Goal: Task Accomplishment & Management: Use online tool/utility

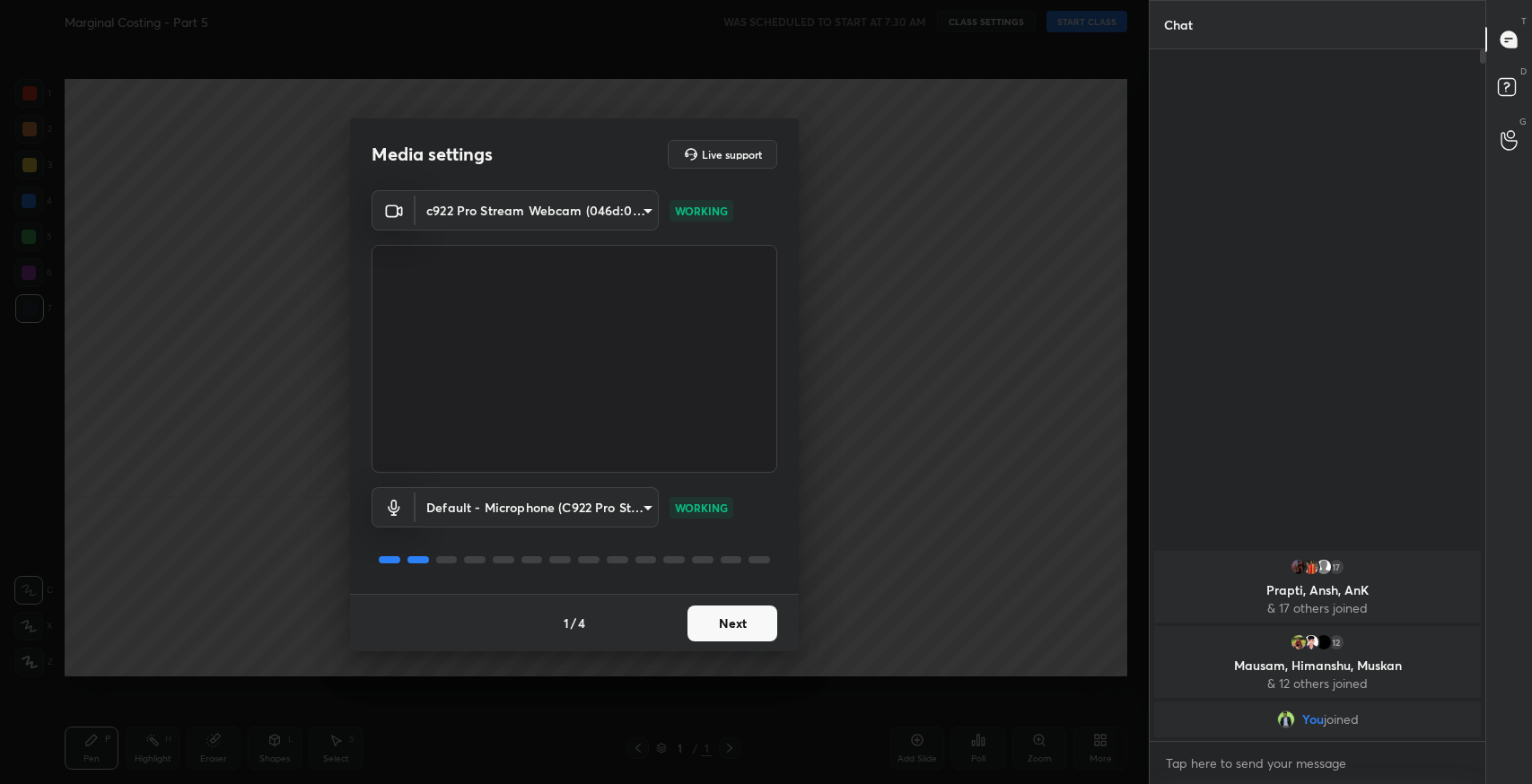
click at [733, 622] on button "Next" at bounding box center [731, 623] width 90 height 36
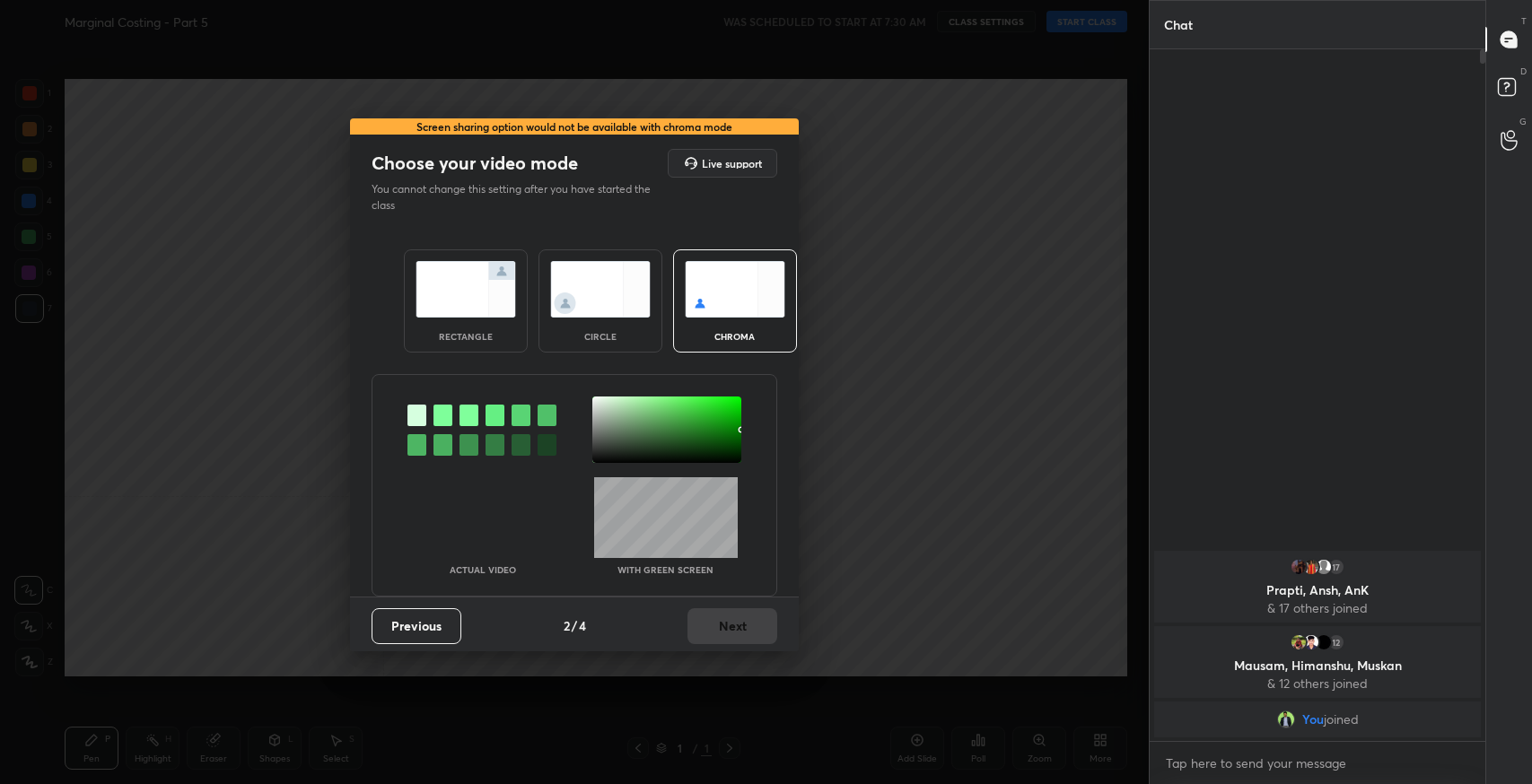
click at [475, 287] on img at bounding box center [465, 289] width 101 height 56
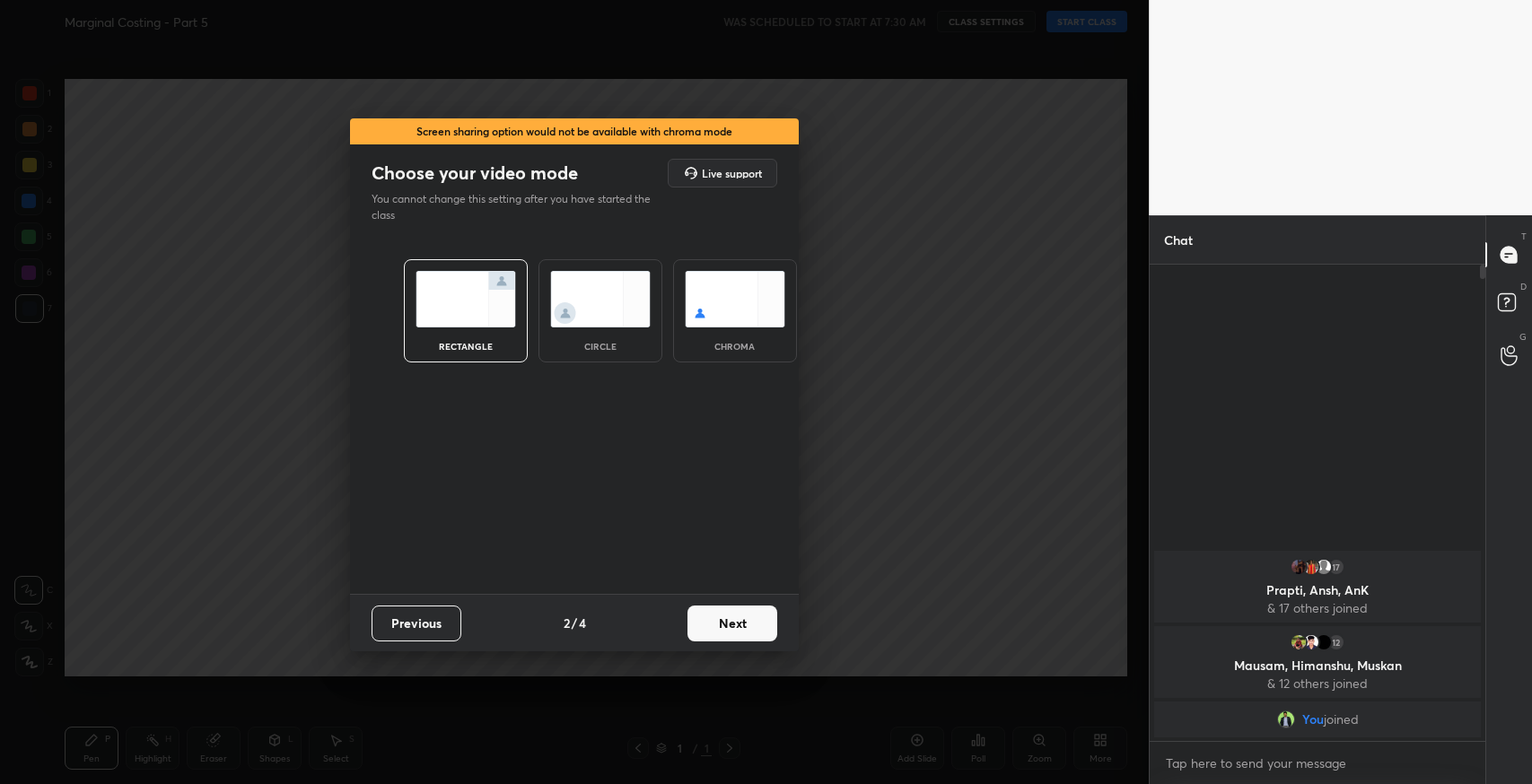
click at [736, 619] on button "Next" at bounding box center [731, 623] width 90 height 36
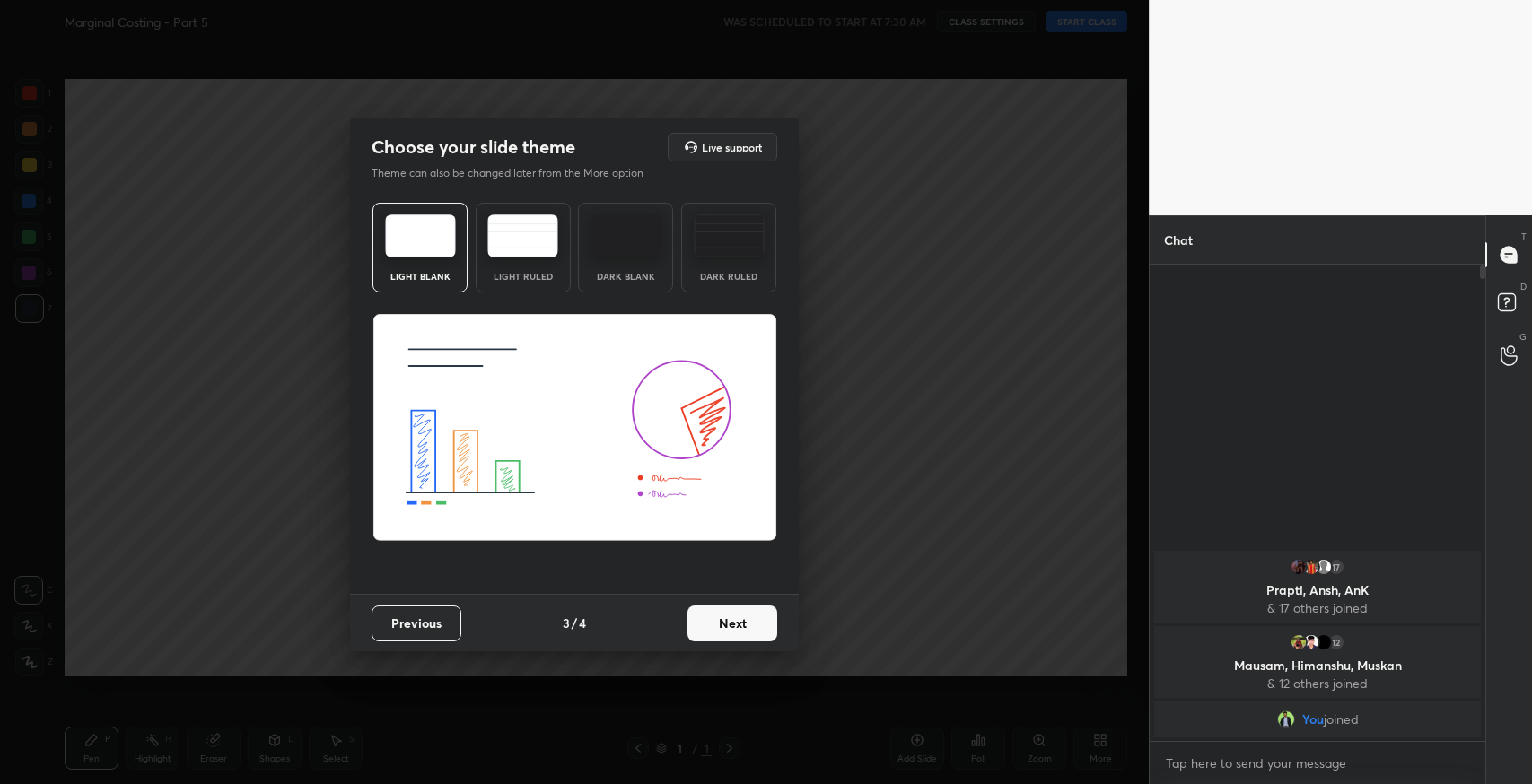
click at [530, 244] on img at bounding box center [523, 235] width 71 height 43
click at [746, 624] on button "Next" at bounding box center [731, 623] width 90 height 36
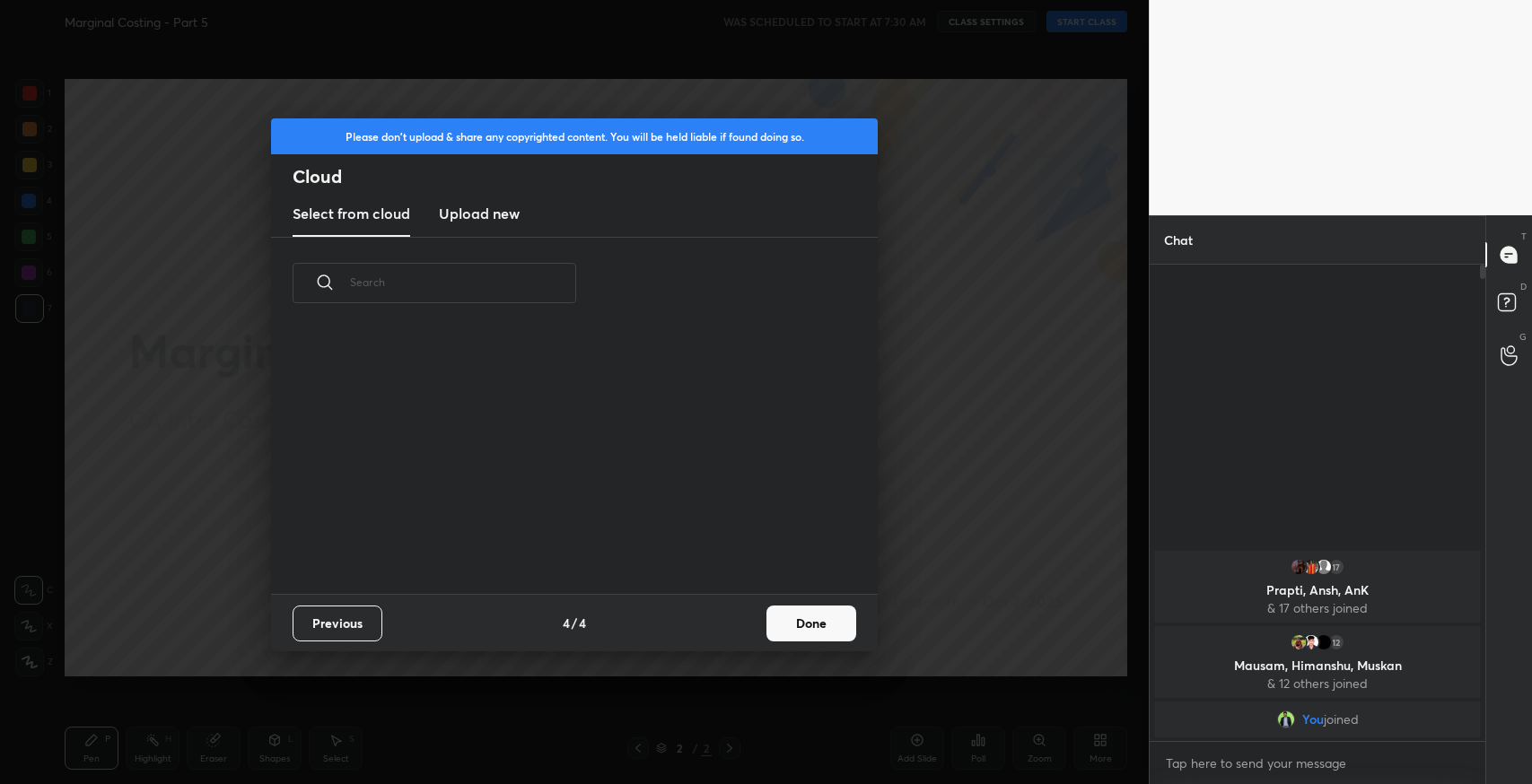
scroll to position [266, 575]
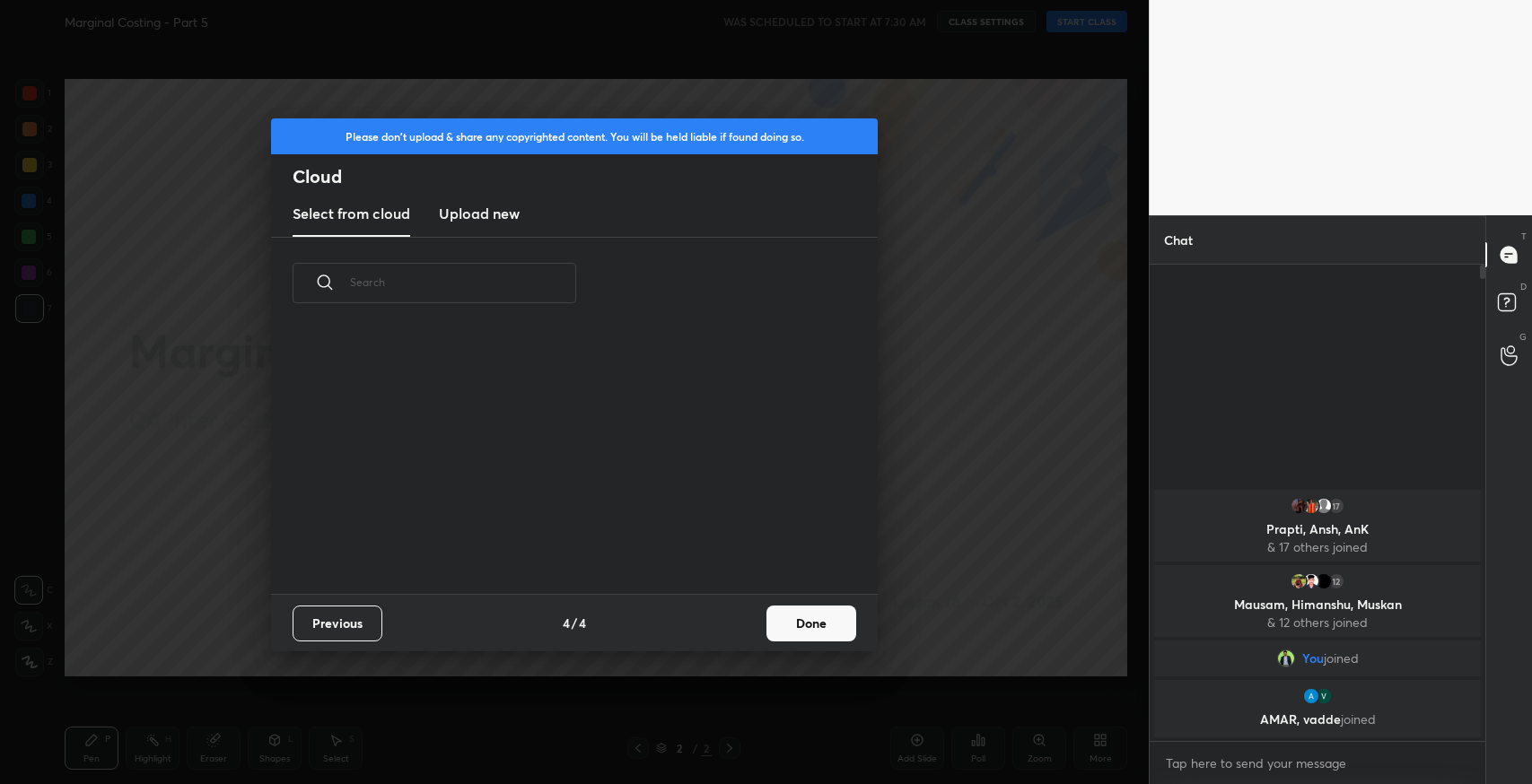
click at [812, 629] on button "Done" at bounding box center [811, 623] width 90 height 36
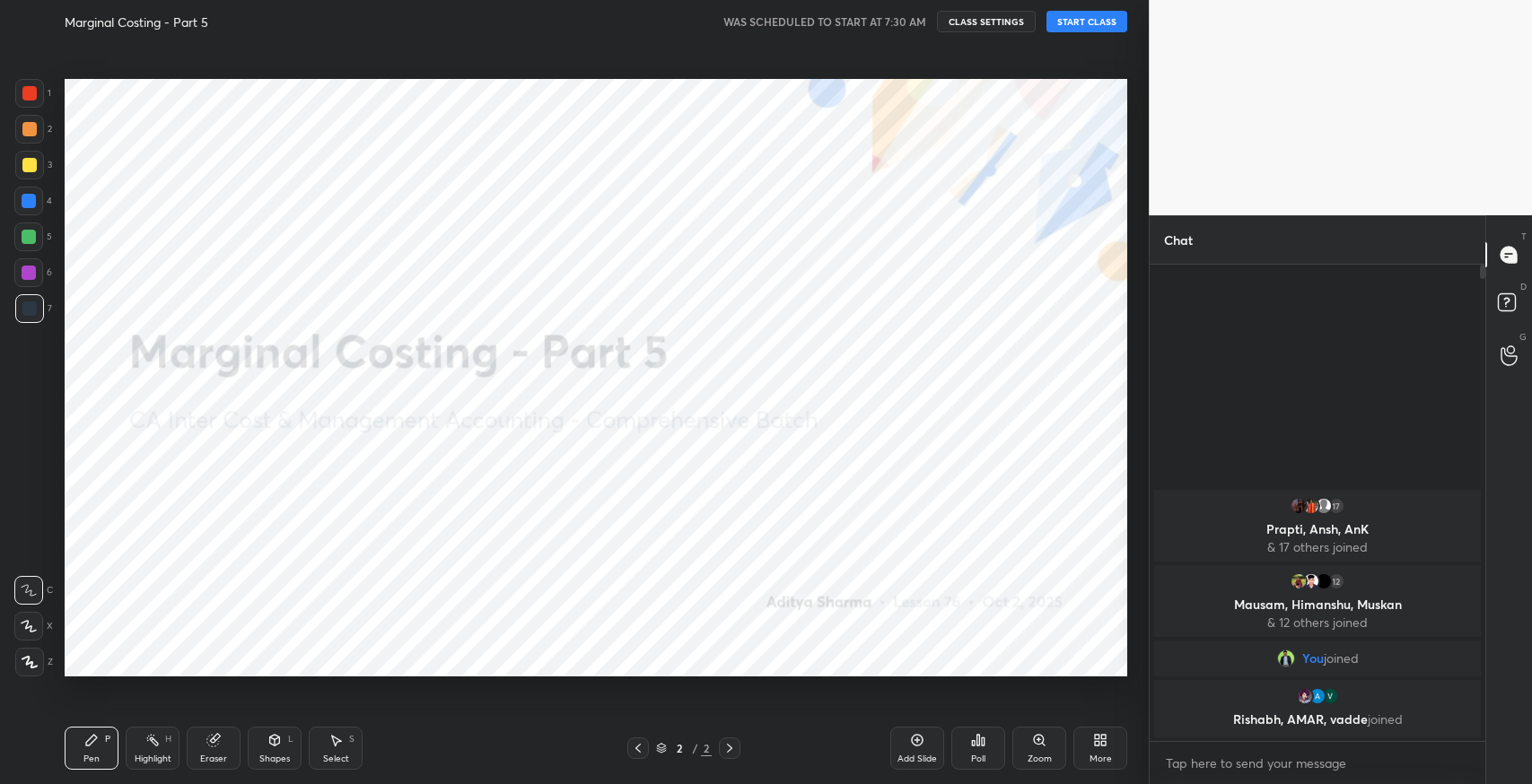
click at [1067, 24] on button "START CLASS" at bounding box center [1086, 21] width 80 height 21
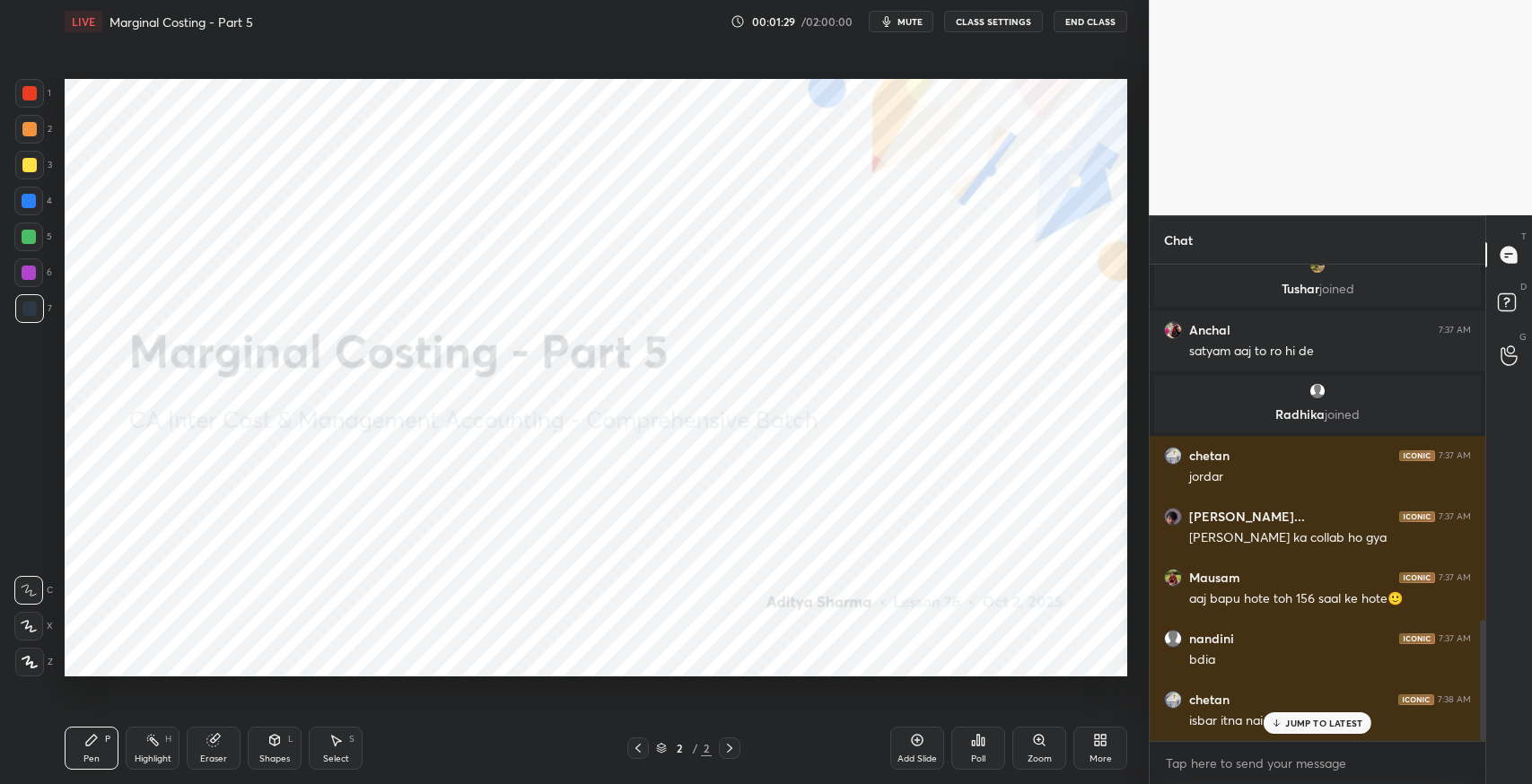
scroll to position [1400, 0]
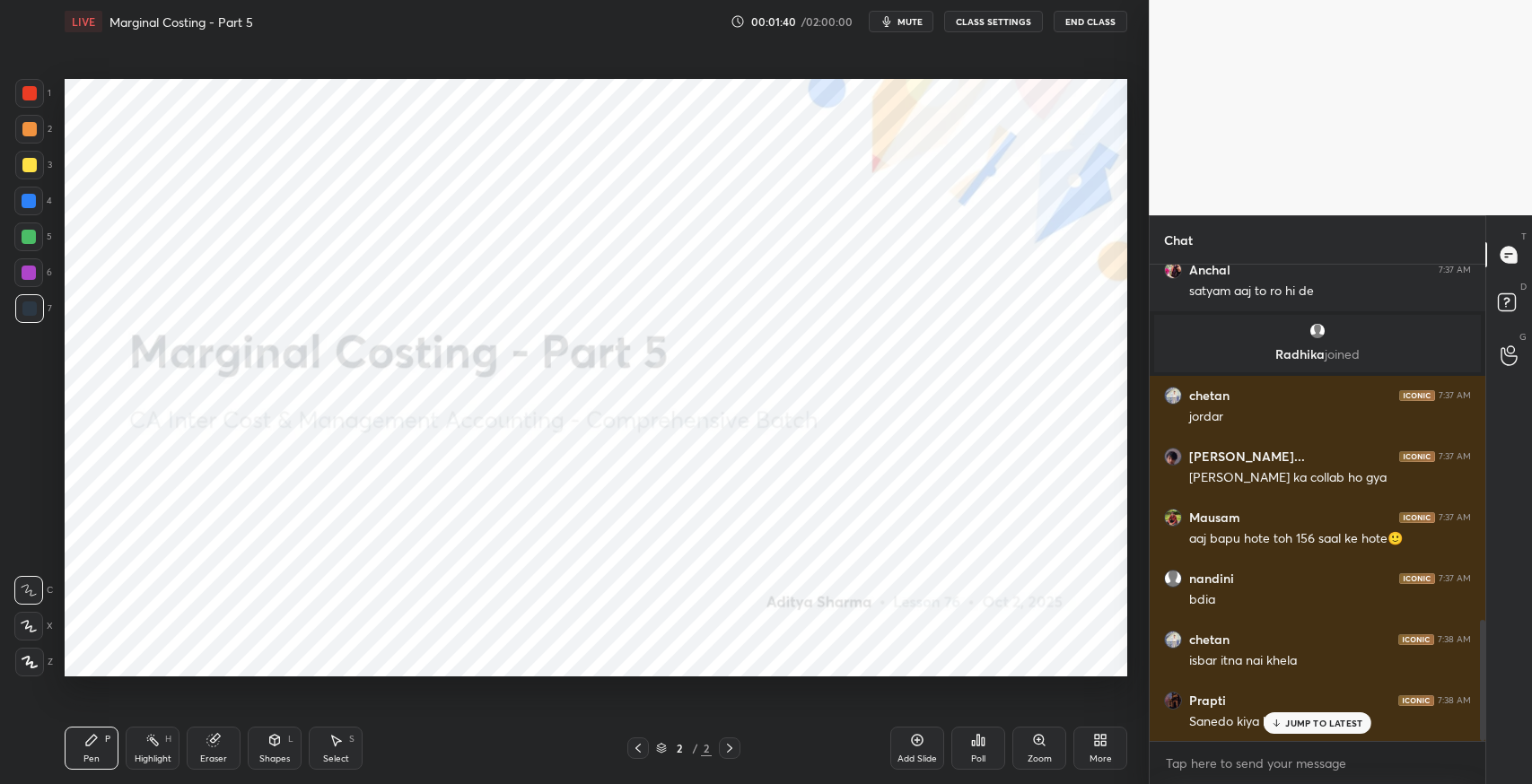
click at [1310, 724] on p "JUMP TO LATEST" at bounding box center [1324, 723] width 78 height 11
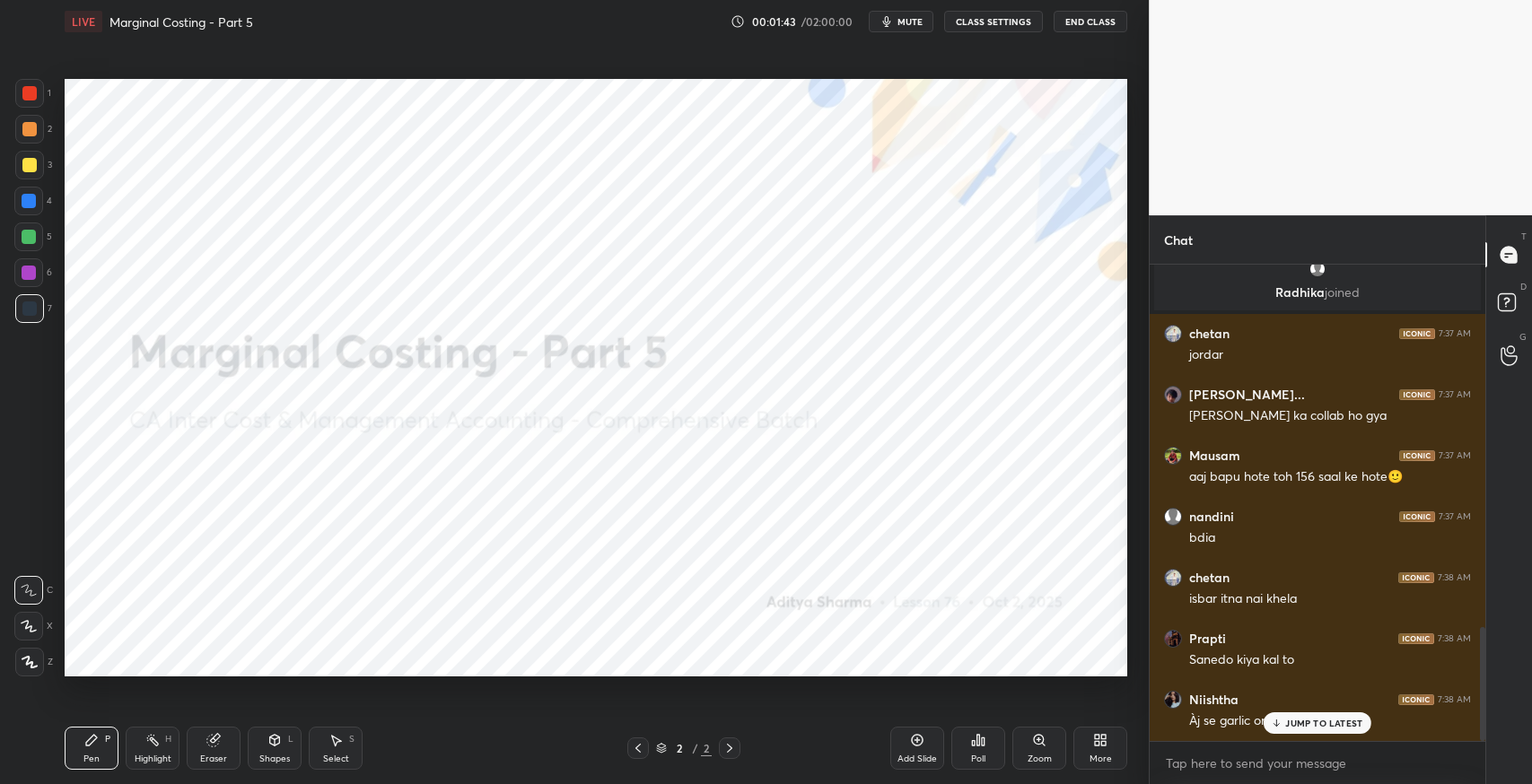
scroll to position [1522, 0]
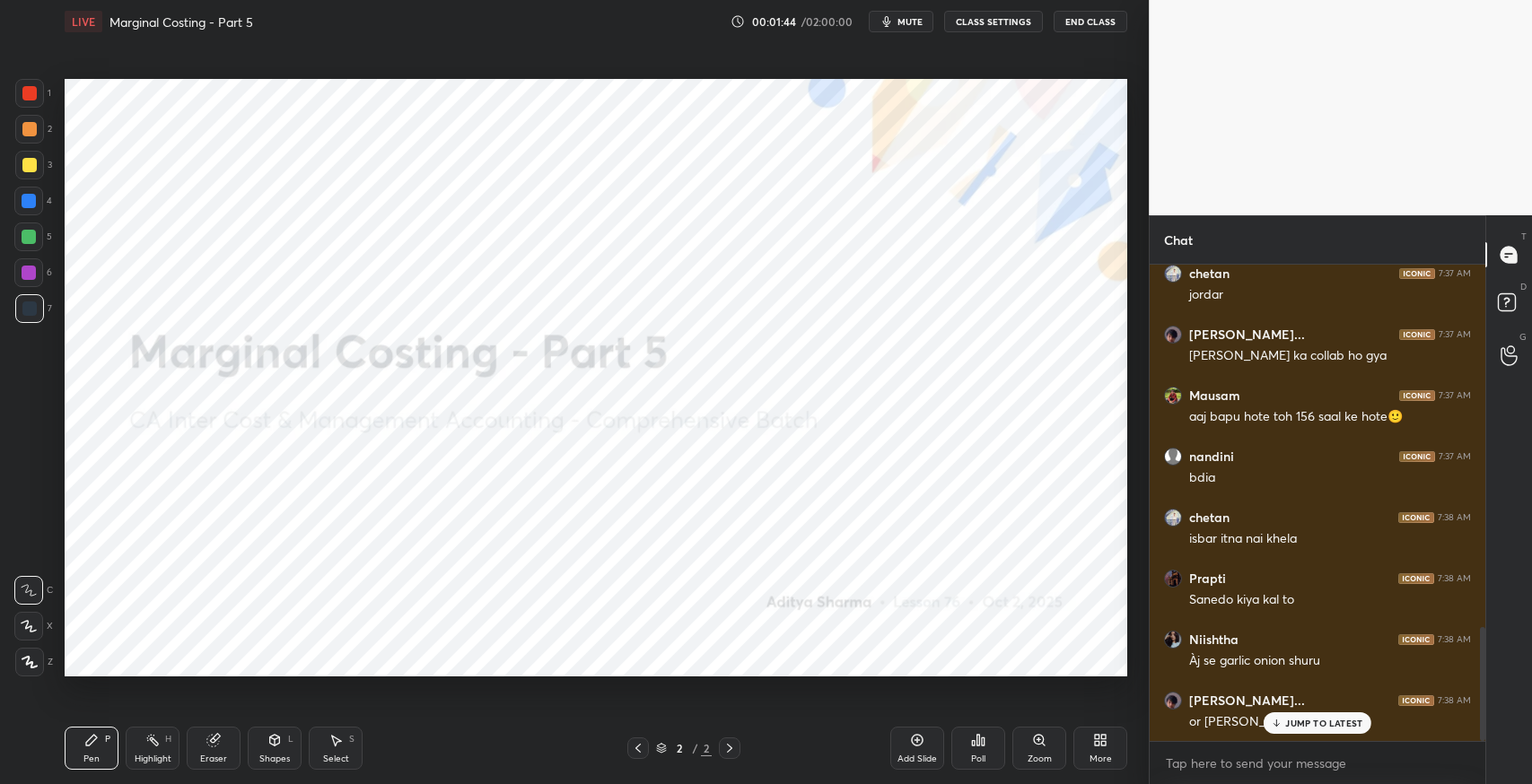
click at [1314, 722] on p "JUMP TO LATEST" at bounding box center [1324, 723] width 78 height 11
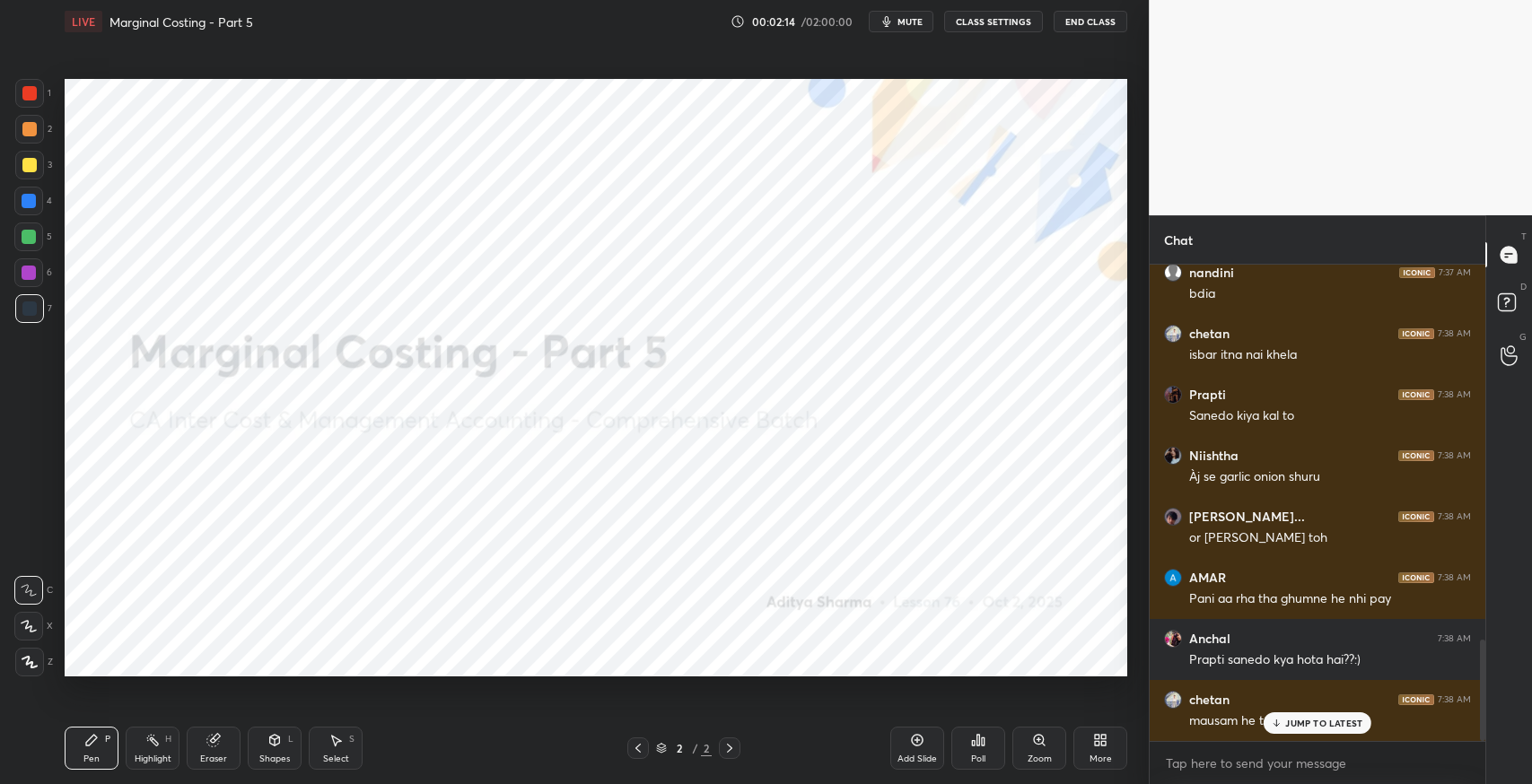
scroll to position [1766, 0]
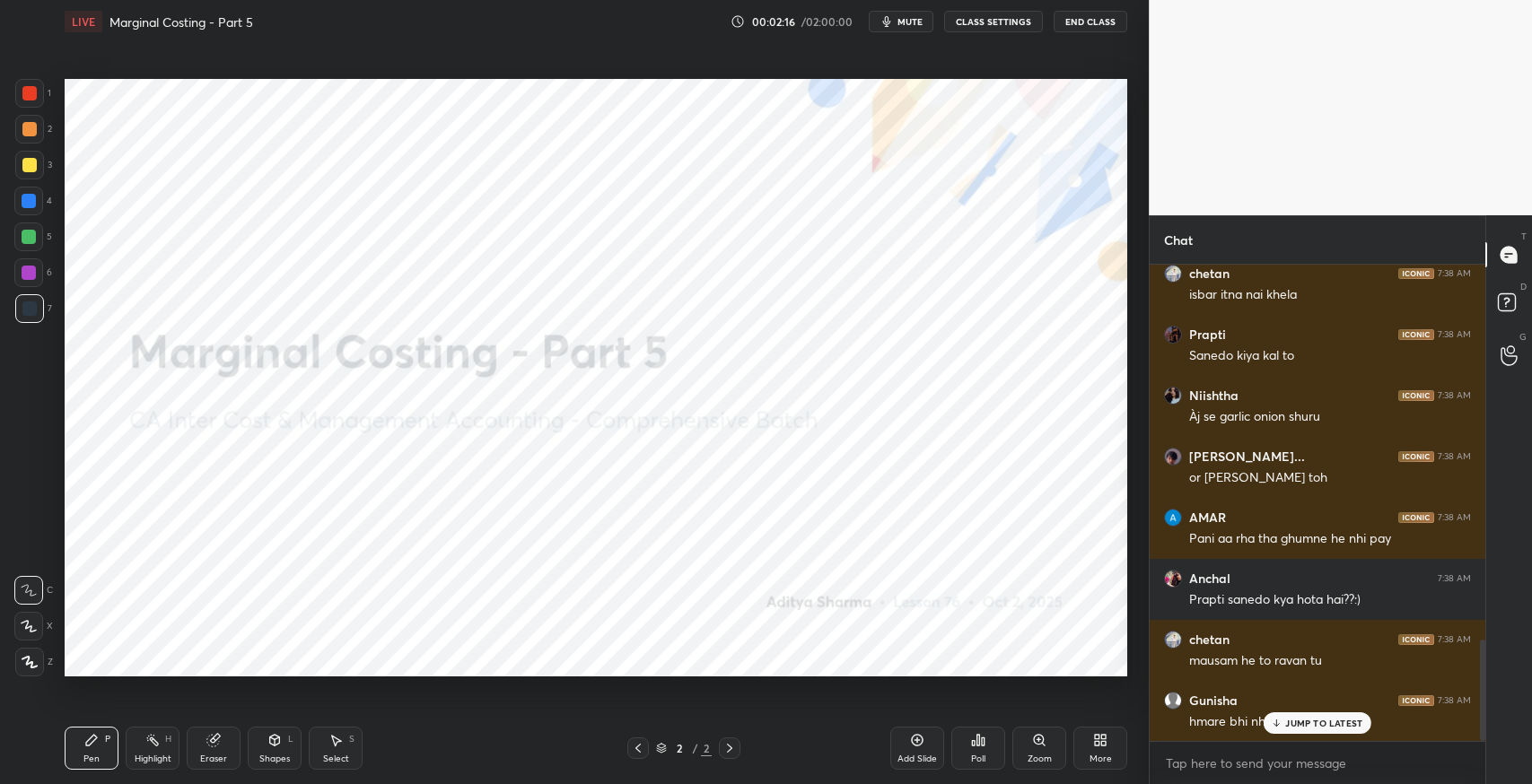
click at [1318, 719] on p "JUMP TO LATEST" at bounding box center [1324, 723] width 78 height 11
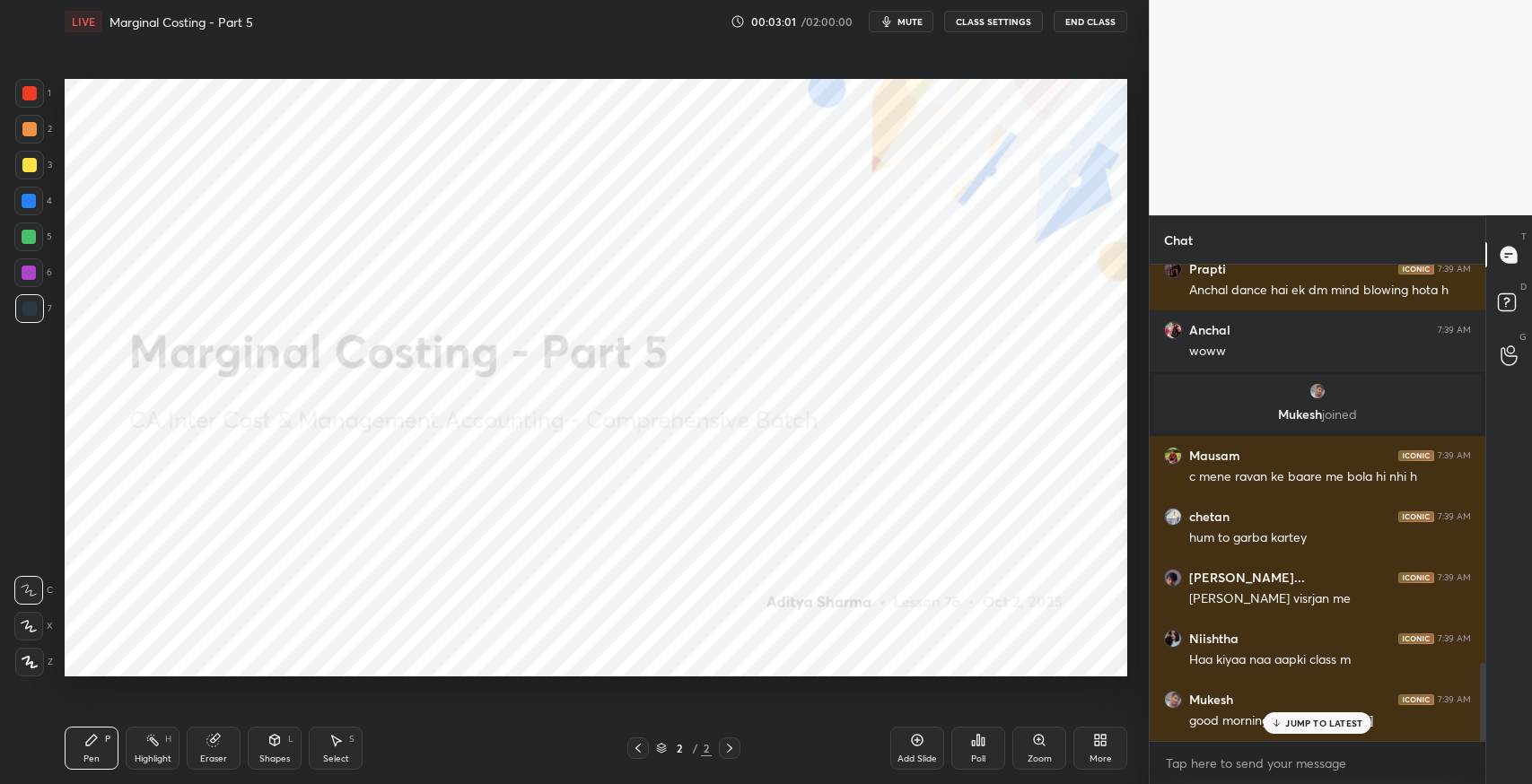
scroll to position [2441, 0]
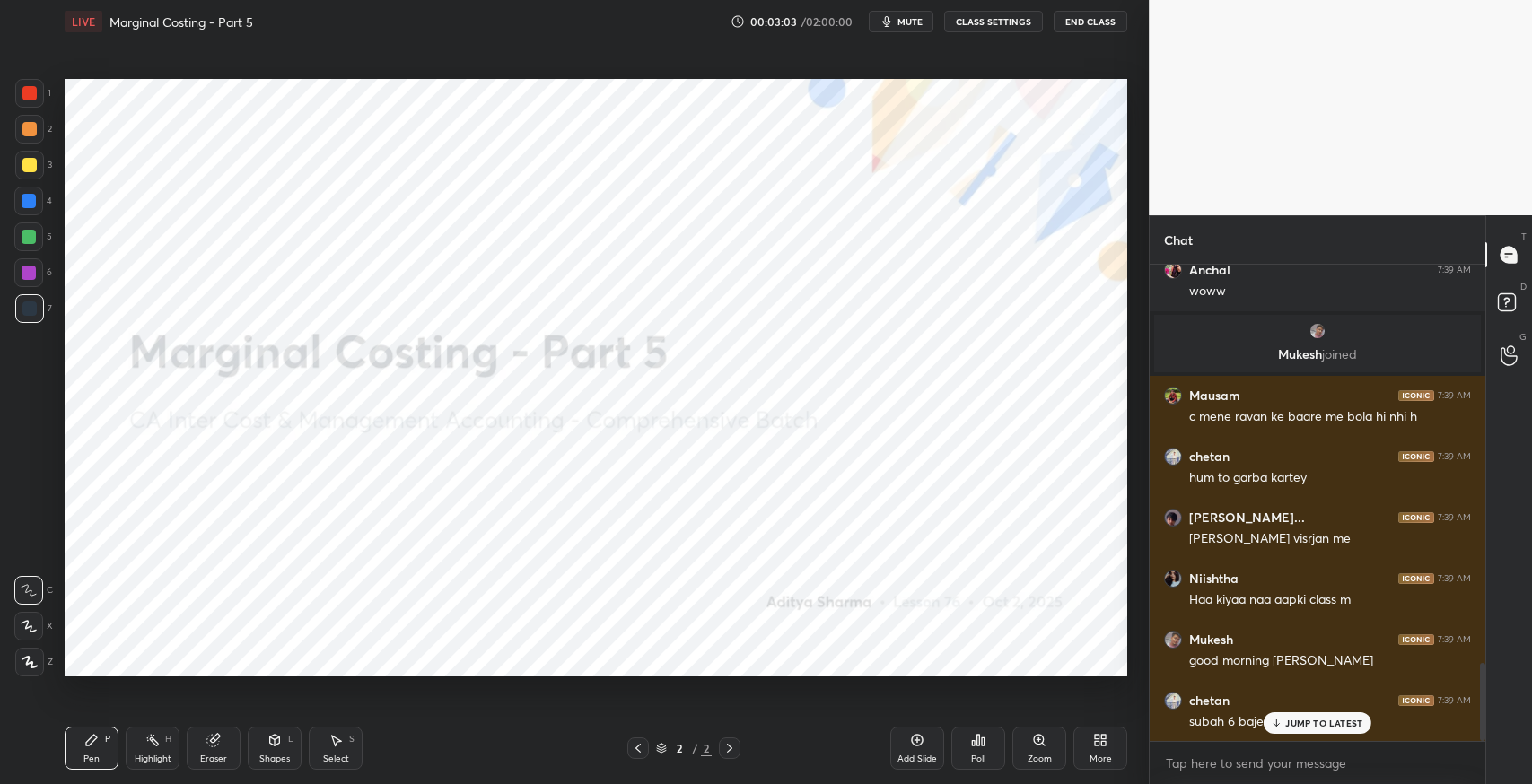
click at [1315, 723] on p "JUMP TO LATEST" at bounding box center [1324, 723] width 78 height 11
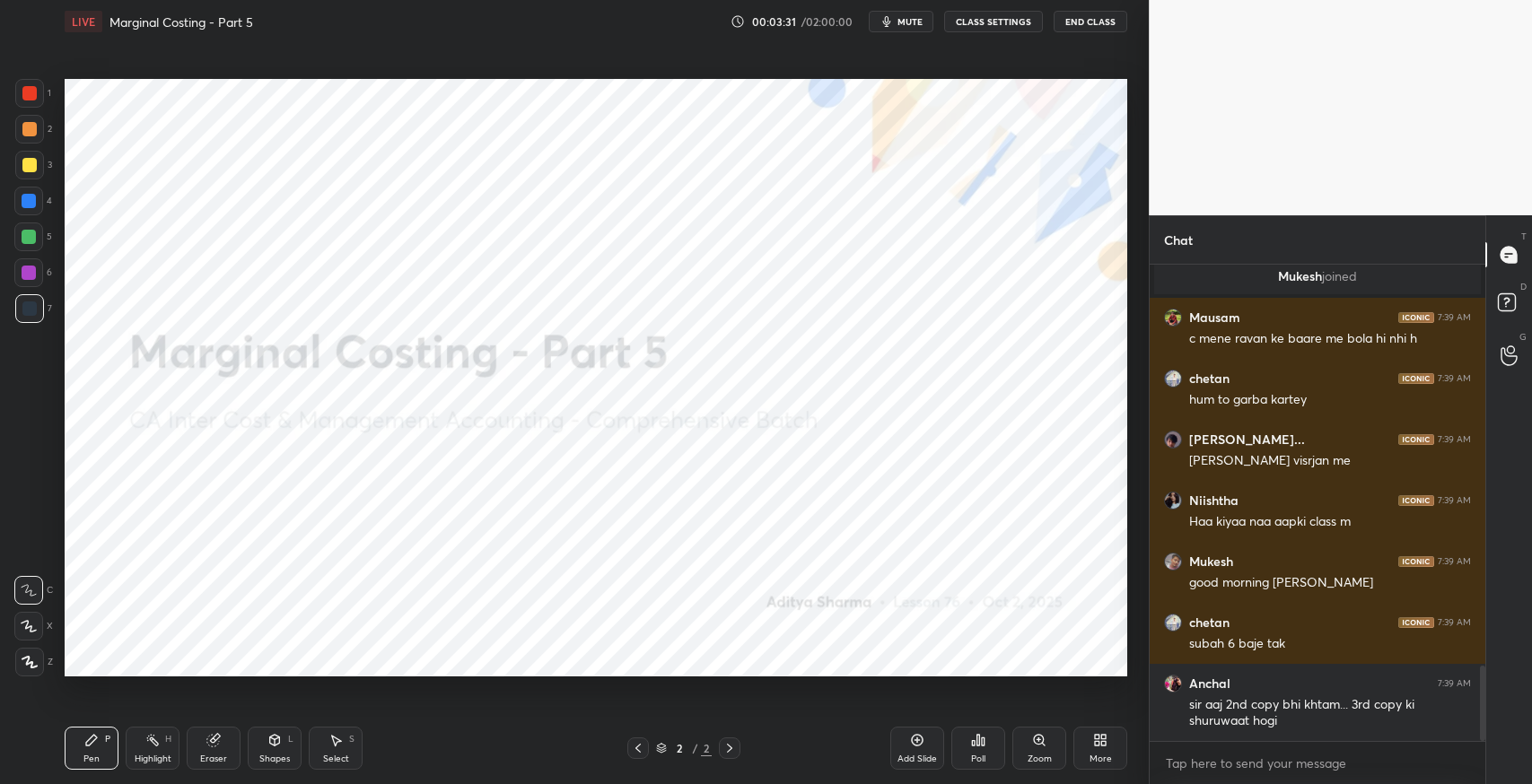
scroll to position [2579, 0]
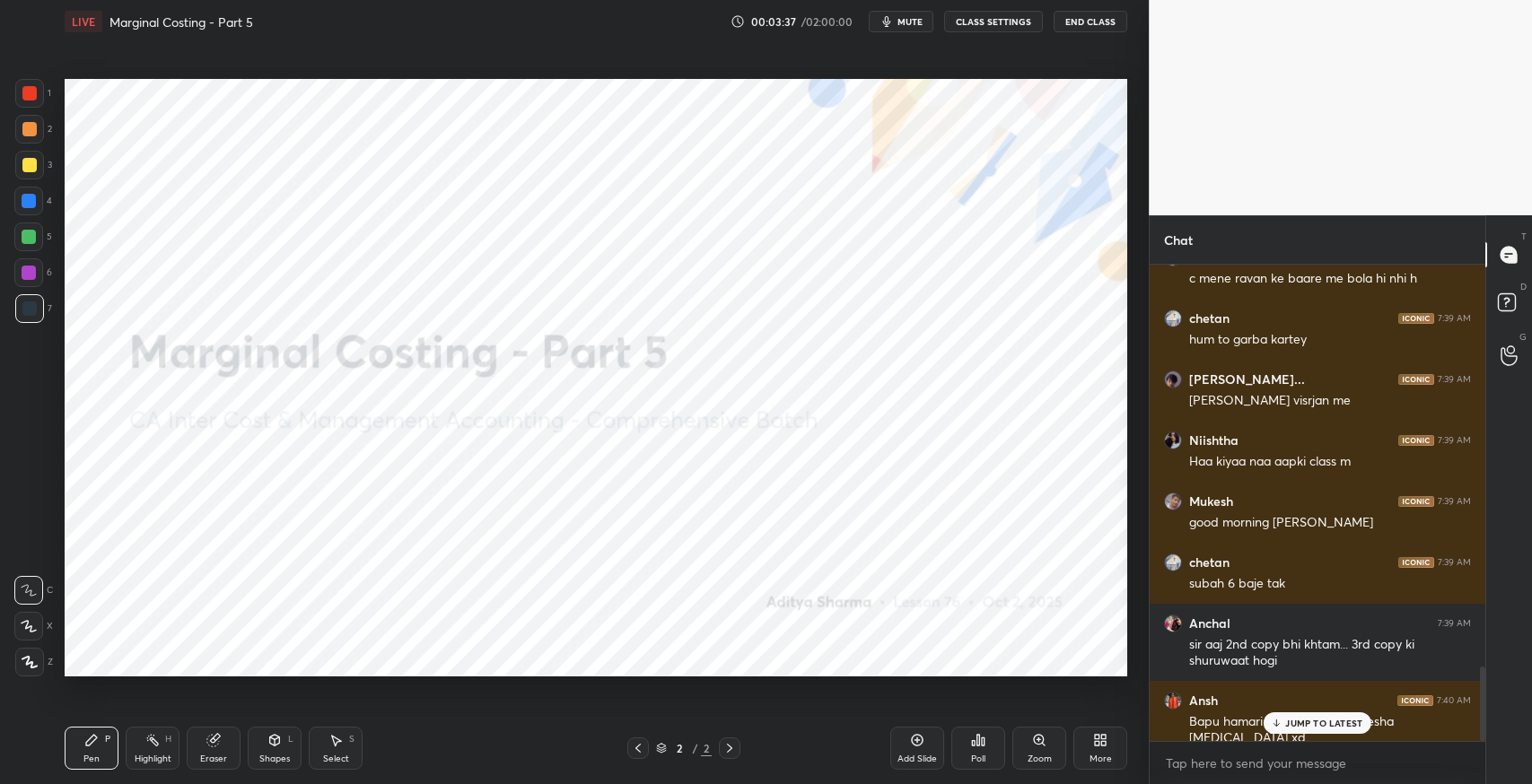
click at [1301, 726] on p "JUMP TO LATEST" at bounding box center [1324, 723] width 78 height 11
click at [272, 754] on div "Shapes" at bounding box center [274, 759] width 30 height 9
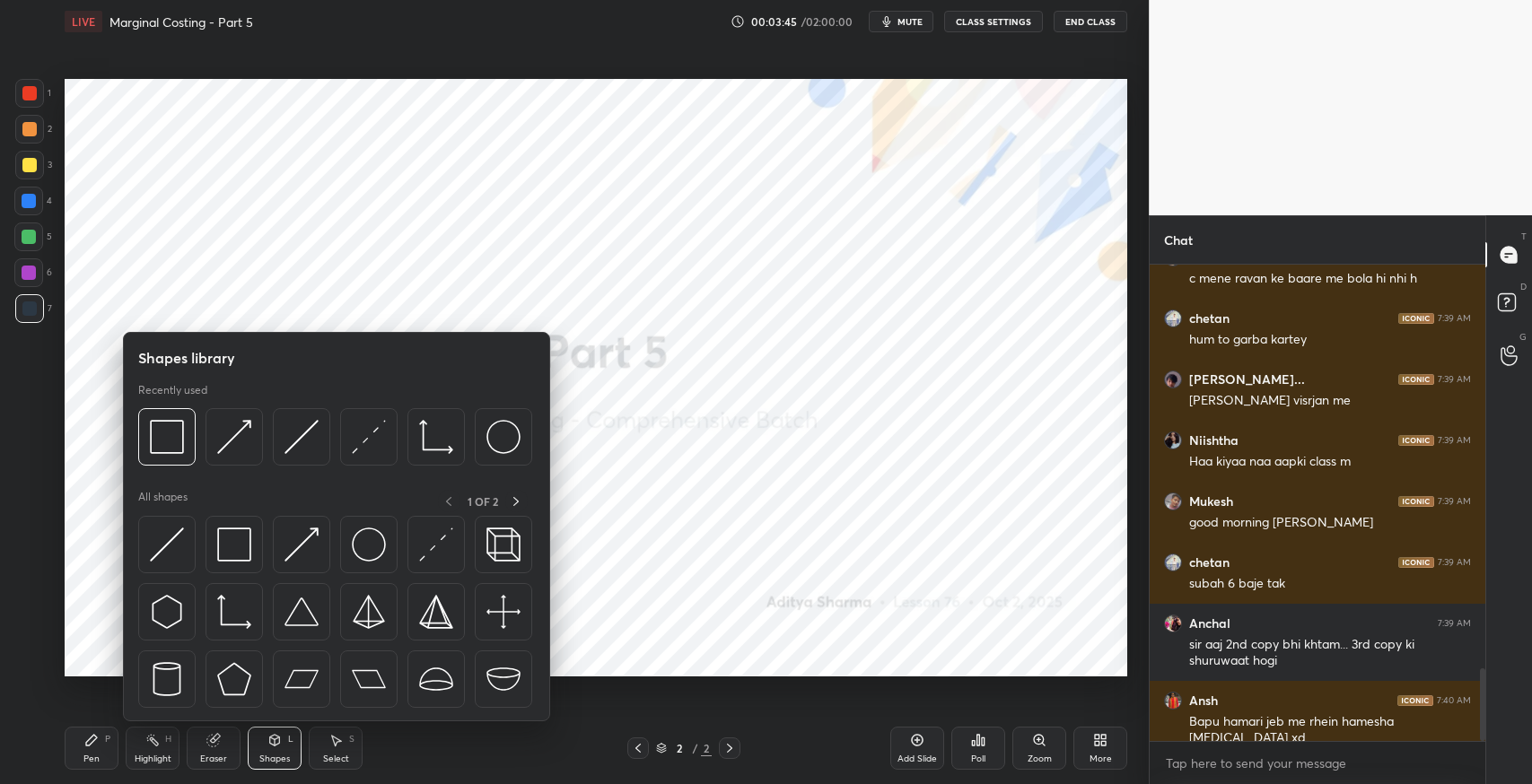
scroll to position [2641, 0]
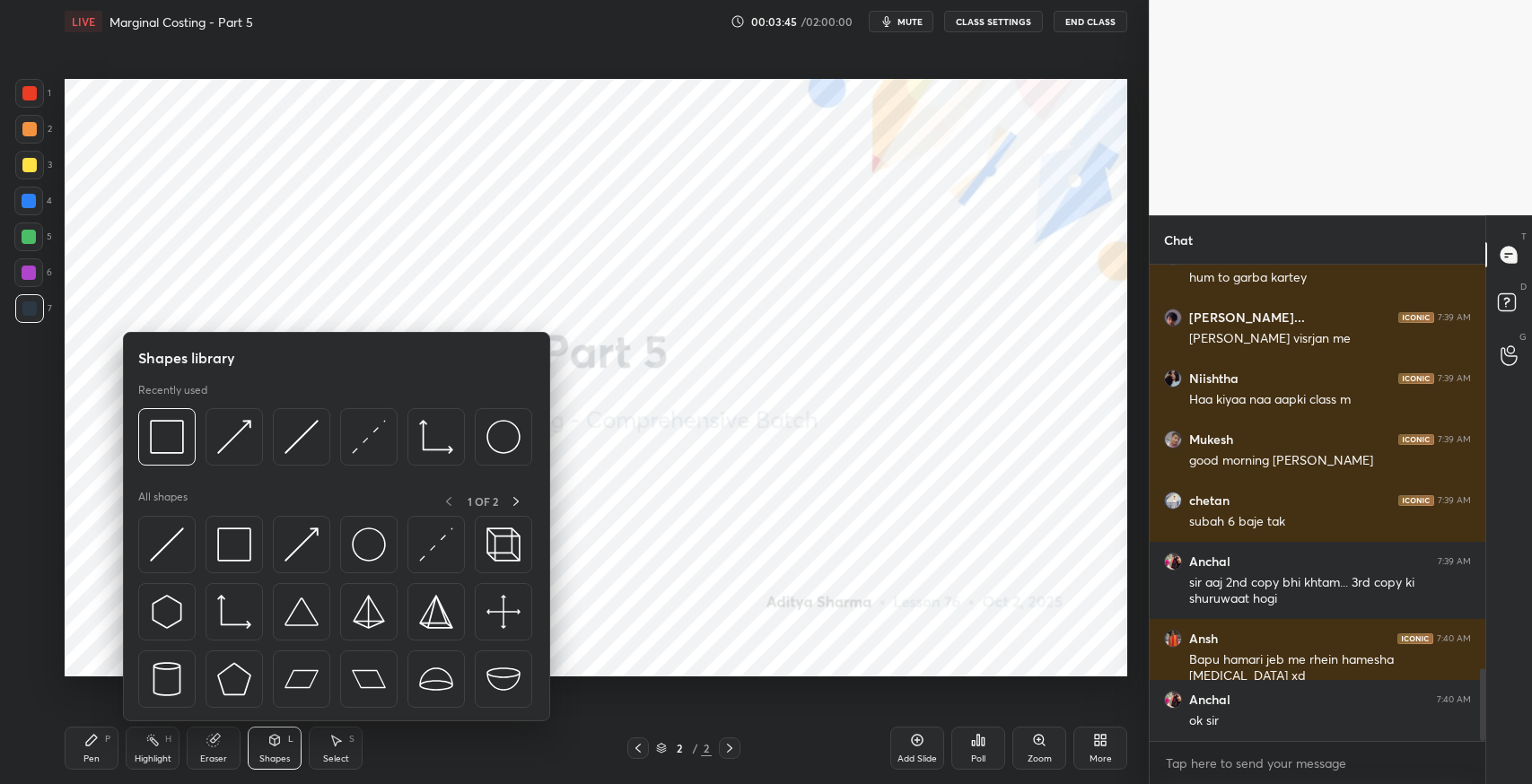
click at [165, 550] on img at bounding box center [166, 544] width 34 height 34
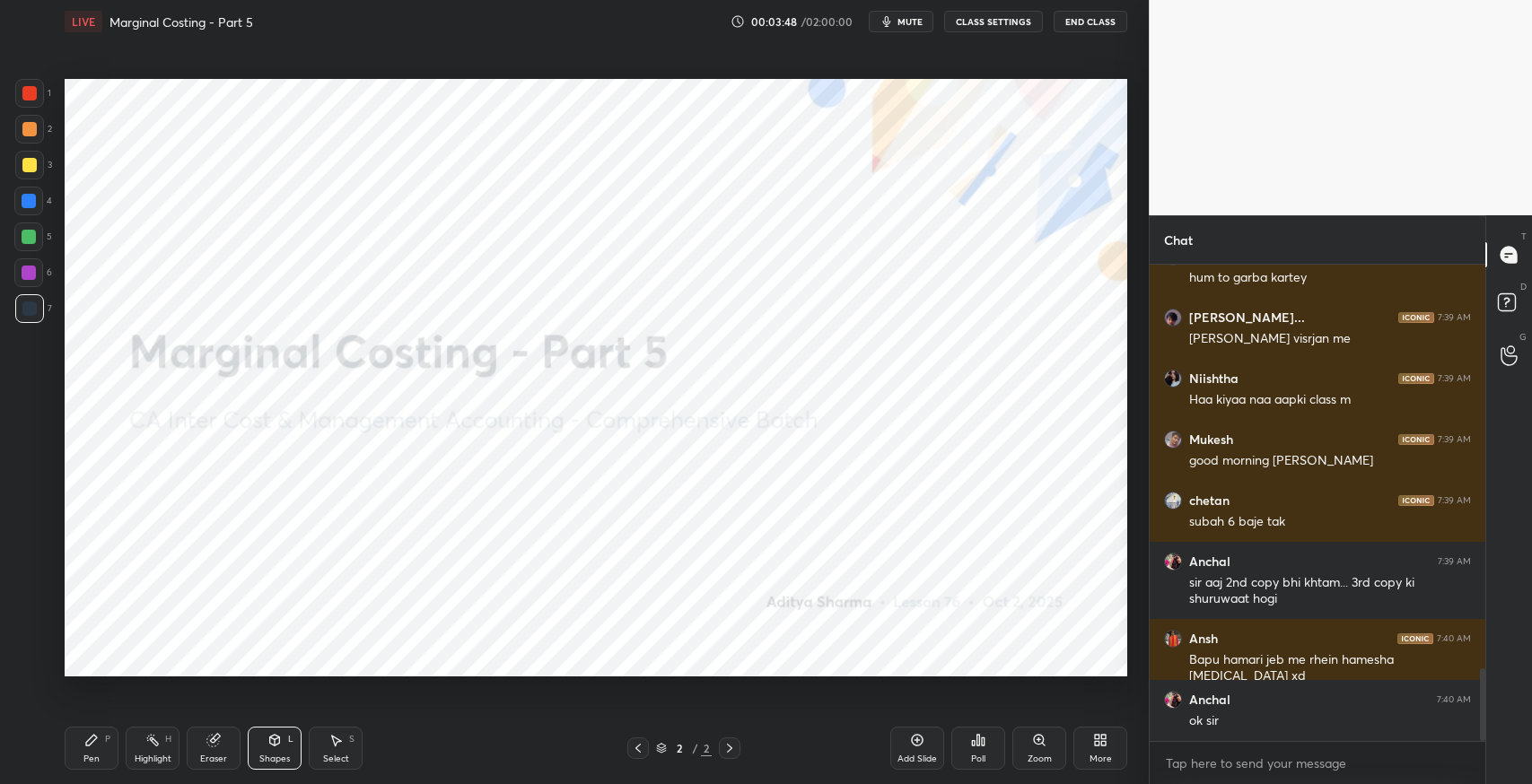
click at [96, 743] on icon at bounding box center [91, 741] width 15 height 15
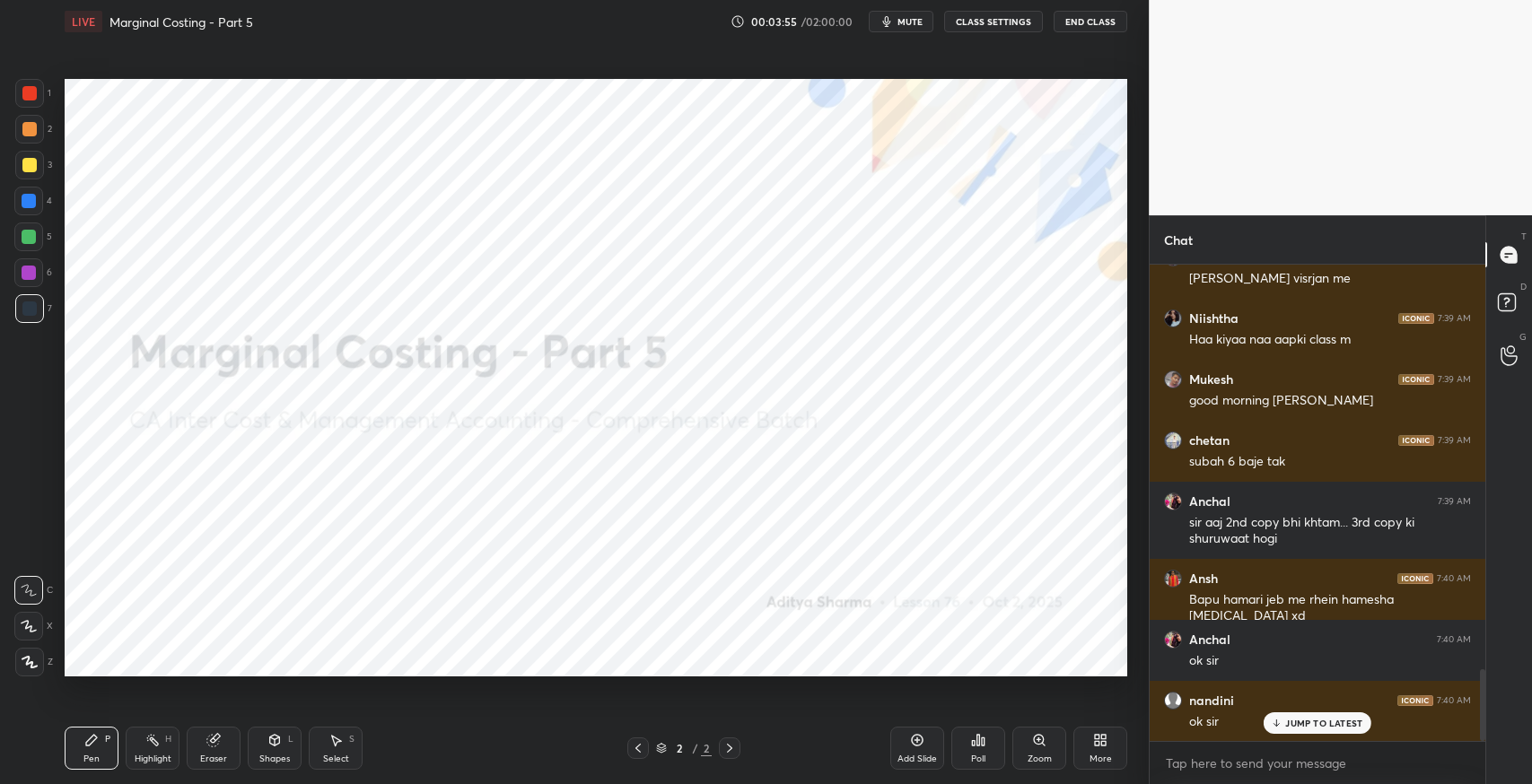
click at [1093, 747] on div "More" at bounding box center [1100, 748] width 54 height 43
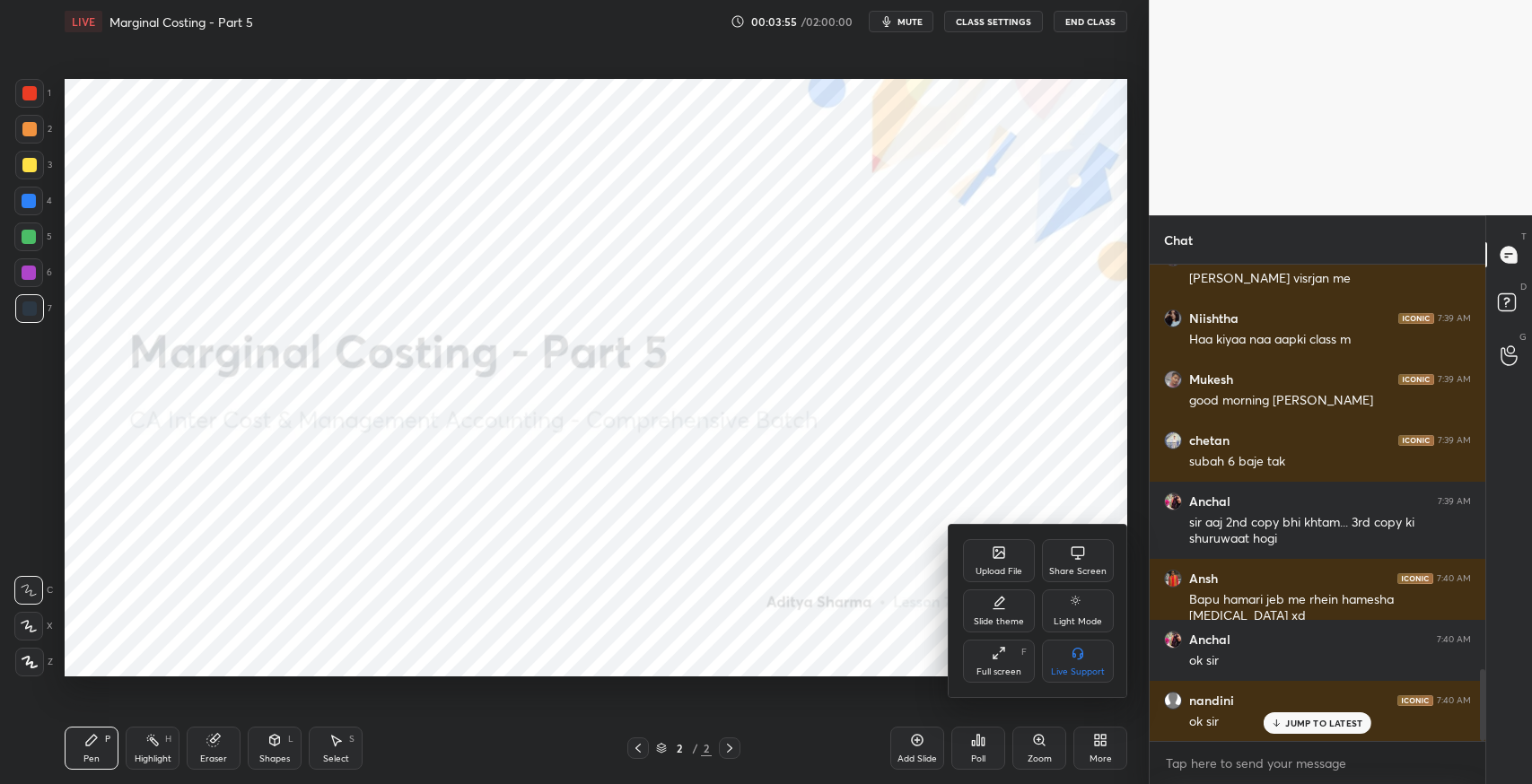
click at [982, 559] on div "Upload File" at bounding box center [999, 561] width 72 height 43
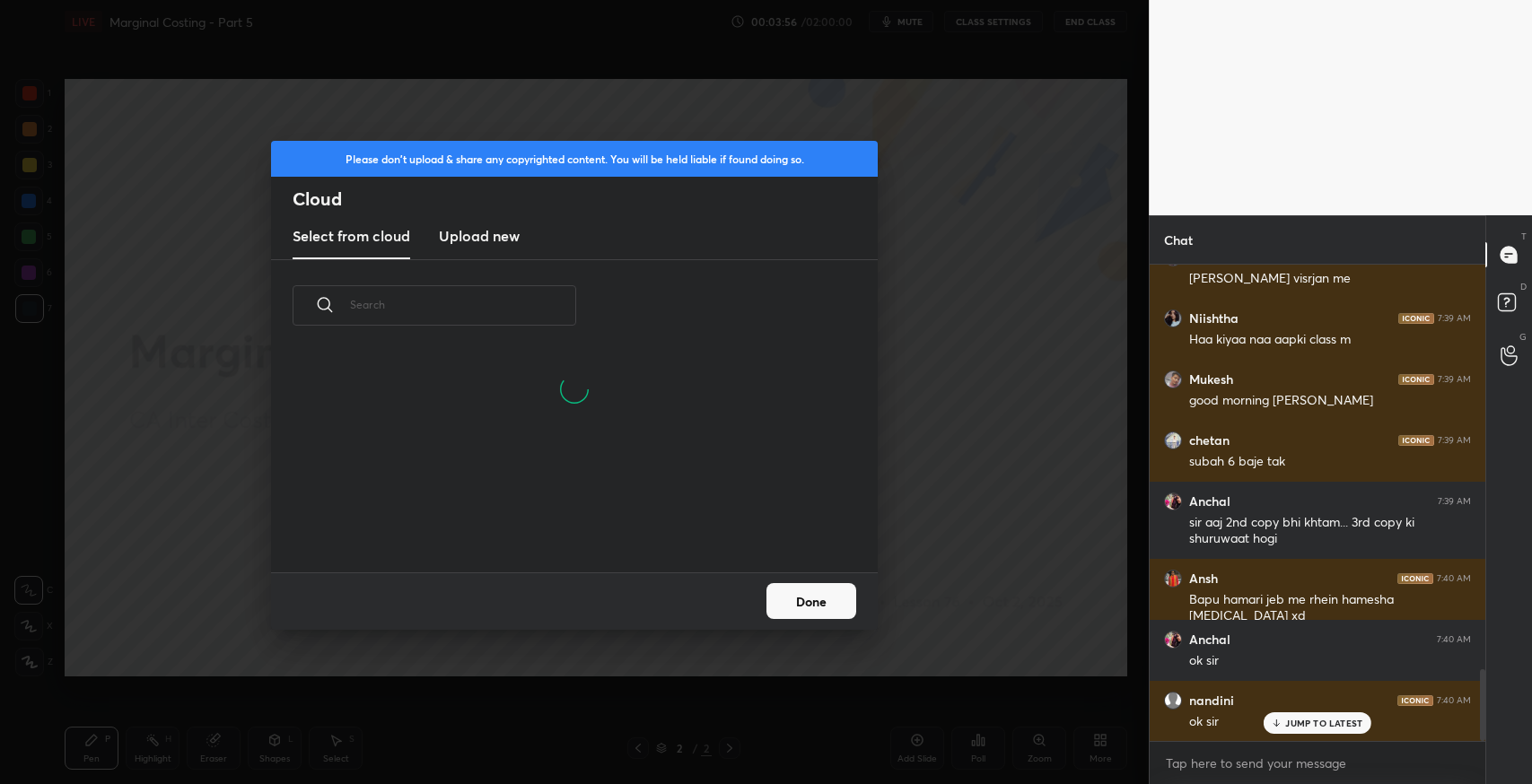
click at [476, 244] on h3 "Upload new" at bounding box center [478, 235] width 80 height 21
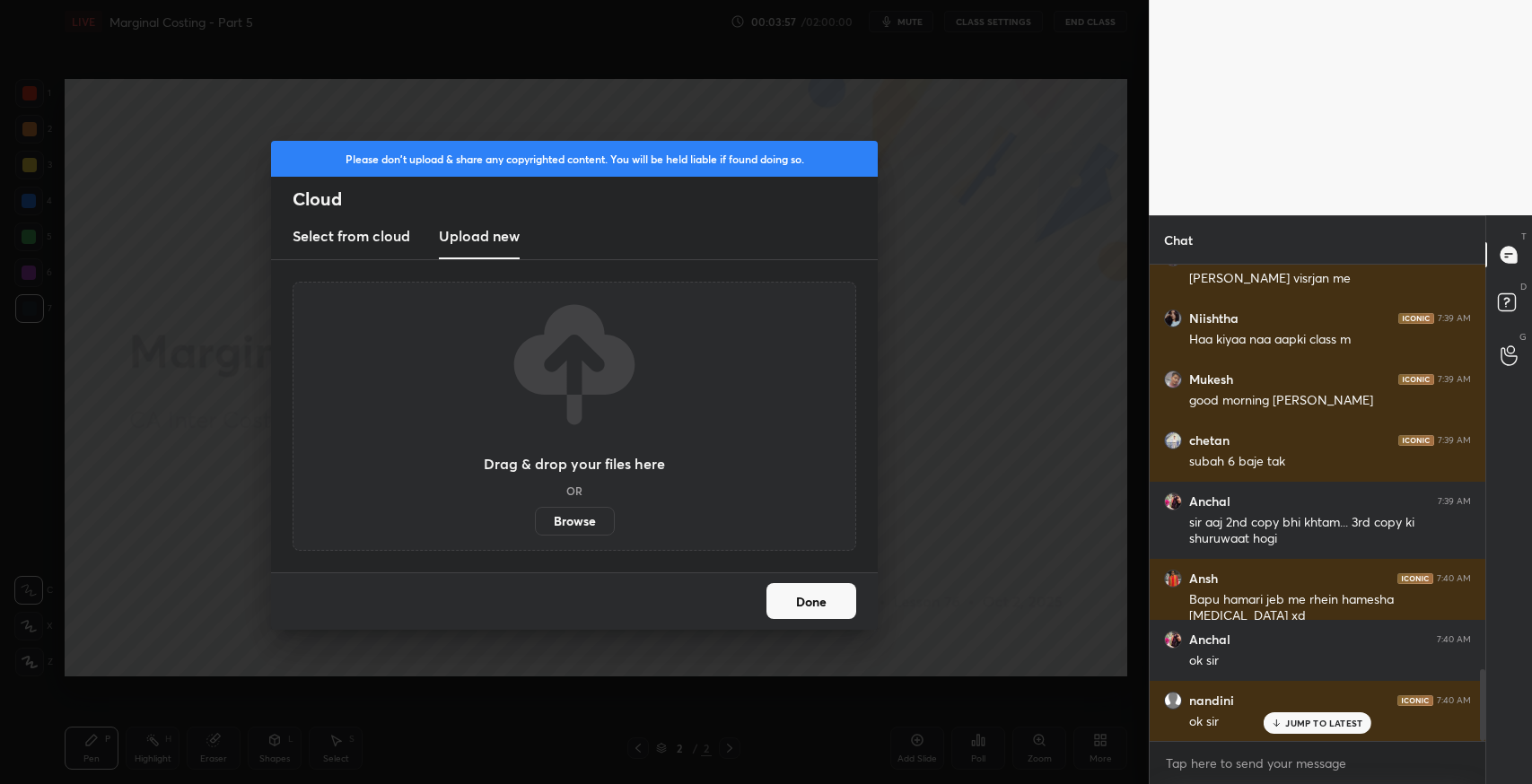
click at [565, 525] on label "Browse" at bounding box center [574, 521] width 79 height 29
click at [535, 525] on input "Browse" at bounding box center [535, 521] width 0 height 29
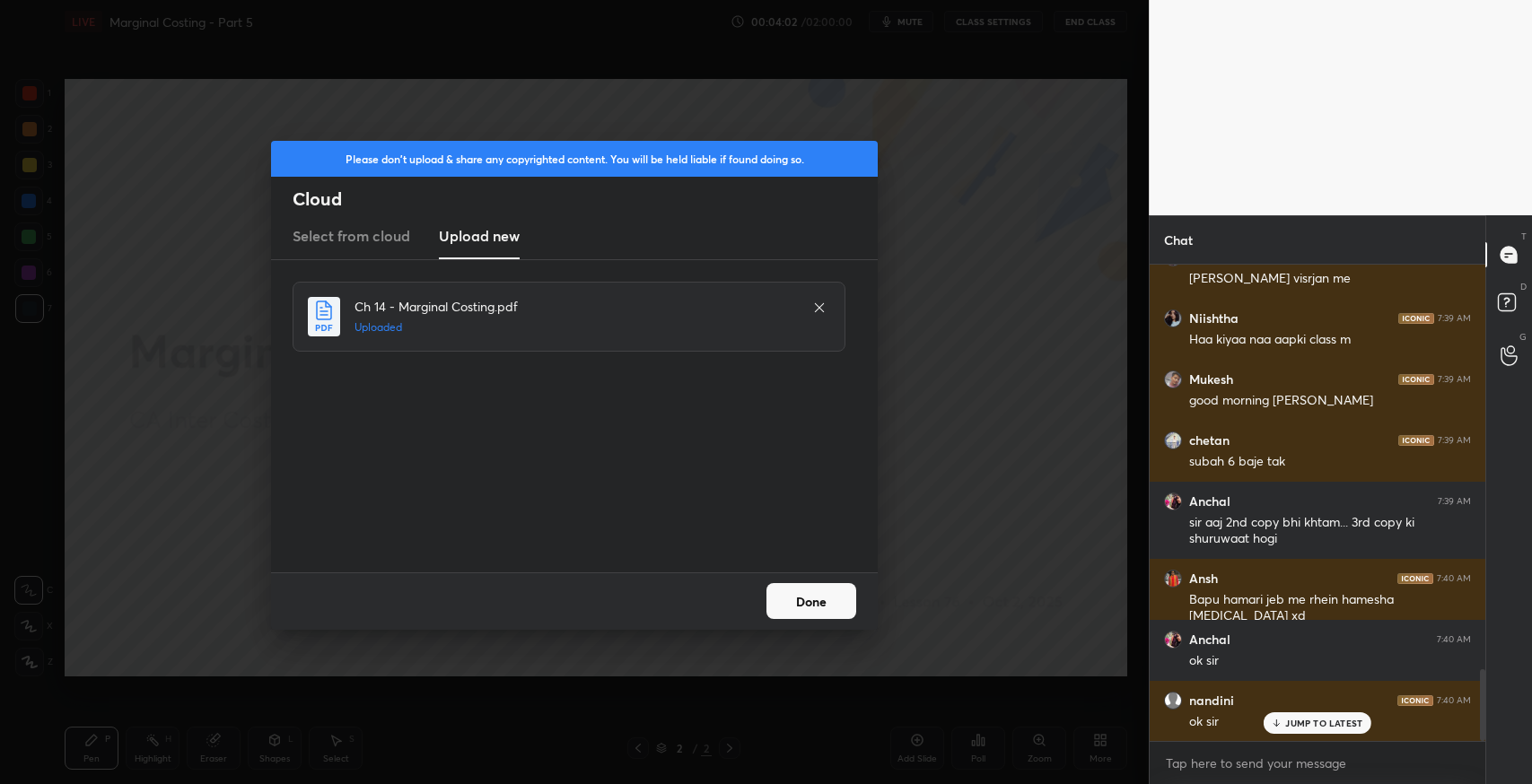
click at [804, 606] on button "Done" at bounding box center [811, 601] width 90 height 36
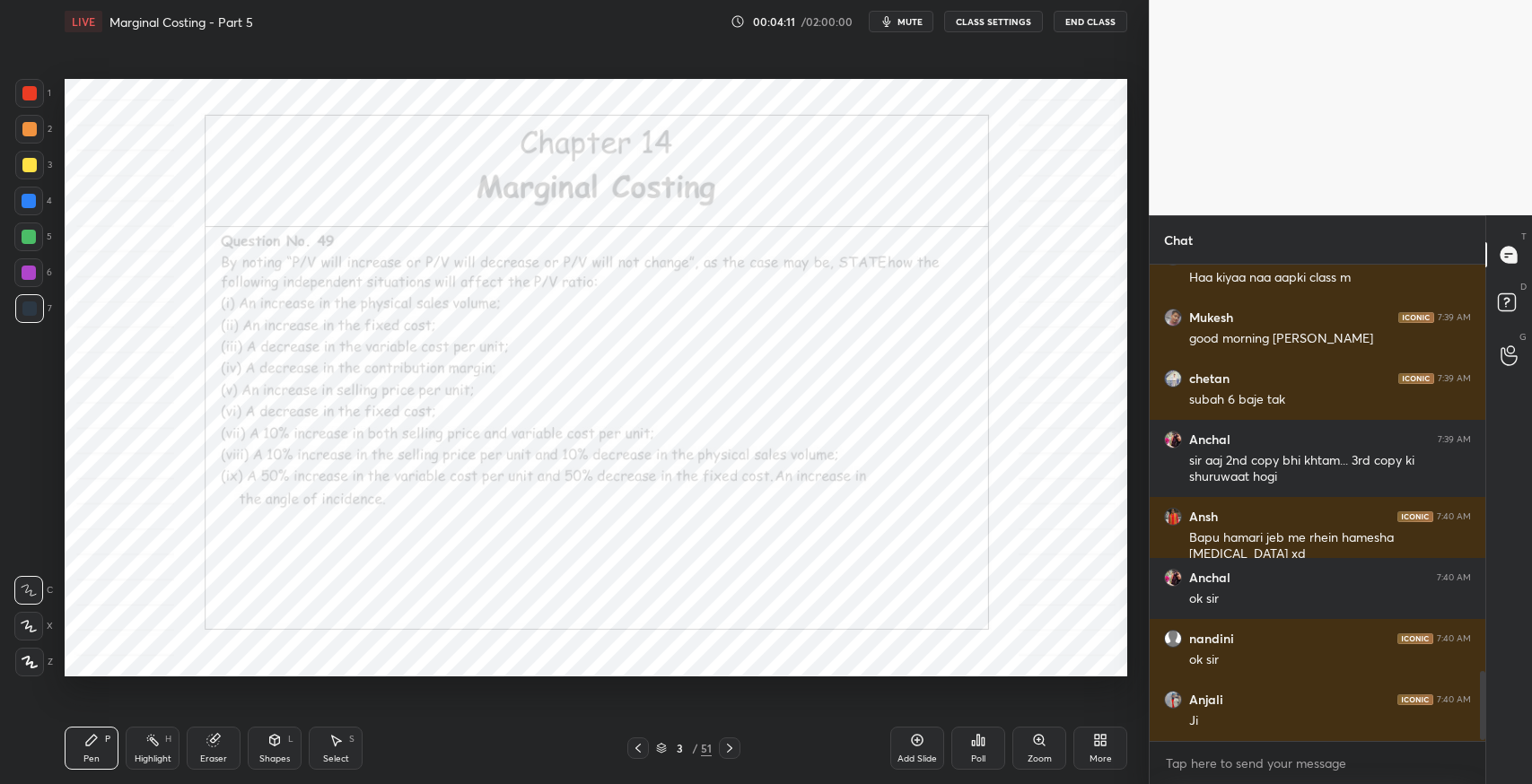
scroll to position [2823, 0]
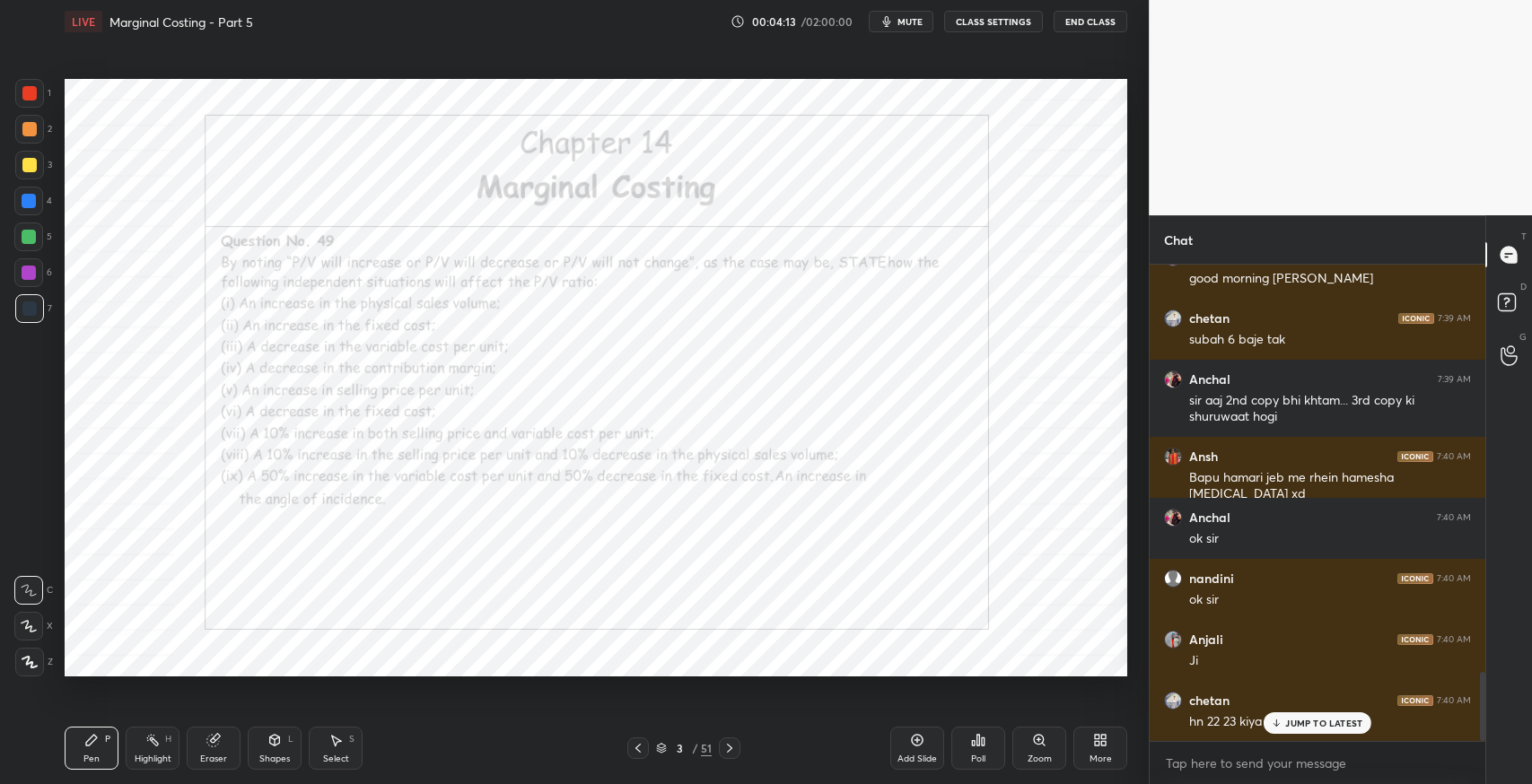
click at [1314, 724] on p "JUMP TO LATEST" at bounding box center [1324, 723] width 78 height 11
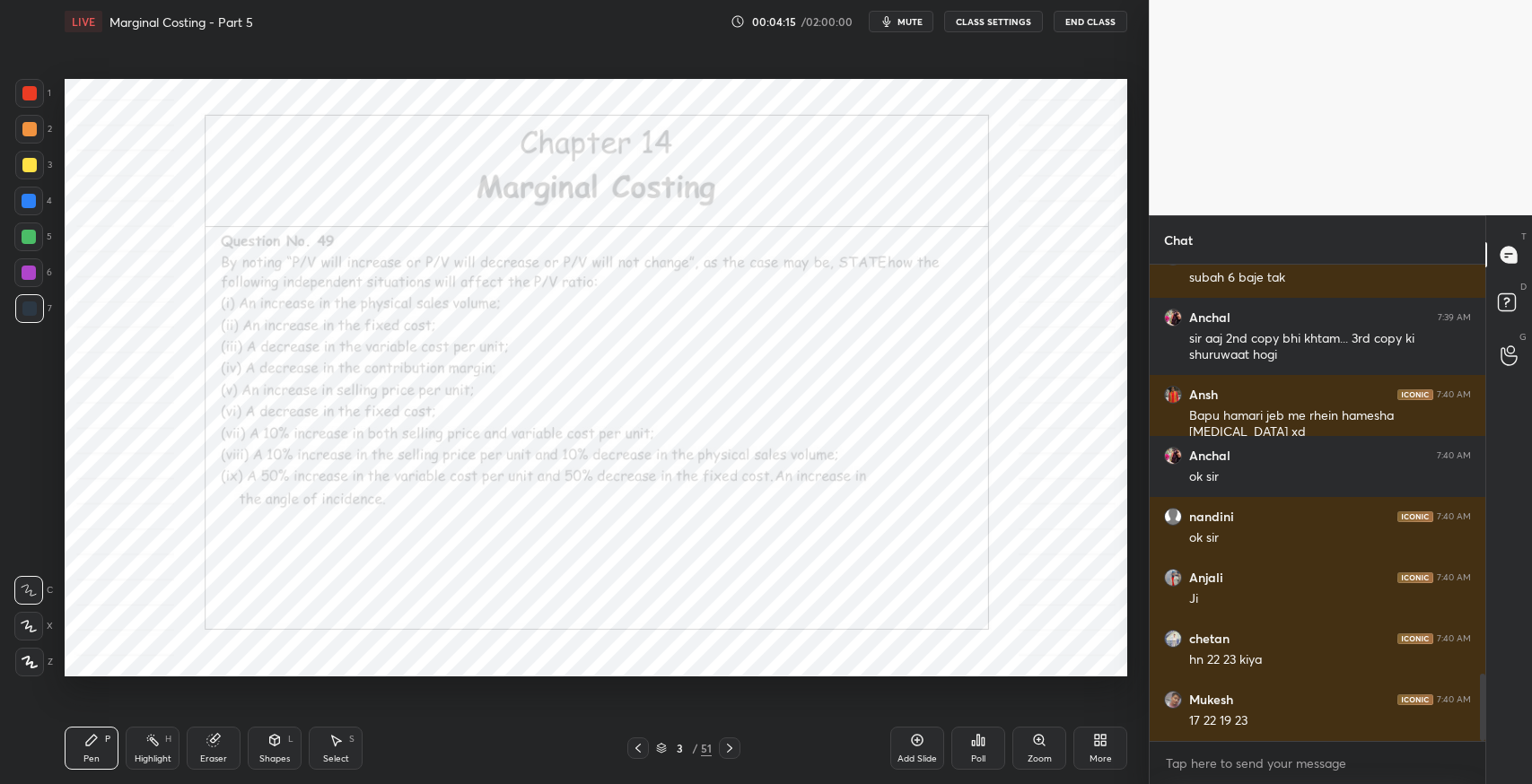
click at [733, 744] on icon at bounding box center [730, 749] width 15 height 15
click at [735, 743] on icon at bounding box center [730, 749] width 15 height 15
click at [737, 742] on div at bounding box center [729, 748] width 21 height 21
click at [730, 750] on icon at bounding box center [730, 749] width 6 height 9
click at [730, 749] on icon at bounding box center [730, 749] width 6 height 9
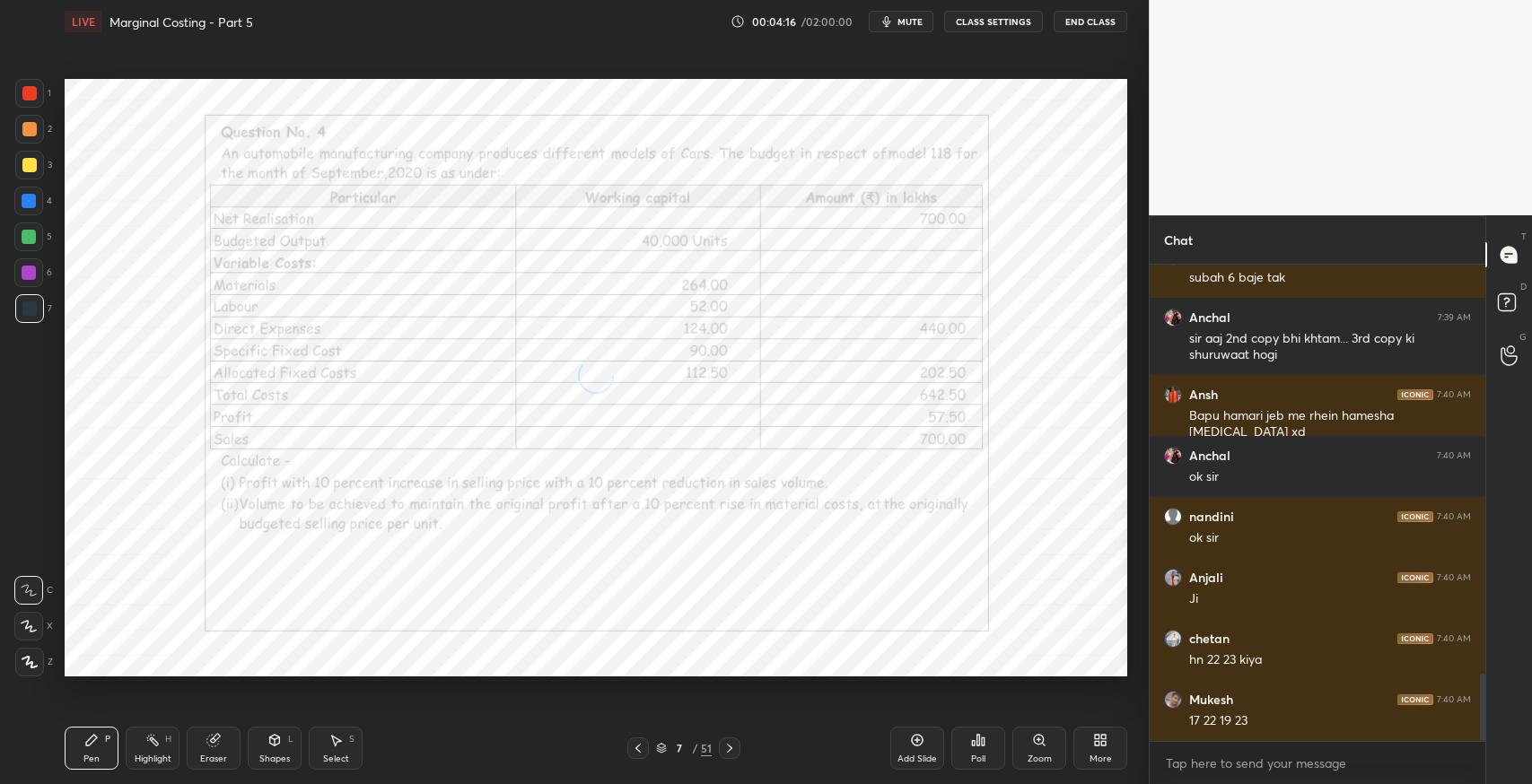
click at [731, 748] on icon at bounding box center [730, 749] width 6 height 9
click at [732, 748] on icon at bounding box center [730, 749] width 6 height 9
click at [732, 748] on icon at bounding box center [730, 749] width 15 height 15
click at [731, 750] on icon at bounding box center [730, 749] width 15 height 15
click at [732, 748] on icon at bounding box center [730, 749] width 15 height 15
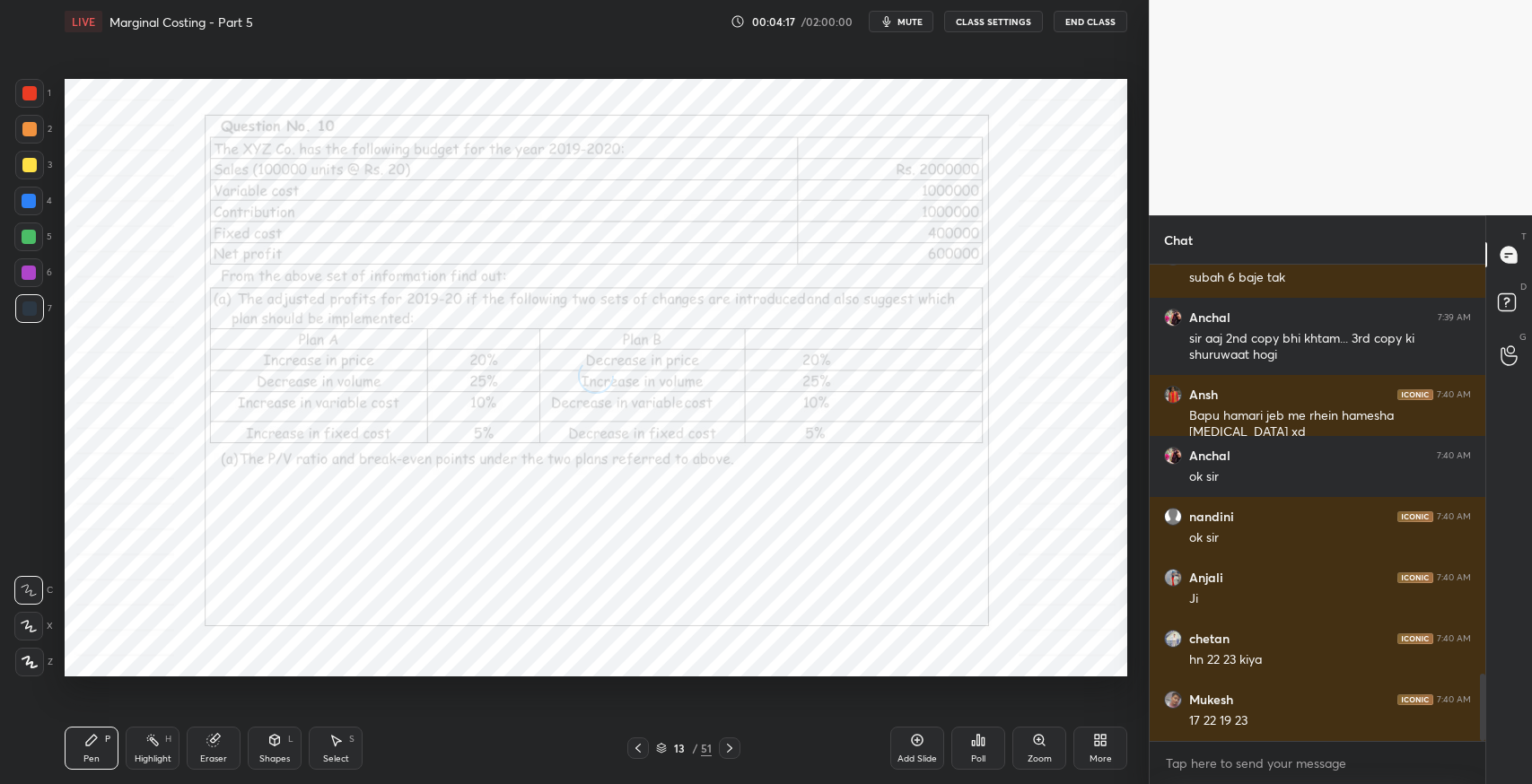
click at [732, 749] on icon at bounding box center [730, 749] width 15 height 15
click at [734, 747] on icon at bounding box center [730, 749] width 15 height 15
click at [731, 748] on icon at bounding box center [730, 749] width 6 height 9
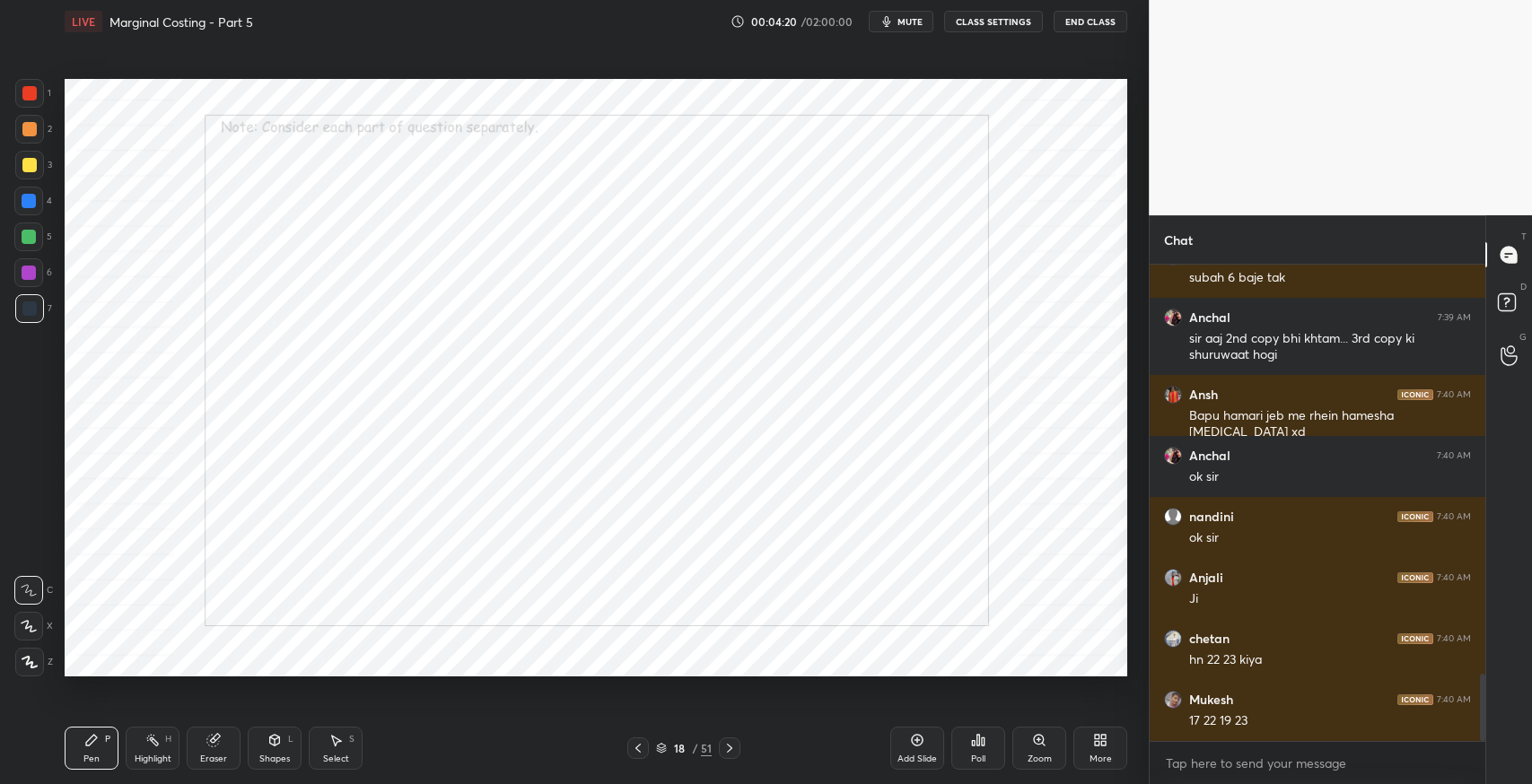
click at [728, 750] on icon at bounding box center [730, 749] width 15 height 15
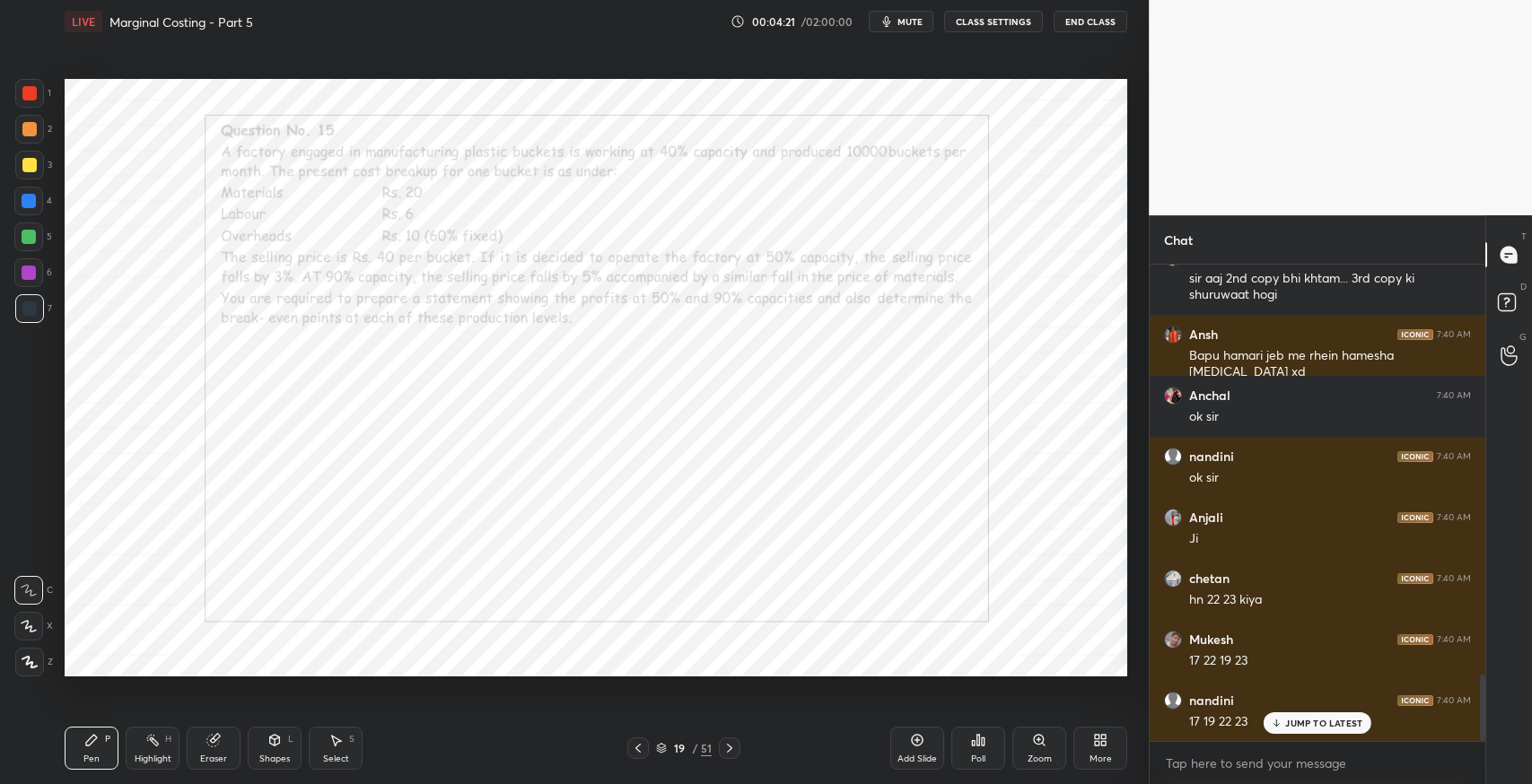
click at [730, 748] on icon at bounding box center [730, 749] width 15 height 15
click at [730, 750] on icon at bounding box center [730, 749] width 6 height 9
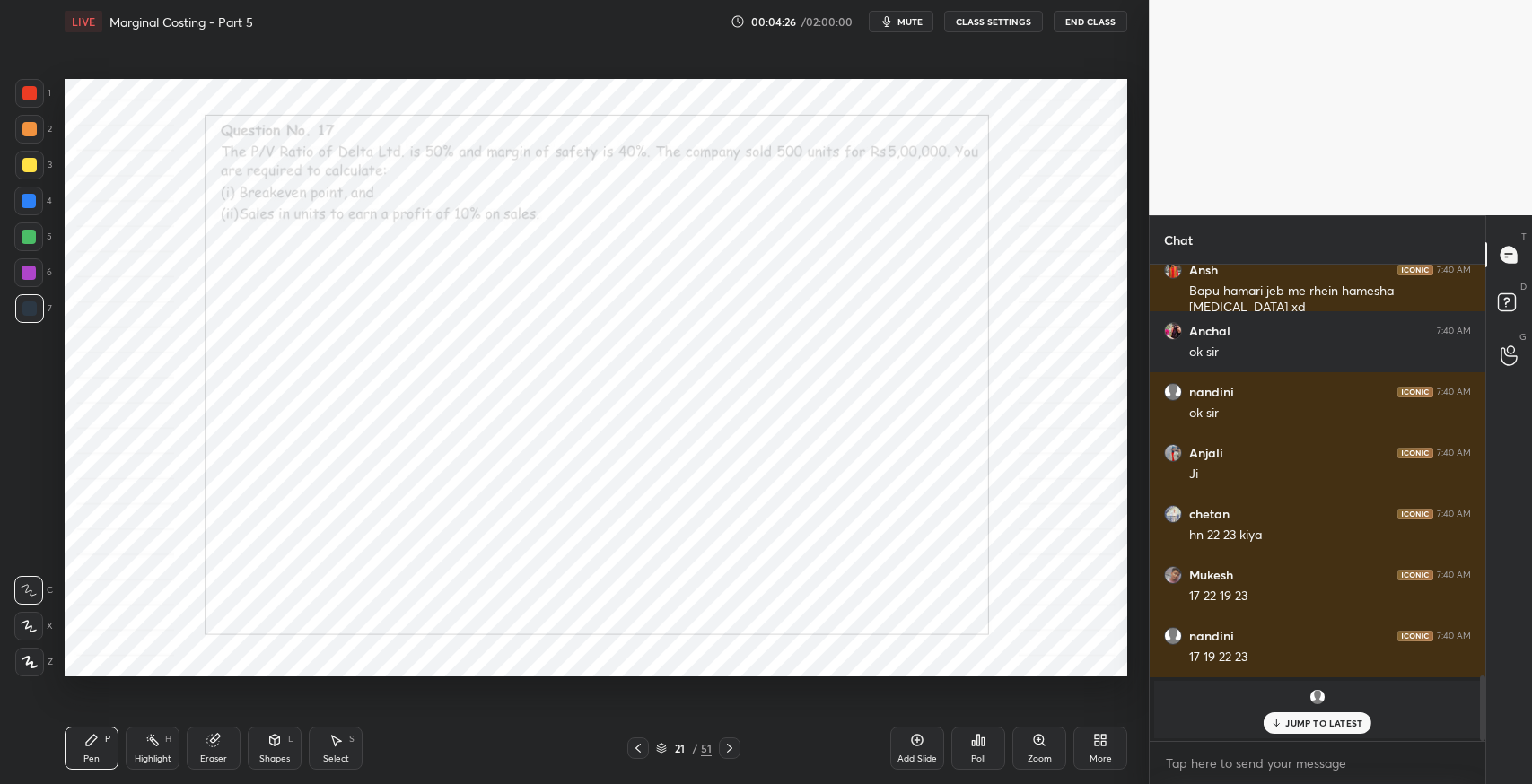
click at [92, 750] on div "Pen P" at bounding box center [91, 748] width 54 height 43
click at [35, 103] on div at bounding box center [30, 93] width 29 height 29
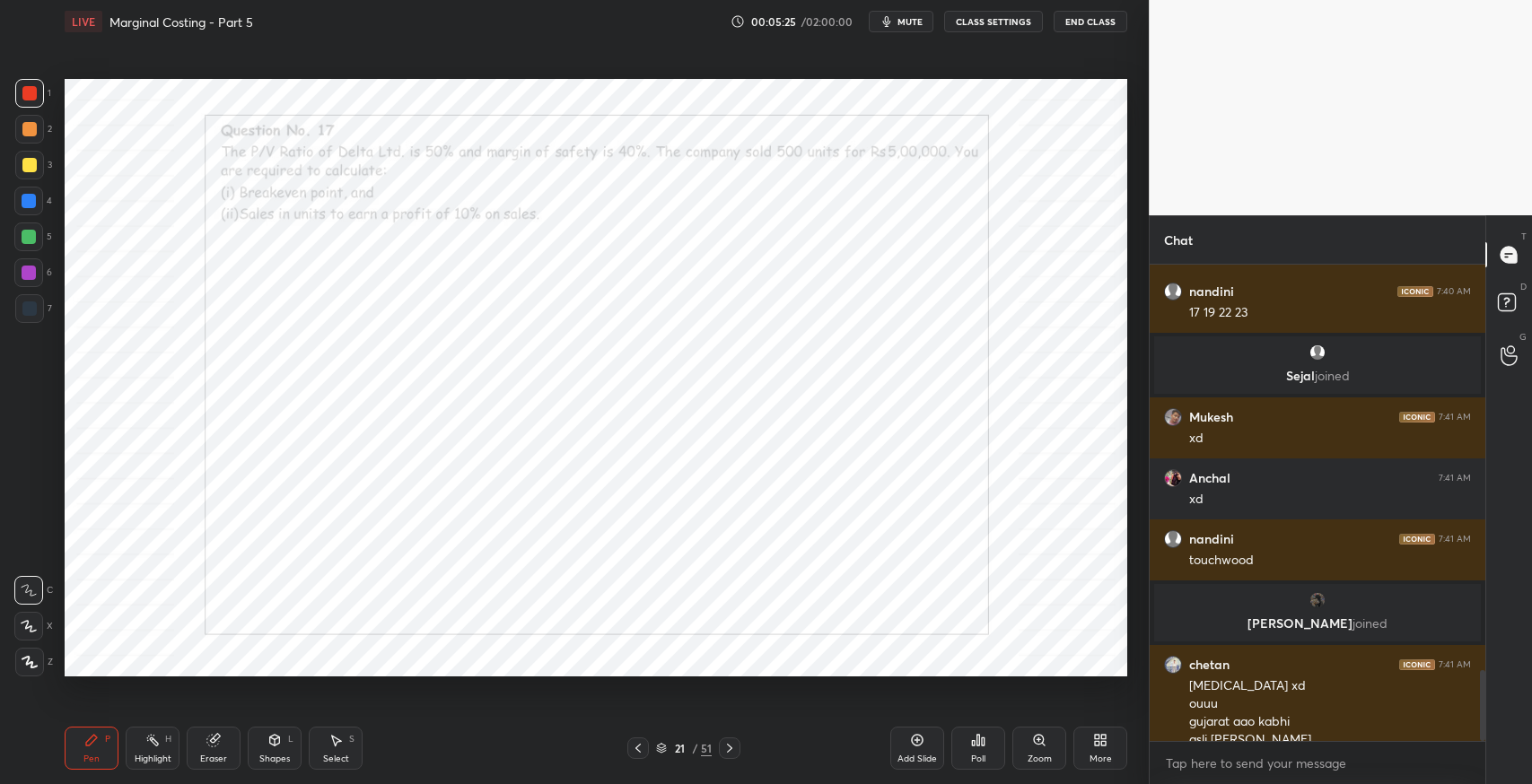
scroll to position [2725, 0]
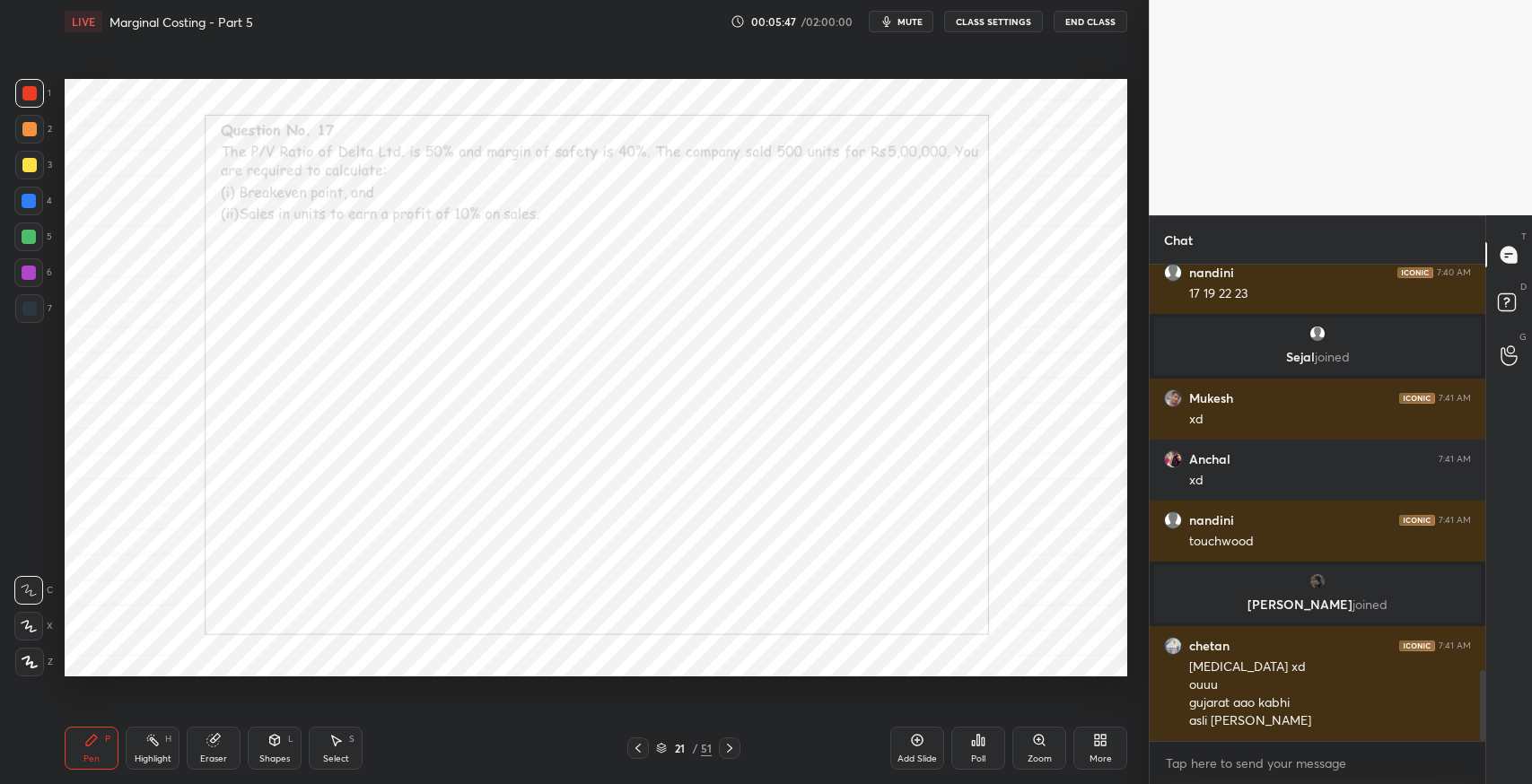
click at [30, 315] on div at bounding box center [30, 309] width 15 height 15
click at [206, 737] on icon at bounding box center [213, 741] width 15 height 15
click at [87, 741] on icon at bounding box center [91, 741] width 11 height 11
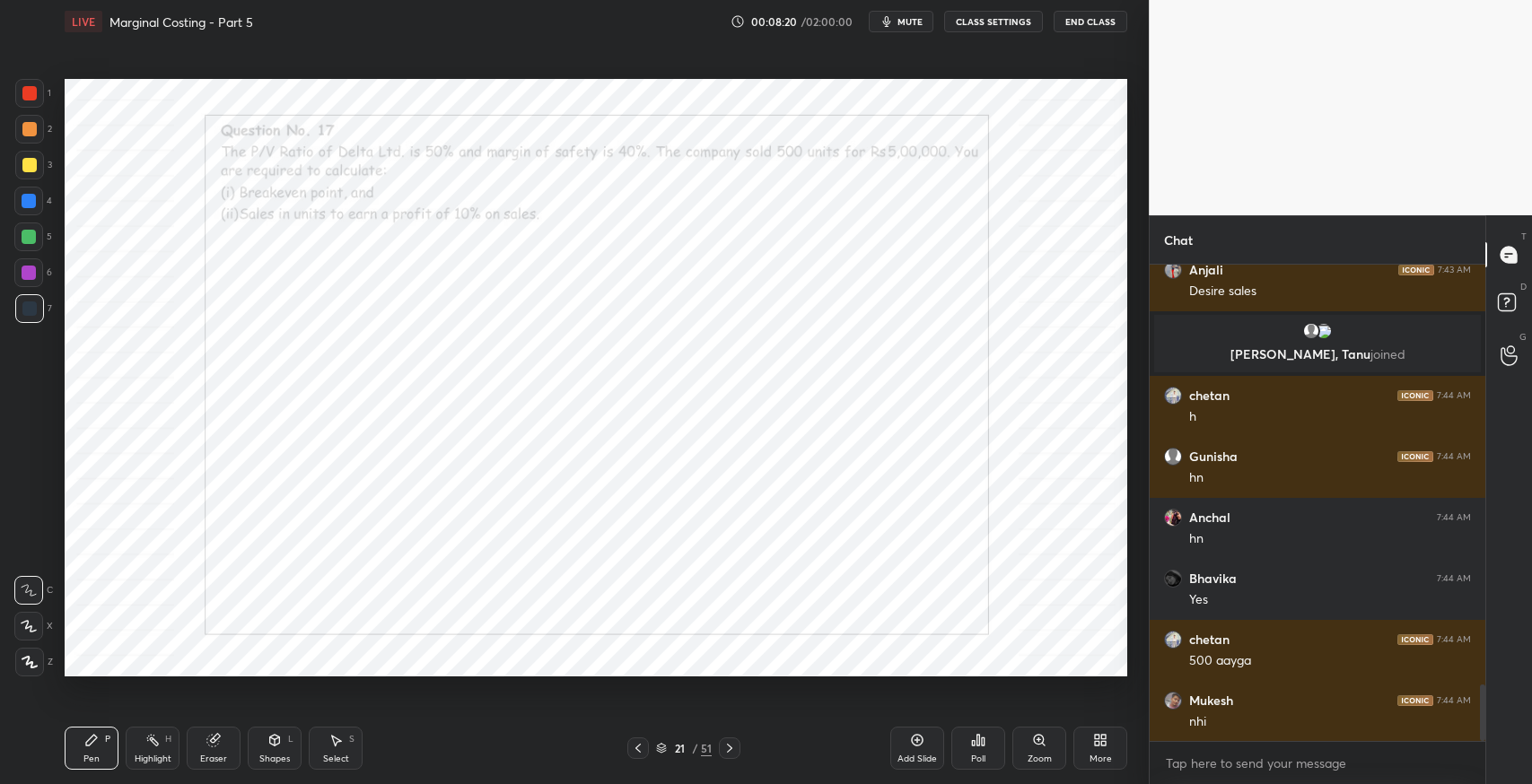
scroll to position [3522, 0]
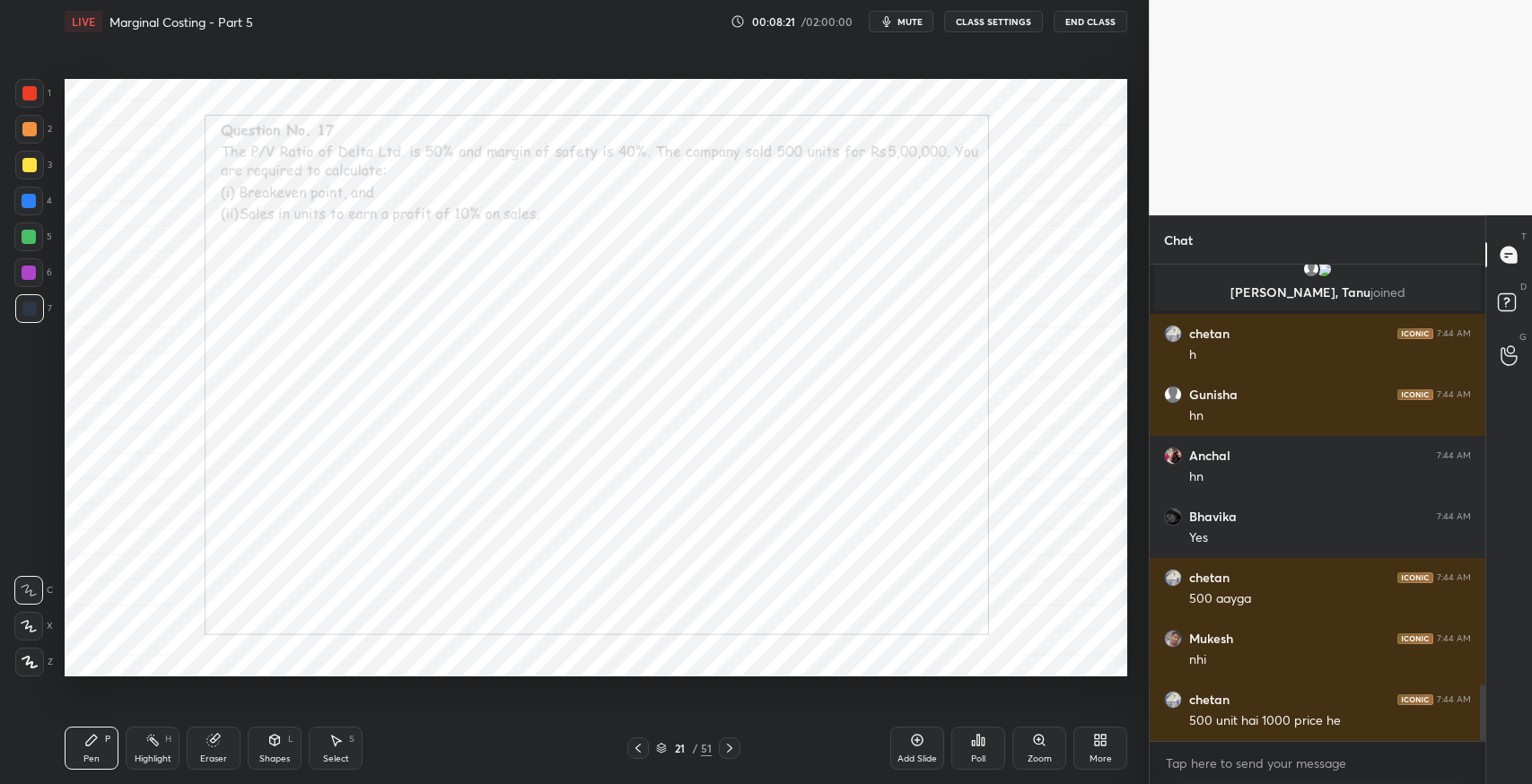
click at [214, 757] on div "Eraser" at bounding box center [213, 759] width 27 height 9
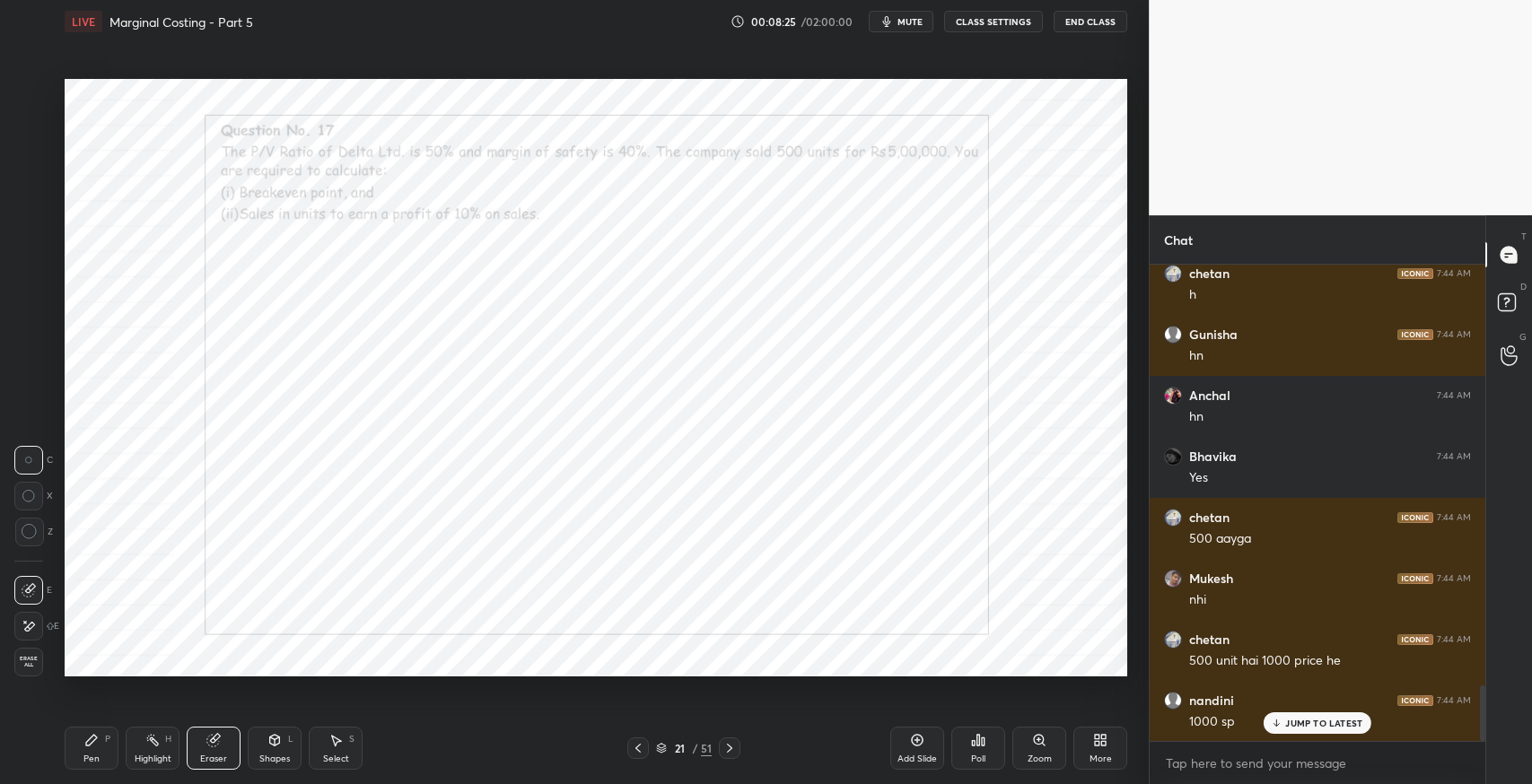
click at [100, 743] on div "Pen P" at bounding box center [91, 748] width 54 height 43
click at [213, 751] on div "Eraser" at bounding box center [213, 748] width 54 height 43
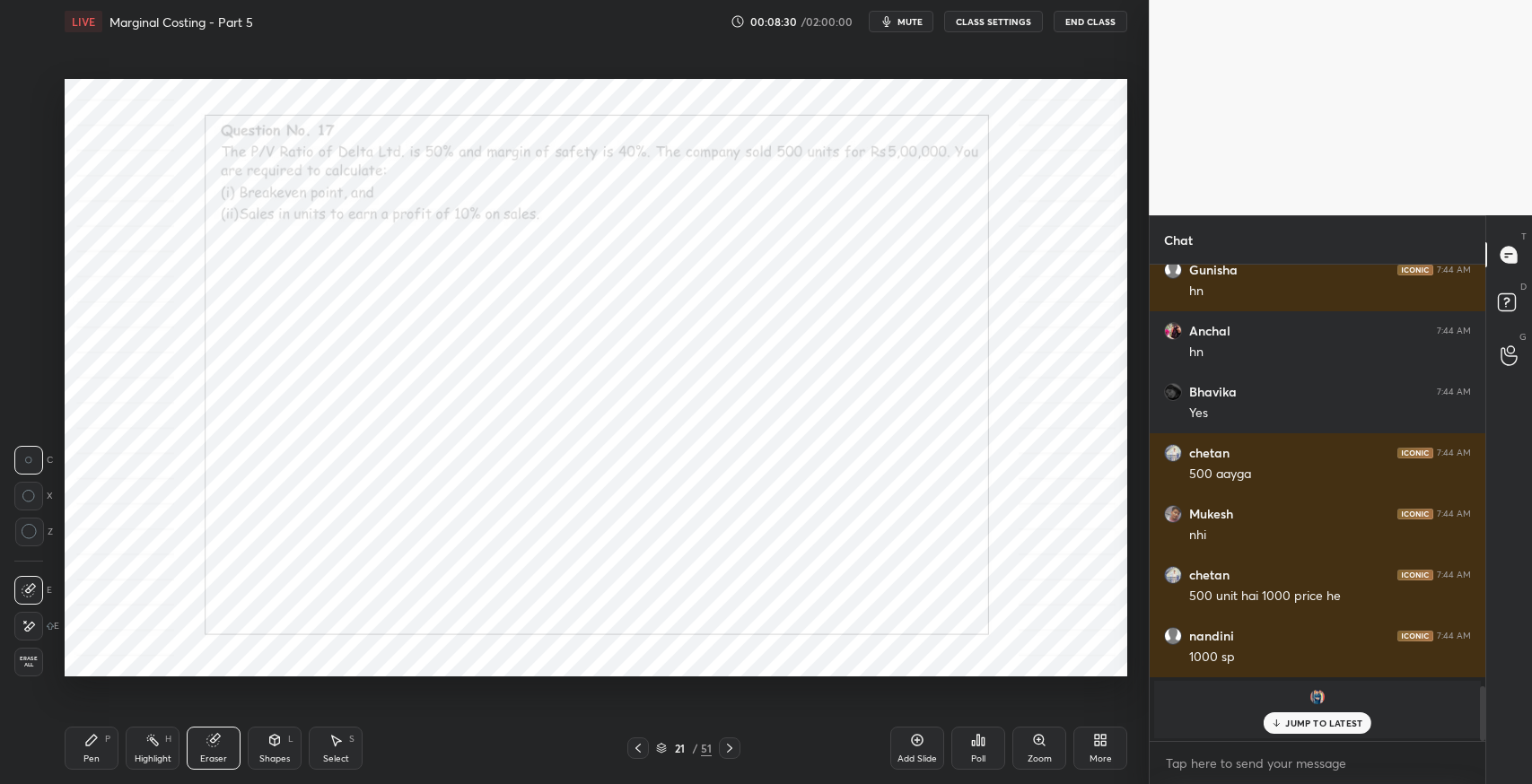
click at [86, 751] on div "Pen P" at bounding box center [91, 748] width 54 height 43
click at [212, 757] on div "Eraser" at bounding box center [213, 759] width 27 height 9
click at [95, 755] on div "Pen" at bounding box center [90, 759] width 16 height 9
click at [333, 749] on div "Select S" at bounding box center [335, 748] width 54 height 43
click at [93, 740] on icon at bounding box center [91, 741] width 11 height 11
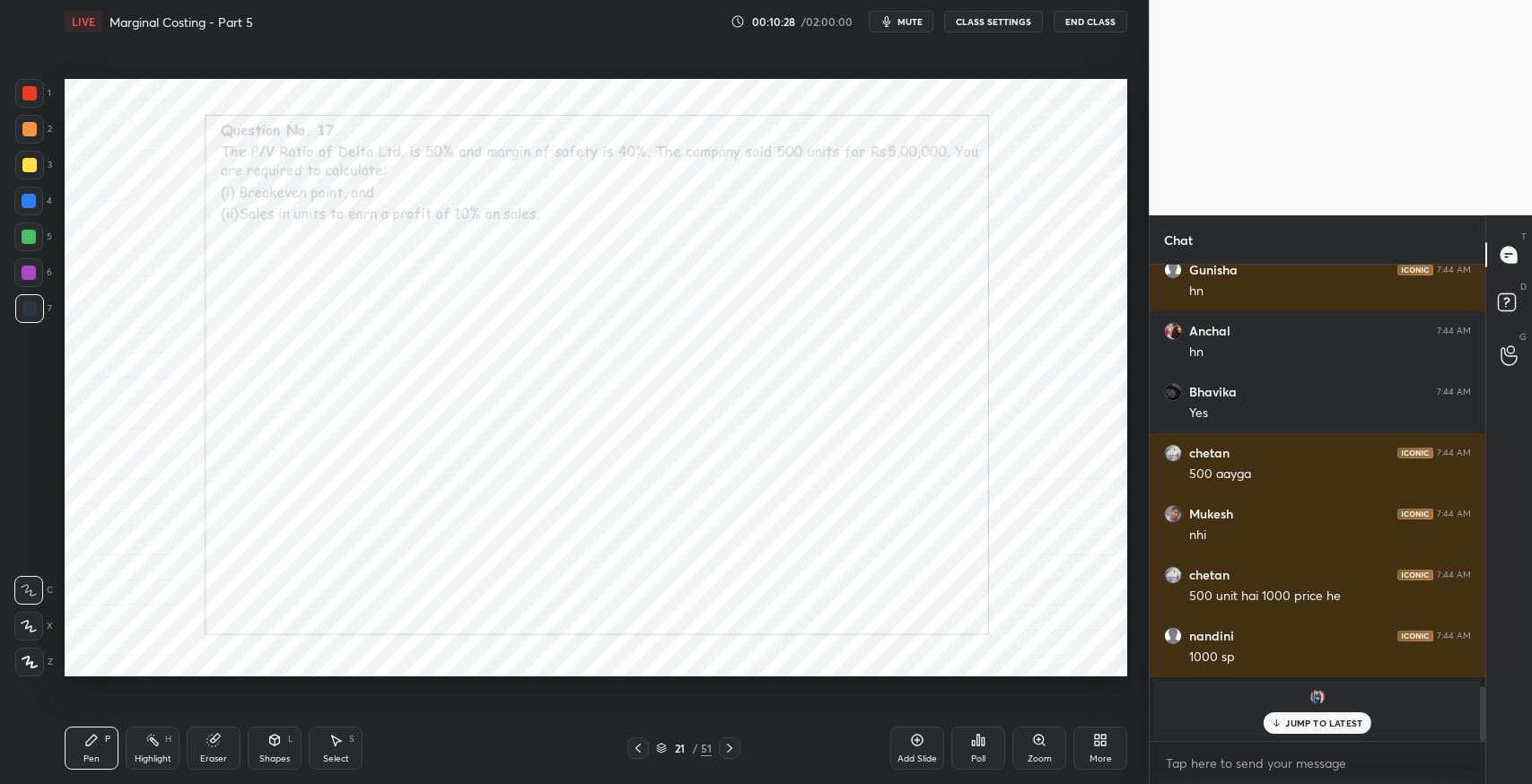
click at [1311, 724] on p "JUMP TO LATEST" at bounding box center [1324, 723] width 78 height 11
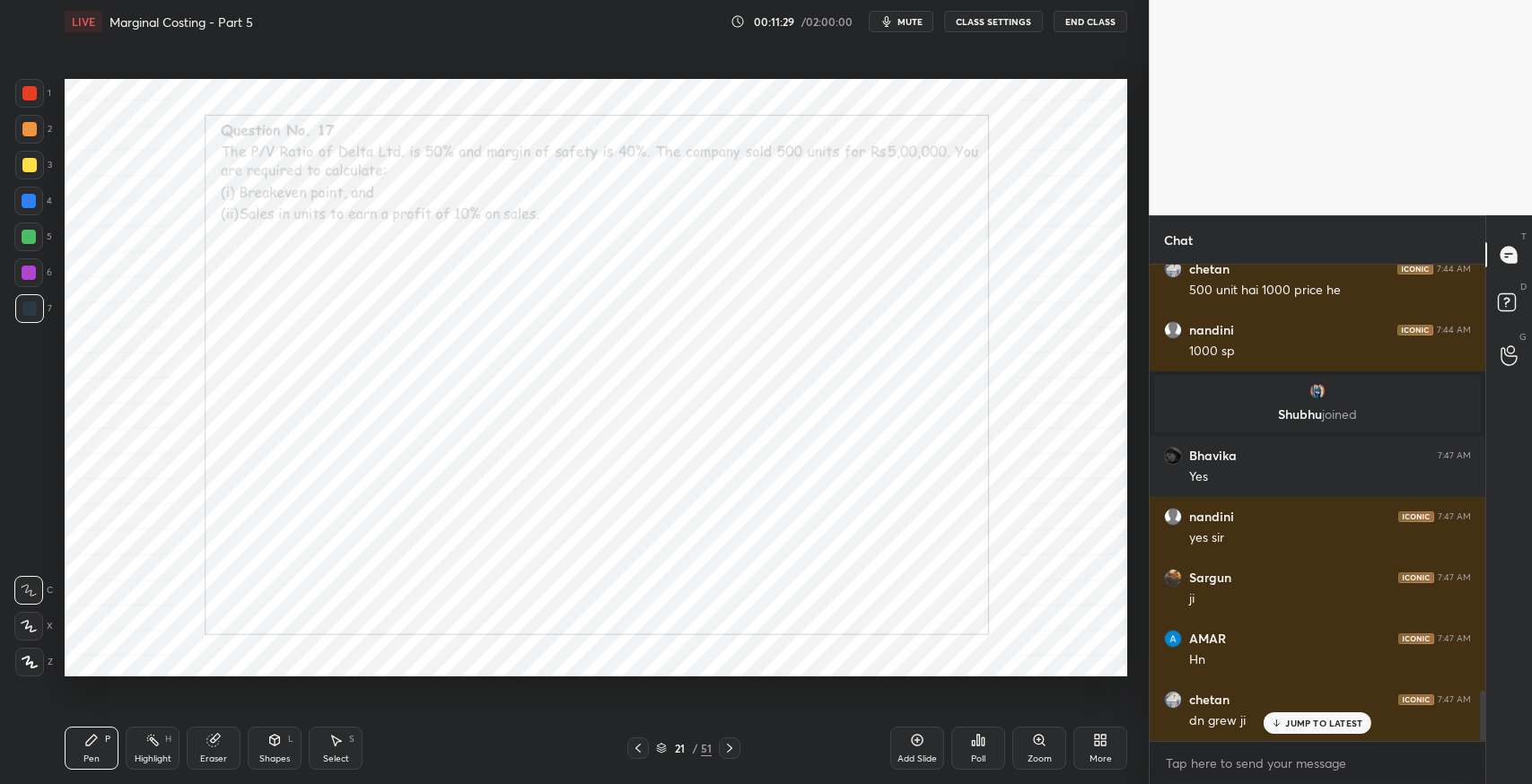
scroll to position [4013, 0]
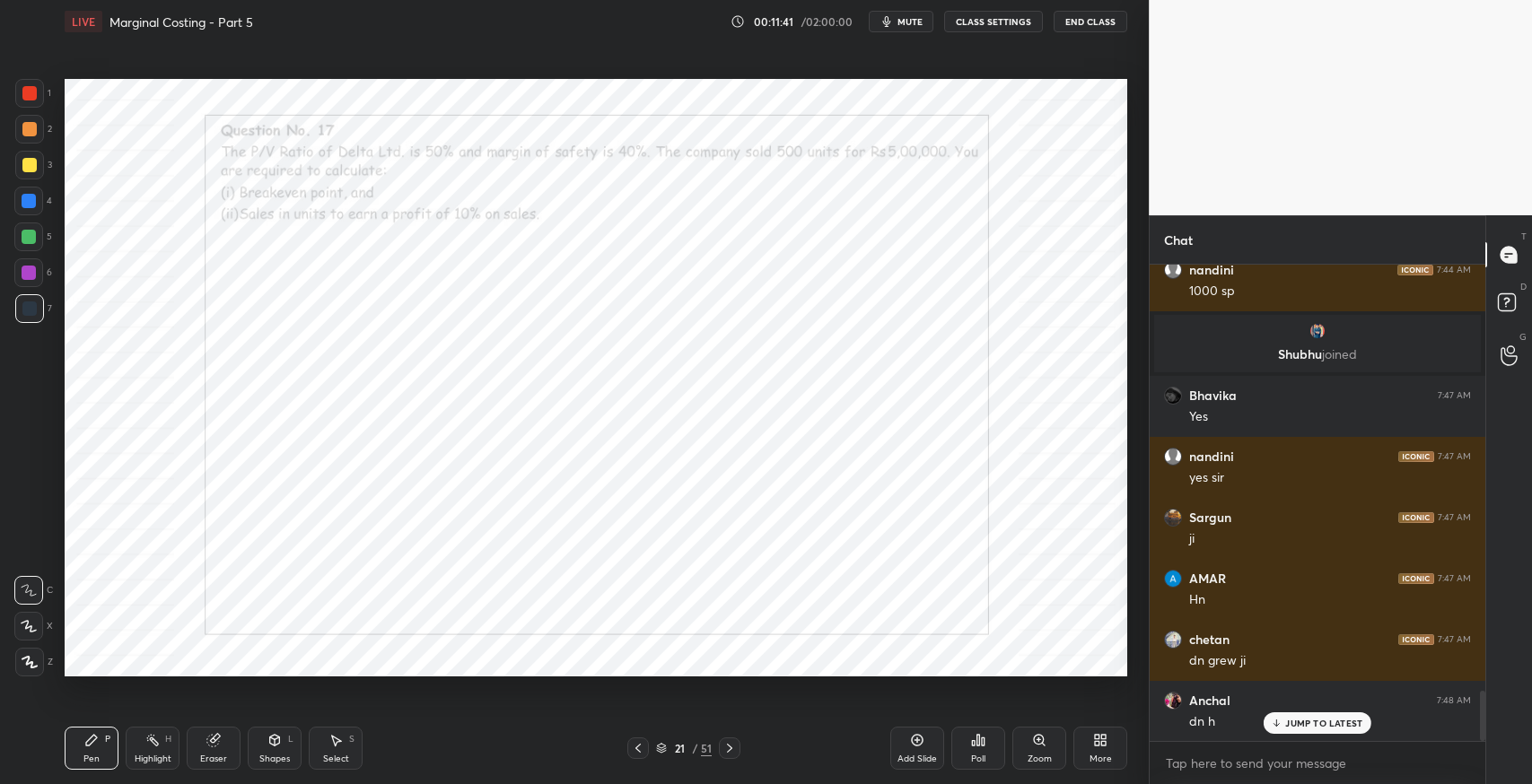
click at [890, 21] on icon "button" at bounding box center [887, 22] width 15 height 15
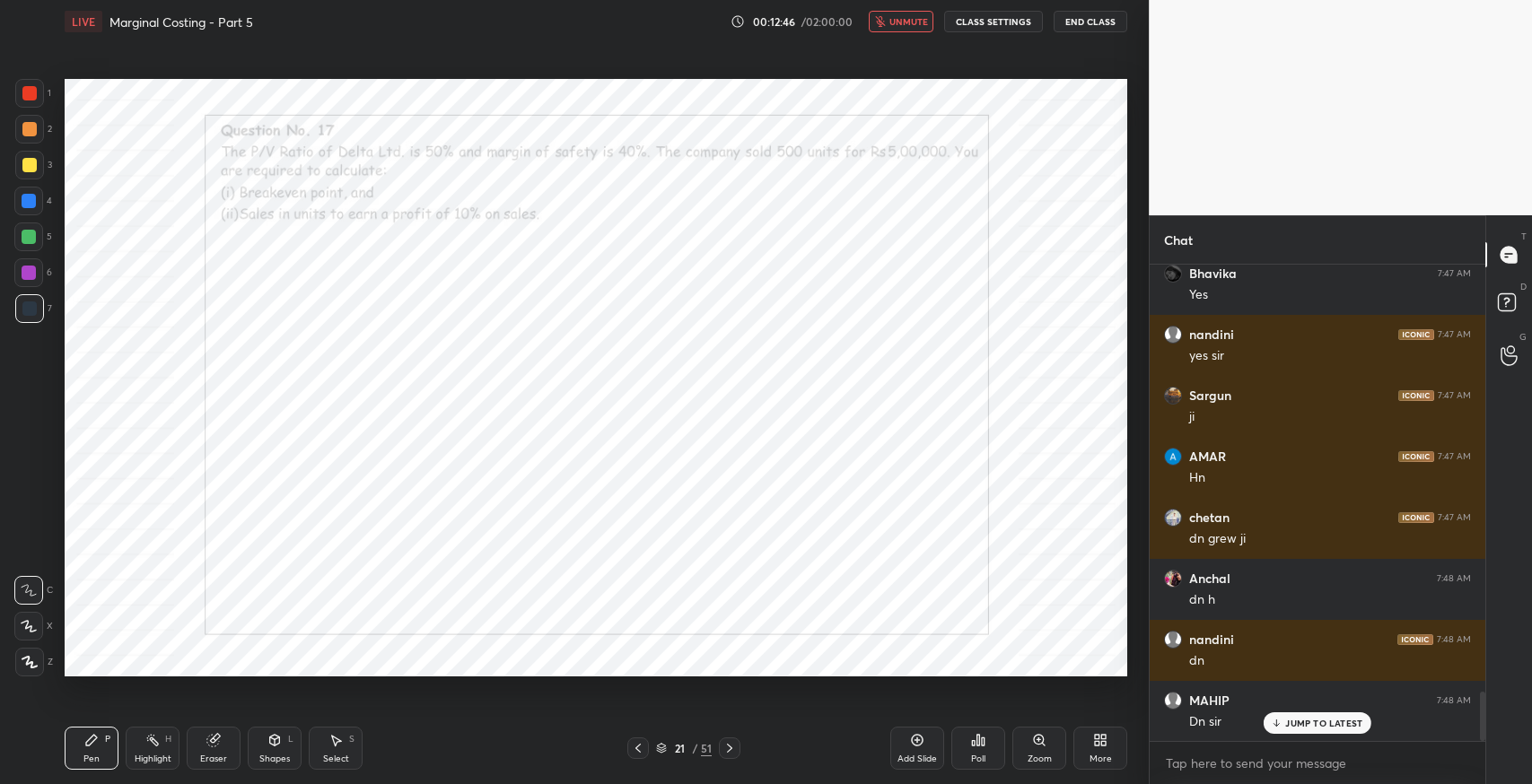
scroll to position [4197, 0]
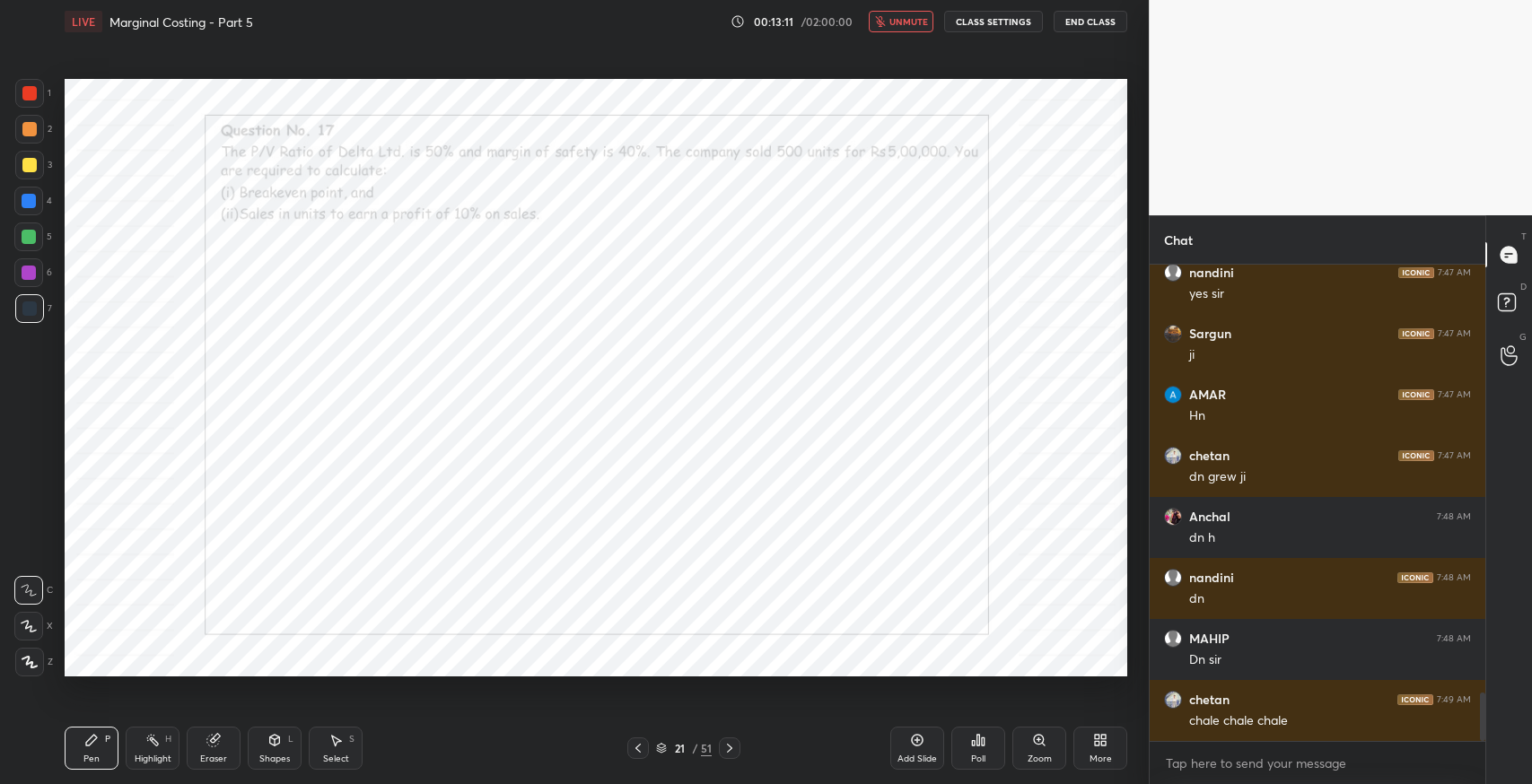
click at [901, 31] on button "unmute" at bounding box center [901, 21] width 65 height 21
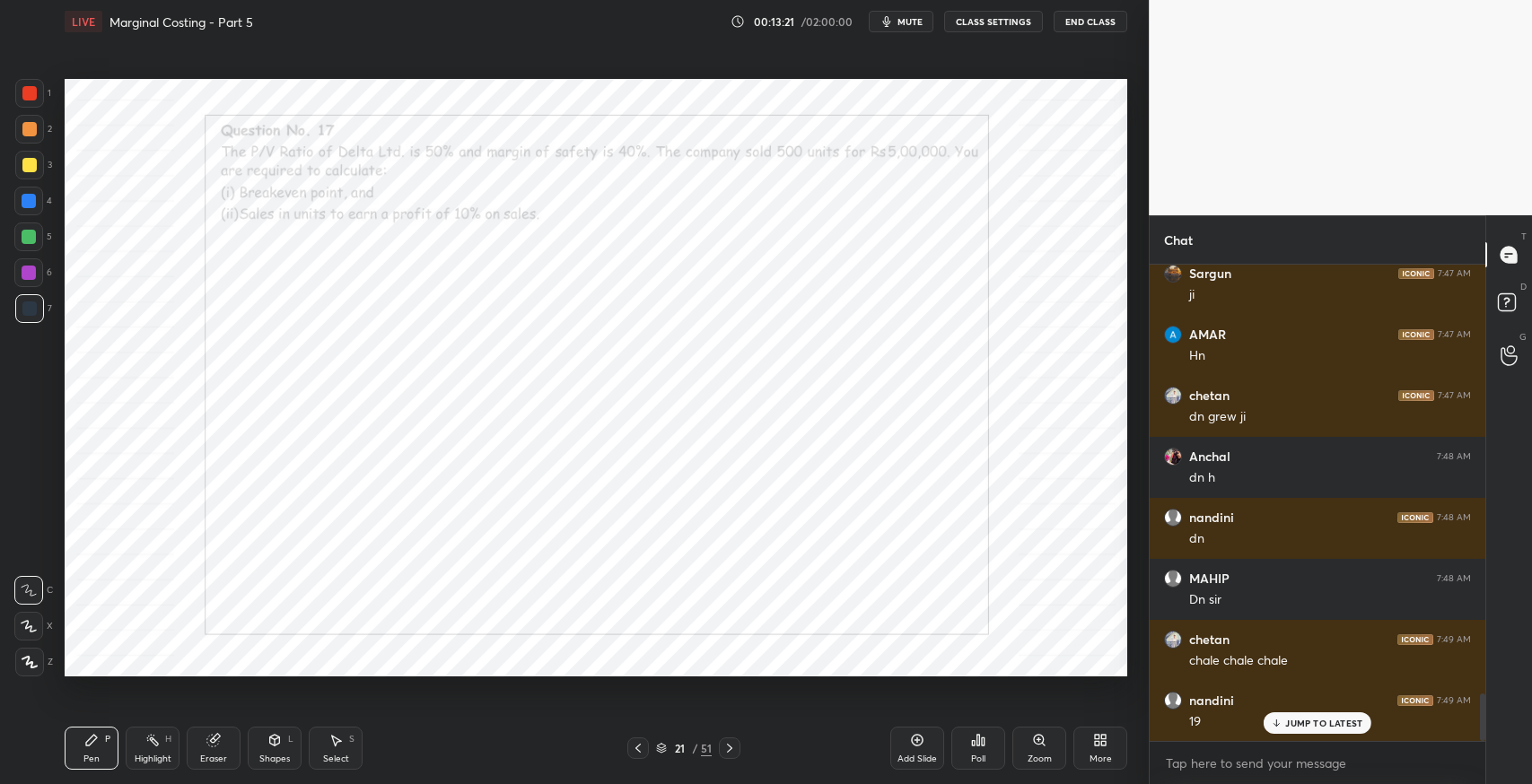
scroll to position [4319, 0]
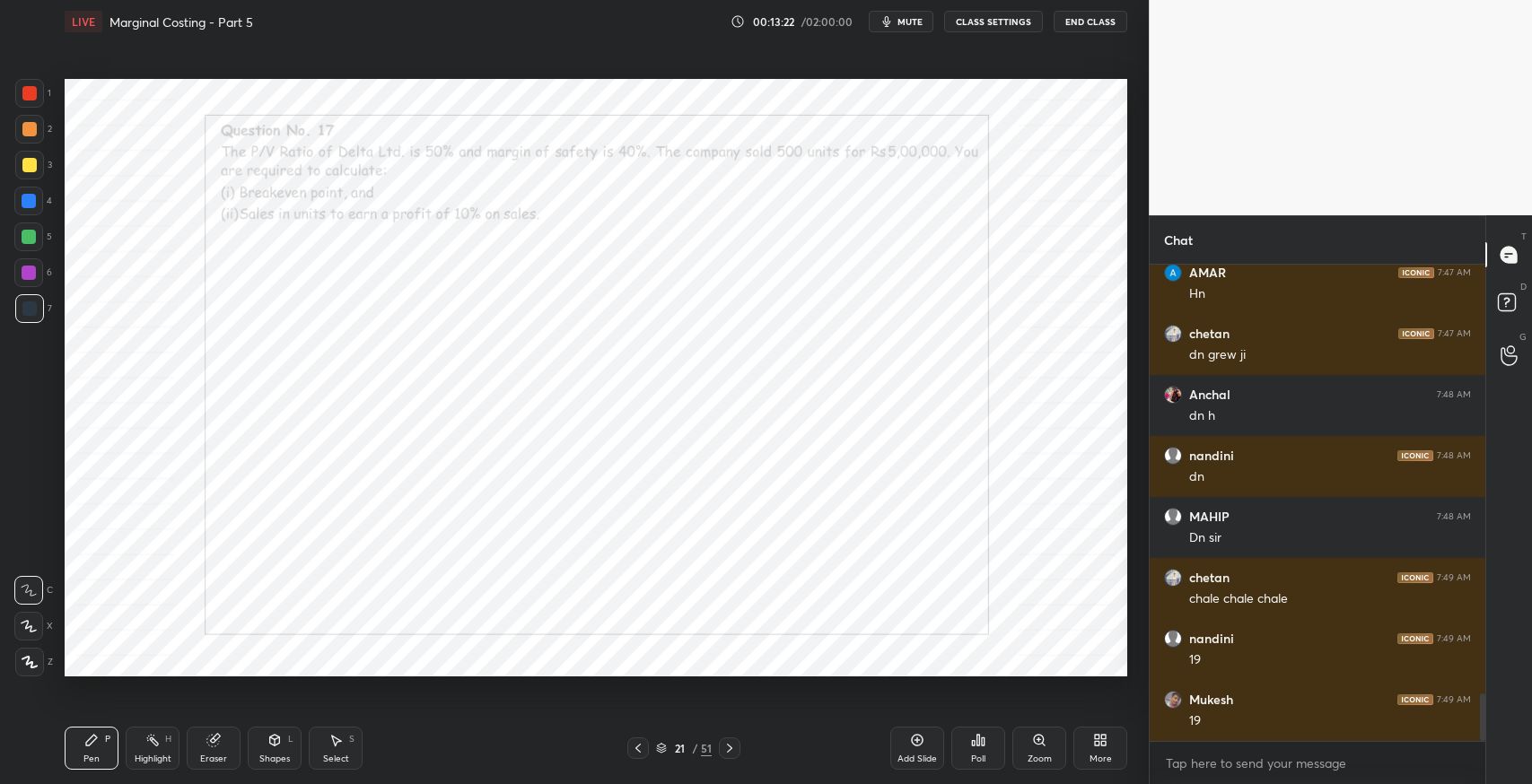
click at [730, 753] on icon at bounding box center [730, 749] width 15 height 15
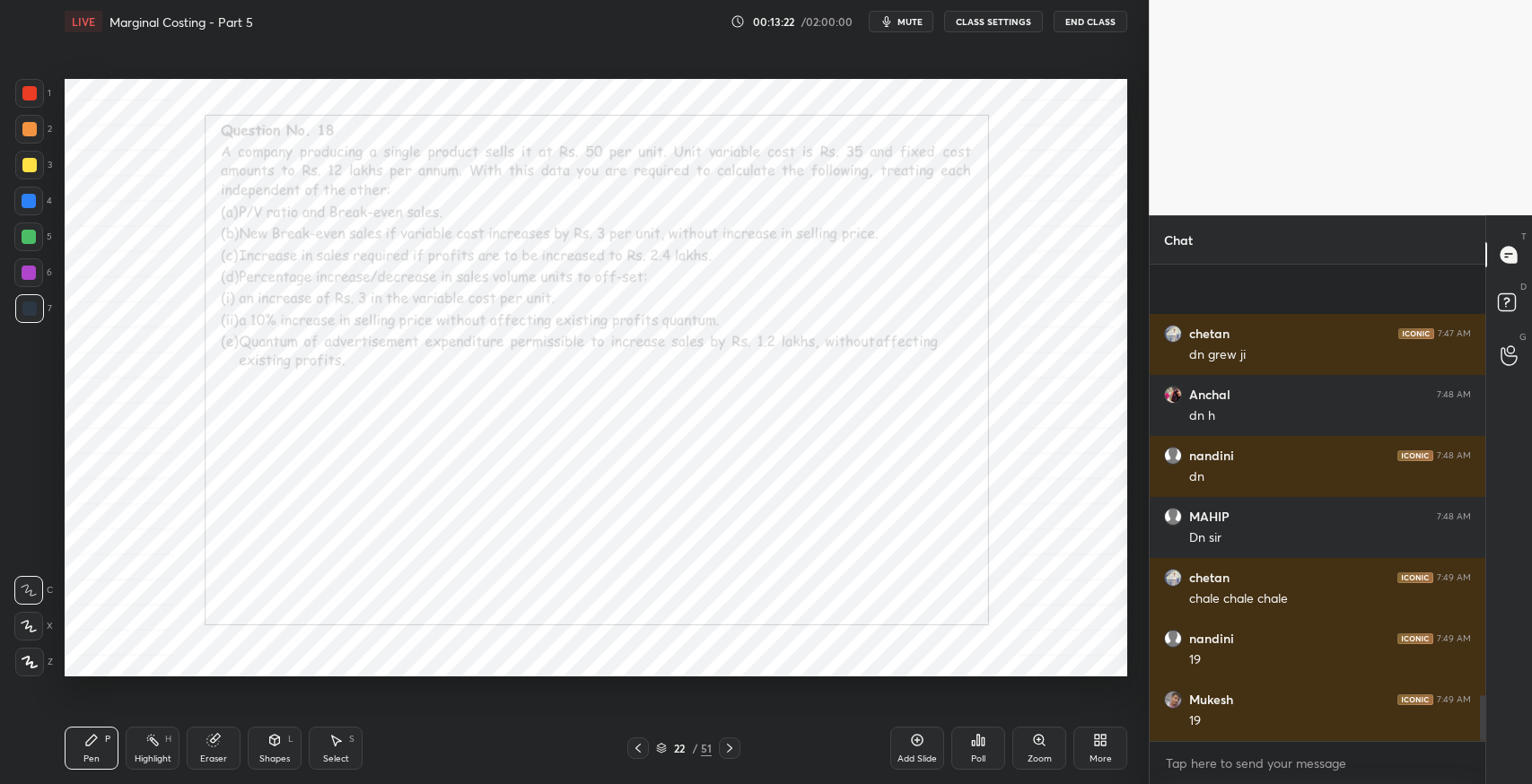
scroll to position [4441, 0]
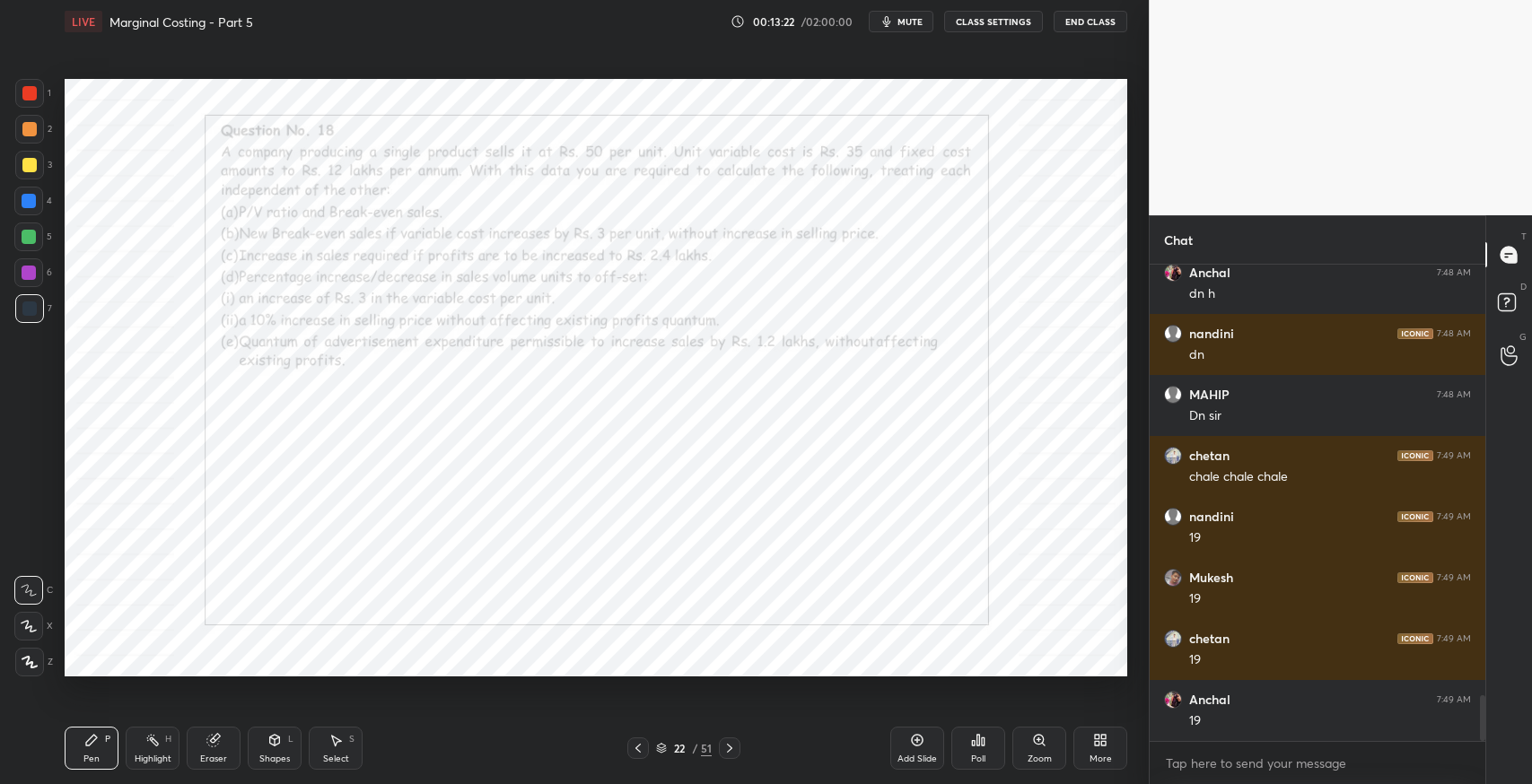
click at [731, 746] on icon at bounding box center [730, 749] width 15 height 15
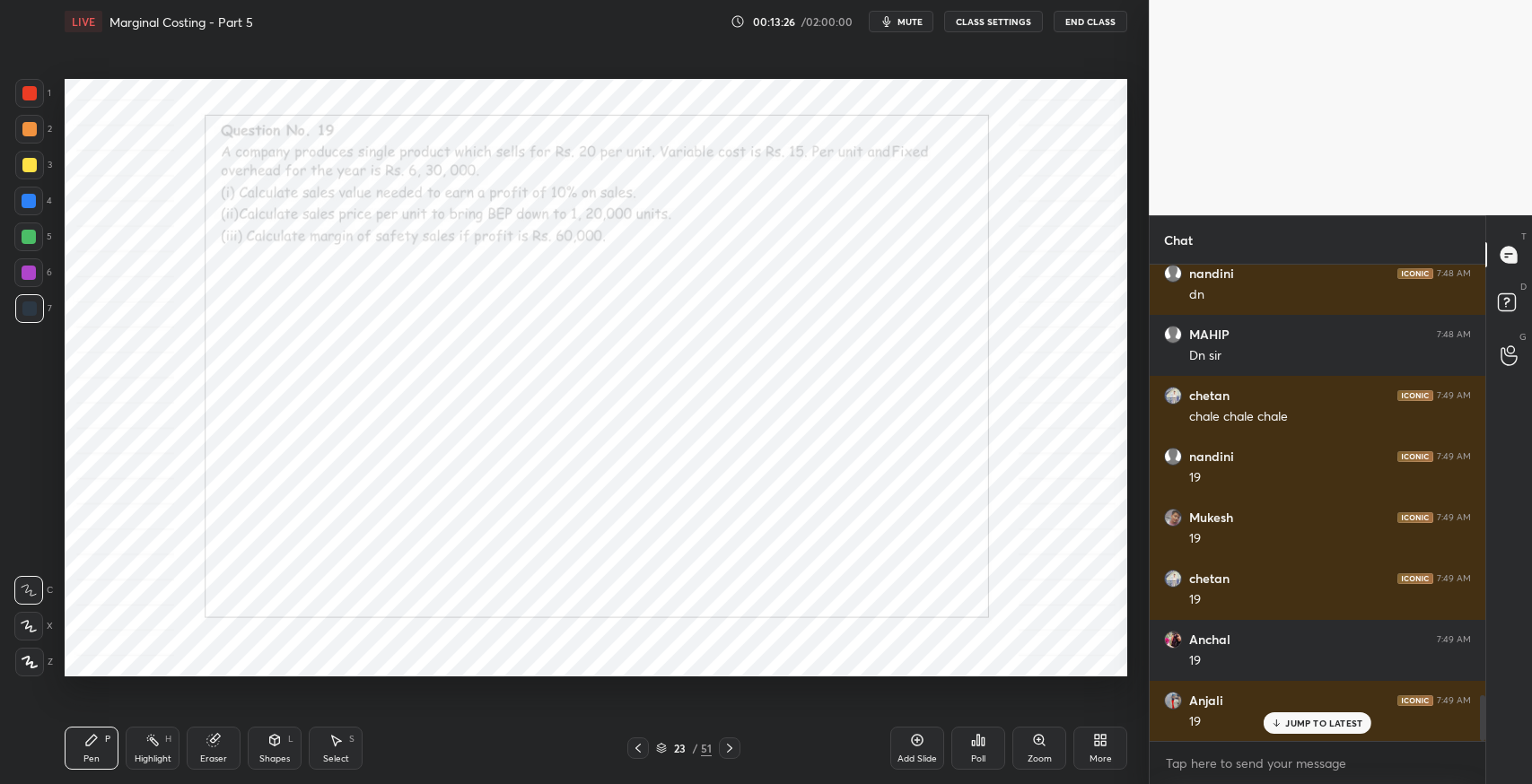
click at [637, 747] on icon at bounding box center [638, 749] width 15 height 15
click at [638, 747] on icon at bounding box center [638, 749] width 15 height 15
click at [263, 751] on div "Shapes L" at bounding box center [274, 748] width 54 height 43
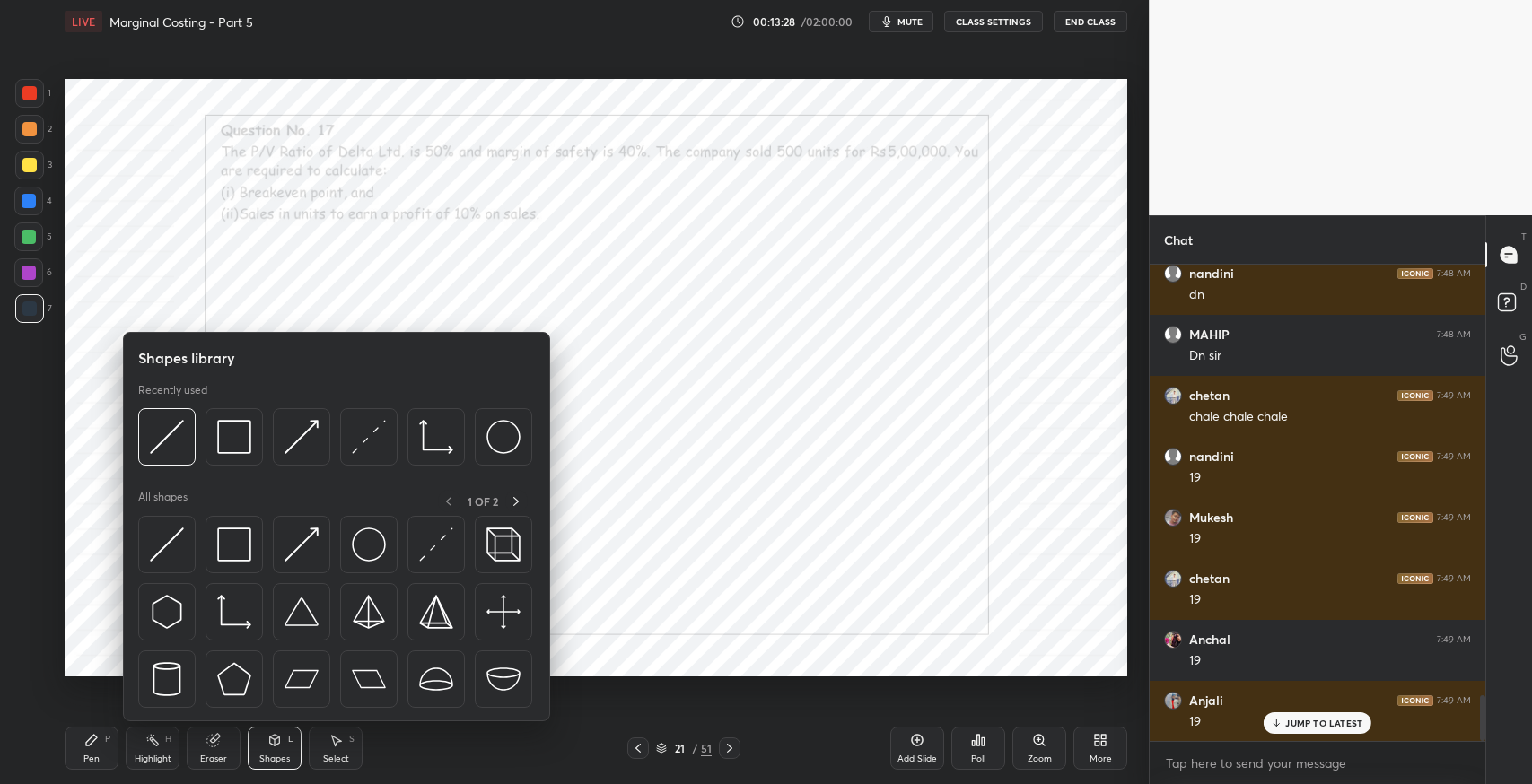
click at [230, 541] on img at bounding box center [234, 544] width 34 height 34
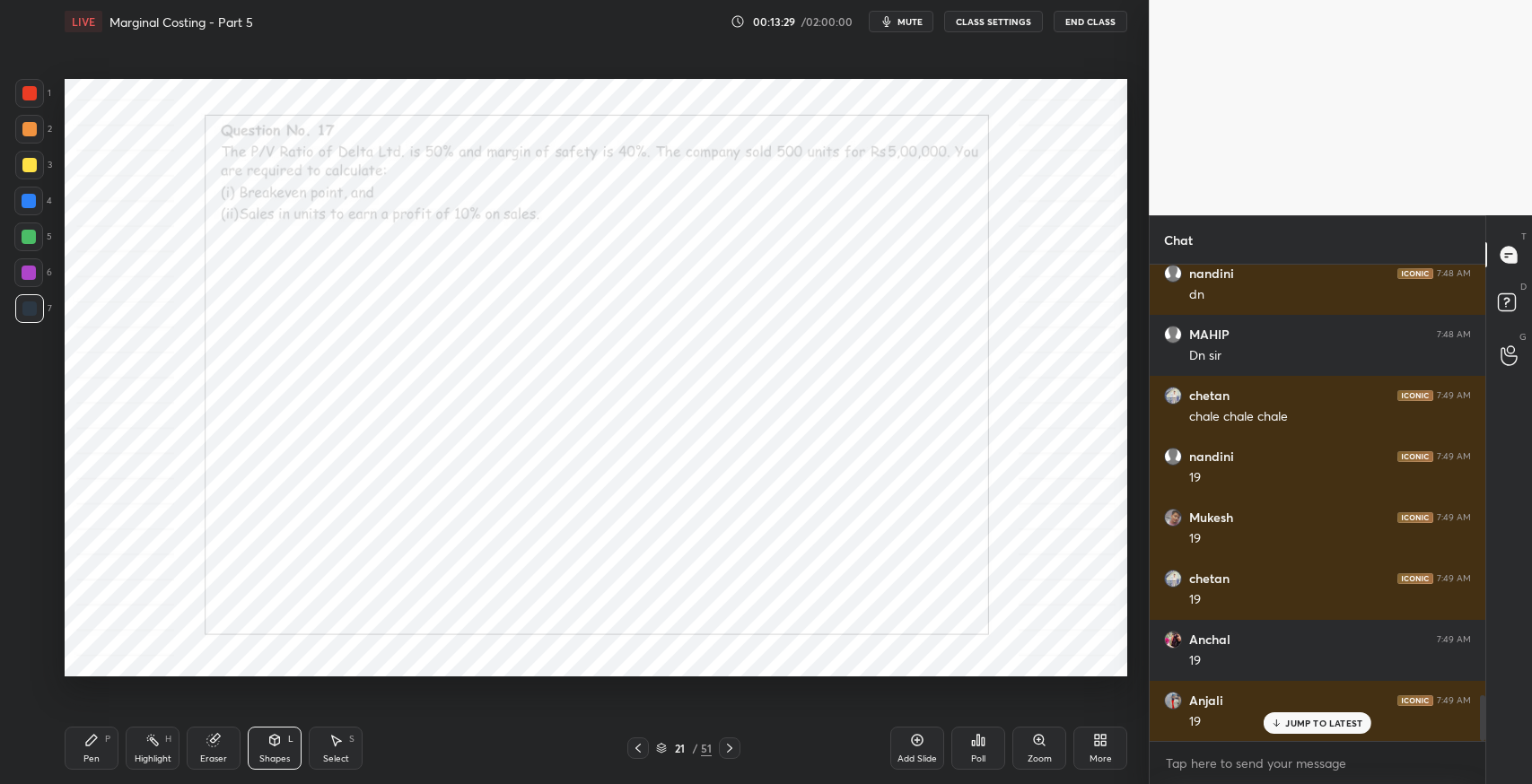
click at [25, 205] on div at bounding box center [29, 201] width 15 height 15
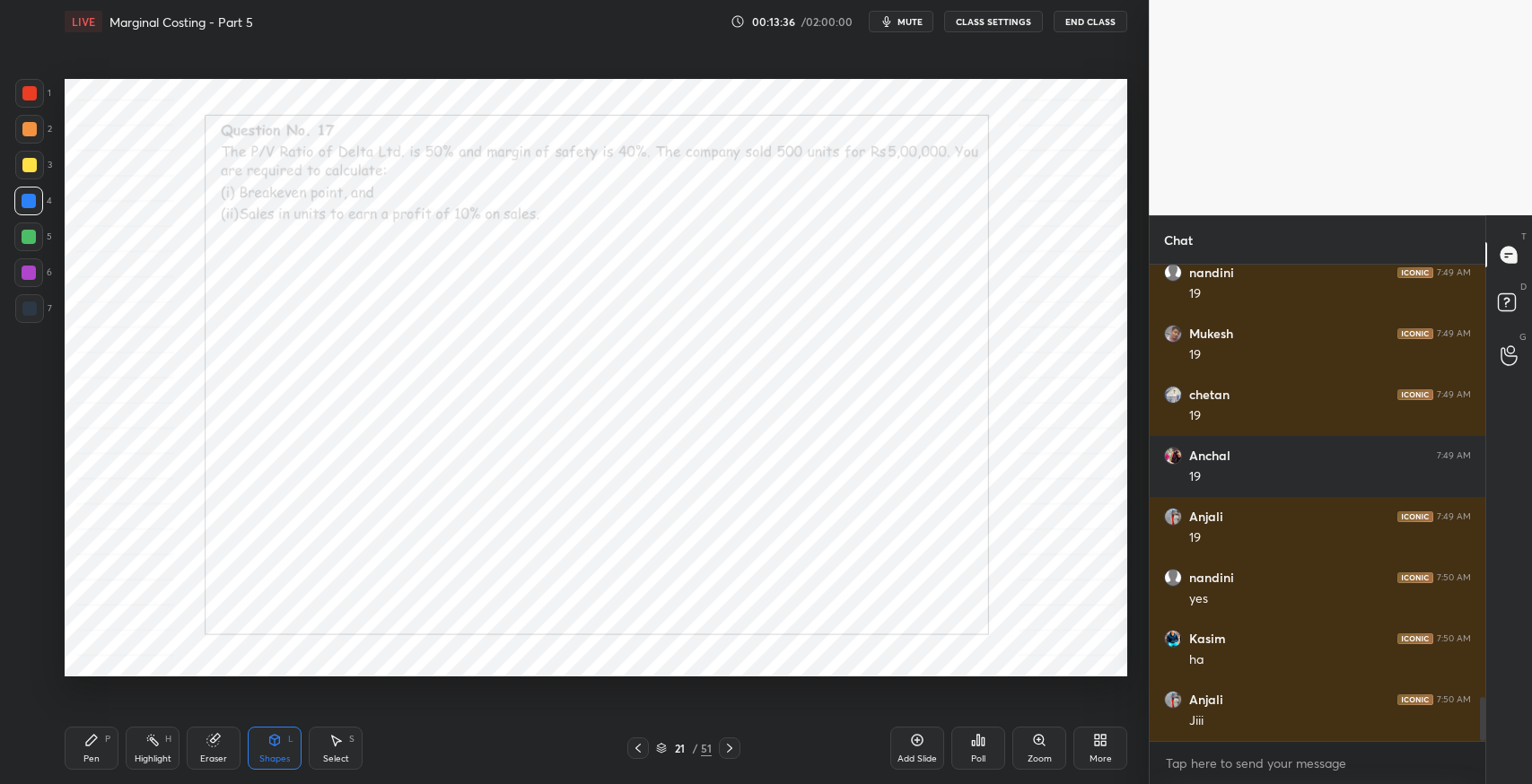
scroll to position [4746, 0]
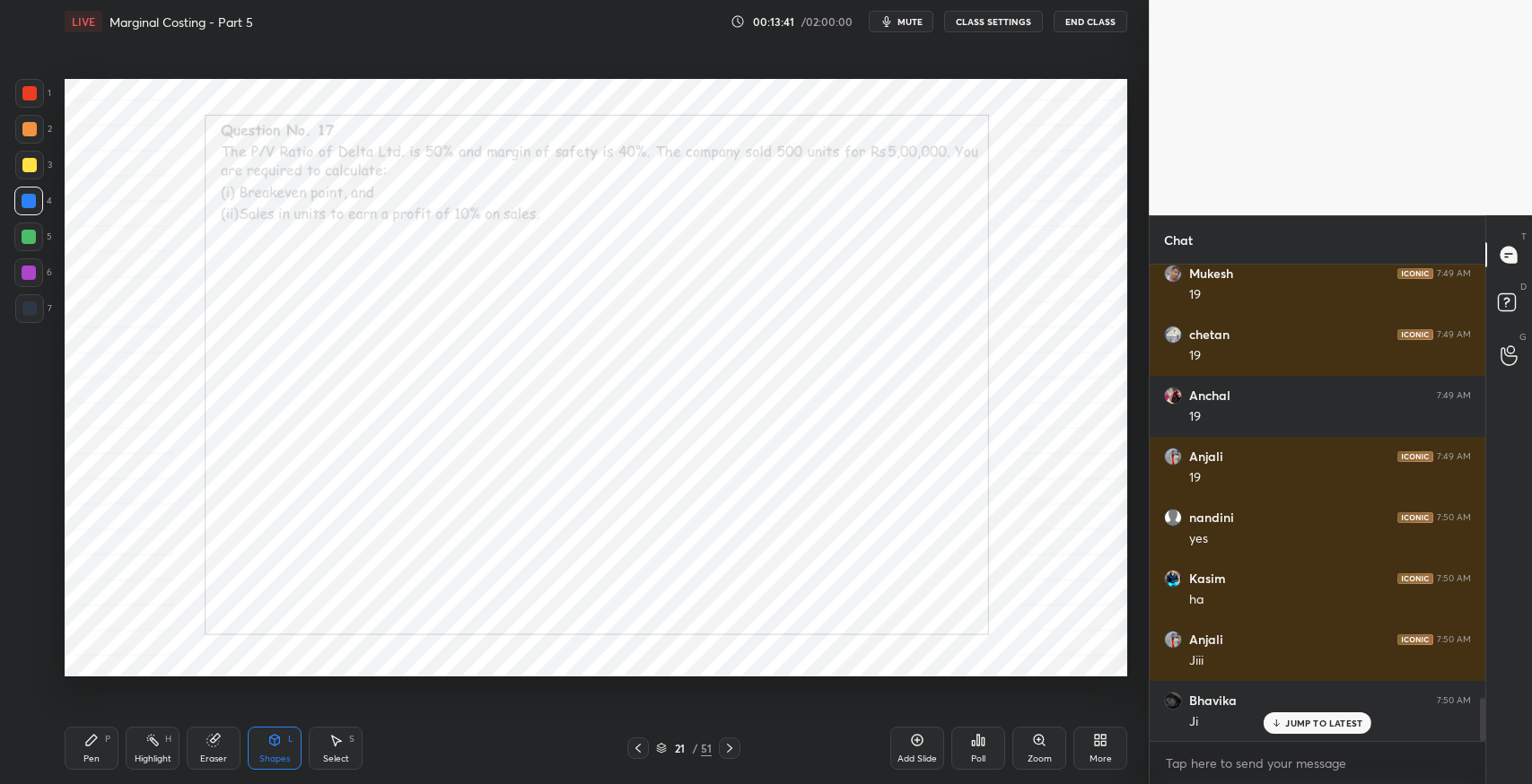
click at [727, 746] on icon at bounding box center [730, 749] width 15 height 15
click at [726, 742] on icon at bounding box center [730, 749] width 15 height 15
click at [93, 750] on div "Pen P" at bounding box center [91, 748] width 54 height 43
click at [36, 314] on div at bounding box center [30, 308] width 29 height 29
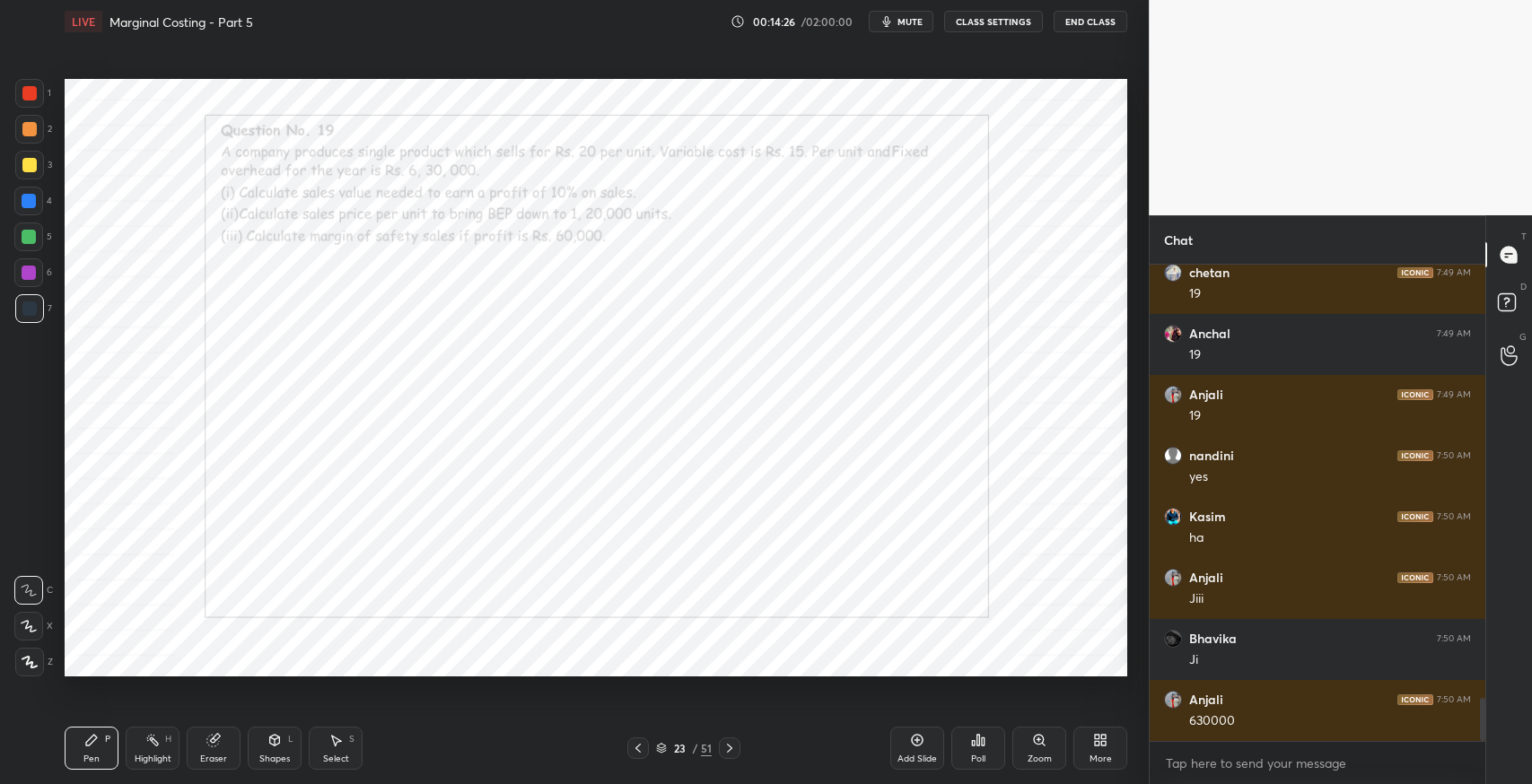
click at [224, 740] on div "Eraser" at bounding box center [213, 748] width 54 height 43
click at [90, 743] on icon at bounding box center [91, 741] width 11 height 11
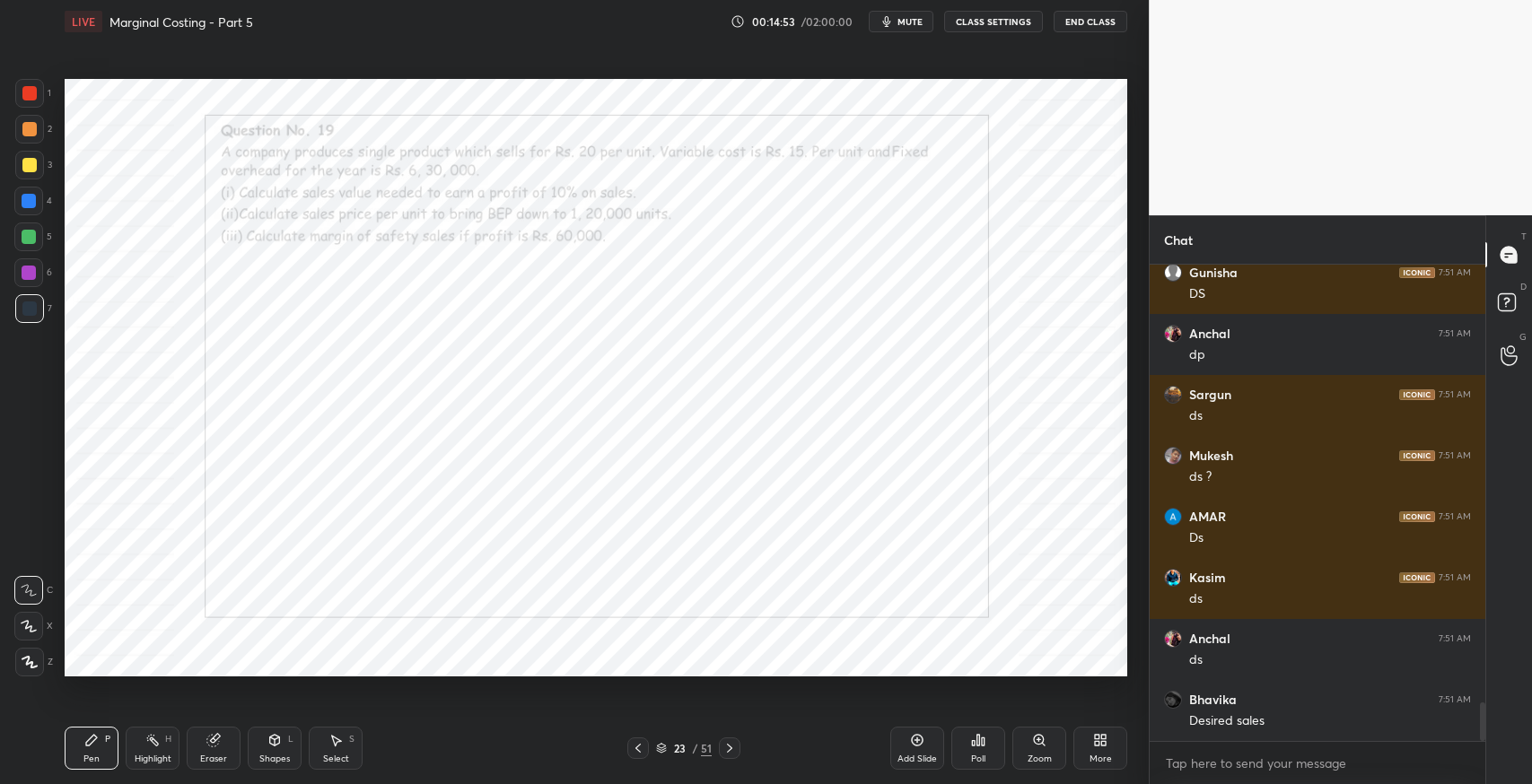
scroll to position [5477, 0]
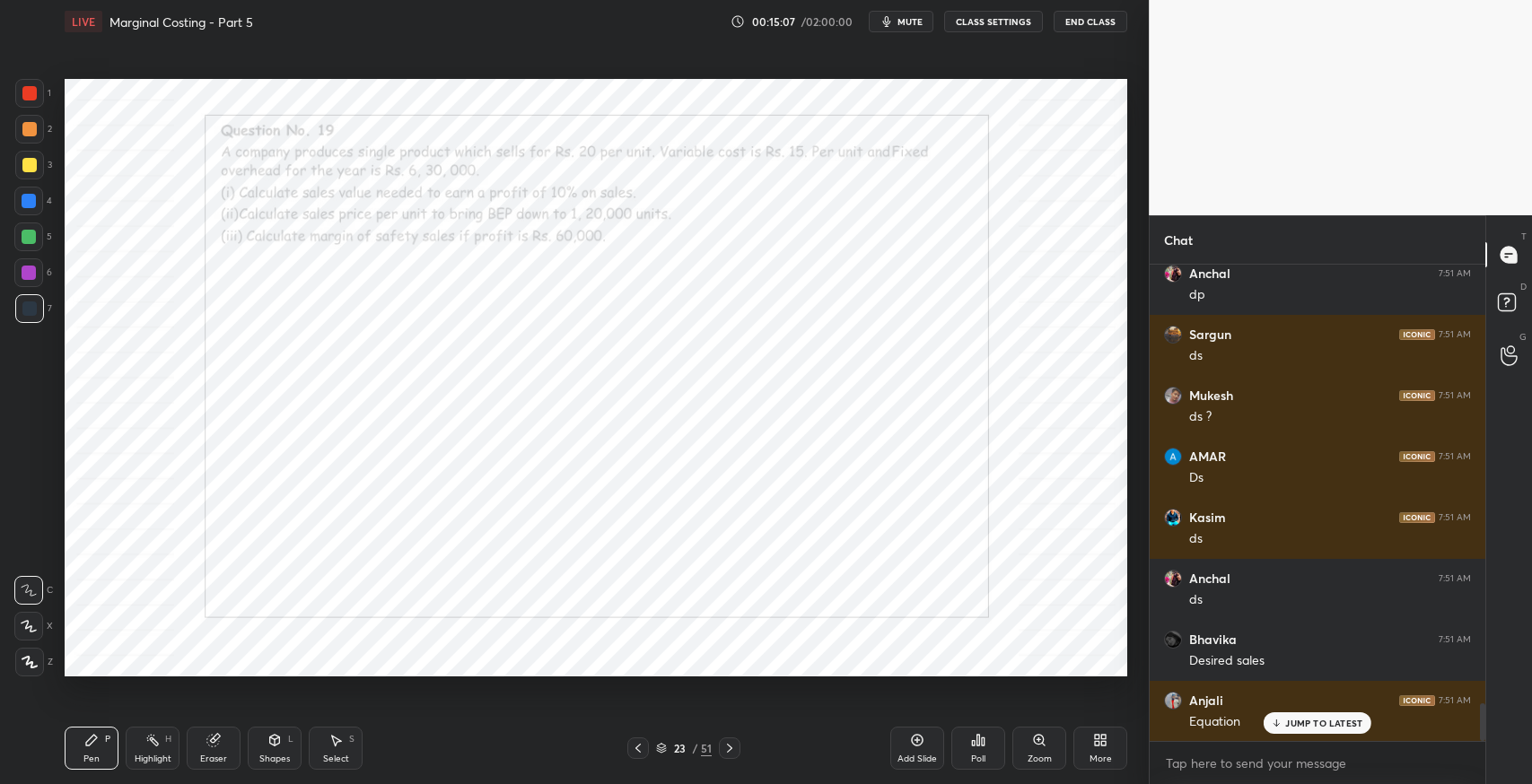
click at [329, 734] on icon at bounding box center [336, 741] width 15 height 15
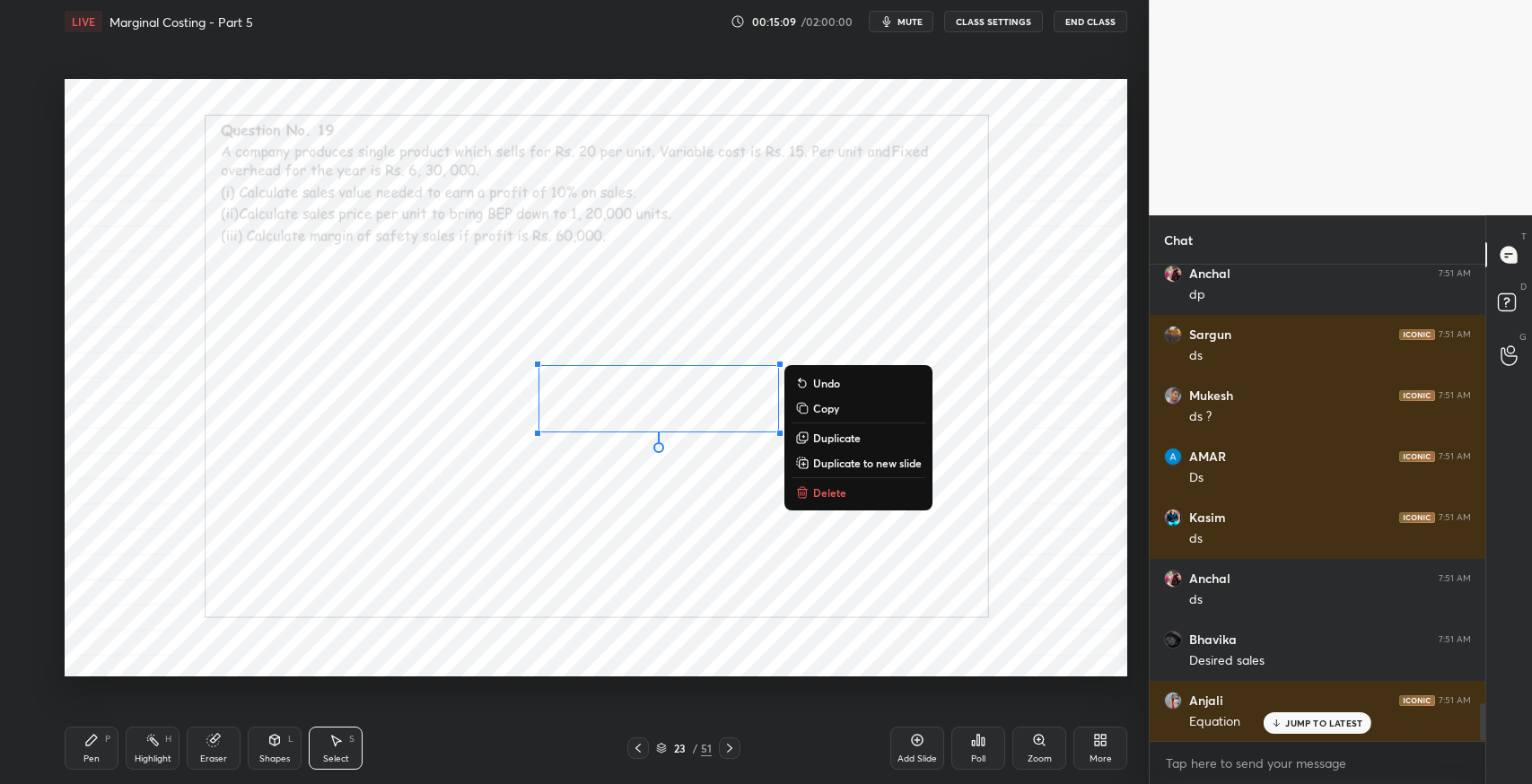
click at [100, 744] on div "Pen P" at bounding box center [91, 748] width 54 height 43
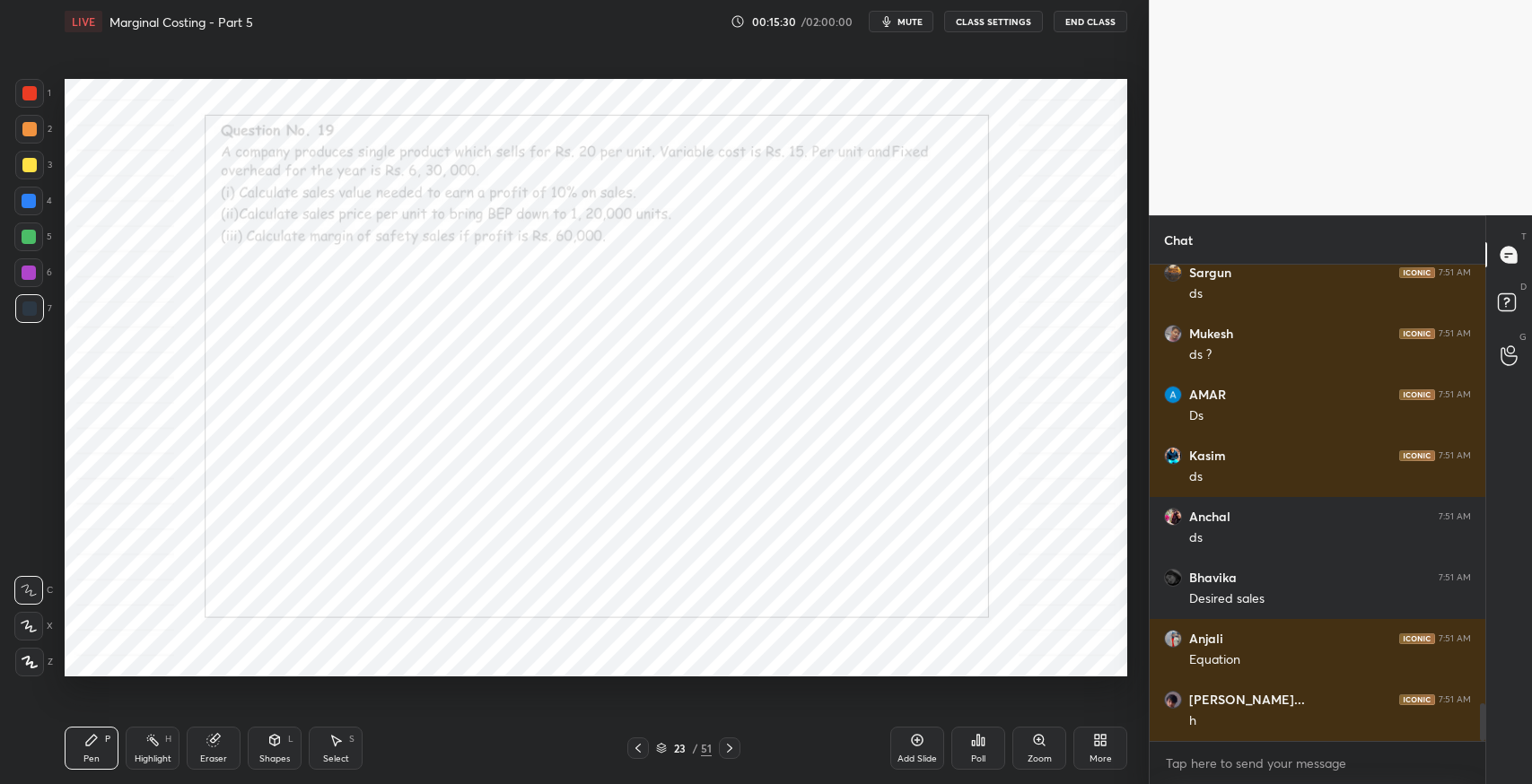
scroll to position [5600, 0]
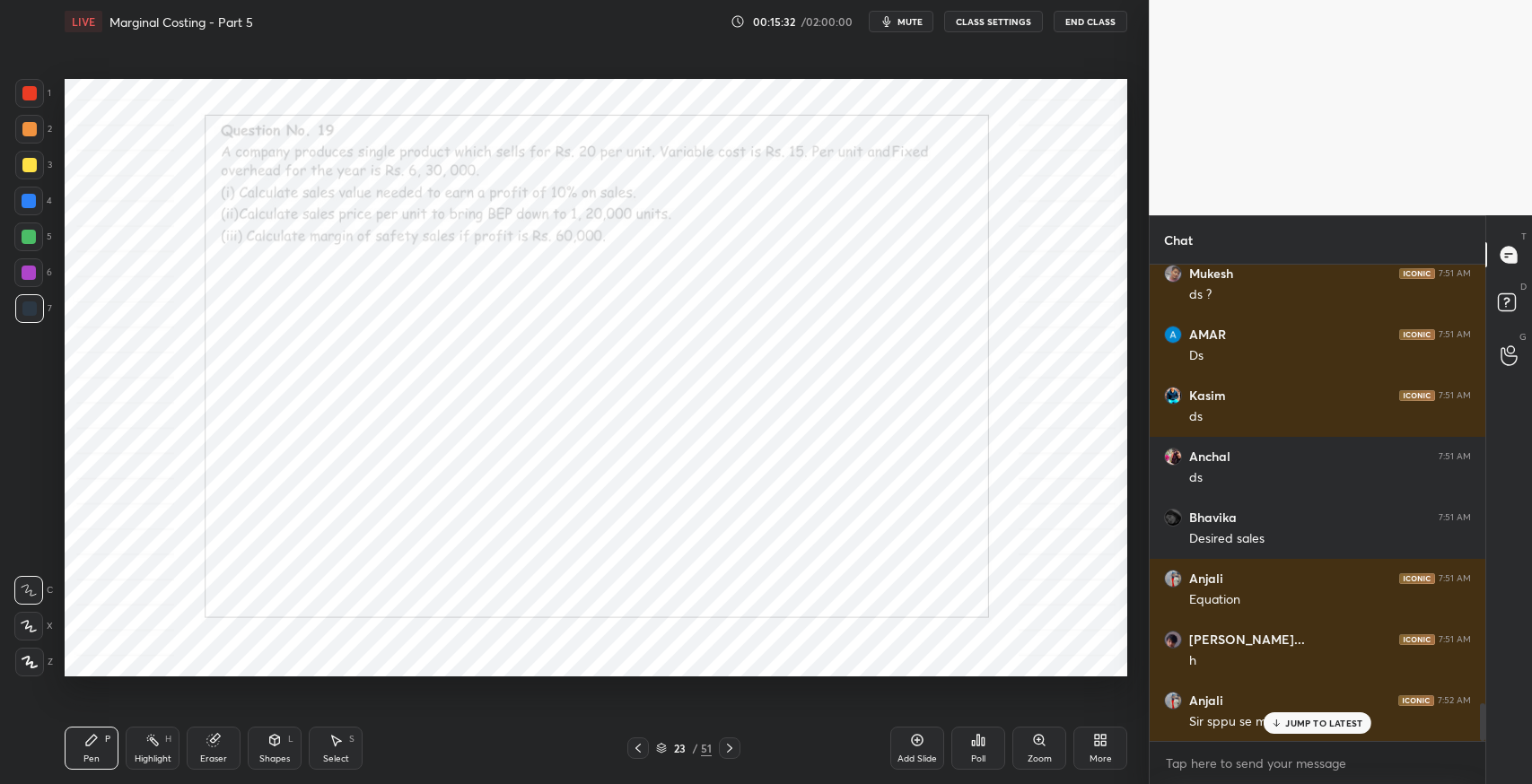
click at [1332, 722] on p "JUMP TO LATEST" at bounding box center [1324, 723] width 78 height 11
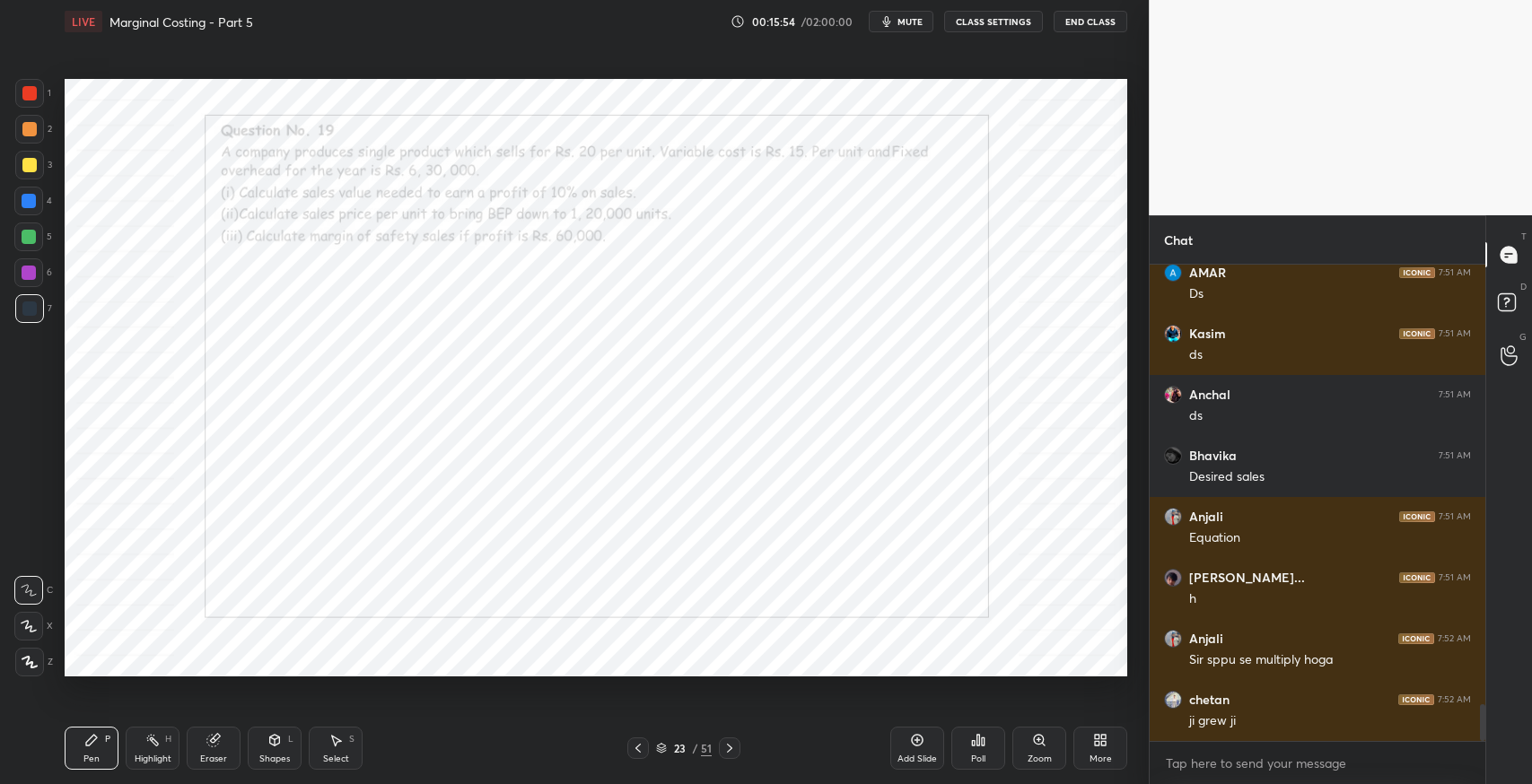
click at [216, 743] on icon at bounding box center [212, 741] width 12 height 12
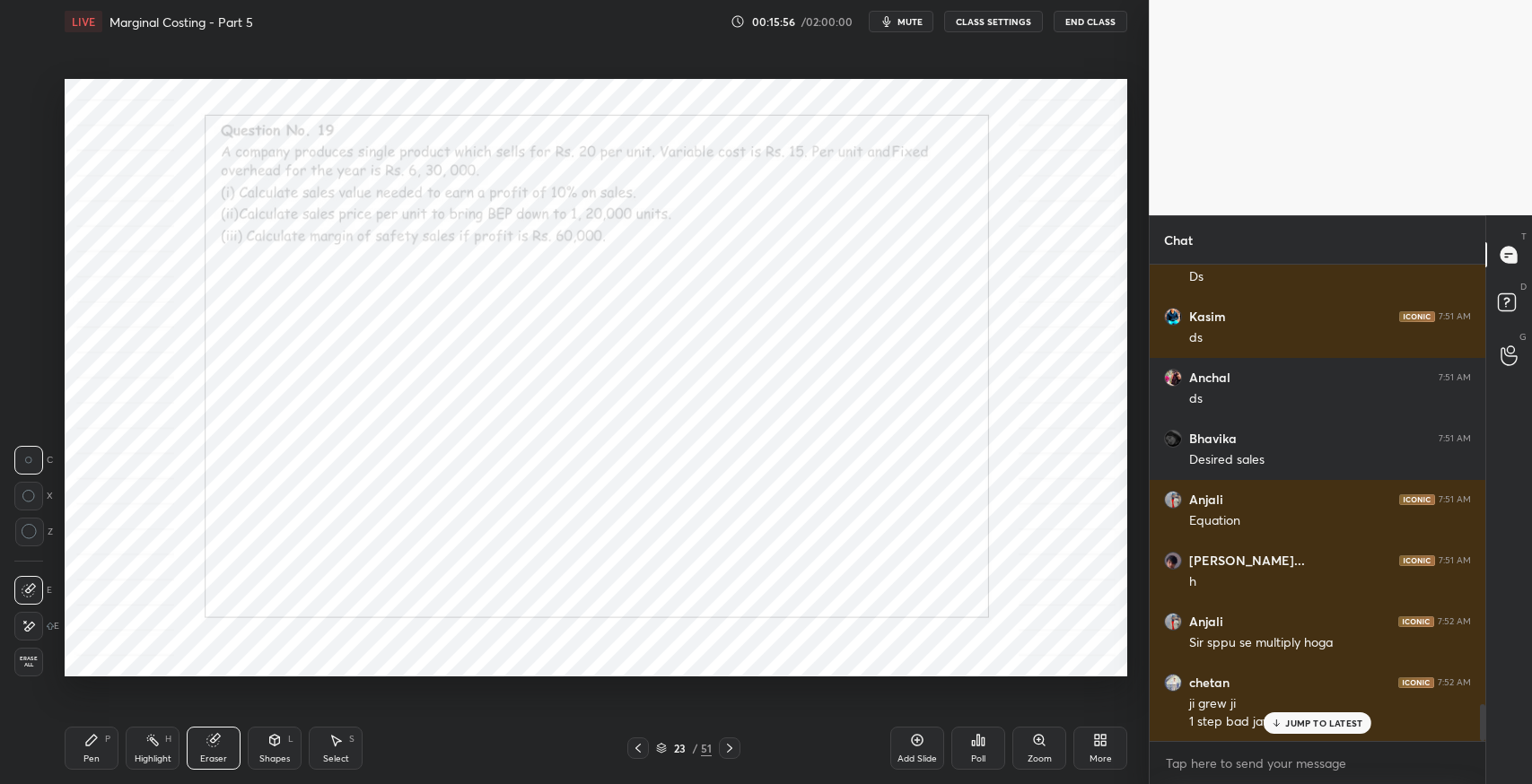
click at [94, 750] on div "Pen P" at bounding box center [91, 748] width 54 height 43
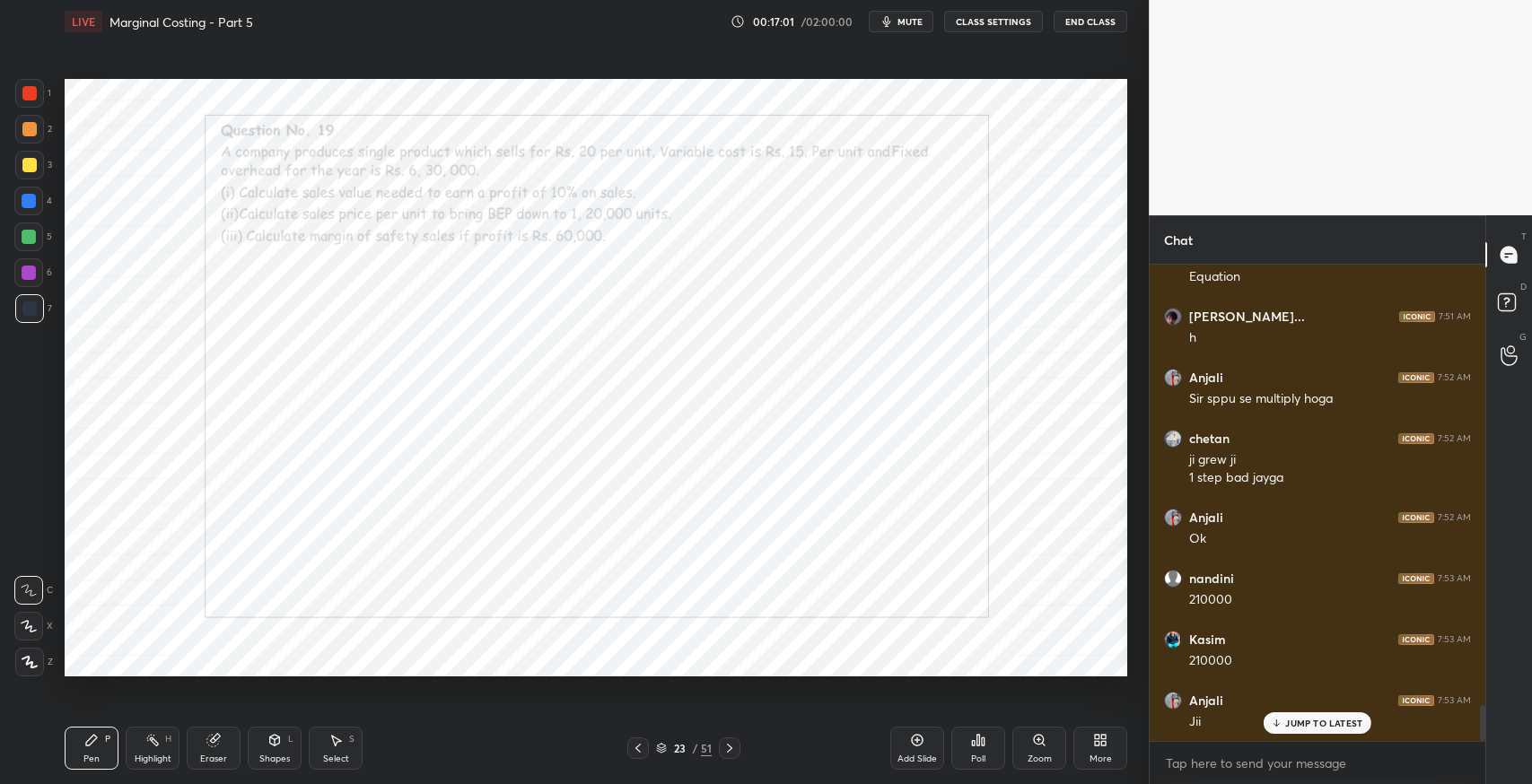
scroll to position [5984, 0]
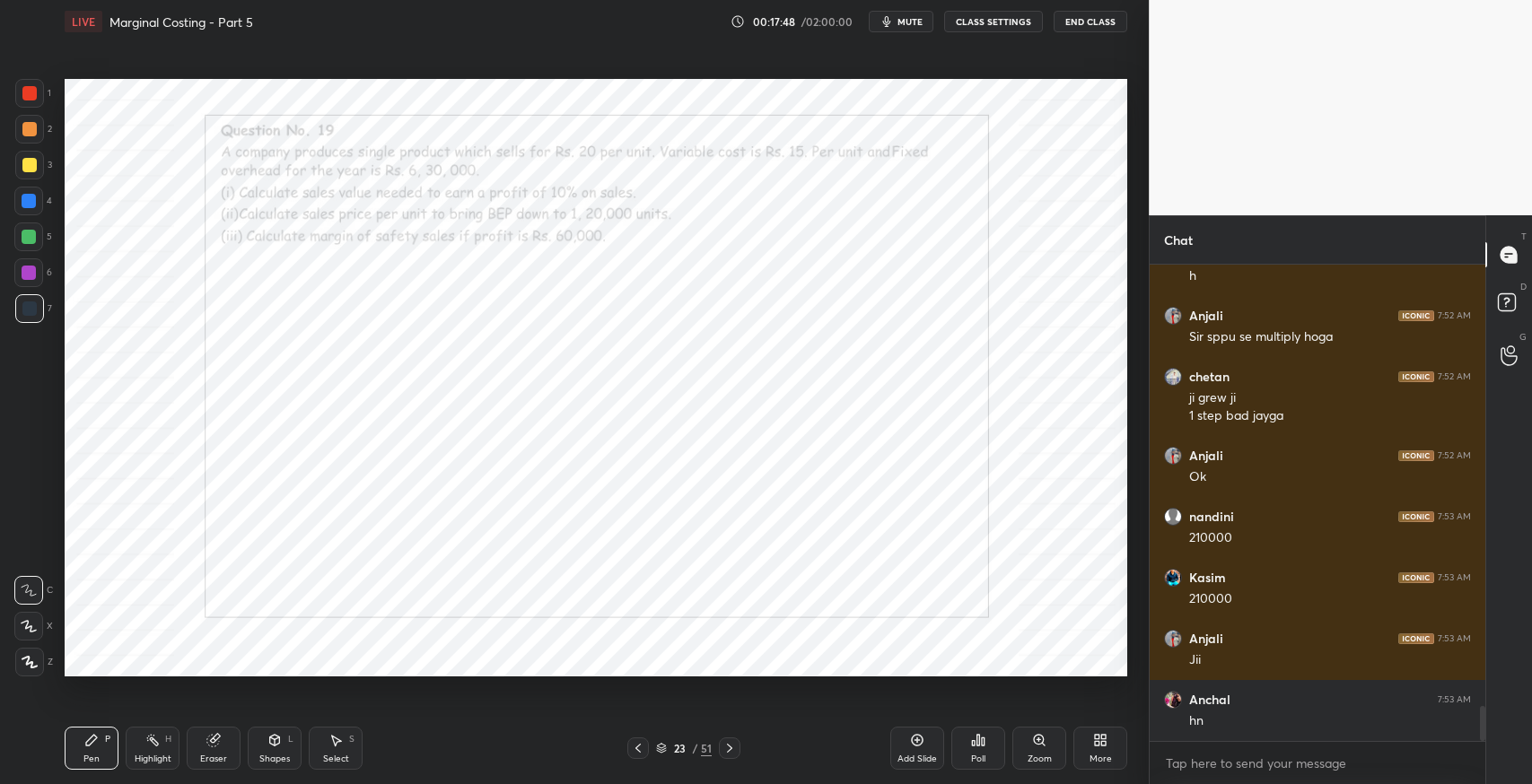
click at [339, 746] on icon at bounding box center [336, 741] width 15 height 15
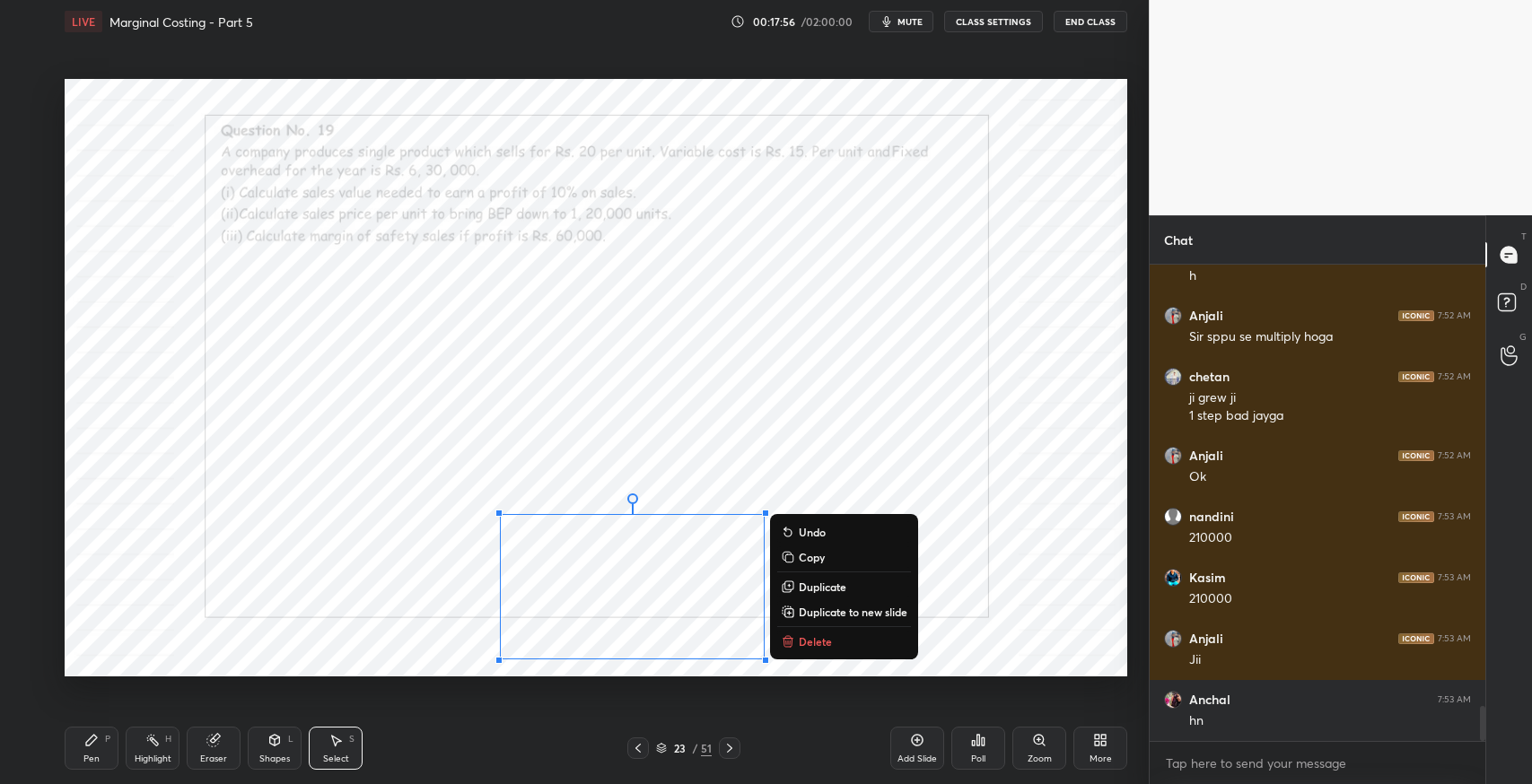
click at [211, 743] on icon at bounding box center [212, 741] width 12 height 12
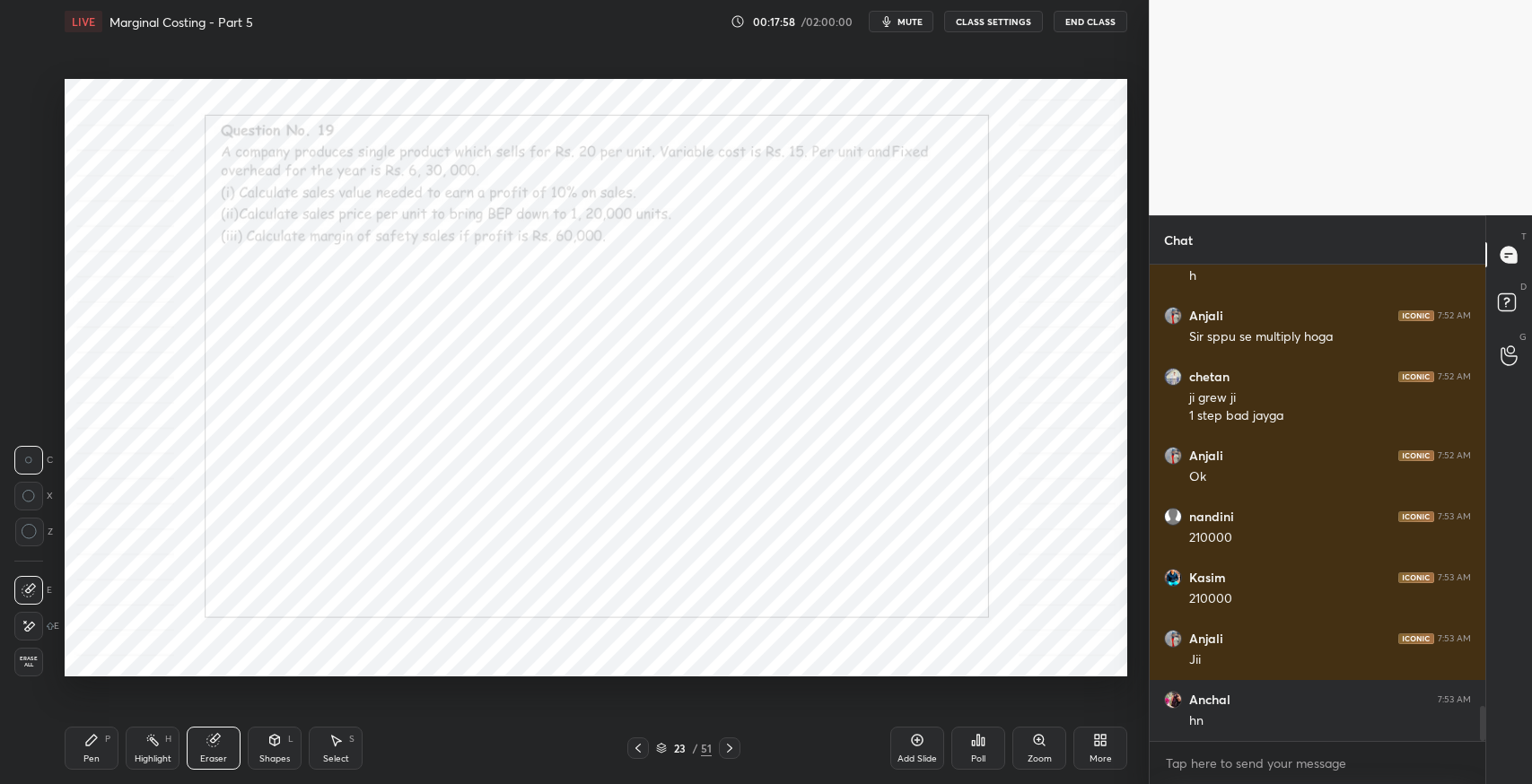
click at [86, 742] on icon at bounding box center [91, 741] width 15 height 15
click at [326, 742] on div "Select S" at bounding box center [335, 748] width 54 height 43
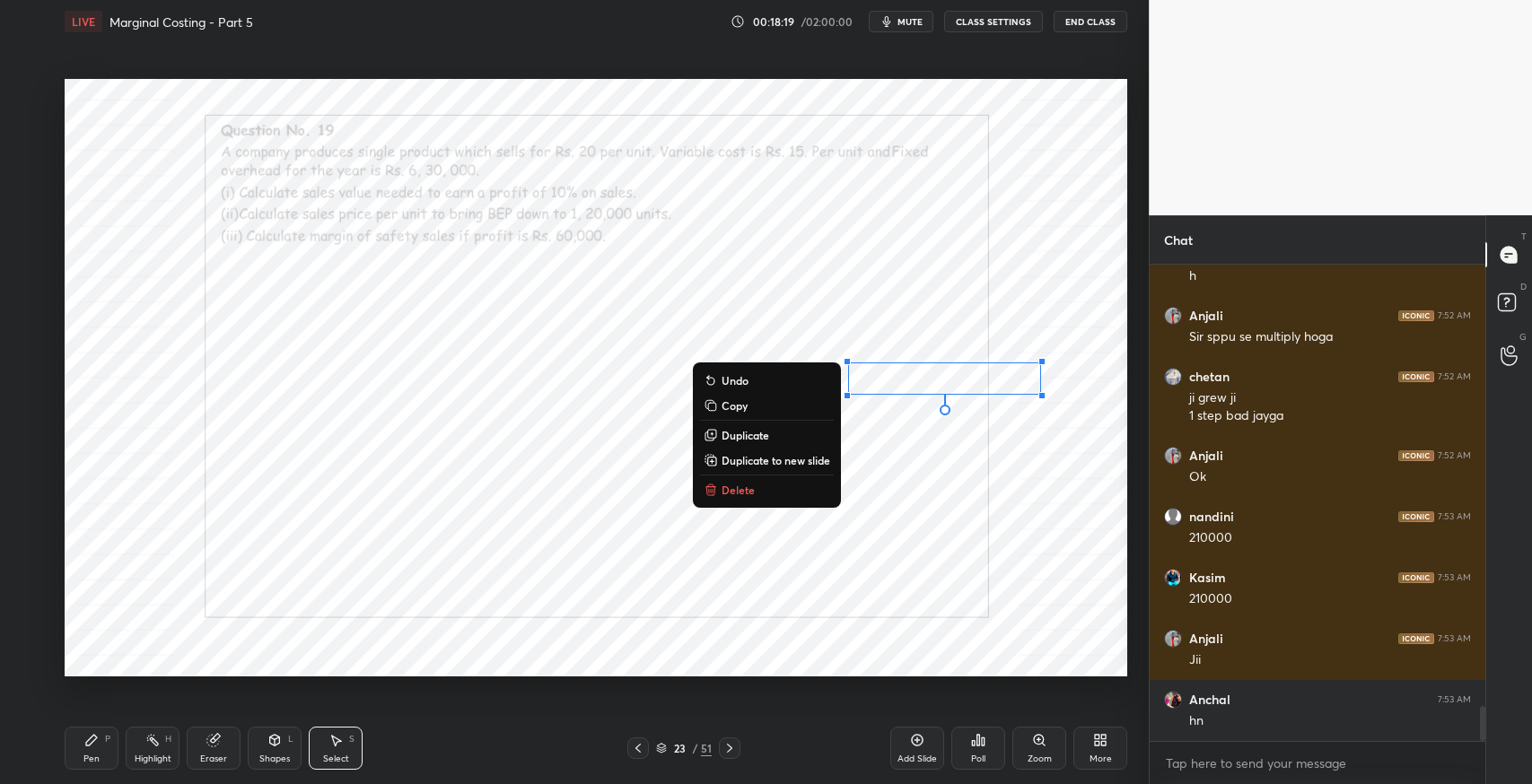
click at [93, 734] on icon at bounding box center [91, 741] width 15 height 15
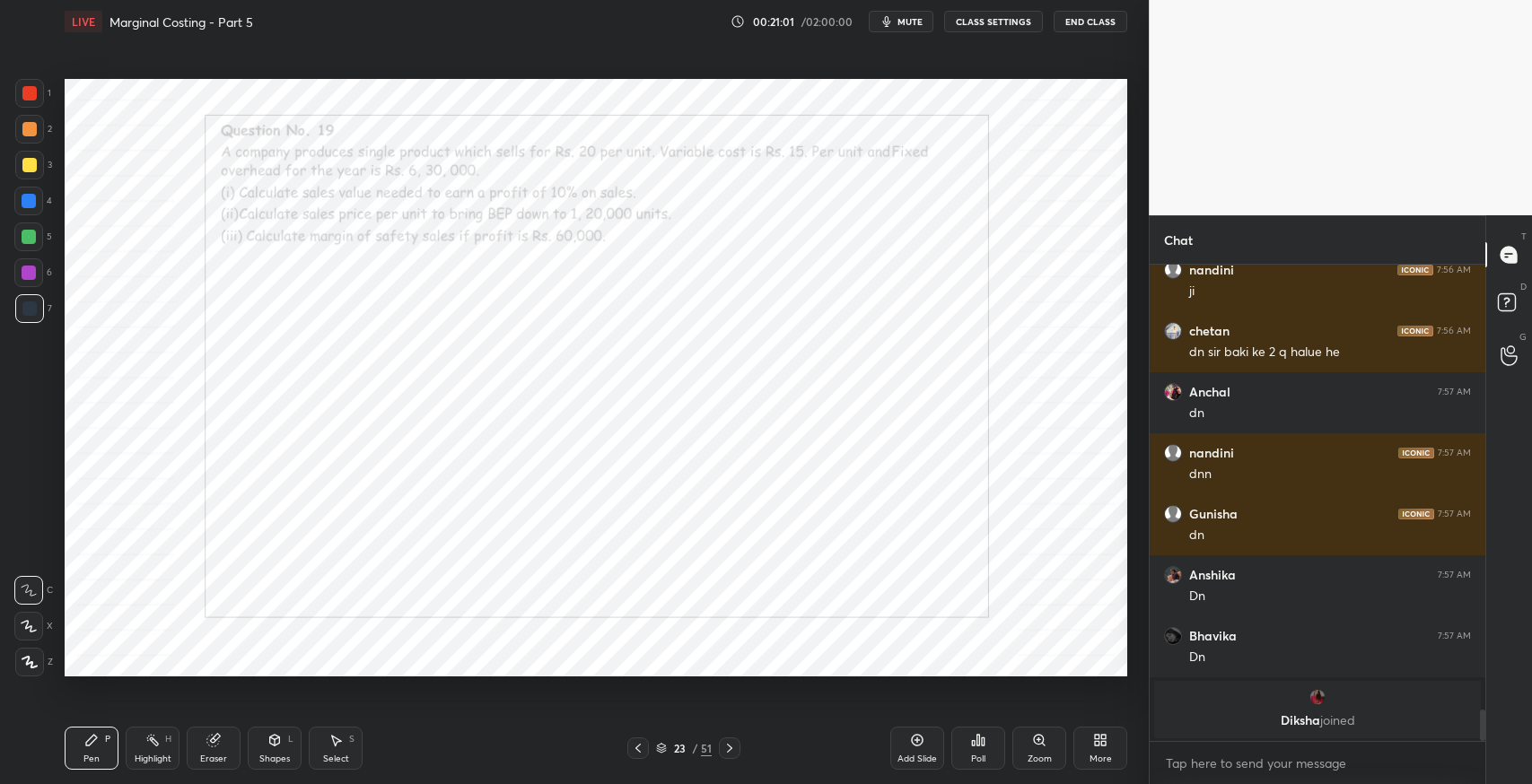
scroll to position [6659, 0]
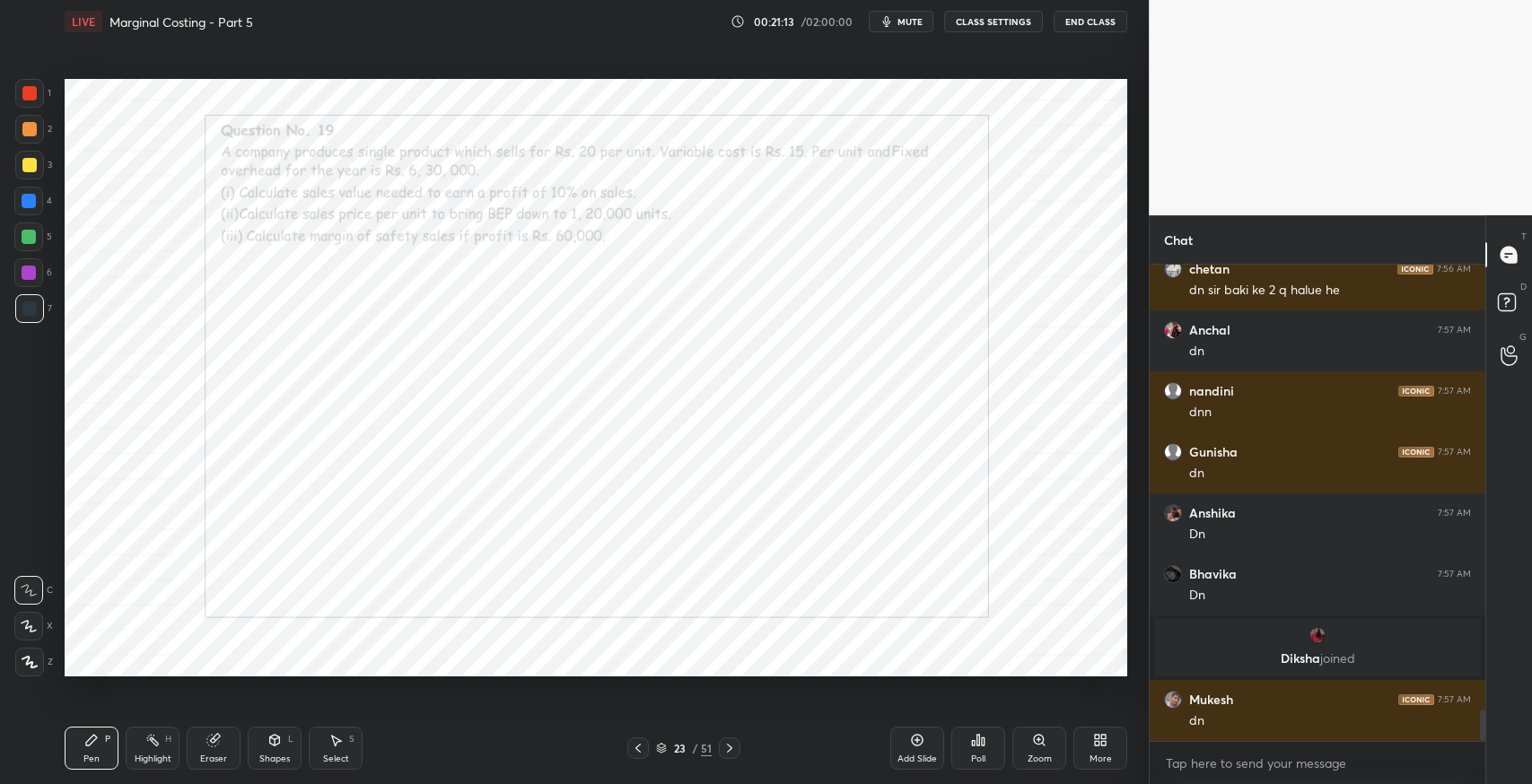
click at [737, 747] on div at bounding box center [729, 748] width 21 height 21
click at [728, 746] on icon at bounding box center [730, 749] width 15 height 15
click at [720, 743] on div at bounding box center [729, 748] width 21 height 21
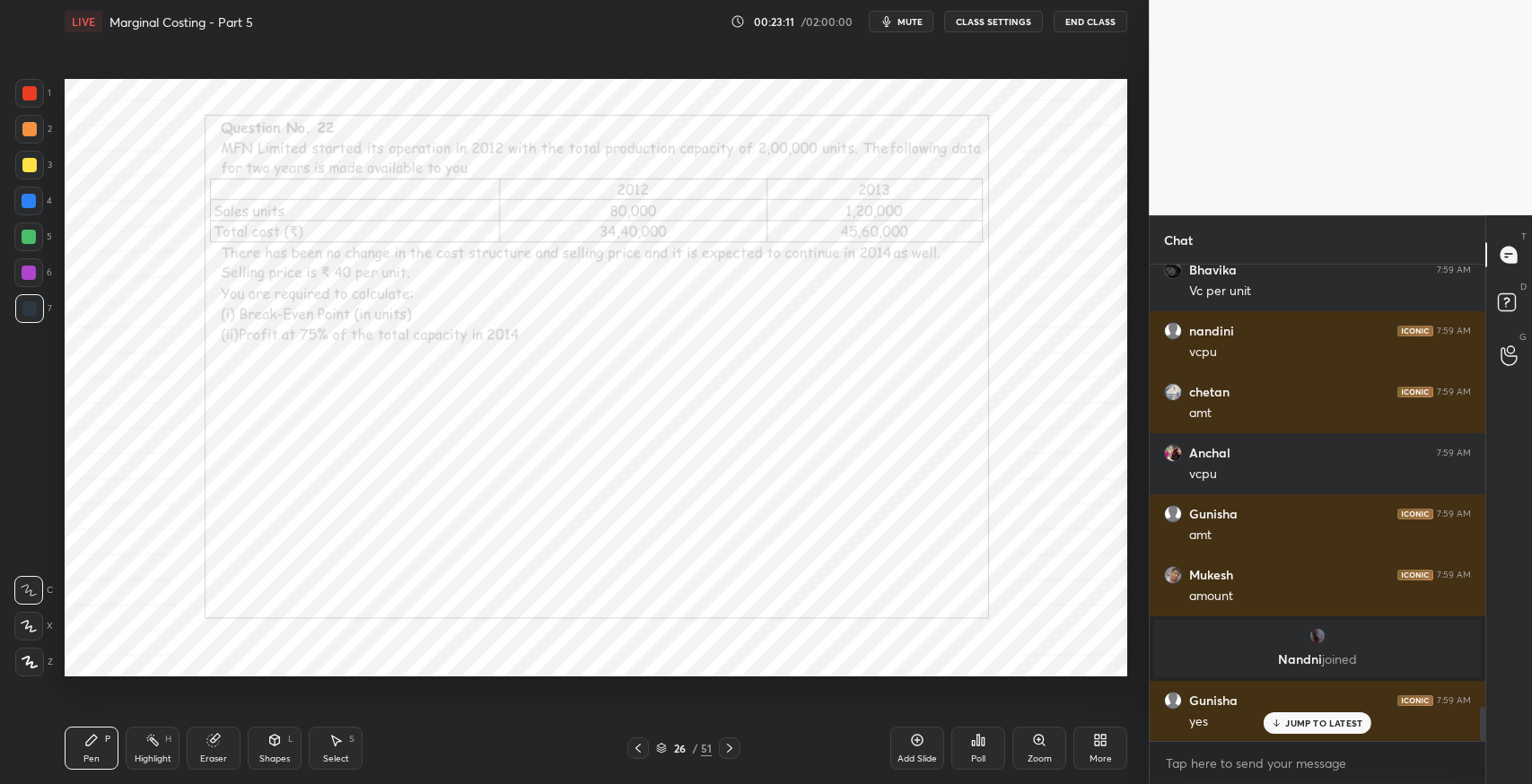
scroll to position [6302, 0]
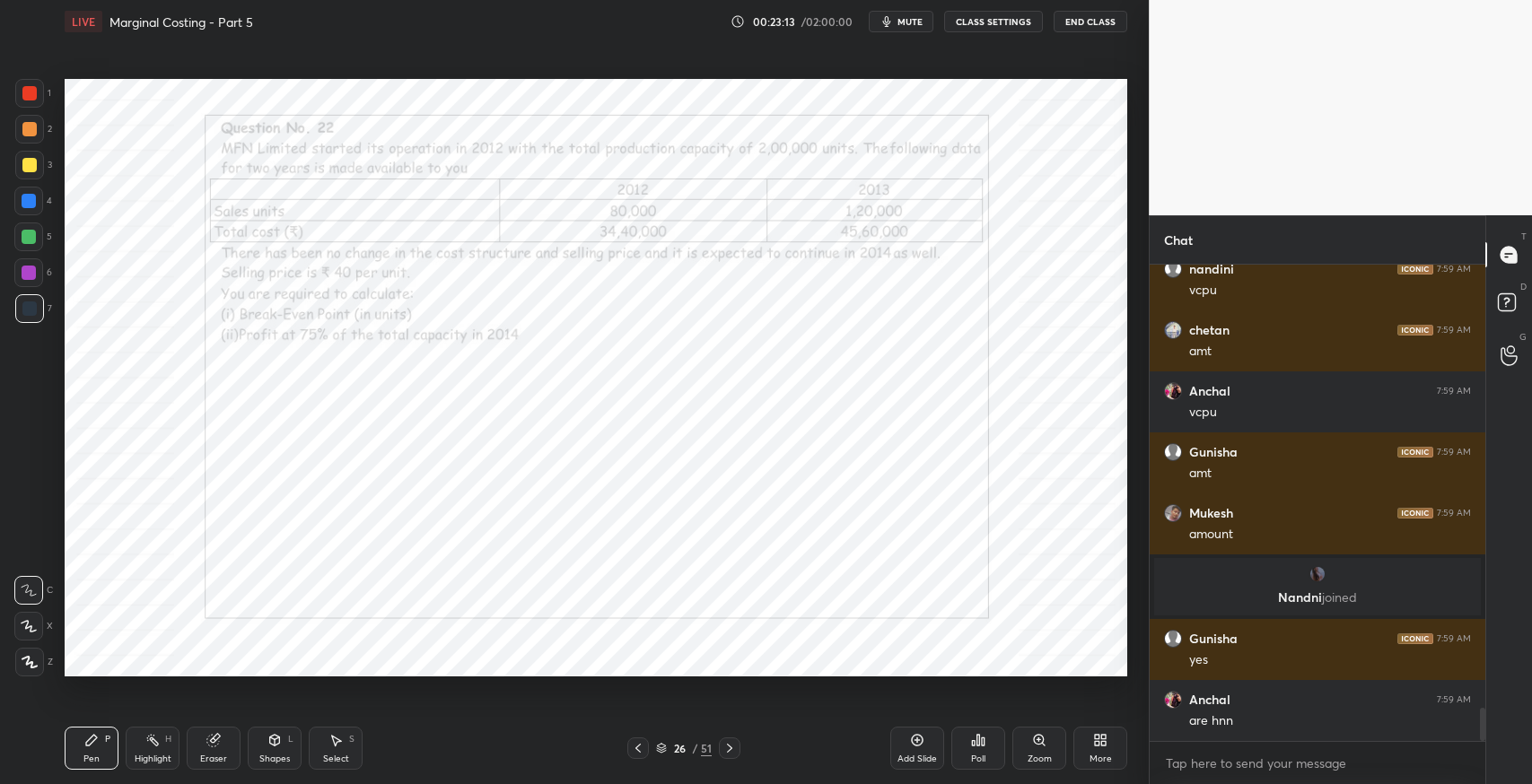
click at [547, 727] on div "Pen P Highlight H Eraser Shapes L Select S 26 / 51 Add Slide Poll Zoom More" at bounding box center [596, 749] width 1063 height 72
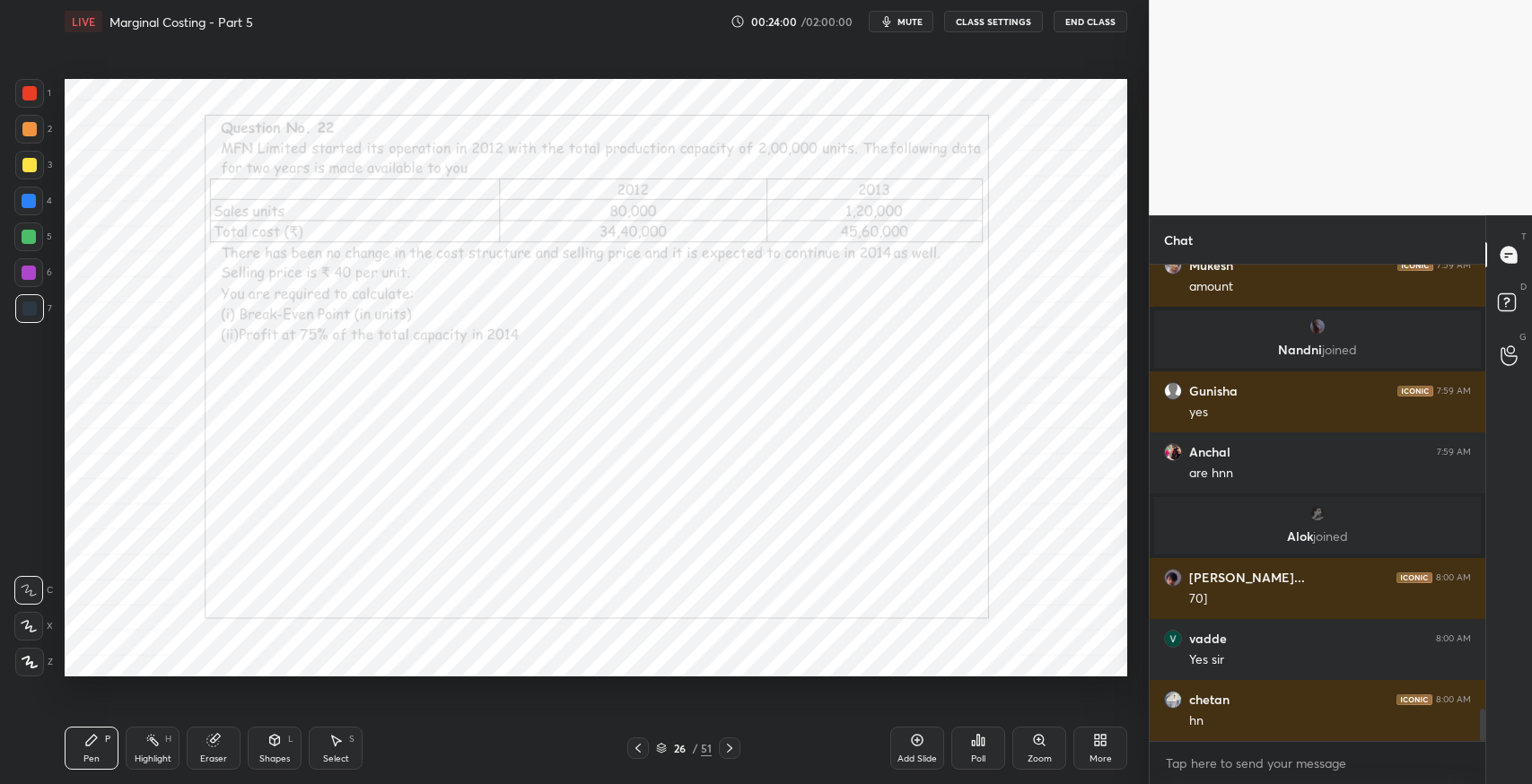
scroll to position [6561, 0]
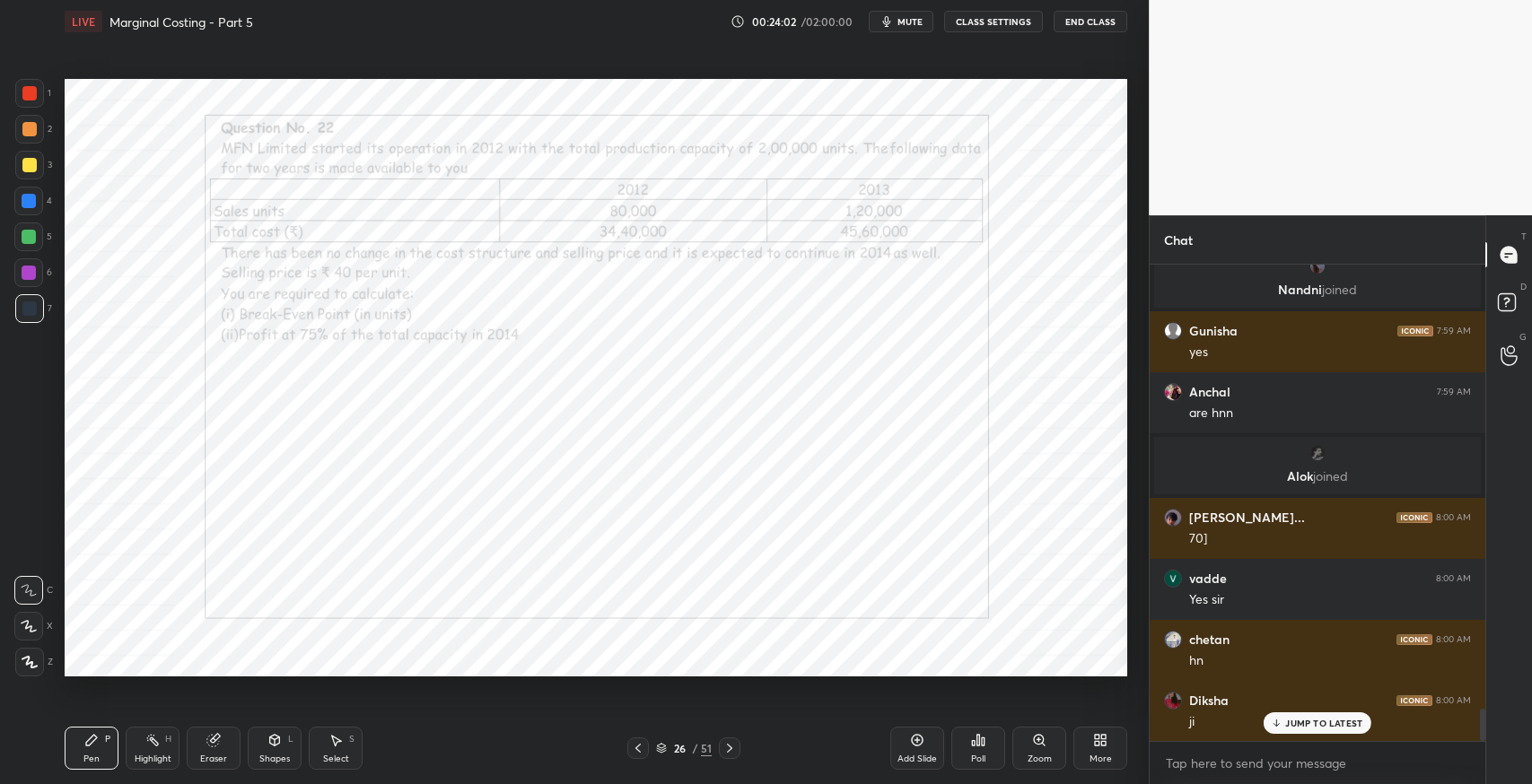
click at [202, 754] on div "Eraser" at bounding box center [213, 759] width 27 height 9
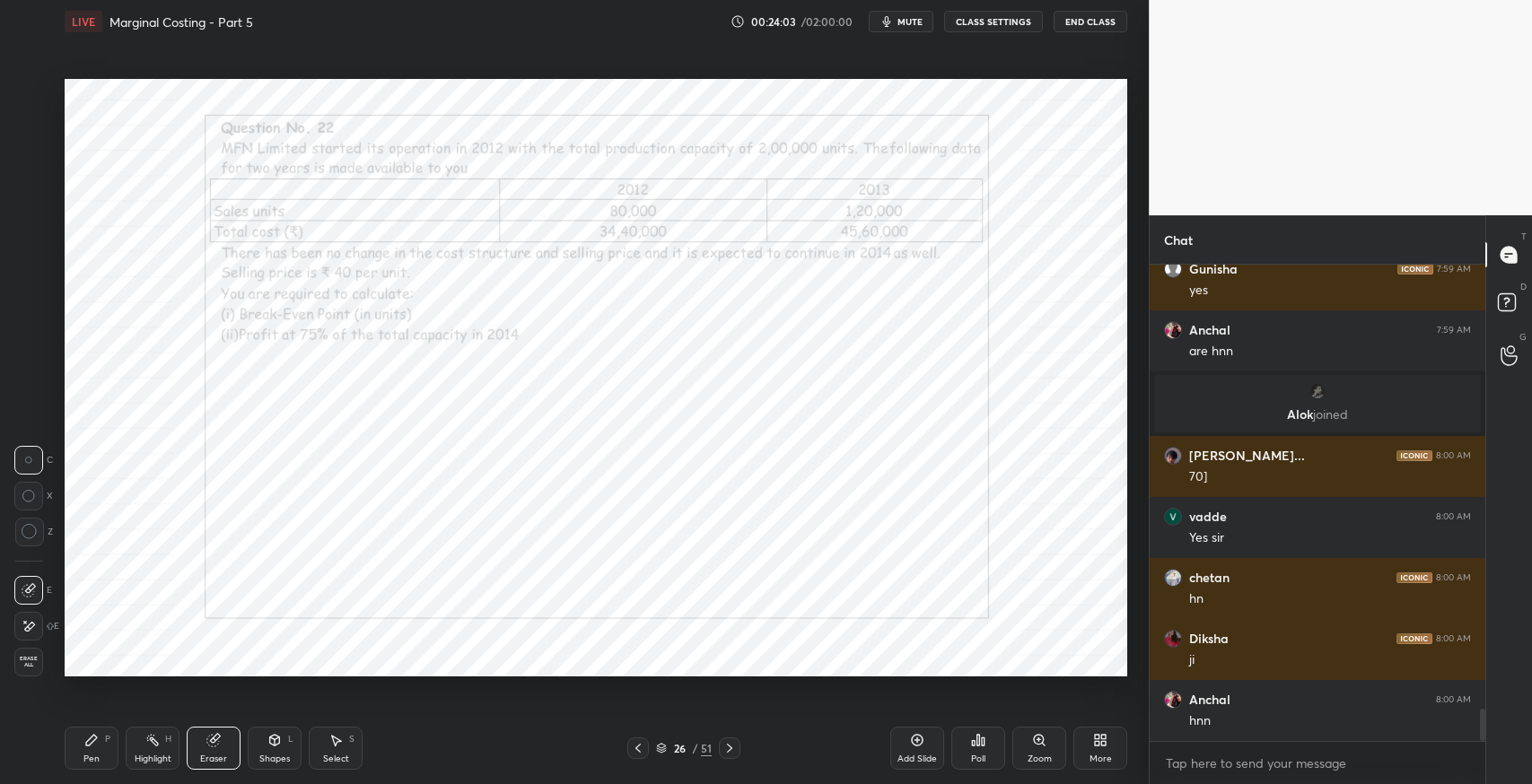
click at [18, 657] on span "Erase all" at bounding box center [29, 662] width 27 height 13
click at [204, 735] on div "Eraser" at bounding box center [213, 748] width 54 height 43
click at [25, 649] on div "Erase all" at bounding box center [29, 662] width 29 height 29
click at [208, 735] on icon at bounding box center [213, 741] width 15 height 15
click at [93, 747] on div "Pen P" at bounding box center [91, 748] width 54 height 43
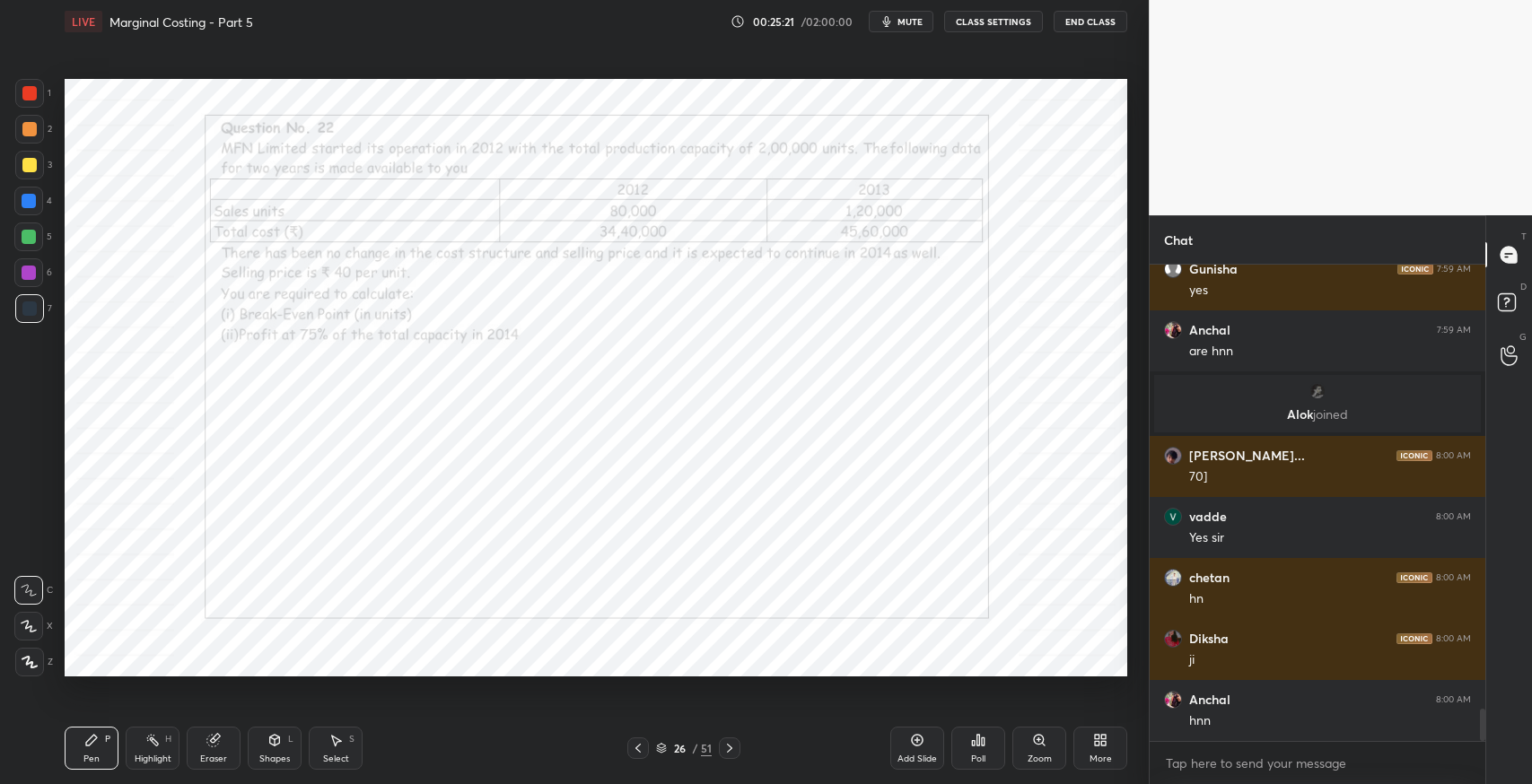
click at [88, 752] on div "Pen P" at bounding box center [91, 748] width 54 height 43
click at [803, 750] on div "26 / 51" at bounding box center [683, 748] width 413 height 21
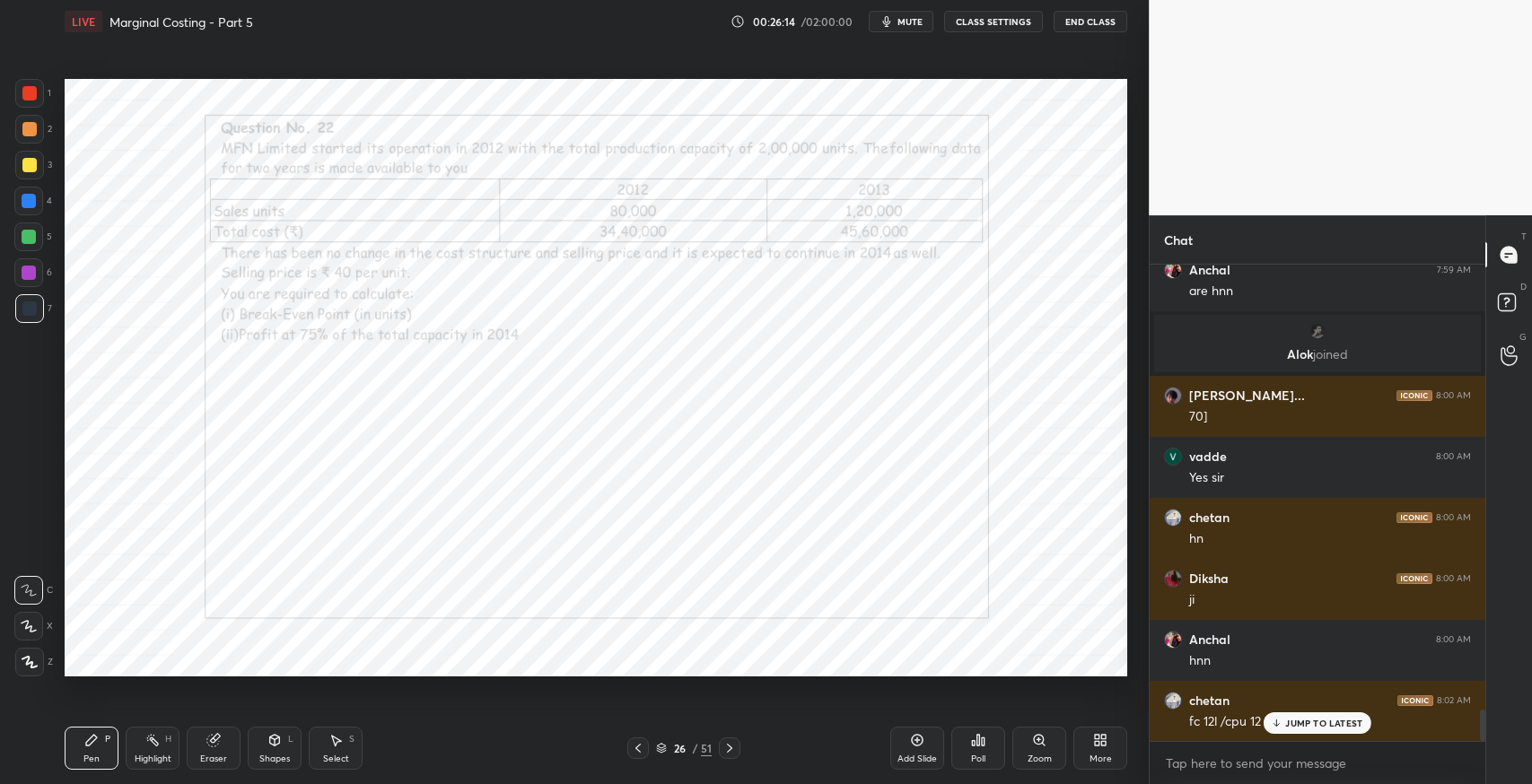
scroll to position [6748, 0]
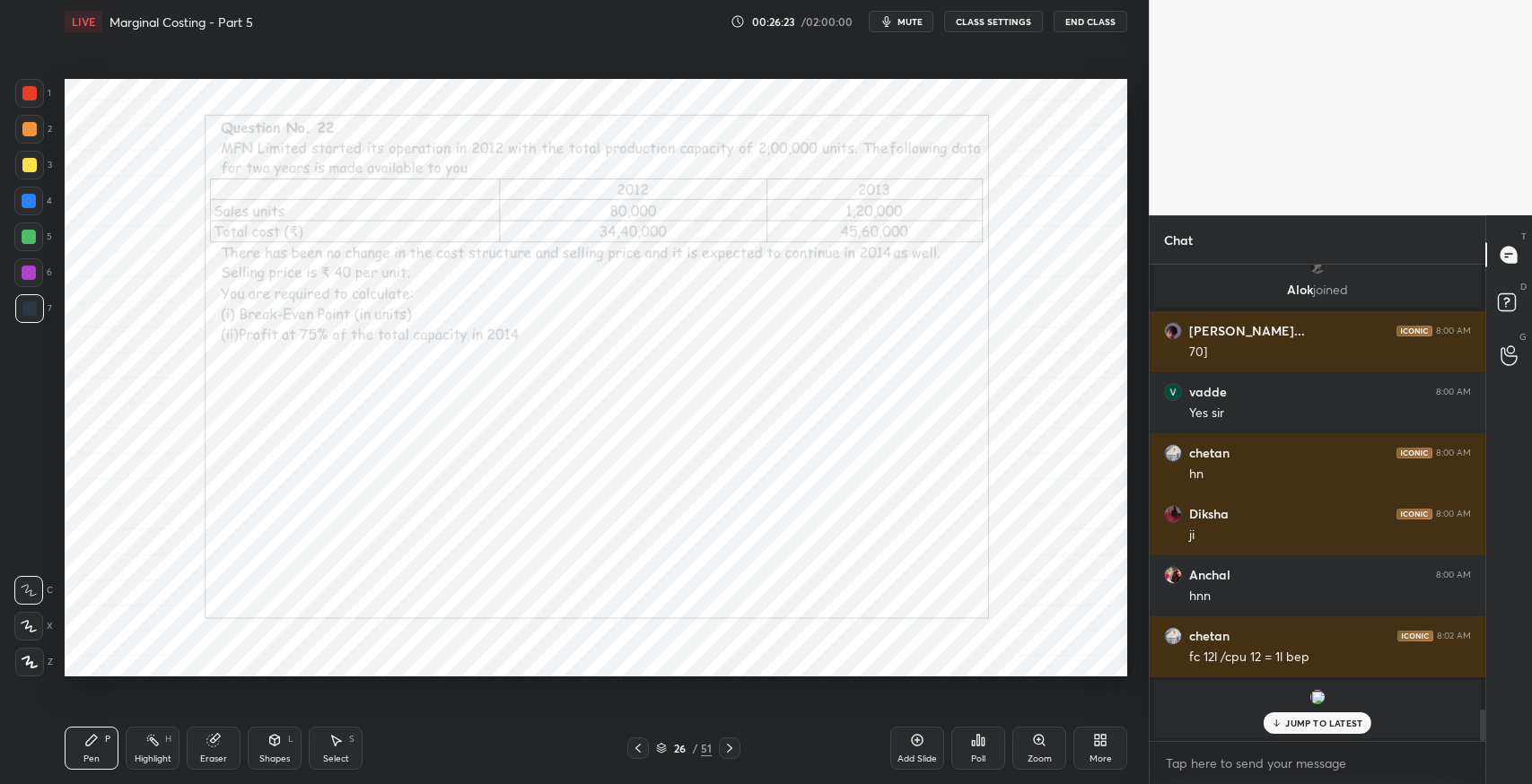
click at [235, 744] on div "Eraser" at bounding box center [213, 748] width 54 height 43
click at [105, 743] on div "P" at bounding box center [108, 740] width 6 height 9
click at [96, 750] on div "Pen P" at bounding box center [91, 748] width 54 height 43
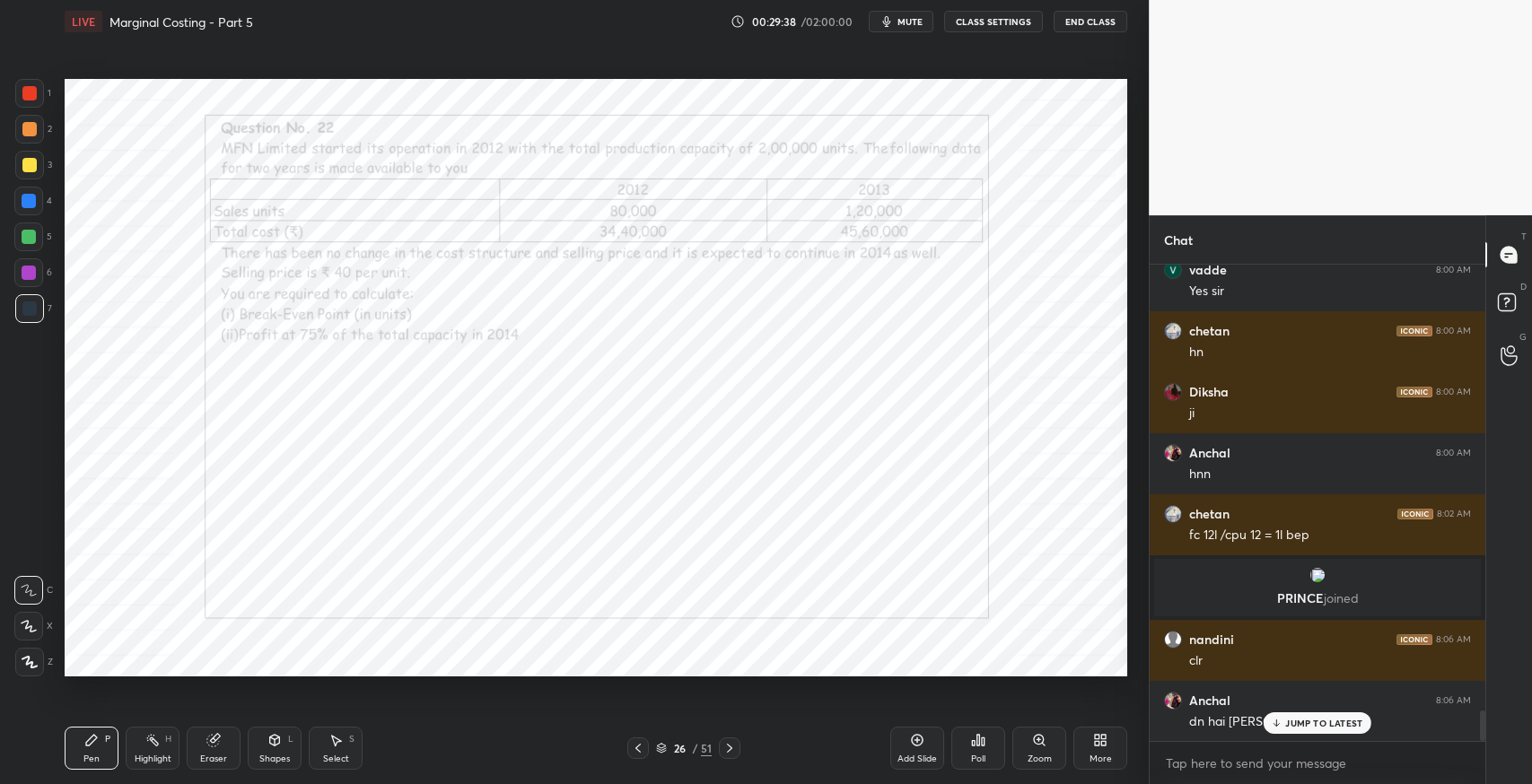
scroll to position [6932, 0]
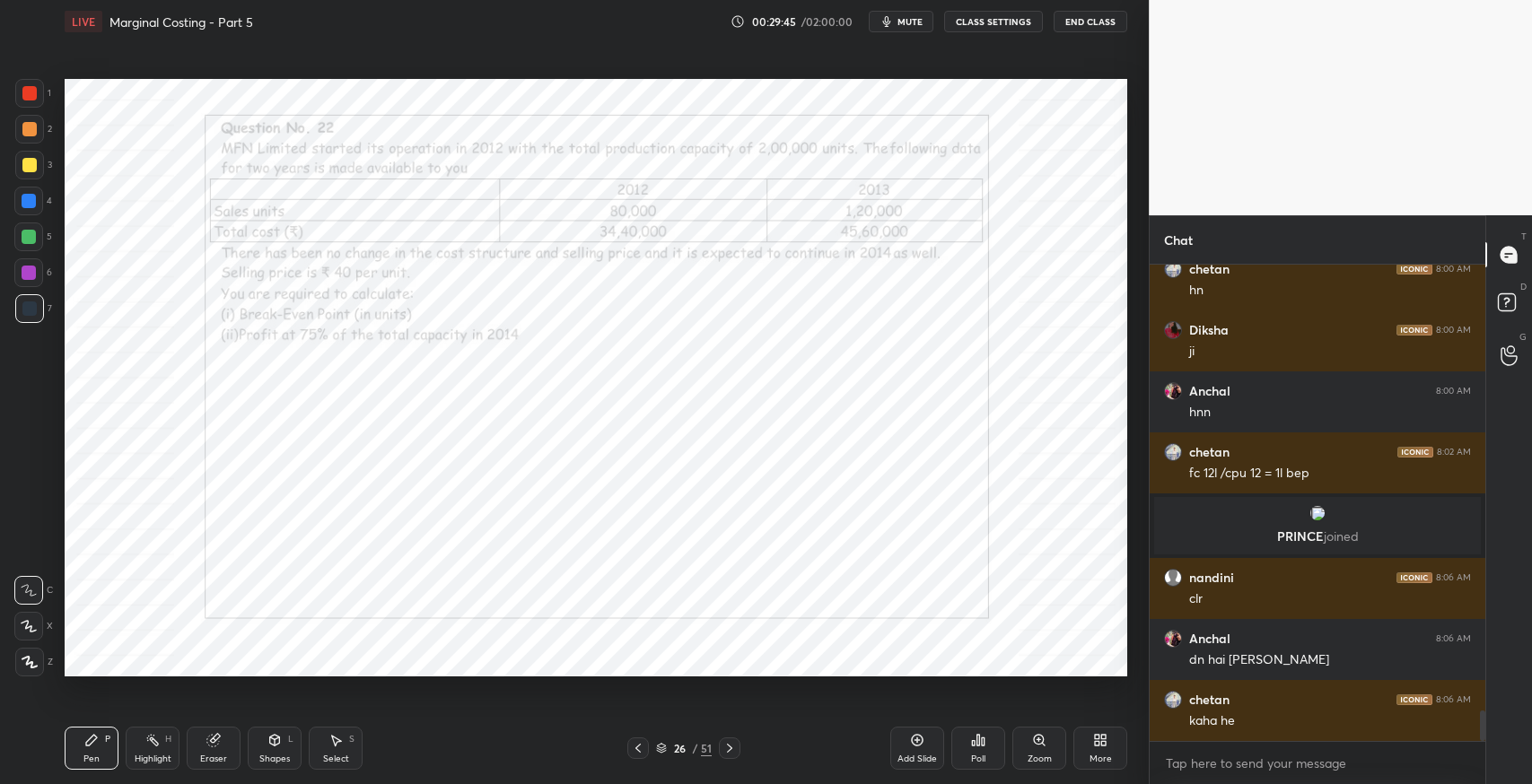
click at [912, 21] on span "mute" at bounding box center [910, 22] width 25 height 13
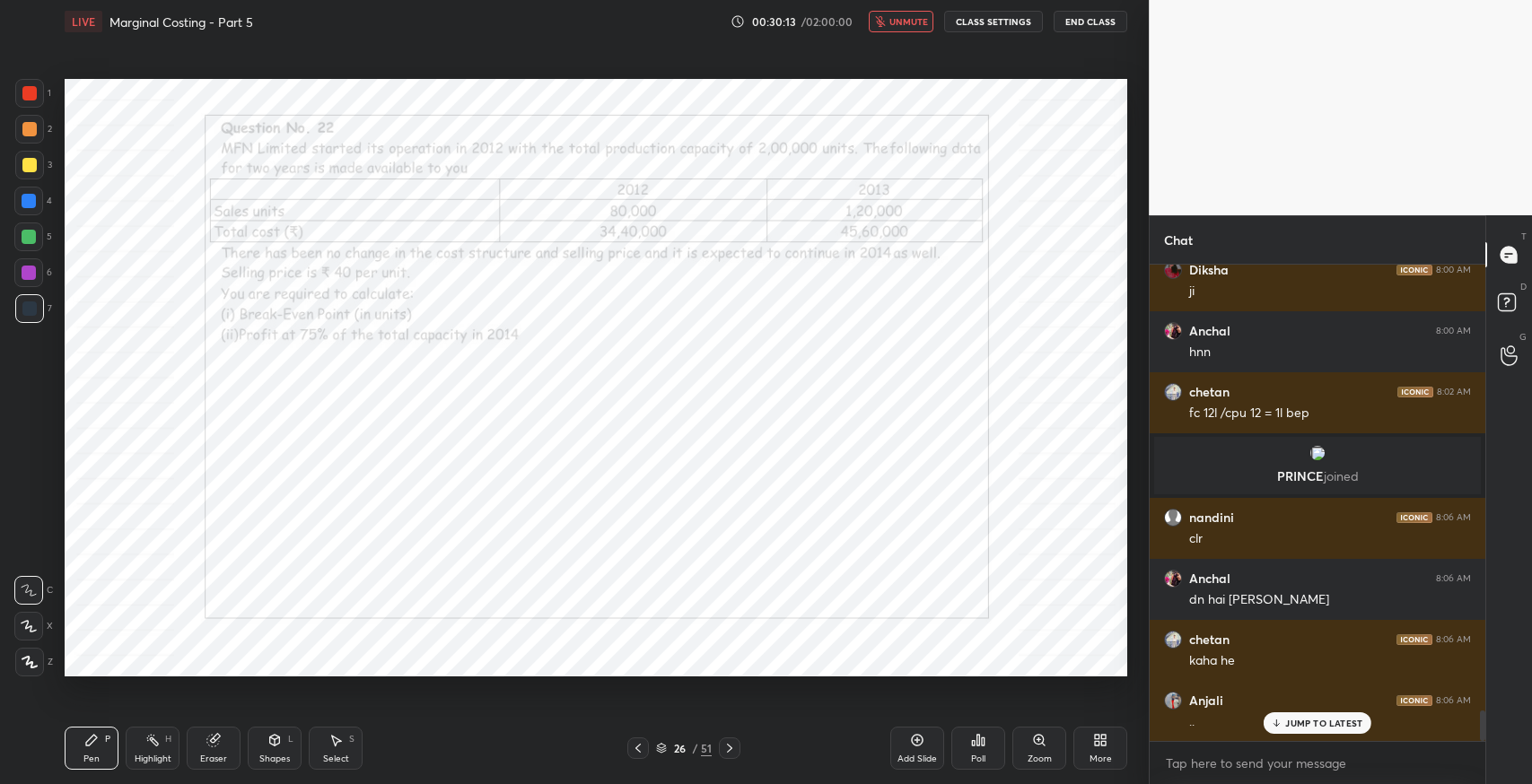
click at [905, 25] on span "unmute" at bounding box center [909, 22] width 39 height 13
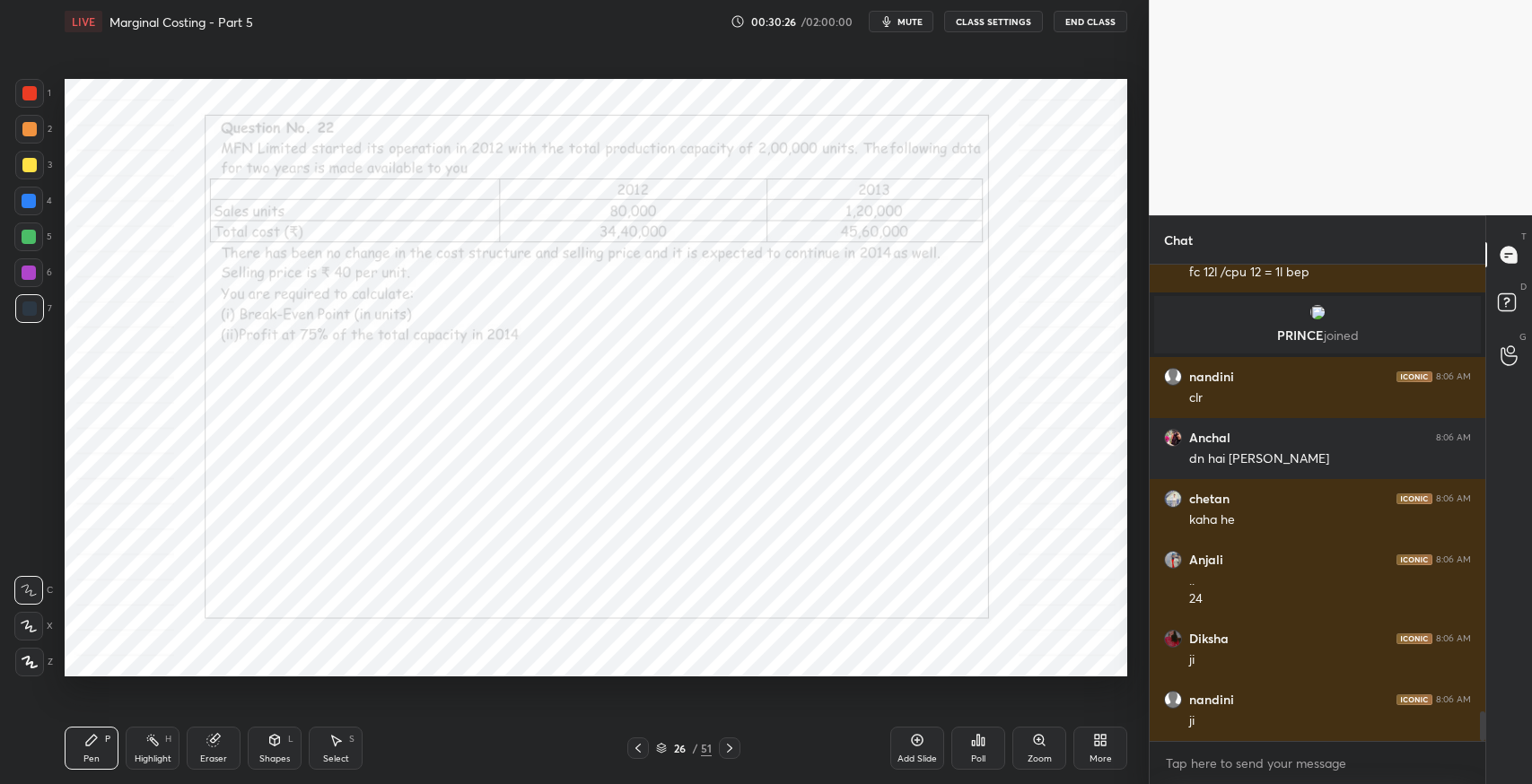
scroll to position [7193, 0]
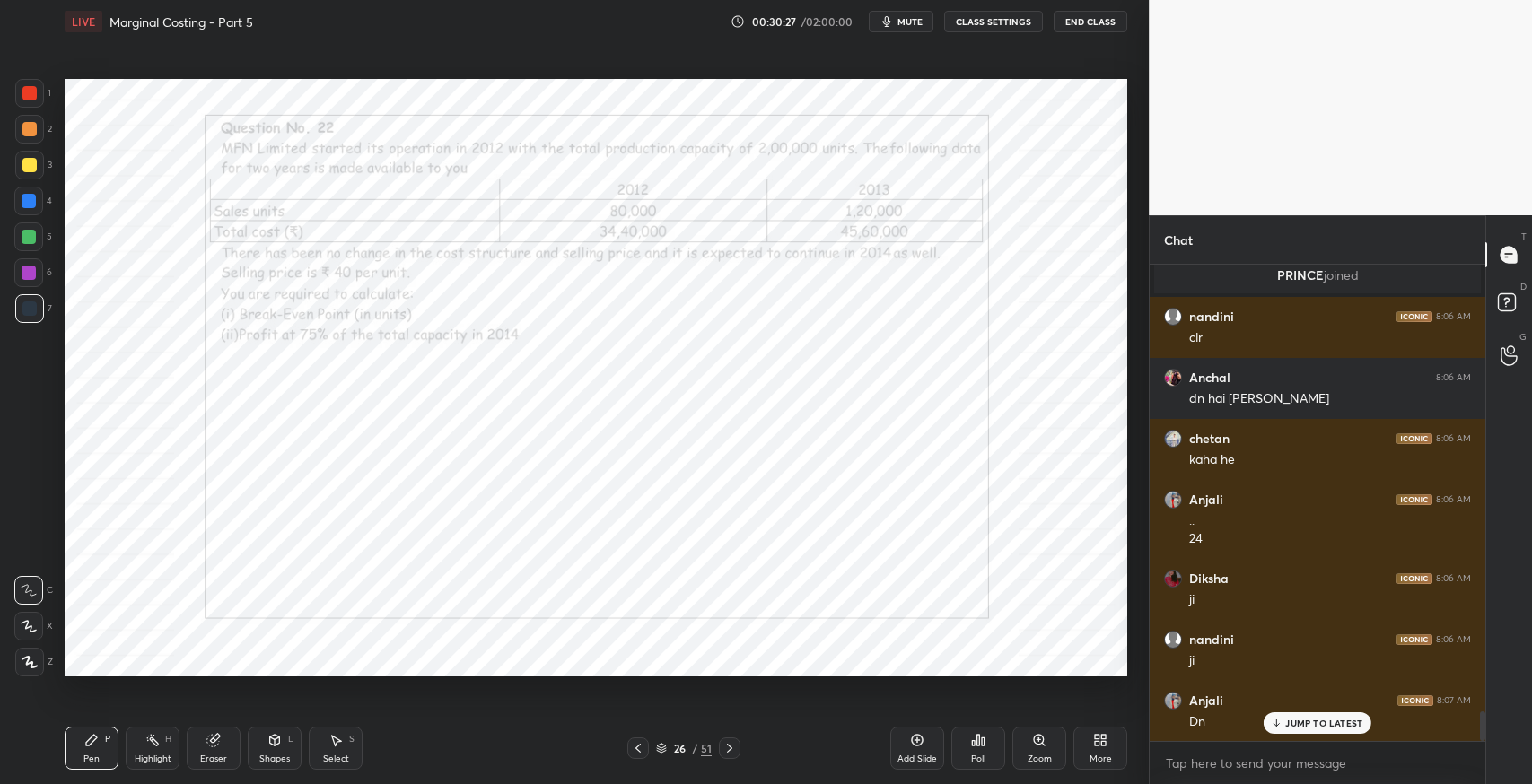
click at [729, 747] on icon at bounding box center [730, 749] width 15 height 15
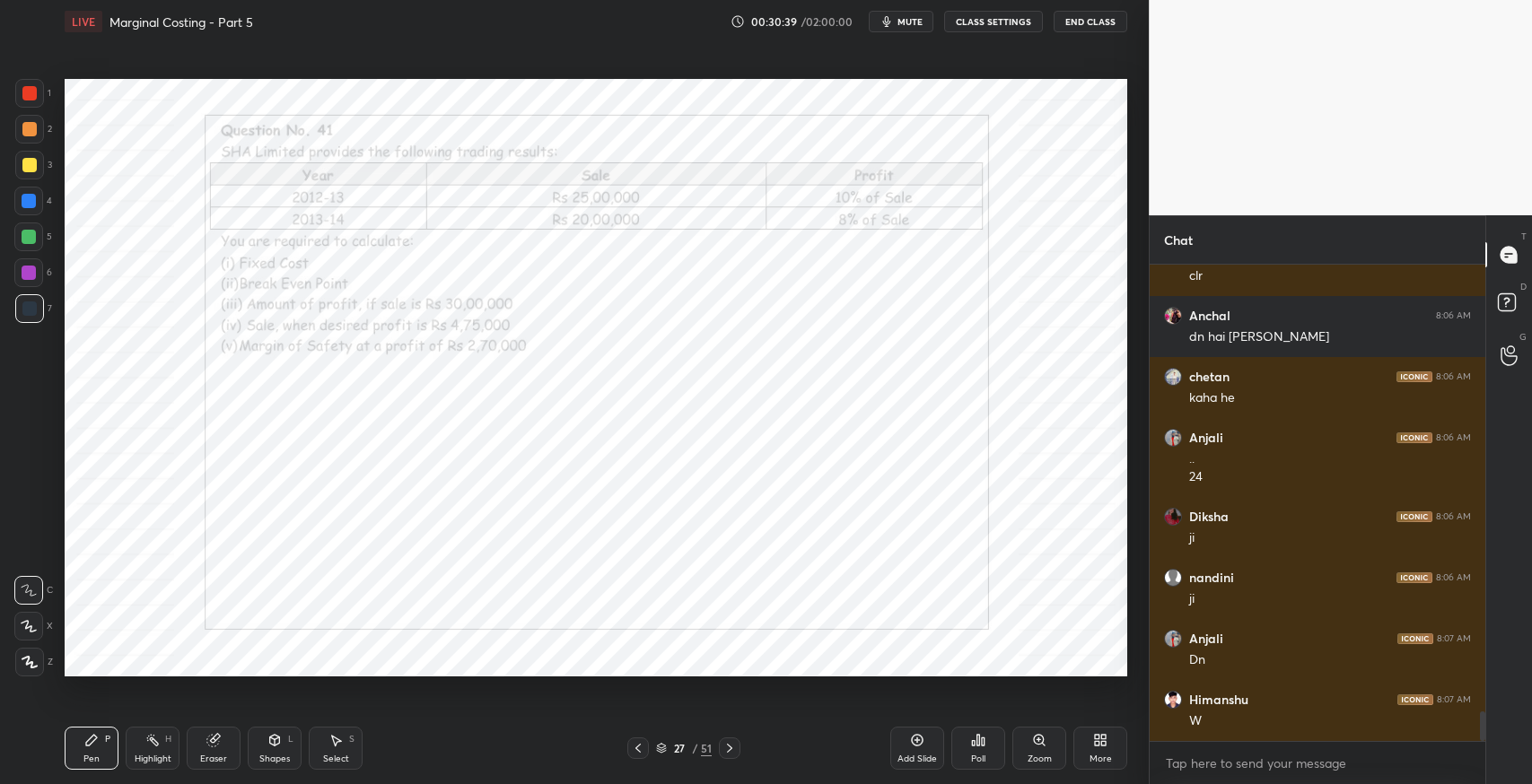
scroll to position [7331, 0]
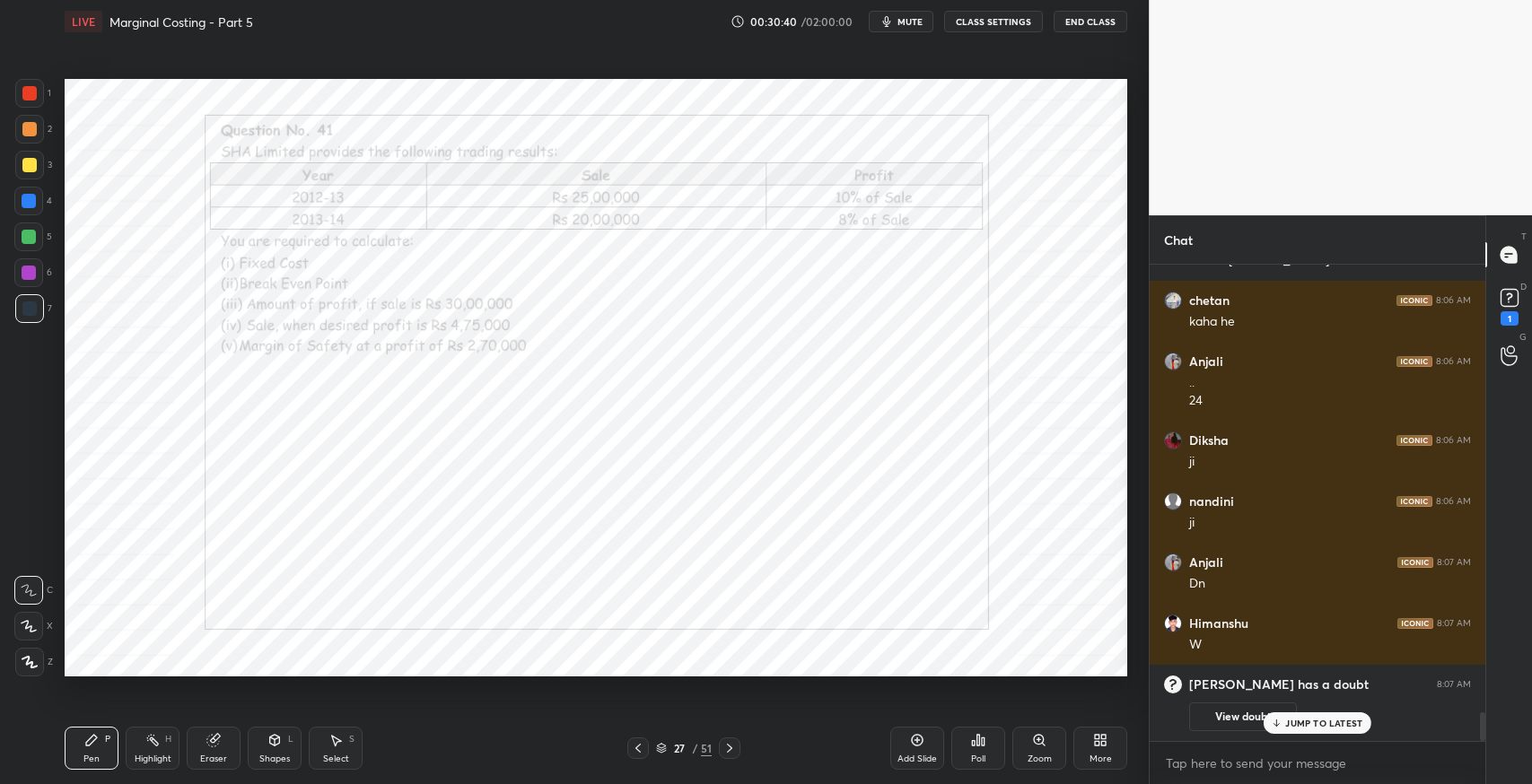
click at [630, 753] on div at bounding box center [637, 748] width 21 height 21
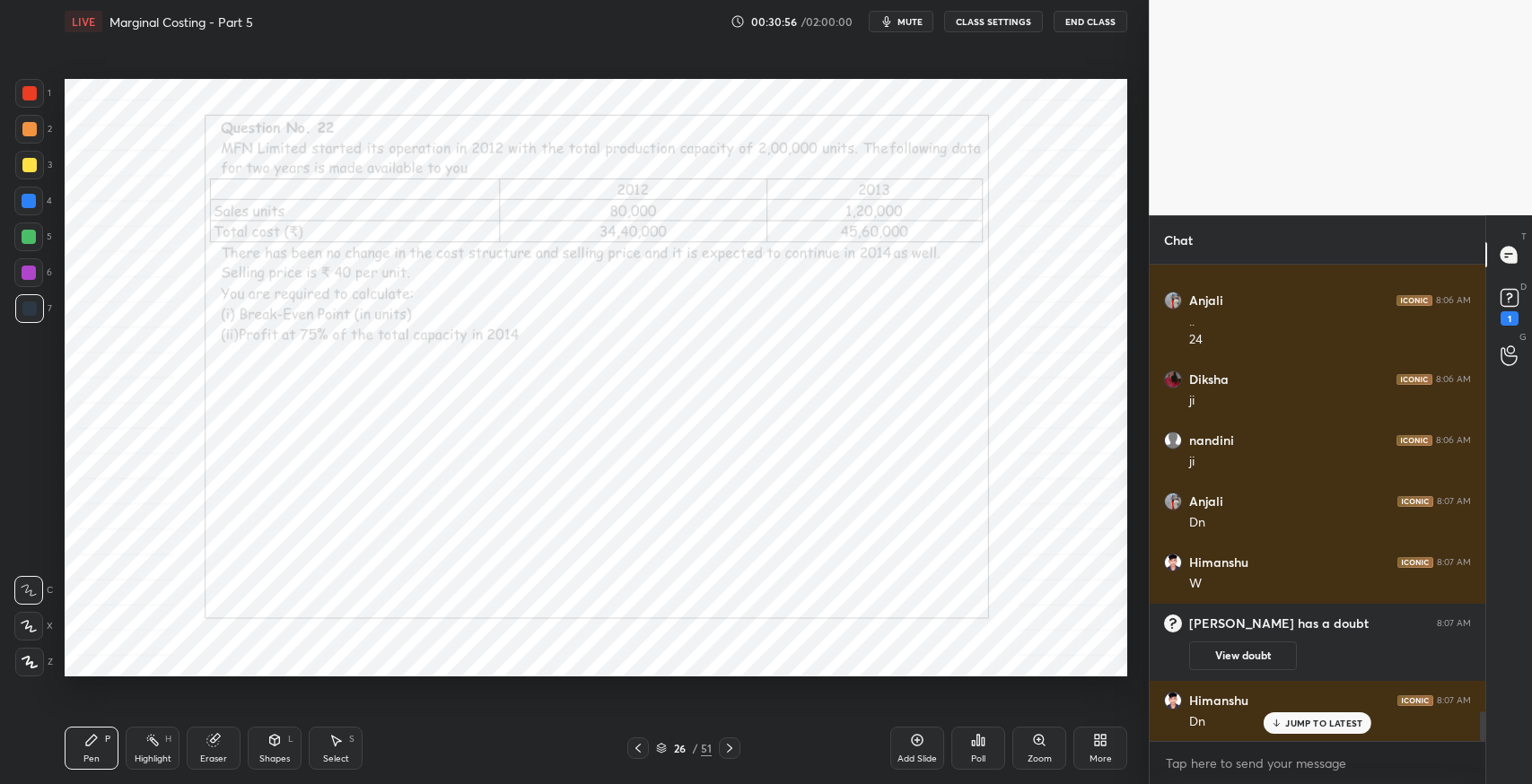
click at [905, 31] on button "mute" at bounding box center [901, 21] width 65 height 21
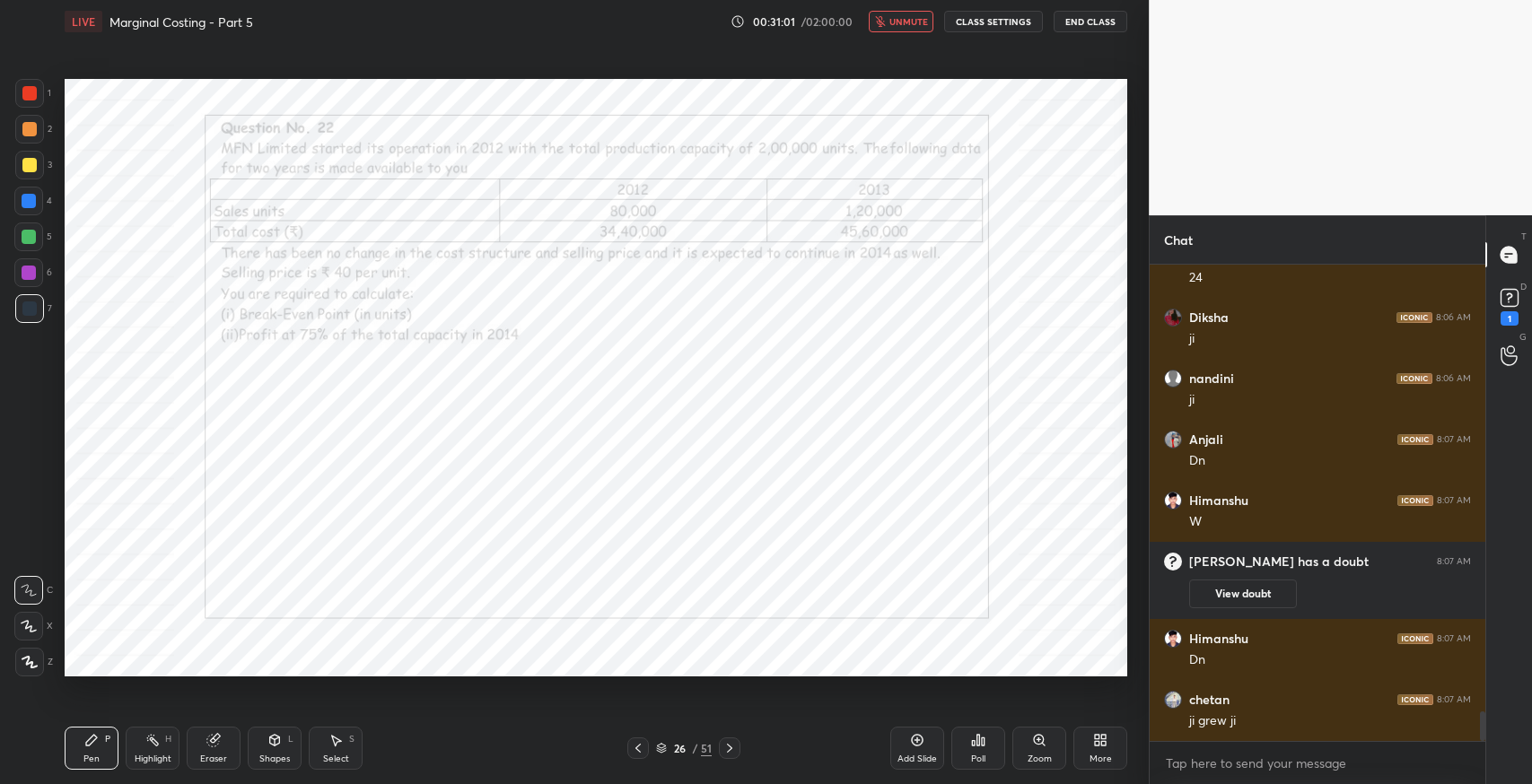
click at [921, 18] on span "unmute" at bounding box center [909, 22] width 39 height 13
click at [729, 747] on icon at bounding box center [730, 749] width 15 height 15
click at [232, 742] on div "Eraser" at bounding box center [213, 748] width 54 height 43
click at [96, 751] on div "Pen P" at bounding box center [91, 748] width 54 height 43
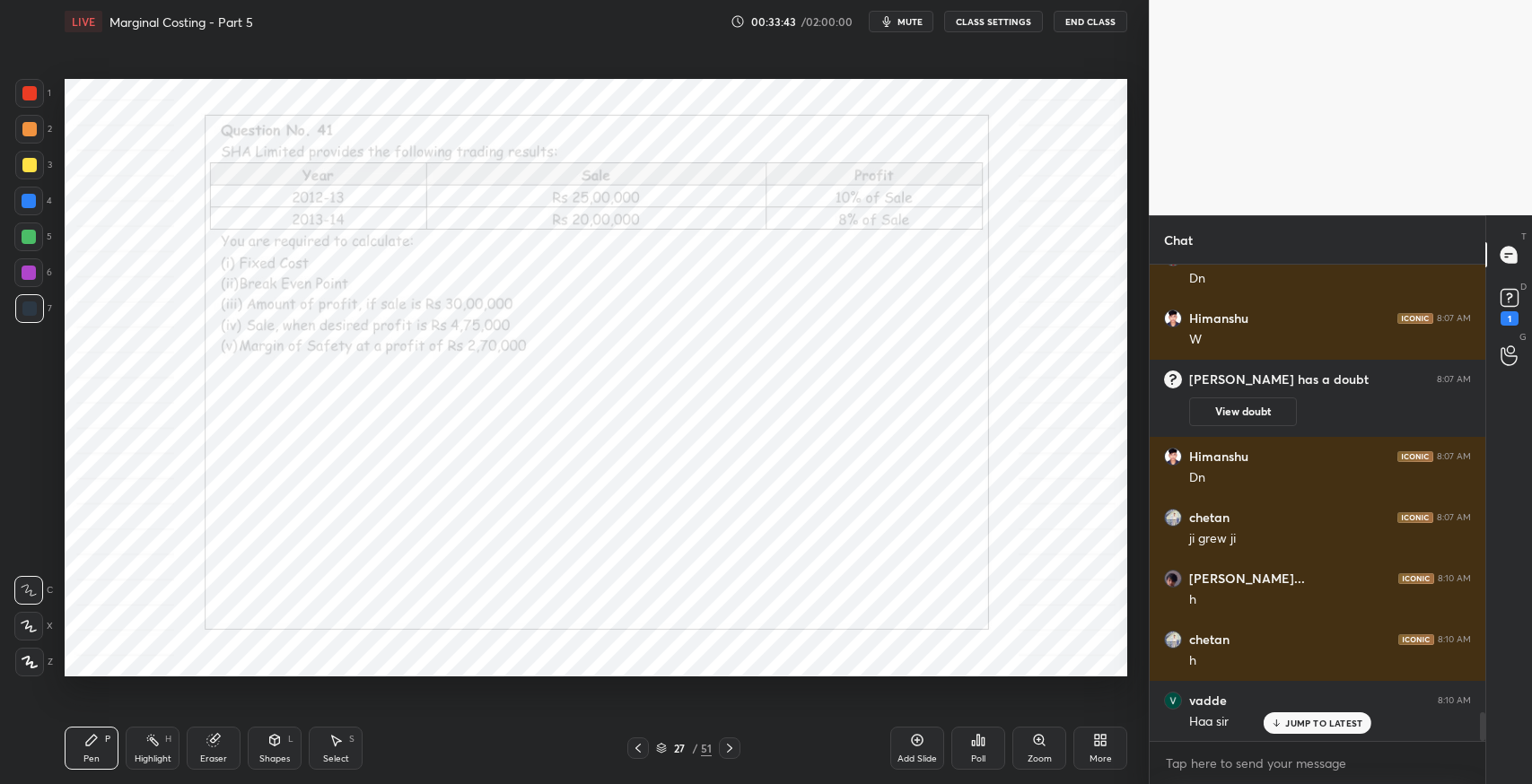
scroll to position [7400, 0]
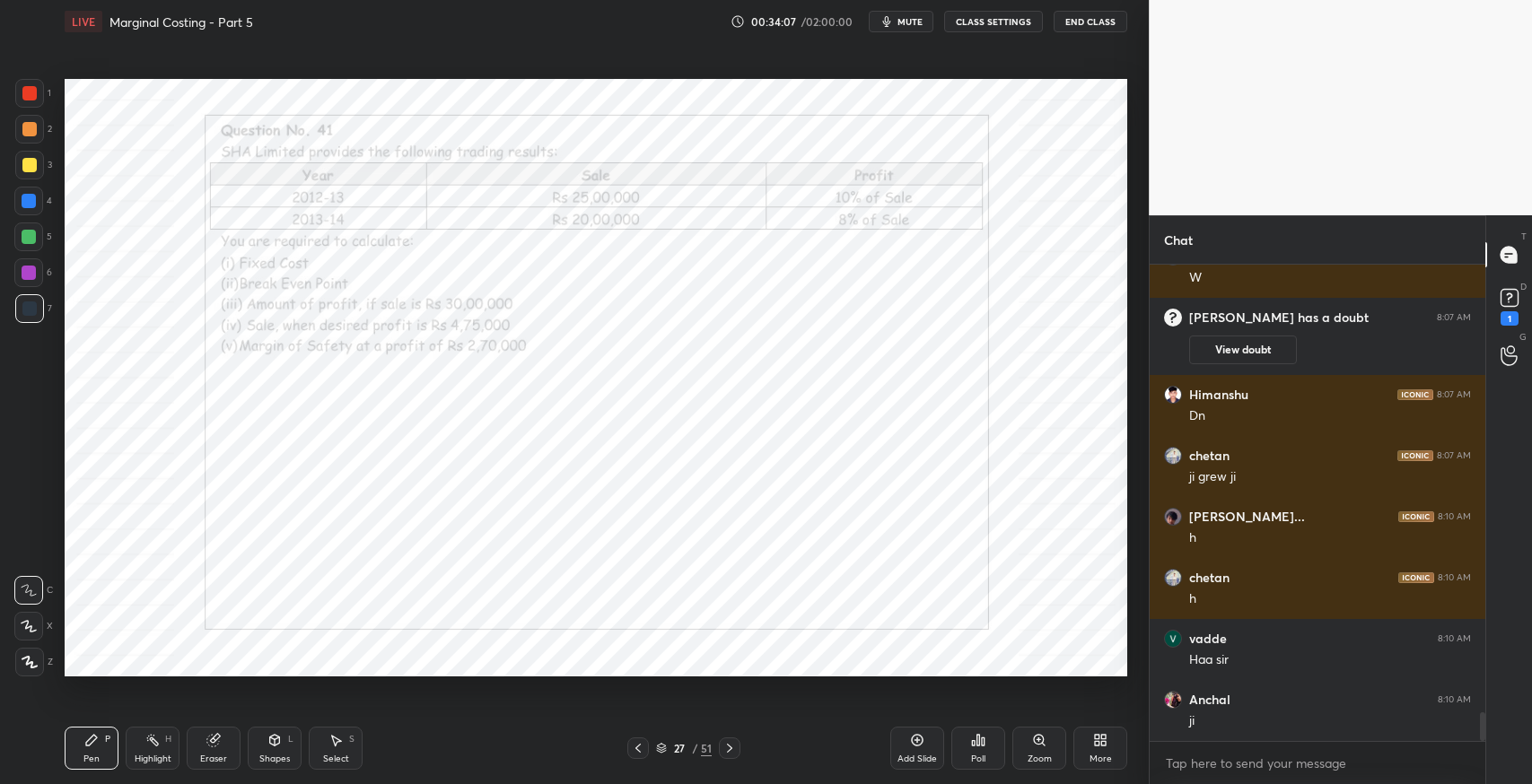
click at [85, 742] on icon at bounding box center [91, 741] width 15 height 15
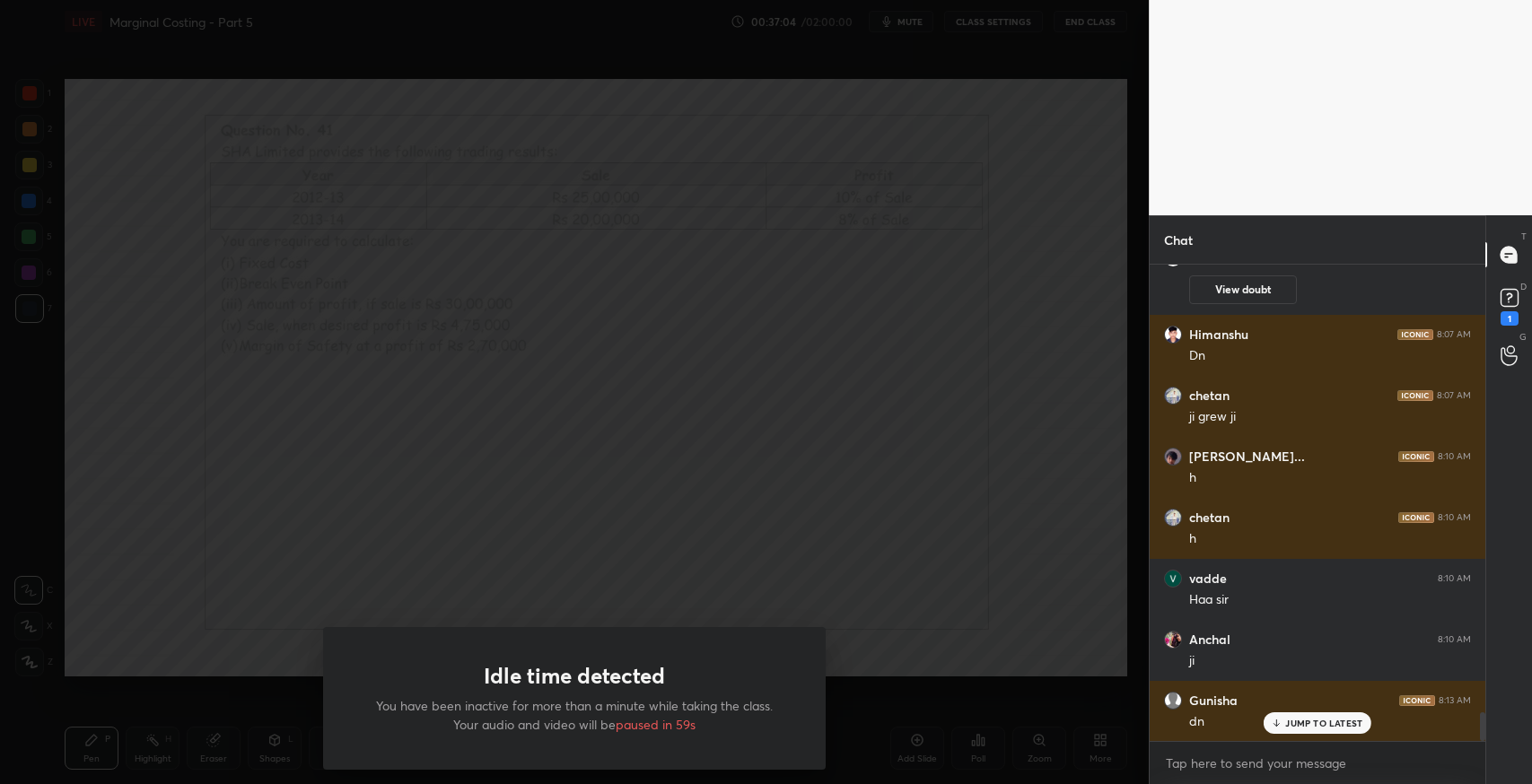
click at [559, 316] on div "Idle time detected You have been inactive for more than a minute while taking t…" at bounding box center [574, 392] width 1149 height 784
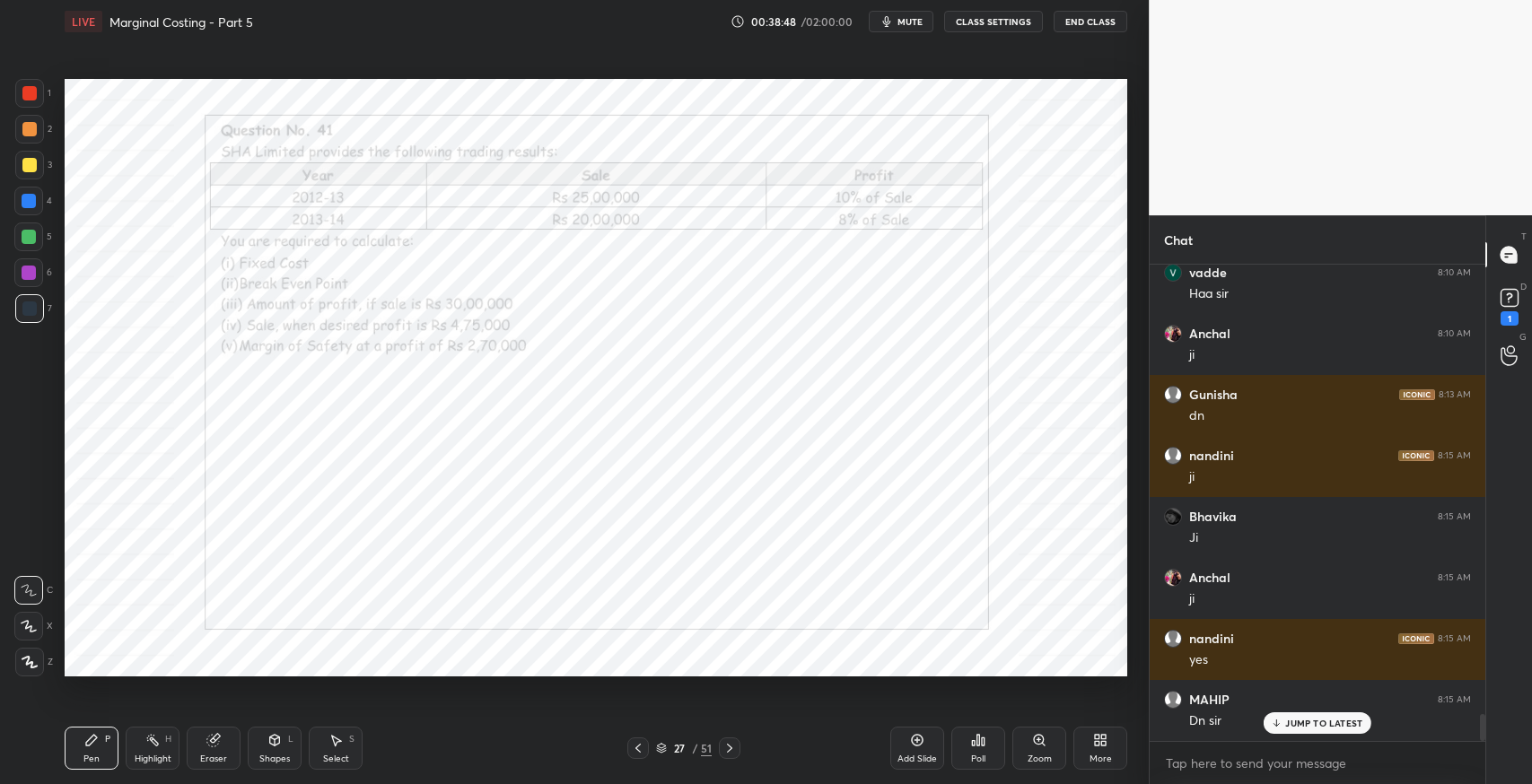
scroll to position [7826, 0]
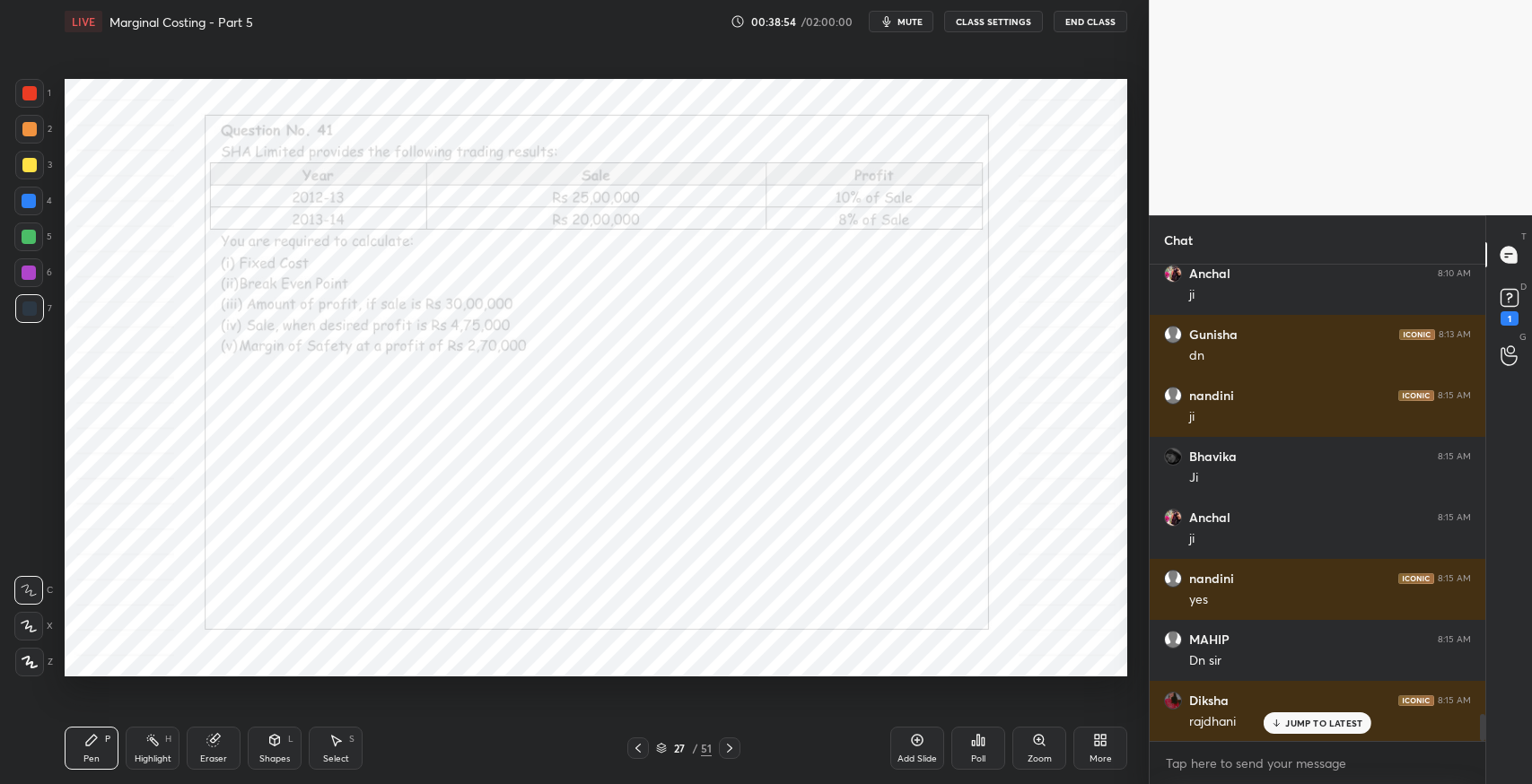
click at [730, 753] on icon at bounding box center [730, 749] width 15 height 15
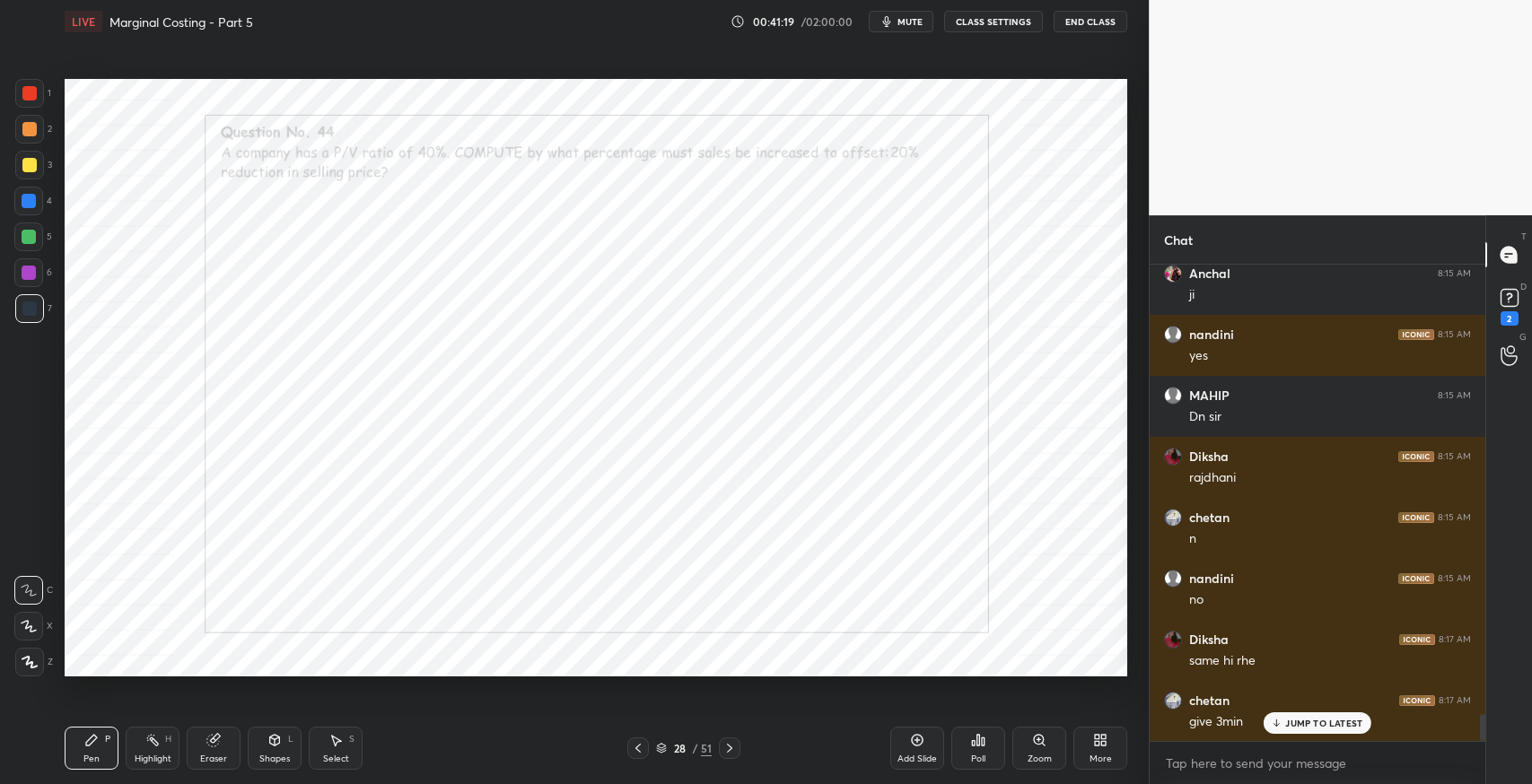
scroll to position [8133, 0]
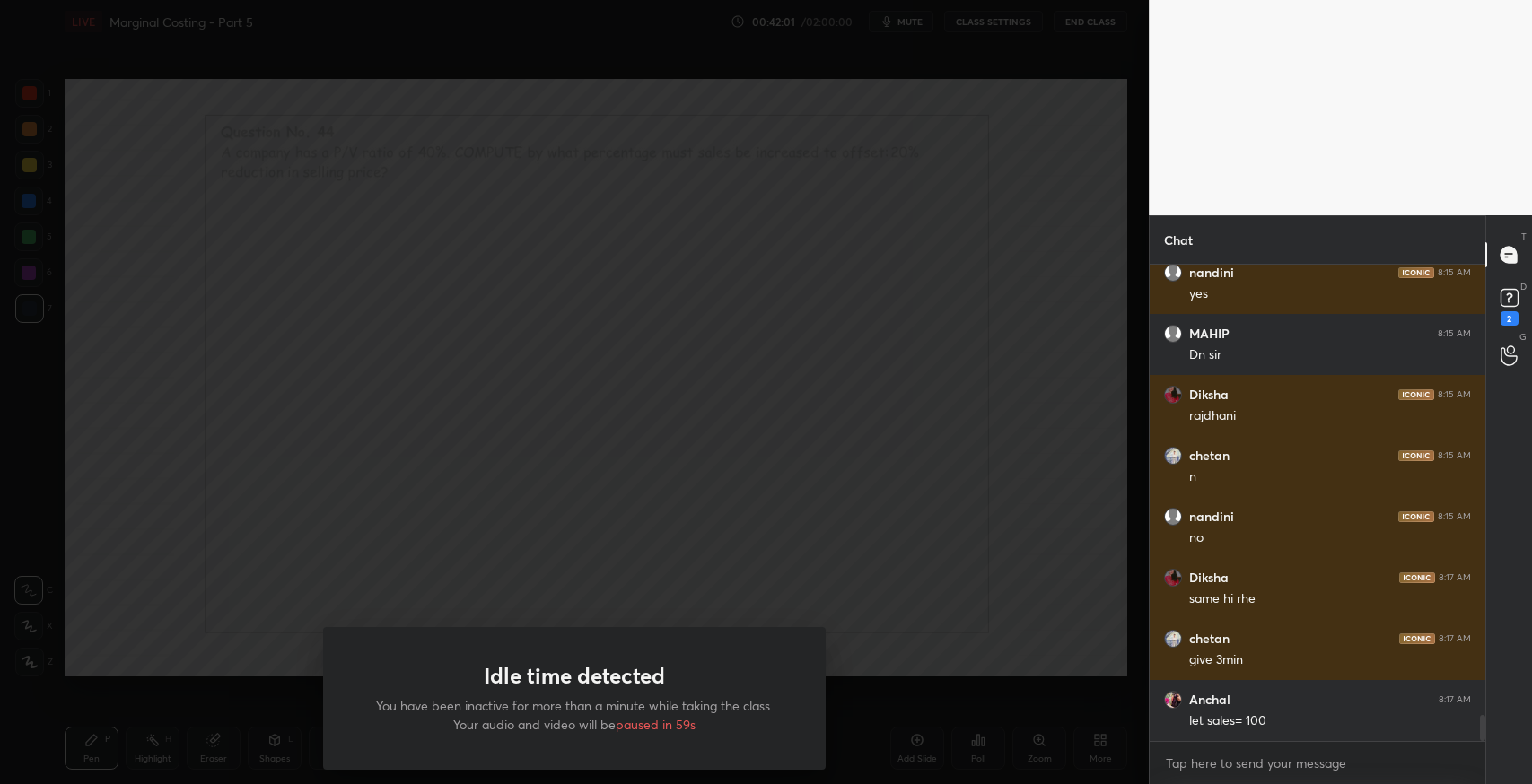
click at [454, 421] on div "Idle time detected You have been inactive for more than a minute while taking t…" at bounding box center [574, 392] width 1149 height 784
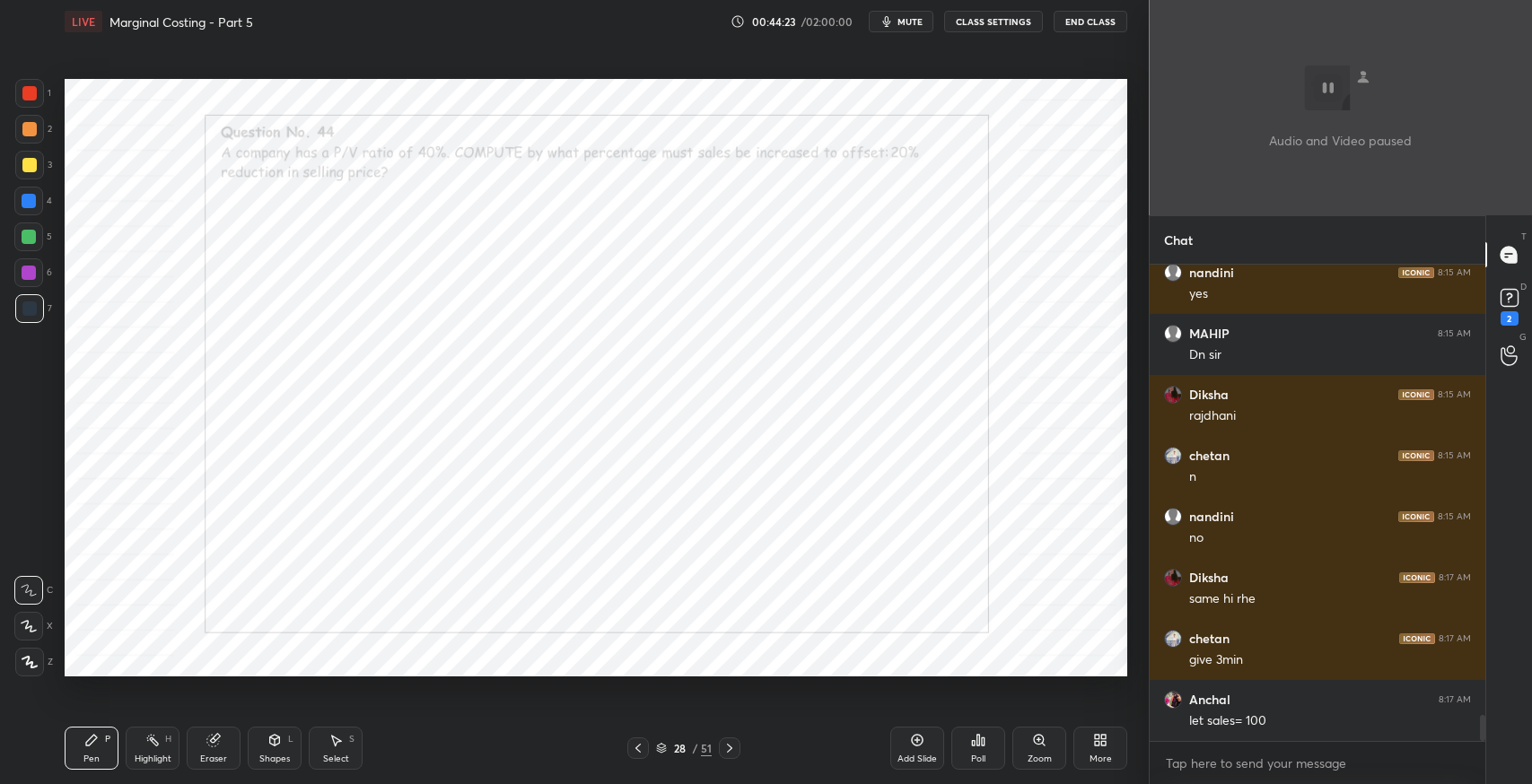
scroll to position [8193, 0]
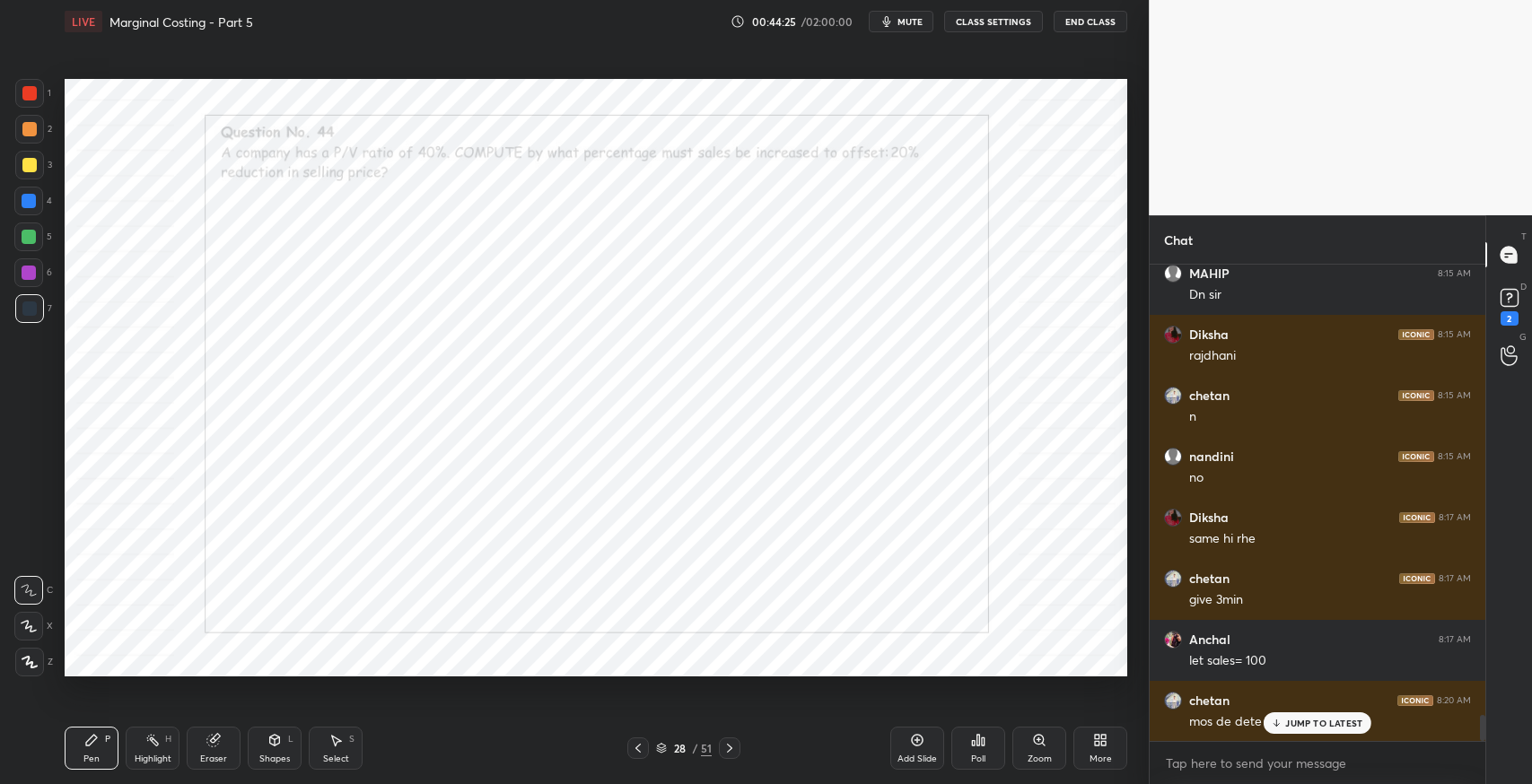
click at [1294, 727] on p "JUMP TO LATEST" at bounding box center [1324, 723] width 78 height 11
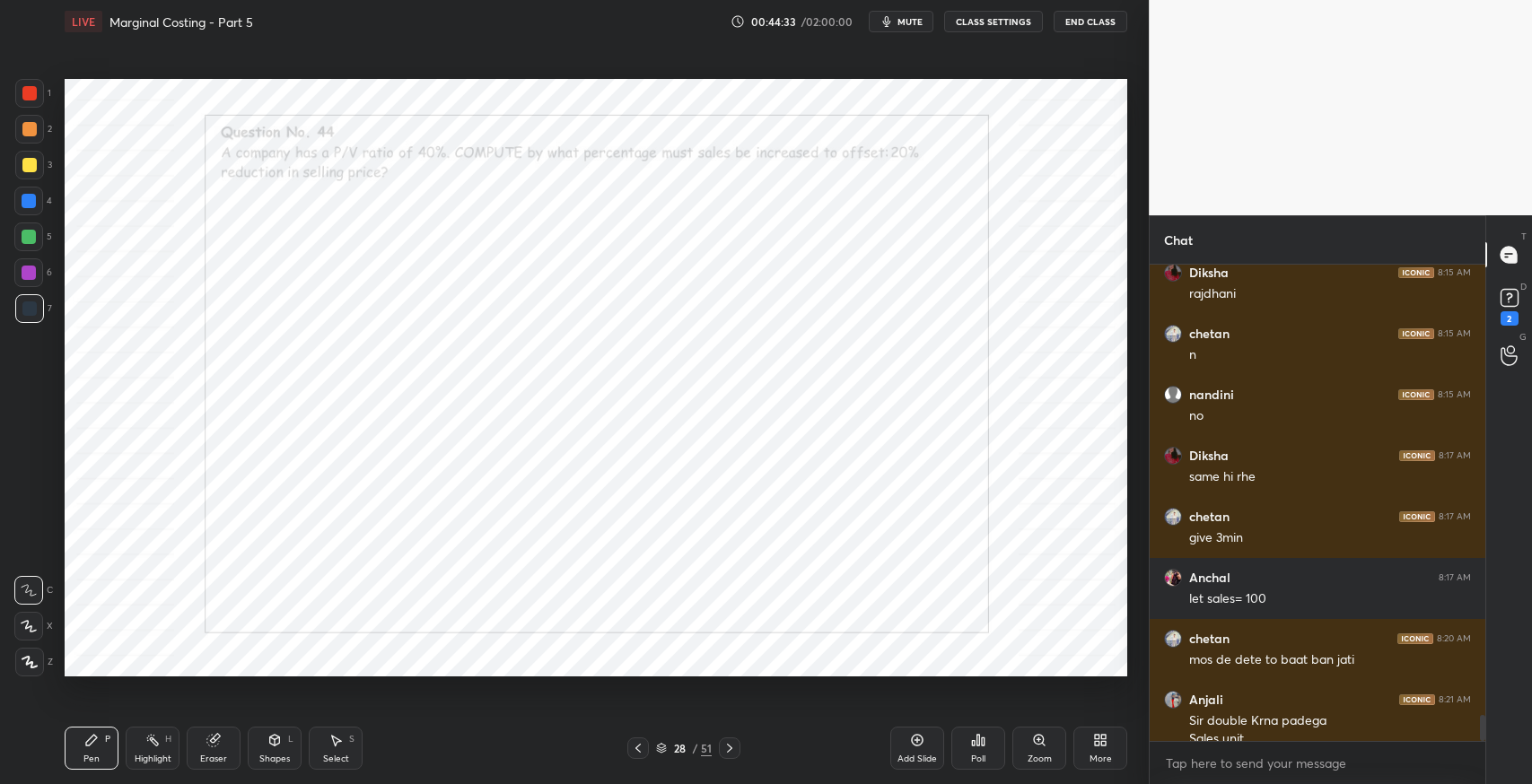
scroll to position [8271, 0]
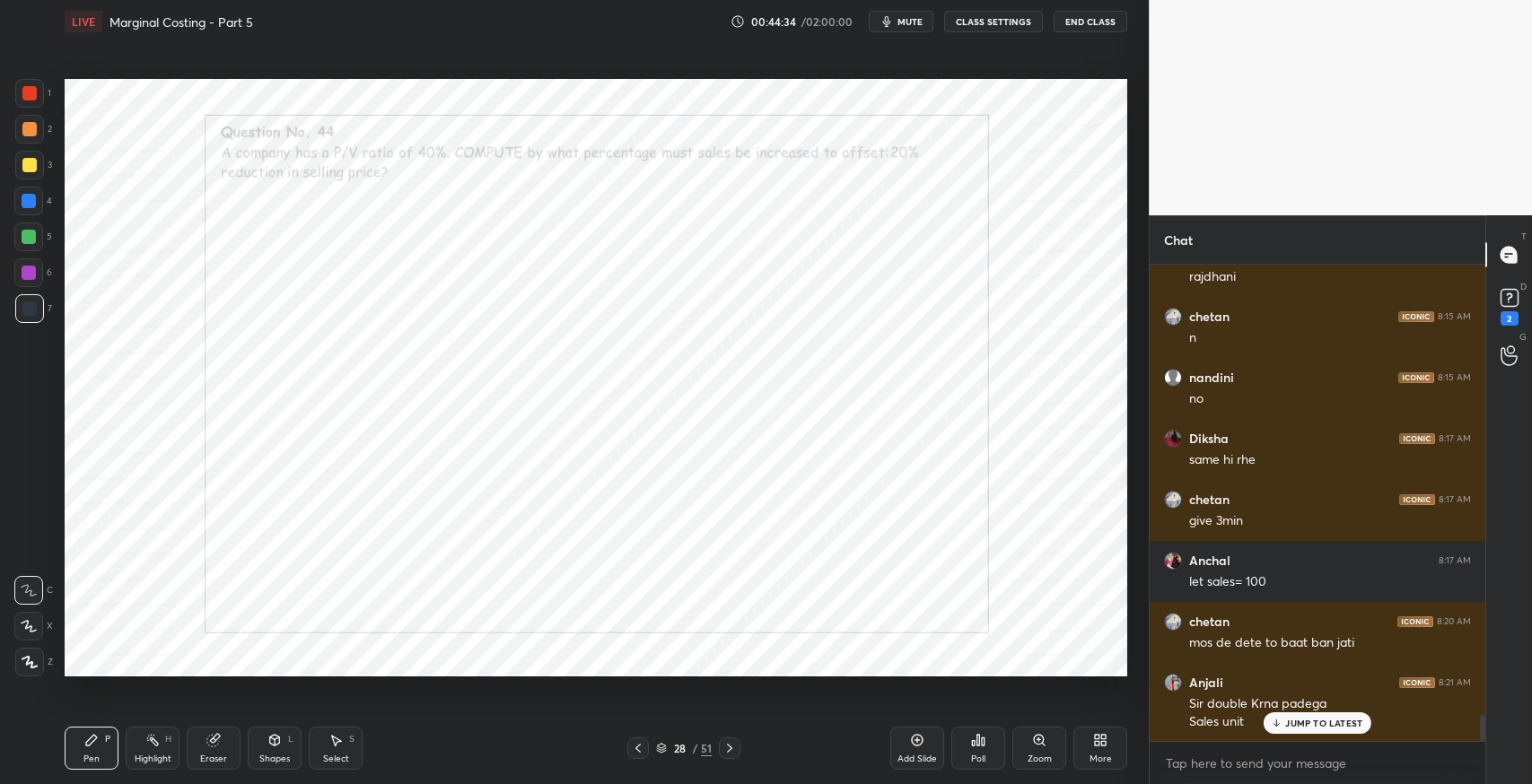
click at [208, 741] on icon at bounding box center [212, 741] width 12 height 12
click at [32, 628] on icon at bounding box center [29, 626] width 15 height 16
click at [78, 753] on div "Pen P" at bounding box center [91, 748] width 54 height 43
click at [219, 739] on icon at bounding box center [214, 741] width 10 height 9
click at [101, 731] on div "Pen P" at bounding box center [91, 748] width 54 height 43
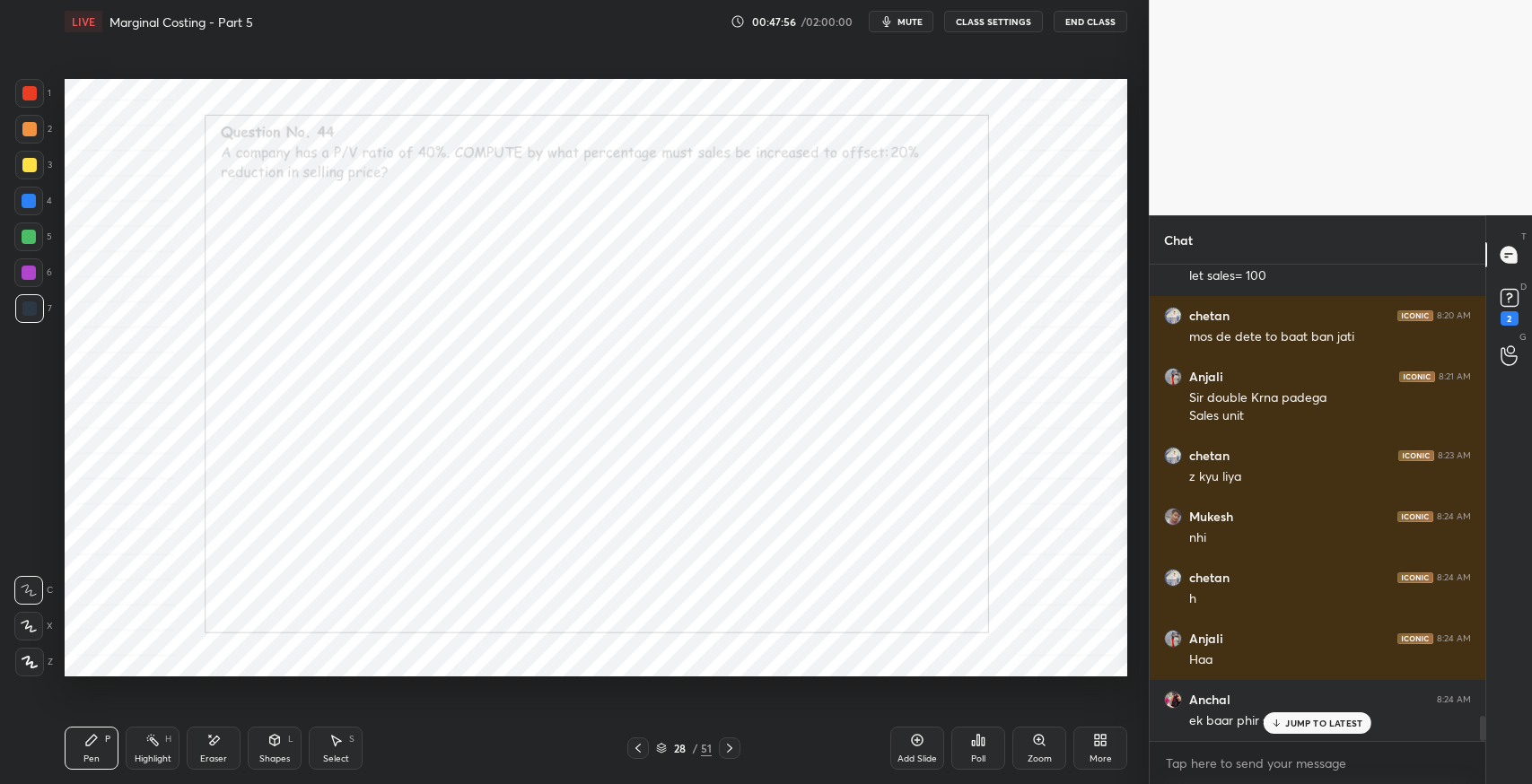
scroll to position [8638, 0]
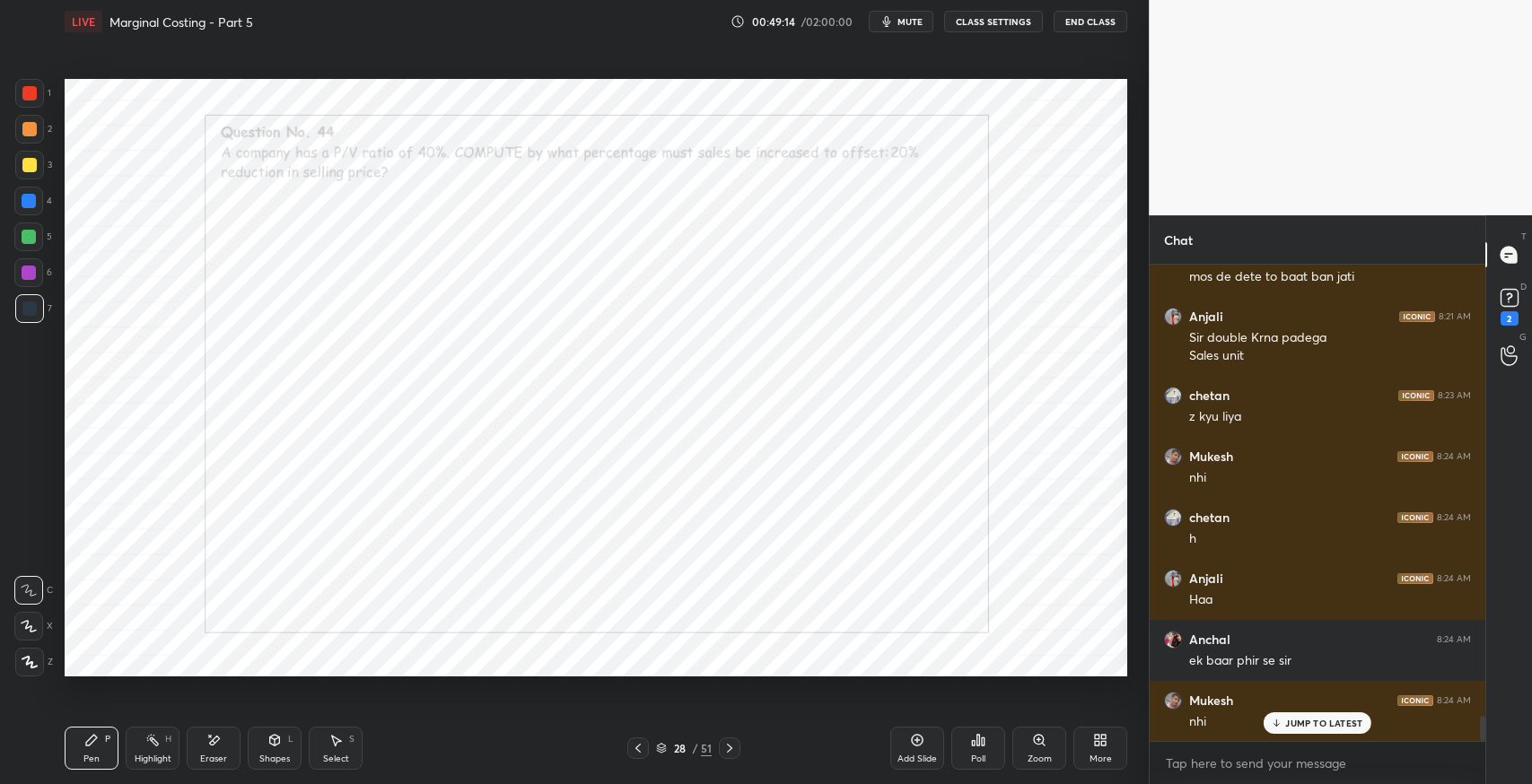
click at [223, 751] on div "Eraser" at bounding box center [213, 748] width 54 height 43
click at [42, 648] on div "Erase all" at bounding box center [30, 662] width 32 height 29
click at [208, 740] on icon at bounding box center [213, 741] width 15 height 16
click at [76, 740] on div "Pen P" at bounding box center [91, 748] width 54 height 43
click at [216, 756] on div "Eraser" at bounding box center [213, 759] width 27 height 9
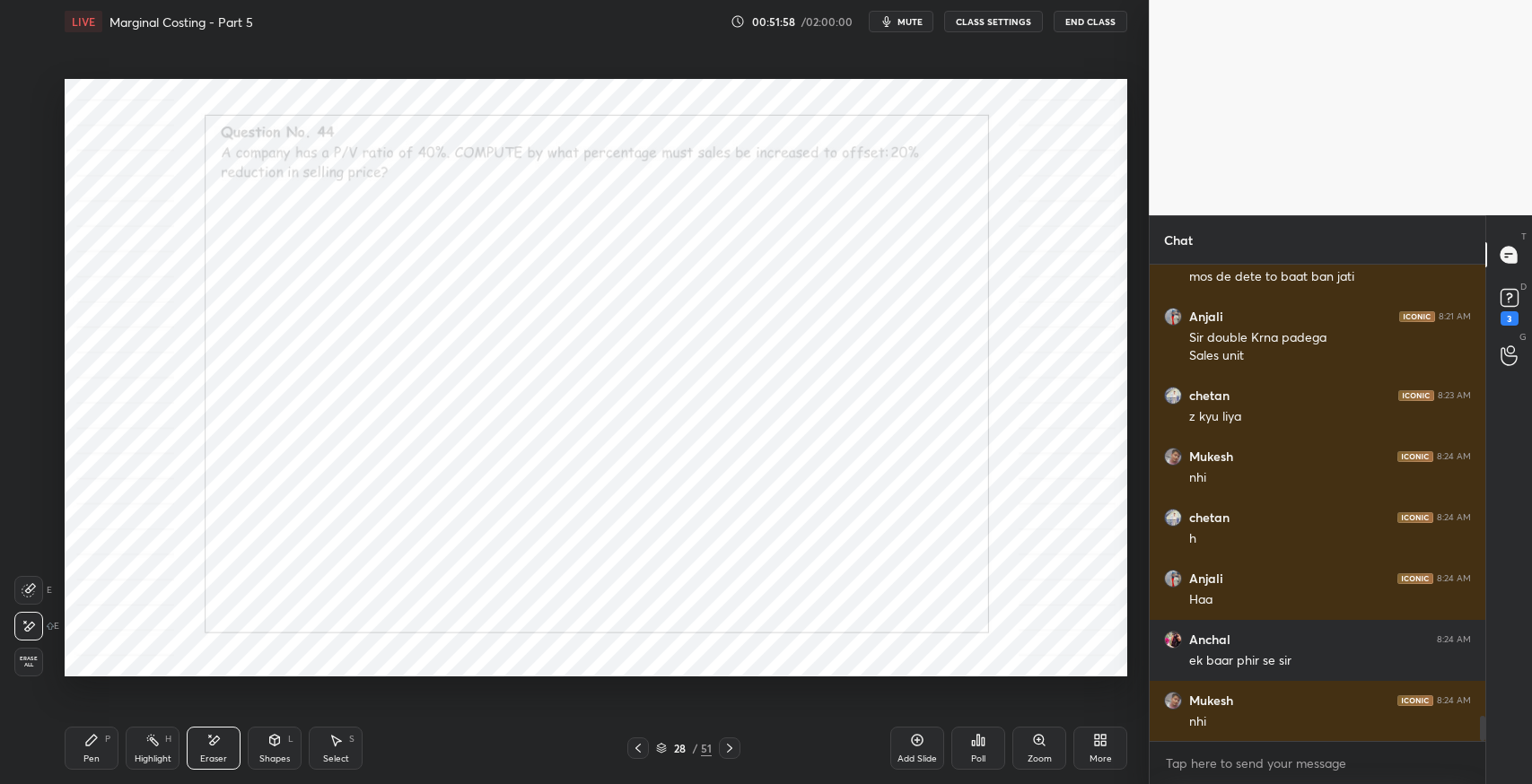
click at [103, 749] on div "Pen P" at bounding box center [91, 748] width 54 height 43
click at [27, 104] on div at bounding box center [30, 93] width 29 height 29
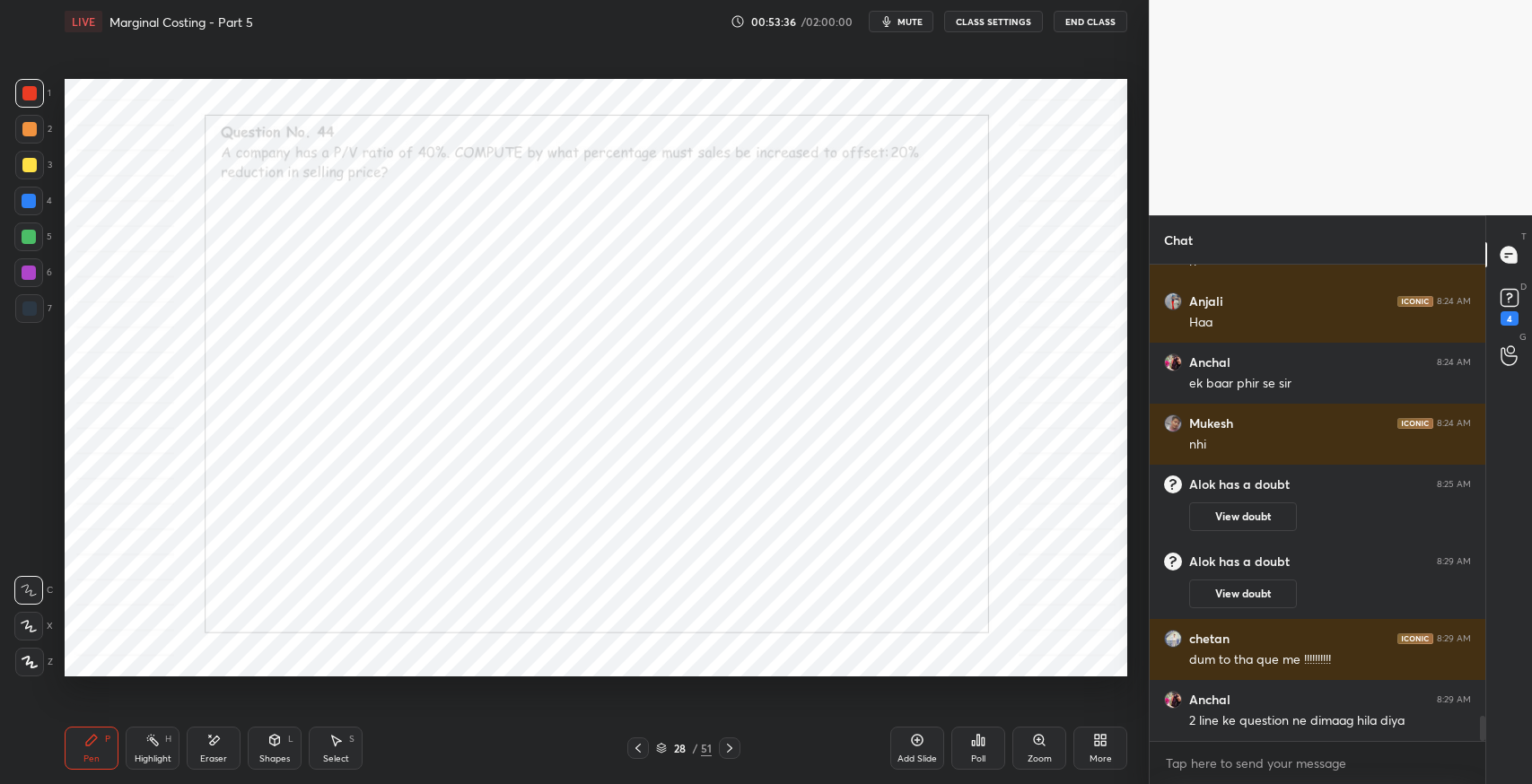
scroll to position [8558, 0]
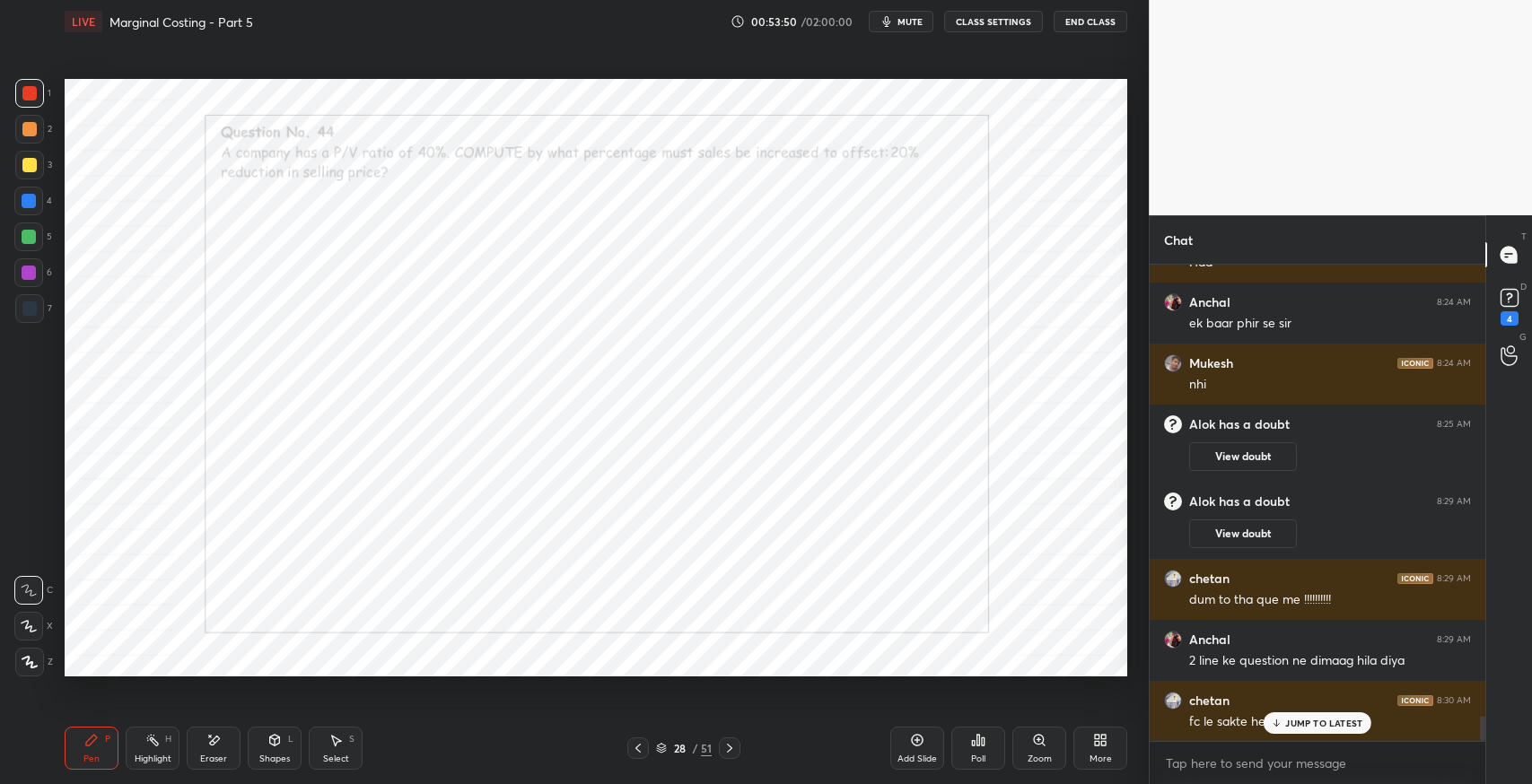
click at [1314, 718] on p "JUMP TO LATEST" at bounding box center [1324, 723] width 78 height 11
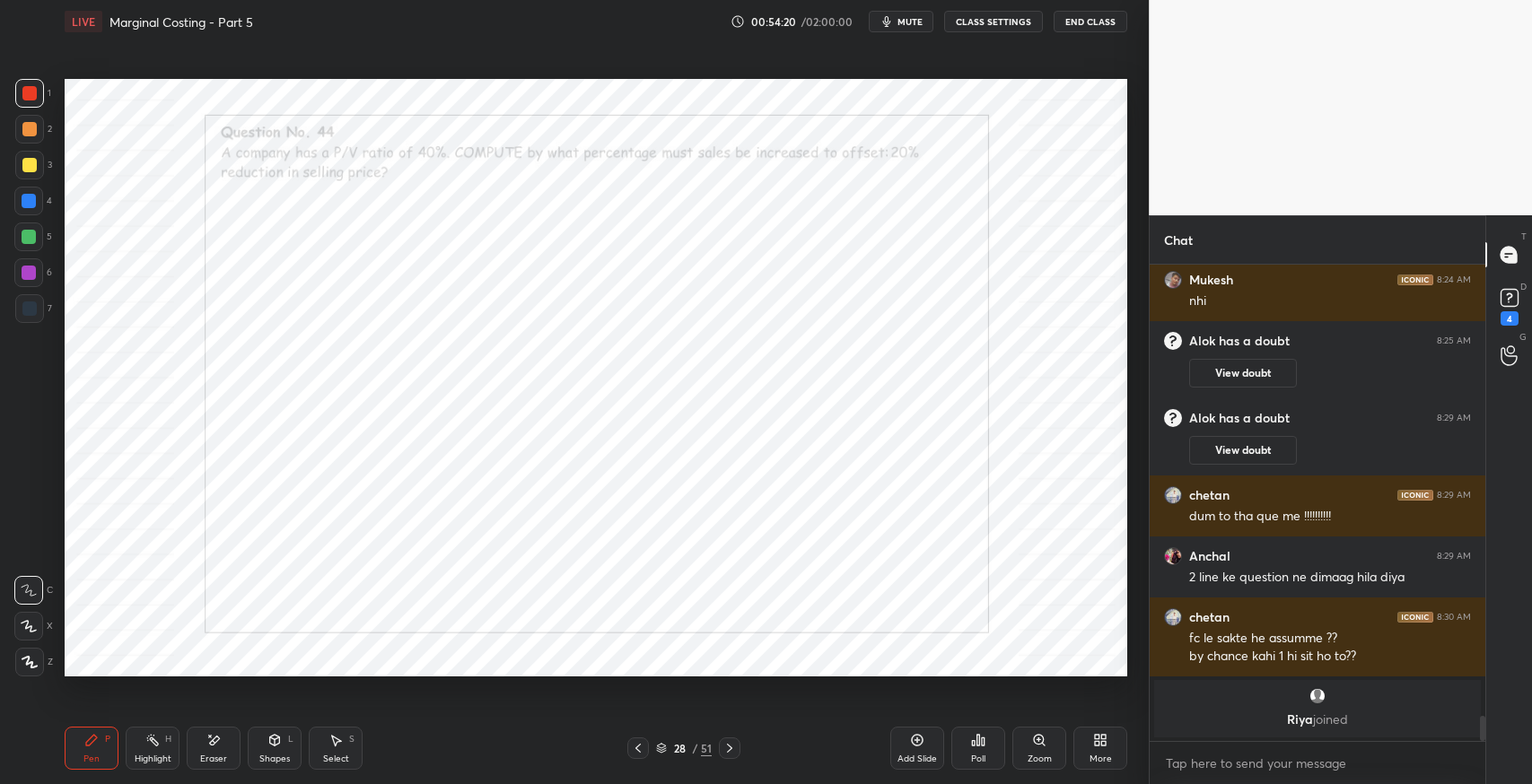
scroll to position [8654, 0]
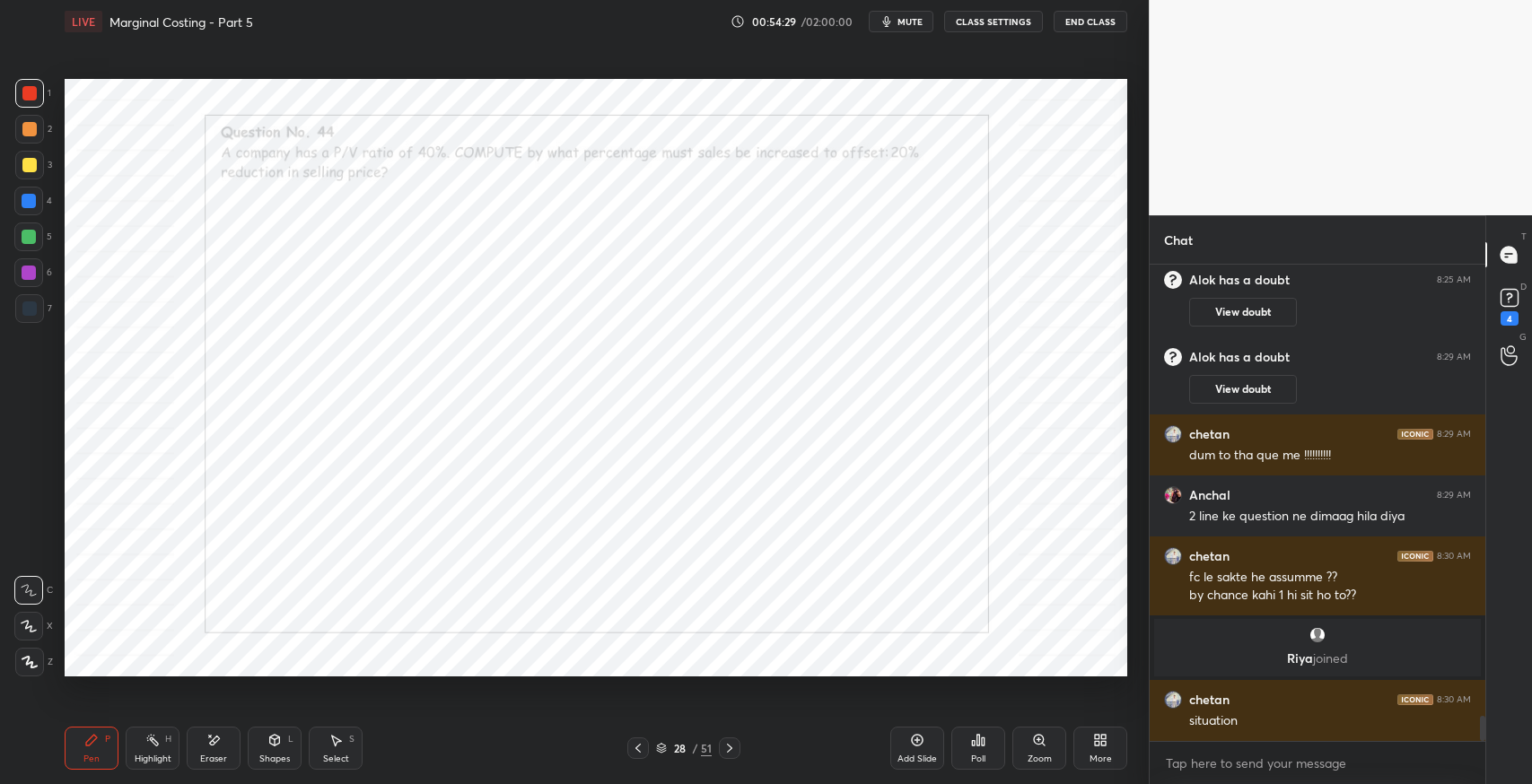
click at [921, 737] on icon at bounding box center [917, 741] width 12 height 12
click at [94, 754] on div "Pen" at bounding box center [90, 759] width 16 height 9
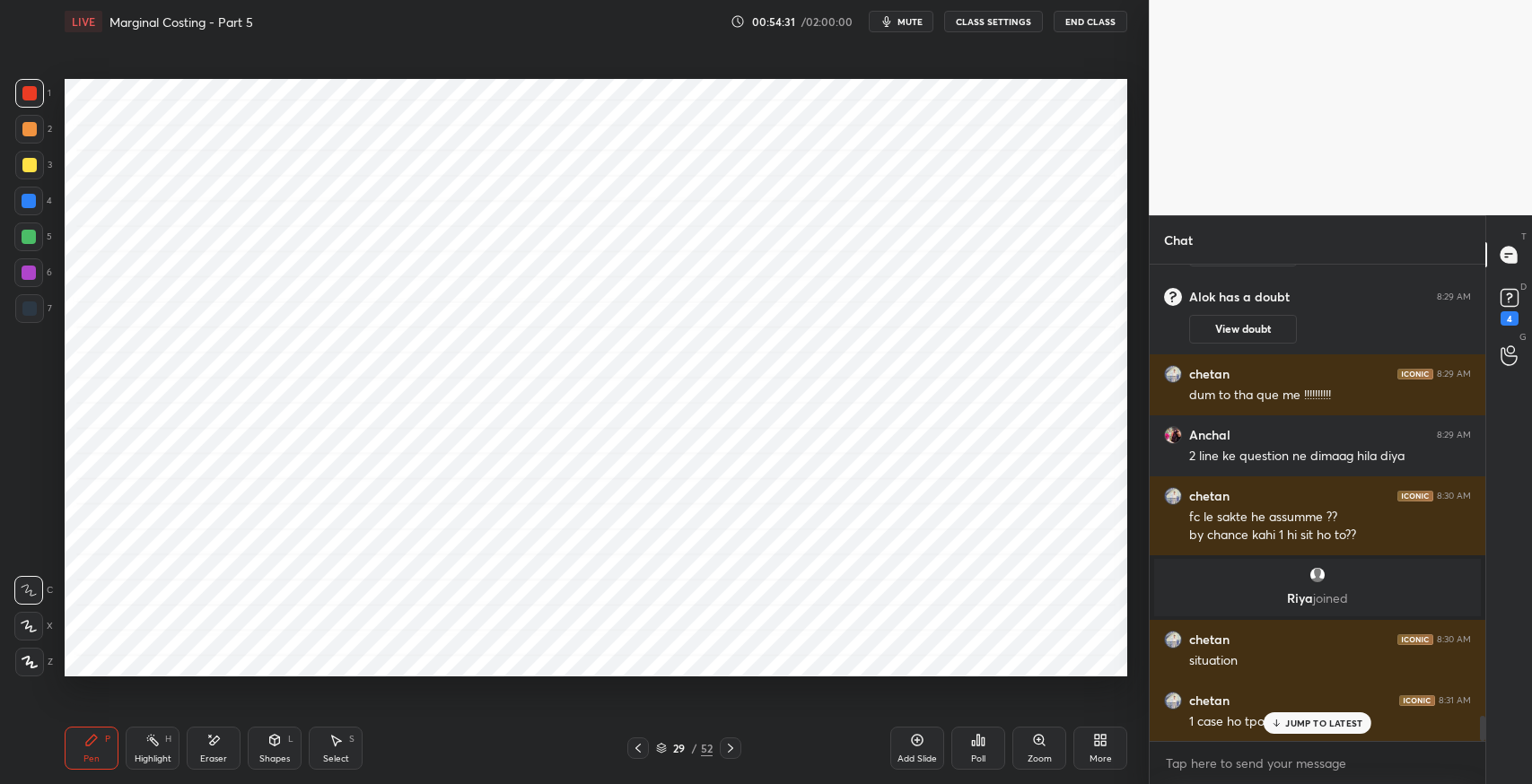
click at [42, 316] on div at bounding box center [30, 308] width 29 height 29
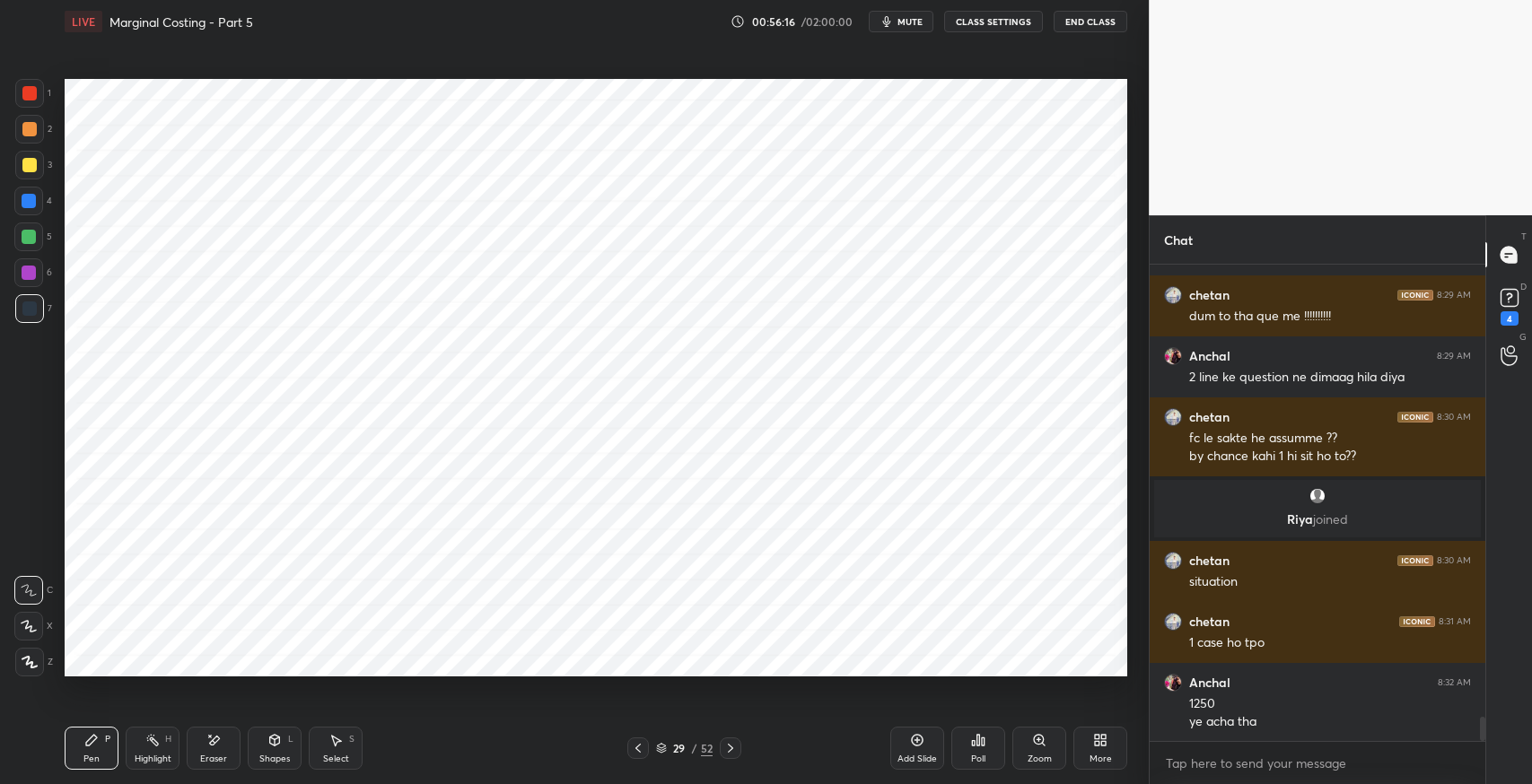
scroll to position [8856, 0]
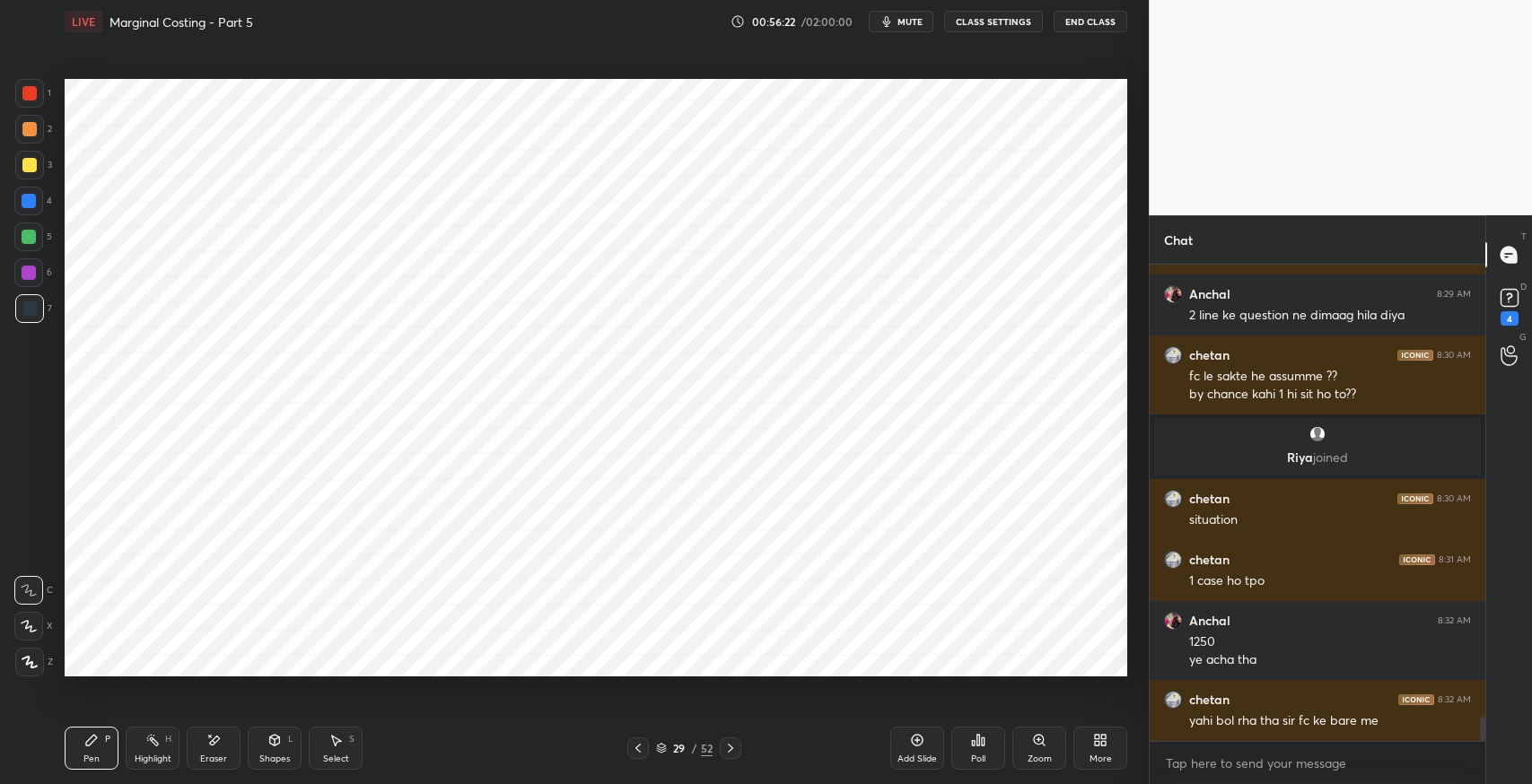
click at [333, 736] on icon at bounding box center [336, 741] width 15 height 15
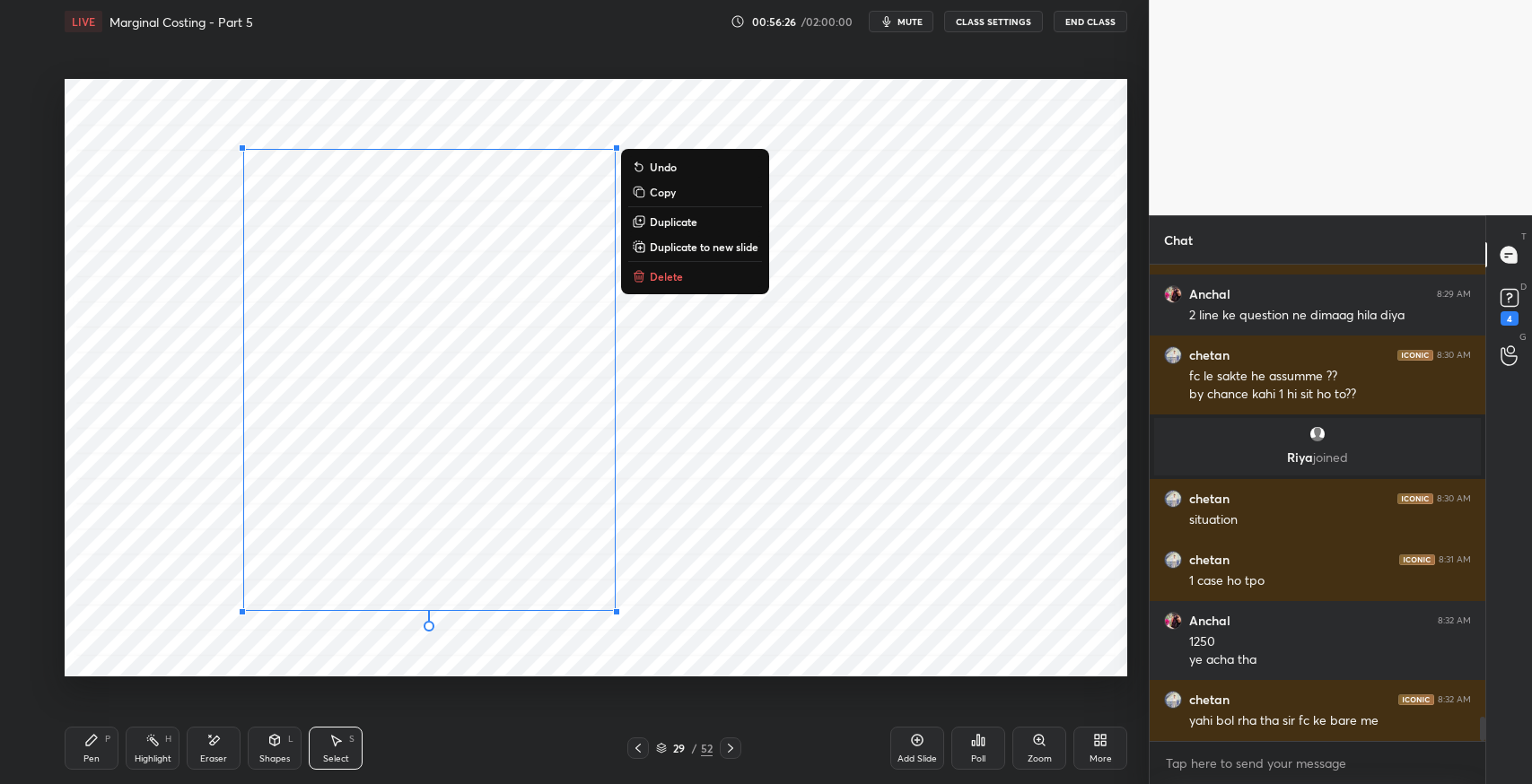
click at [682, 270] on button "Delete" at bounding box center [694, 276] width 134 height 21
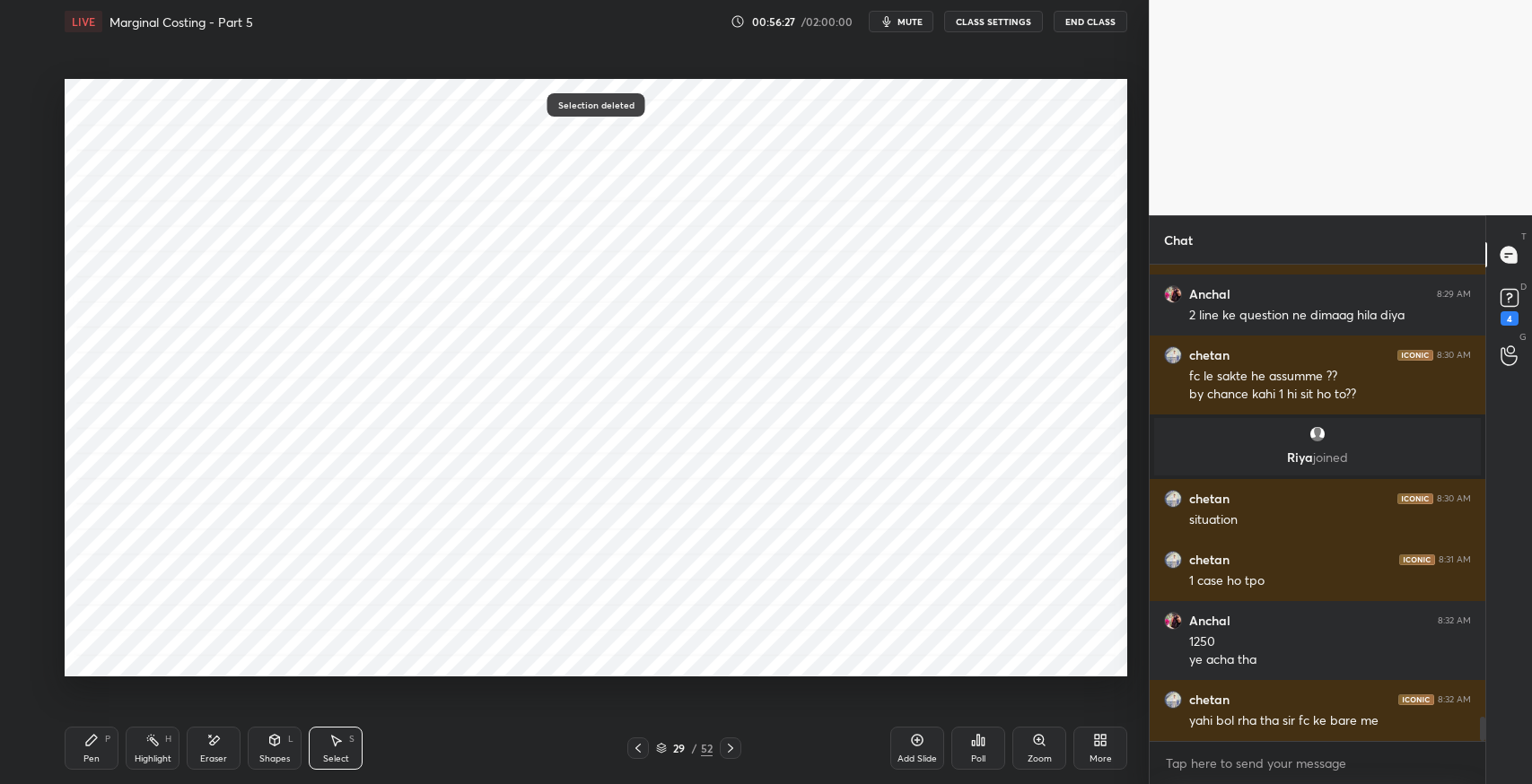
click at [89, 750] on div "Pen P" at bounding box center [91, 748] width 54 height 43
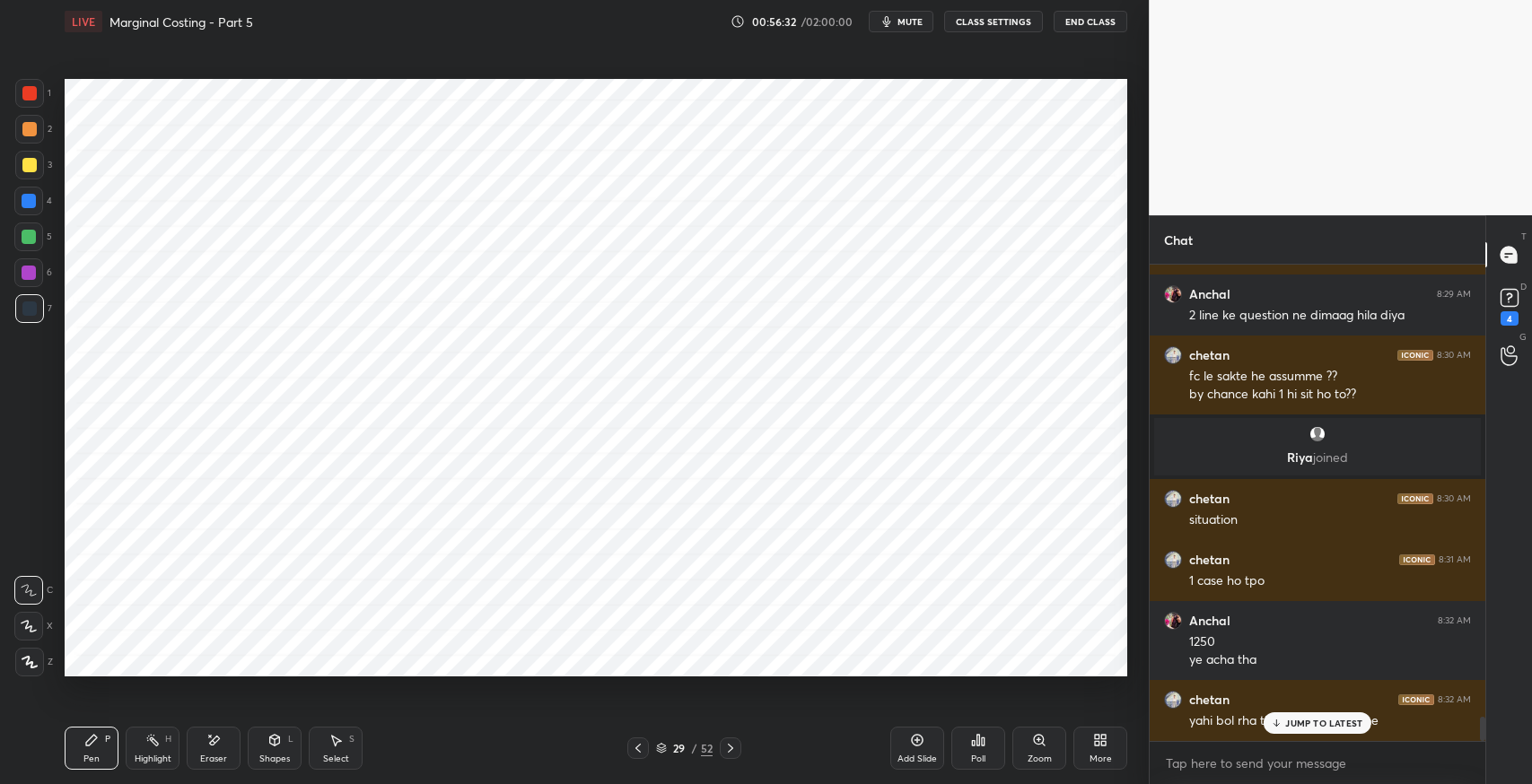
scroll to position [8916, 0]
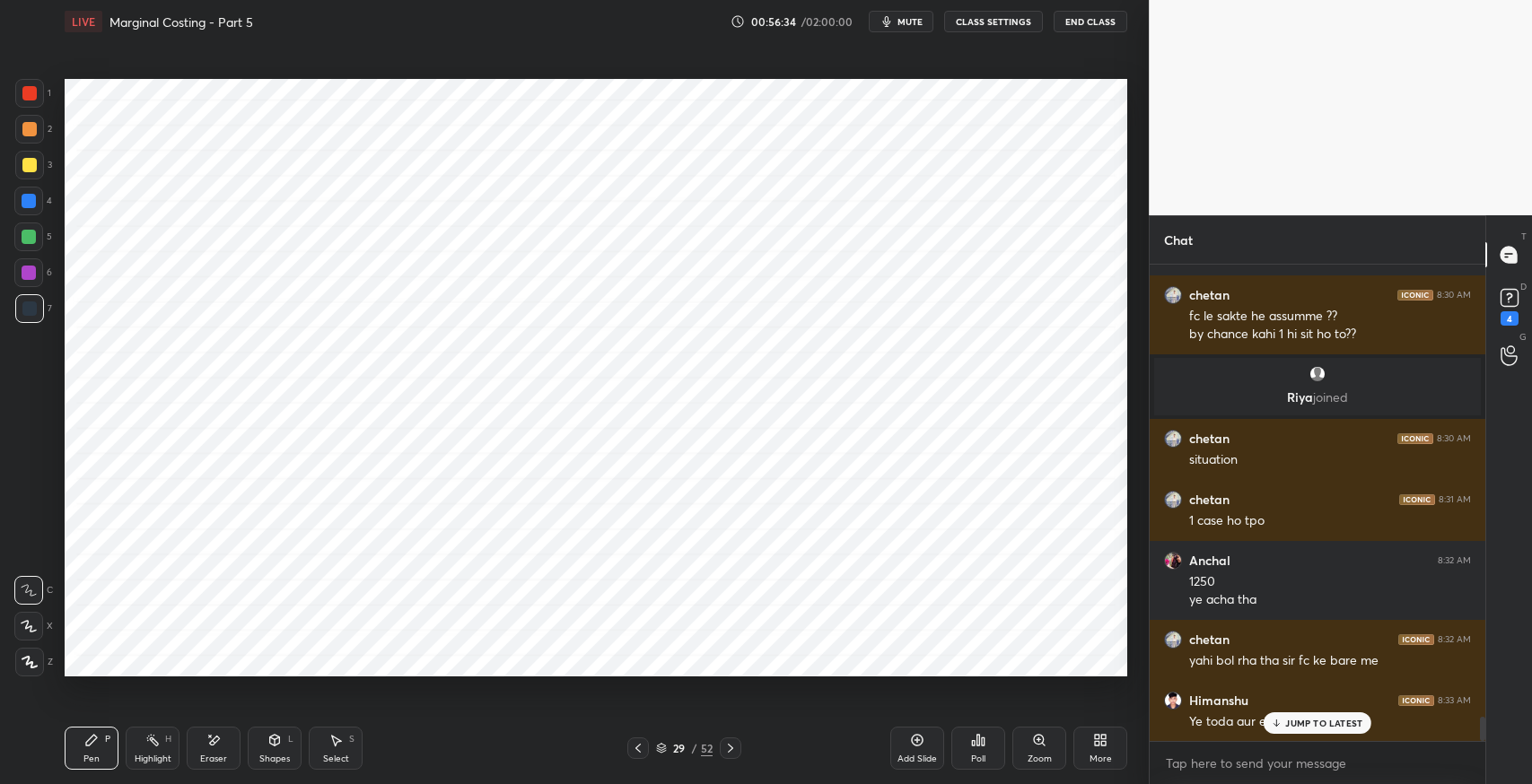
click at [1298, 731] on div "JUMP TO LATEST" at bounding box center [1317, 723] width 108 height 21
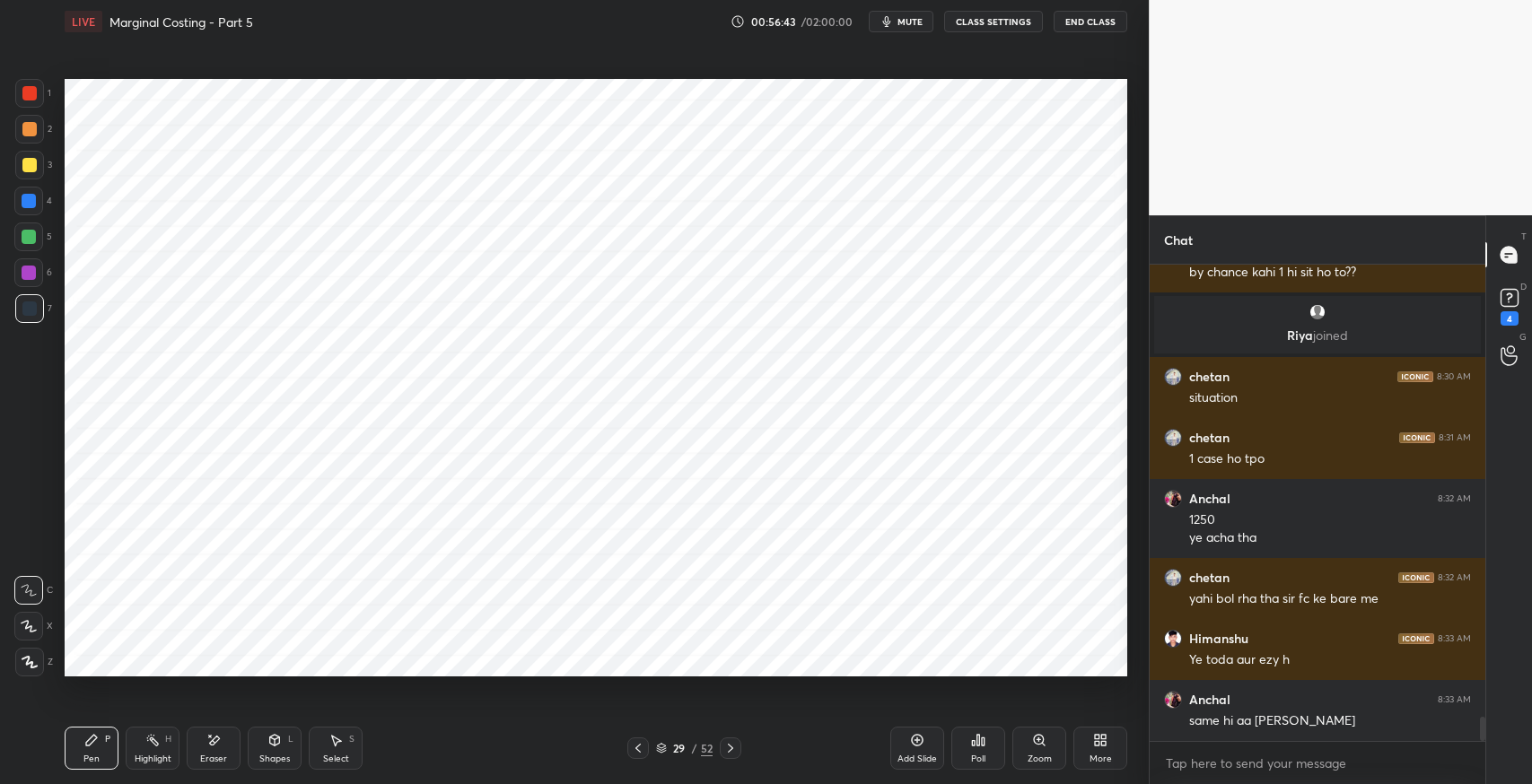
scroll to position [9038, 0]
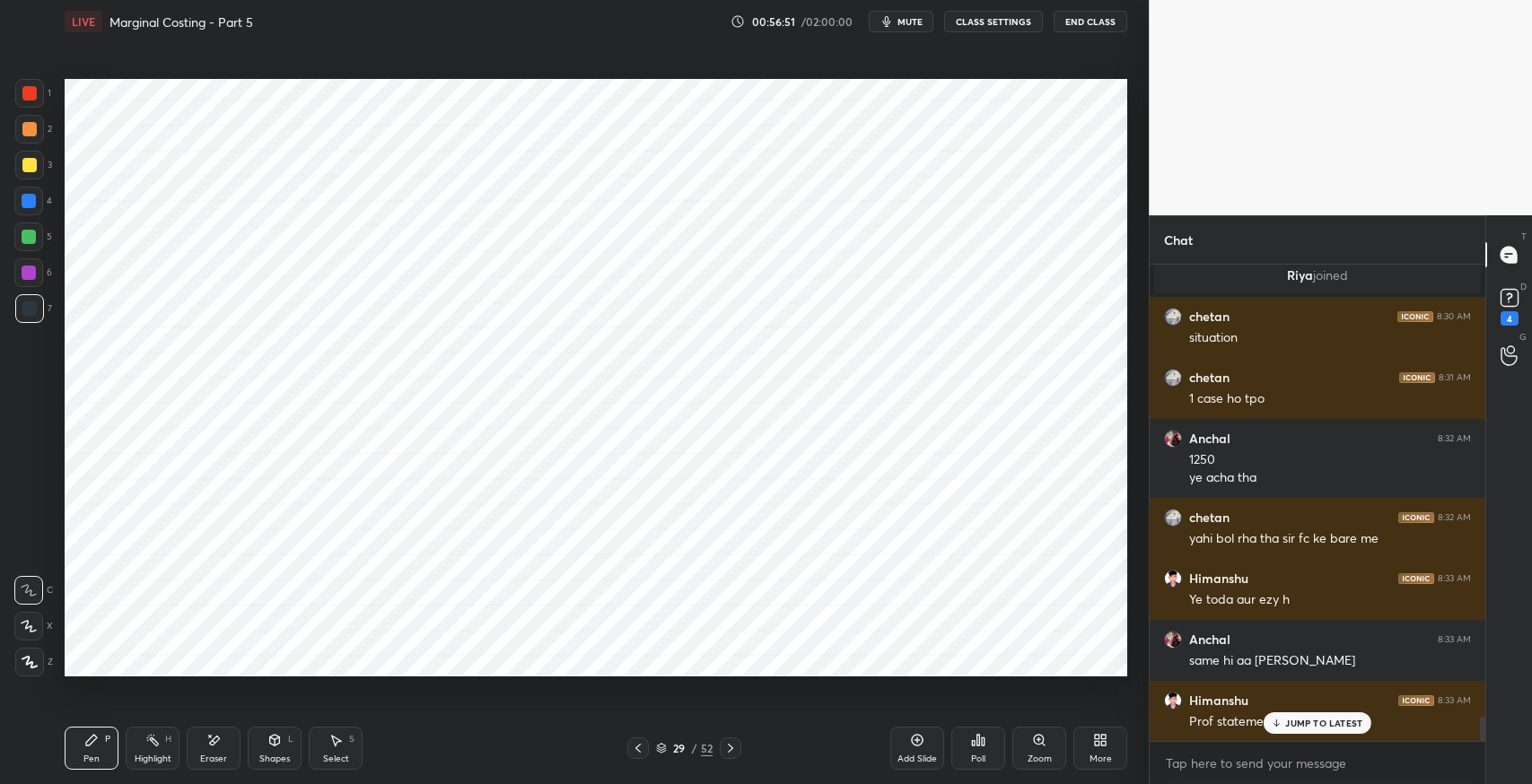
click at [1302, 730] on div "JUMP TO LATEST" at bounding box center [1317, 723] width 108 height 21
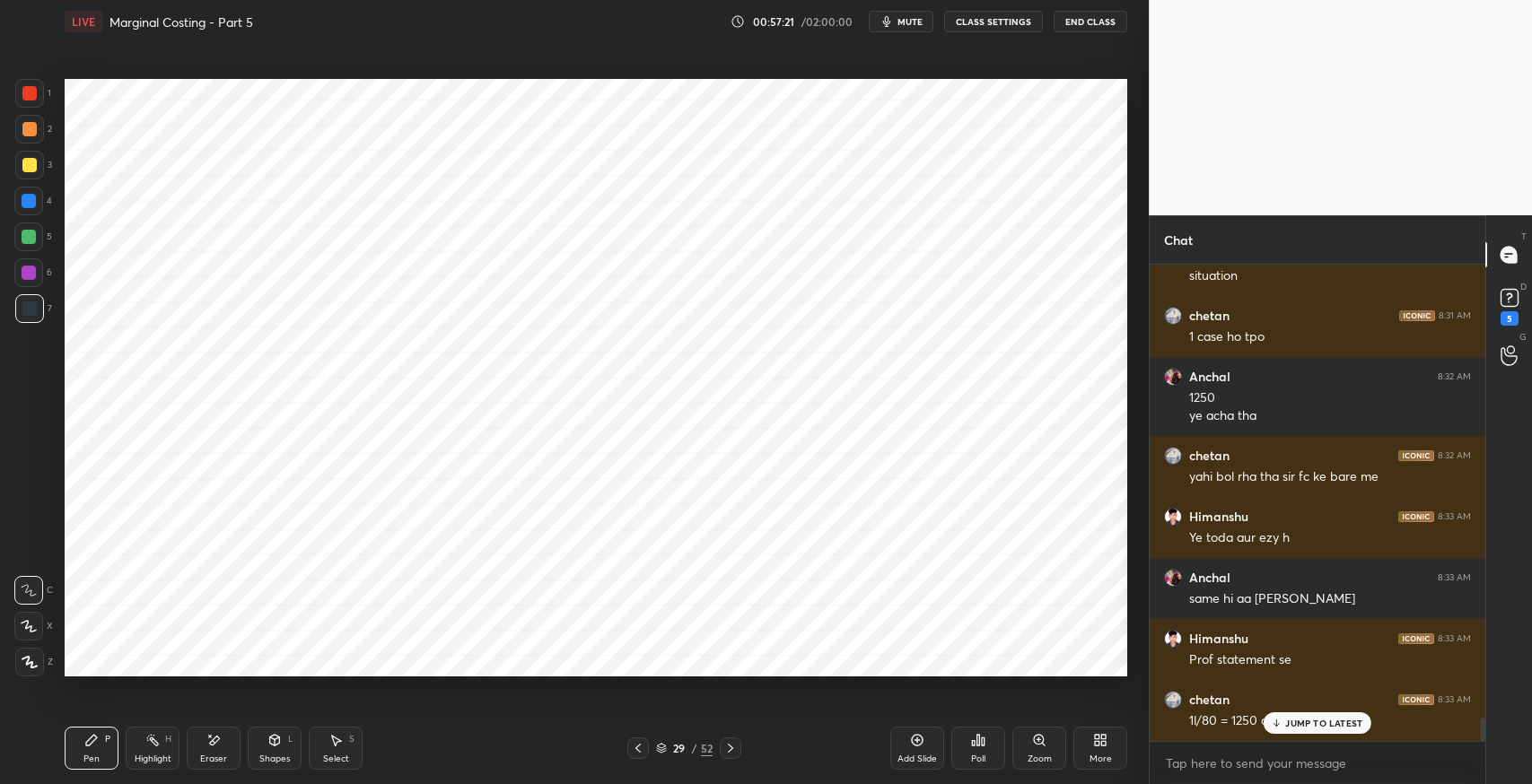
scroll to position [9176, 0]
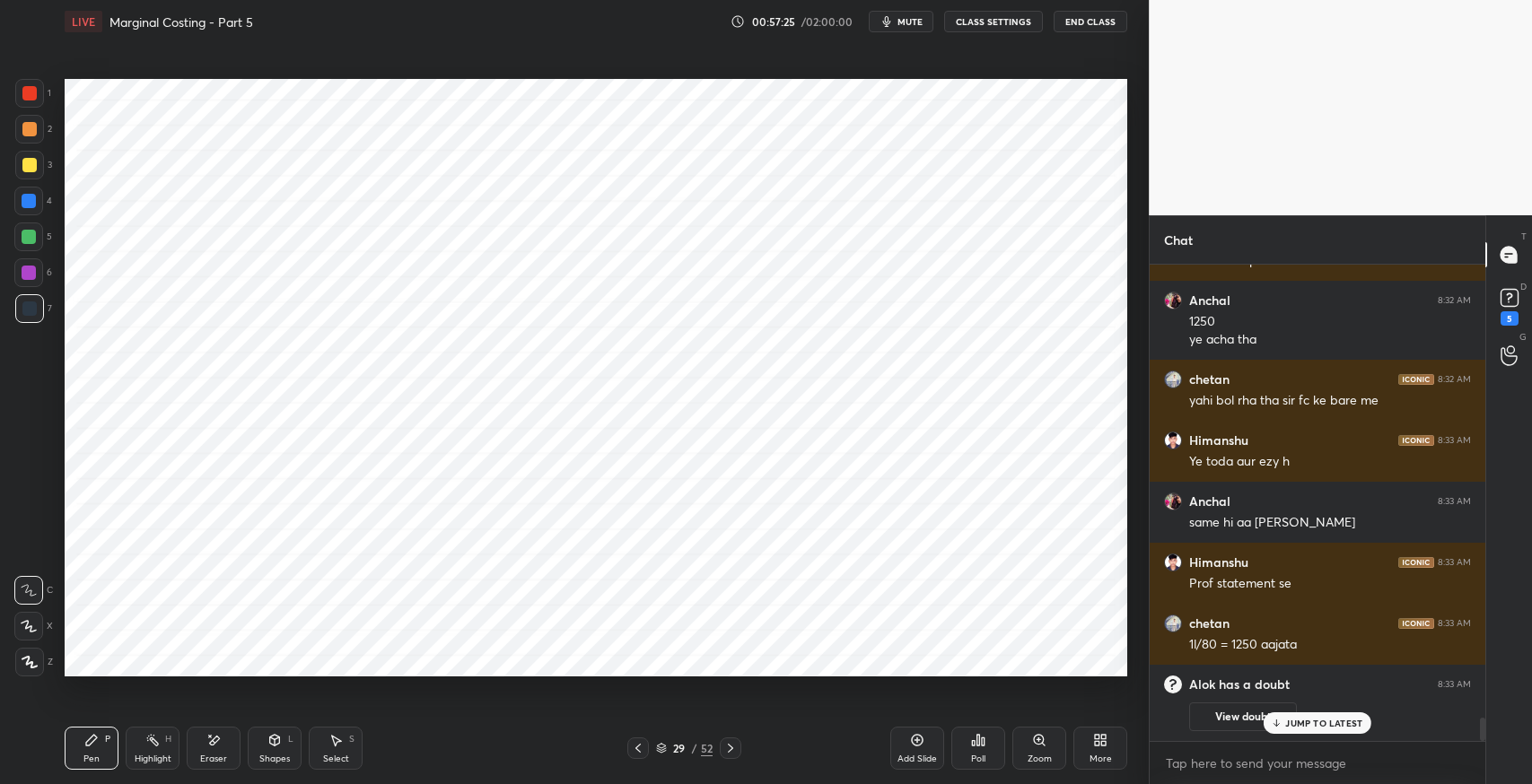
click at [640, 753] on icon at bounding box center [638, 749] width 15 height 15
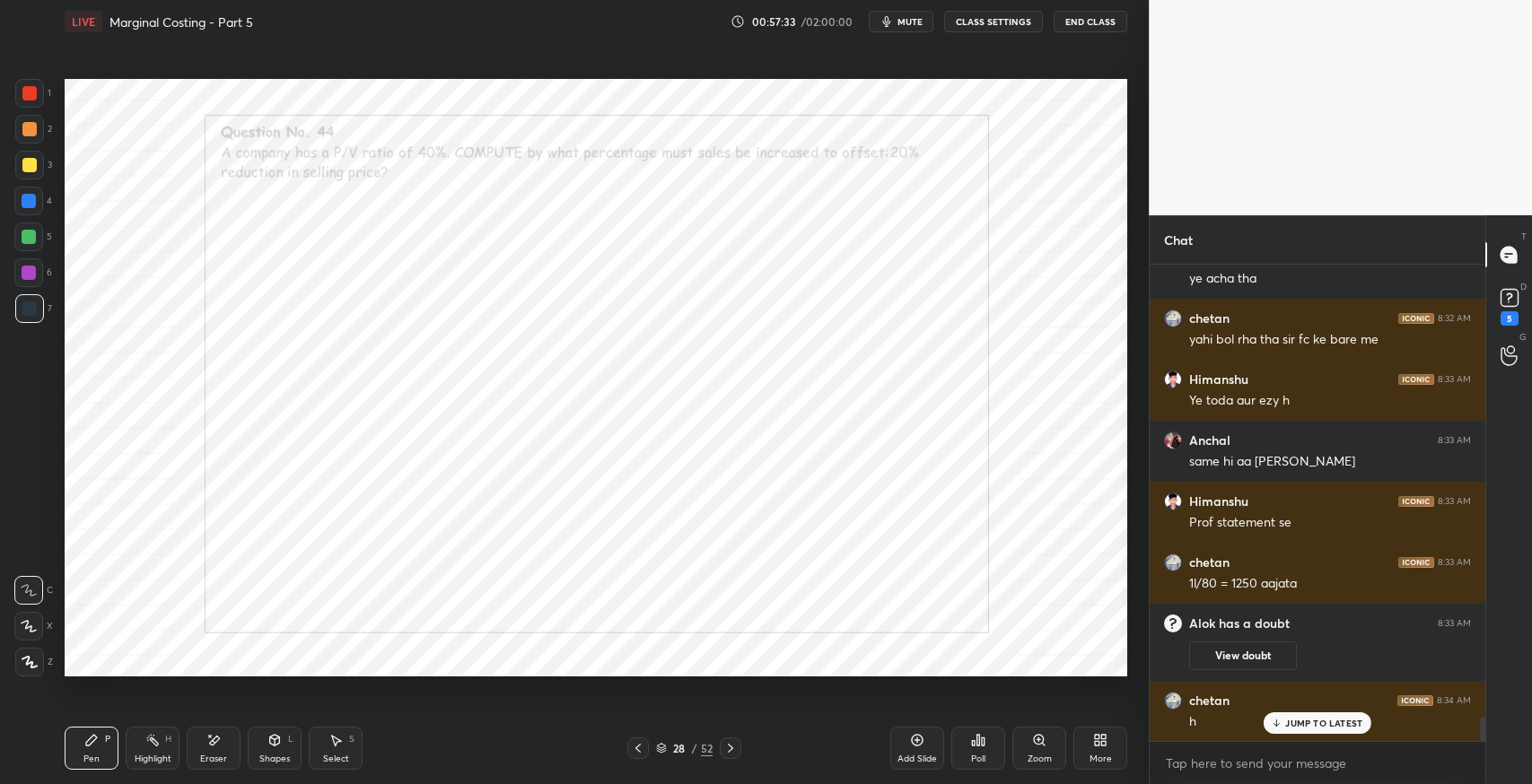
click at [730, 750] on icon at bounding box center [730, 749] width 15 height 15
click at [732, 743] on icon at bounding box center [730, 749] width 15 height 15
click at [644, 748] on icon at bounding box center [638, 749] width 15 height 15
click at [736, 749] on icon at bounding box center [730, 749] width 15 height 15
click at [734, 748] on icon at bounding box center [730, 749] width 15 height 15
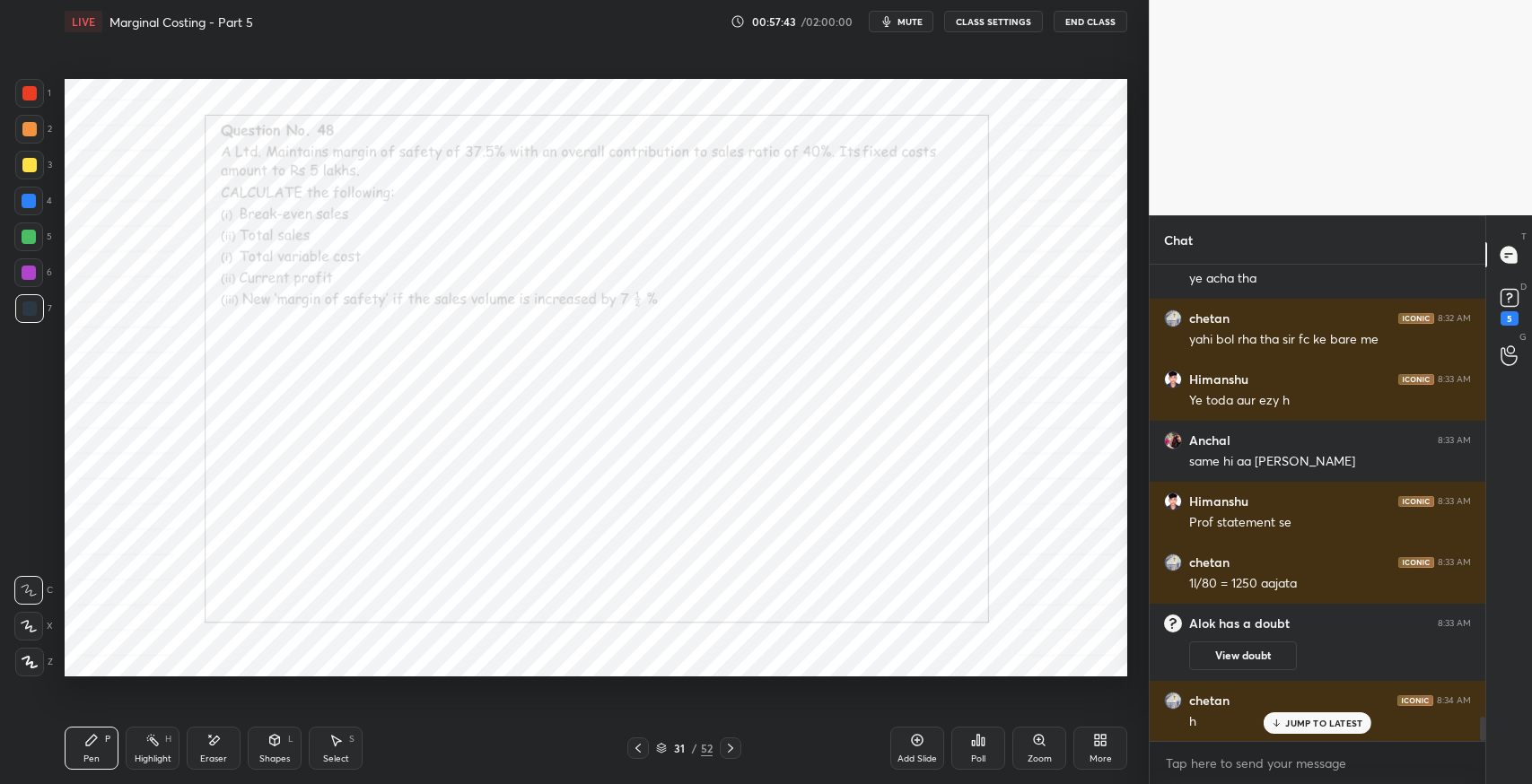
click at [735, 746] on icon at bounding box center [730, 749] width 15 height 15
click at [734, 745] on icon at bounding box center [730, 749] width 15 height 15
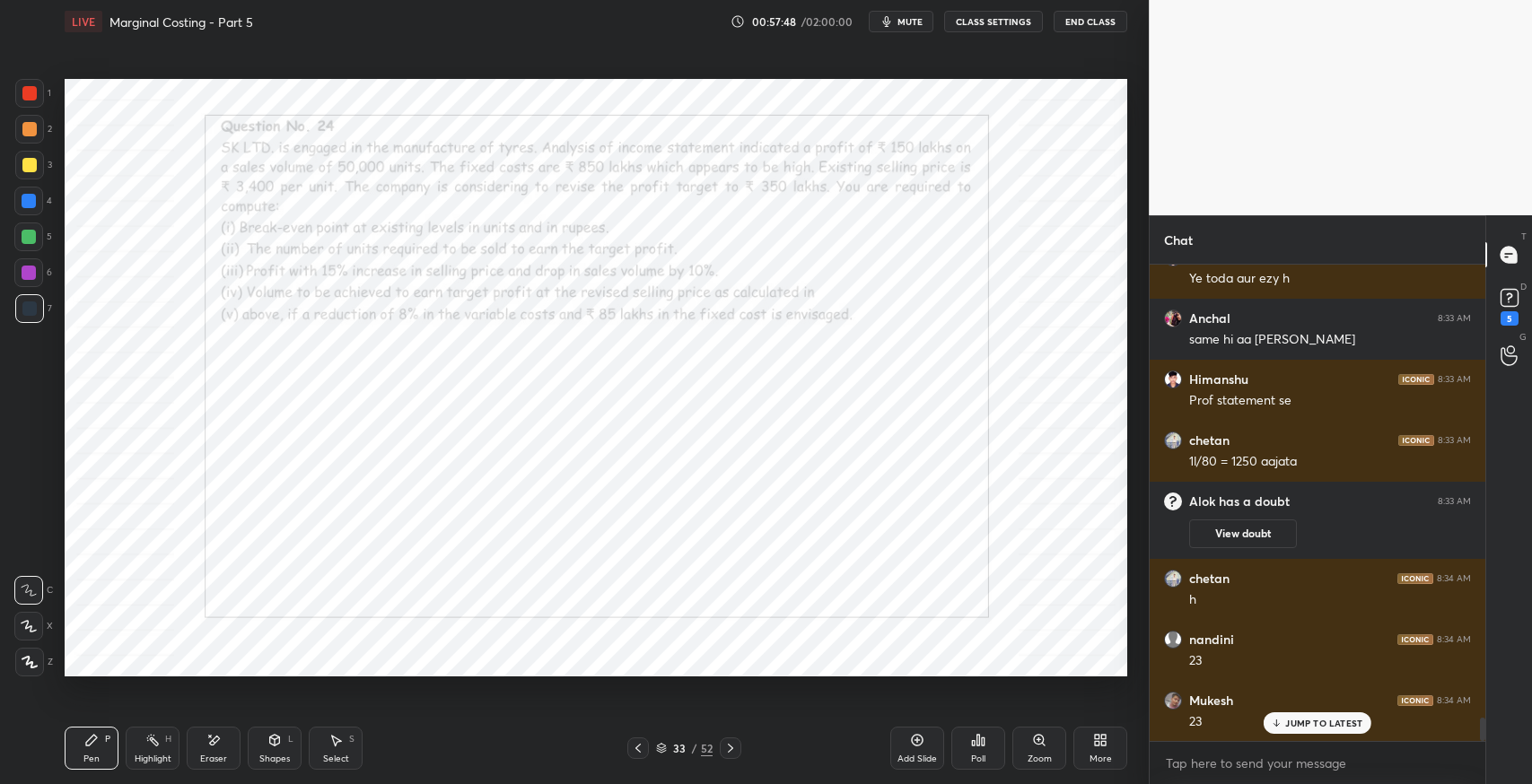
click at [646, 748] on div at bounding box center [637, 748] width 21 height 21
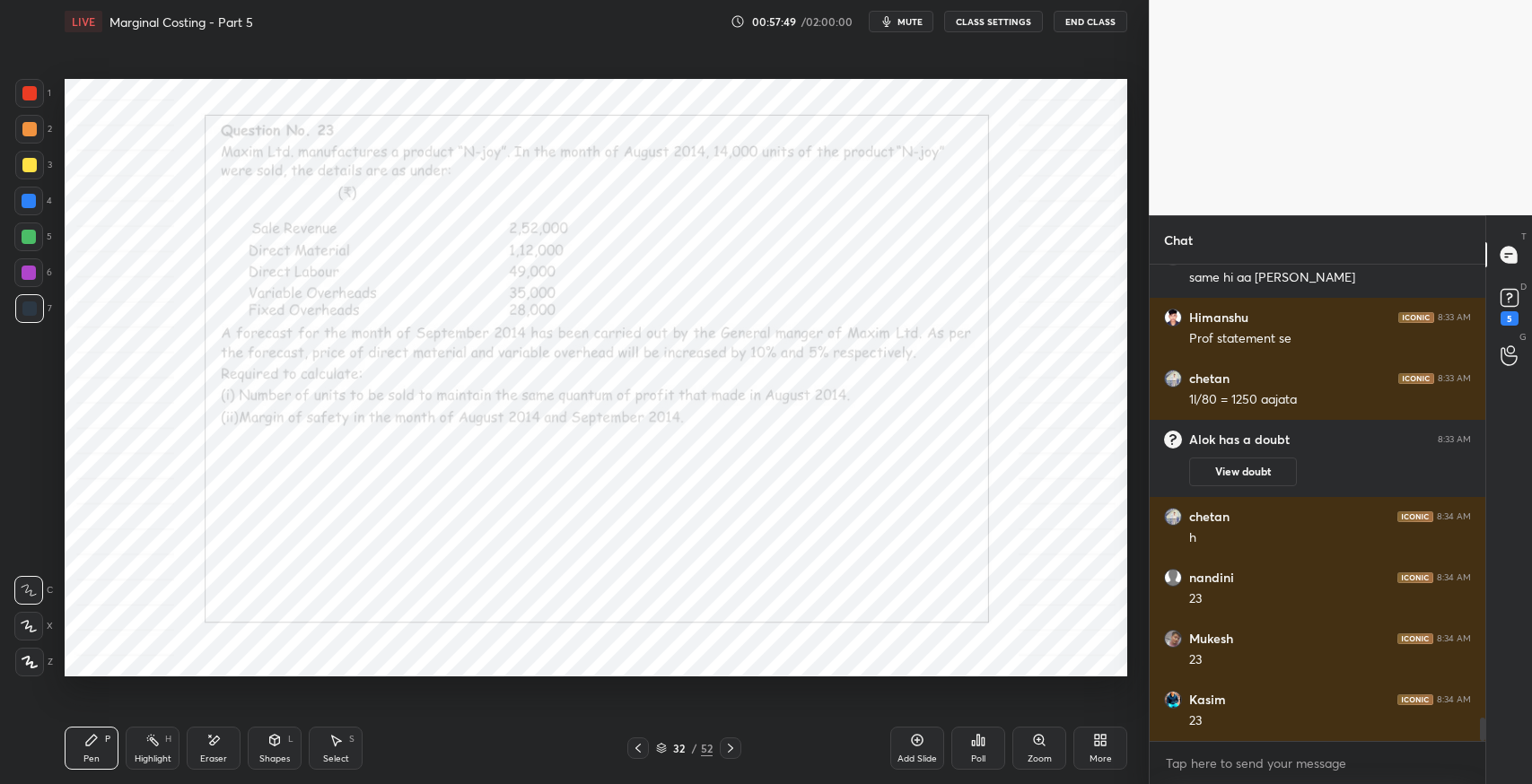
click at [648, 749] on div "32 / 52" at bounding box center [683, 748] width 114 height 21
click at [87, 751] on div "Pen P" at bounding box center [91, 748] width 54 height 43
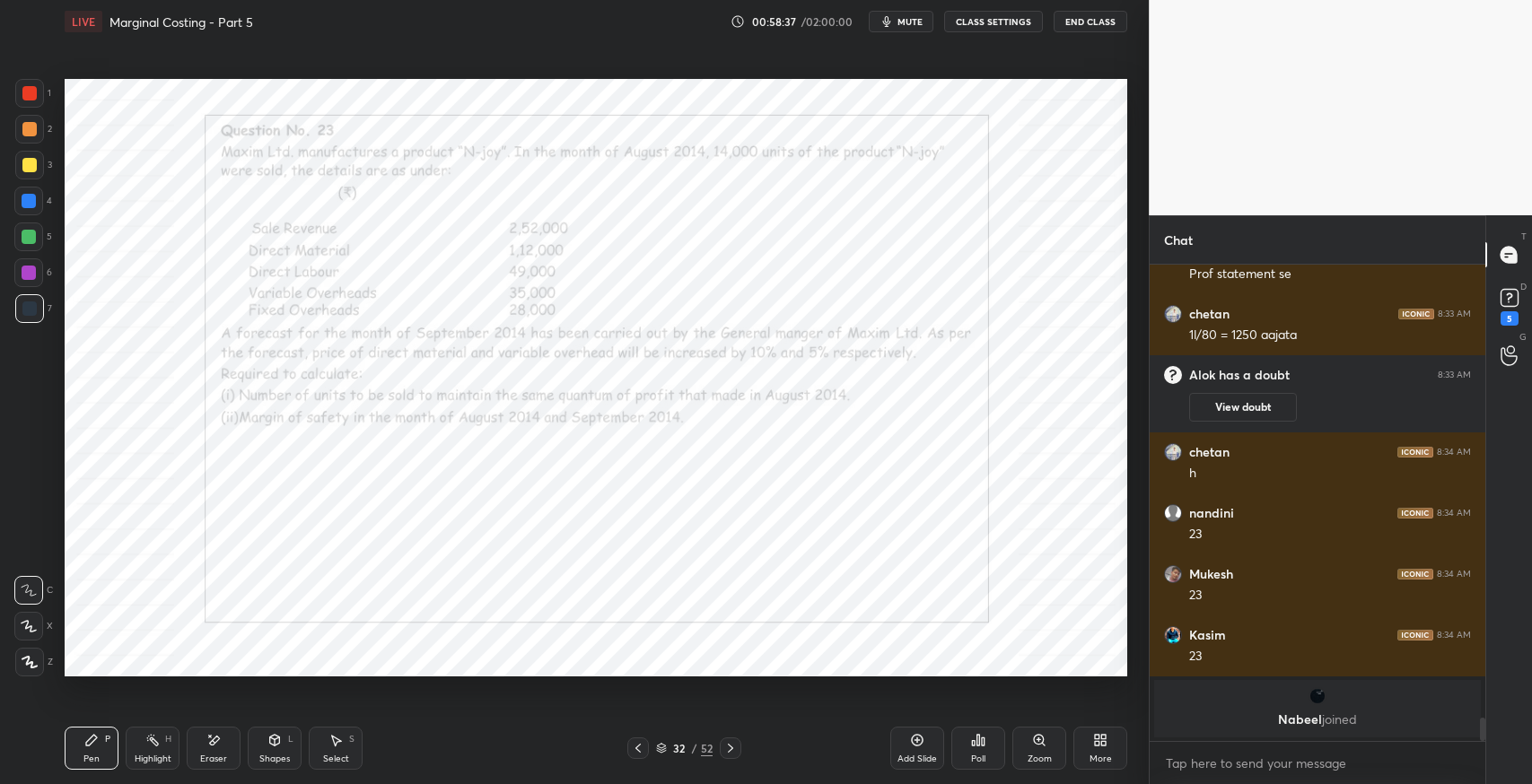
click at [833, 722] on div "Pen P Highlight H Eraser Shapes L Select S 32 / 52 Add Slide Poll Zoom More" at bounding box center [596, 749] width 1063 height 72
click at [232, 750] on div "Eraser" at bounding box center [213, 748] width 54 height 43
click at [79, 743] on div "Pen P" at bounding box center [91, 748] width 54 height 43
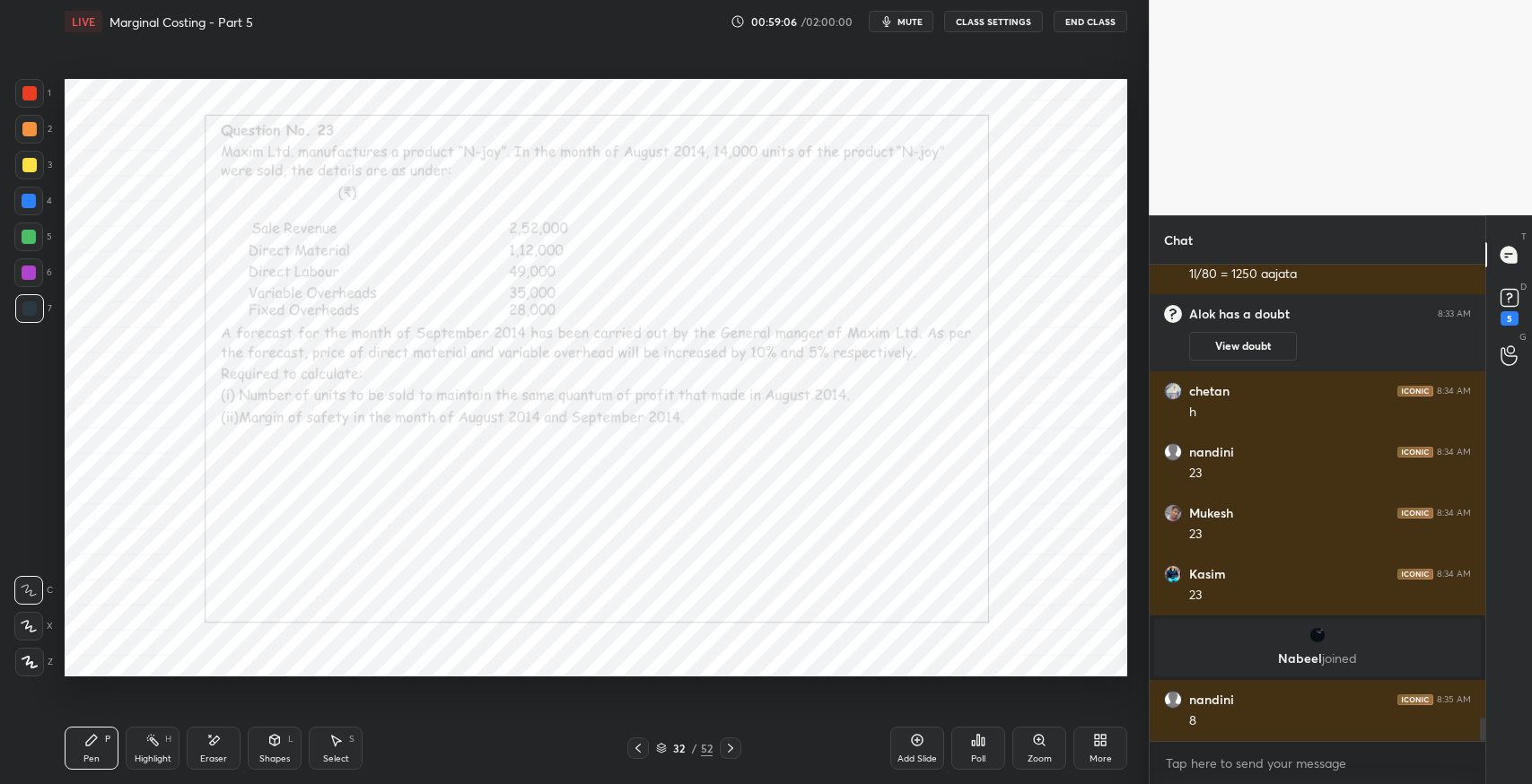
click at [224, 746] on div "Eraser" at bounding box center [213, 748] width 54 height 43
click at [91, 743] on icon at bounding box center [91, 741] width 11 height 11
click at [796, 717] on div "Pen P Highlight H Eraser Shapes L Select S 32 / 52 Add Slide Poll Zoom More" at bounding box center [596, 749] width 1063 height 72
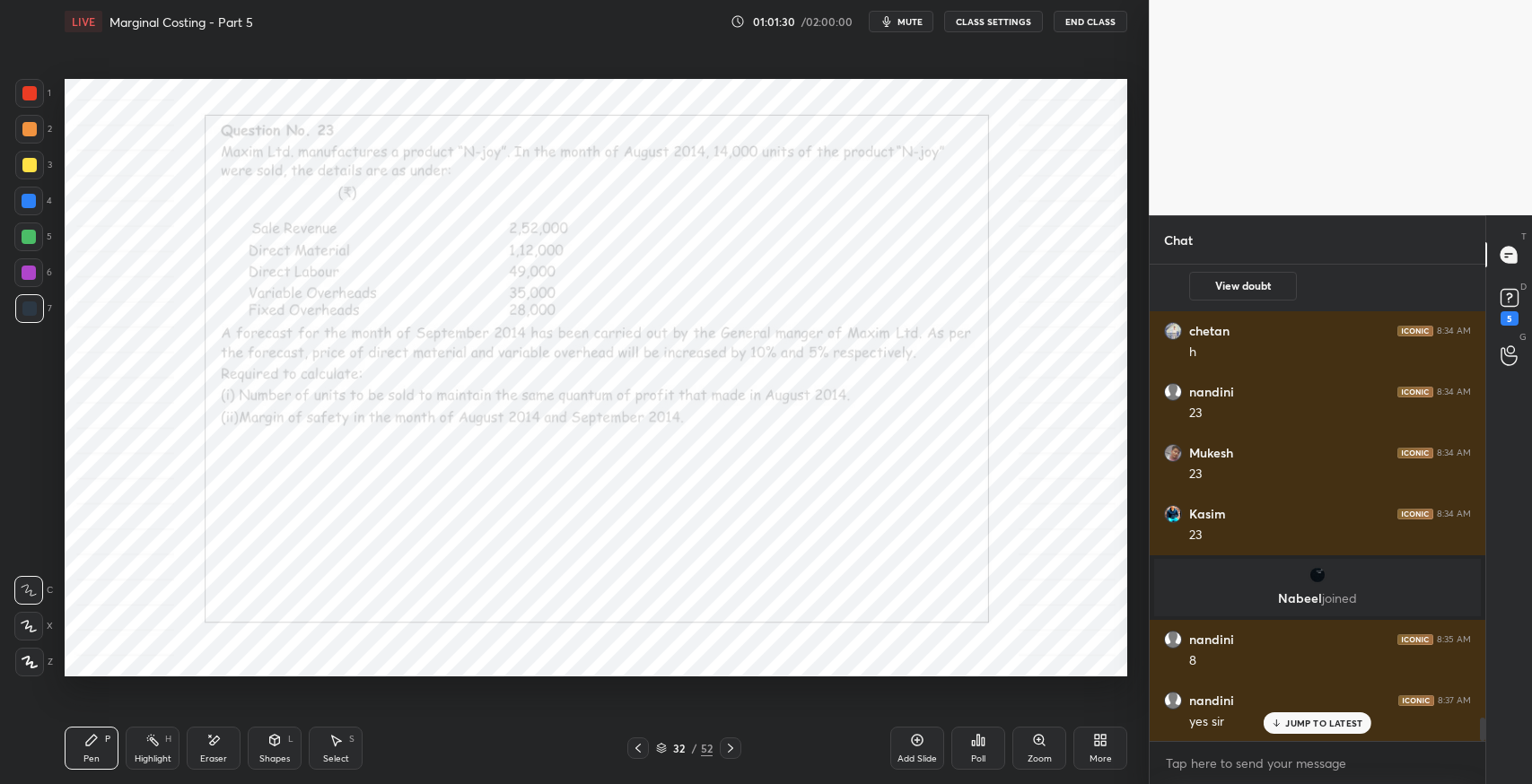
click at [379, 692] on div "Setting up your live class Poll for secs No correct answer Start poll" at bounding box center [596, 378] width 1077 height 669
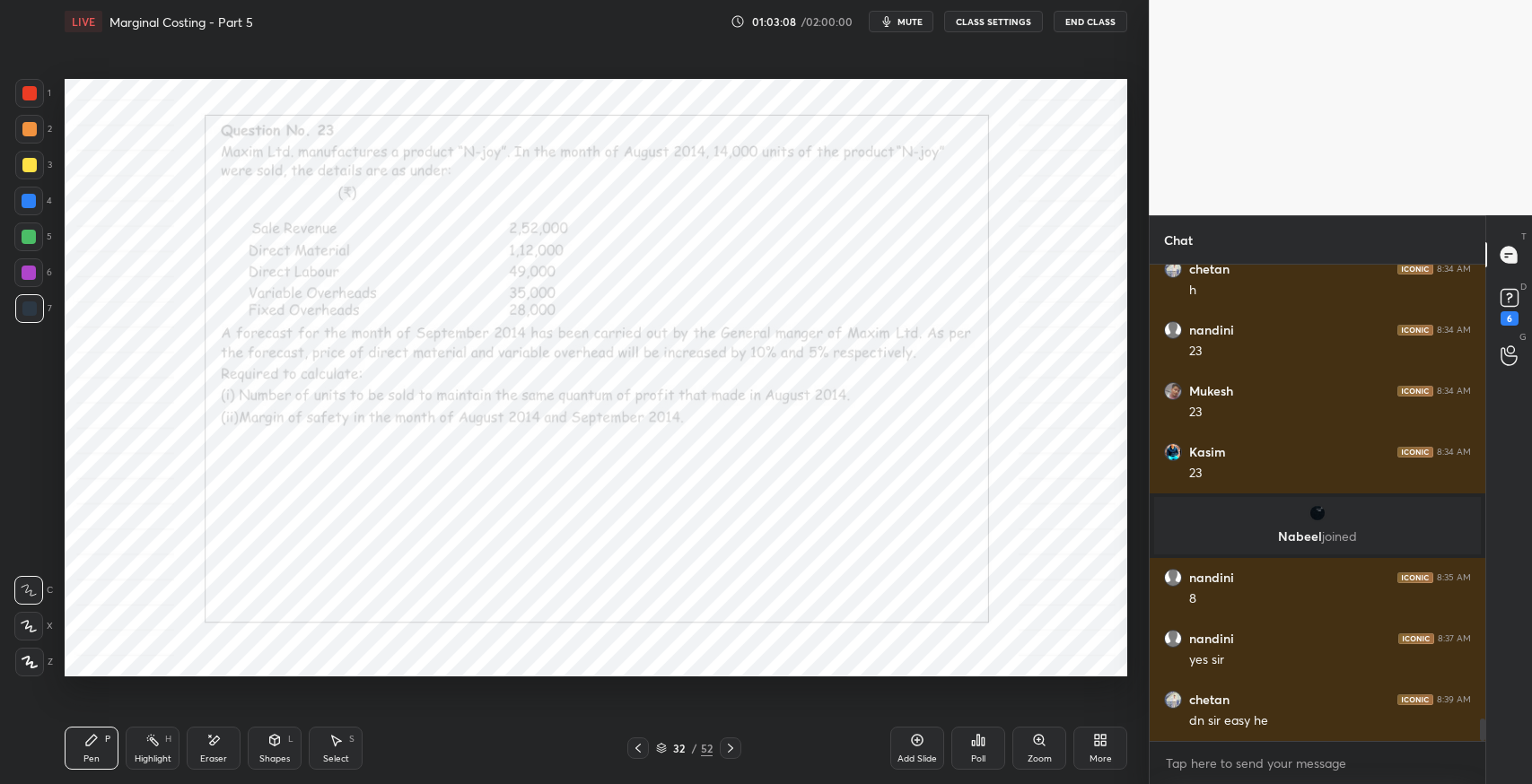
scroll to position [9502, 0]
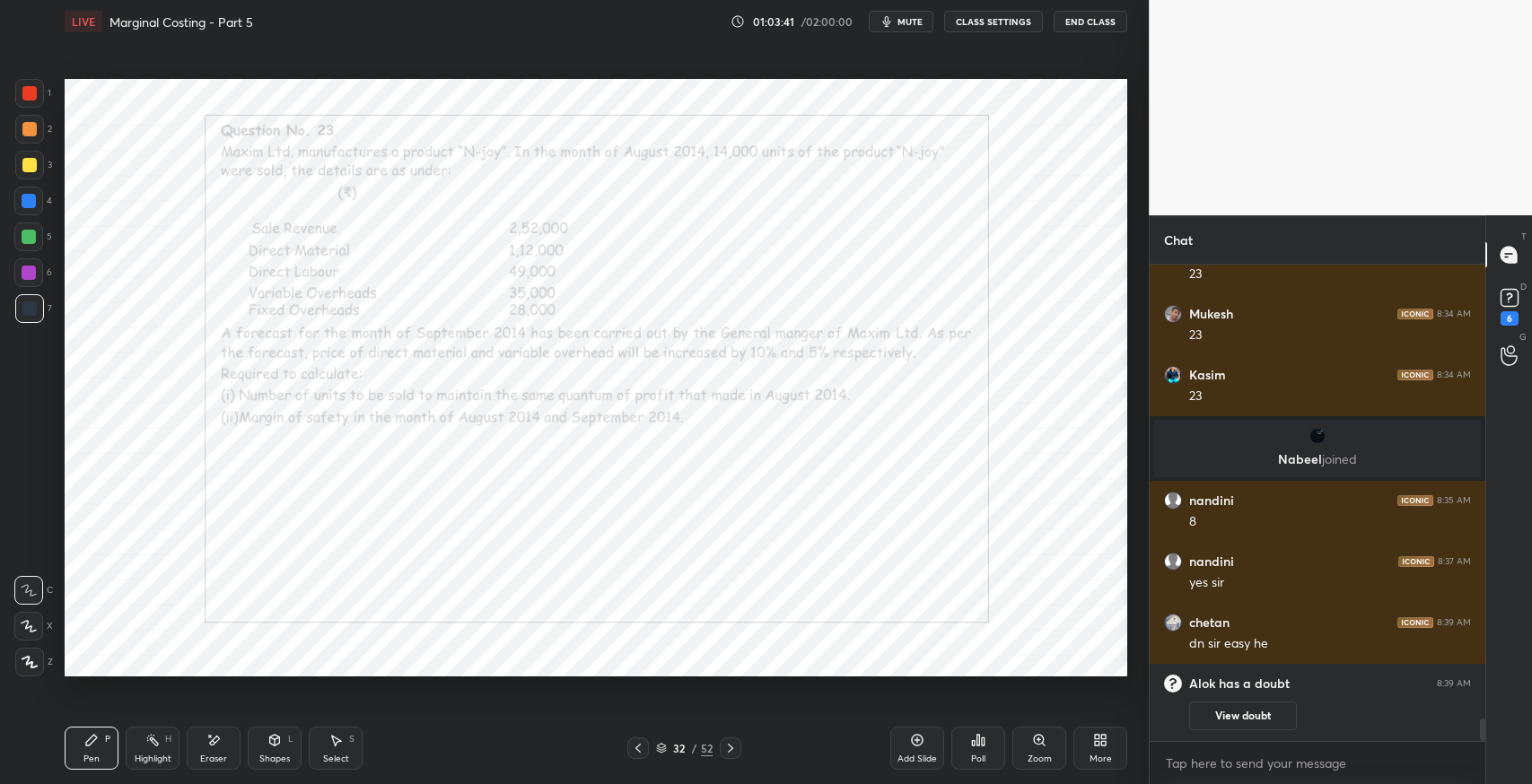
click at [915, 744] on icon at bounding box center [917, 741] width 15 height 15
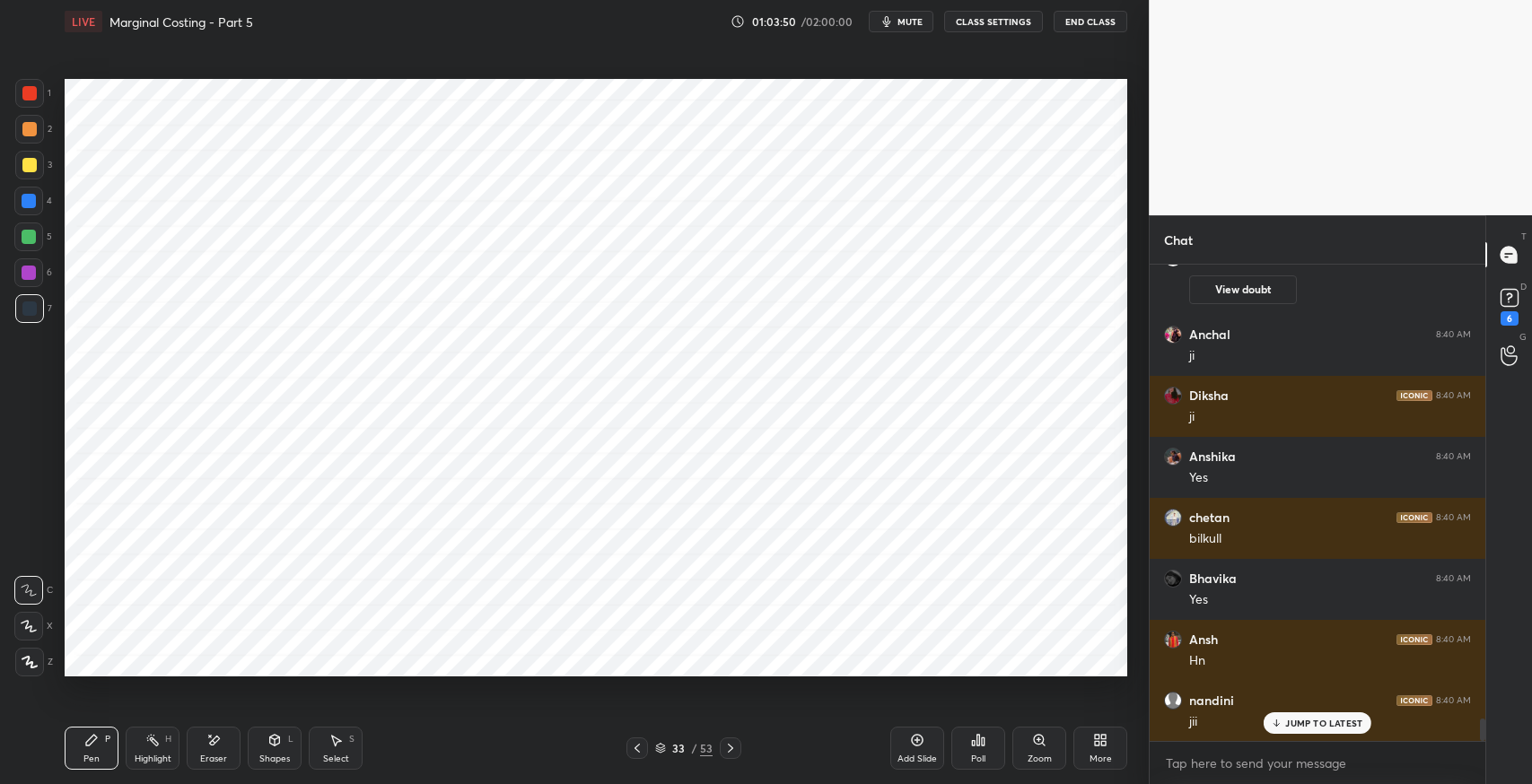
scroll to position [9877, 0]
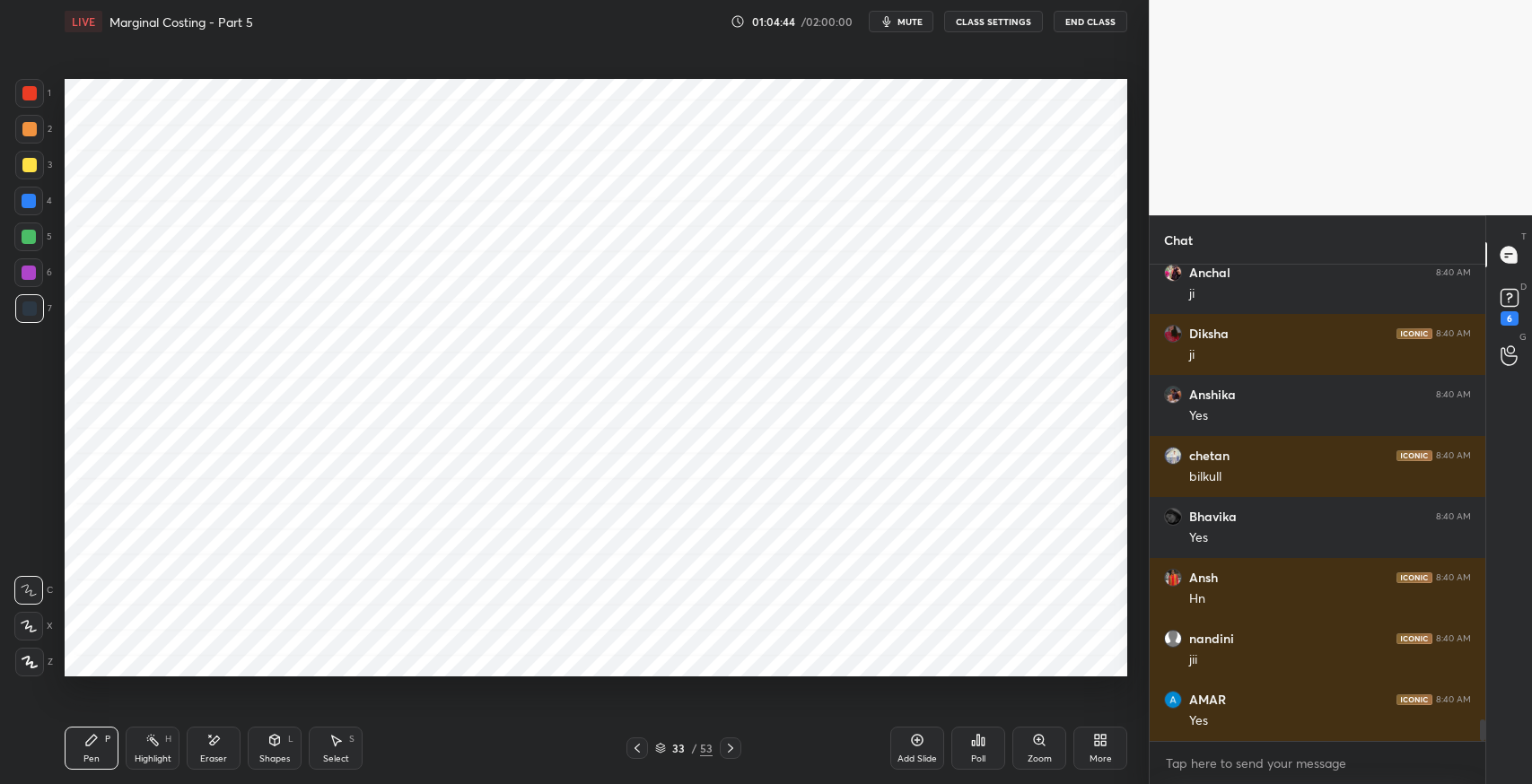
click at [908, 27] on span "mute" at bounding box center [910, 22] width 25 height 13
click at [337, 728] on div "Select S" at bounding box center [335, 748] width 54 height 43
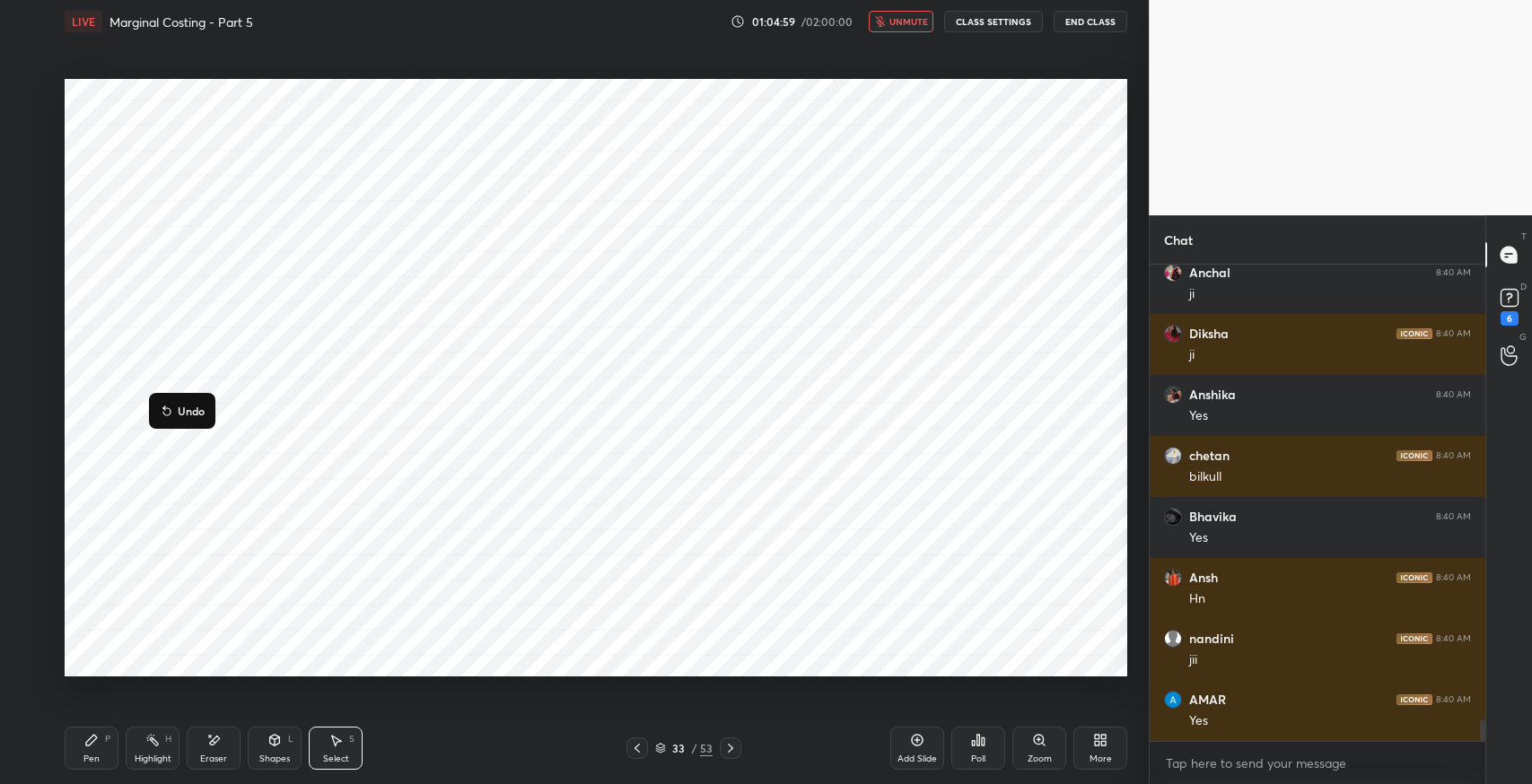
click at [94, 733] on icon at bounding box center [91, 741] width 15 height 15
click at [904, 29] on button "unmute" at bounding box center [901, 21] width 65 height 21
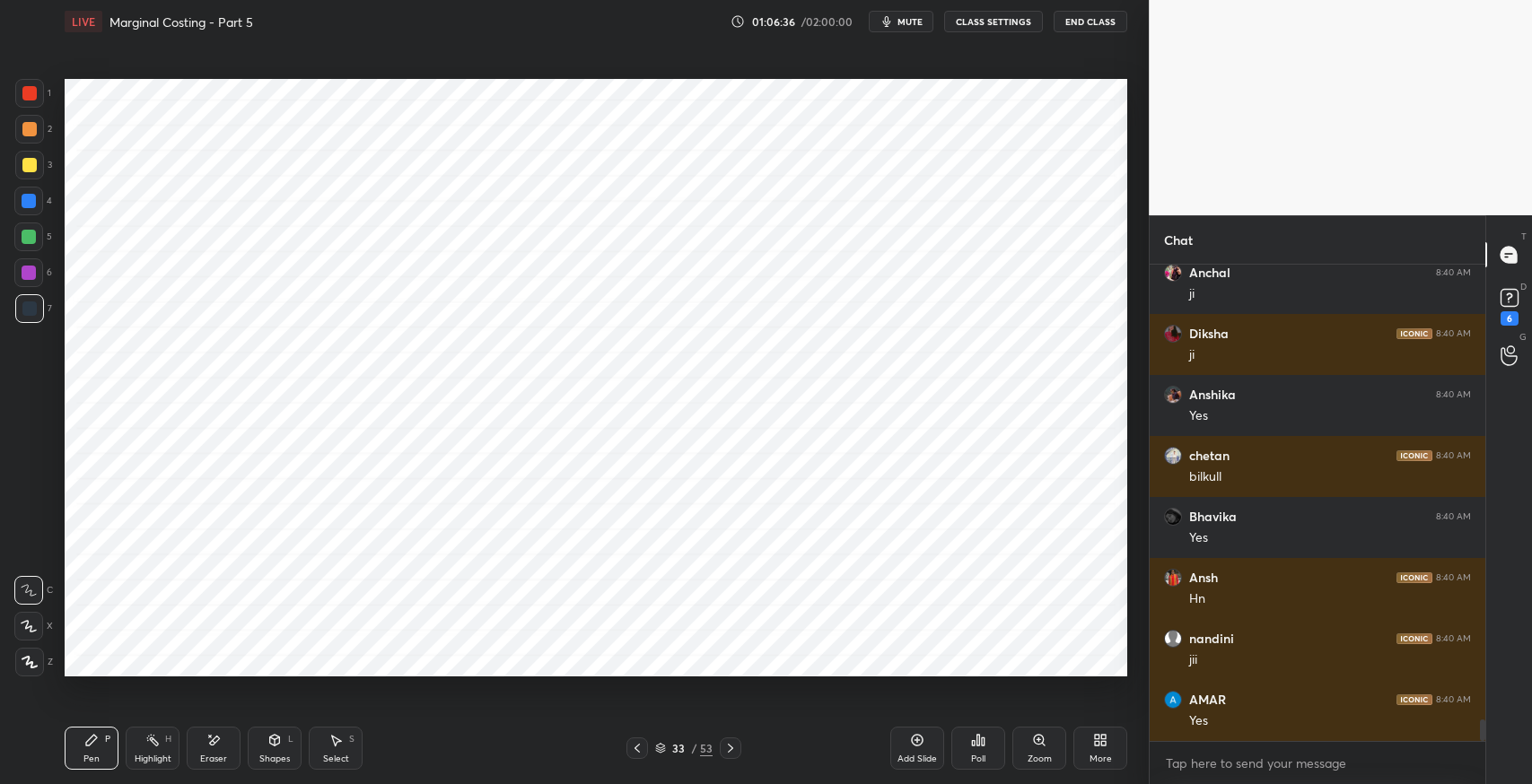
click at [915, 21] on span "mute" at bounding box center [910, 22] width 25 height 13
click at [103, 733] on div "Pen P" at bounding box center [91, 748] width 54 height 43
click at [904, 20] on span "unmute" at bounding box center [909, 22] width 39 height 13
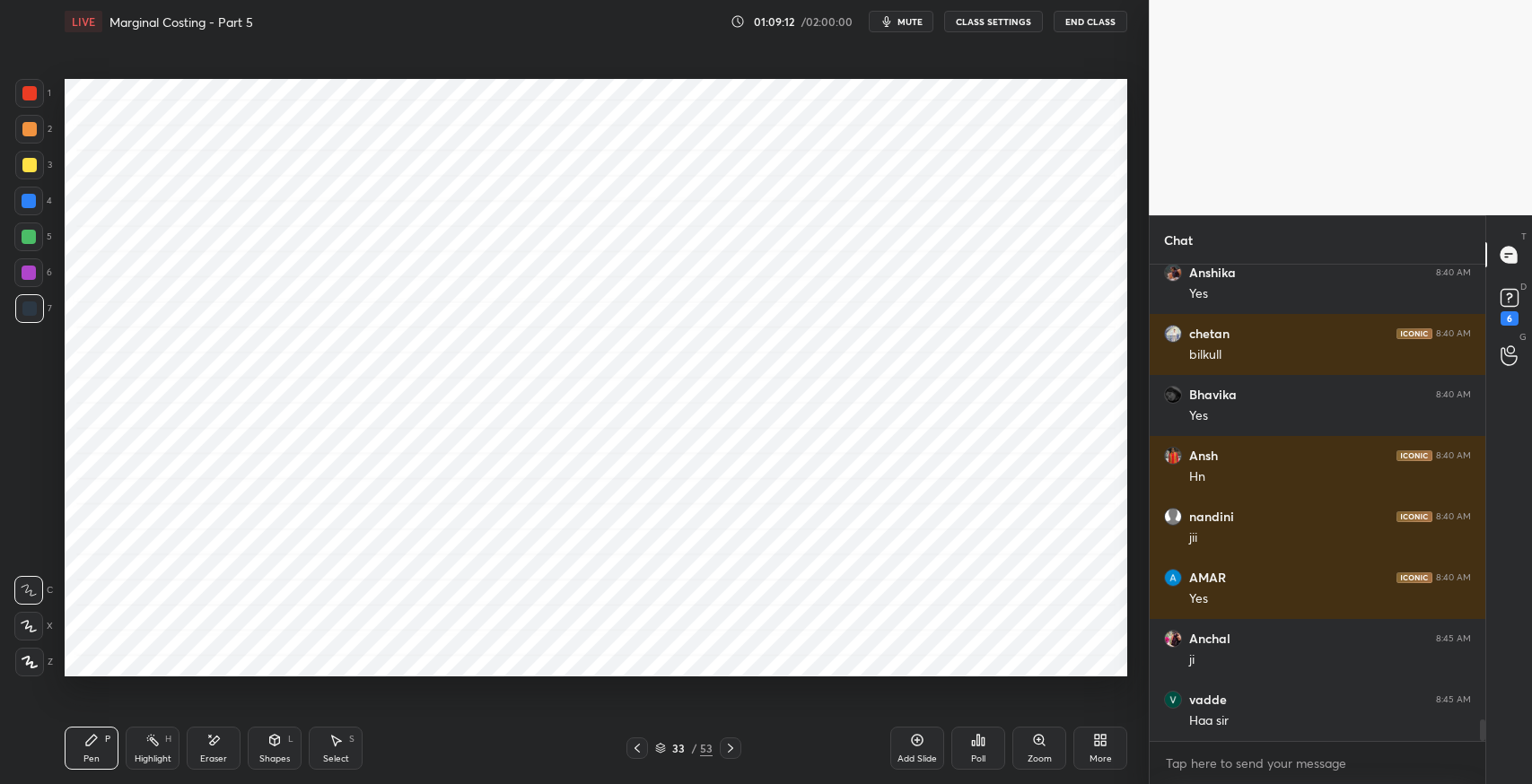
scroll to position [10059, 0]
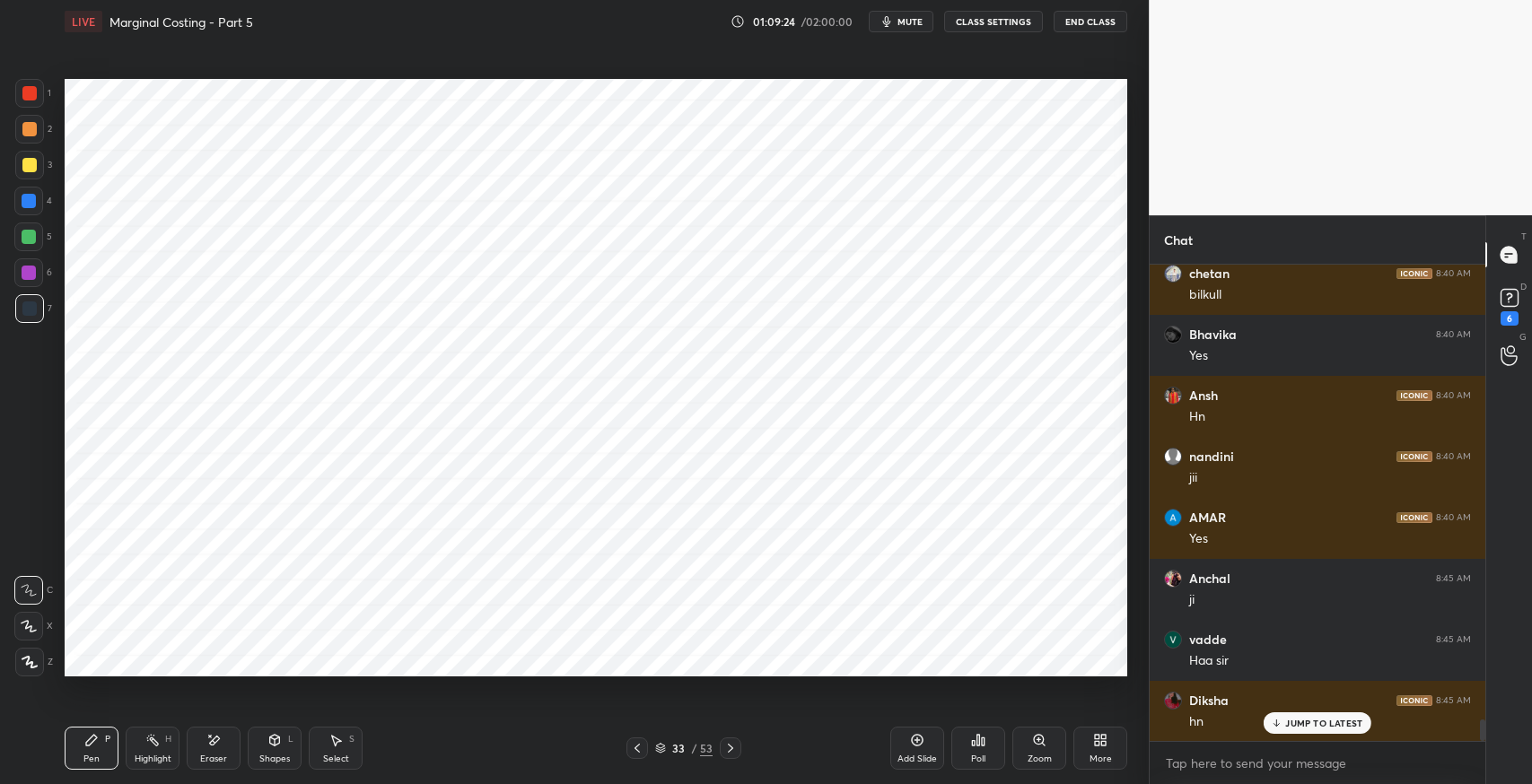
click at [890, 21] on icon "button" at bounding box center [887, 21] width 8 height 11
click at [923, 30] on button "unmute" at bounding box center [901, 21] width 65 height 21
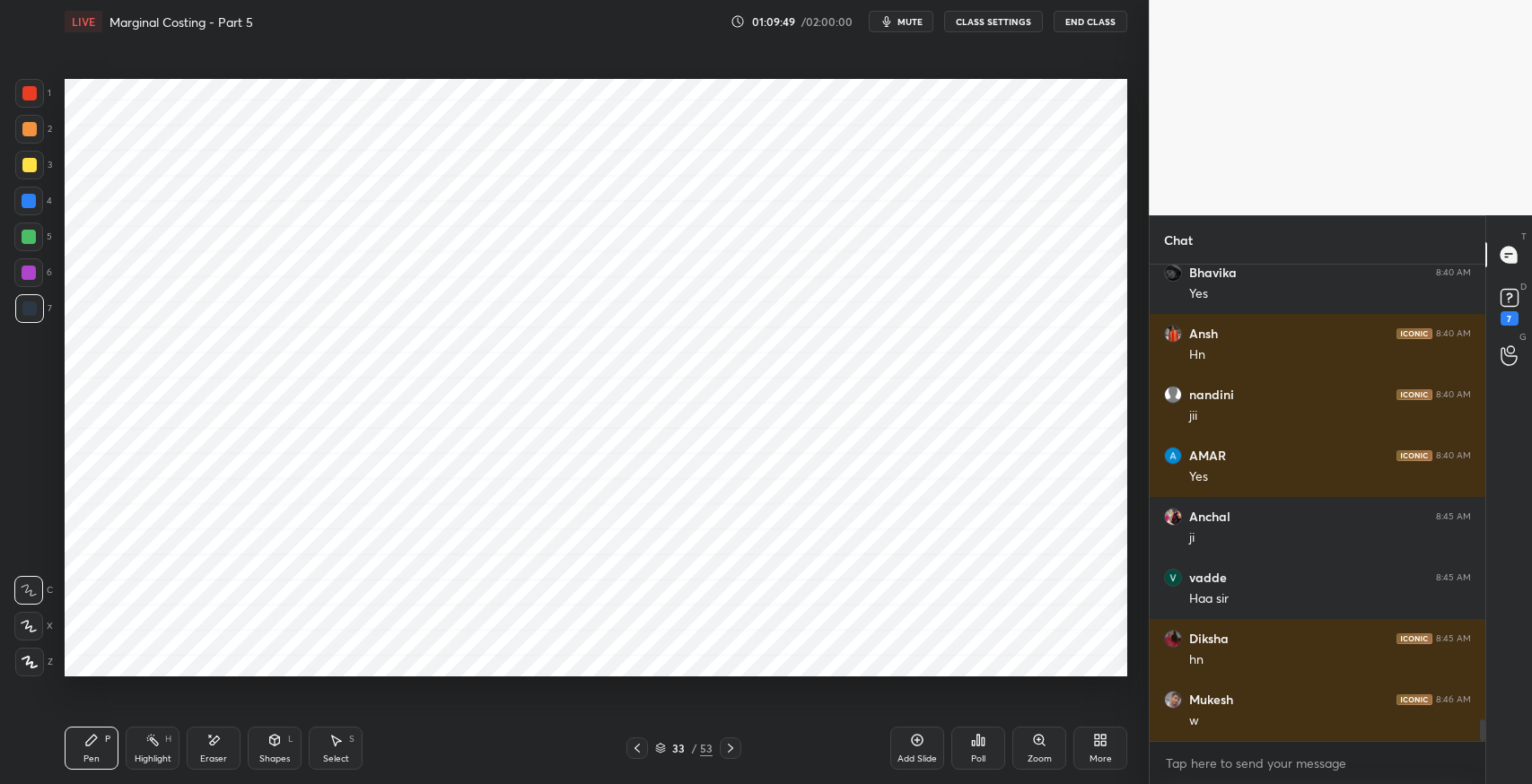
scroll to position [10181, 0]
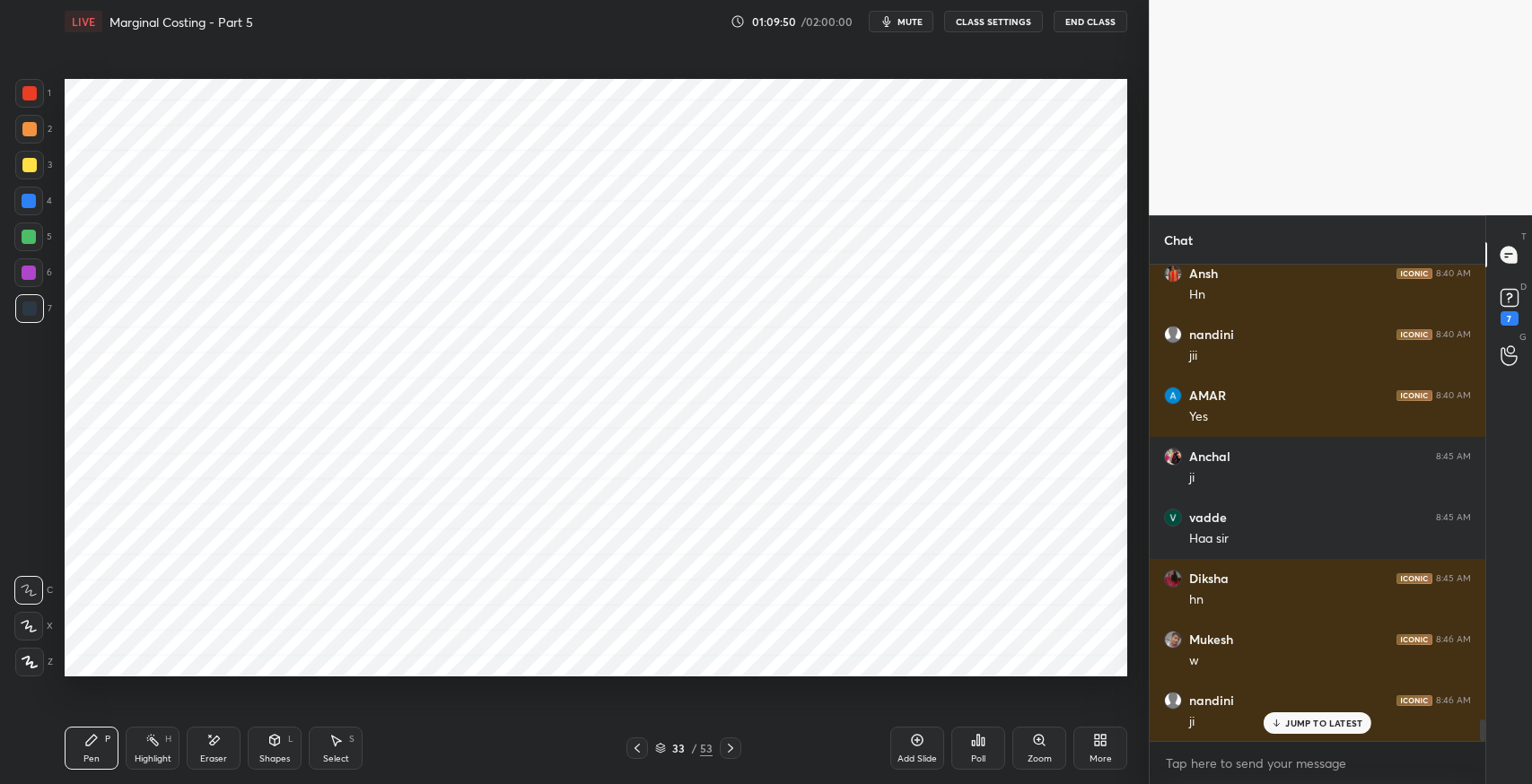
click at [270, 759] on div "Shapes" at bounding box center [274, 759] width 30 height 9
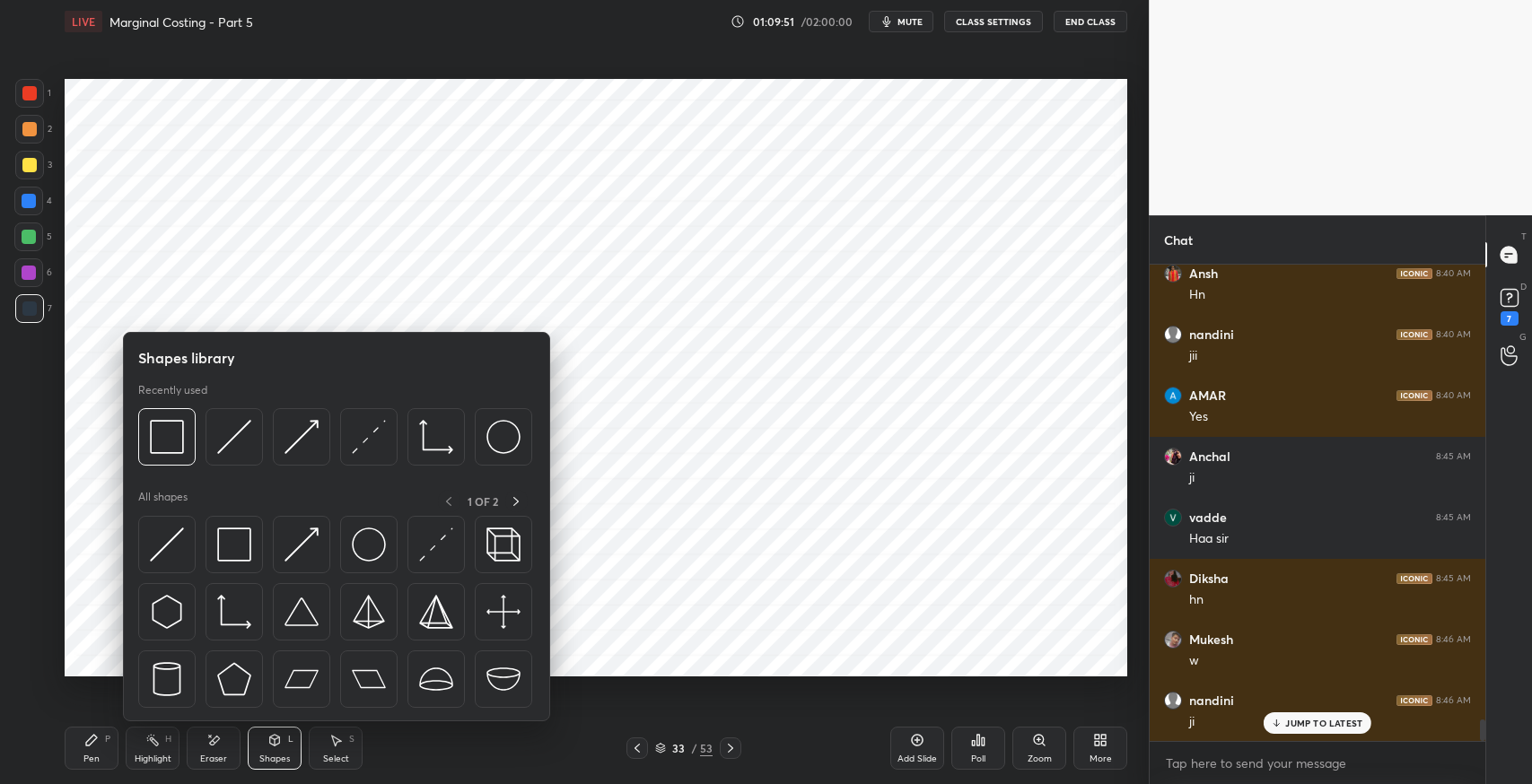
click at [220, 560] on img at bounding box center [234, 544] width 34 height 34
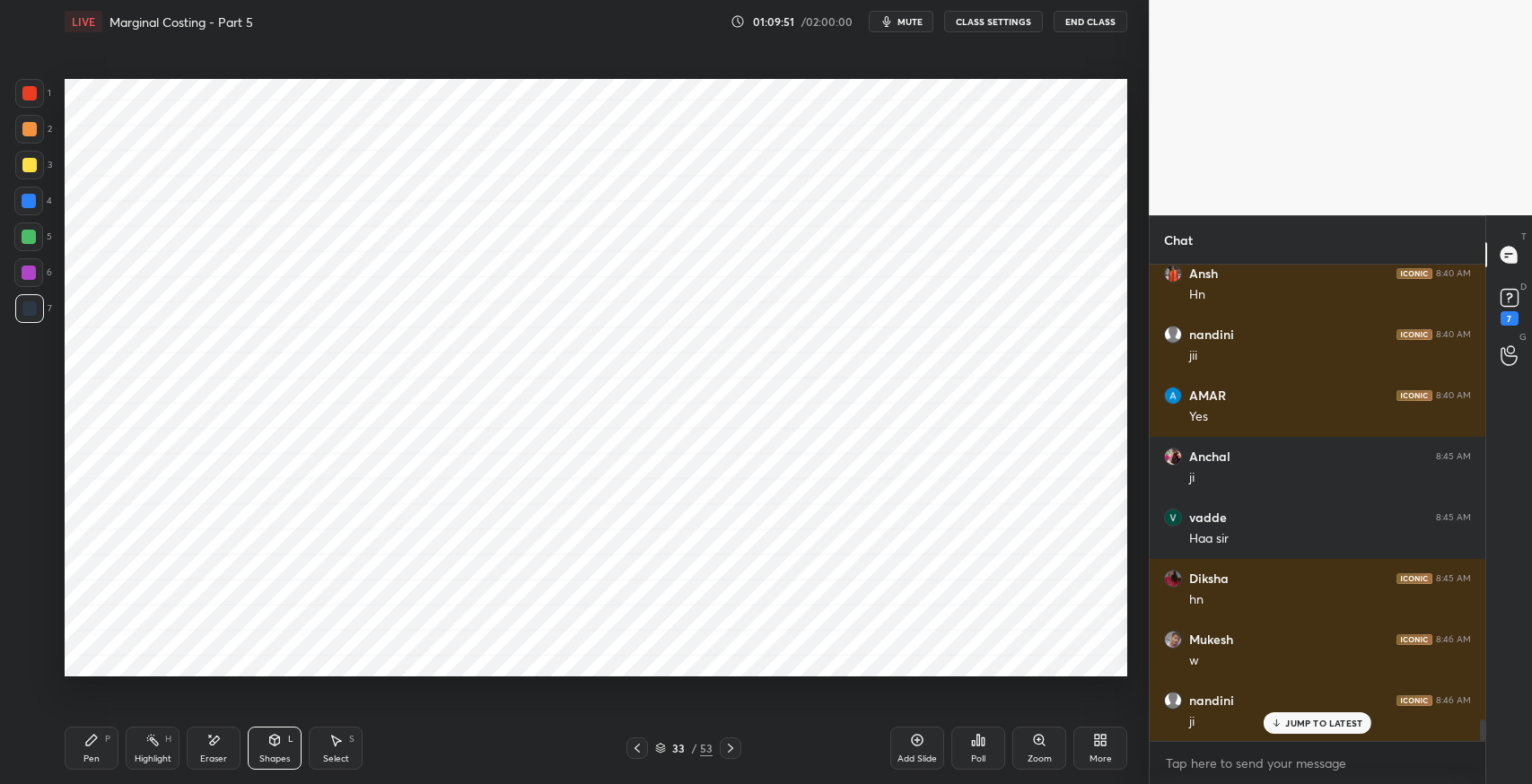
scroll to position [10243, 0]
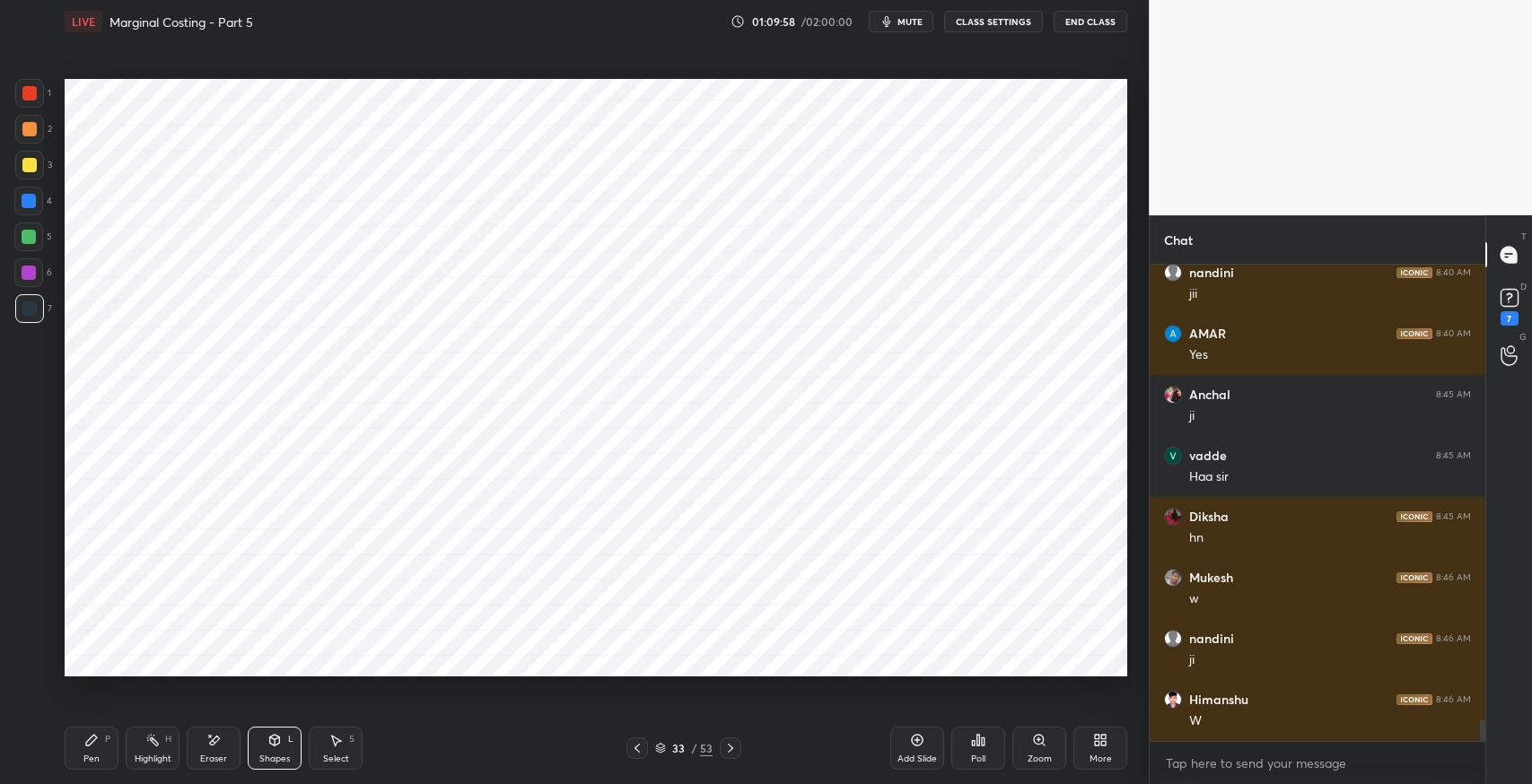
click at [912, 24] on span "mute" at bounding box center [910, 22] width 25 height 13
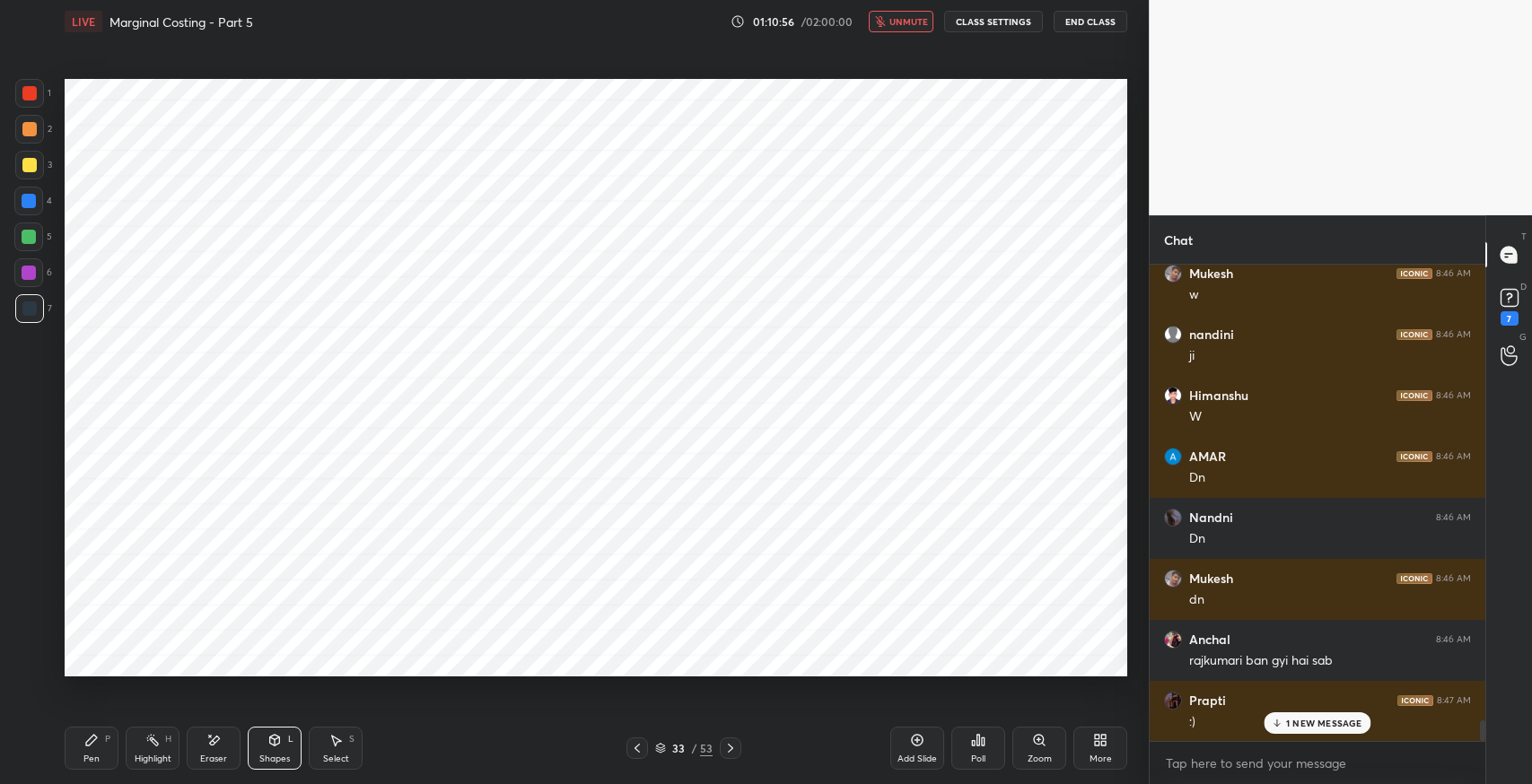
scroll to position [10609, 0]
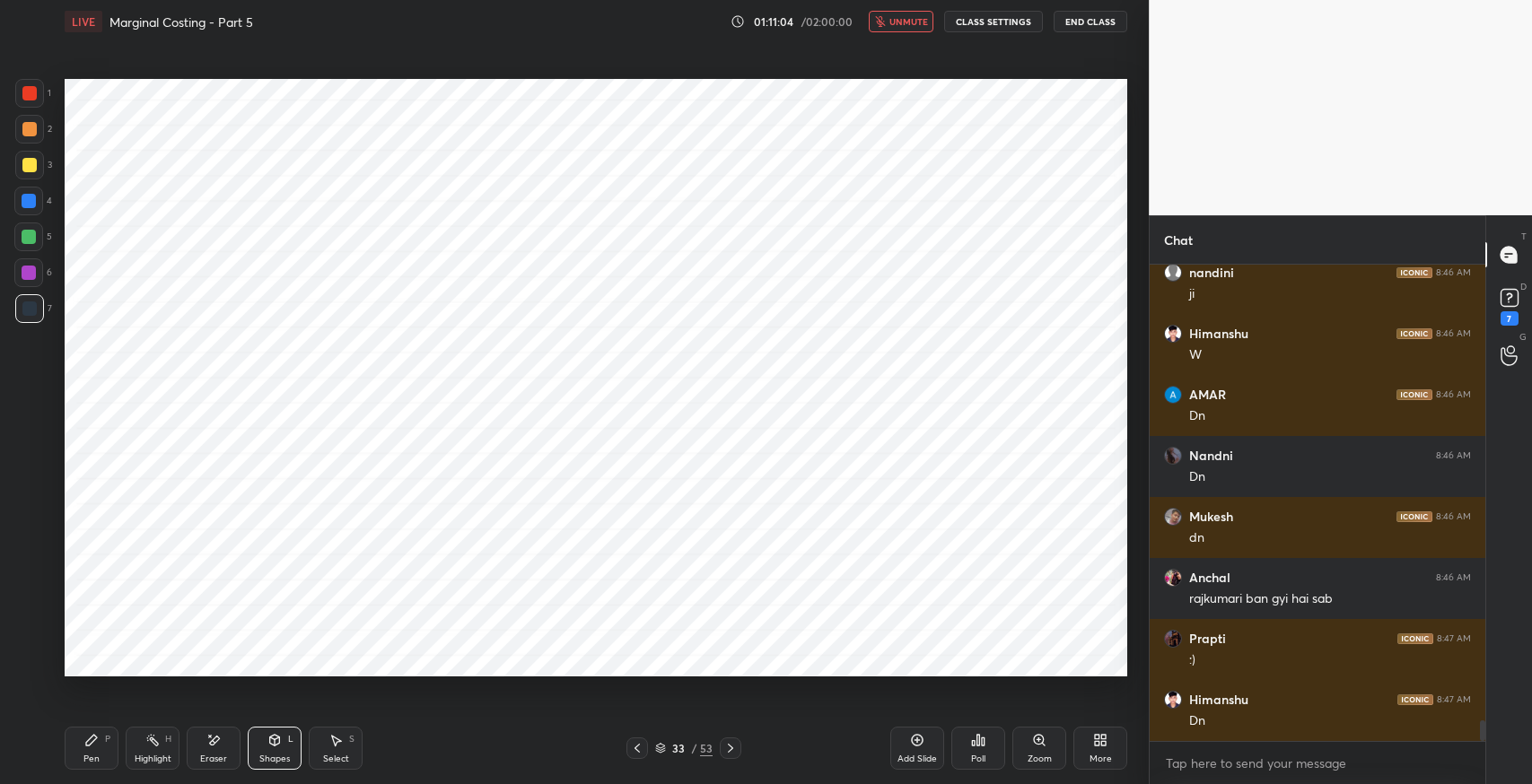
click at [898, 25] on span "unmute" at bounding box center [909, 22] width 39 height 13
click at [637, 747] on icon at bounding box center [637, 749] width 15 height 15
click at [637, 748] on icon at bounding box center [637, 749] width 15 height 15
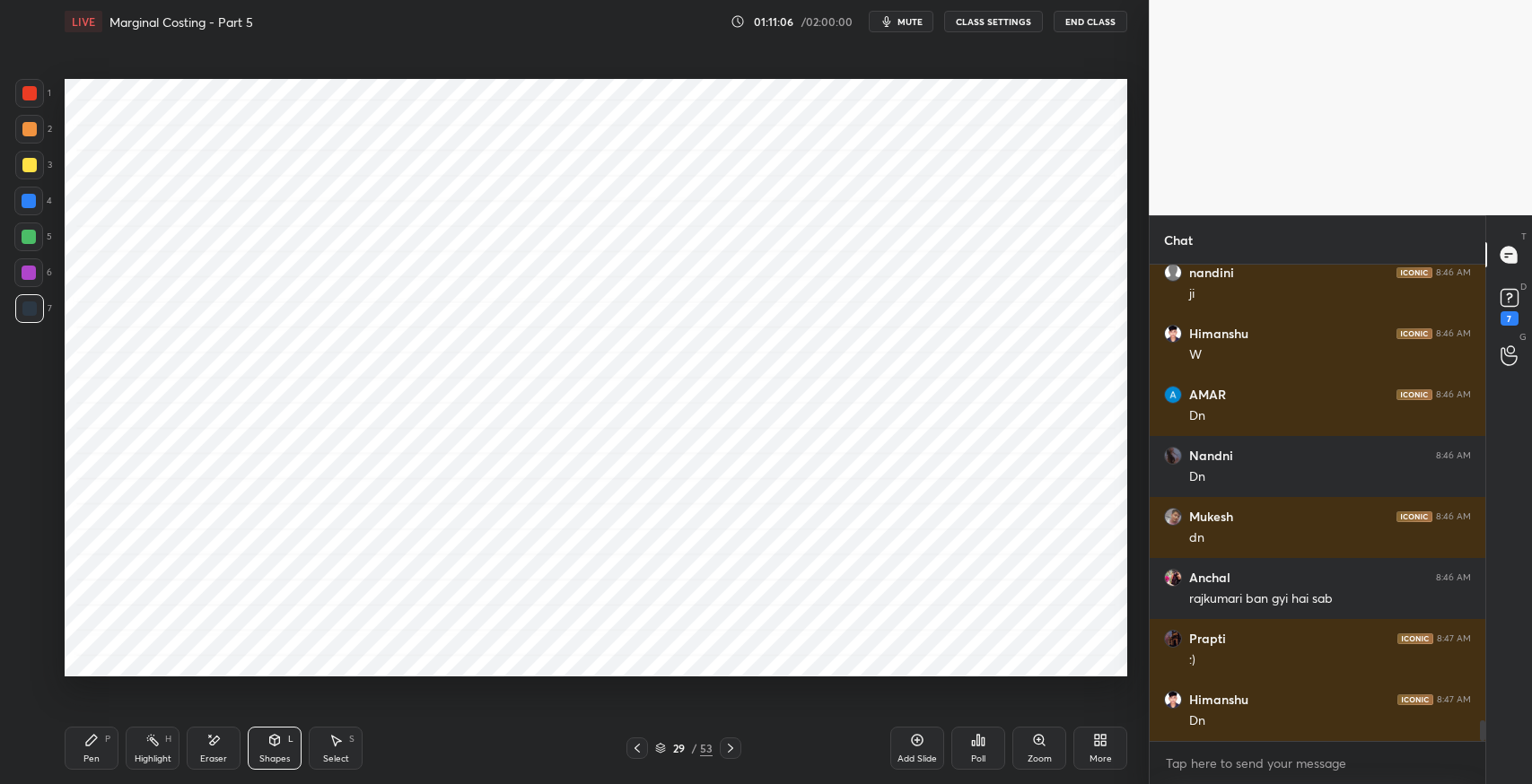
click at [637, 747] on icon at bounding box center [637, 749] width 15 height 15
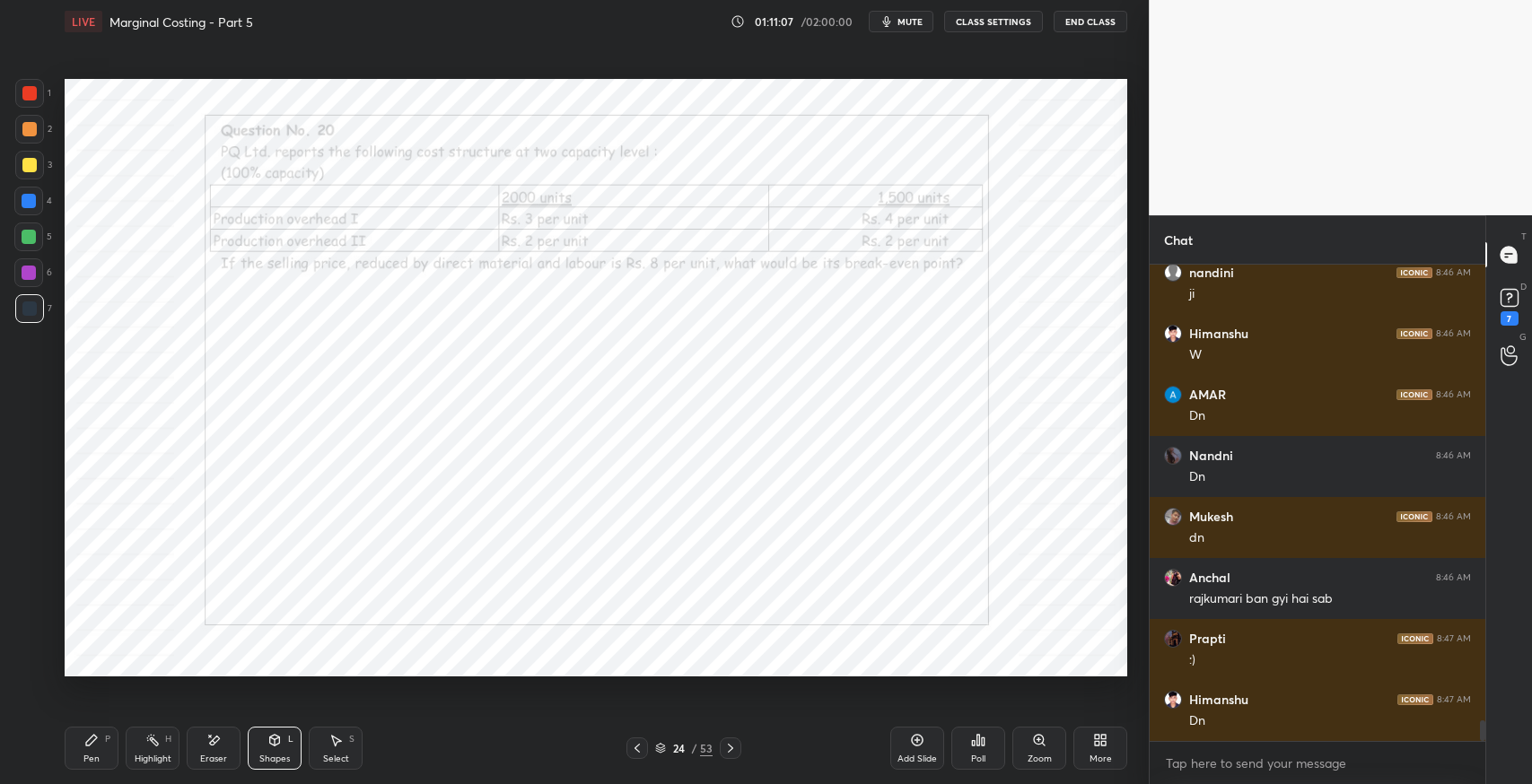
click at [637, 747] on icon at bounding box center [637, 749] width 15 height 15
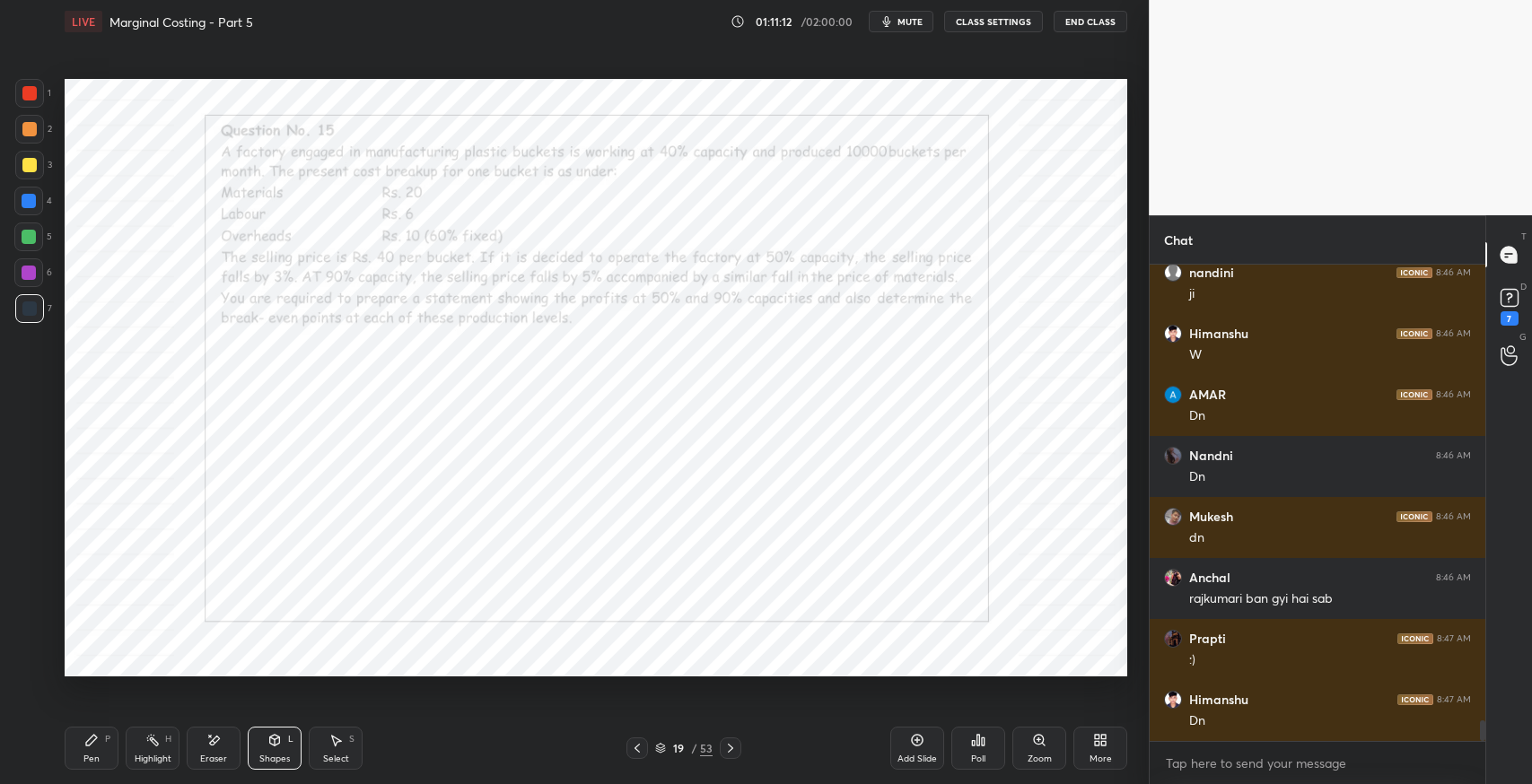
click at [730, 747] on icon at bounding box center [730, 749] width 15 height 15
click at [93, 749] on div "Pen P" at bounding box center [91, 748] width 54 height 43
click at [19, 311] on div at bounding box center [30, 308] width 29 height 29
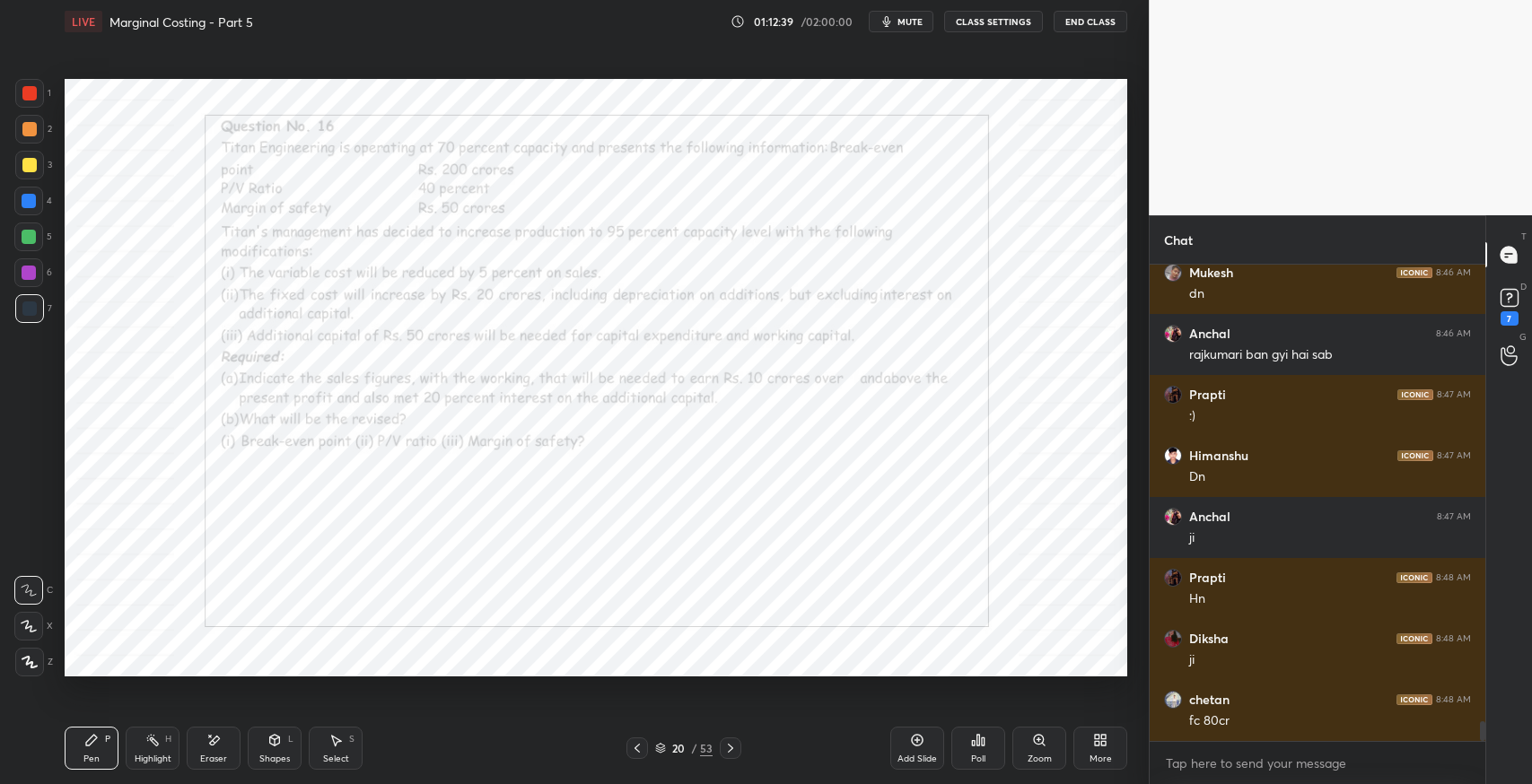
scroll to position [10913, 0]
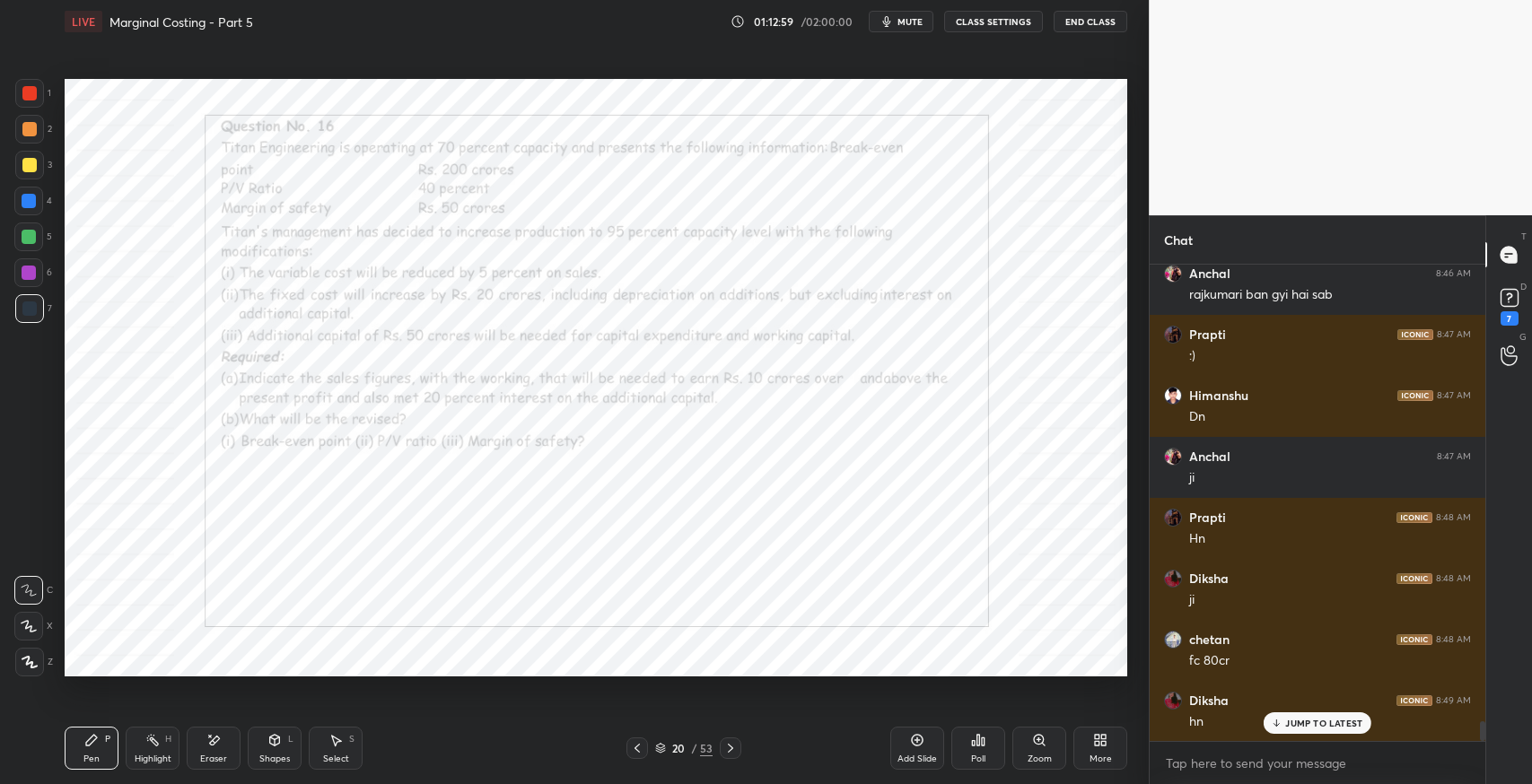
click at [216, 746] on icon at bounding box center [213, 741] width 15 height 16
click at [90, 742] on icon at bounding box center [91, 741] width 11 height 11
click at [93, 742] on icon at bounding box center [91, 741] width 11 height 11
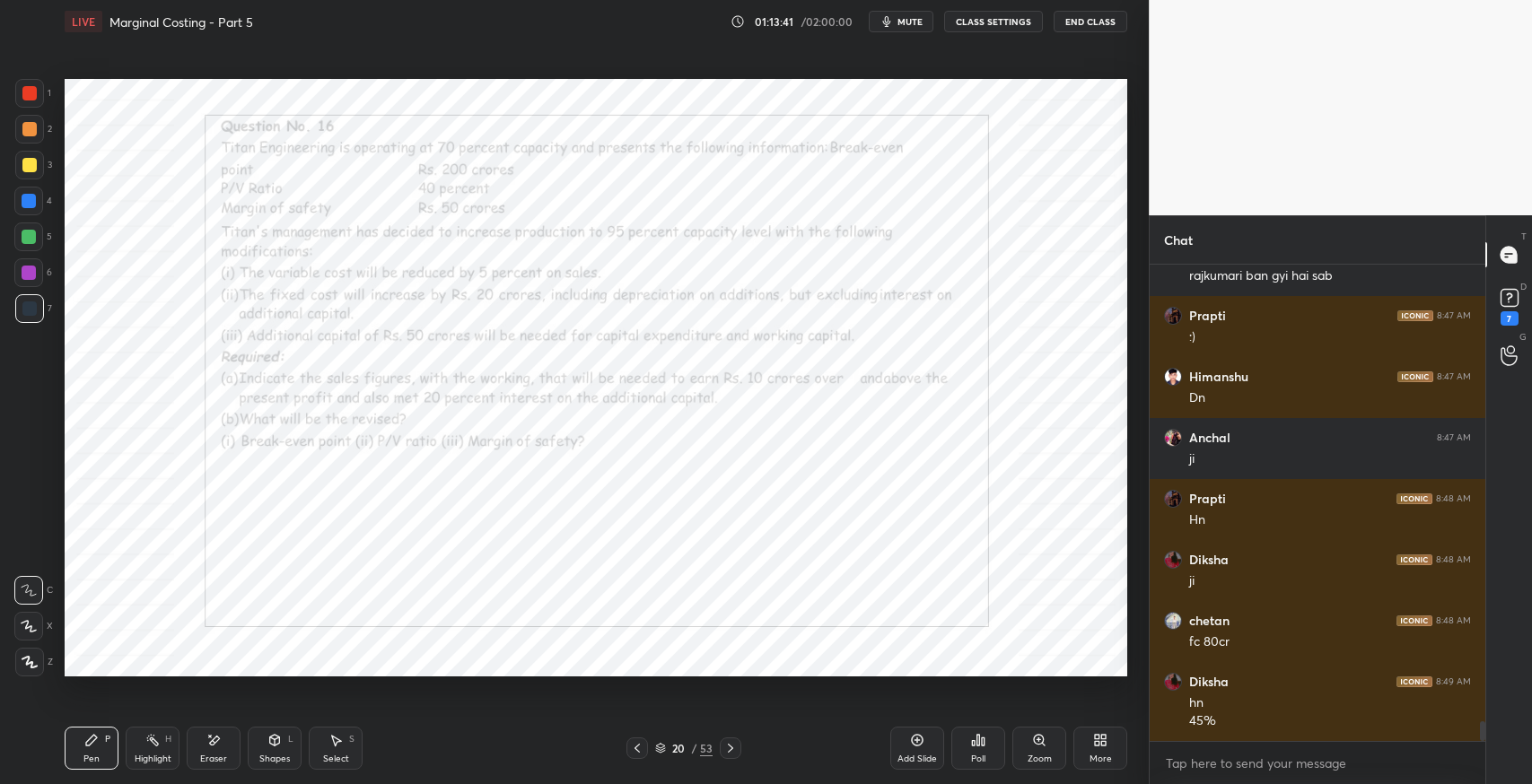
scroll to position [10993, 0]
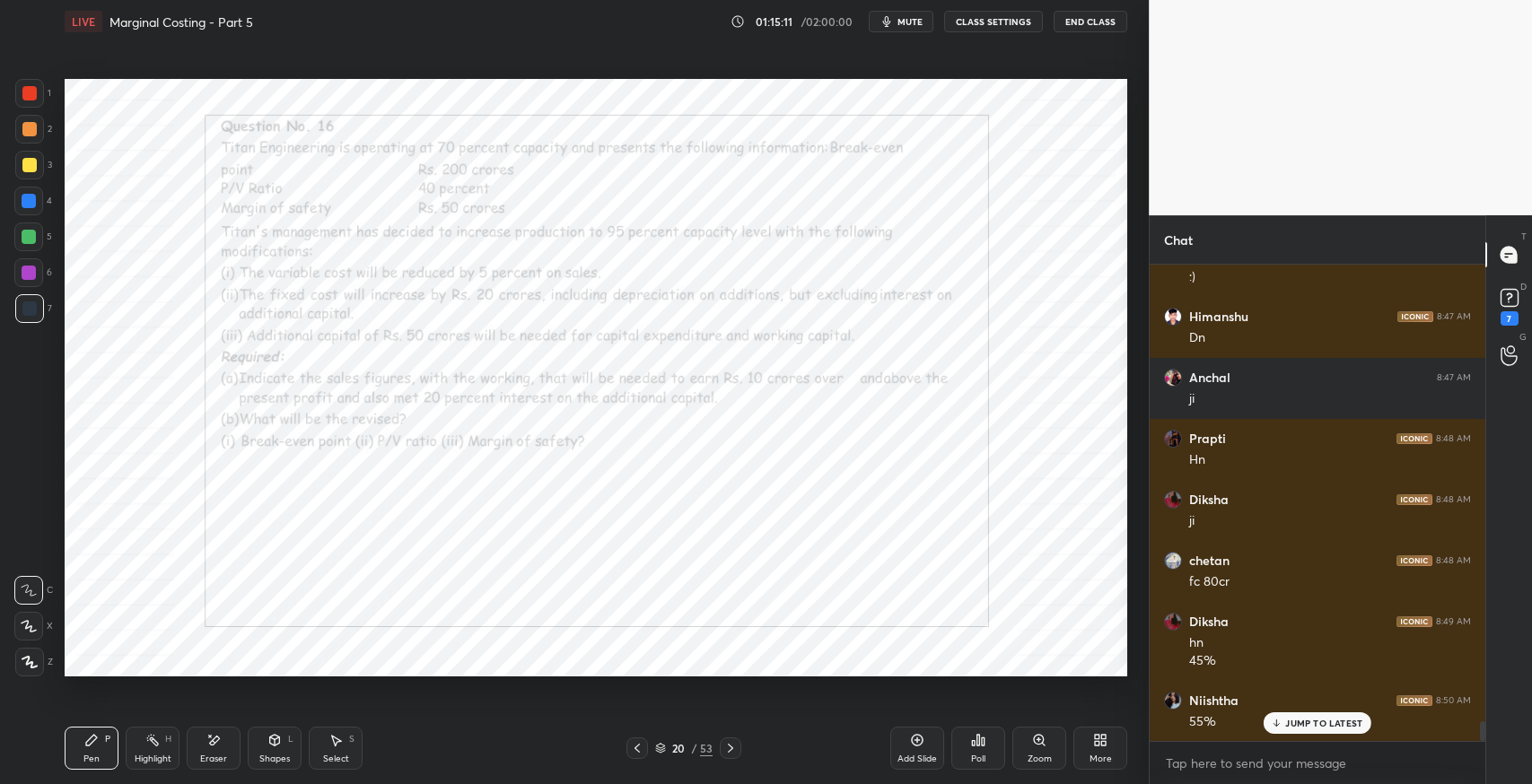
click at [219, 741] on icon at bounding box center [213, 741] width 15 height 16
click at [69, 732] on div "Pen P" at bounding box center [91, 748] width 54 height 43
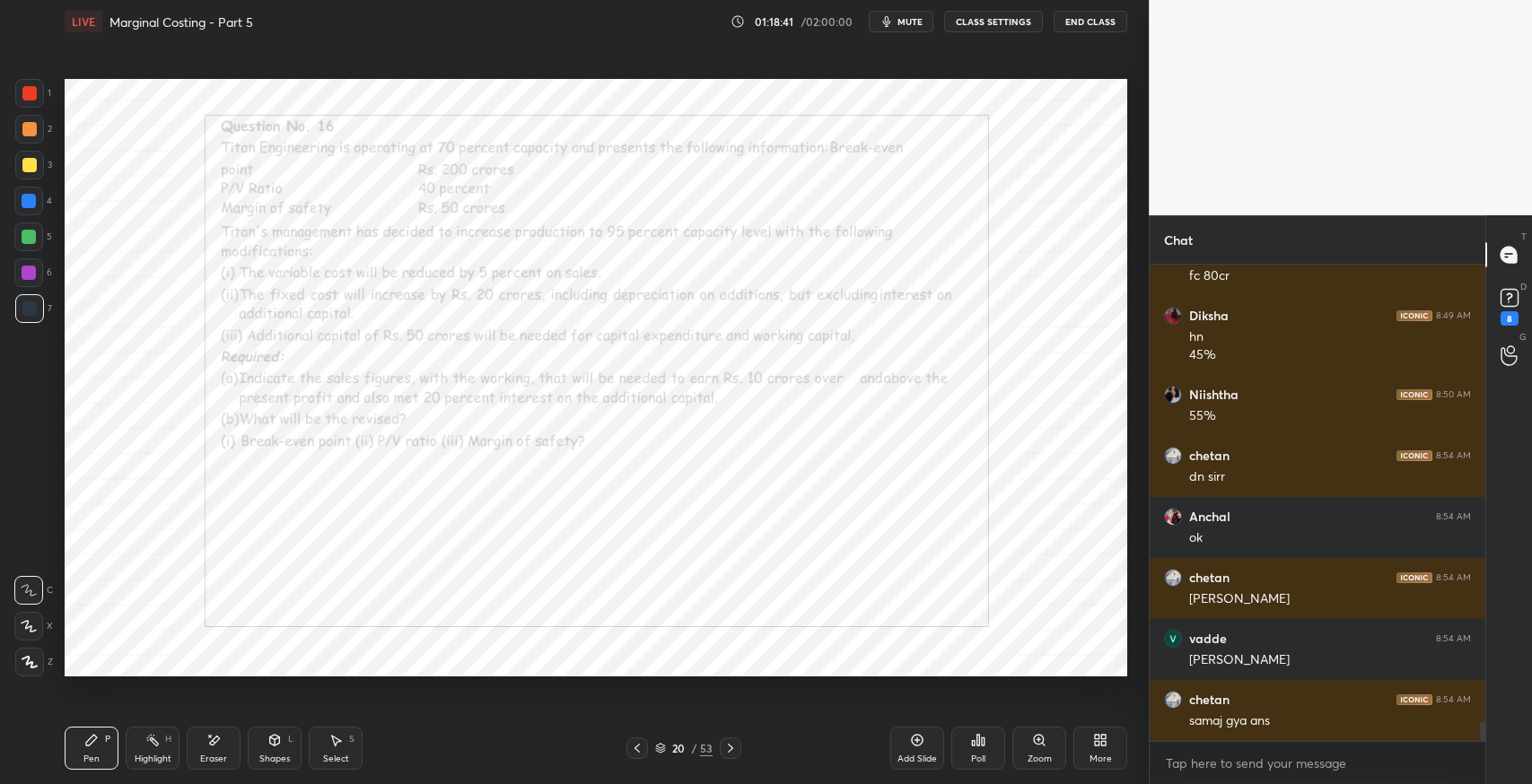
scroll to position [11376, 0]
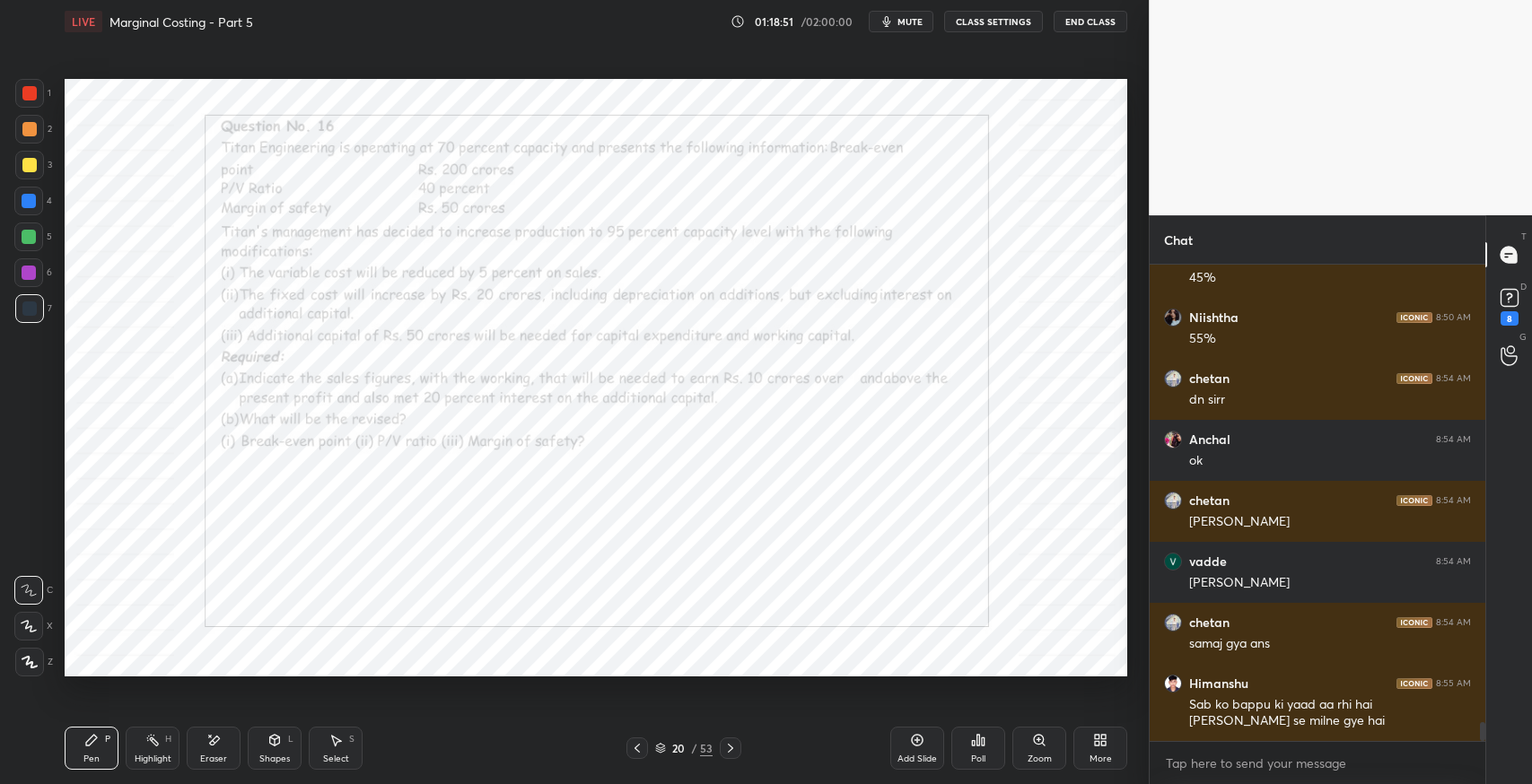
click at [926, 749] on div "Add Slide" at bounding box center [917, 748] width 54 height 43
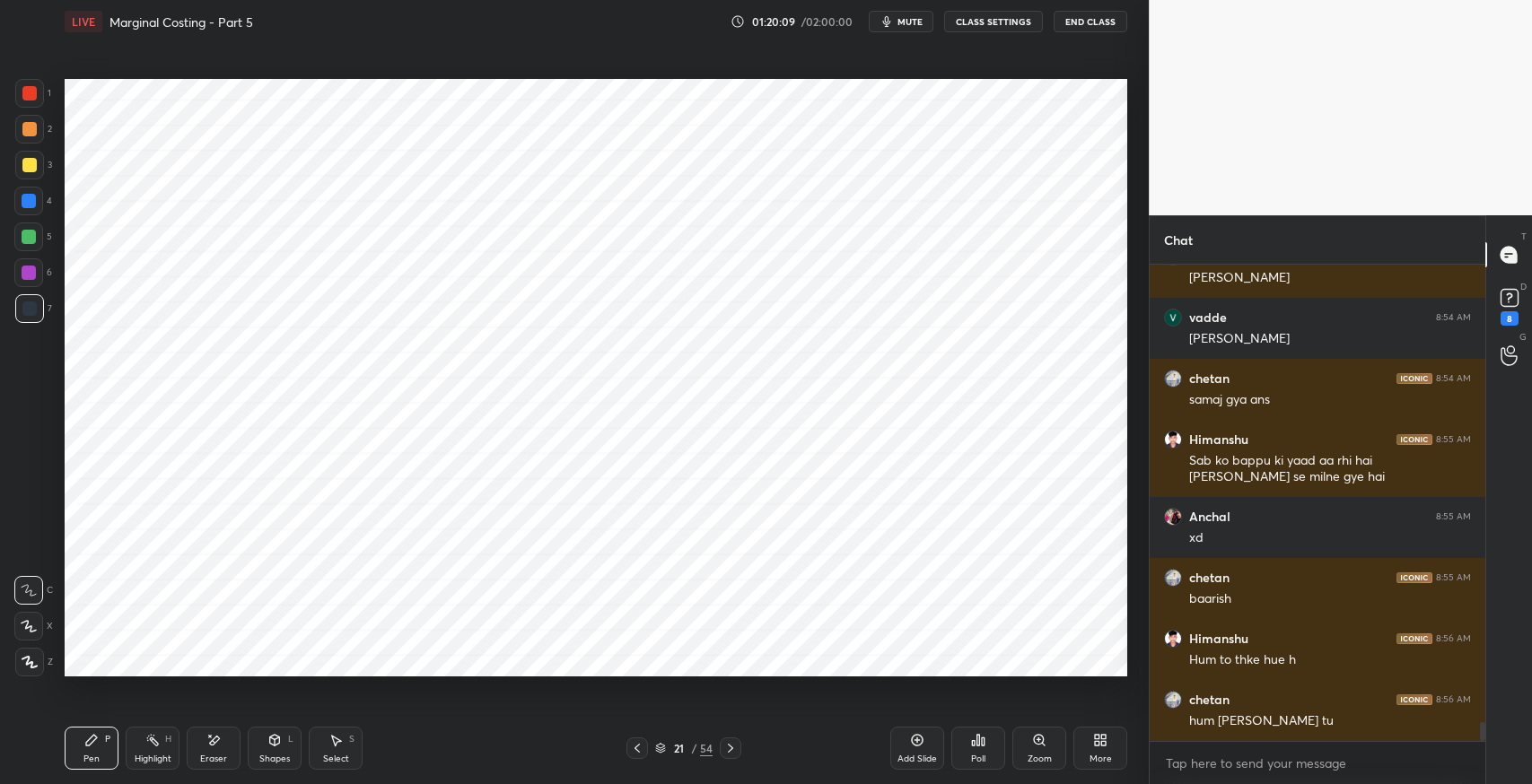
scroll to position [11680, 0]
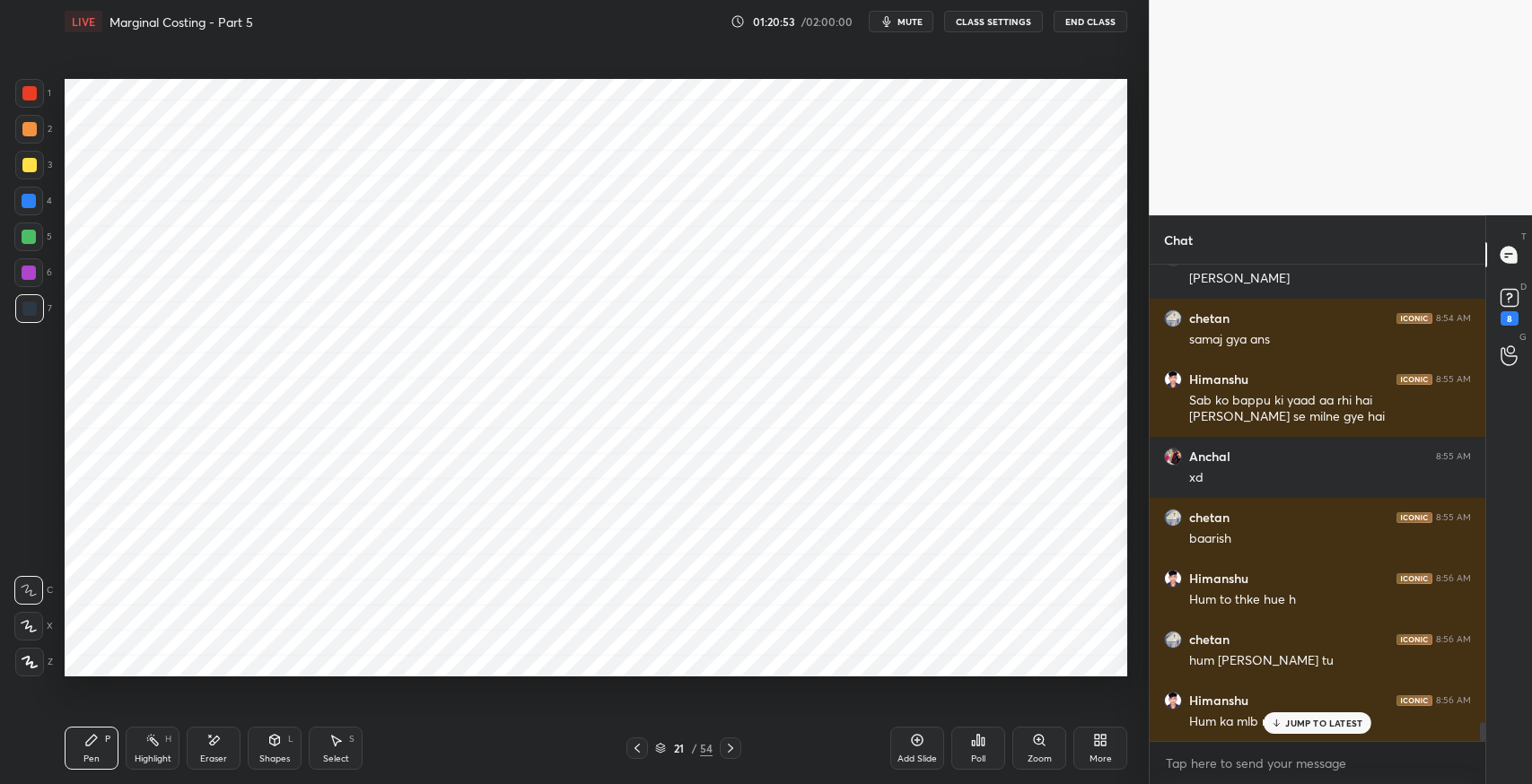
click at [36, 96] on div at bounding box center [30, 93] width 15 height 15
click at [337, 747] on div "Select S" at bounding box center [335, 748] width 54 height 43
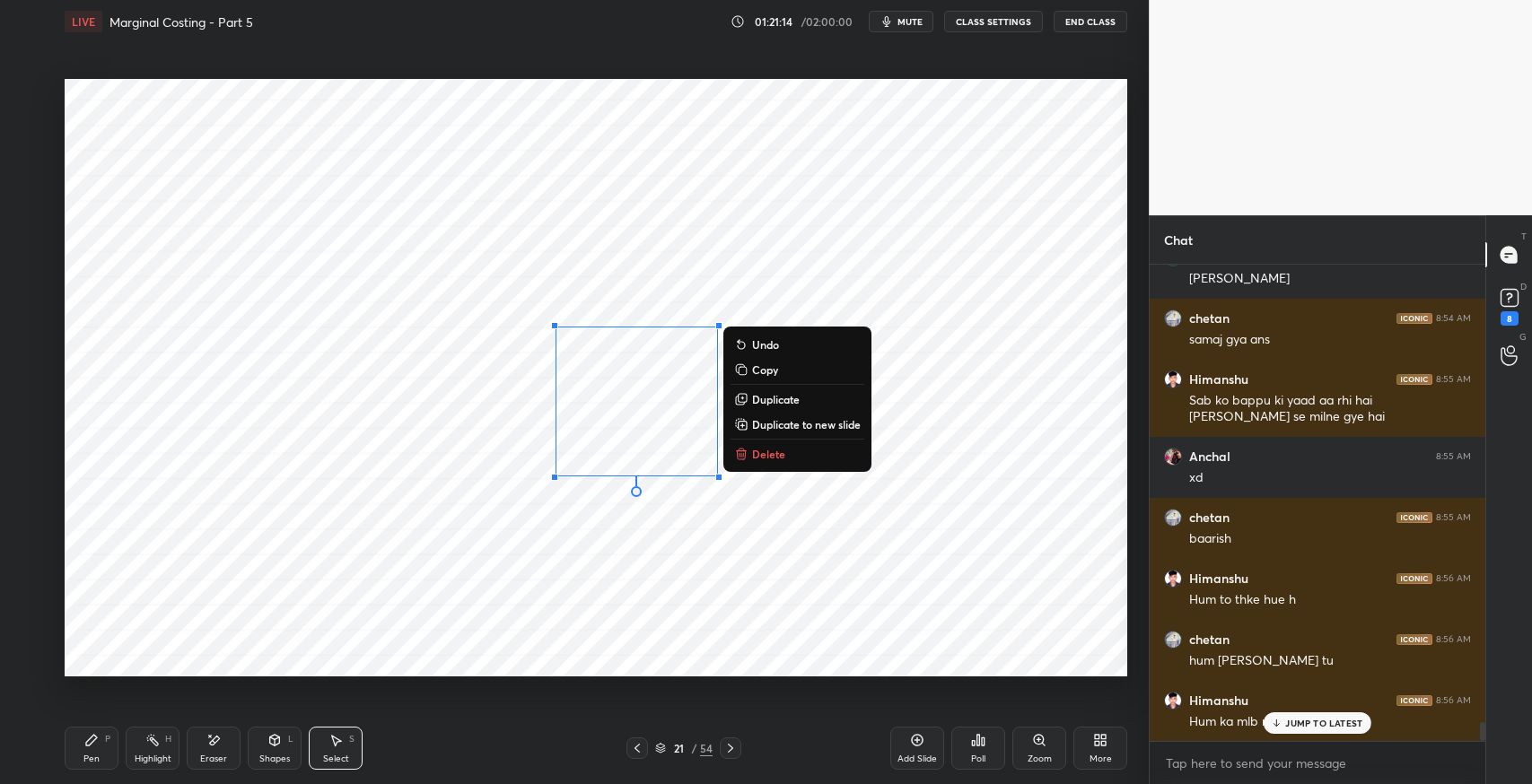
click at [784, 451] on button "Delete" at bounding box center [797, 453] width 134 height 21
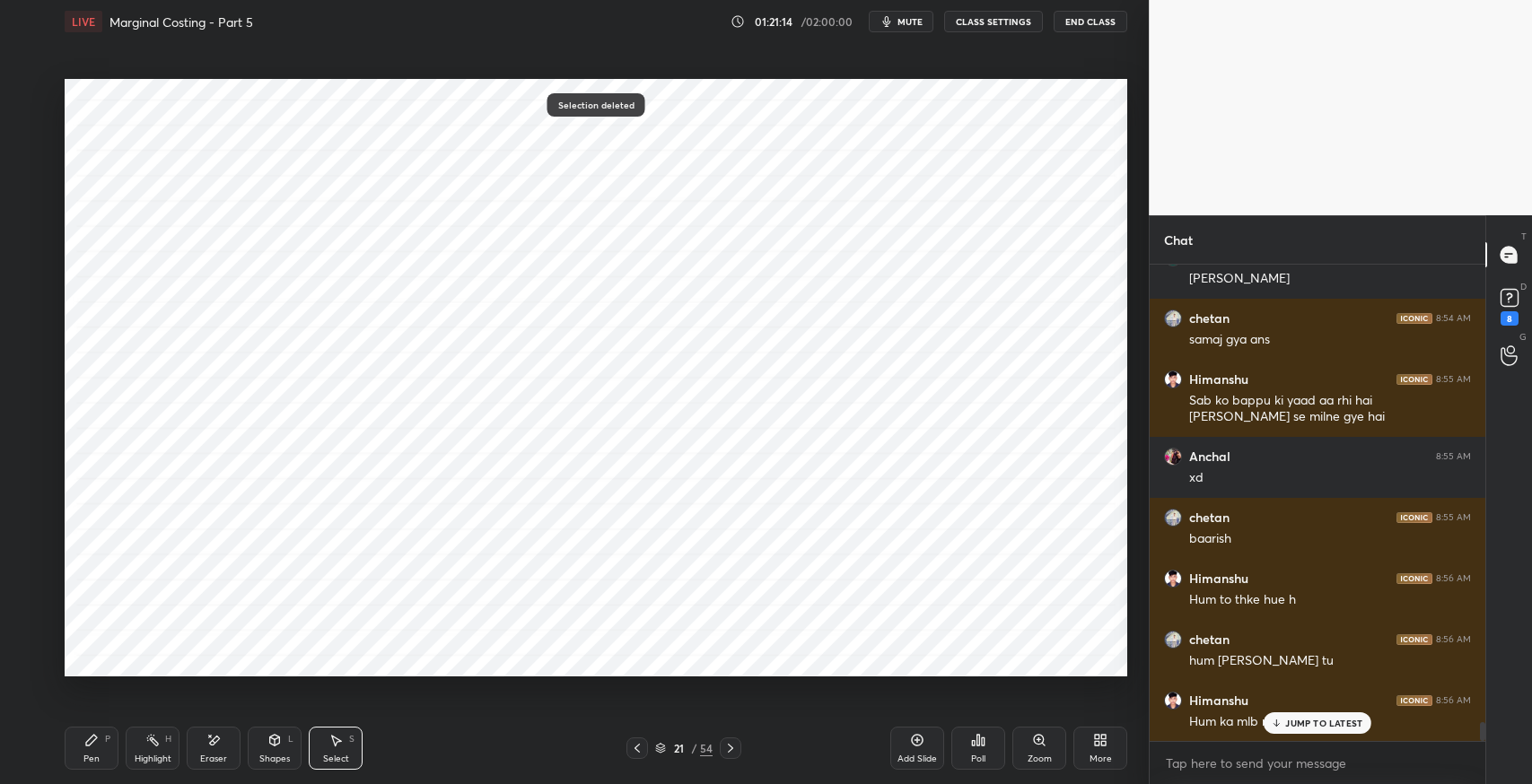
click at [87, 736] on icon at bounding box center [91, 741] width 15 height 15
click at [34, 317] on div at bounding box center [30, 308] width 29 height 29
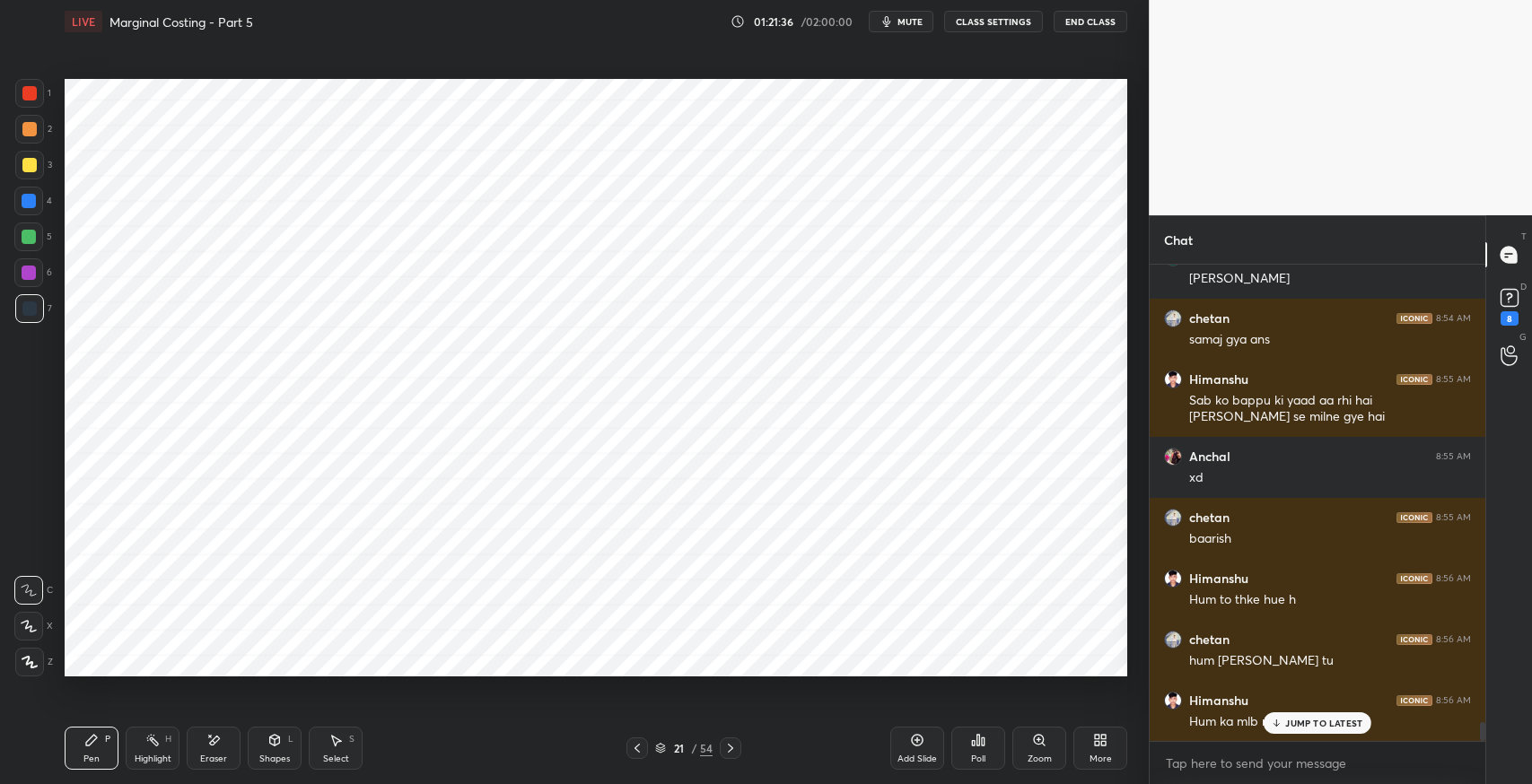
click at [904, 25] on span "mute" at bounding box center [910, 22] width 25 height 13
click at [637, 750] on icon at bounding box center [637, 749] width 6 height 9
click at [719, 749] on div at bounding box center [730, 748] width 21 height 21
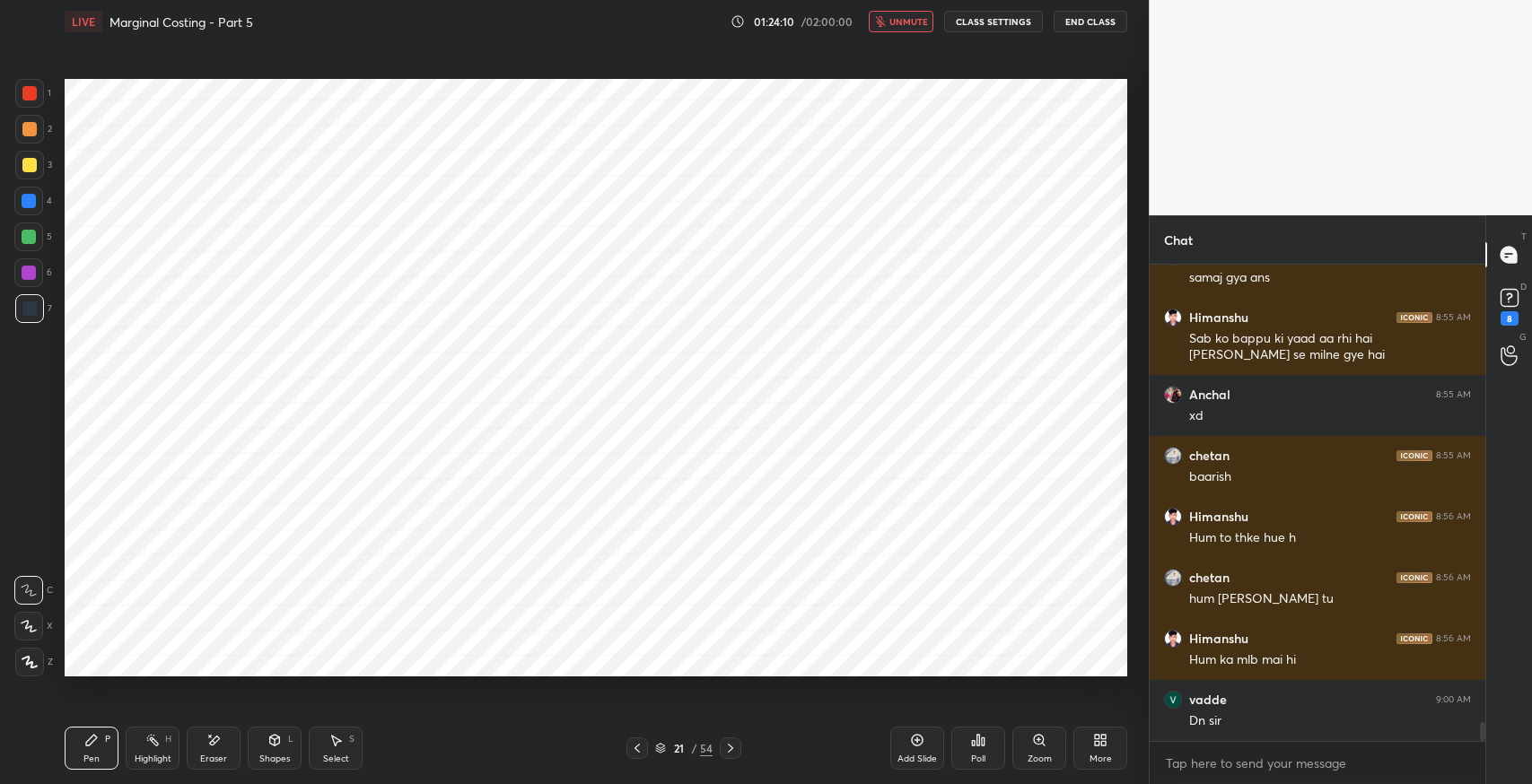
click at [883, 21] on icon "button" at bounding box center [879, 21] width 10 height 11
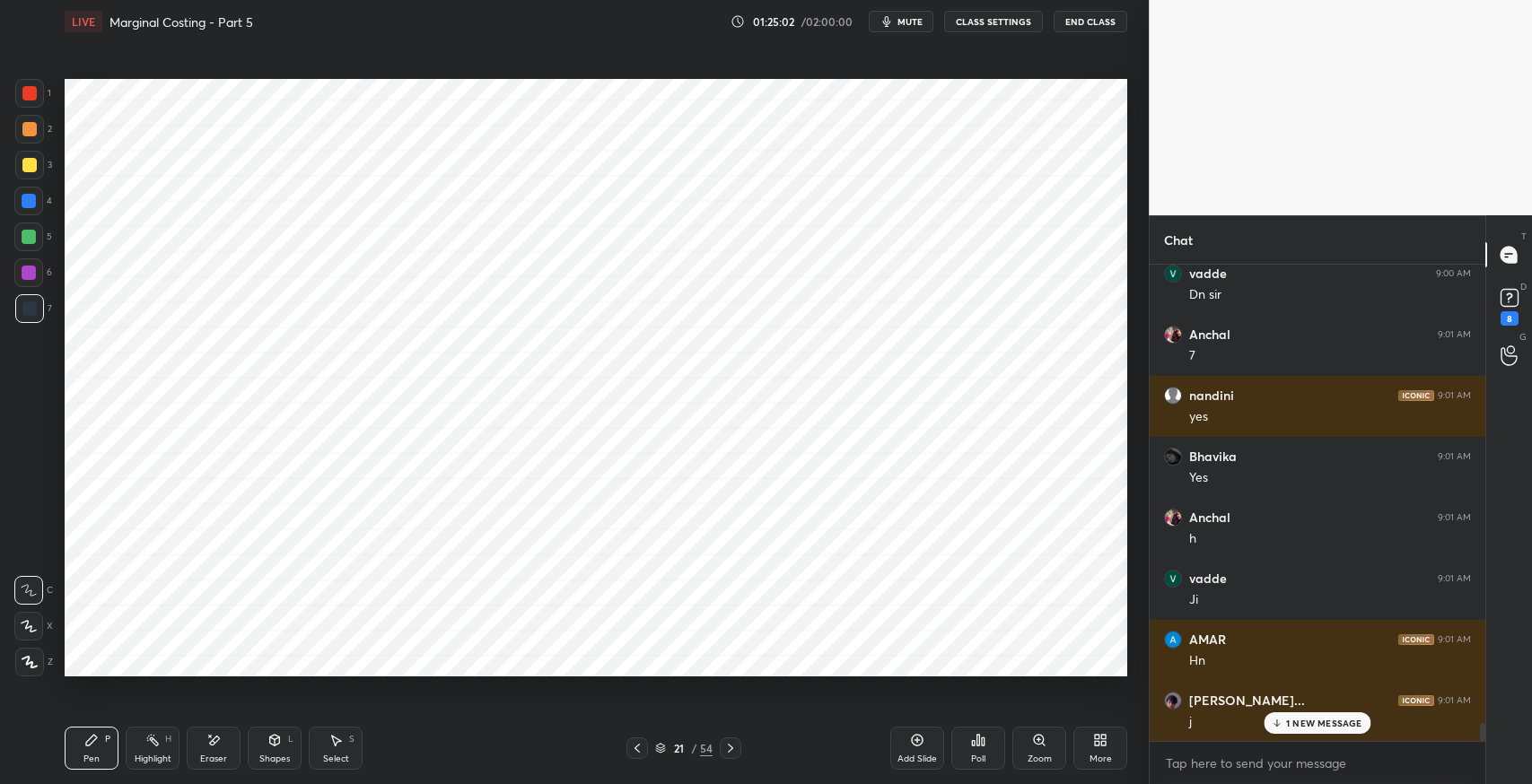
scroll to position [12230, 0]
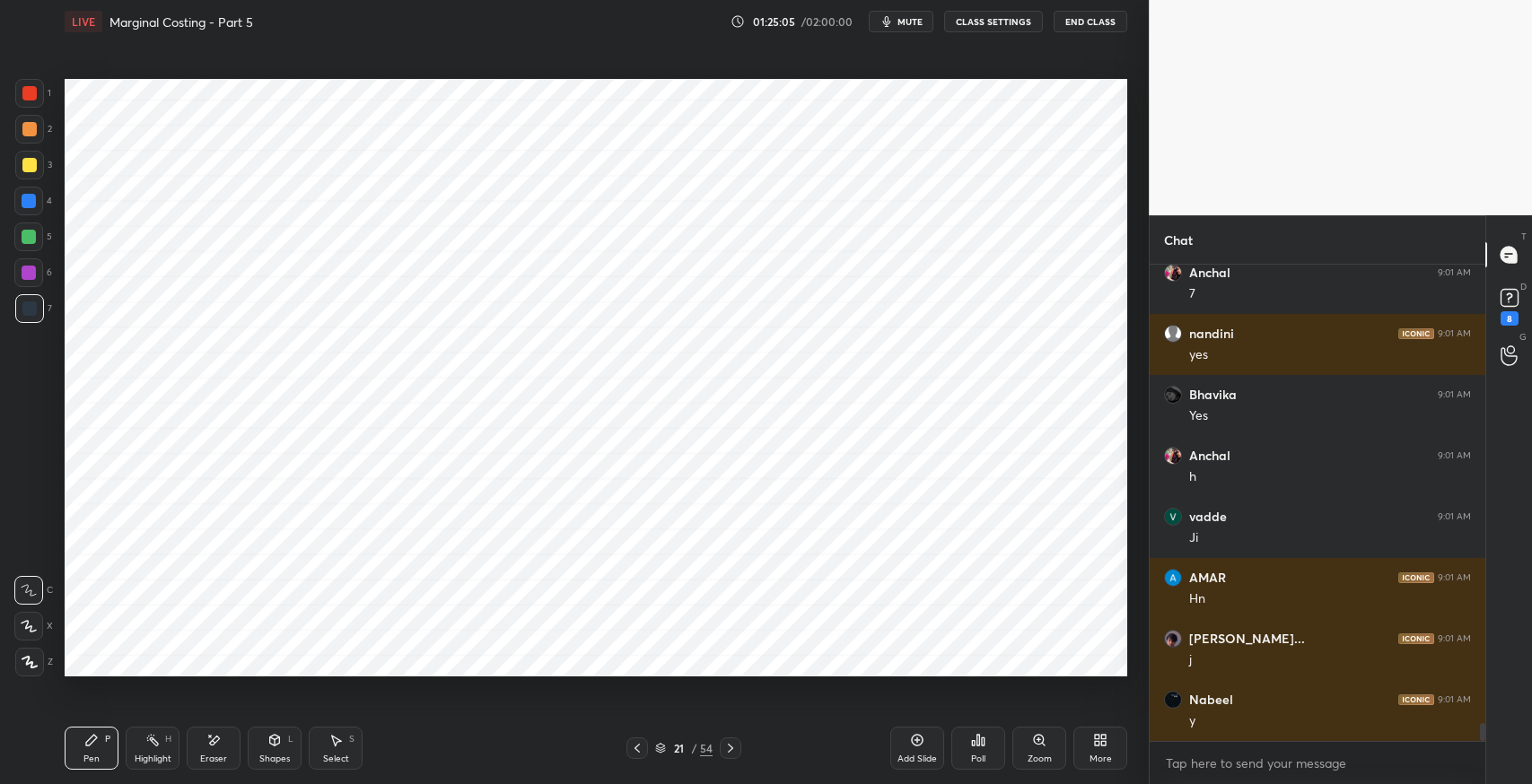
click at [730, 747] on icon at bounding box center [730, 749] width 15 height 15
click at [730, 747] on icon at bounding box center [730, 749] width 15 height 15
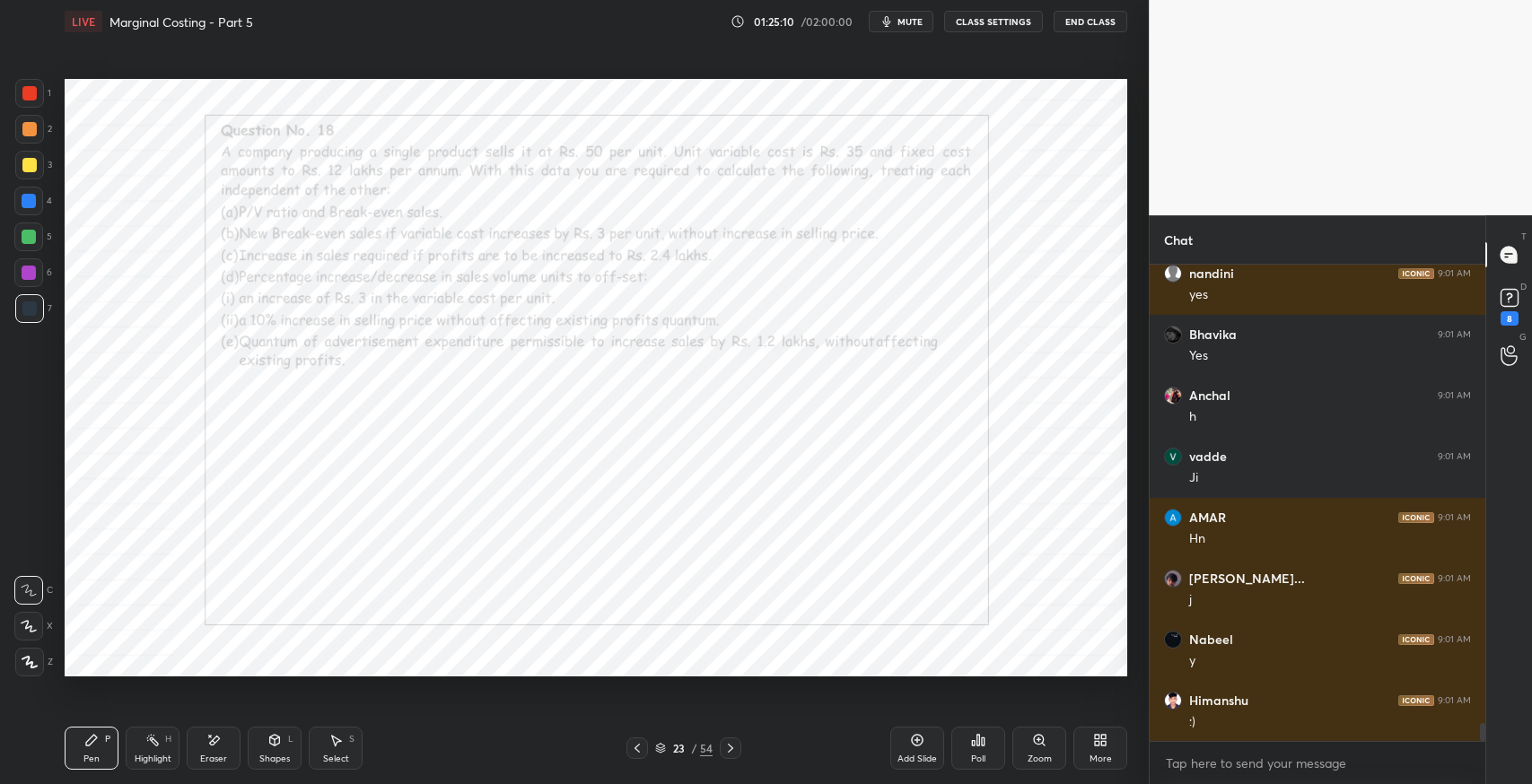
scroll to position [12352, 0]
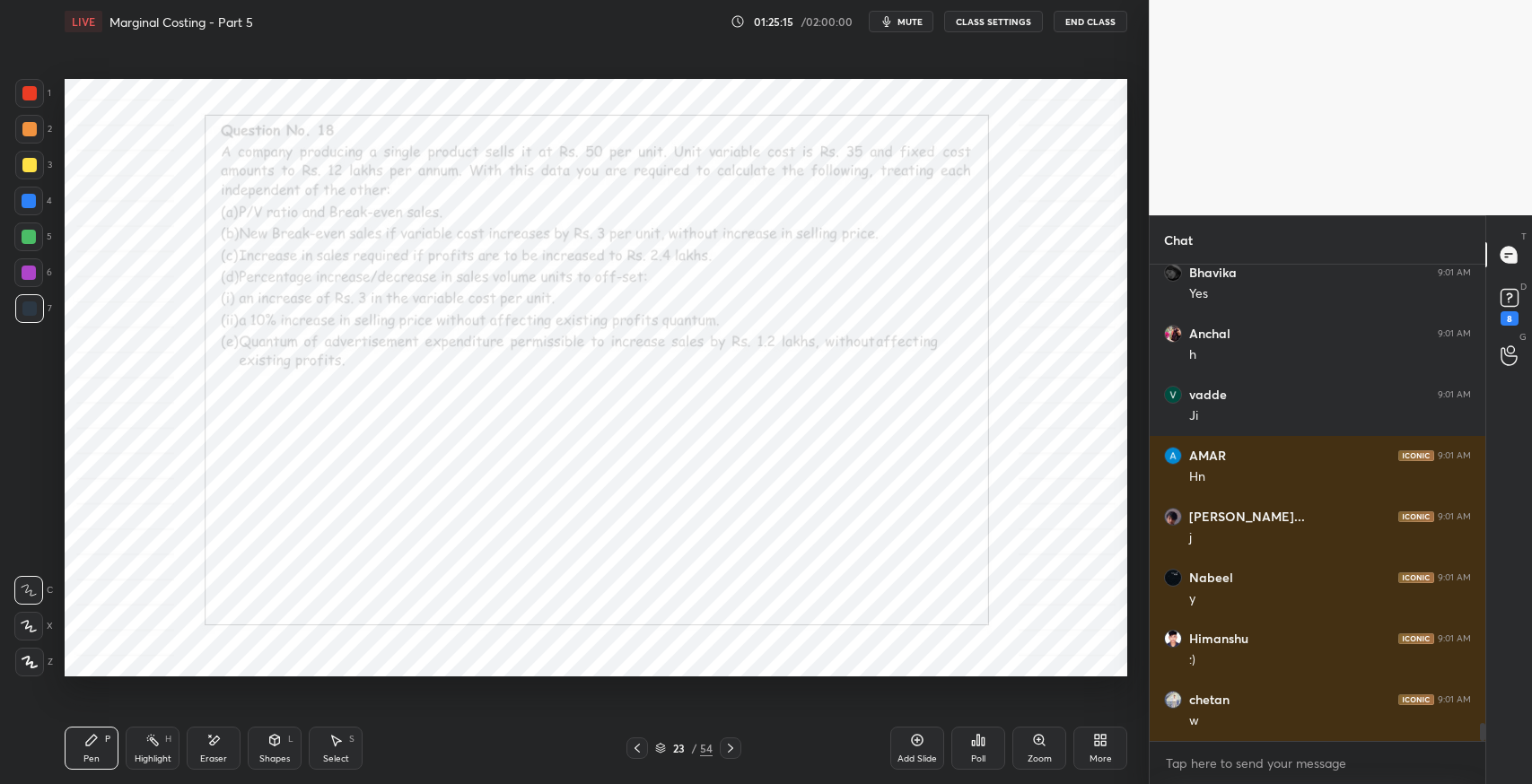
click at [634, 750] on icon at bounding box center [637, 749] width 15 height 15
click at [639, 746] on icon at bounding box center [637, 749] width 15 height 15
click at [271, 755] on div "Shapes" at bounding box center [274, 759] width 30 height 9
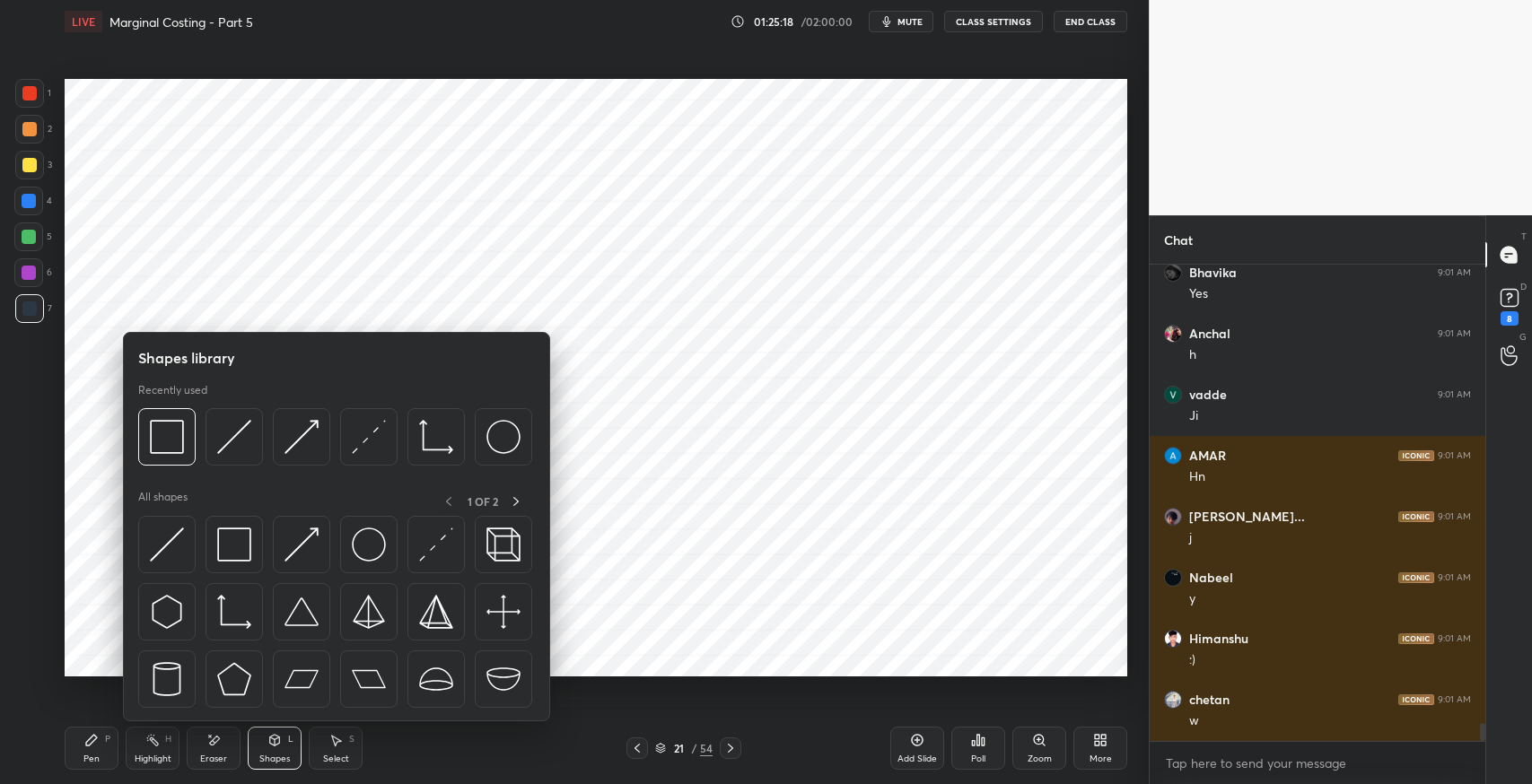
click at [230, 557] on img at bounding box center [234, 544] width 34 height 34
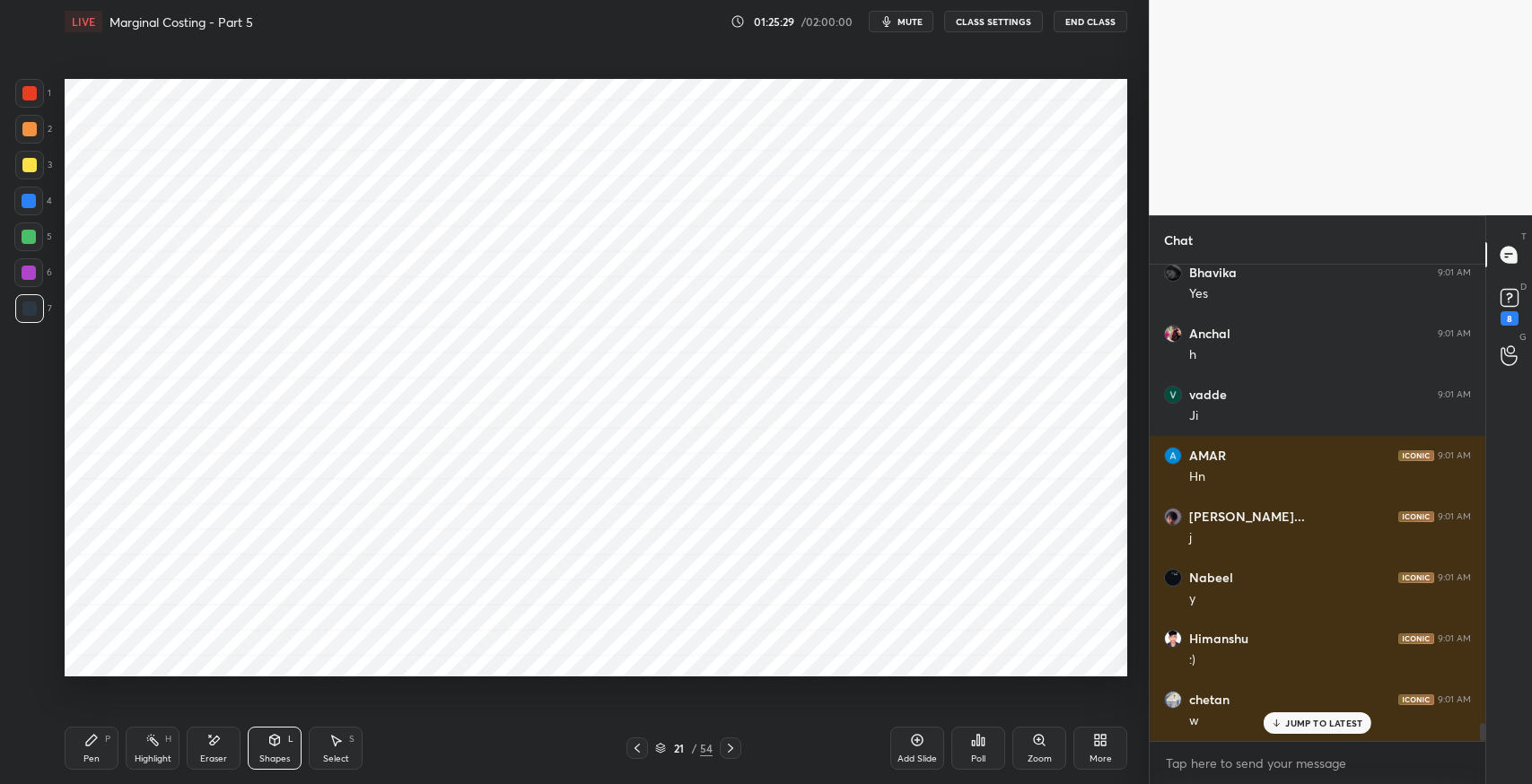
scroll to position [12412, 0]
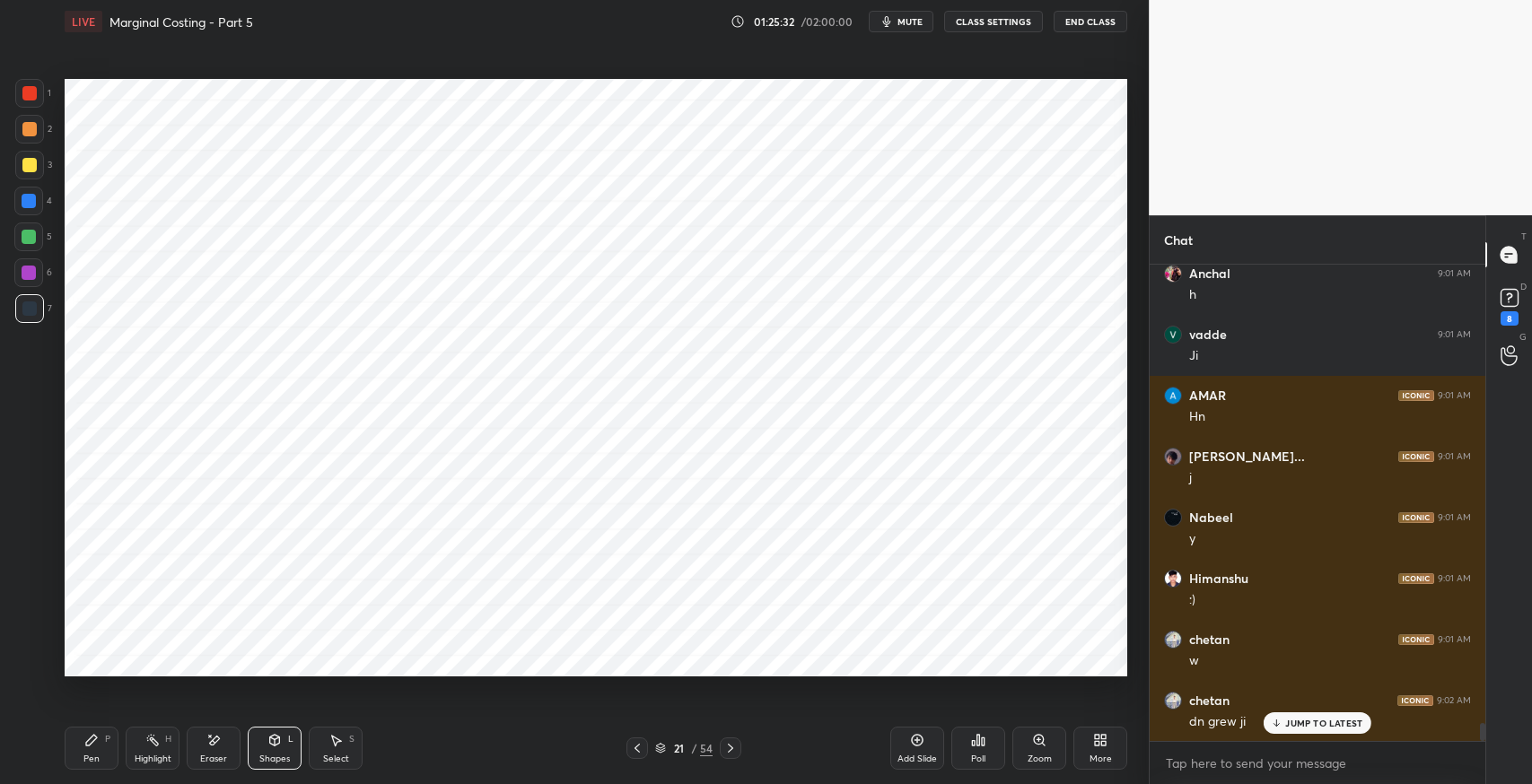
click at [1294, 726] on p "JUMP TO LATEST" at bounding box center [1324, 723] width 78 height 11
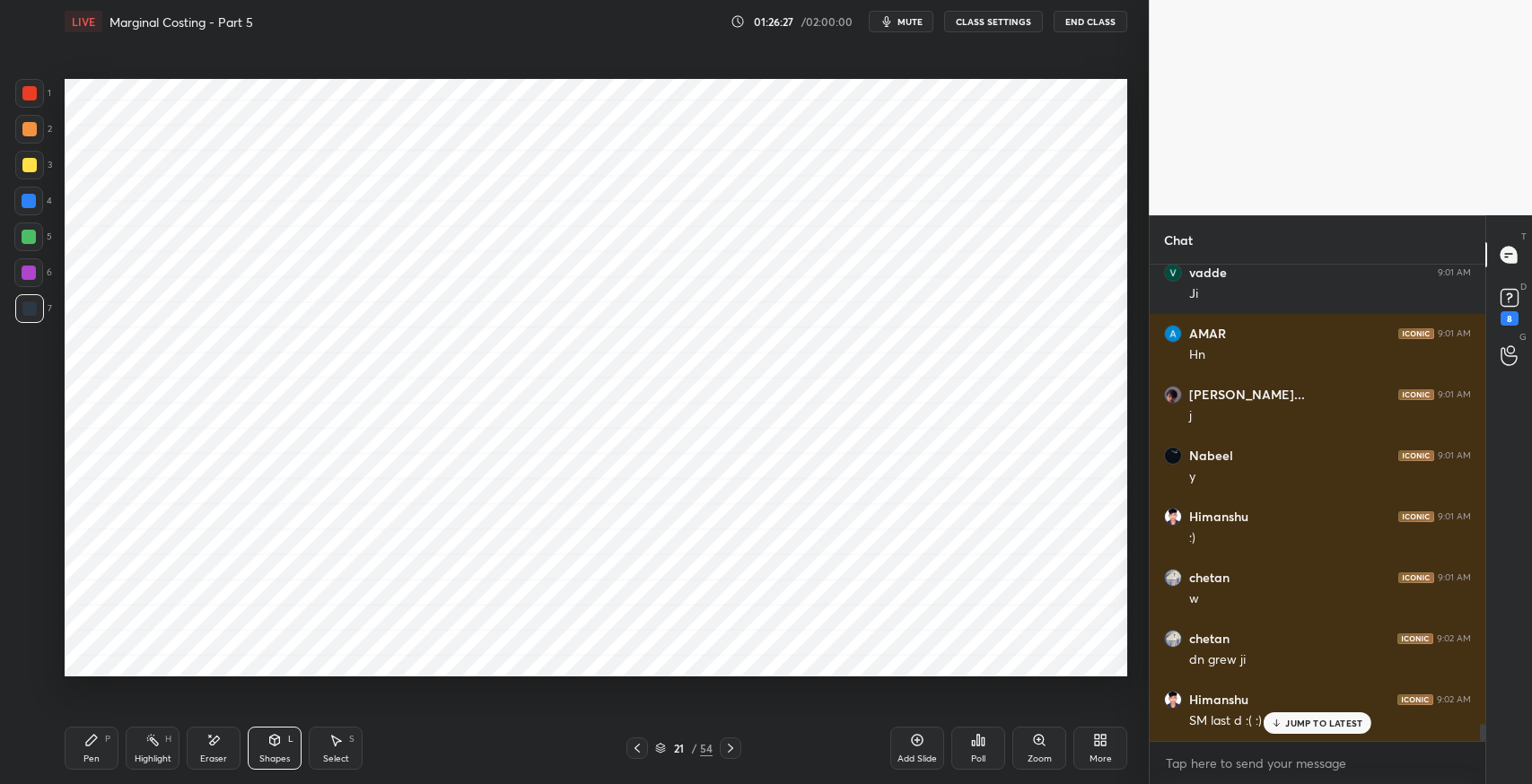
scroll to position [12534, 0]
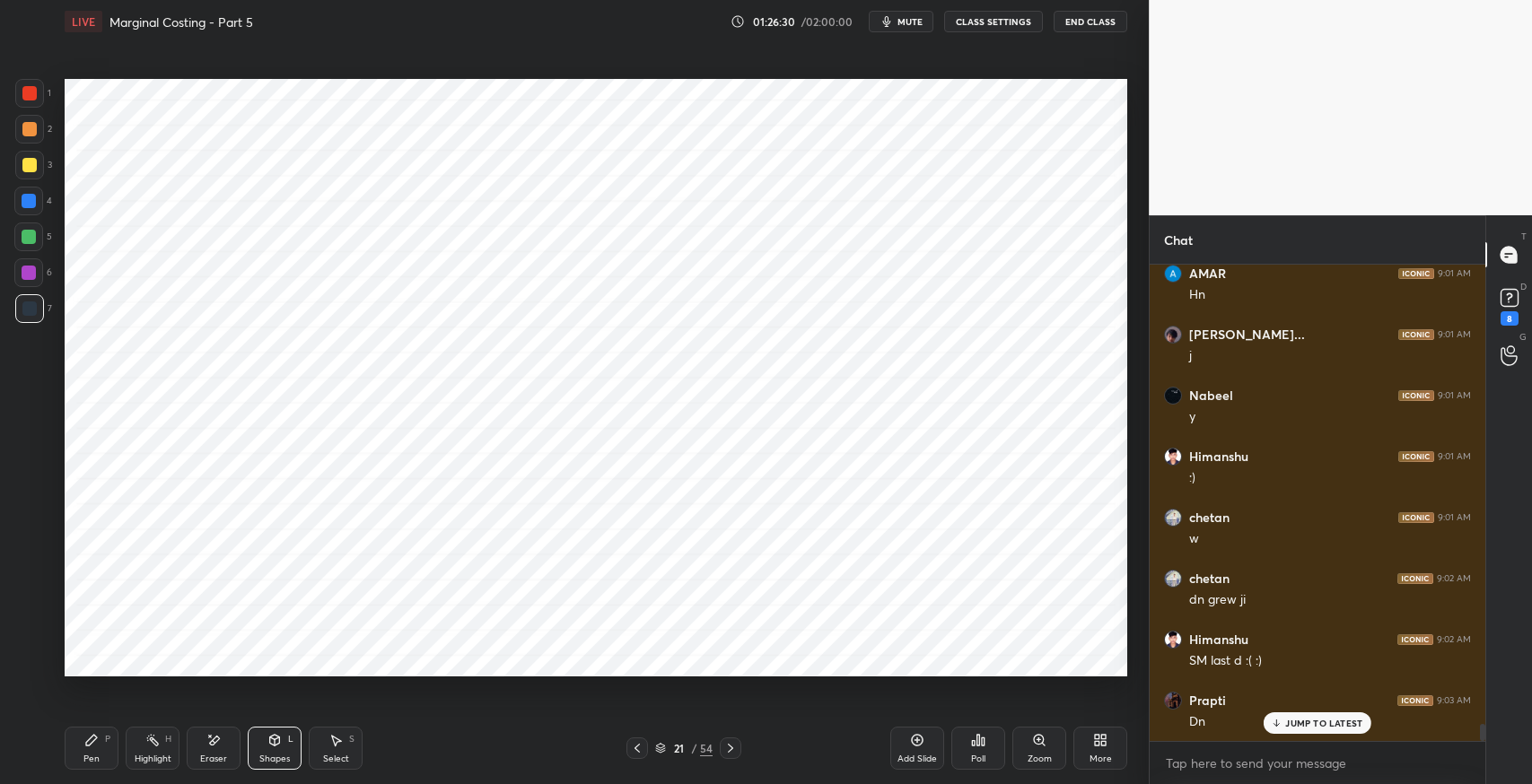
click at [1231, 666] on div "SM last d :( :)" at bounding box center [1330, 660] width 282 height 18
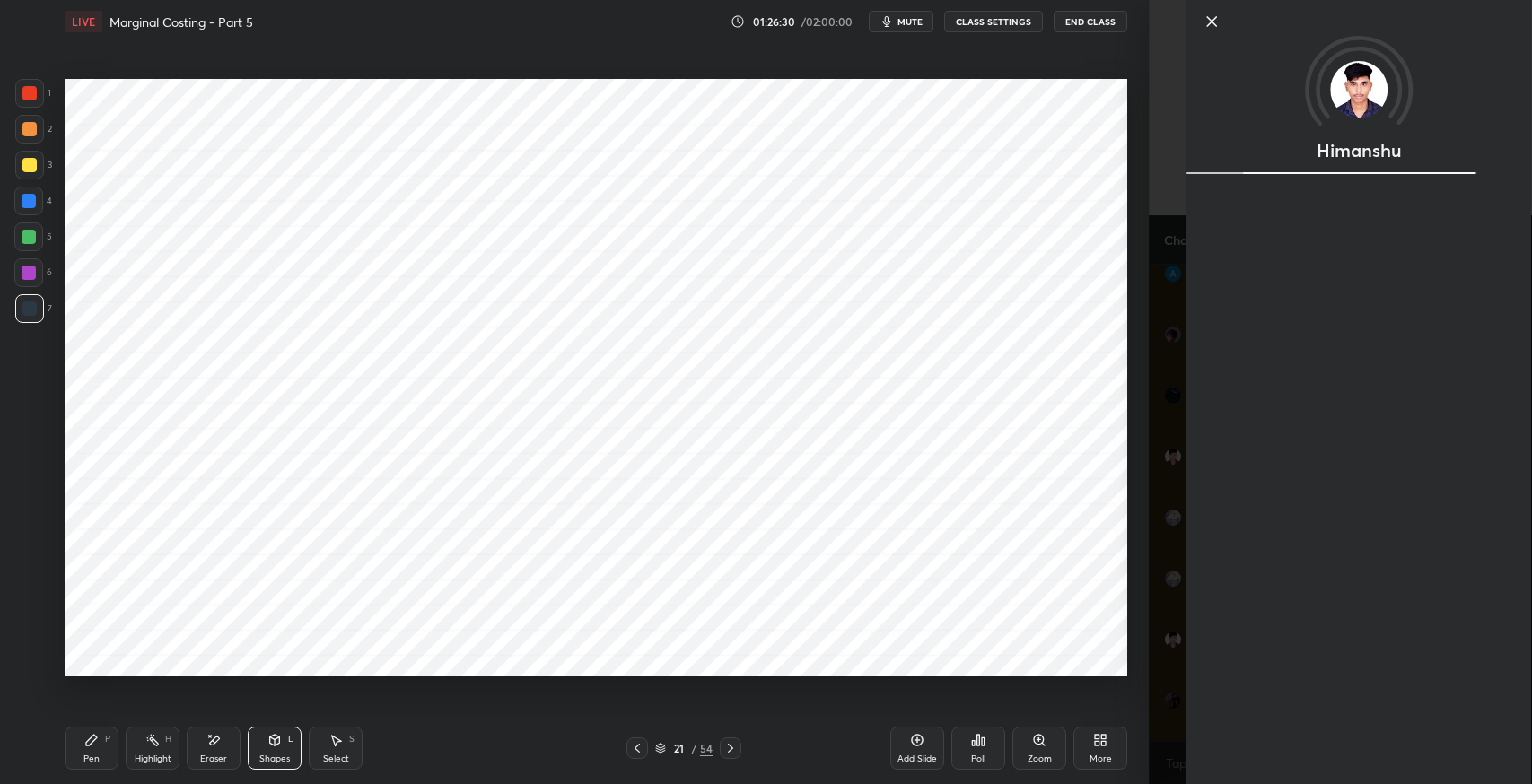
scroll to position [12596, 0]
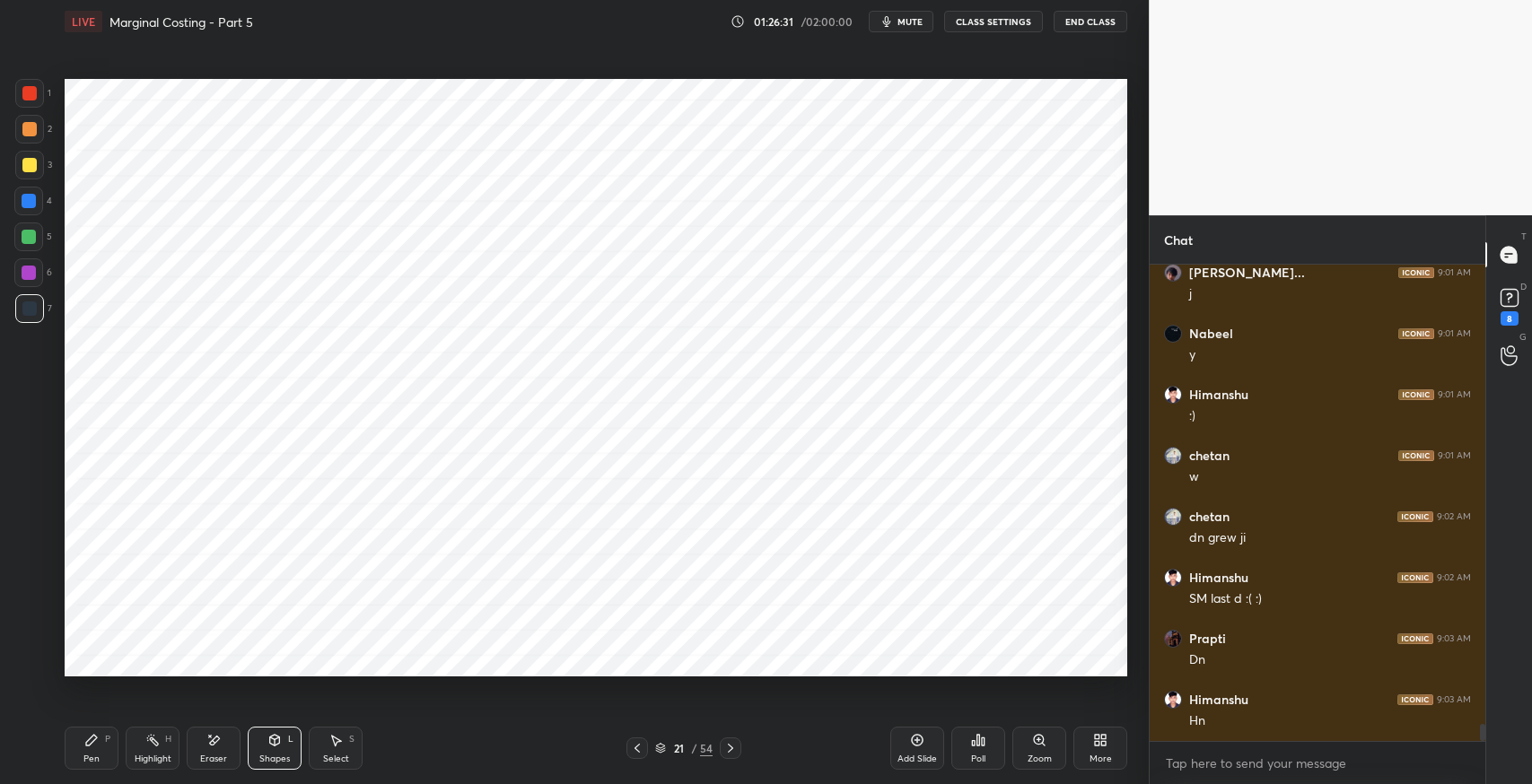
click at [1227, 649] on div "Dn" at bounding box center [1330, 658] width 282 height 21
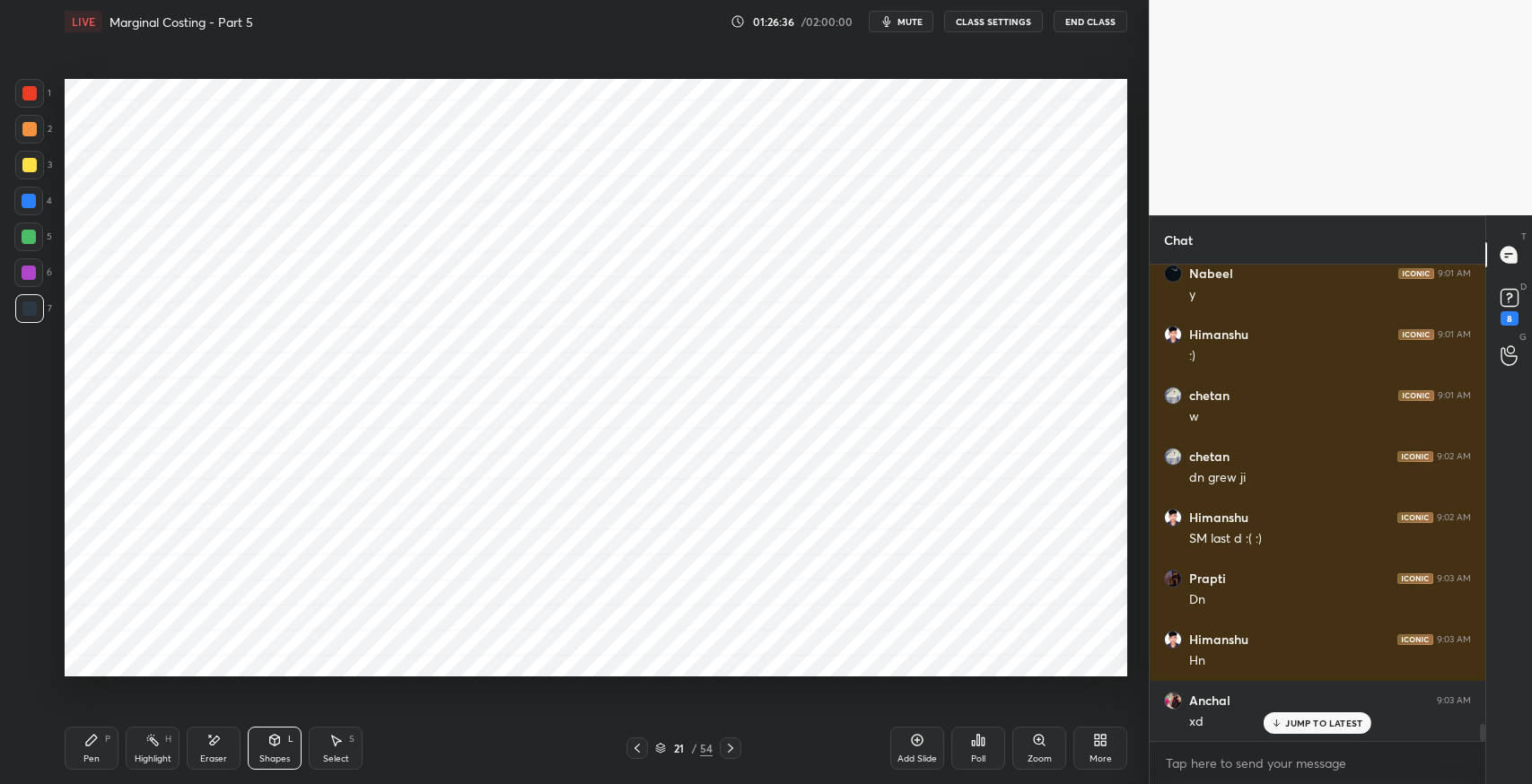
scroll to position [12718, 0]
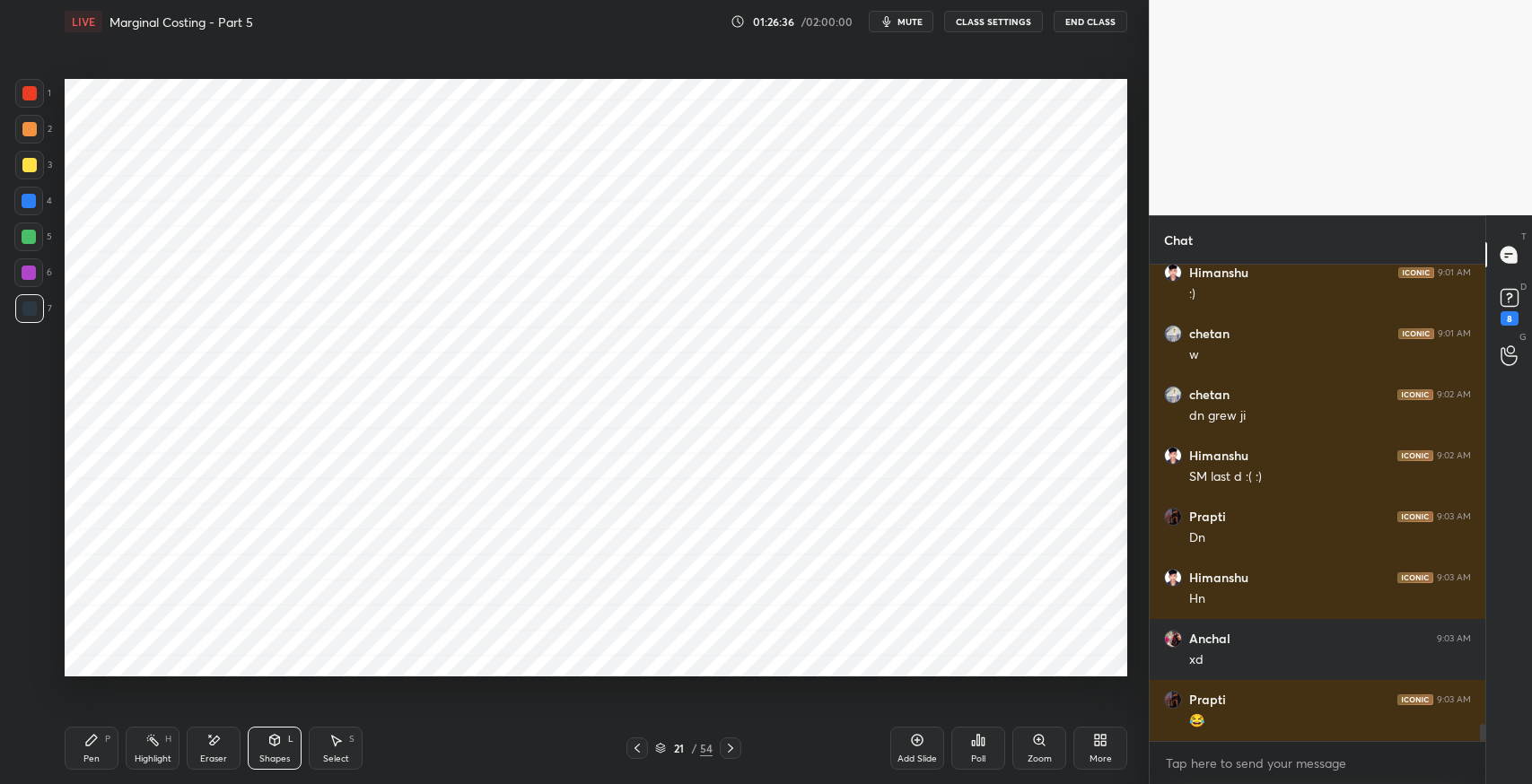
click at [730, 747] on icon at bounding box center [730, 749] width 15 height 15
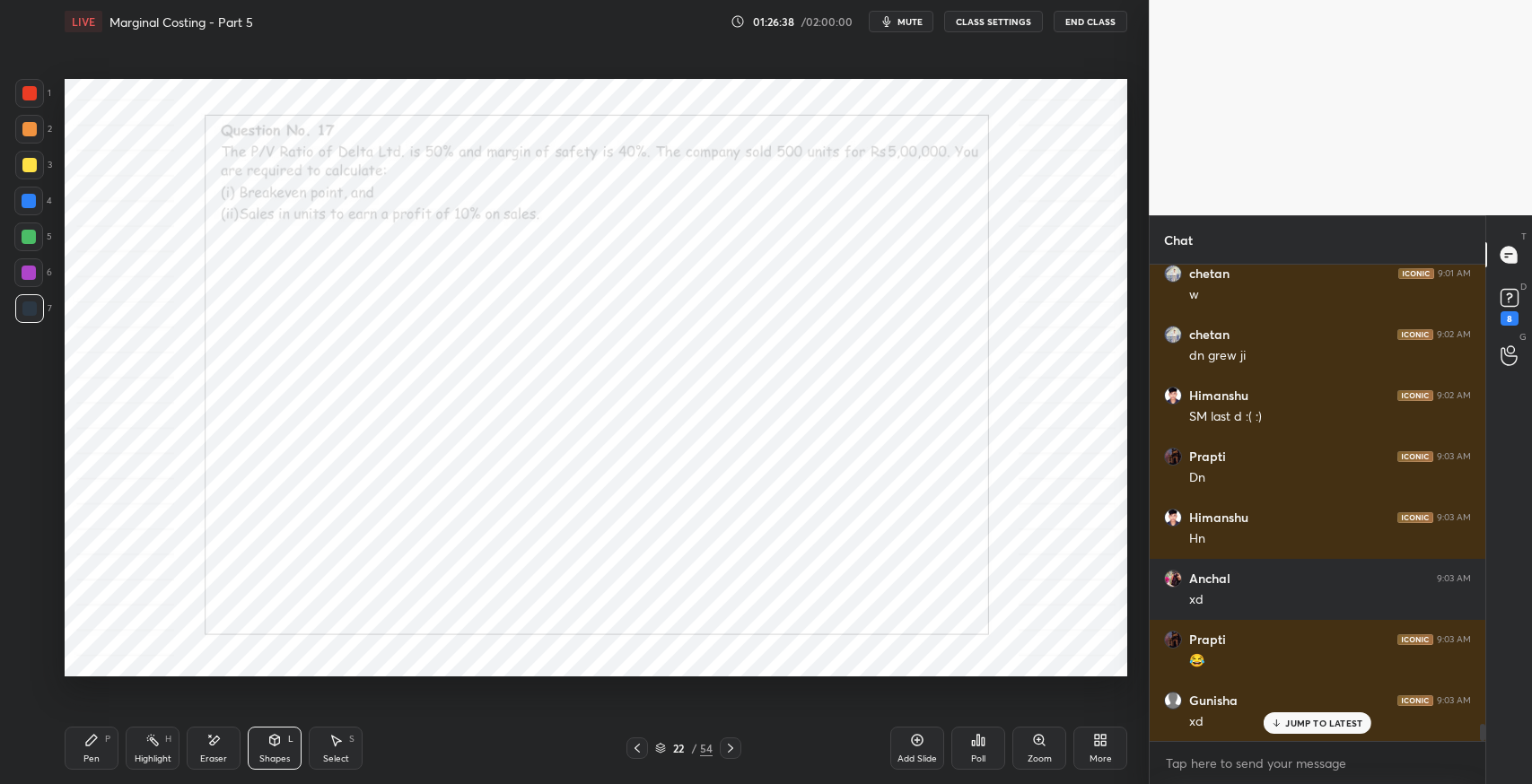
click at [730, 747] on icon at bounding box center [730, 749] width 15 height 15
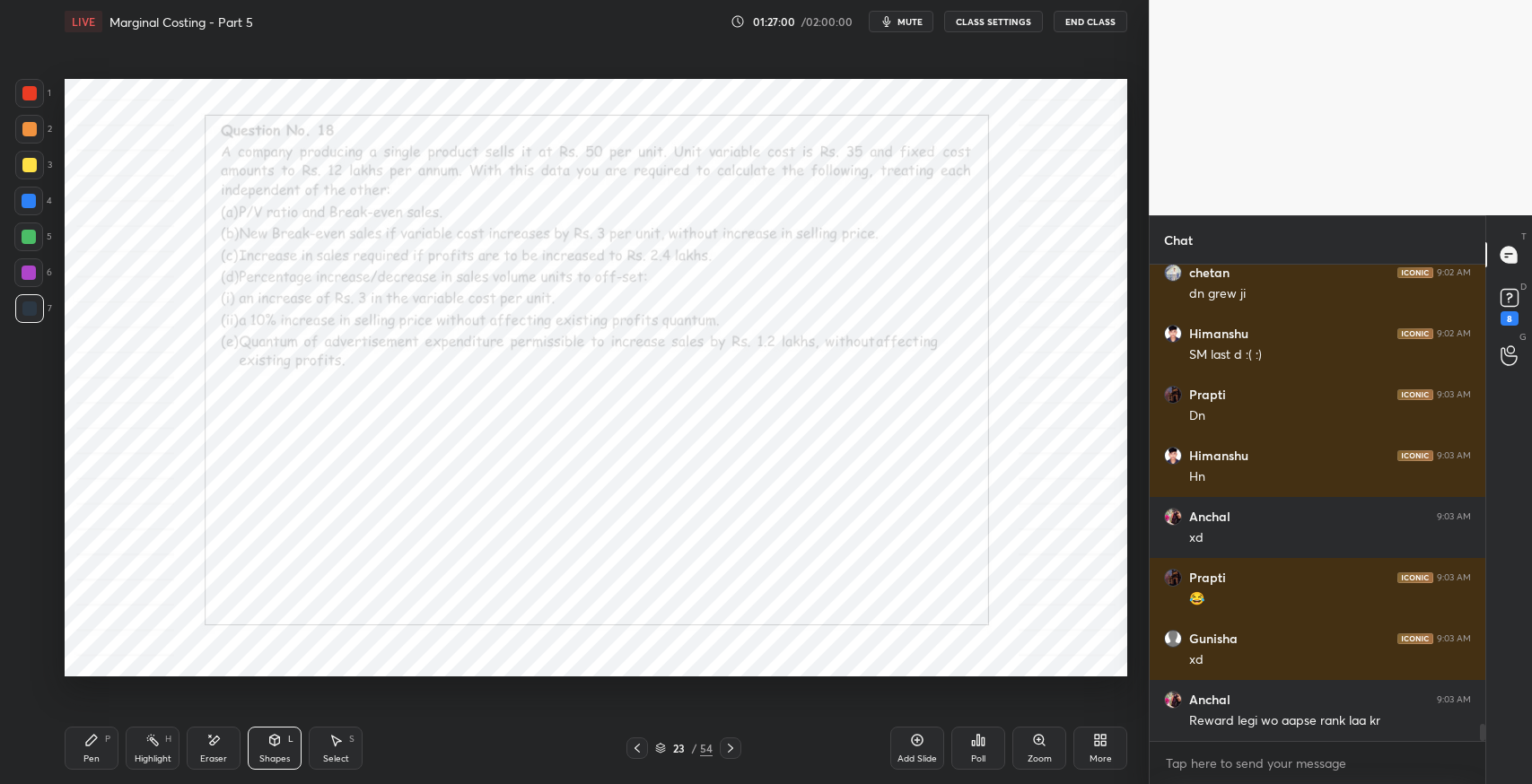
click at [208, 745] on icon at bounding box center [213, 741] width 15 height 16
click at [24, 666] on span "Erase all" at bounding box center [29, 662] width 27 height 13
click at [82, 746] on div "Pen P" at bounding box center [91, 748] width 54 height 43
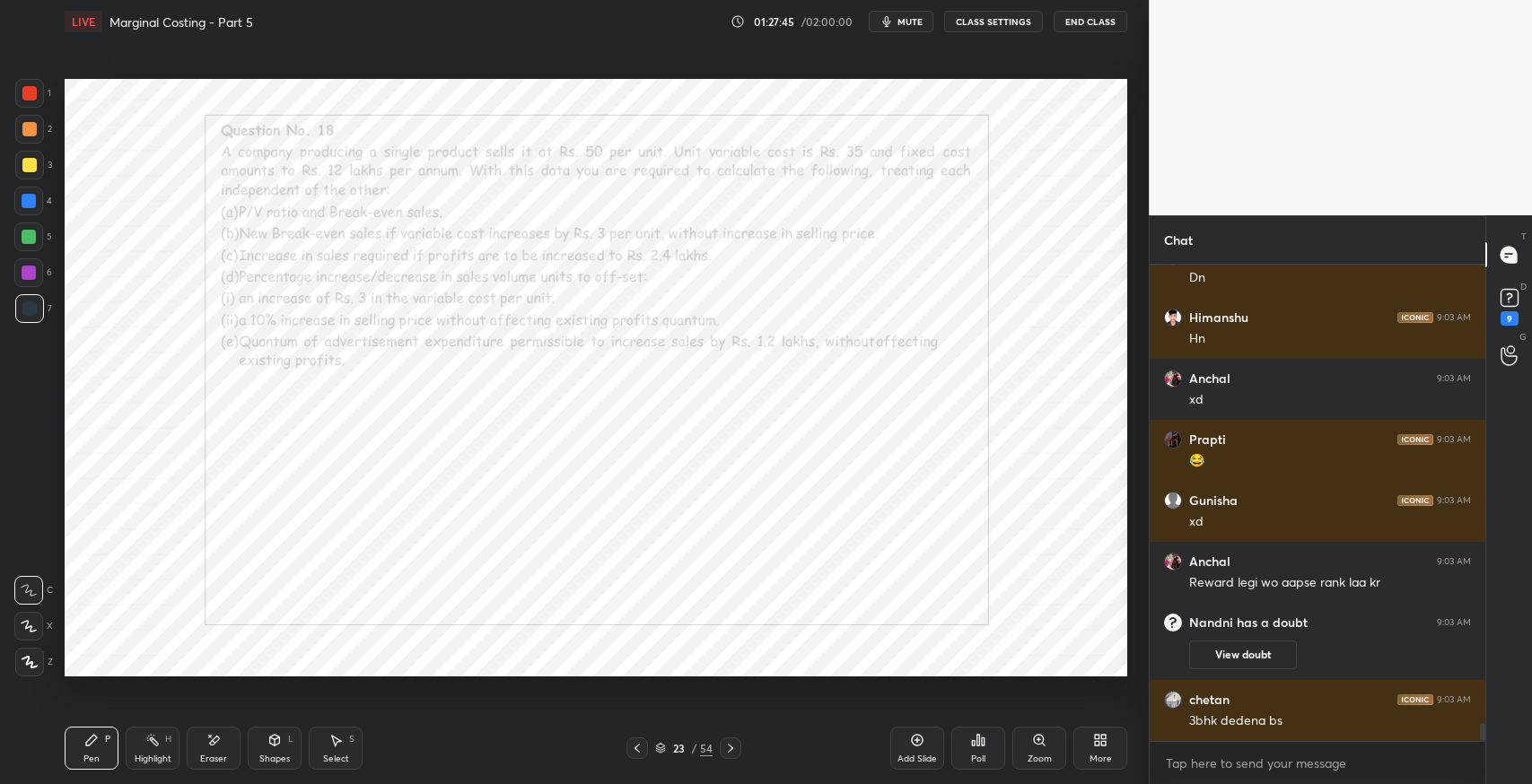
scroll to position [12081, 0]
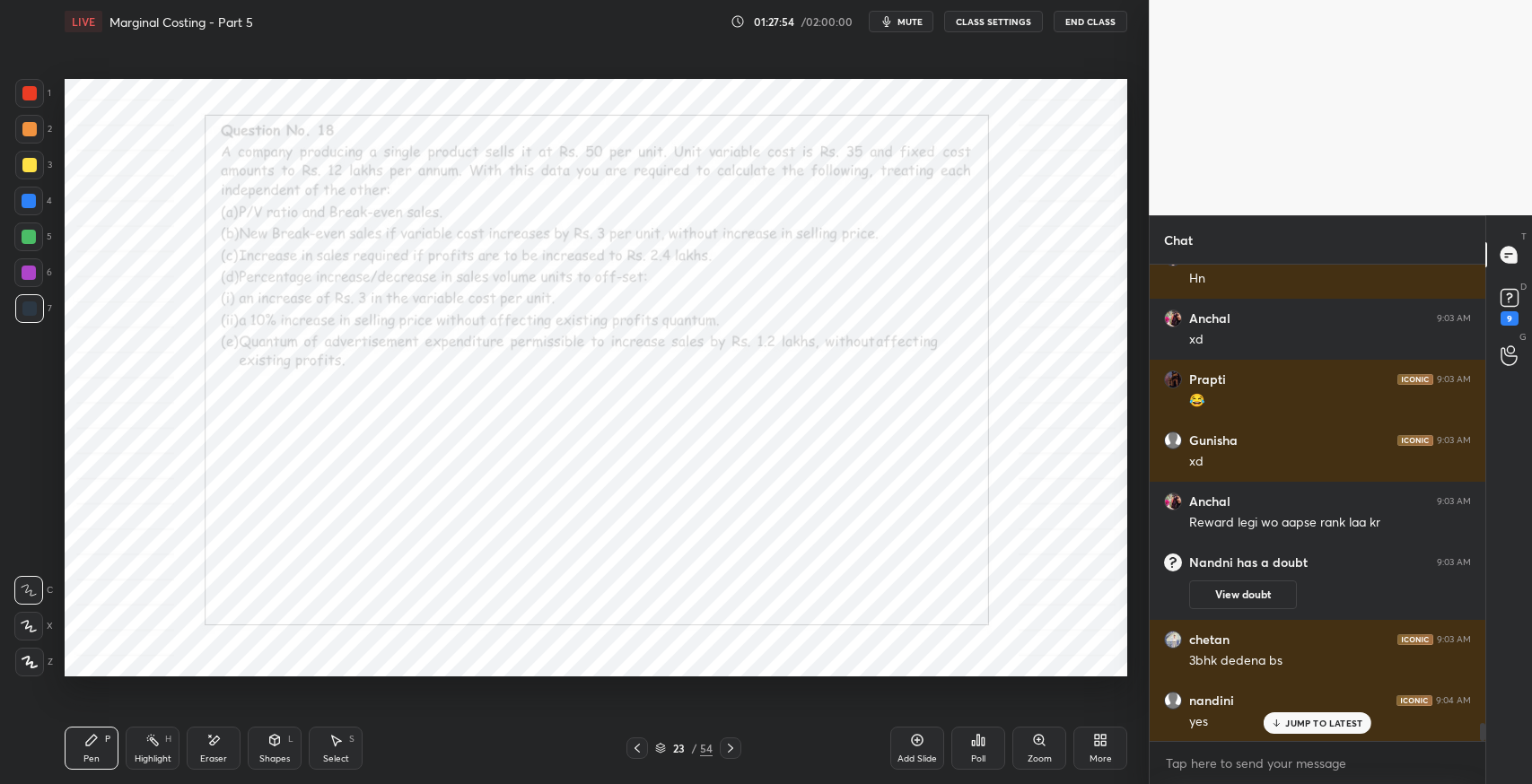
click at [334, 739] on icon at bounding box center [337, 742] width 10 height 11
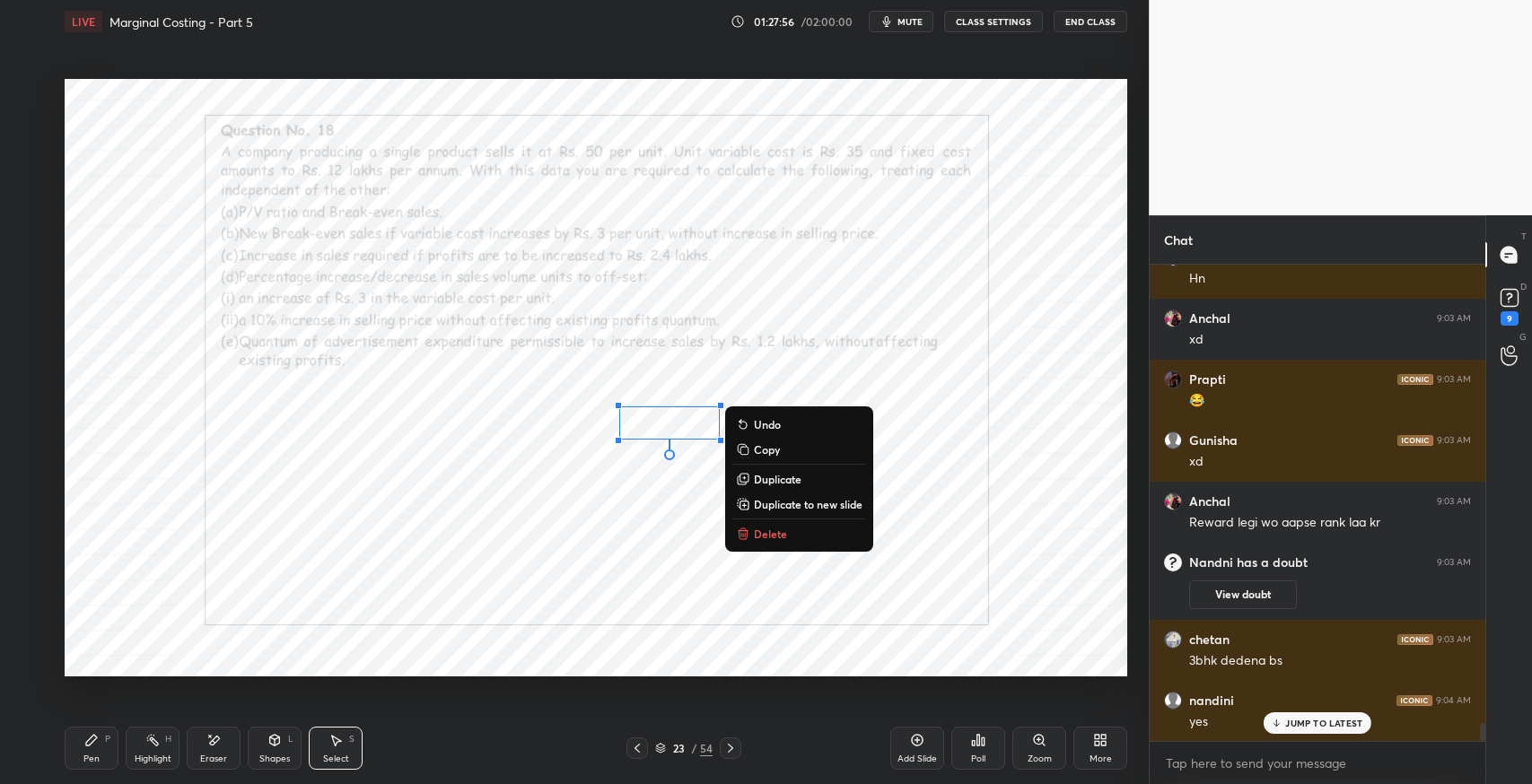
click at [101, 743] on div "Pen P" at bounding box center [91, 748] width 54 height 43
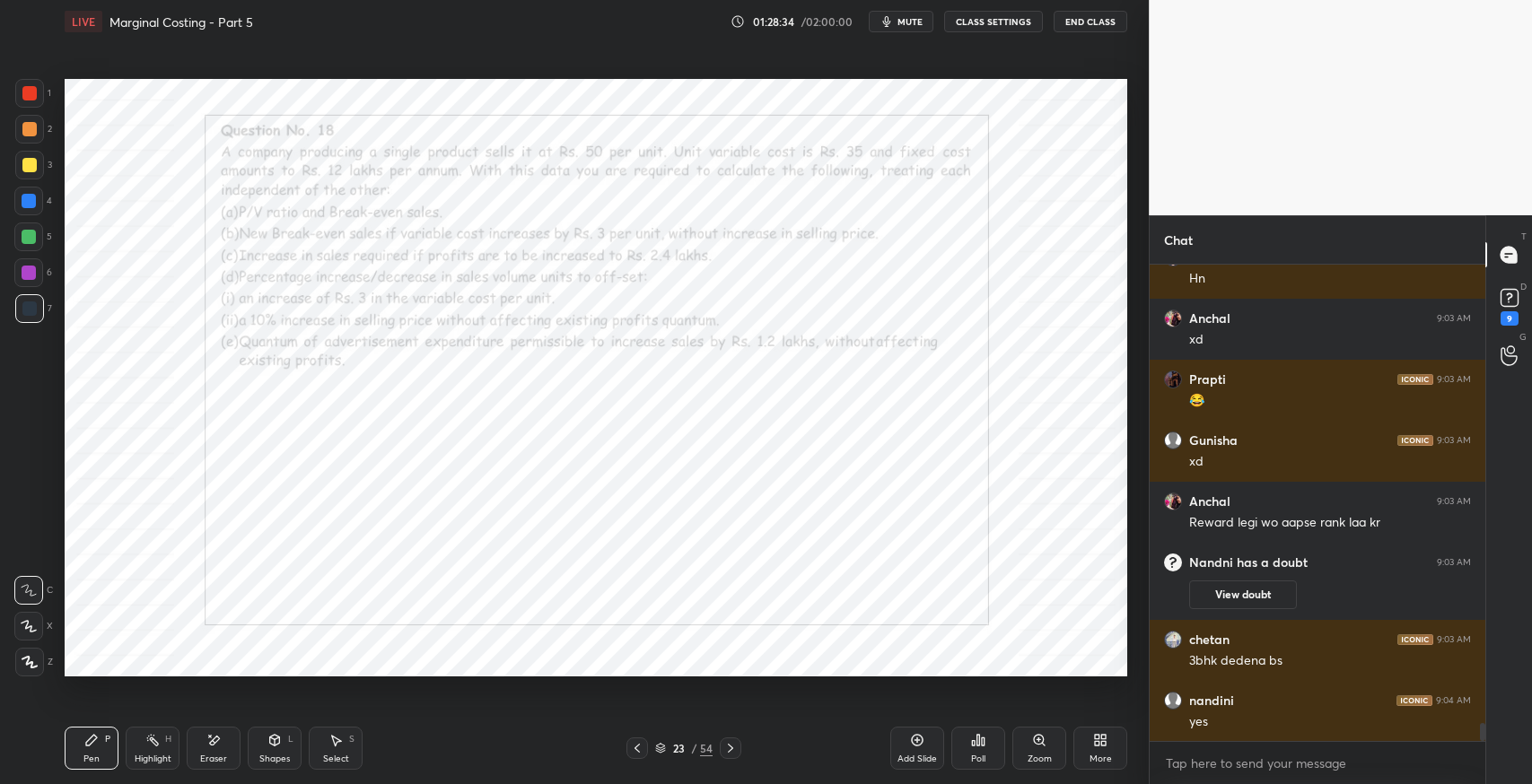
scroll to position [12143, 0]
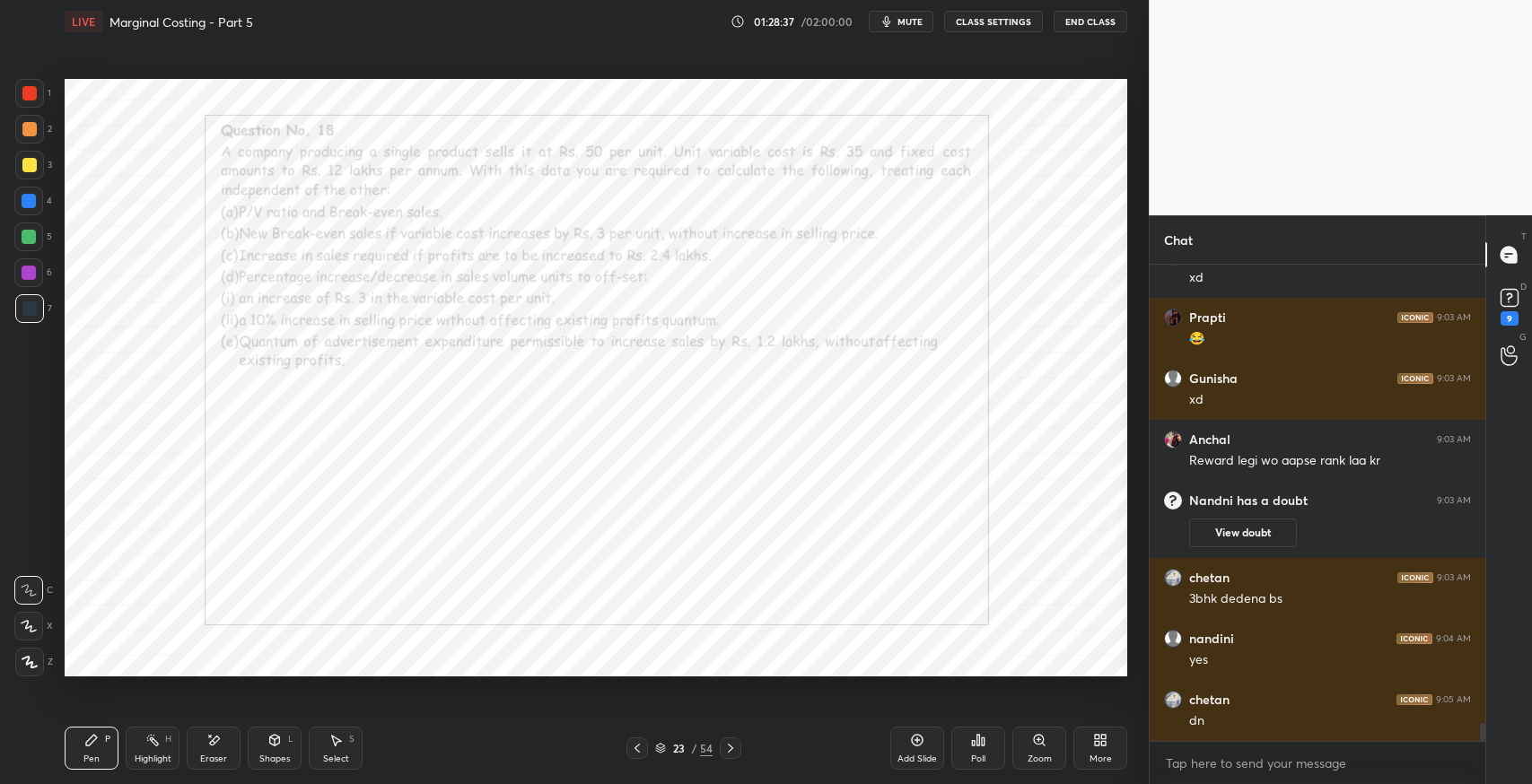
click at [337, 743] on icon at bounding box center [336, 741] width 15 height 15
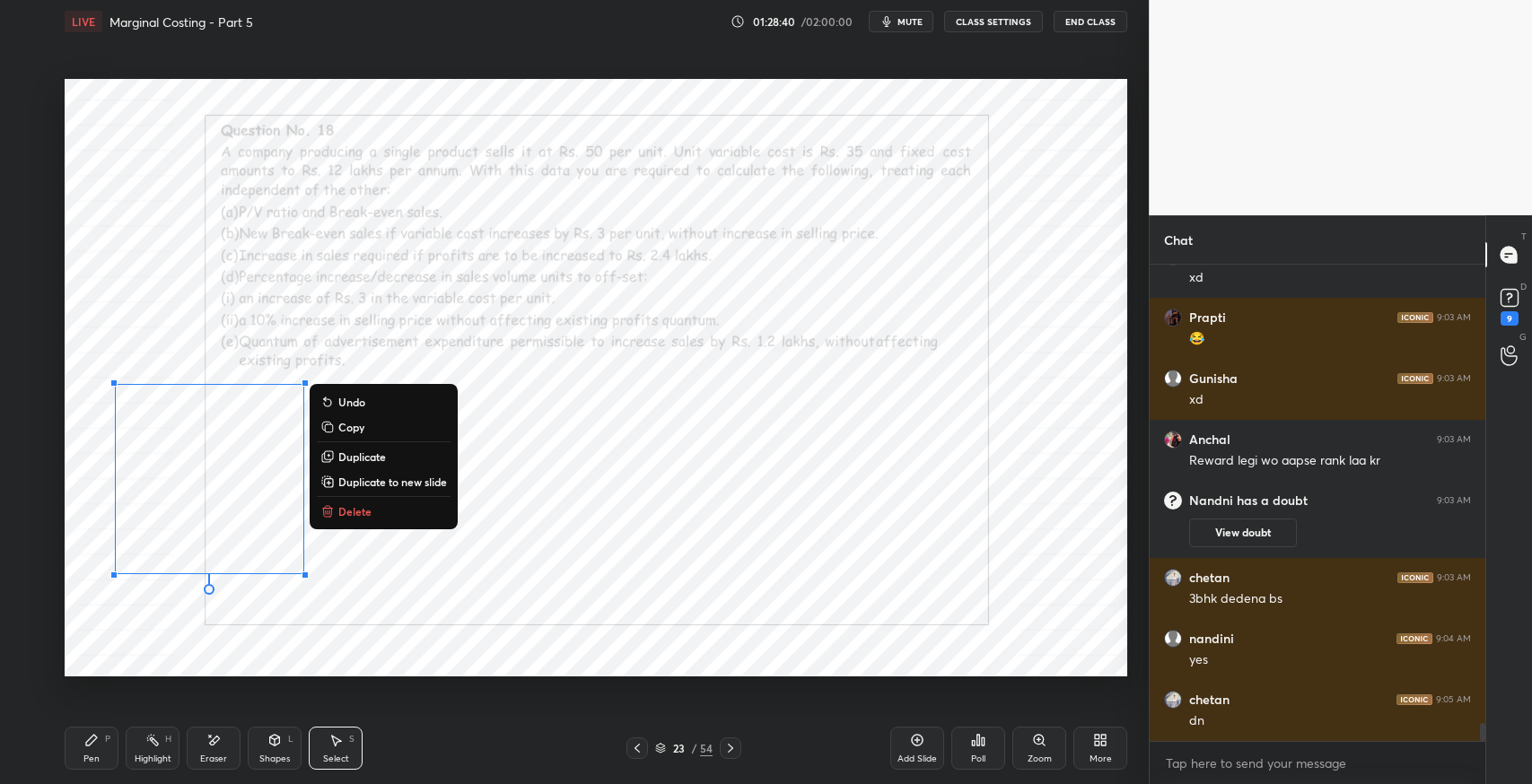
click at [457, 585] on div "0 ° Undo Copy Duplicate Duplicate to new slide Delete" at bounding box center [596, 378] width 1063 height 597
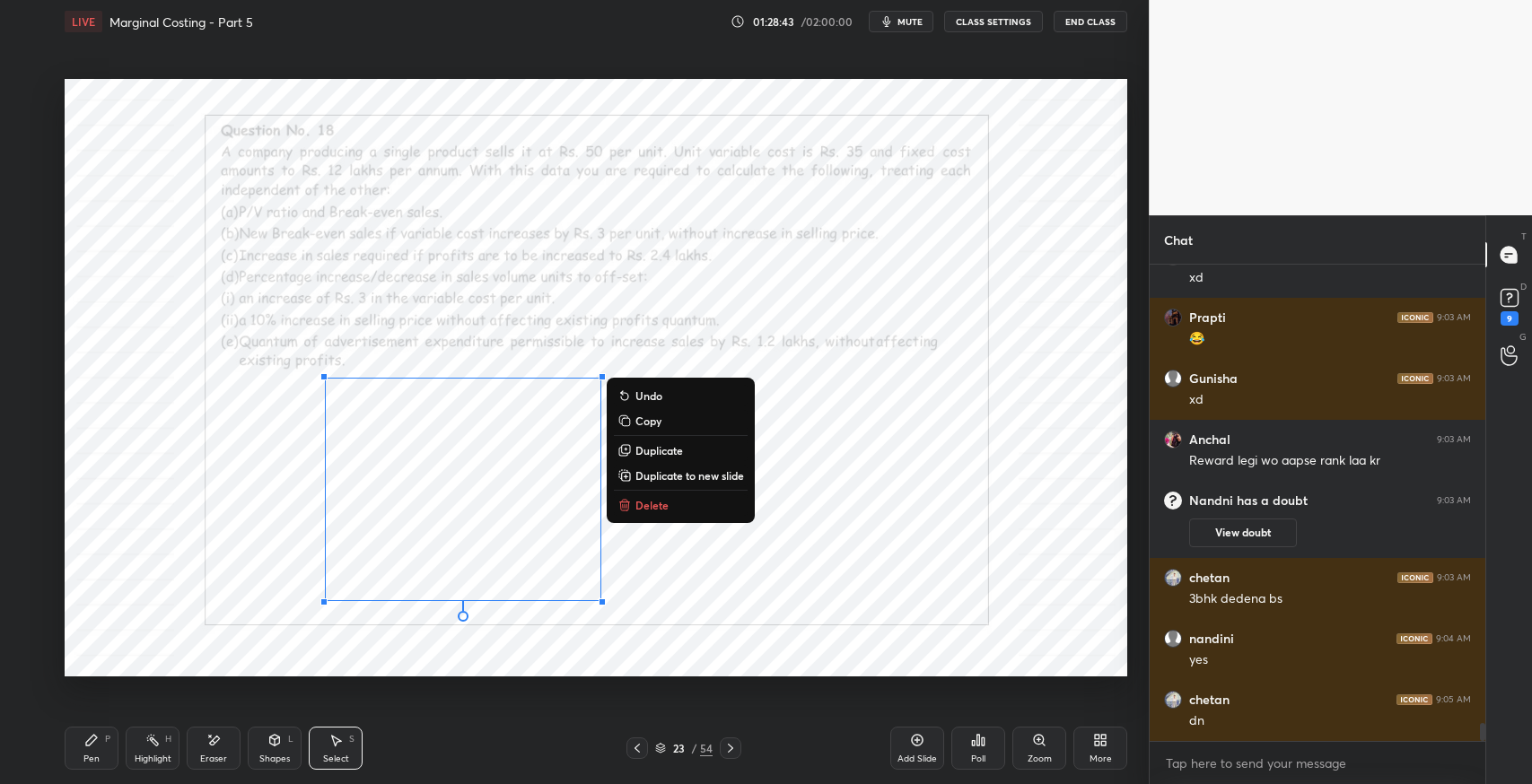
click at [259, 755] on div "Shapes L" at bounding box center [274, 748] width 54 height 43
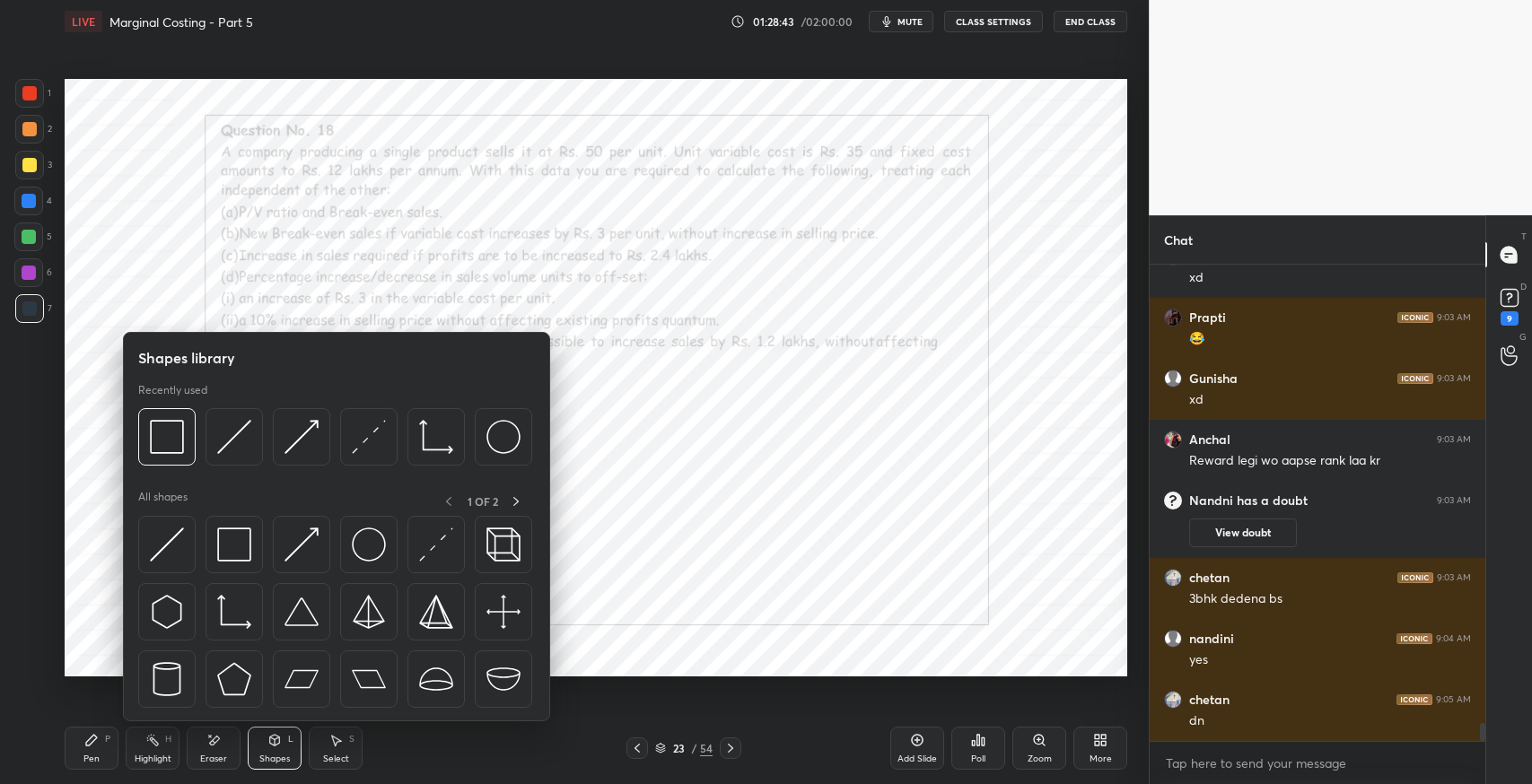
click at [230, 539] on img at bounding box center [234, 544] width 34 height 34
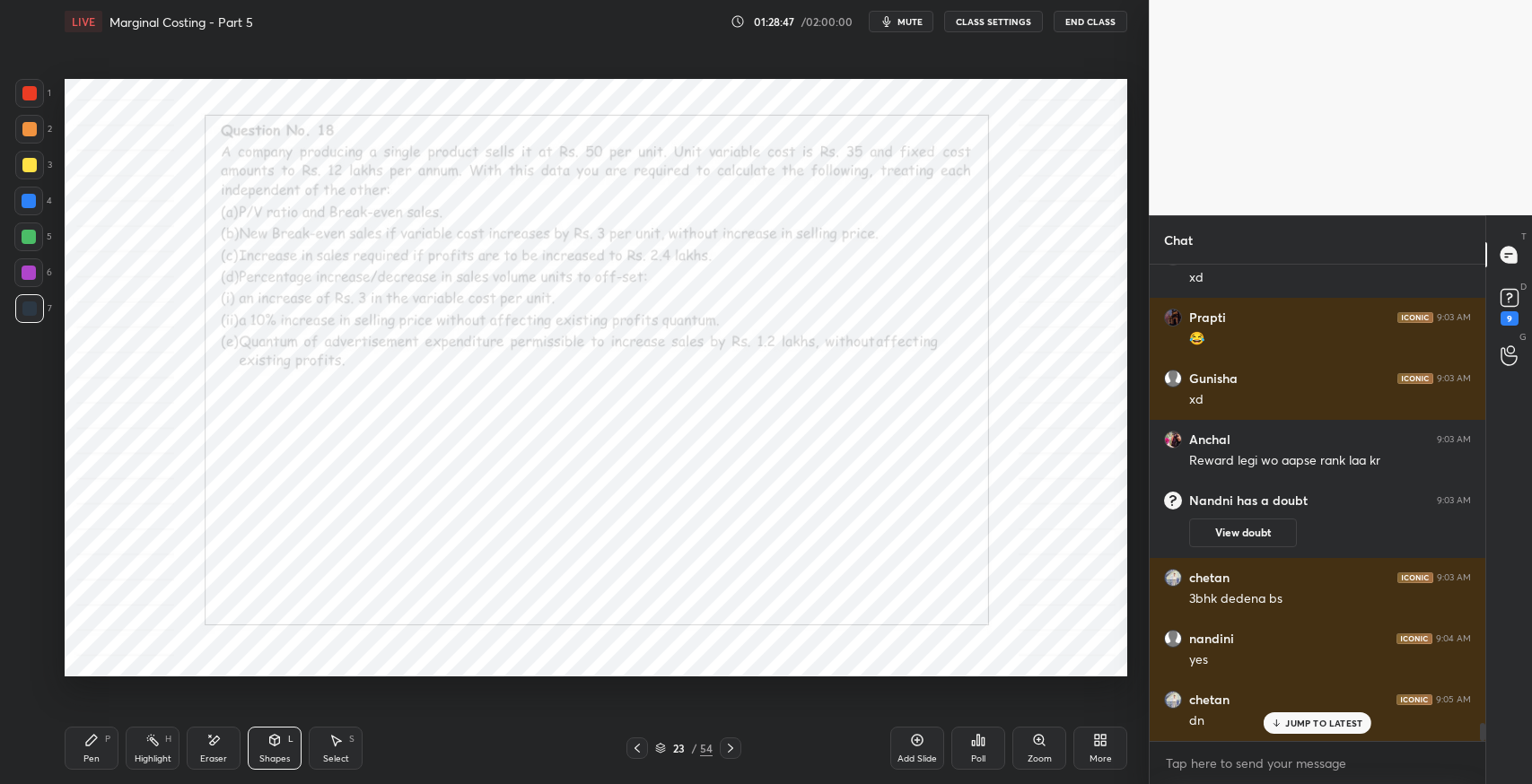
scroll to position [12204, 0]
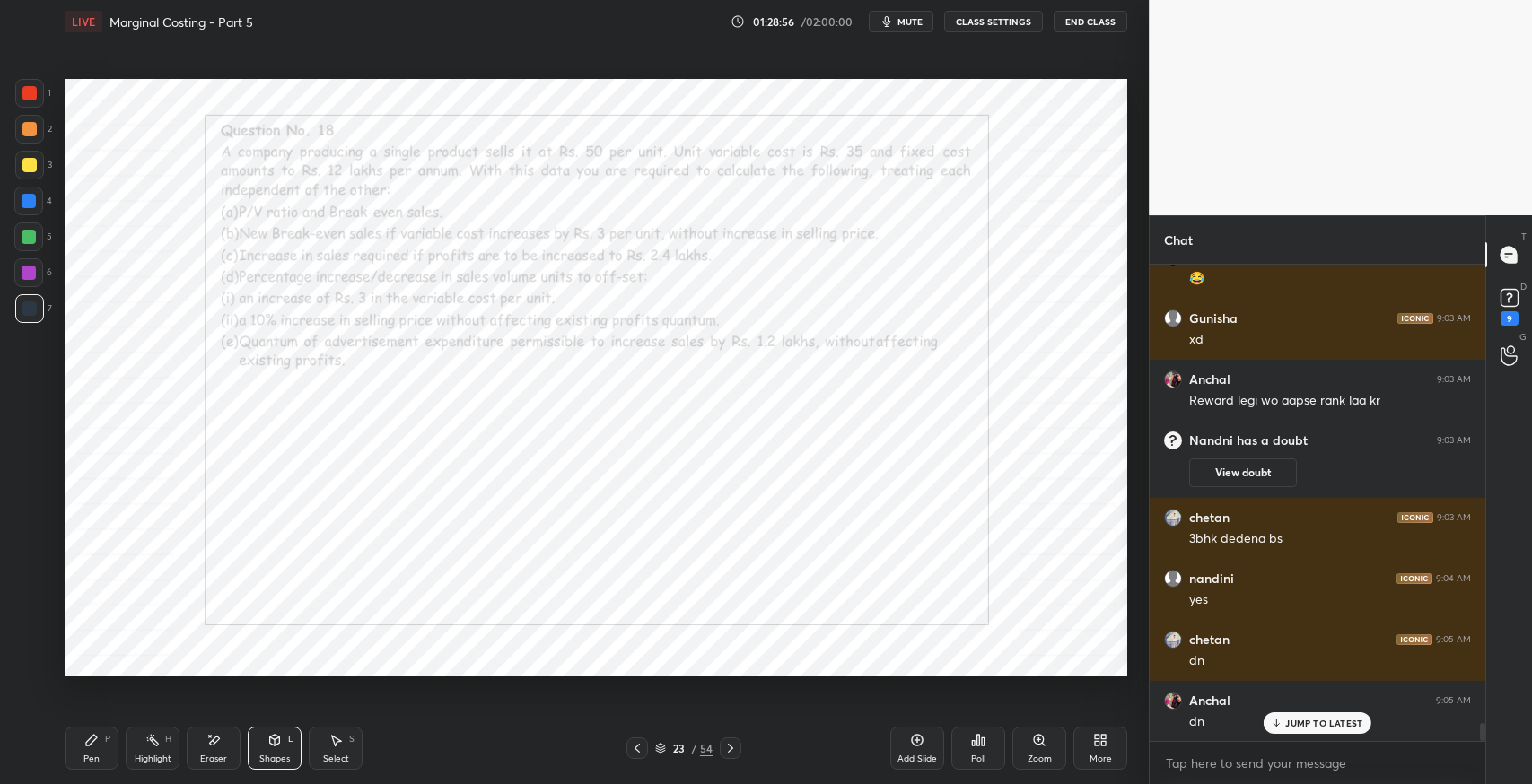
click at [82, 743] on div "Pen P" at bounding box center [91, 748] width 54 height 43
click at [330, 736] on icon at bounding box center [336, 741] width 15 height 15
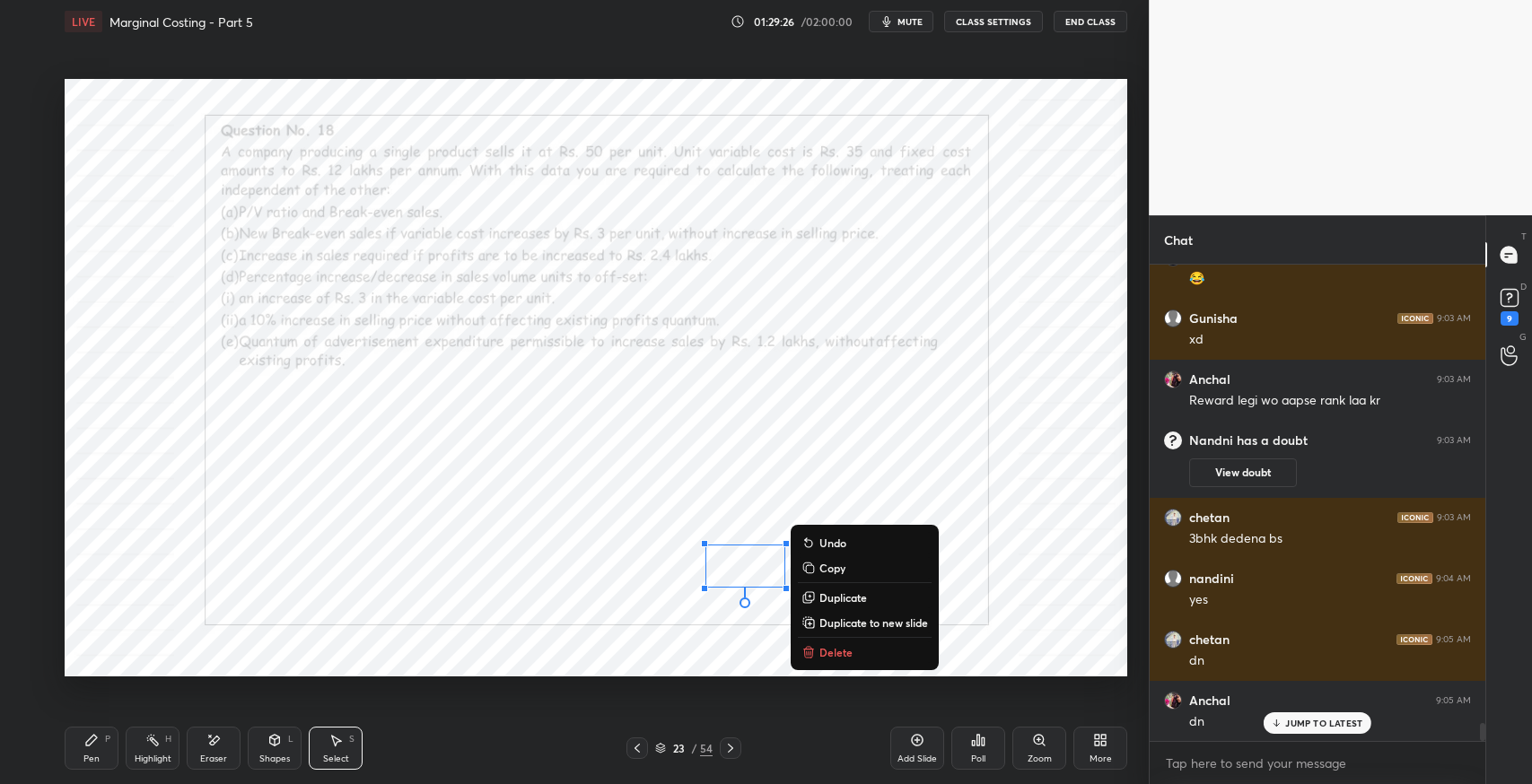
click at [103, 744] on div "Pen P" at bounding box center [91, 748] width 54 height 43
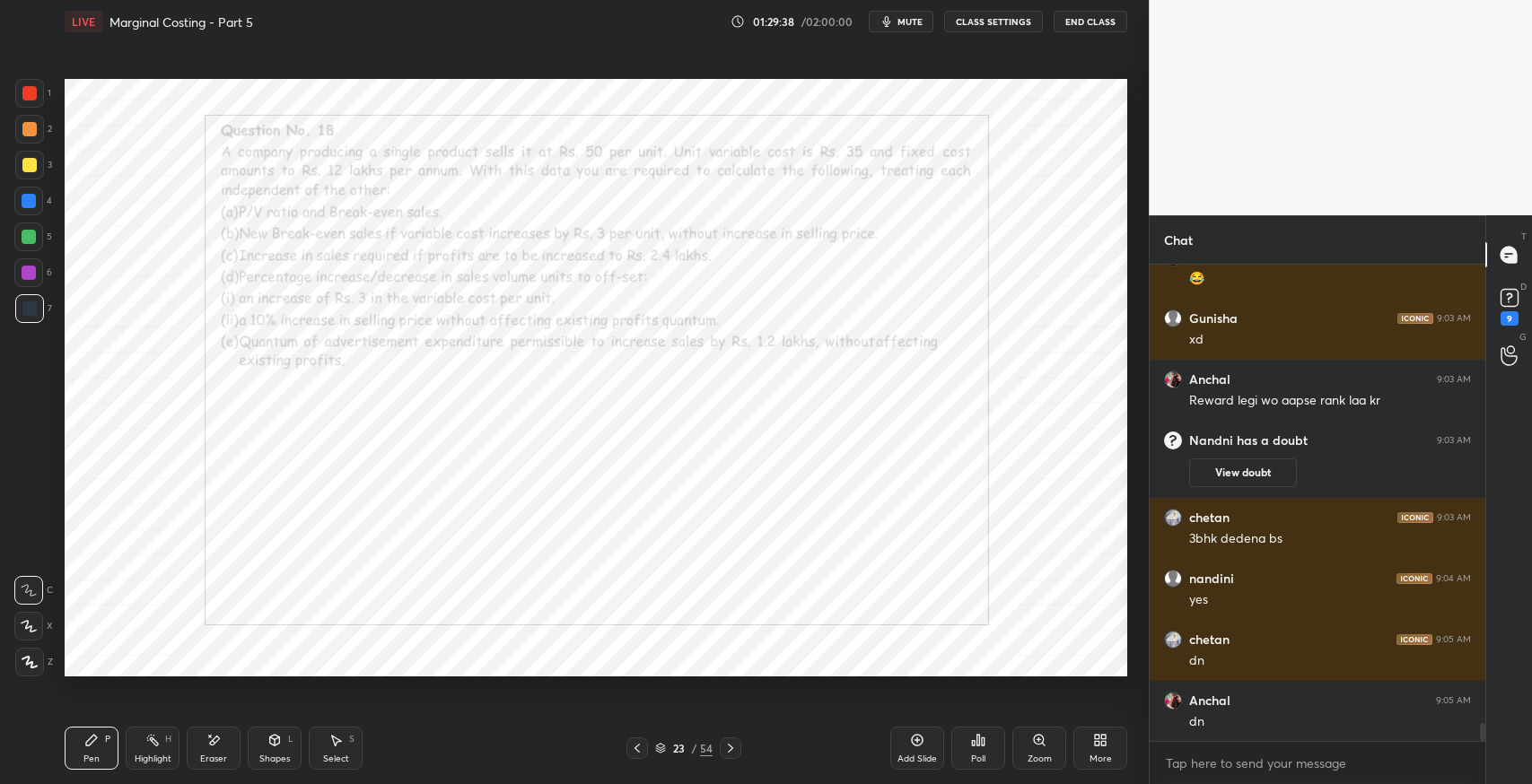
scroll to position [12266, 0]
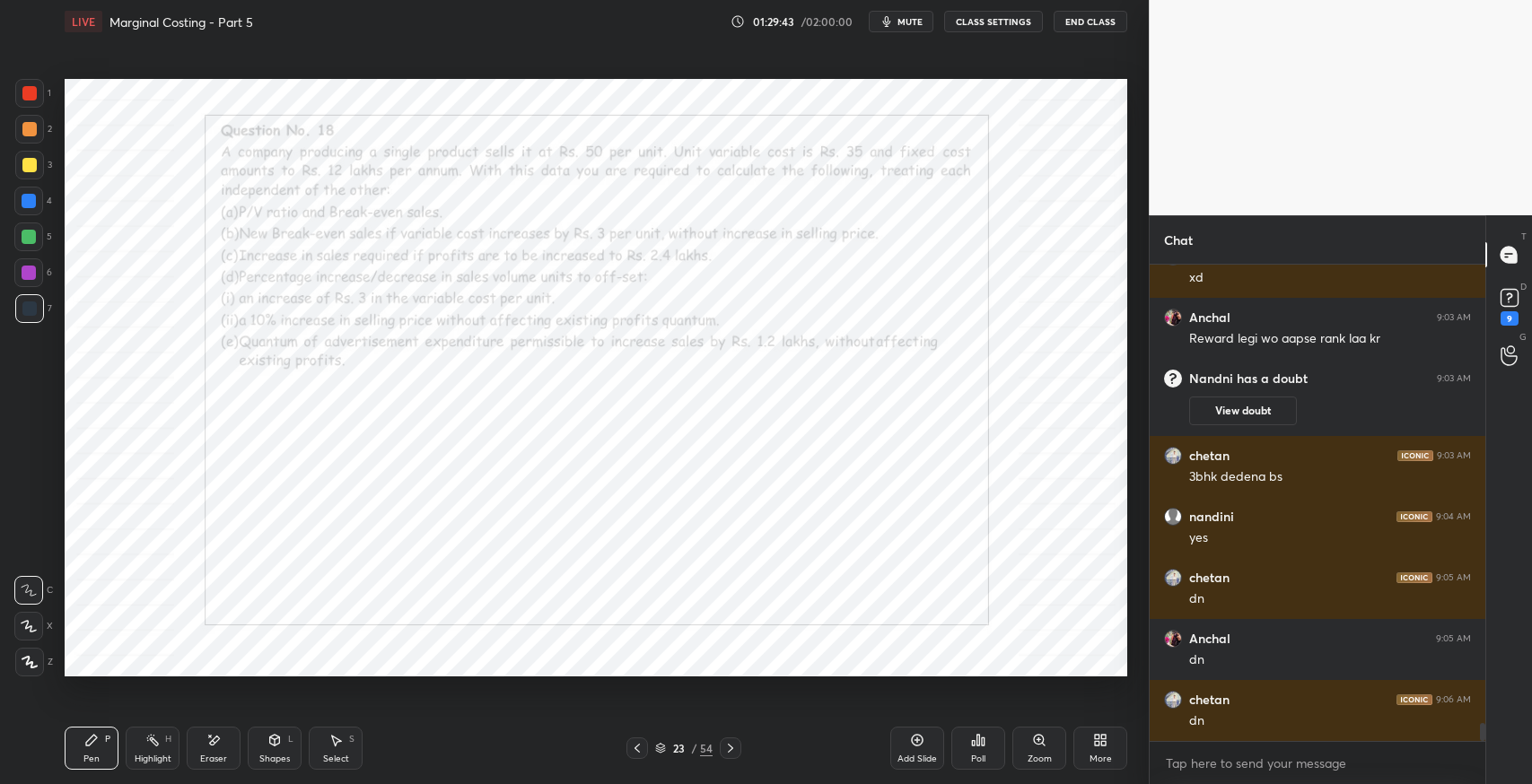
click at [267, 750] on div "Shapes L" at bounding box center [274, 748] width 54 height 43
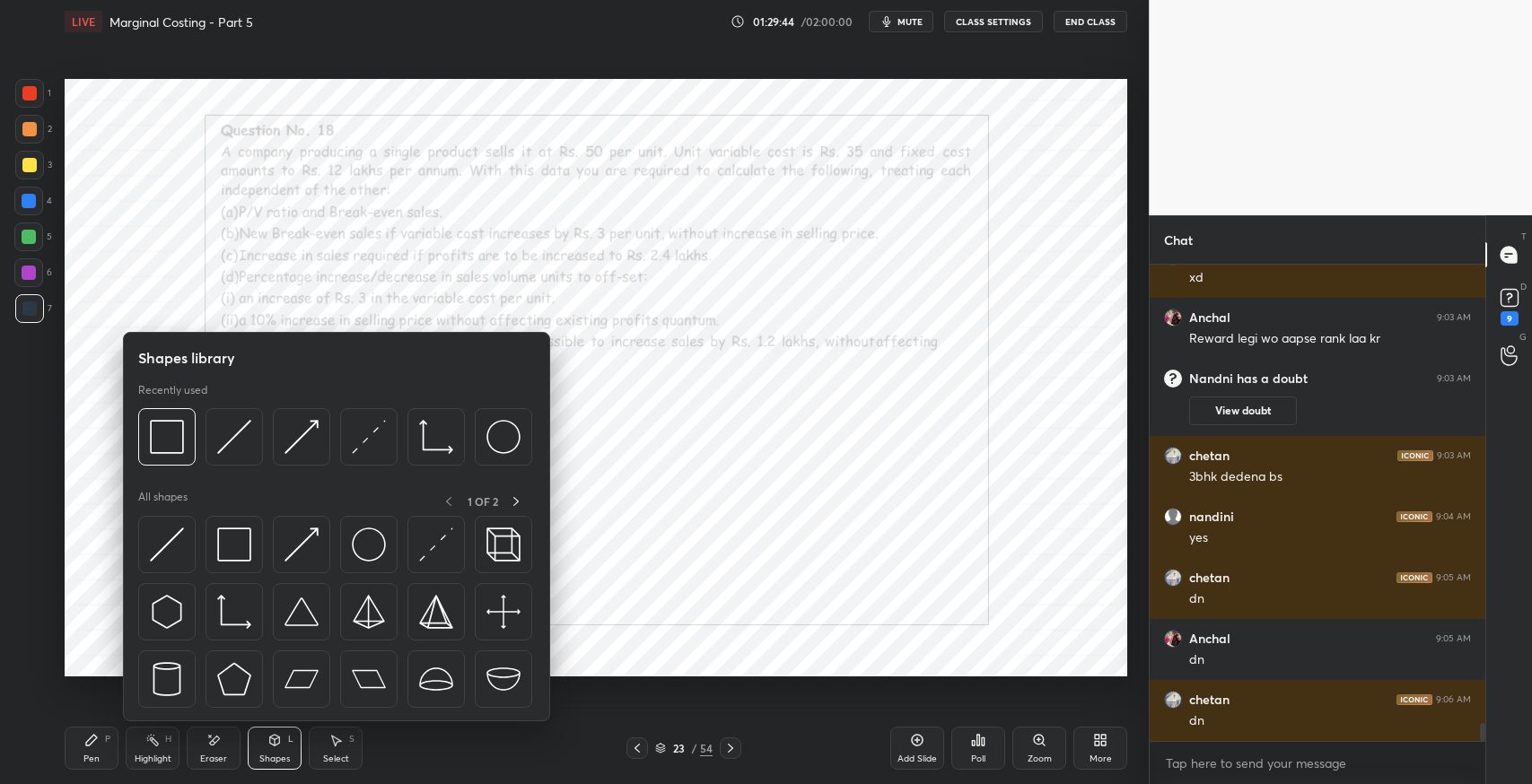
click at [219, 549] on img at bounding box center [234, 544] width 34 height 34
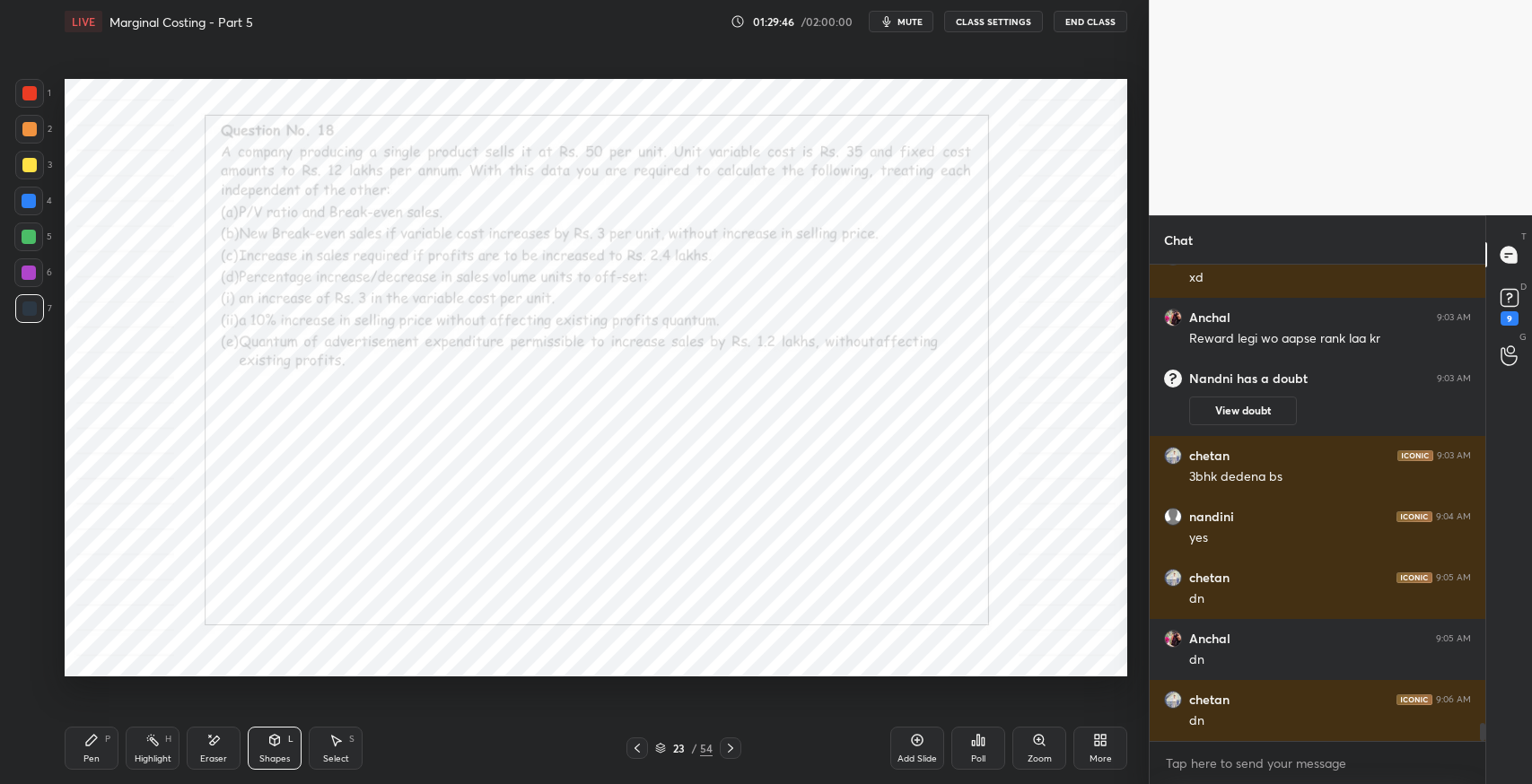
click at [95, 745] on icon at bounding box center [91, 741] width 15 height 15
click at [78, 749] on div "Pen P" at bounding box center [91, 748] width 54 height 43
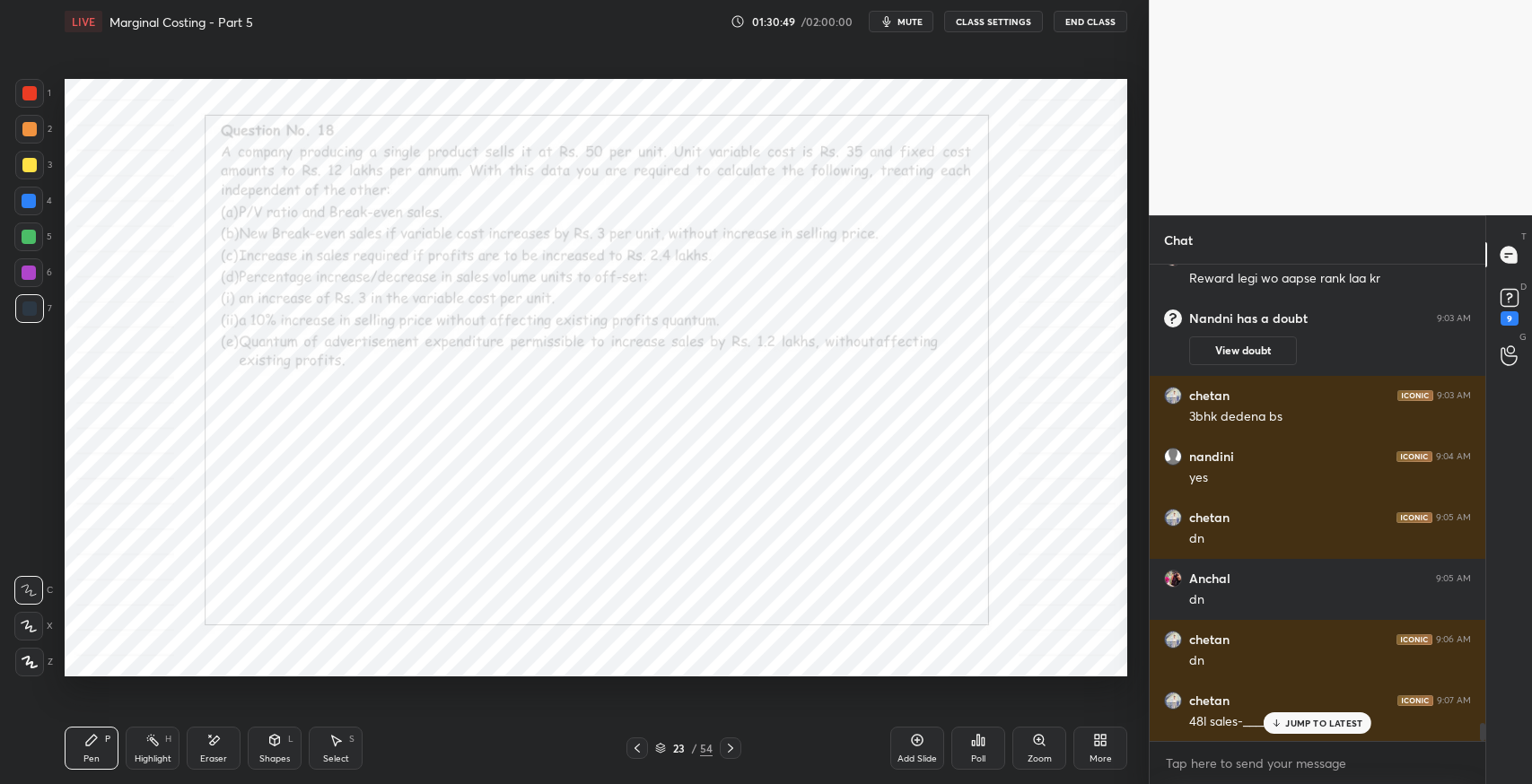
click at [415, 722] on div "Pen P Highlight H Eraser Shapes L Select S 23 / 54 Add Slide Poll Zoom More" at bounding box center [596, 749] width 1063 height 72
click at [1296, 731] on div "JUMP TO LATEST" at bounding box center [1317, 723] width 108 height 21
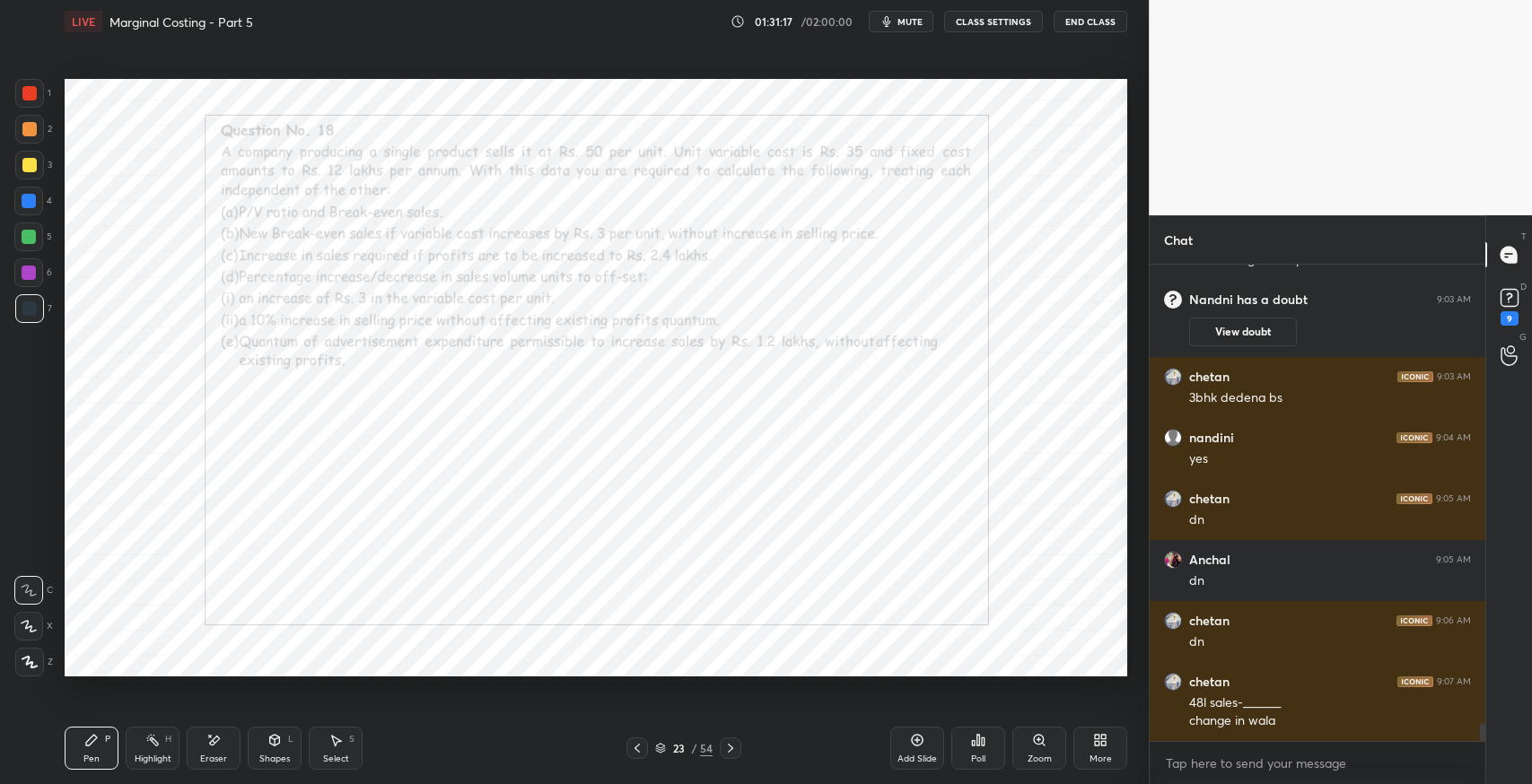
scroll to position [12405, 0]
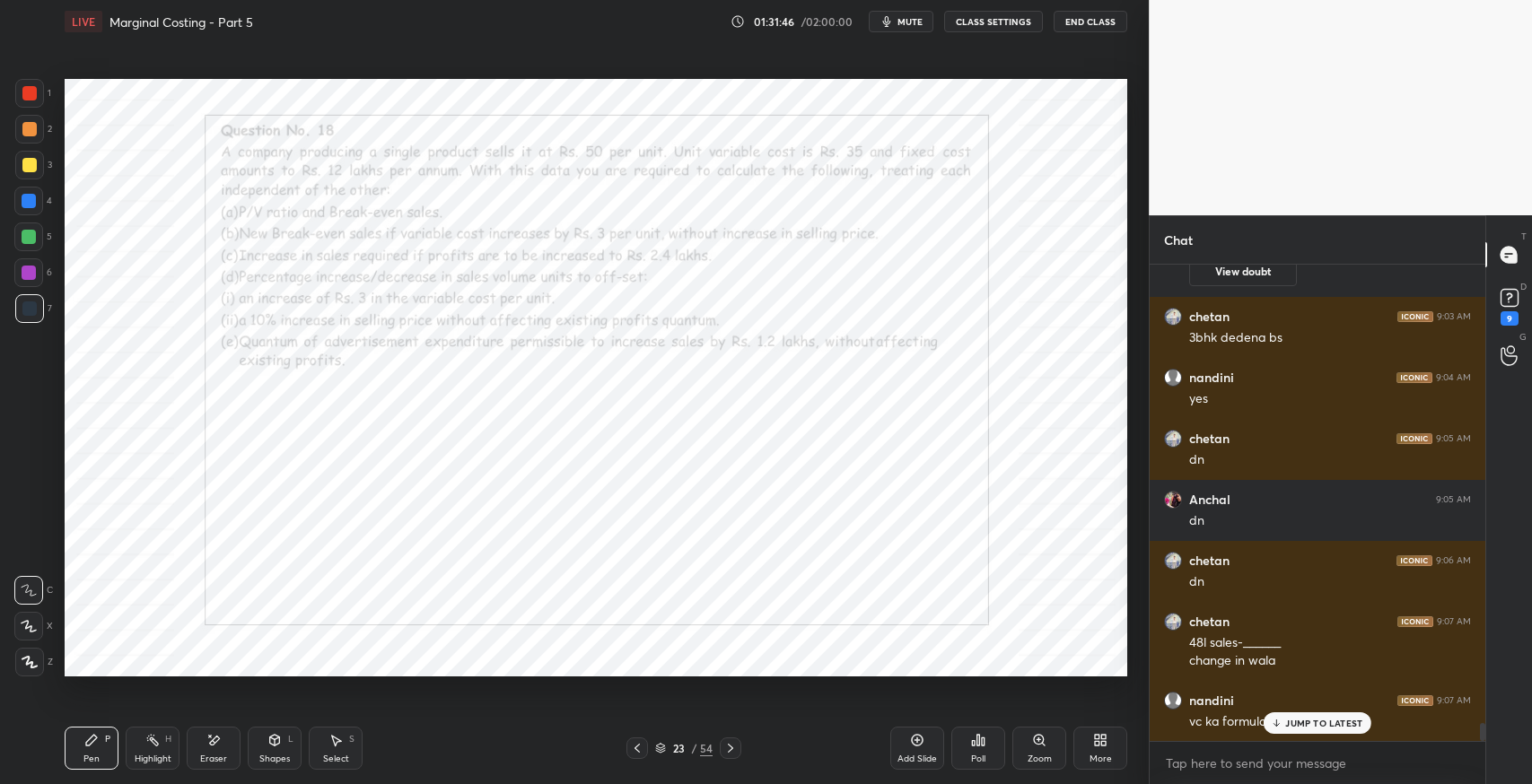
click at [1307, 731] on div "JUMP TO LATEST" at bounding box center [1317, 723] width 108 height 21
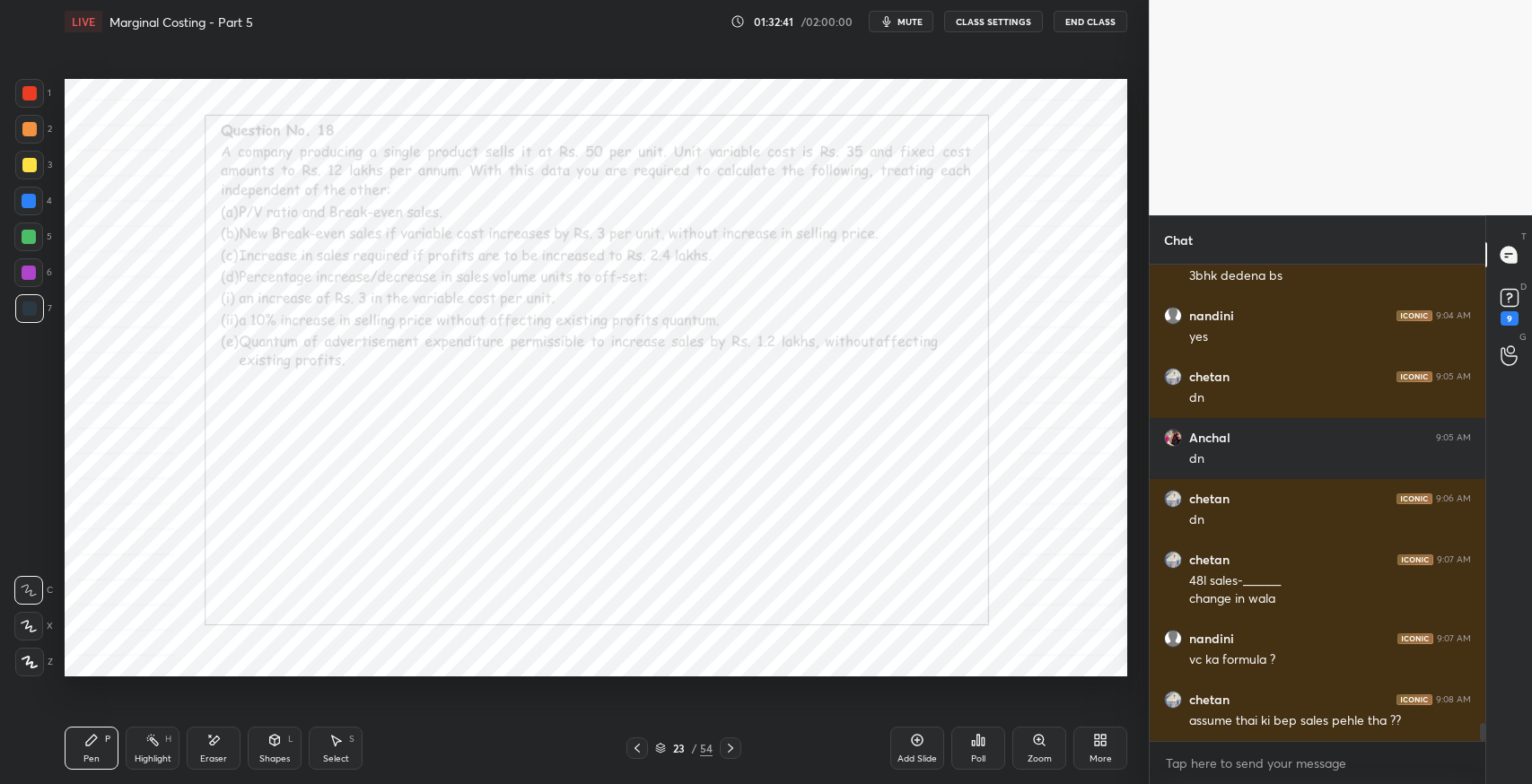
click at [235, 748] on div "Eraser" at bounding box center [213, 748] width 54 height 43
click at [94, 747] on div "Pen P" at bounding box center [91, 748] width 54 height 43
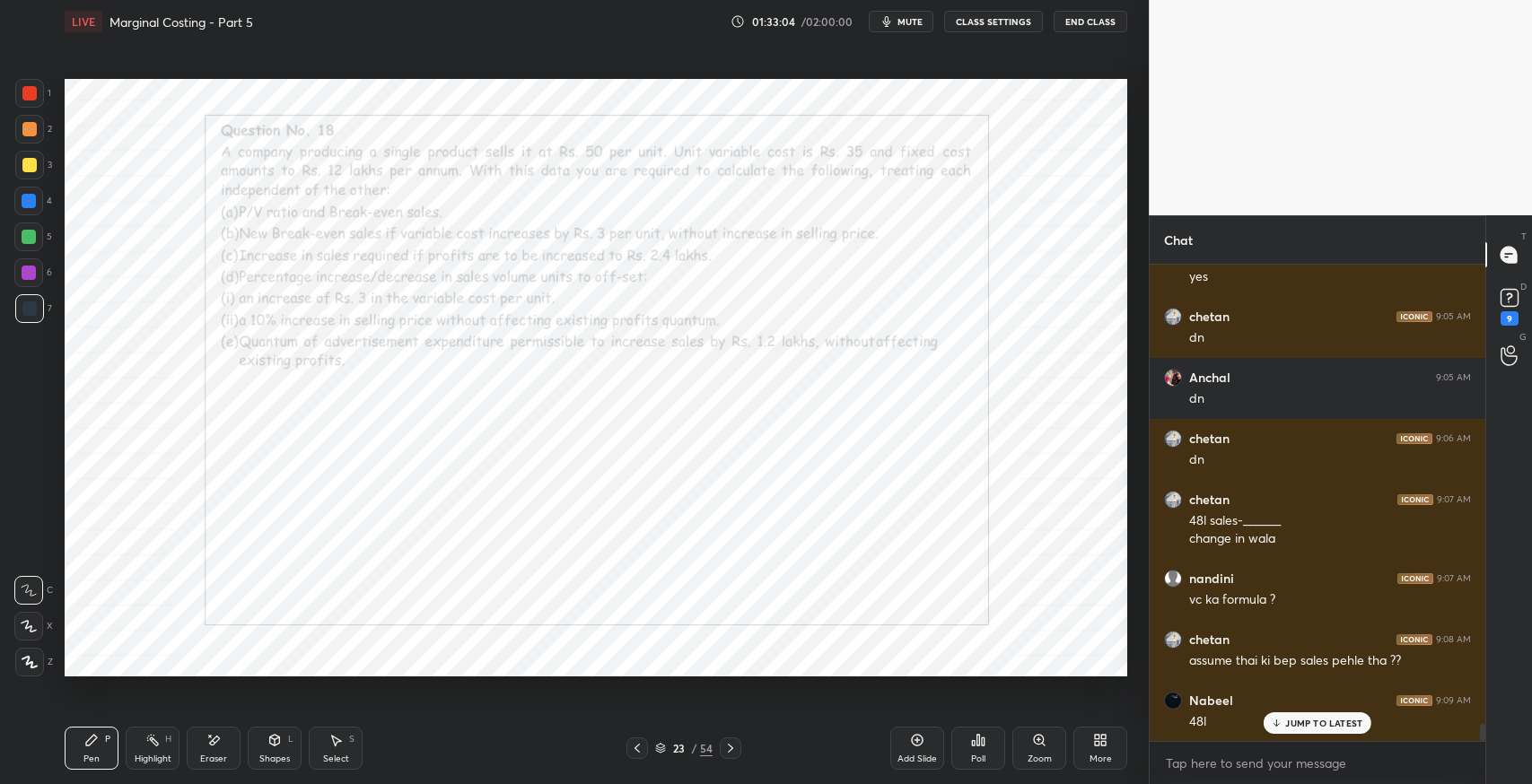
scroll to position [12588, 0]
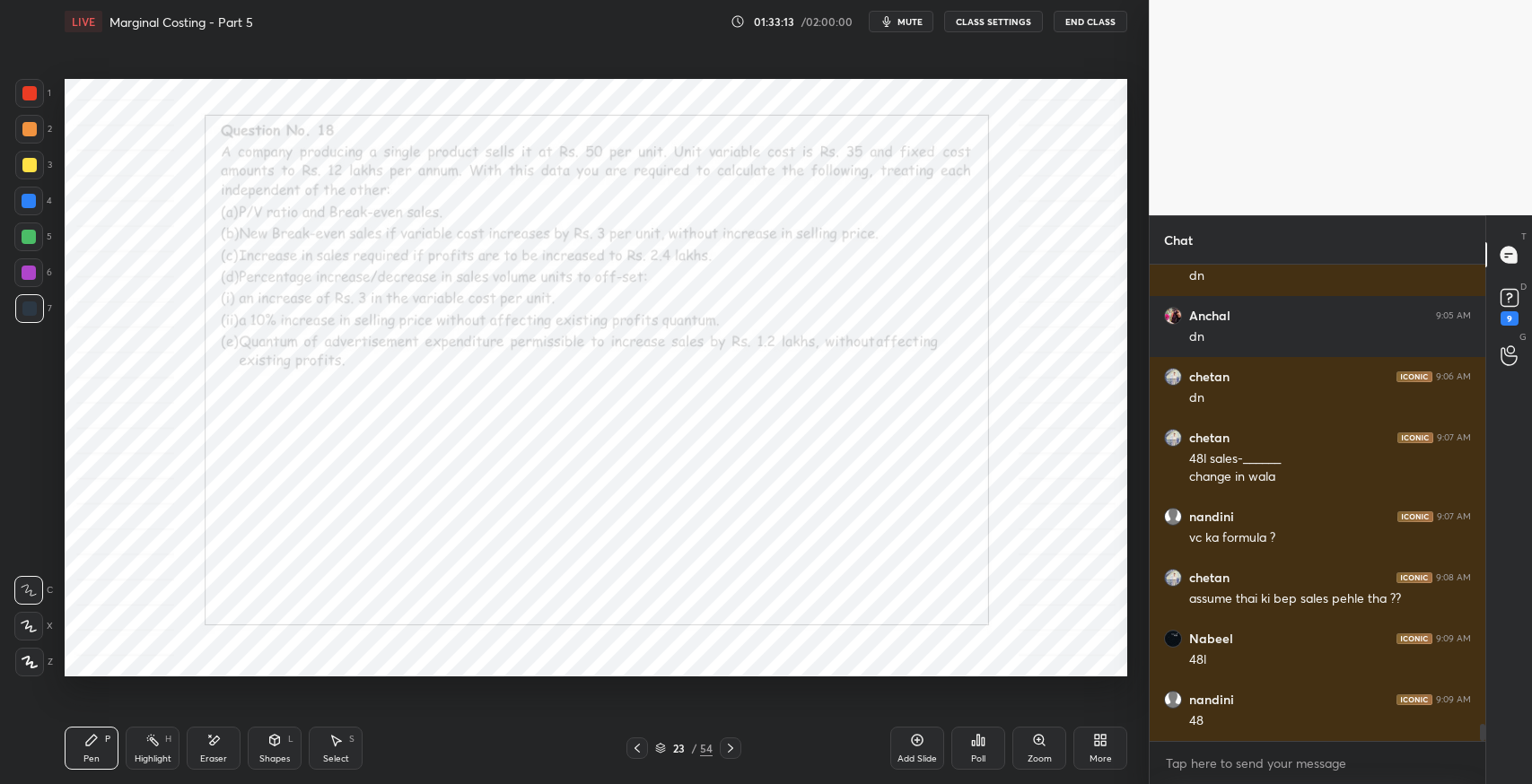
click at [223, 757] on div "Eraser" at bounding box center [213, 759] width 27 height 9
click at [91, 736] on icon at bounding box center [91, 741] width 11 height 11
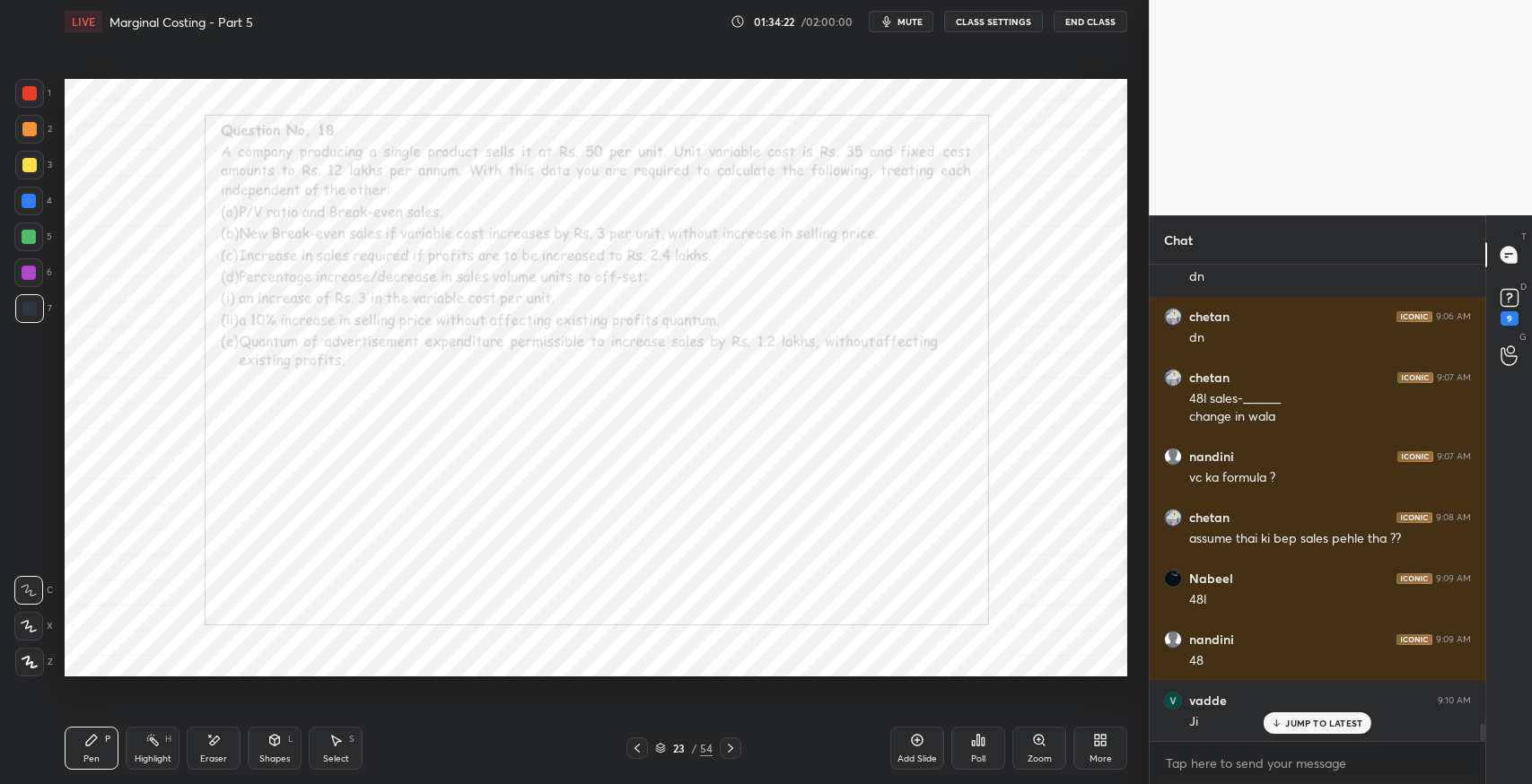
click at [343, 749] on div "Select S" at bounding box center [335, 748] width 54 height 43
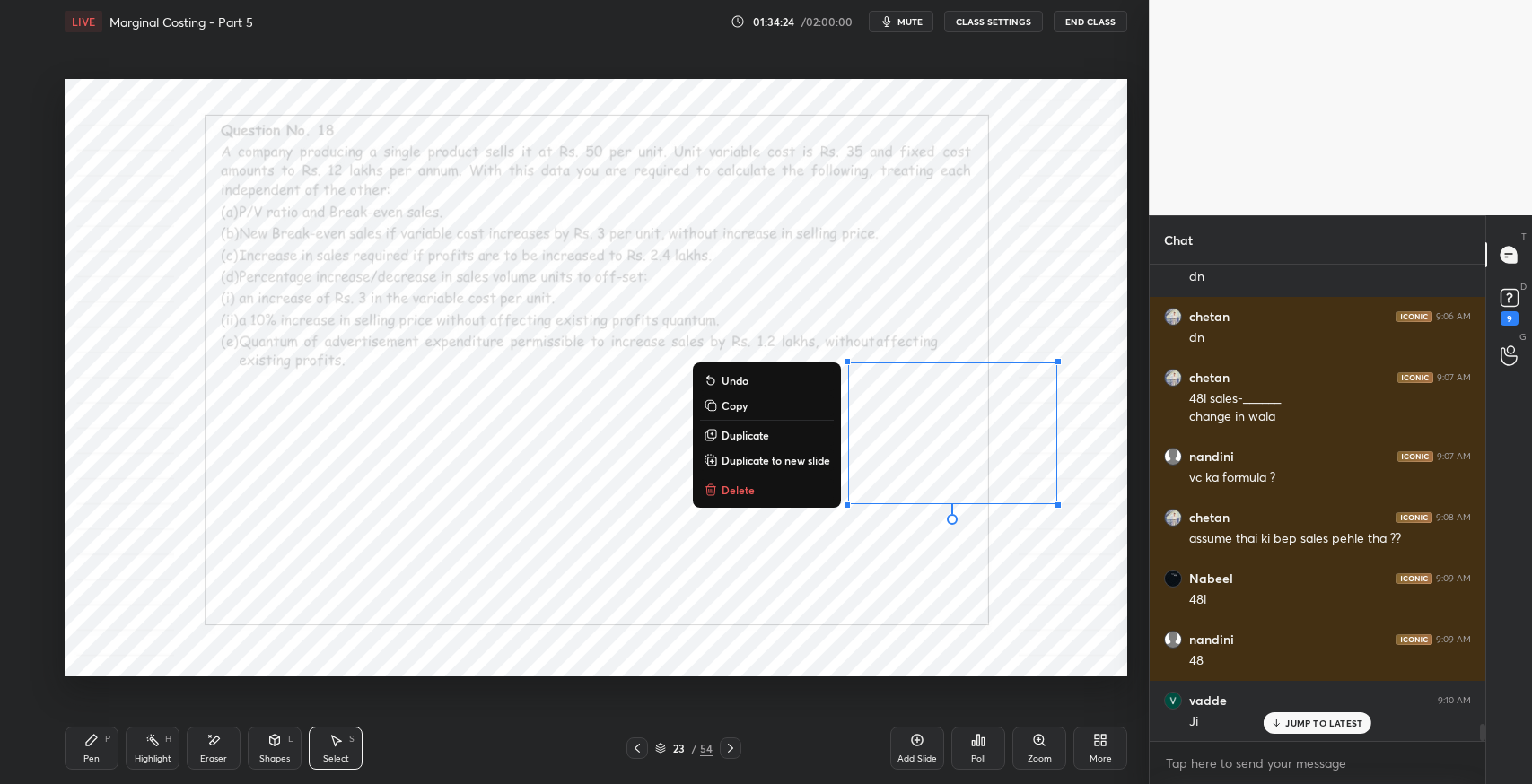
click at [761, 486] on button "Delete" at bounding box center [766, 489] width 134 height 21
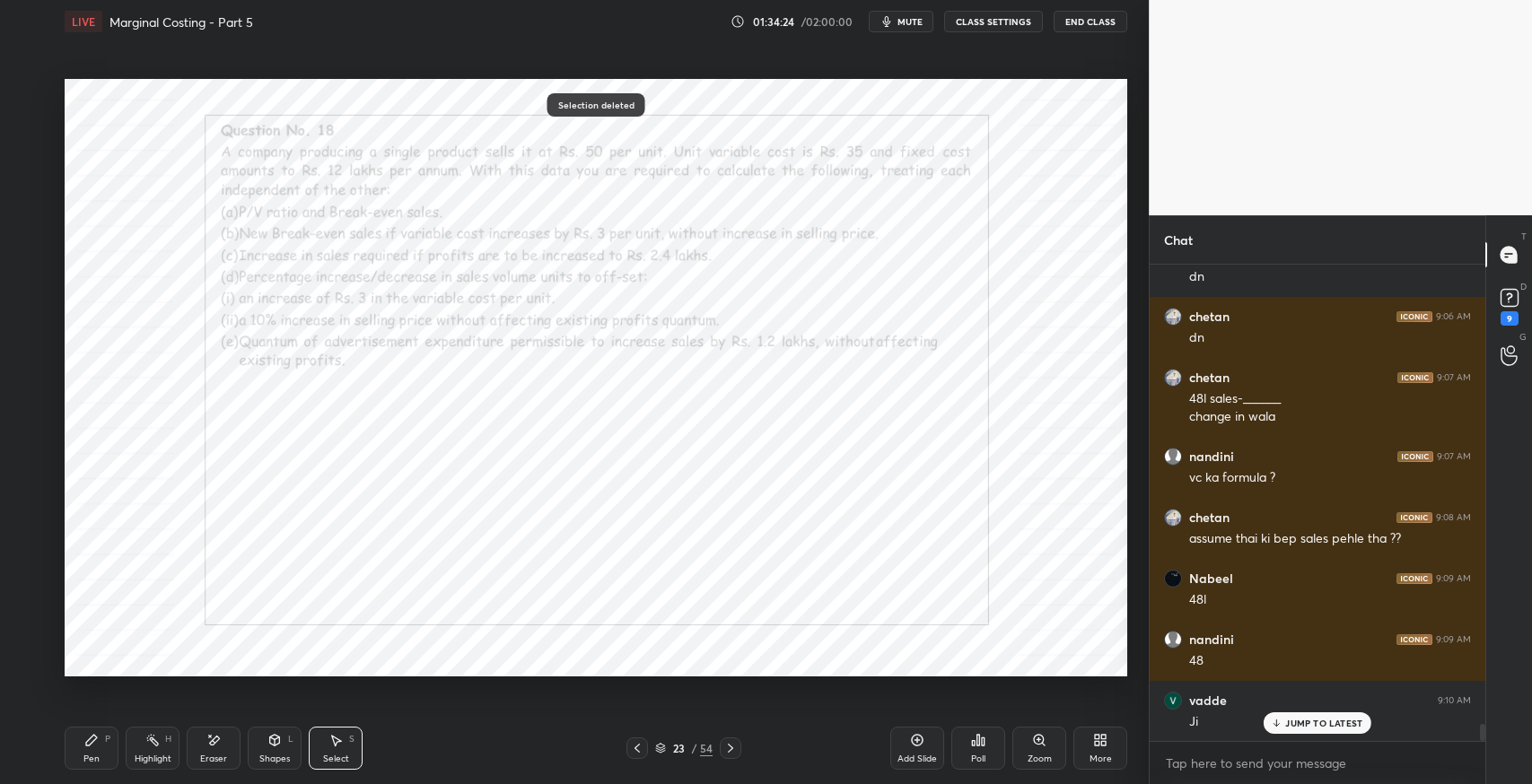
click at [83, 757] on div "Pen" at bounding box center [90, 759] width 16 height 9
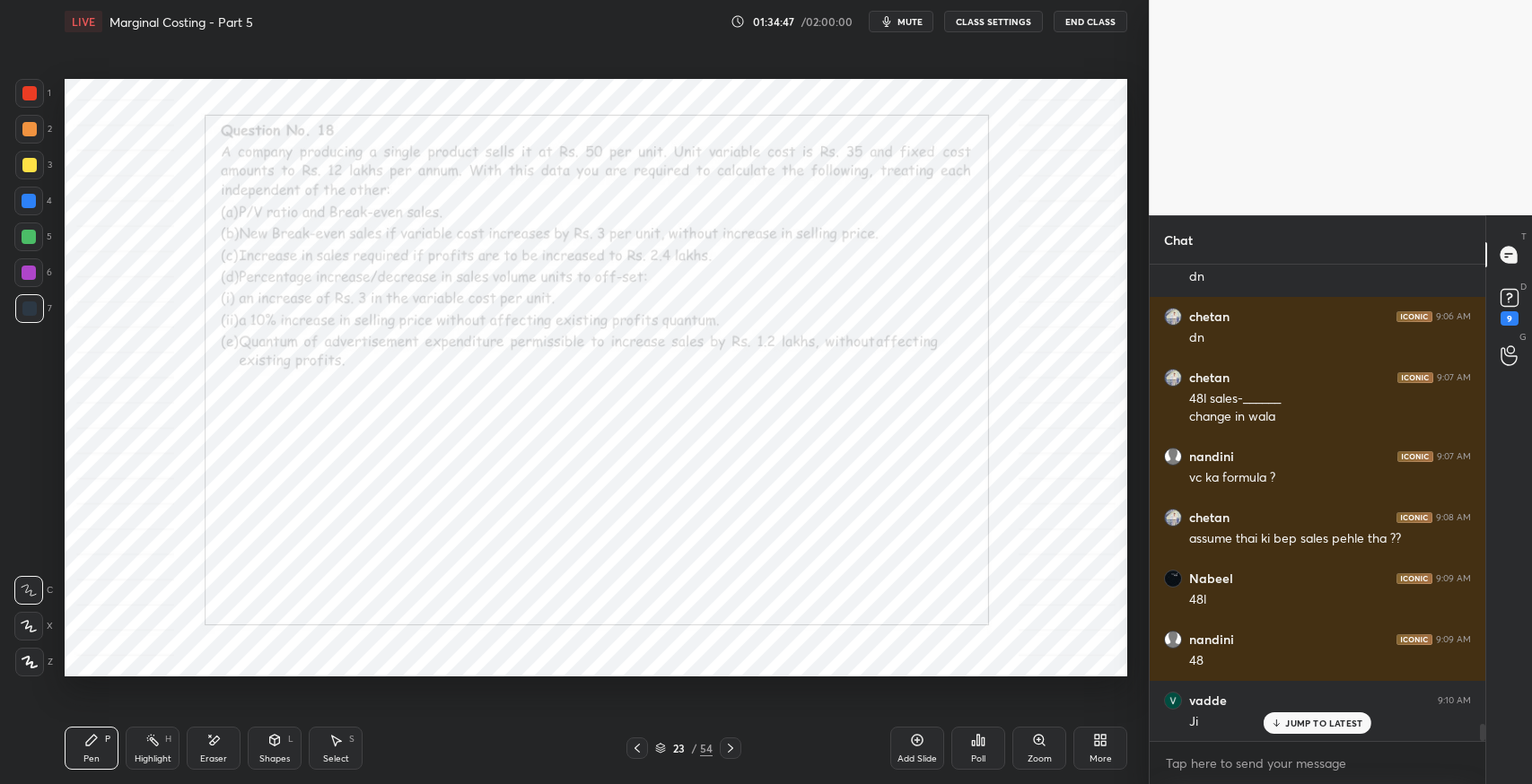
click at [219, 767] on div "Eraser" at bounding box center [213, 748] width 54 height 43
click at [86, 755] on div "Pen" at bounding box center [90, 759] width 16 height 9
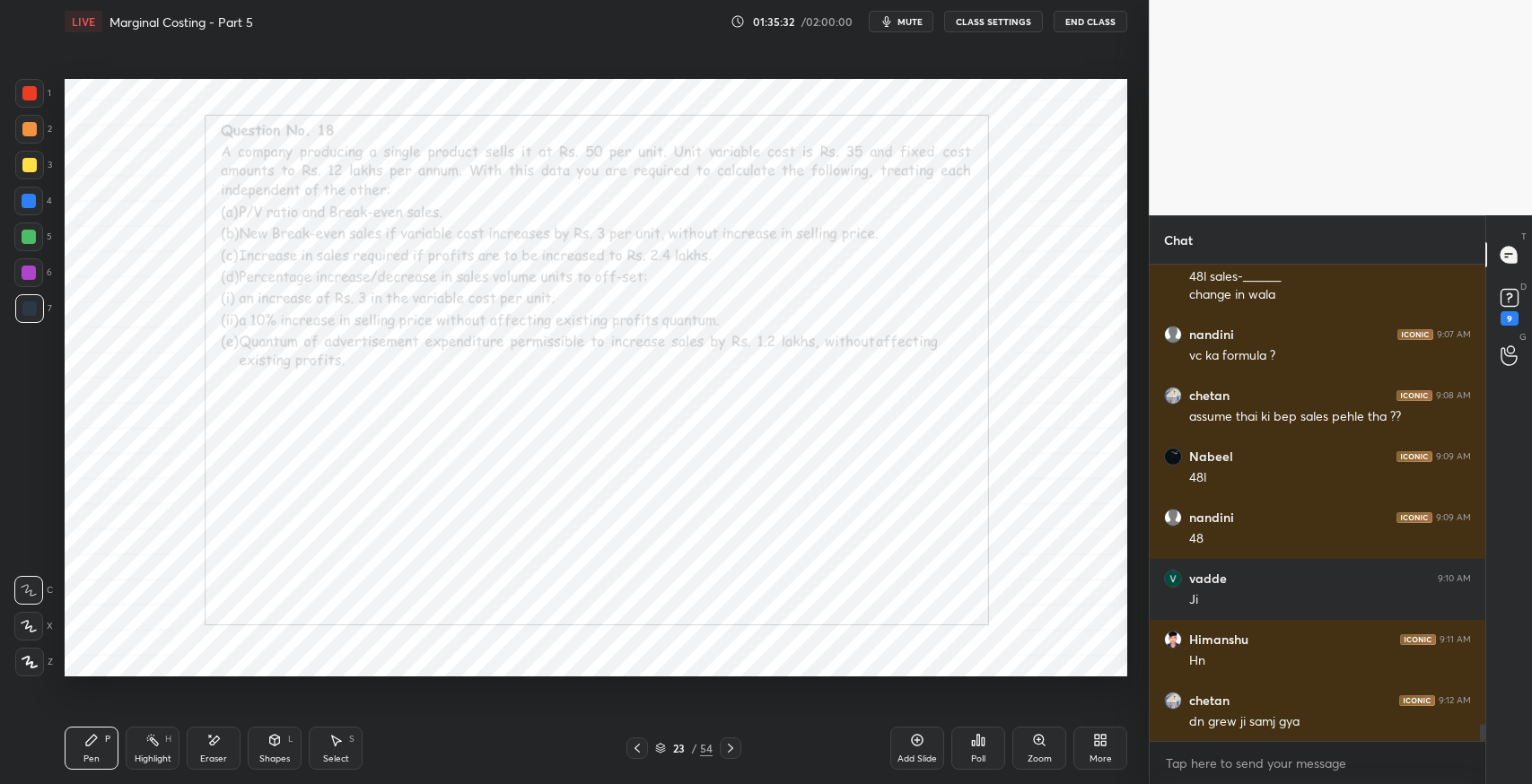
scroll to position [12833, 0]
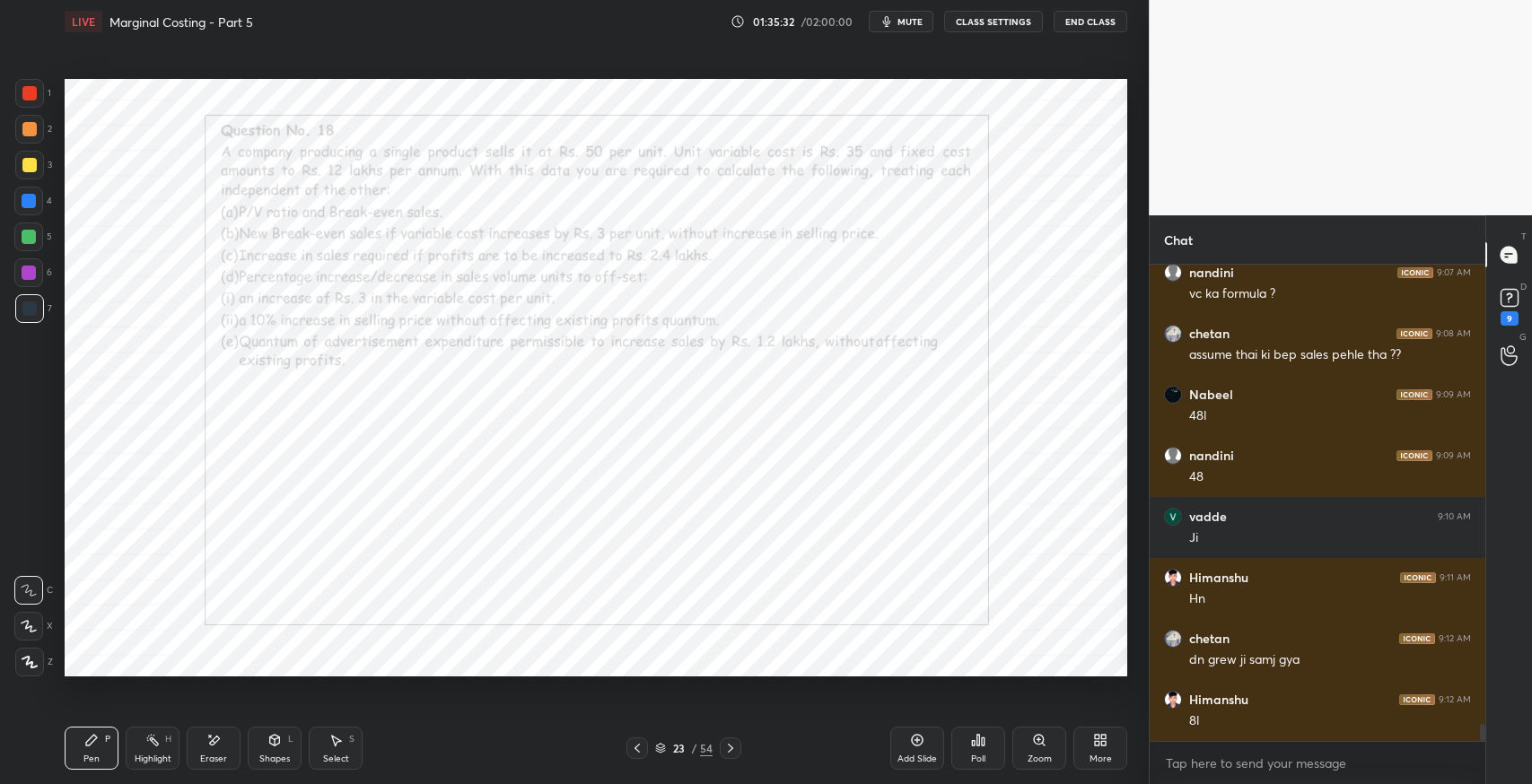
click at [1328, 729] on div "8l" at bounding box center [1330, 721] width 282 height 18
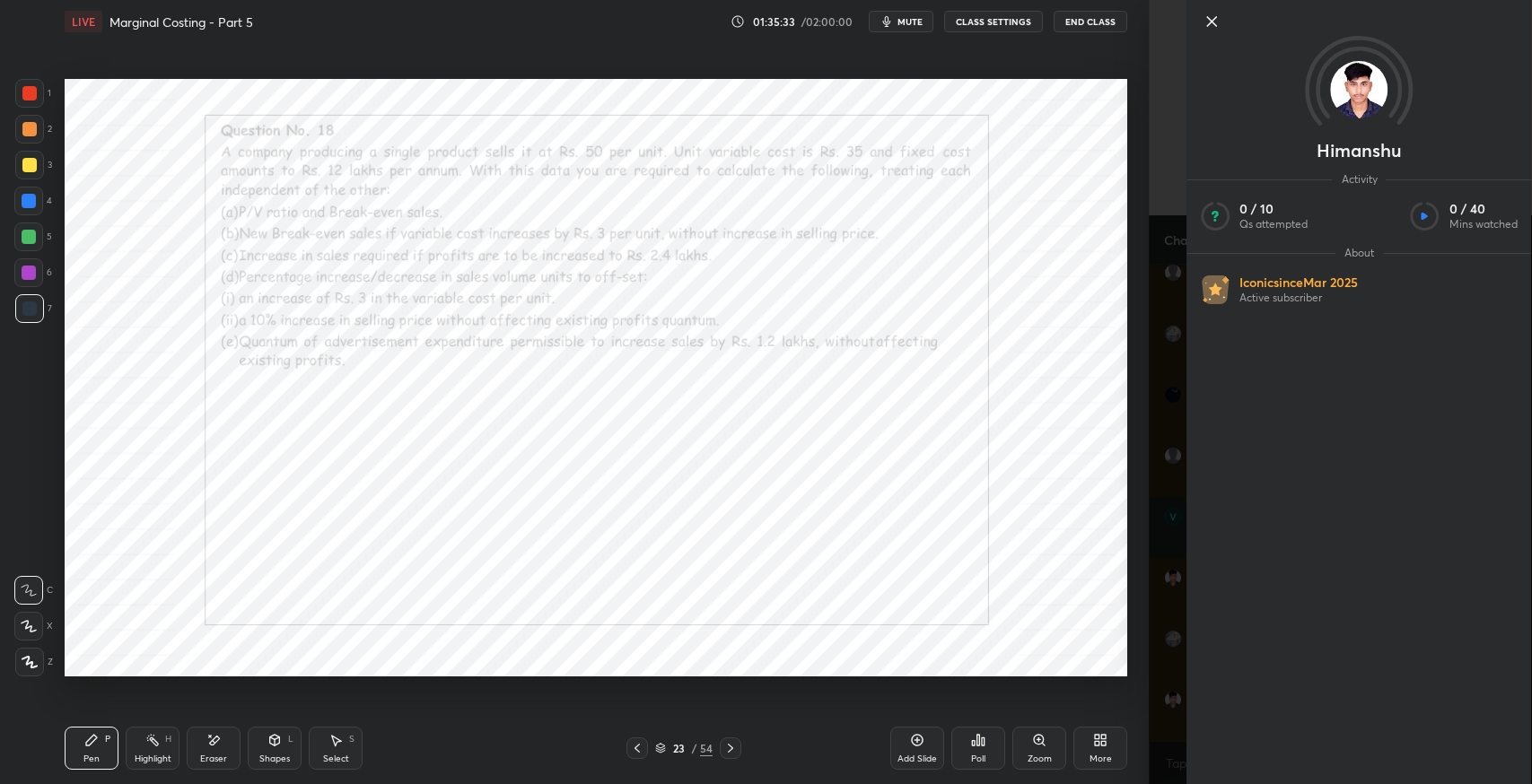
click at [341, 741] on icon at bounding box center [336, 741] width 15 height 15
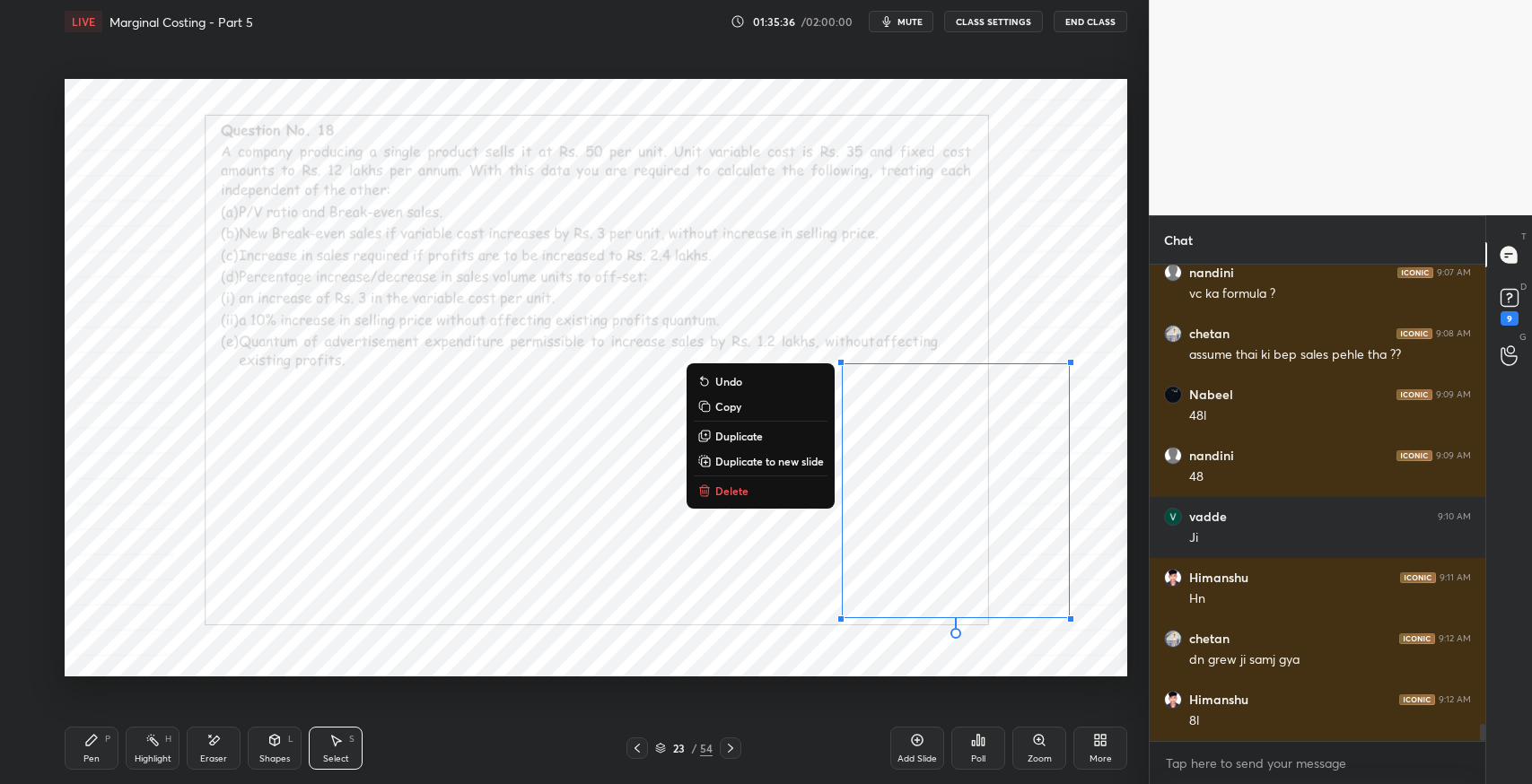
click at [795, 492] on button "Delete" at bounding box center [760, 490] width 134 height 21
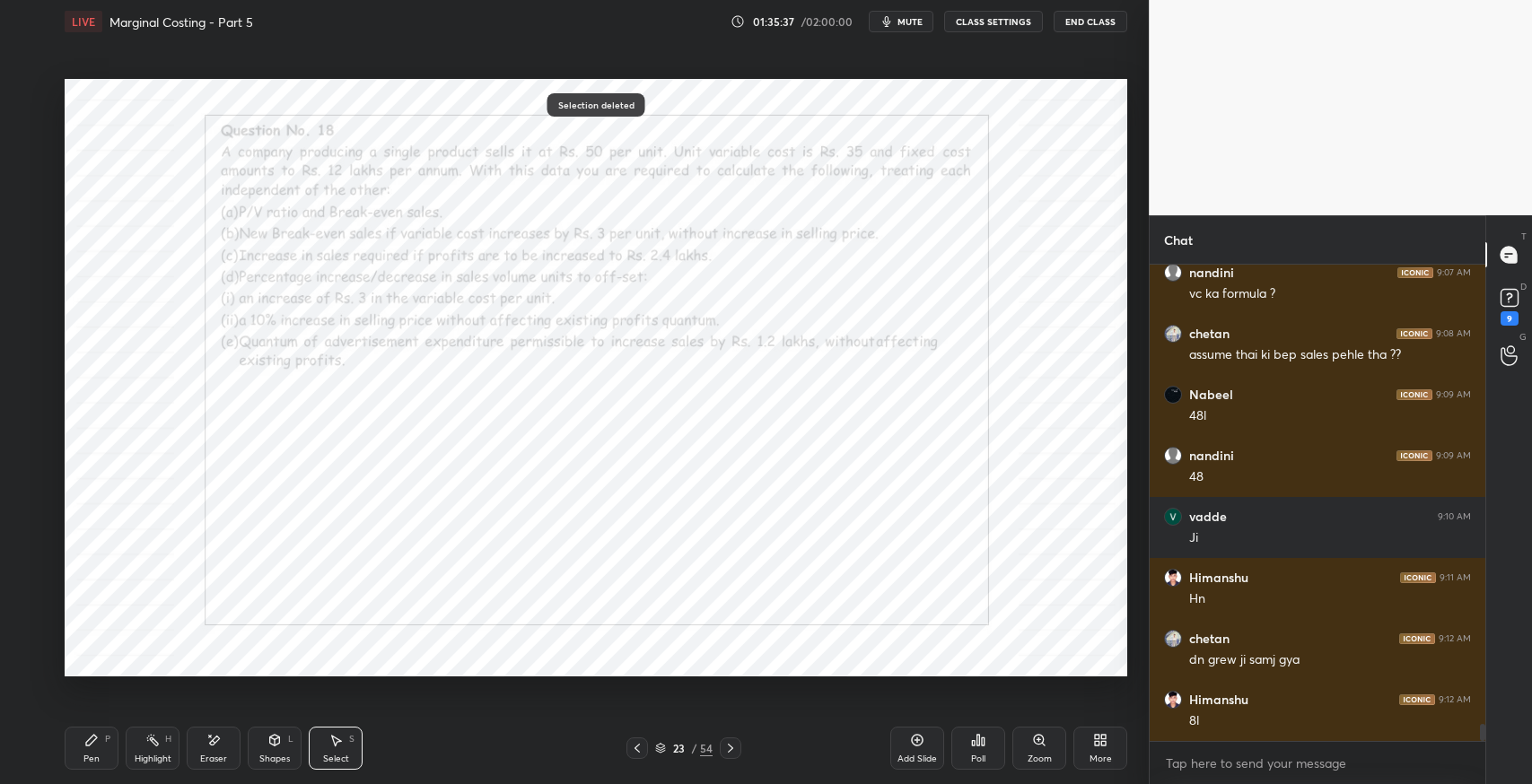
click at [86, 748] on div "Pen P" at bounding box center [91, 748] width 54 height 43
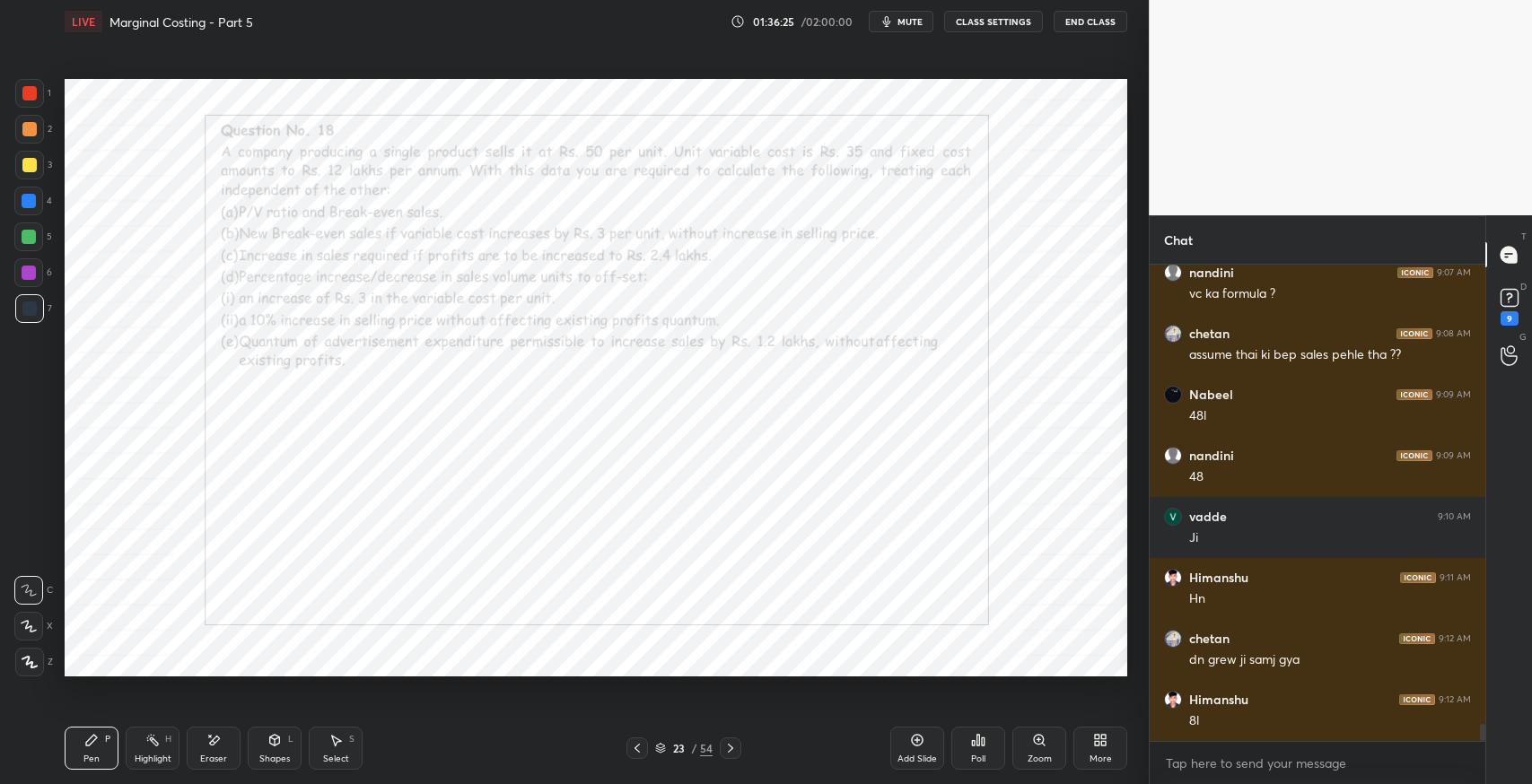
click at [235, 750] on div "Eraser" at bounding box center [213, 748] width 54 height 43
click at [95, 757] on div "Pen" at bounding box center [90, 759] width 16 height 9
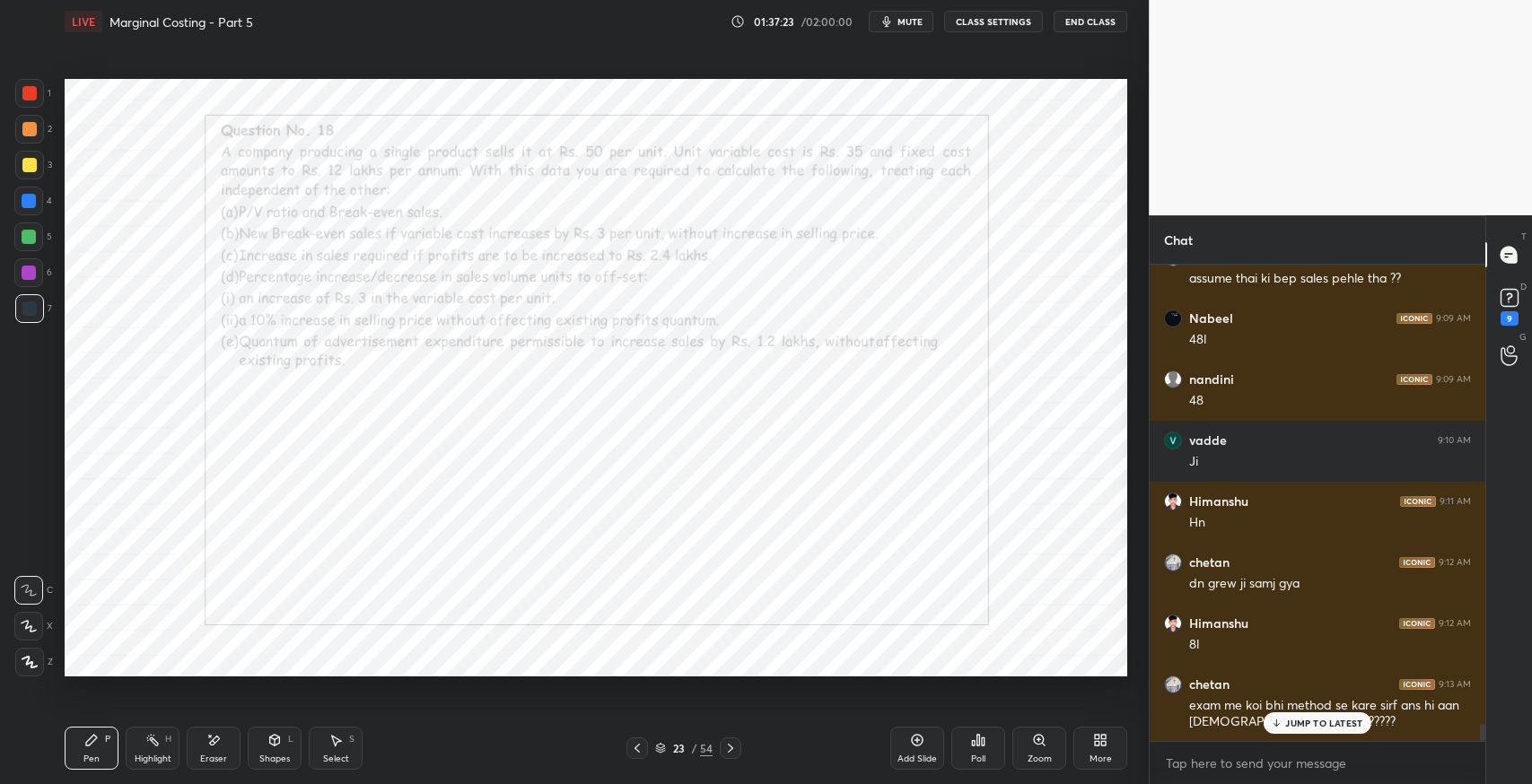
click at [1307, 732] on div "JUMP TO LATEST" at bounding box center [1317, 723] width 108 height 21
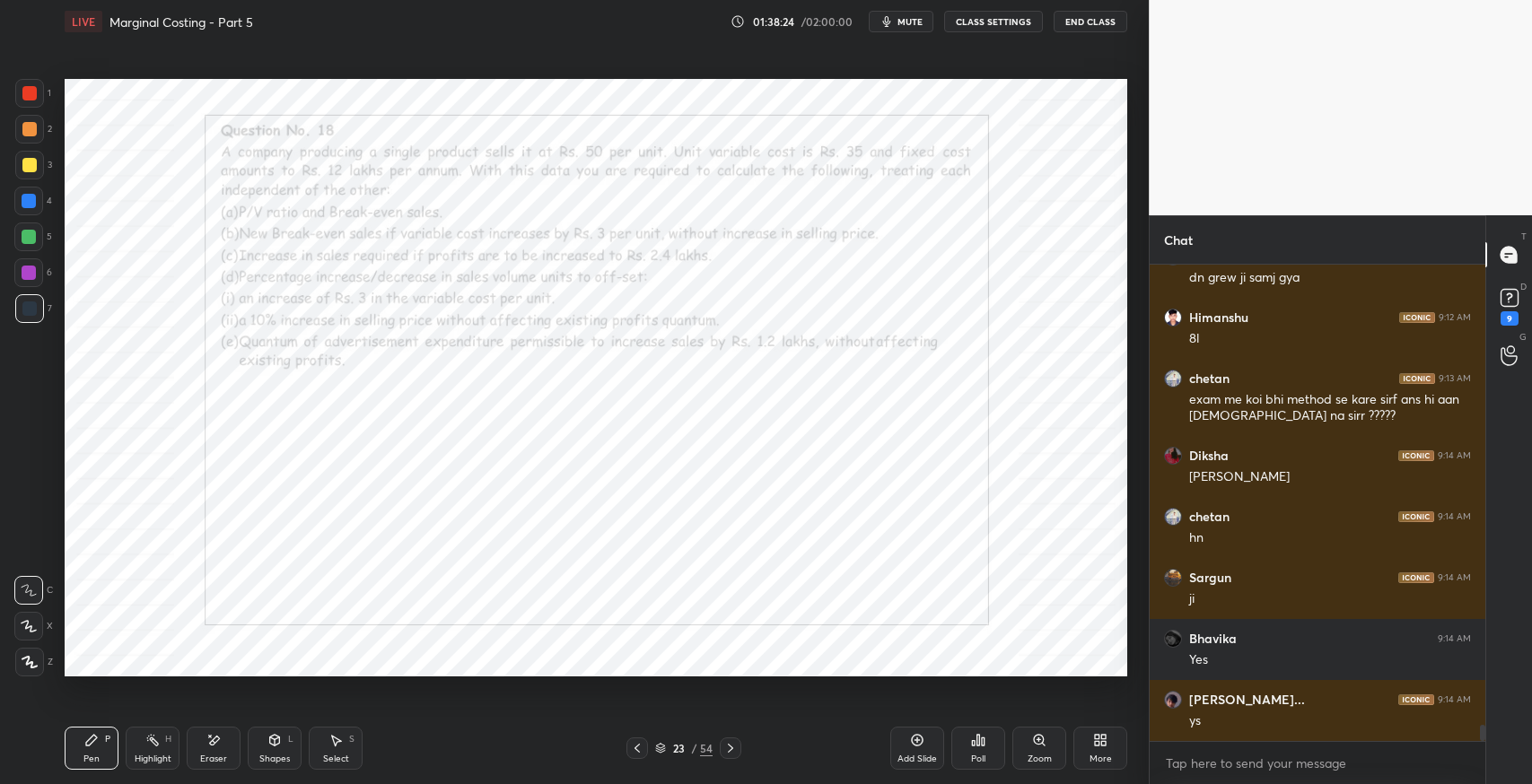
scroll to position [13292, 0]
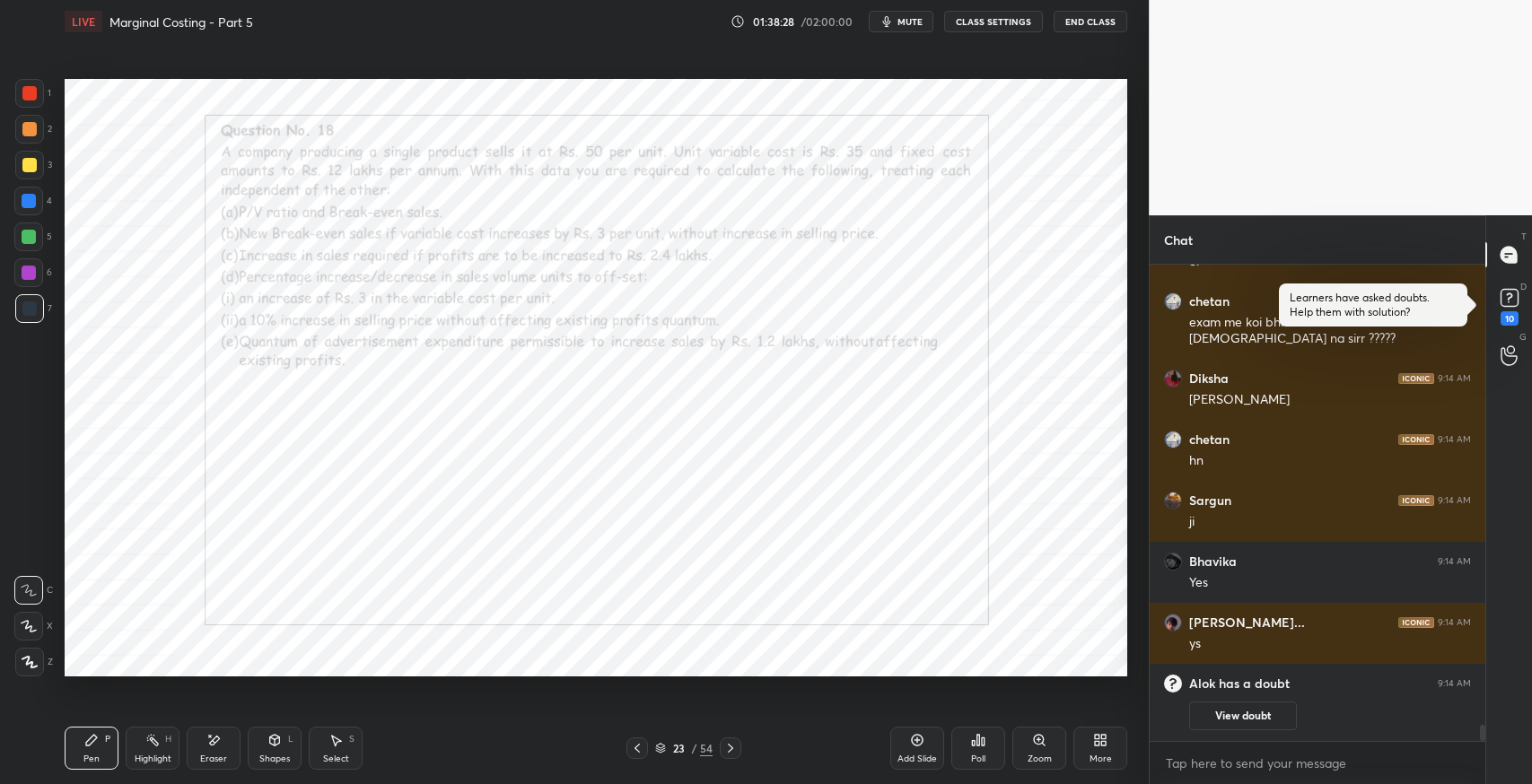
click at [340, 748] on div "Select S" at bounding box center [335, 748] width 54 height 43
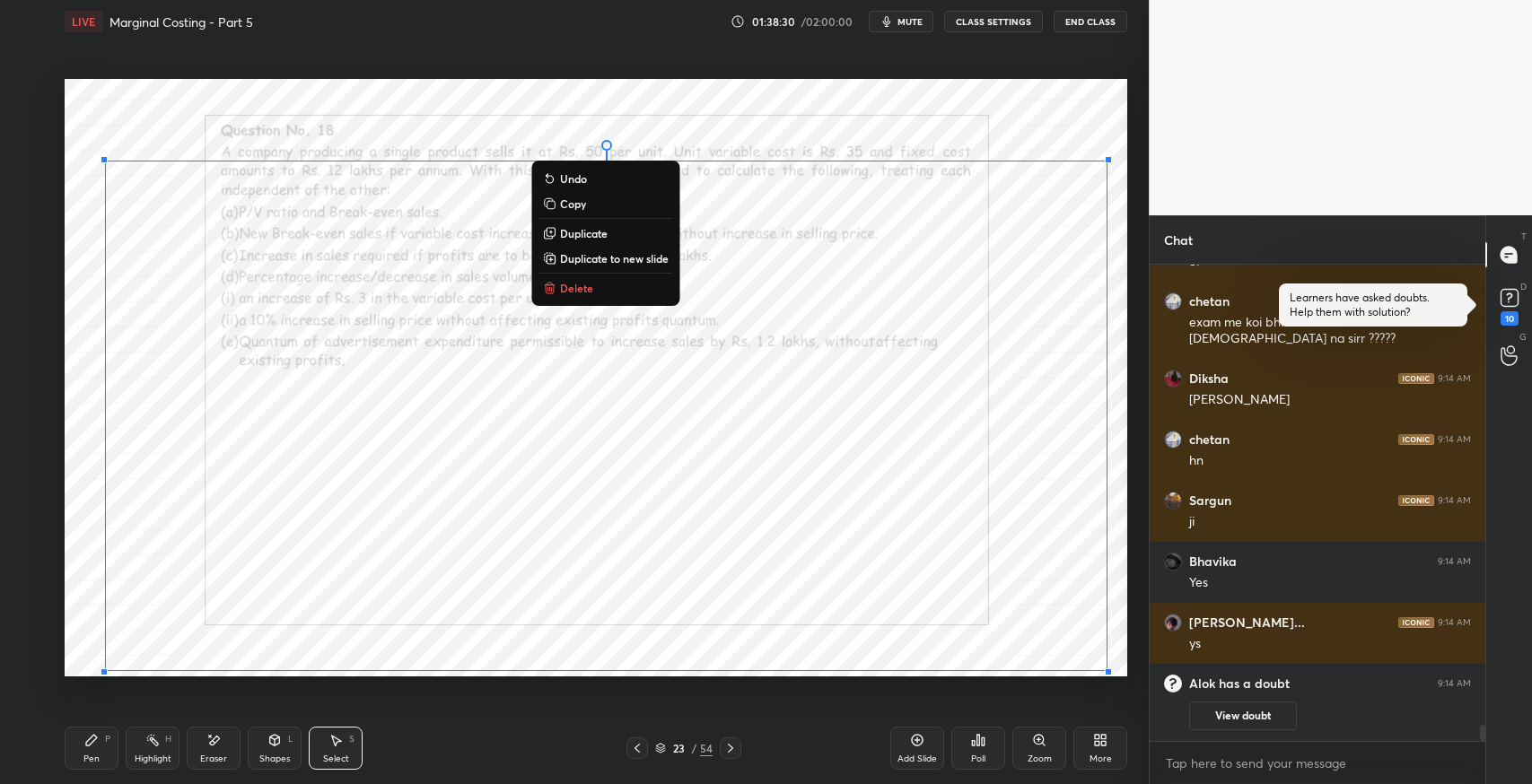
click at [618, 262] on p "Duplicate to new slide" at bounding box center [614, 259] width 109 height 15
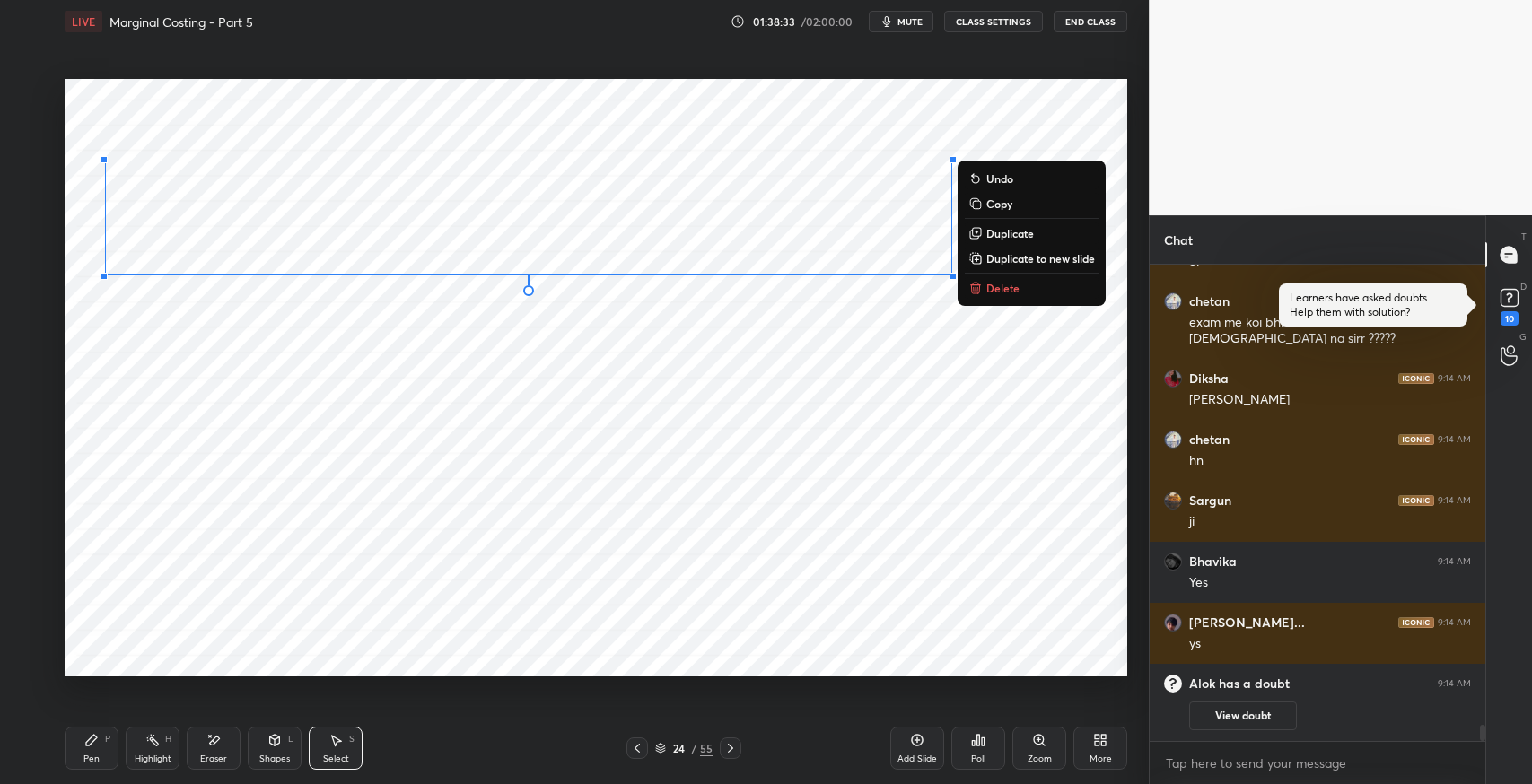
click at [1002, 285] on p "Delete" at bounding box center [1003, 288] width 33 height 15
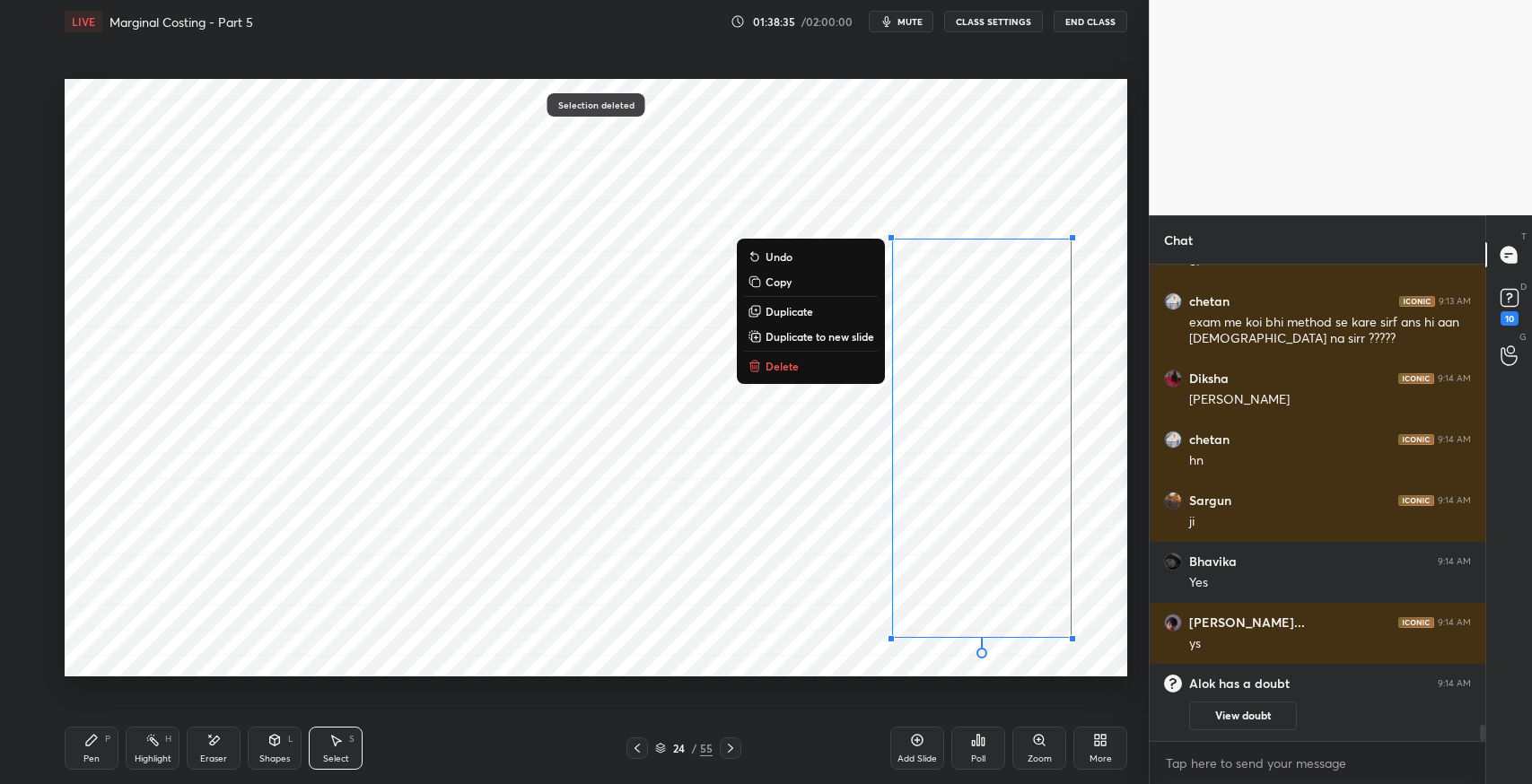
click at [810, 371] on button "Delete" at bounding box center [811, 366] width 134 height 21
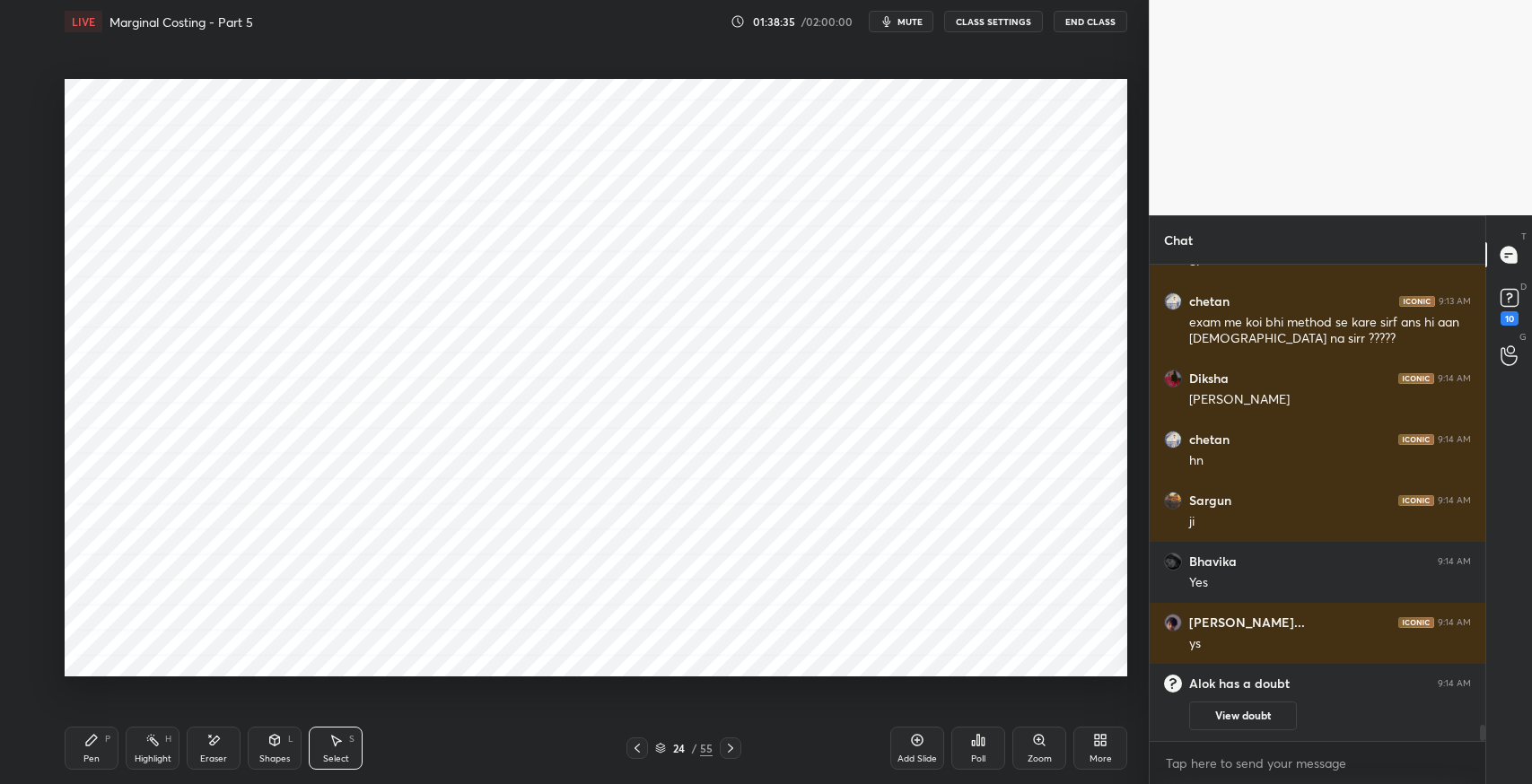
scroll to position [12998, 0]
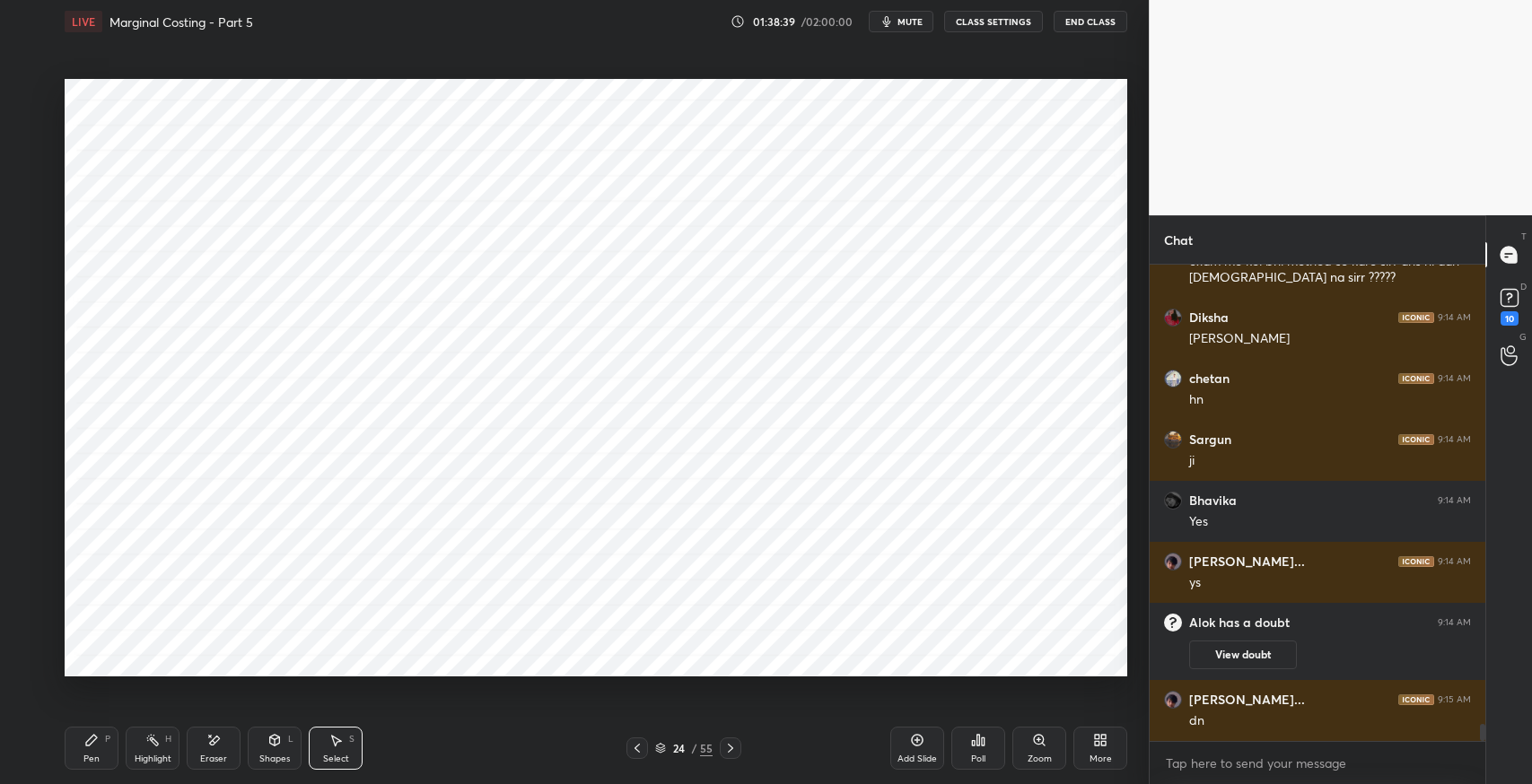
click at [634, 750] on icon at bounding box center [637, 749] width 15 height 15
click at [333, 754] on div "Select" at bounding box center [336, 759] width 26 height 9
click at [347, 337] on div "0 ° Undo Copy Duplicate Duplicate to new slide Delete" at bounding box center [596, 378] width 1063 height 597
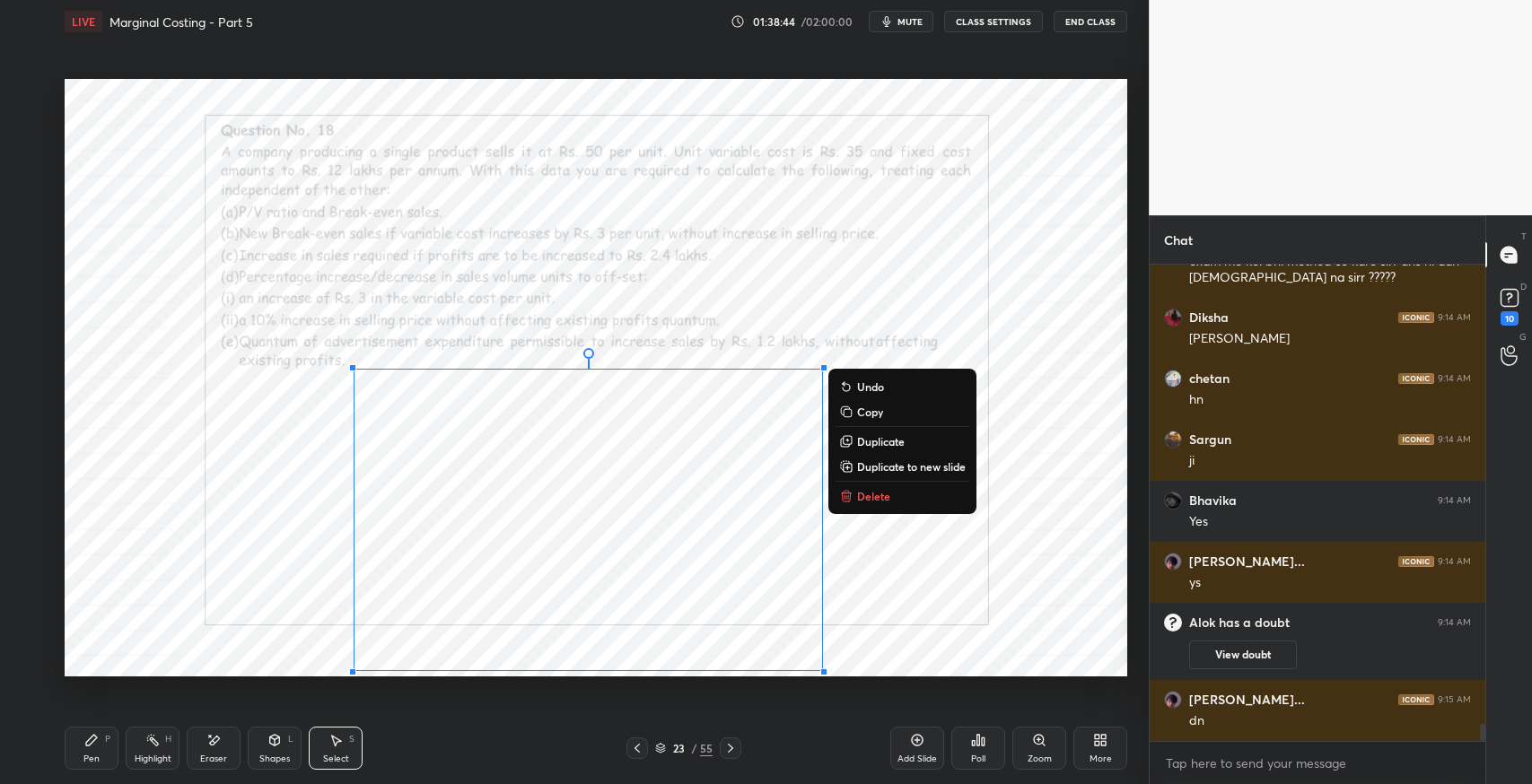
click at [878, 492] on p "Delete" at bounding box center [874, 497] width 33 height 15
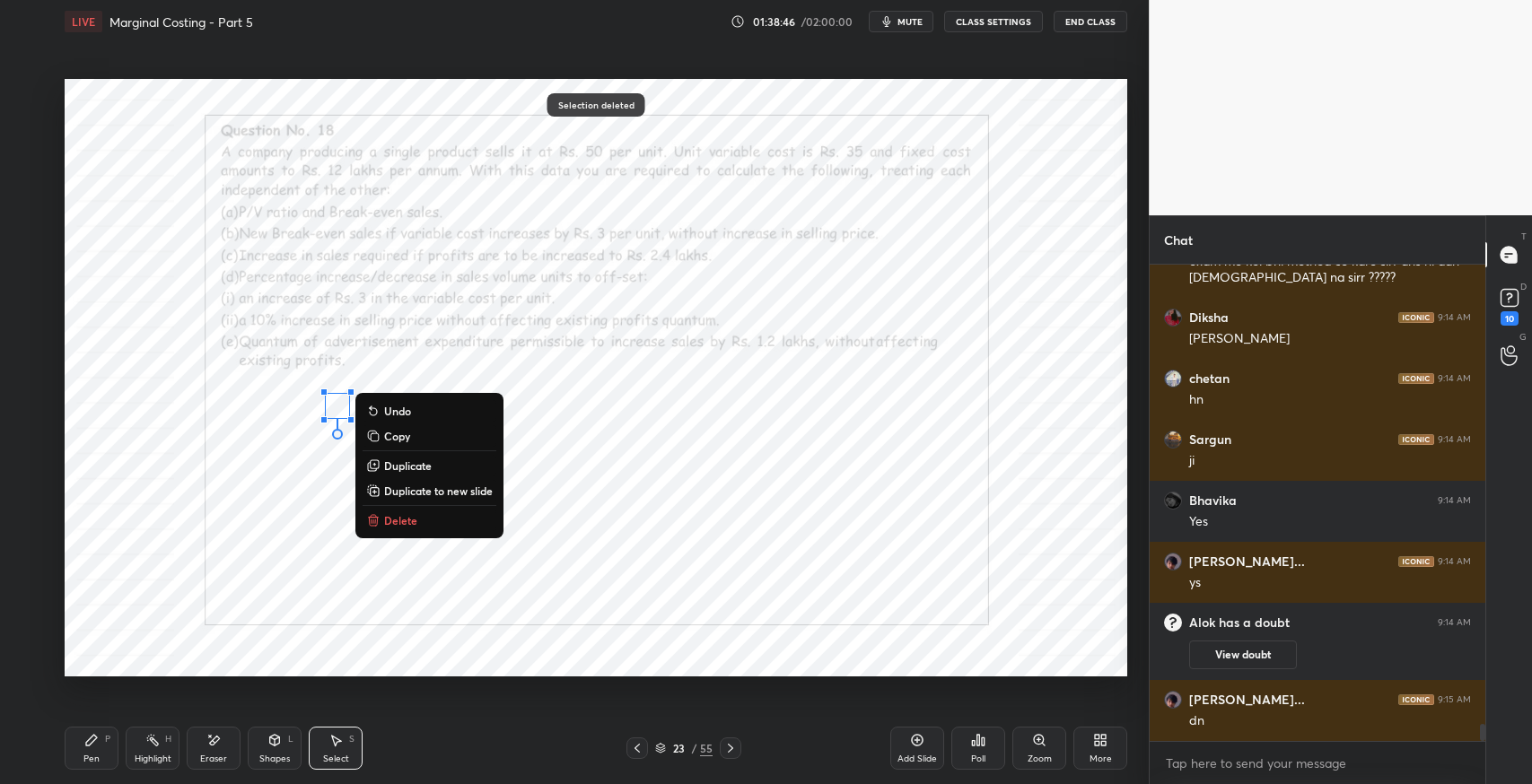
click at [413, 513] on p "Delete" at bounding box center [401, 521] width 33 height 15
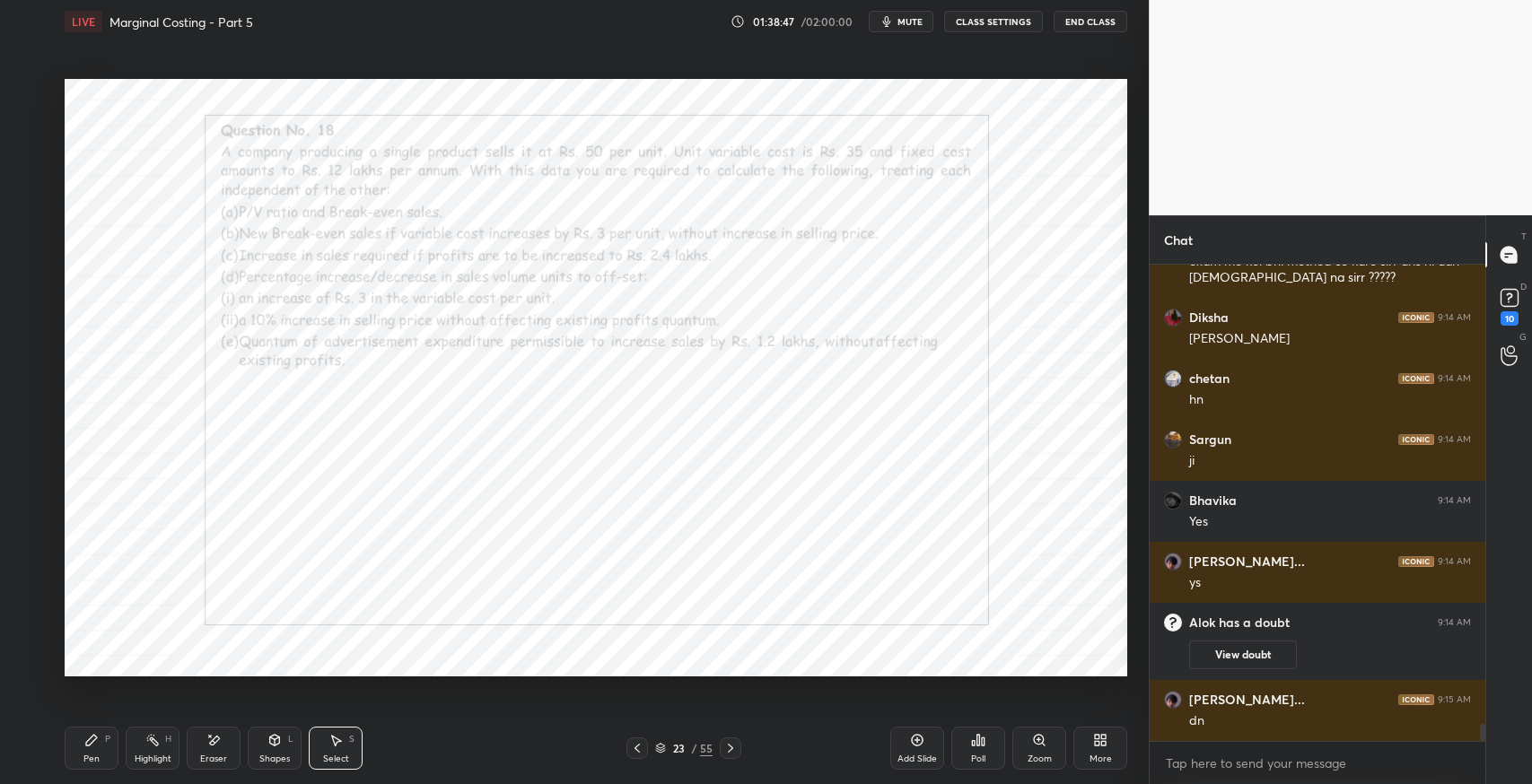
click at [87, 745] on icon at bounding box center [91, 741] width 11 height 11
click at [213, 745] on icon at bounding box center [213, 741] width 15 height 16
click at [92, 739] on icon at bounding box center [91, 741] width 11 height 11
click at [230, 738] on div "Eraser" at bounding box center [213, 748] width 54 height 43
click at [78, 746] on div "Pen P" at bounding box center [91, 748] width 54 height 43
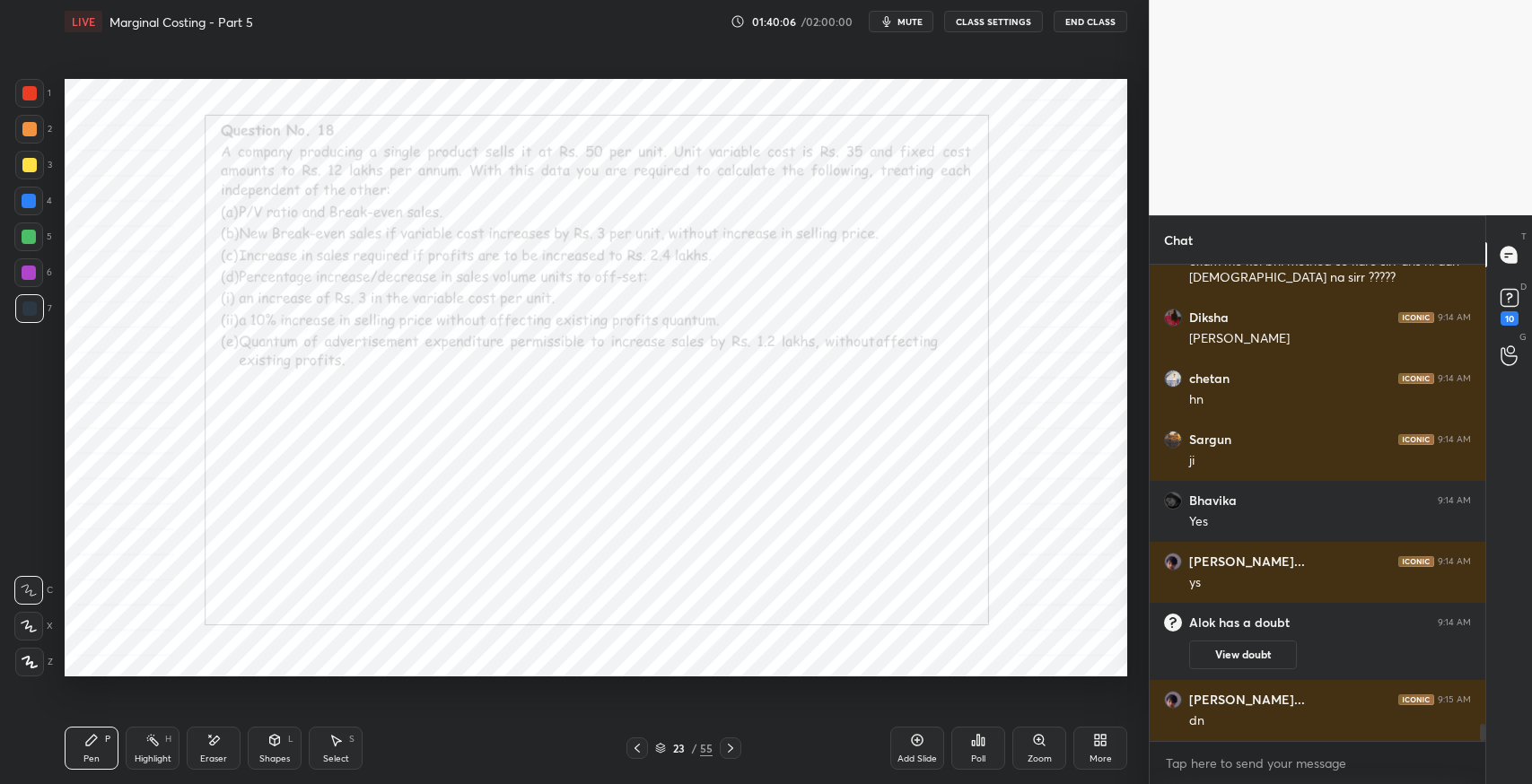
click at [336, 736] on icon at bounding box center [336, 741] width 15 height 15
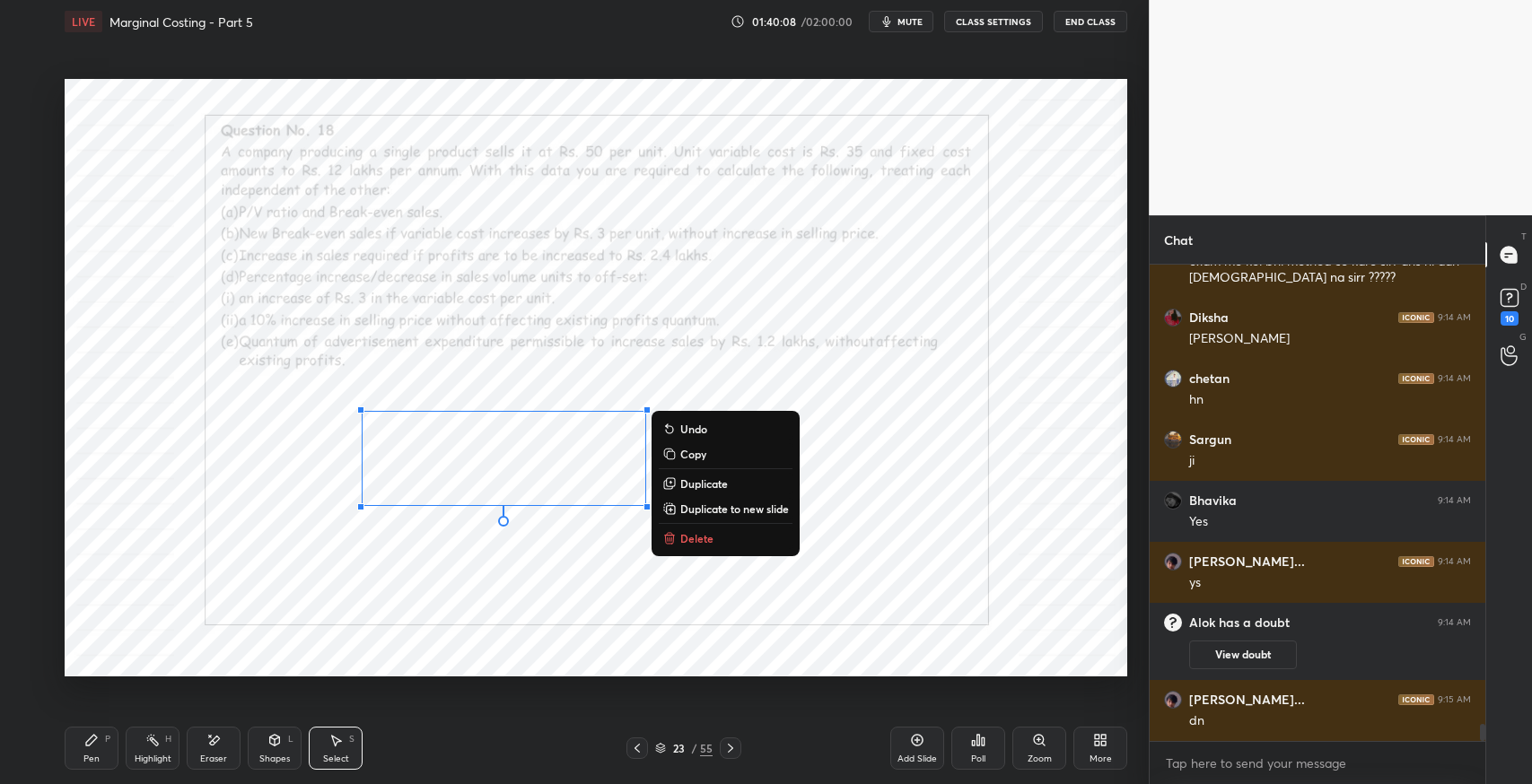
click at [223, 736] on div "Eraser" at bounding box center [213, 748] width 54 height 43
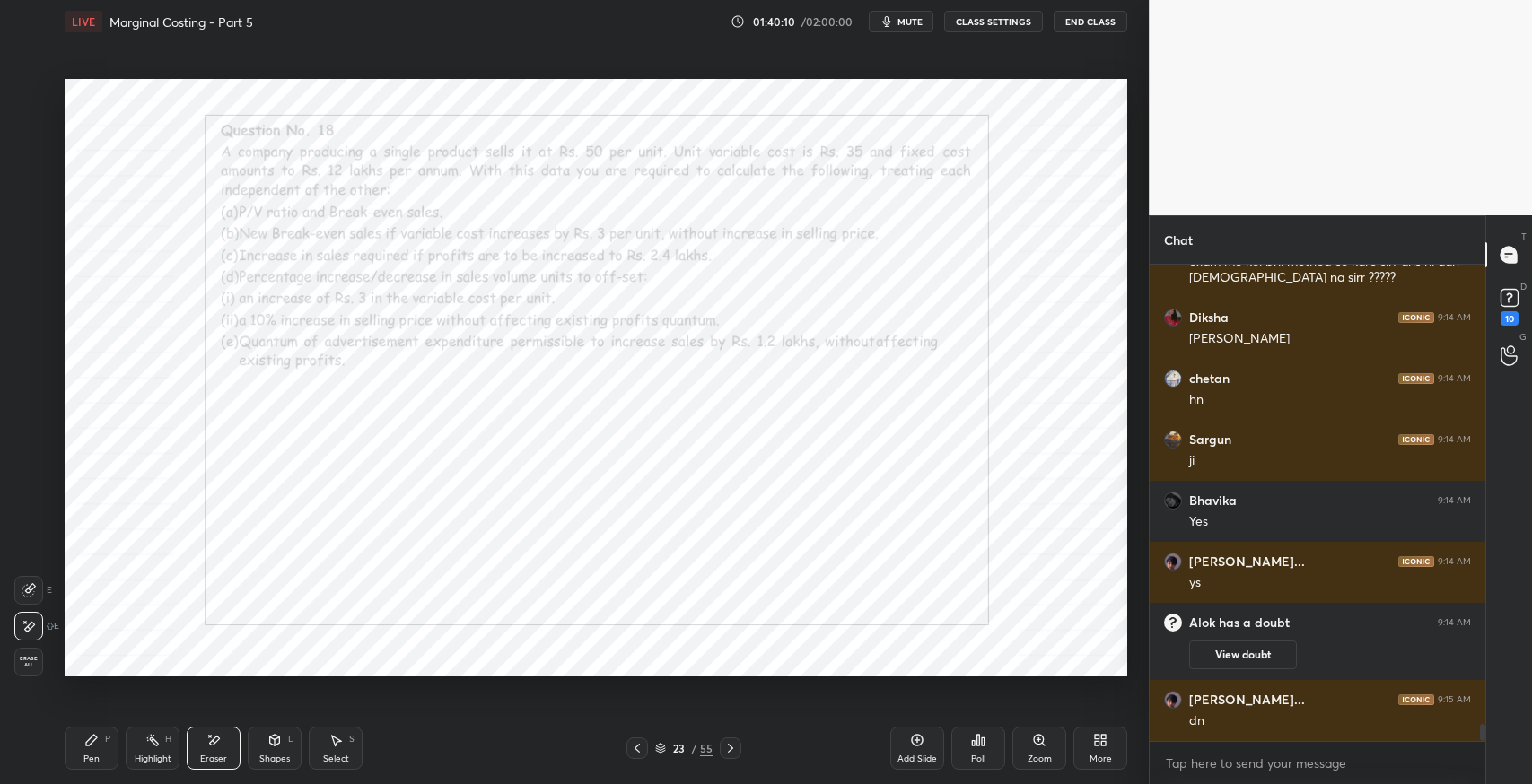
click at [86, 736] on icon at bounding box center [91, 741] width 15 height 15
click at [217, 751] on div "Eraser" at bounding box center [213, 748] width 54 height 43
click at [33, 627] on icon at bounding box center [29, 626] width 15 height 16
click at [343, 745] on div "Select S" at bounding box center [335, 748] width 54 height 43
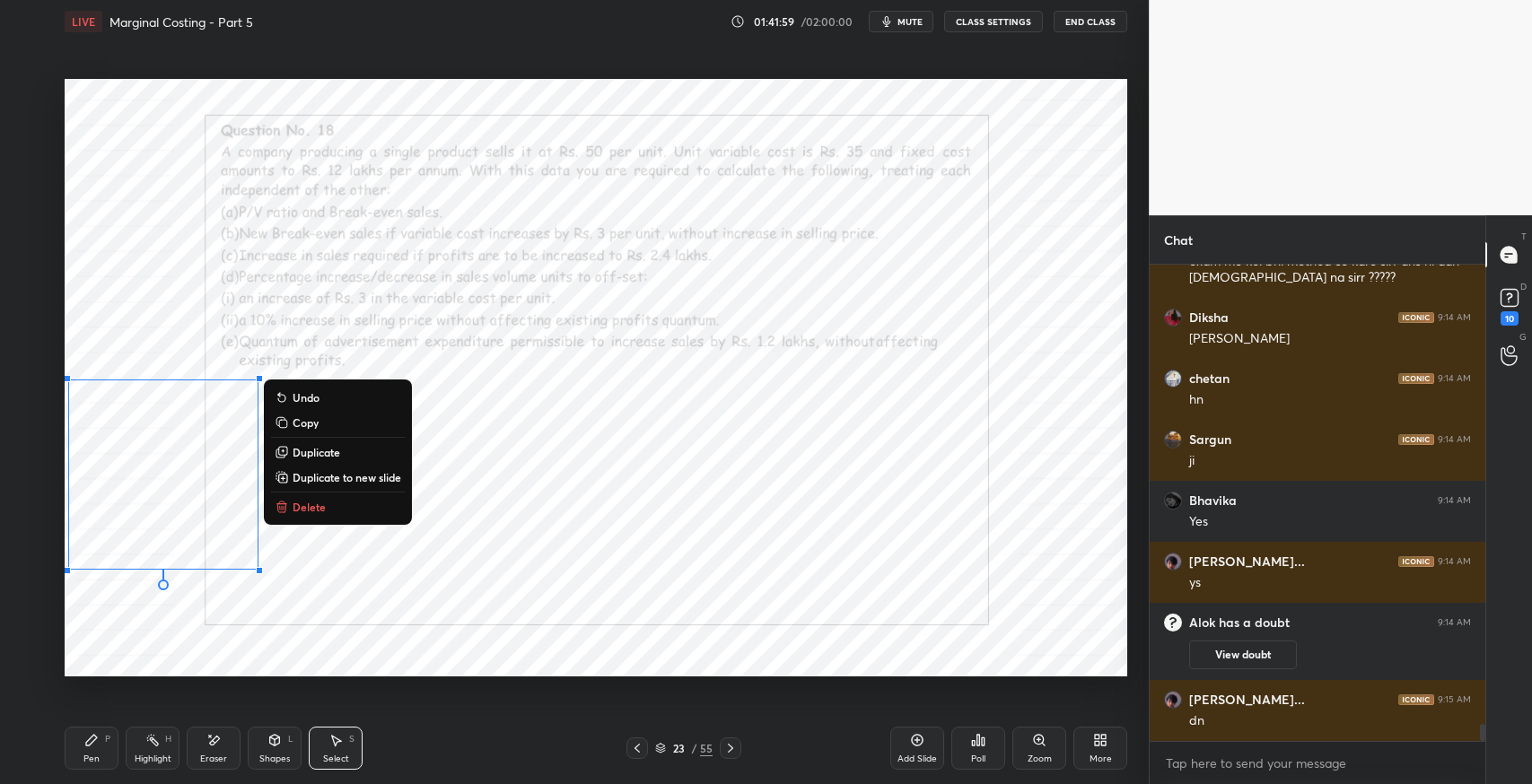
click at [992, 512] on div "0 ° Undo Copy Duplicate Duplicate to new slide Delete" at bounding box center [596, 378] width 1063 height 597
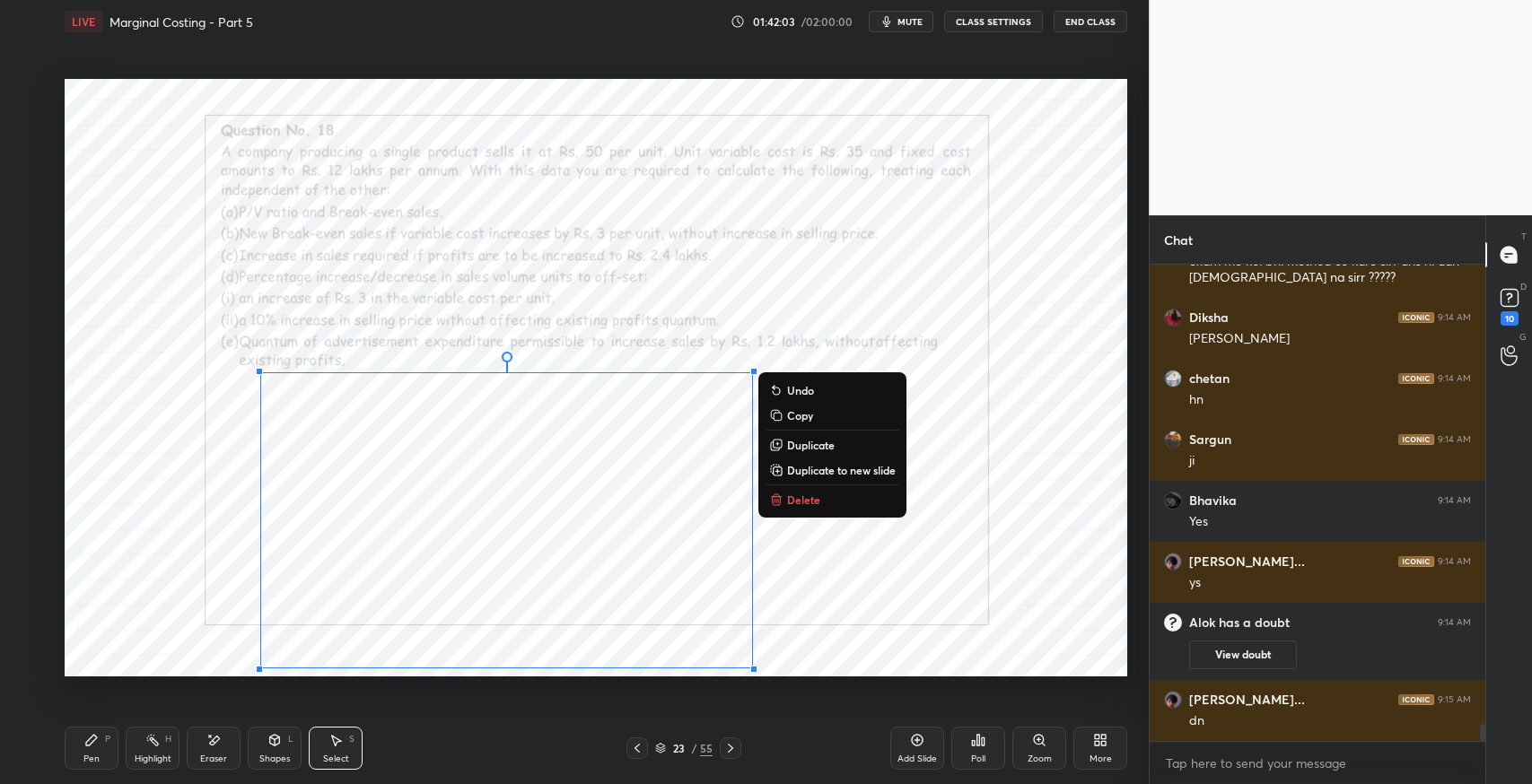
click at [205, 763] on div "Eraser" at bounding box center [213, 759] width 27 height 9
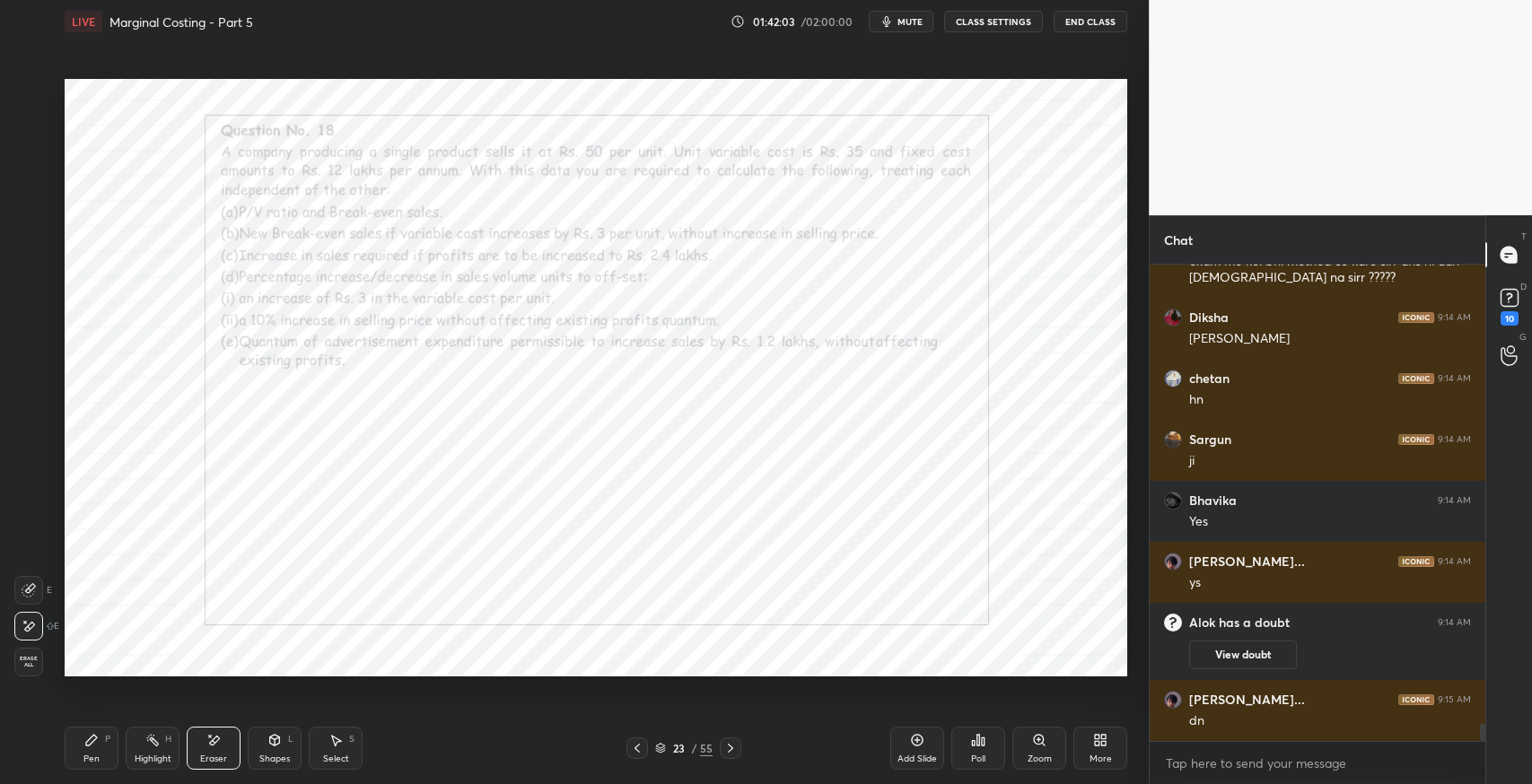
click at [266, 748] on div "Shapes L" at bounding box center [274, 748] width 54 height 43
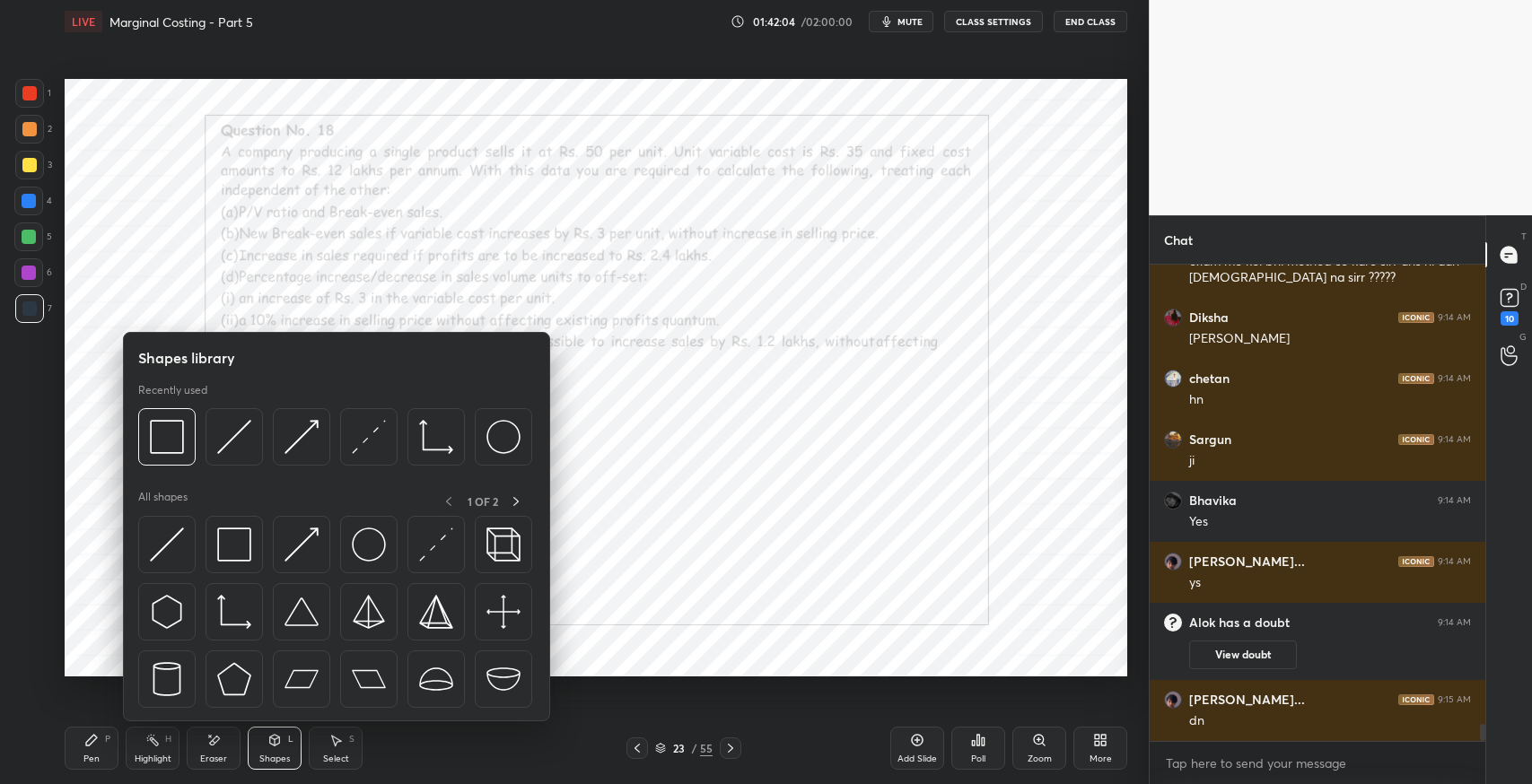
click at [242, 541] on img at bounding box center [234, 544] width 34 height 34
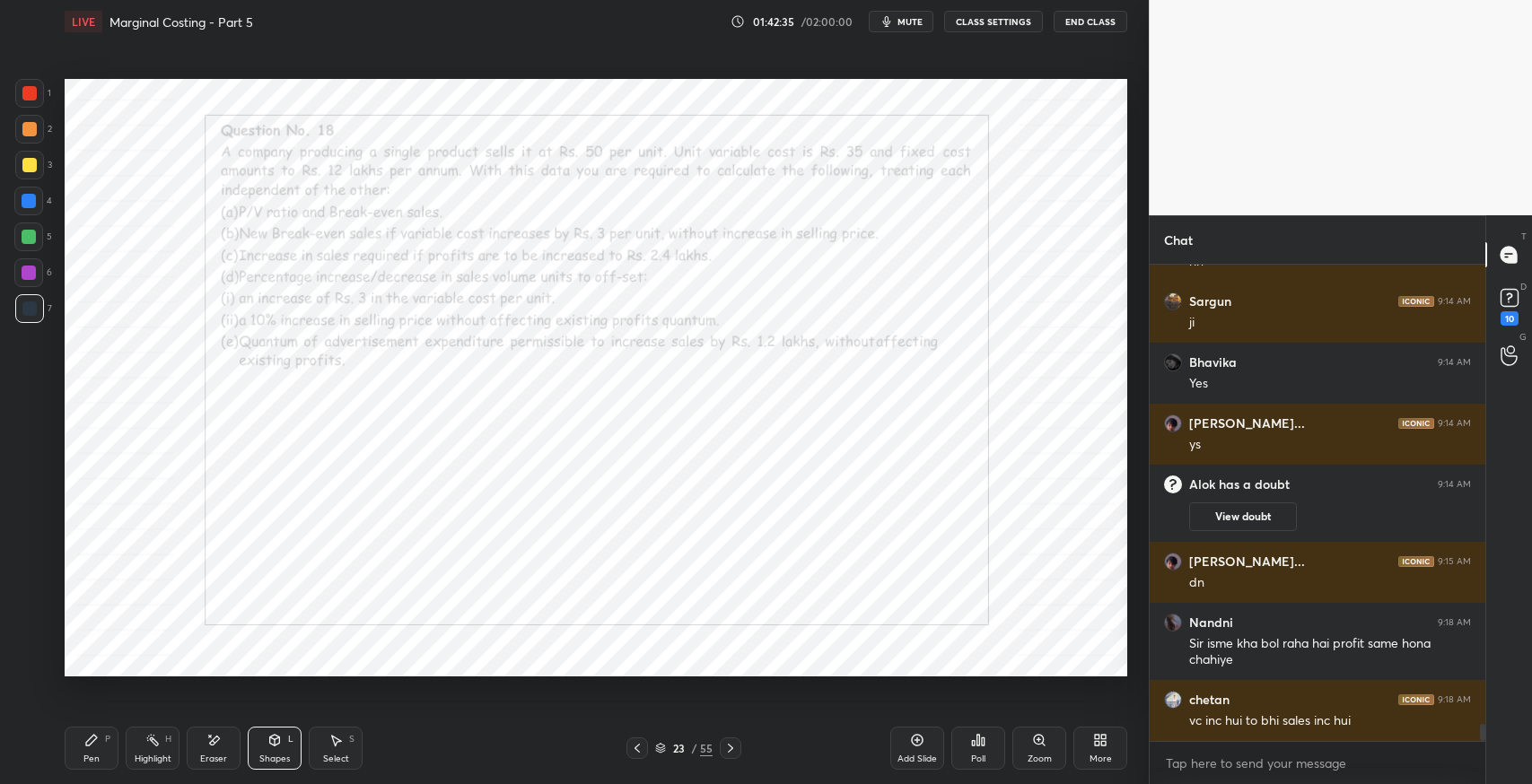
scroll to position [13196, 0]
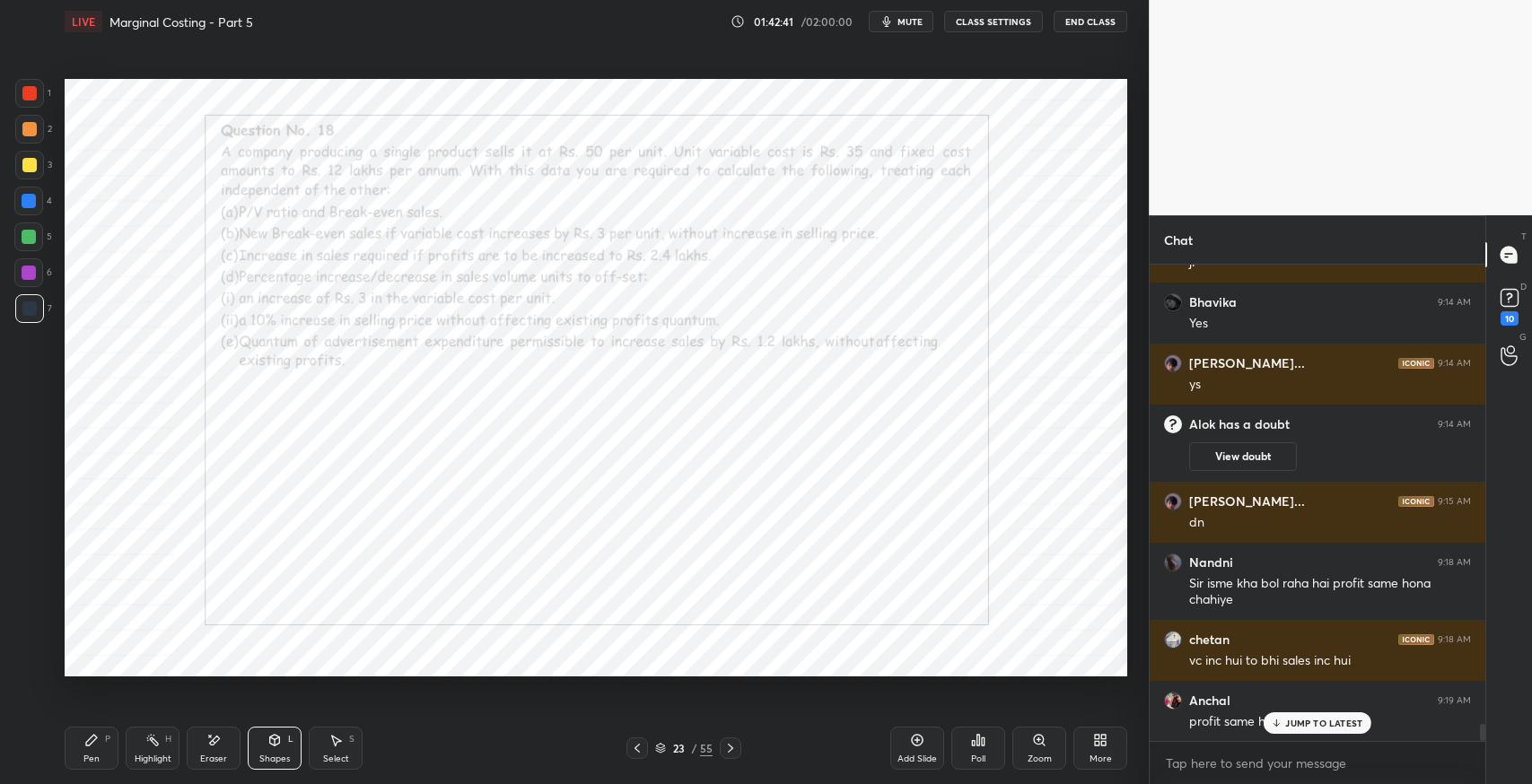
click at [1294, 730] on div "JUMP TO LATEST" at bounding box center [1317, 723] width 108 height 21
click at [80, 763] on div "Pen P" at bounding box center [91, 748] width 54 height 43
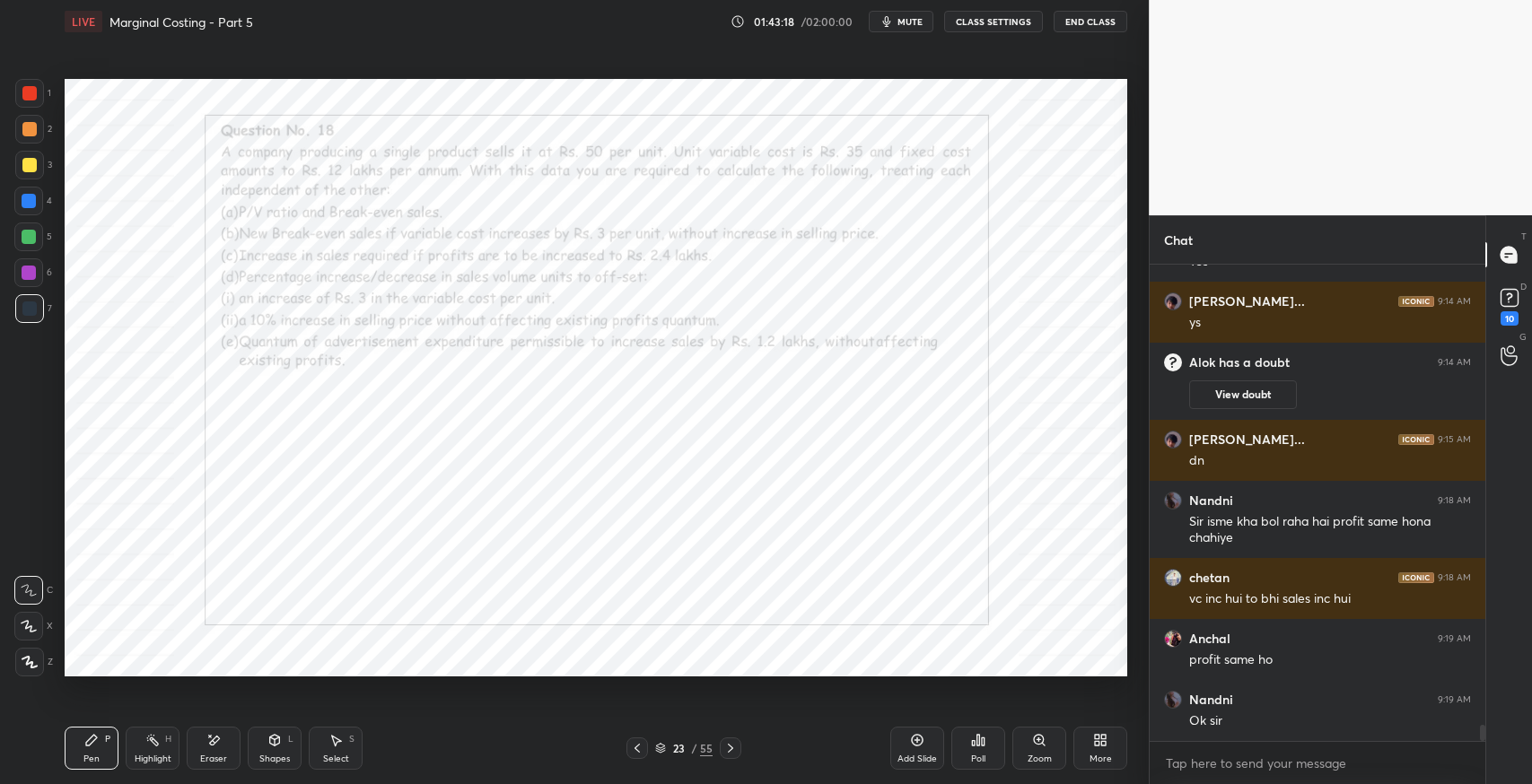
click at [340, 746] on icon at bounding box center [336, 741] width 15 height 15
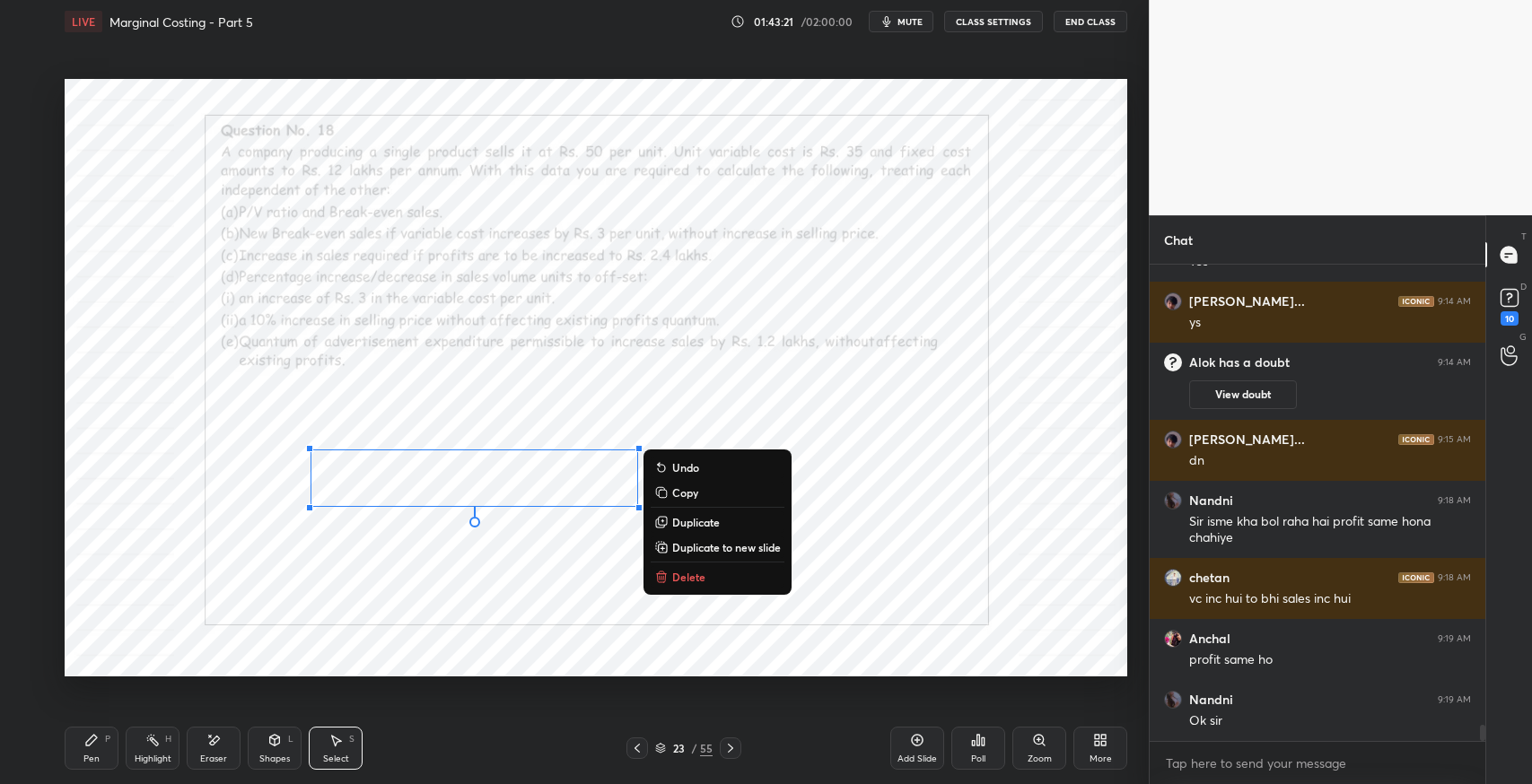
click at [695, 521] on p "Duplicate" at bounding box center [696, 523] width 48 height 15
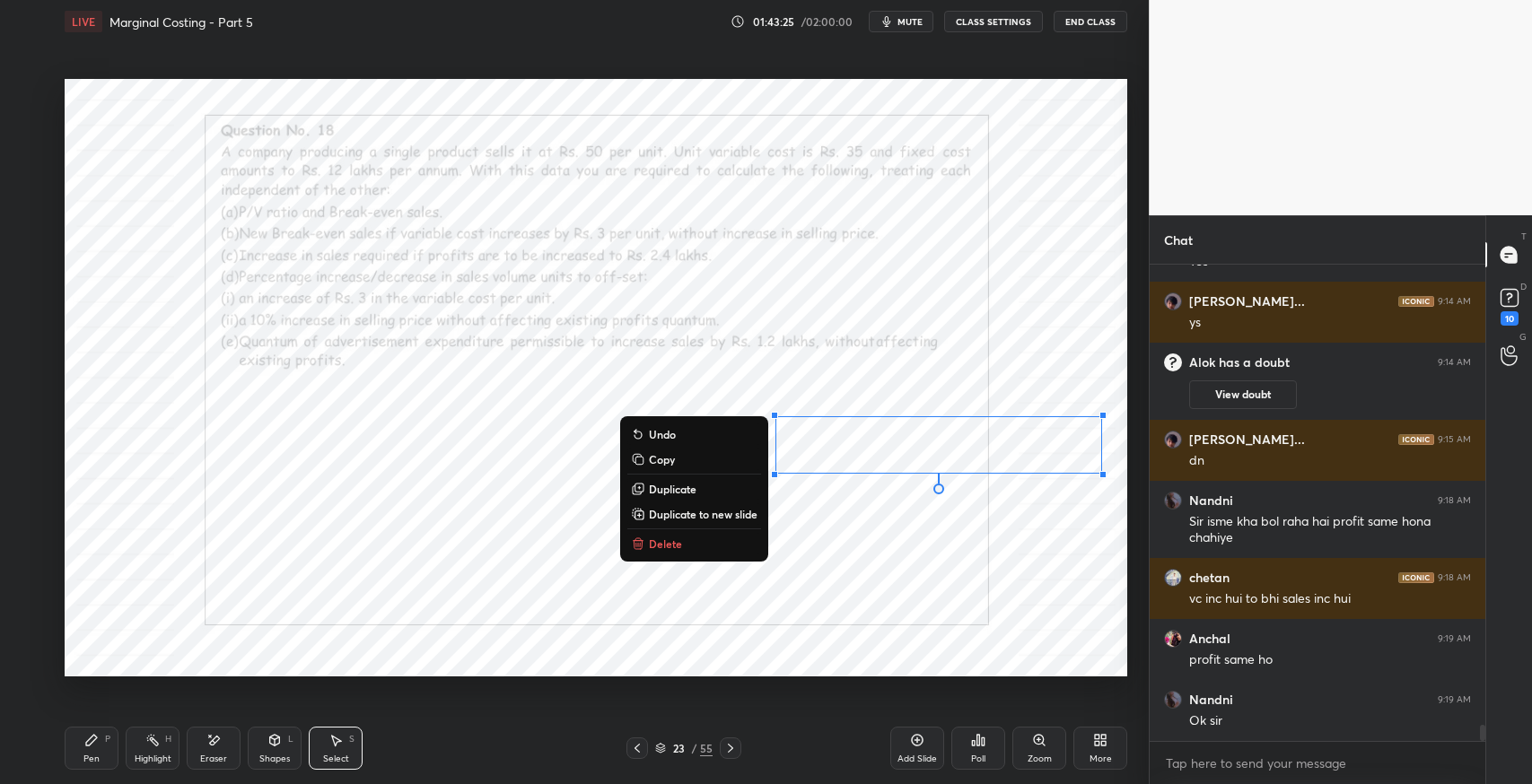
click at [848, 570] on div "0 ° Undo Copy Duplicate Duplicate to new slide Delete" at bounding box center [596, 378] width 1063 height 597
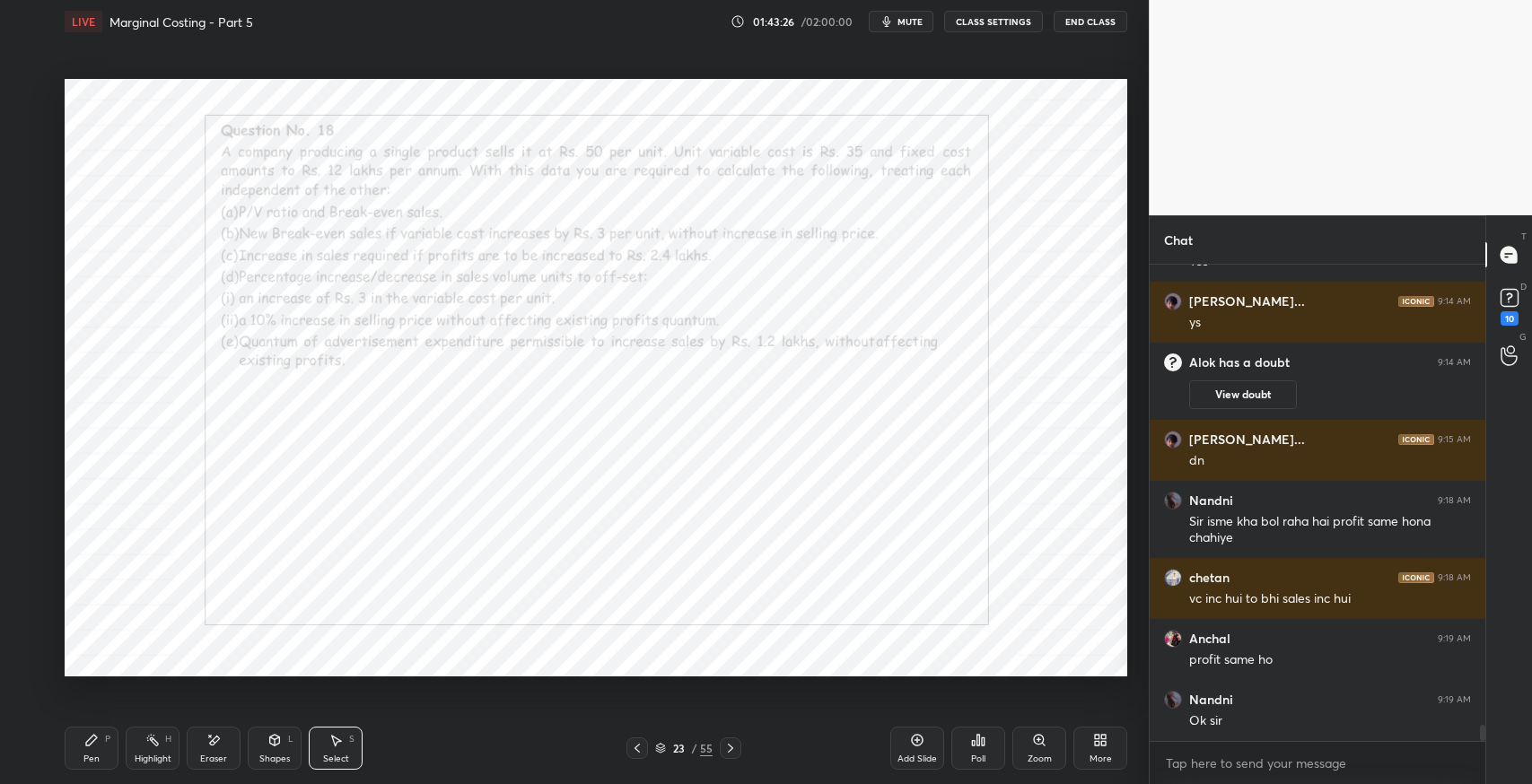
click at [90, 751] on div "Pen P" at bounding box center [91, 748] width 54 height 43
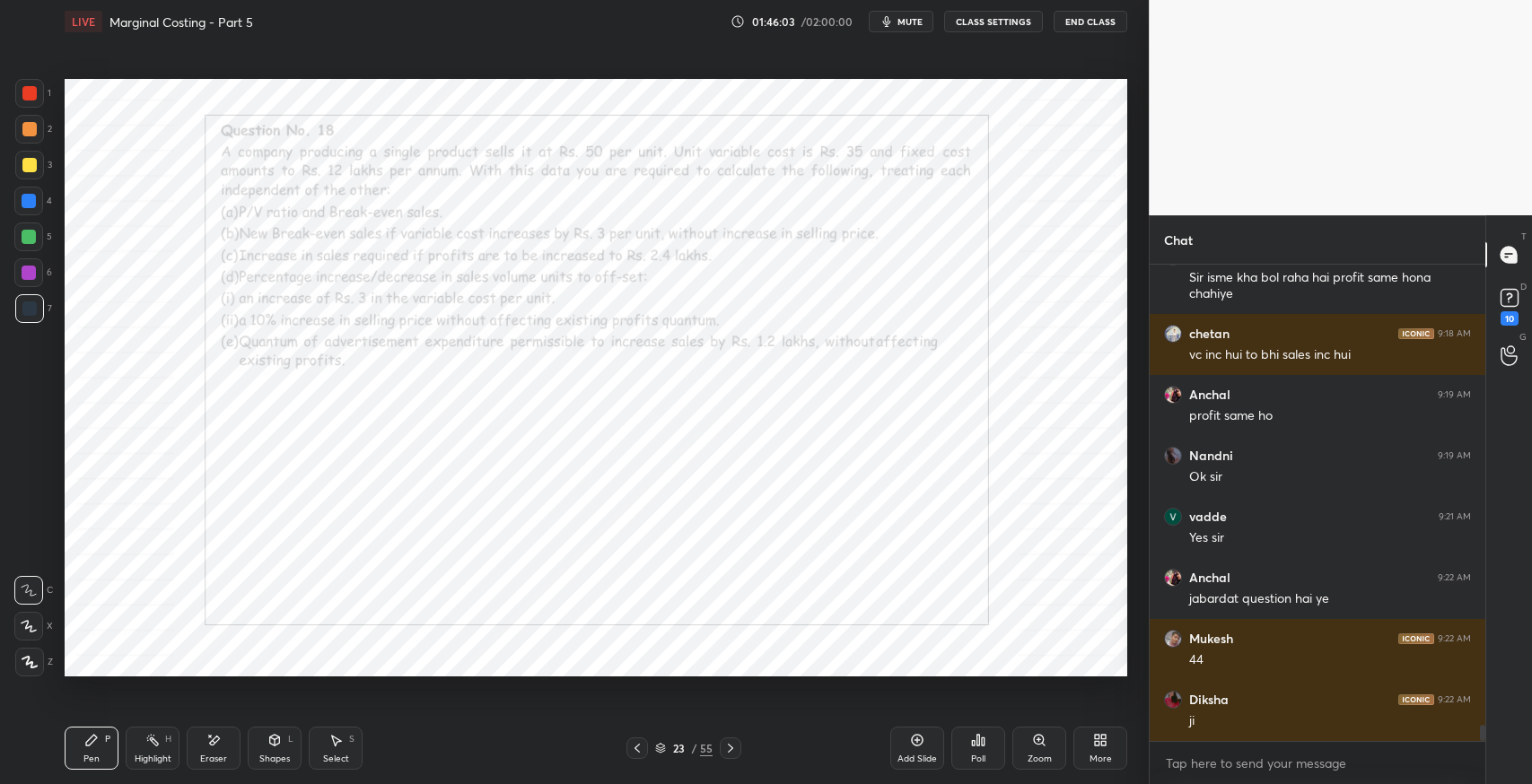
scroll to position [13563, 0]
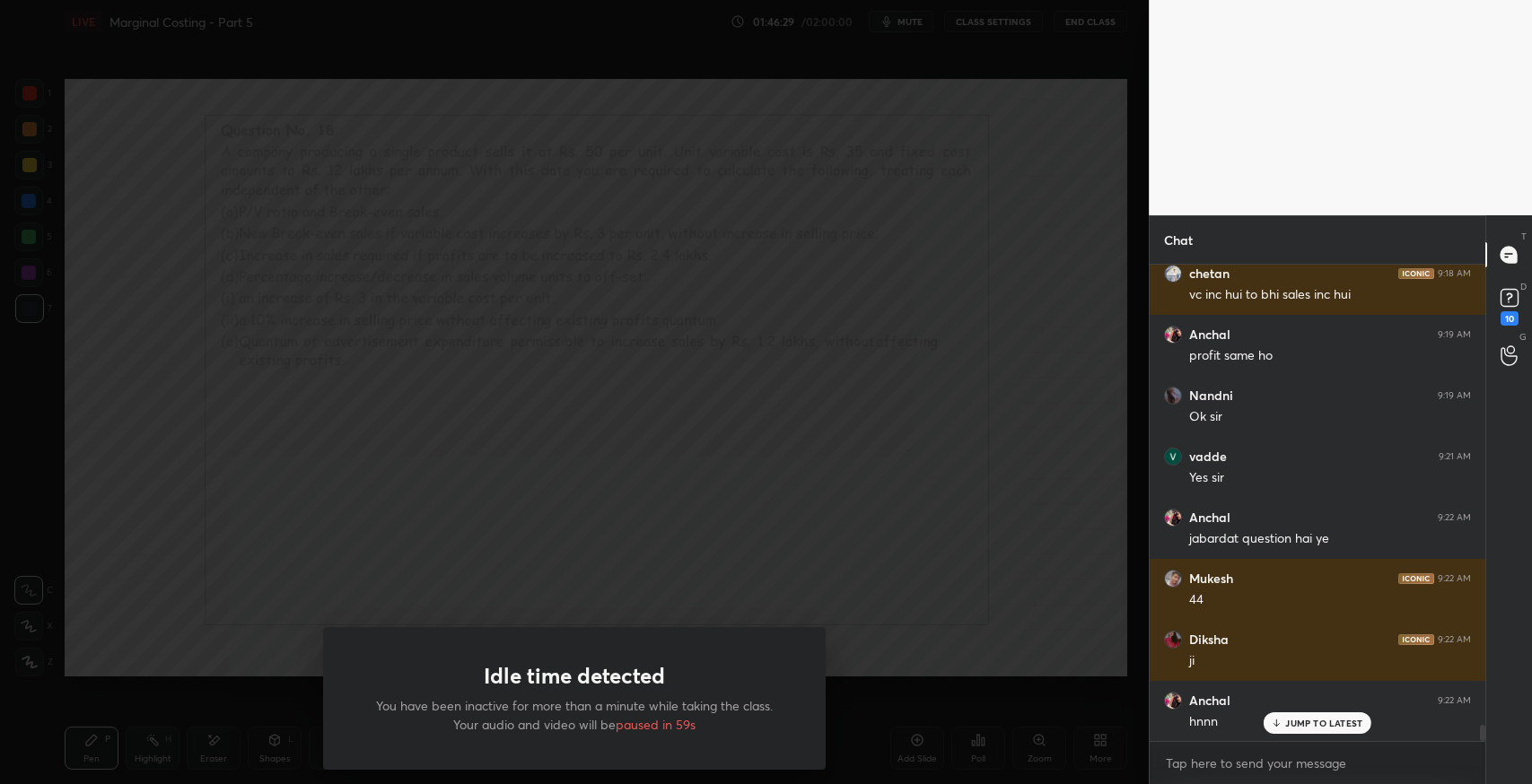
click at [790, 688] on div "Idle time detected You have been inactive for more than a minute while taking t…" at bounding box center [574, 698] width 502 height 143
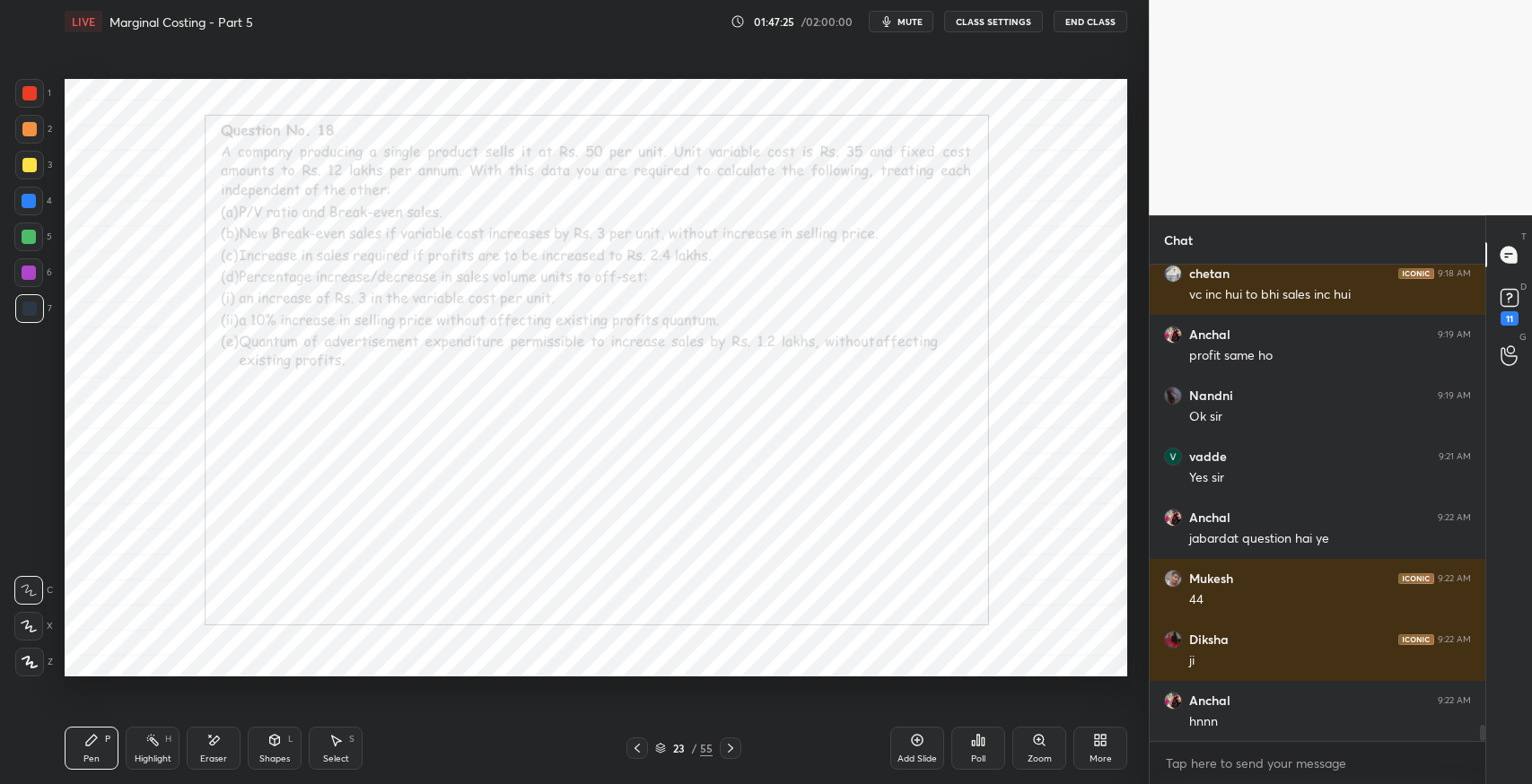
scroll to position [13624, 0]
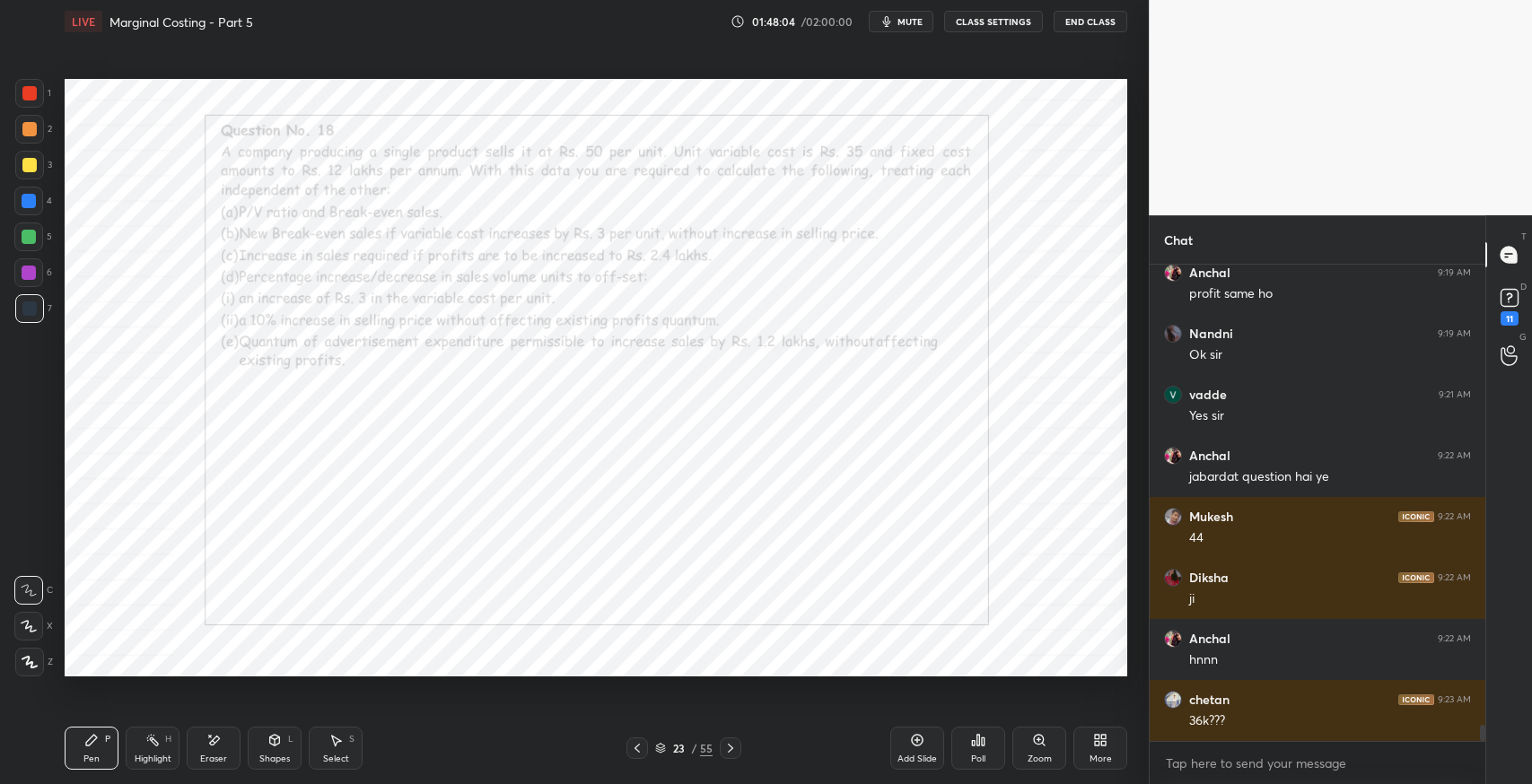
click at [228, 758] on div "Eraser" at bounding box center [213, 748] width 54 height 43
click at [36, 661] on span "Erase all" at bounding box center [29, 662] width 27 height 13
click at [79, 745] on div "Pen P" at bounding box center [91, 748] width 54 height 43
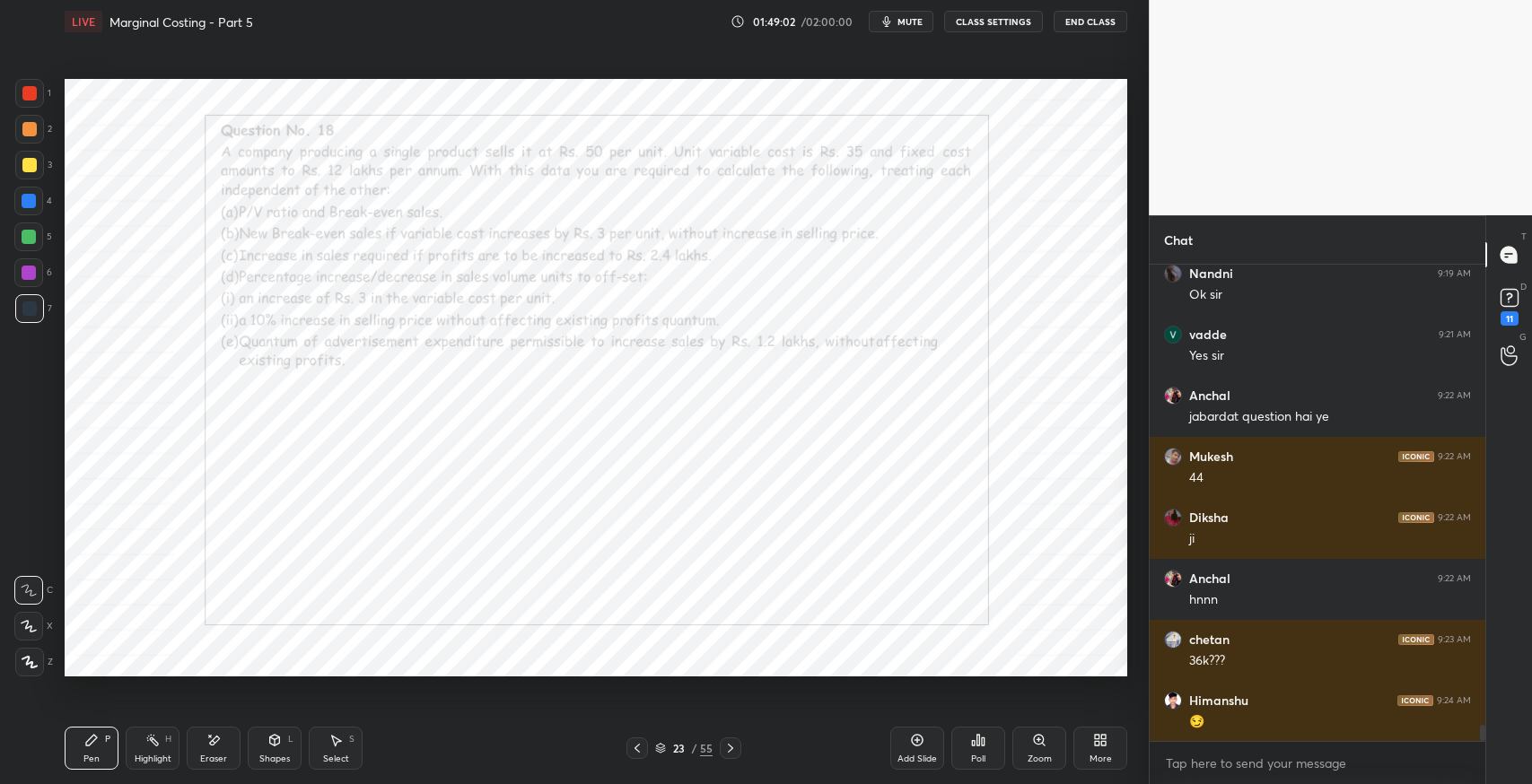
scroll to position [13746, 0]
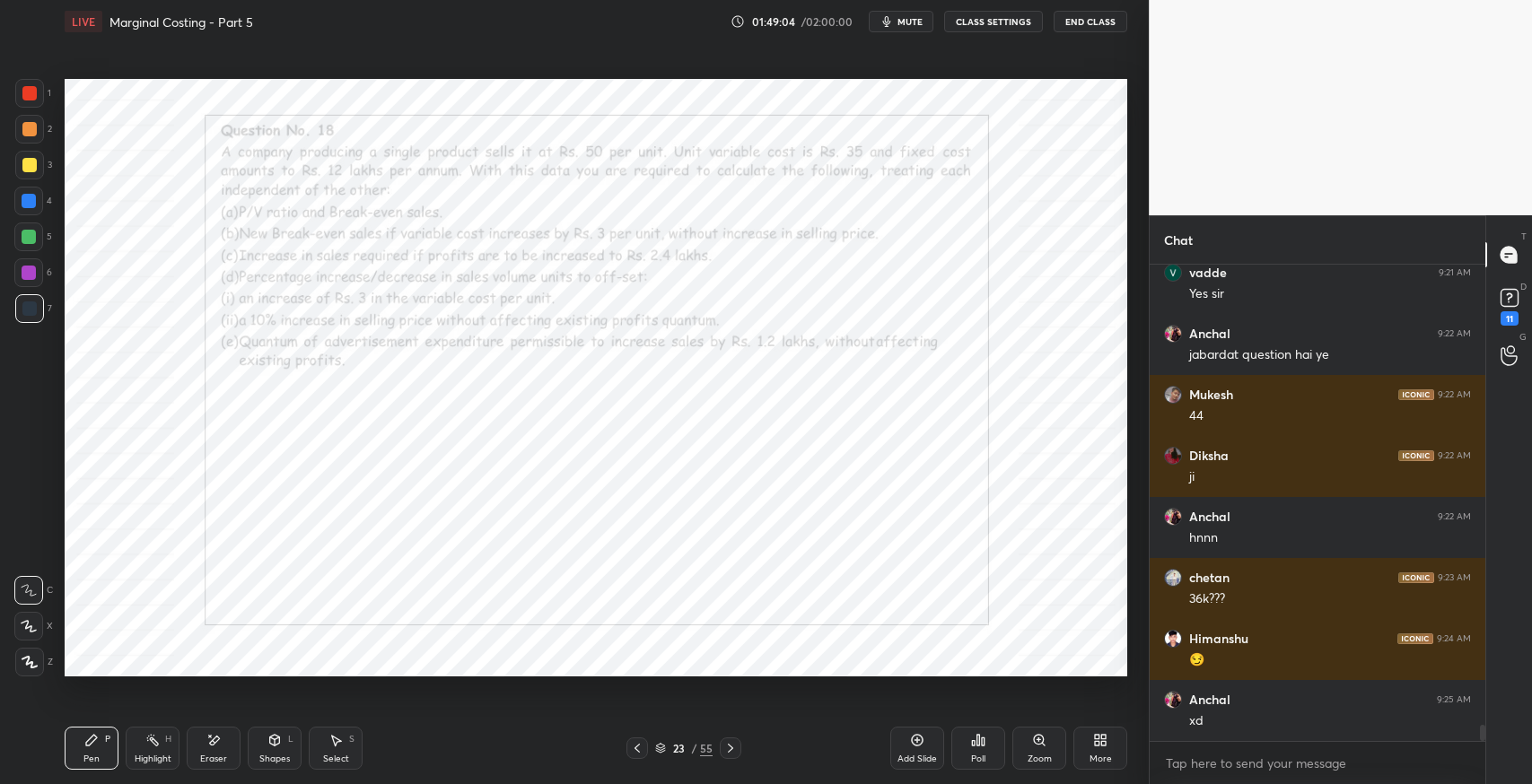
click at [905, 26] on span "mute" at bounding box center [910, 22] width 25 height 13
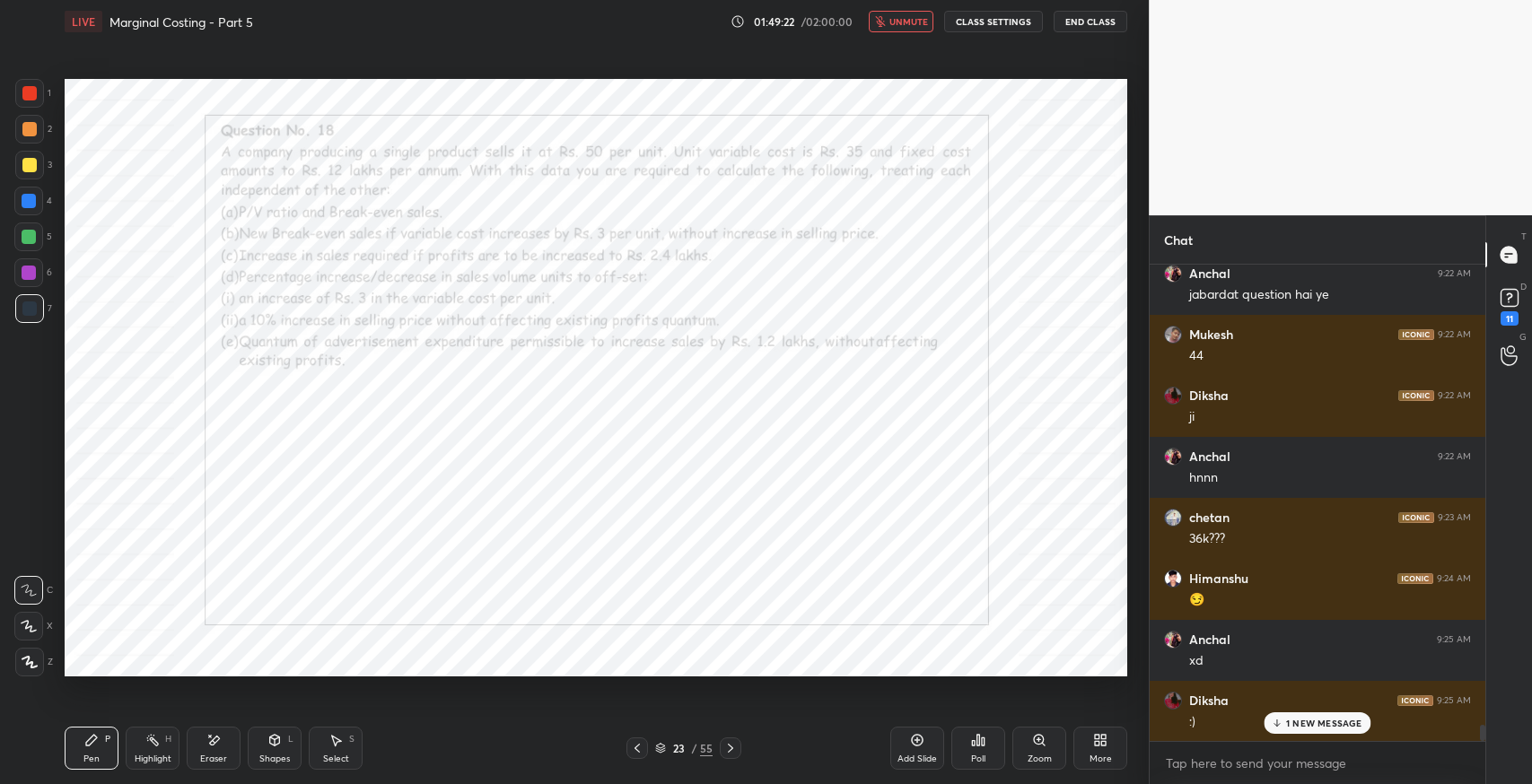
scroll to position [13868, 0]
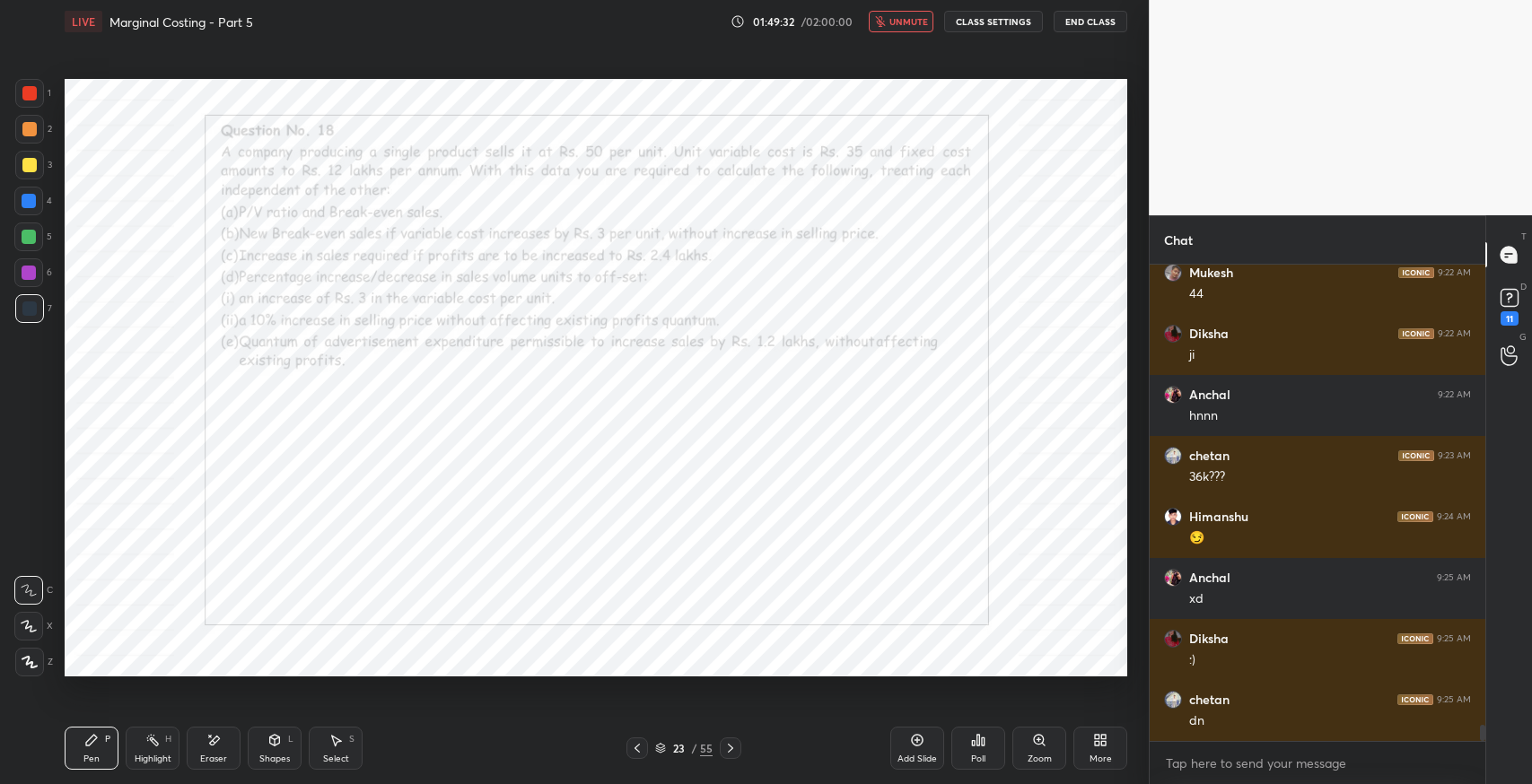
click at [908, 18] on span "unmute" at bounding box center [909, 22] width 39 height 13
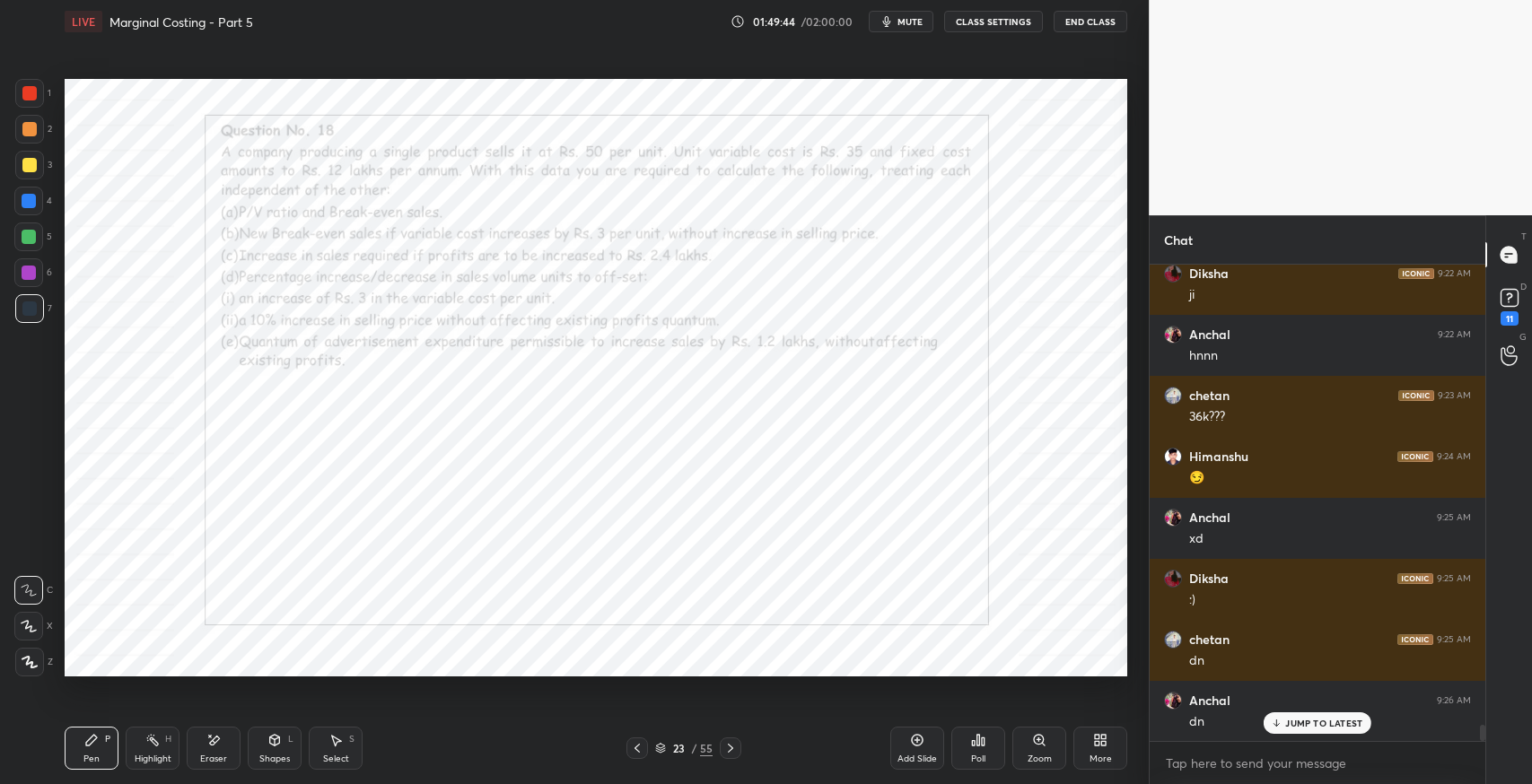
scroll to position [13990, 0]
click at [734, 748] on icon at bounding box center [730, 749] width 15 height 15
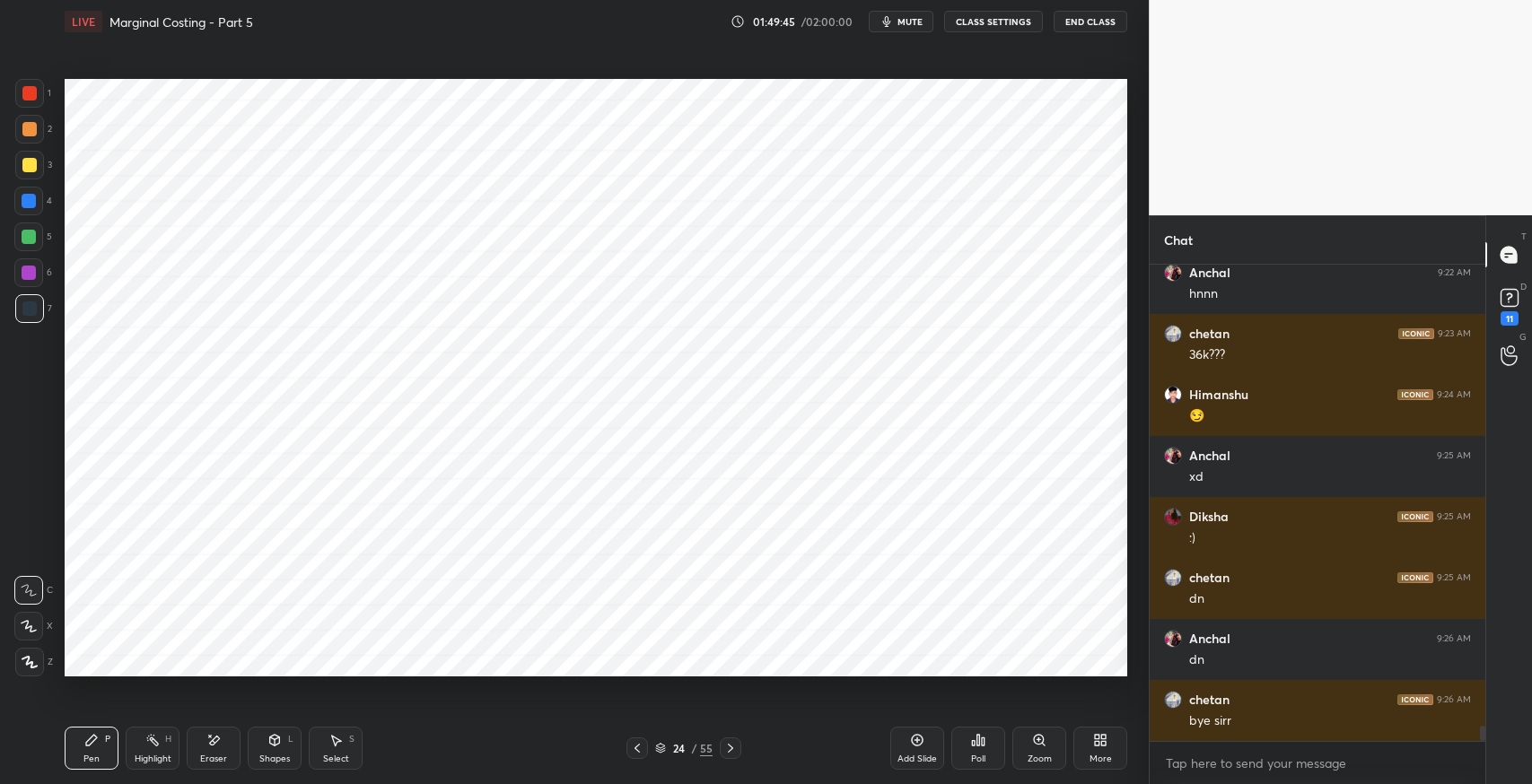
click at [736, 745] on icon at bounding box center [730, 749] width 15 height 15
click at [737, 746] on icon at bounding box center [730, 749] width 15 height 15
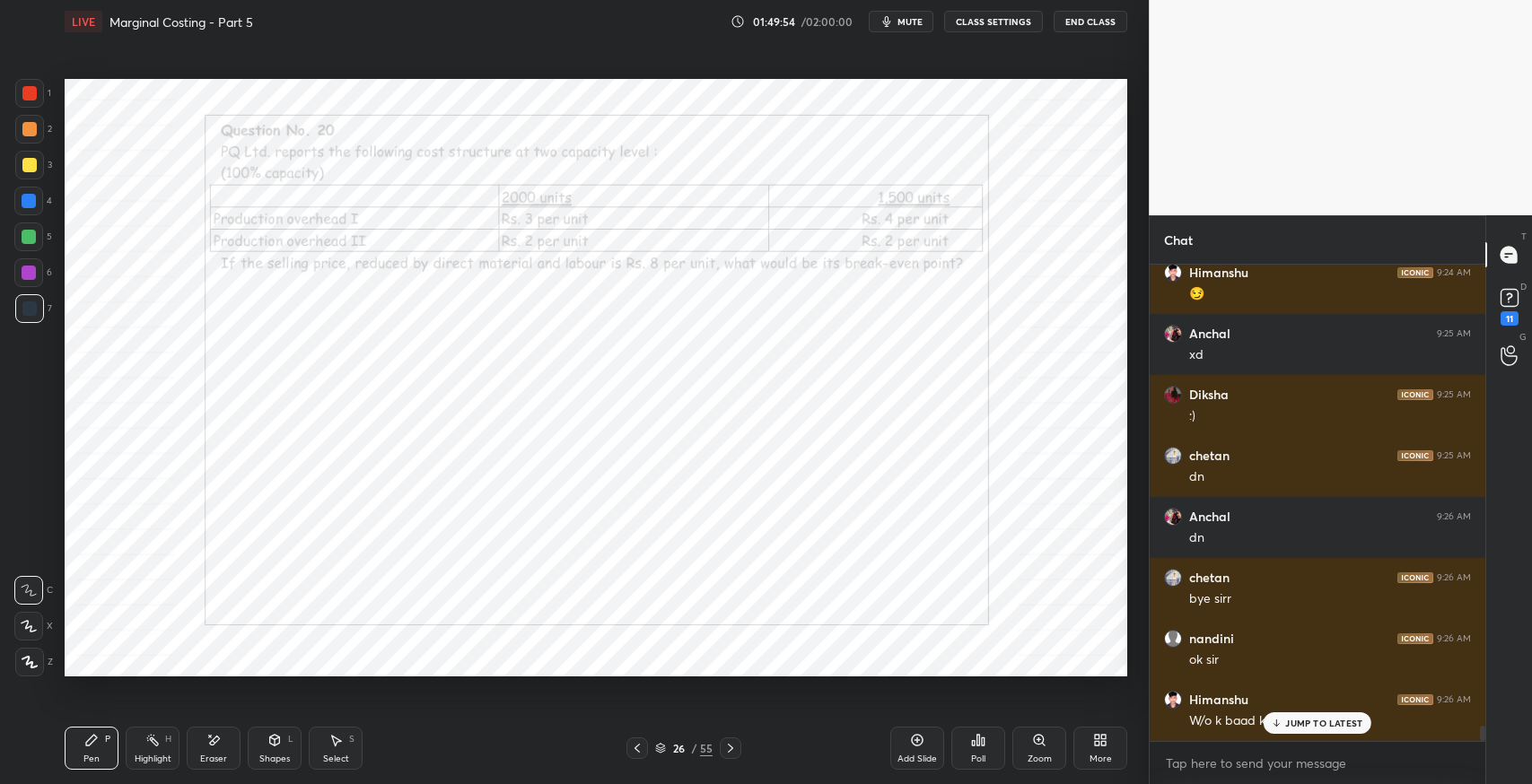
scroll to position [14173, 0]
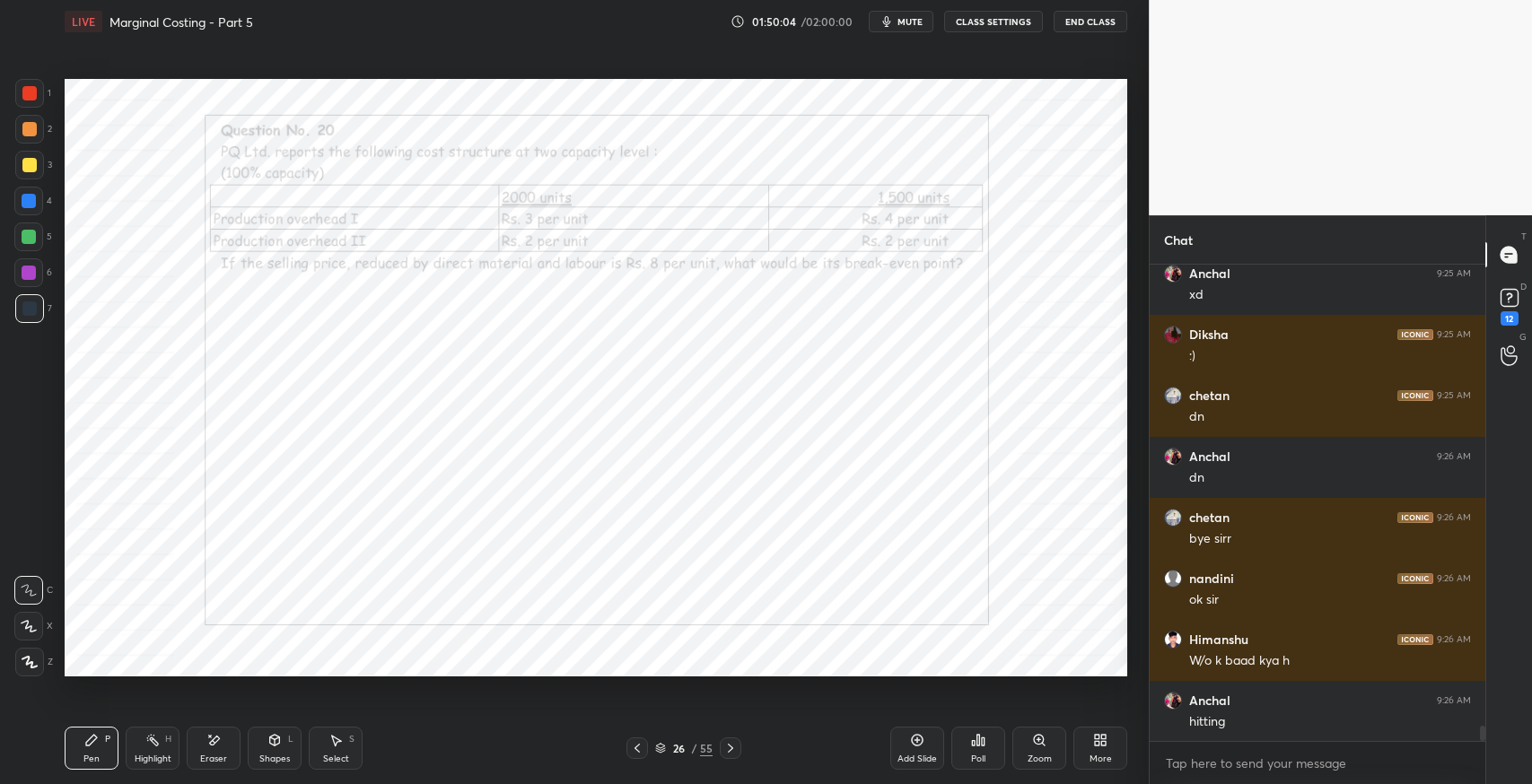
click at [732, 748] on icon at bounding box center [730, 749] width 15 height 15
click at [730, 743] on icon at bounding box center [730, 749] width 15 height 15
click at [732, 743] on icon at bounding box center [730, 749] width 15 height 15
click at [732, 742] on icon at bounding box center [730, 749] width 15 height 15
click at [730, 745] on icon at bounding box center [730, 749] width 15 height 15
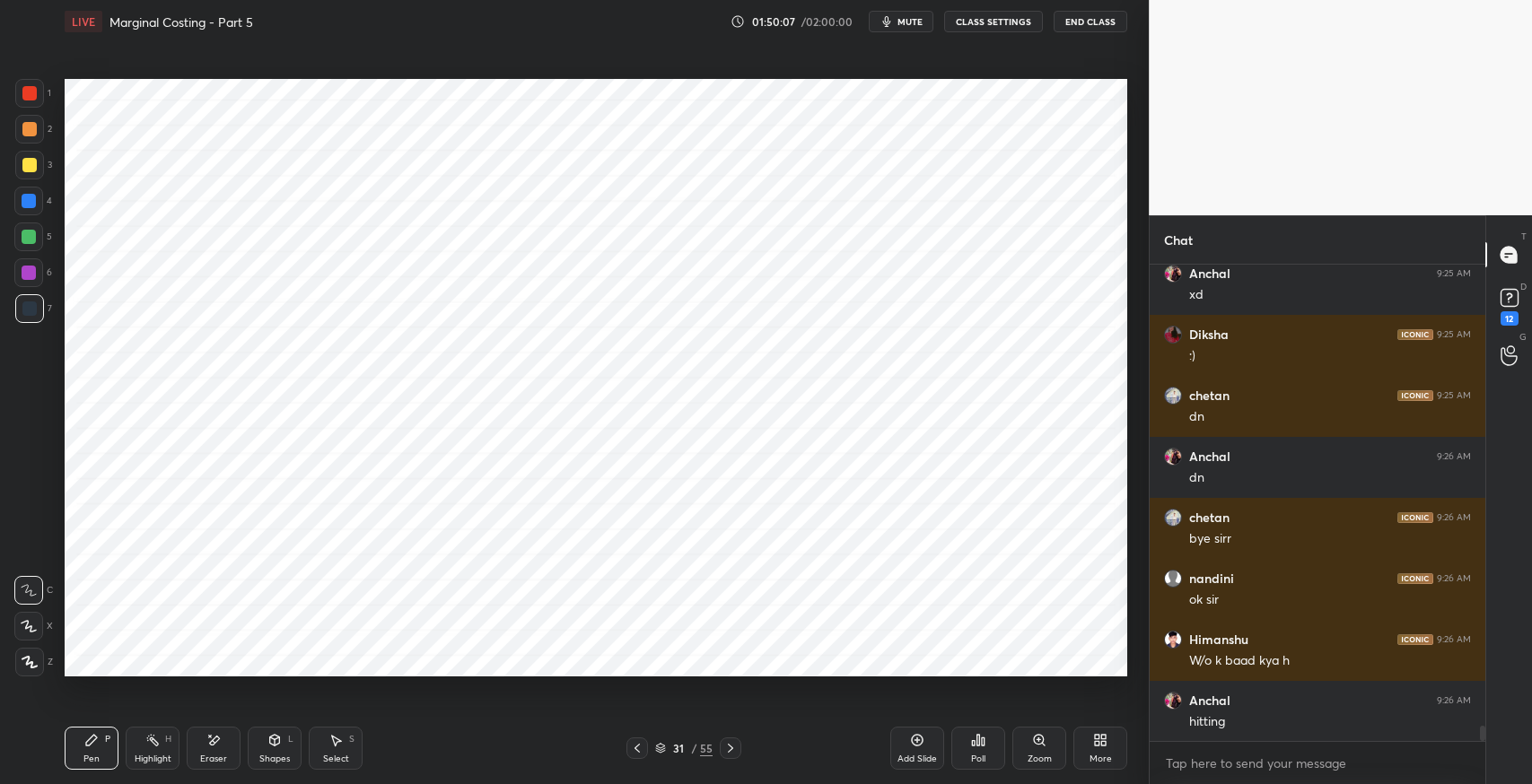
click at [732, 743] on icon at bounding box center [730, 749] width 15 height 15
click at [731, 744] on icon at bounding box center [730, 749] width 15 height 15
click at [731, 745] on icon at bounding box center [730, 749] width 15 height 15
click at [731, 744] on icon at bounding box center [730, 749] width 15 height 15
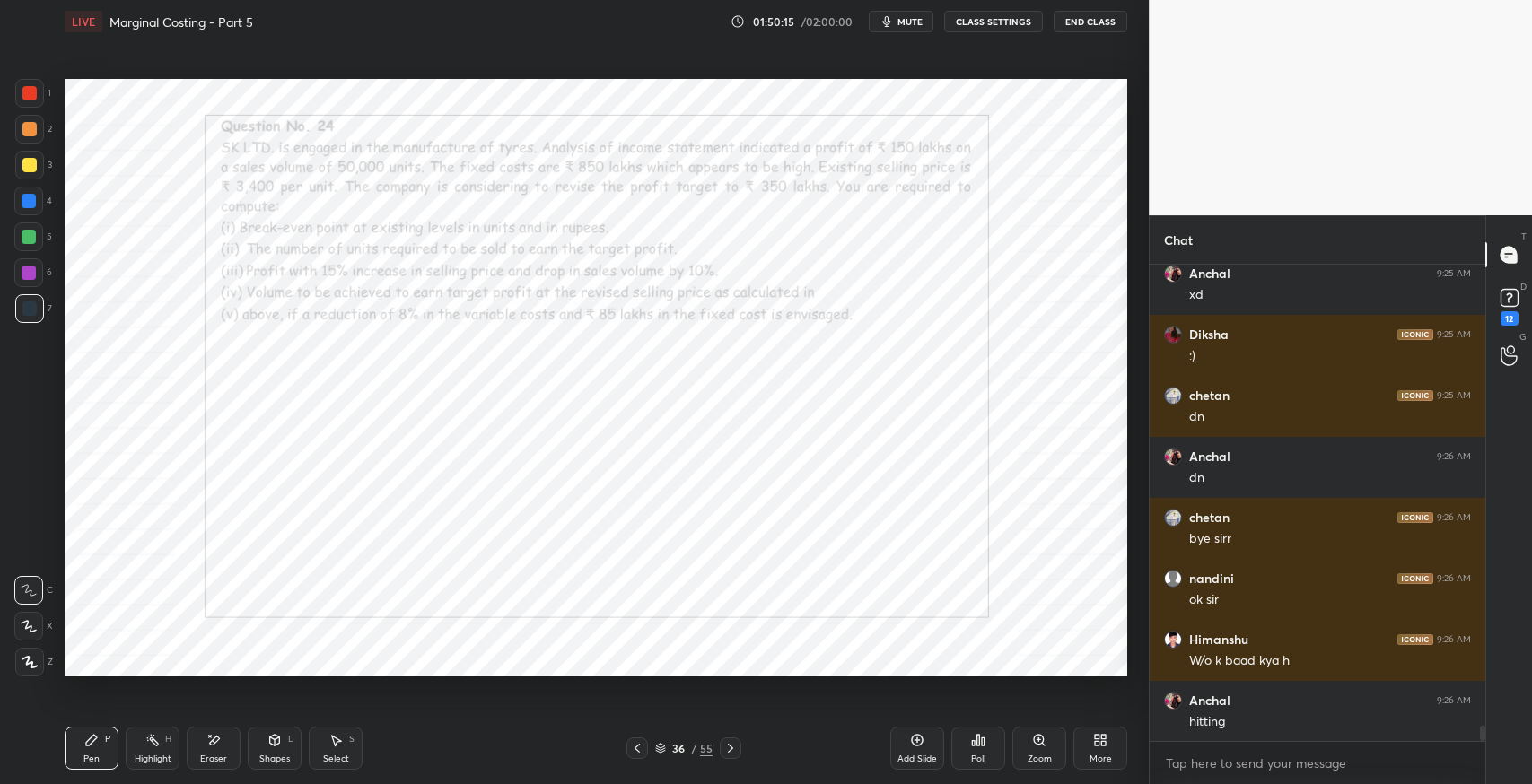
click at [729, 744] on icon at bounding box center [730, 749] width 15 height 15
click at [730, 745] on icon at bounding box center [730, 749] width 15 height 15
click at [730, 745] on icon at bounding box center [730, 749] width 15 height 15
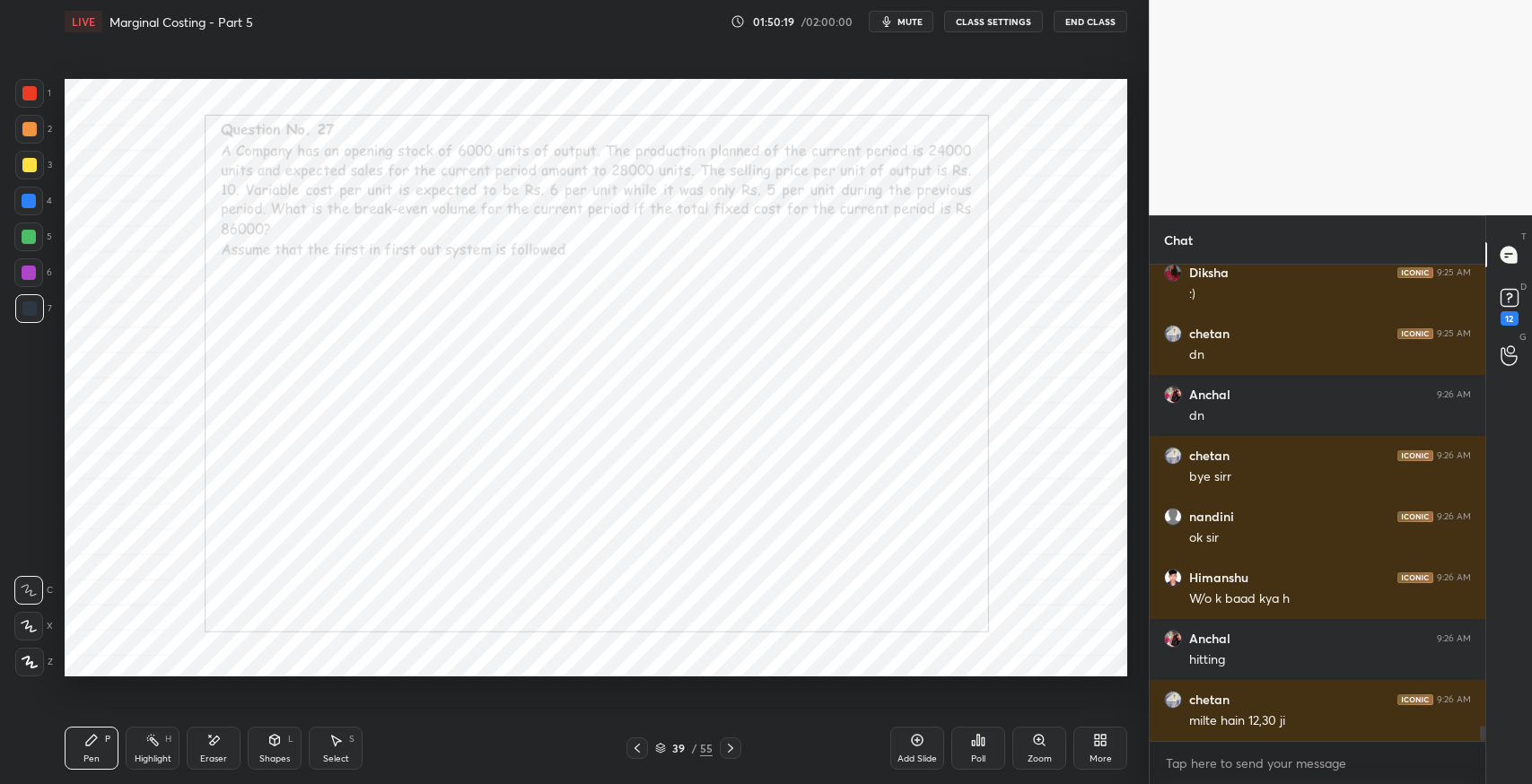
click at [731, 745] on icon at bounding box center [730, 749] width 15 height 15
click at [730, 744] on icon at bounding box center [730, 749] width 15 height 15
click at [633, 747] on icon at bounding box center [637, 749] width 15 height 15
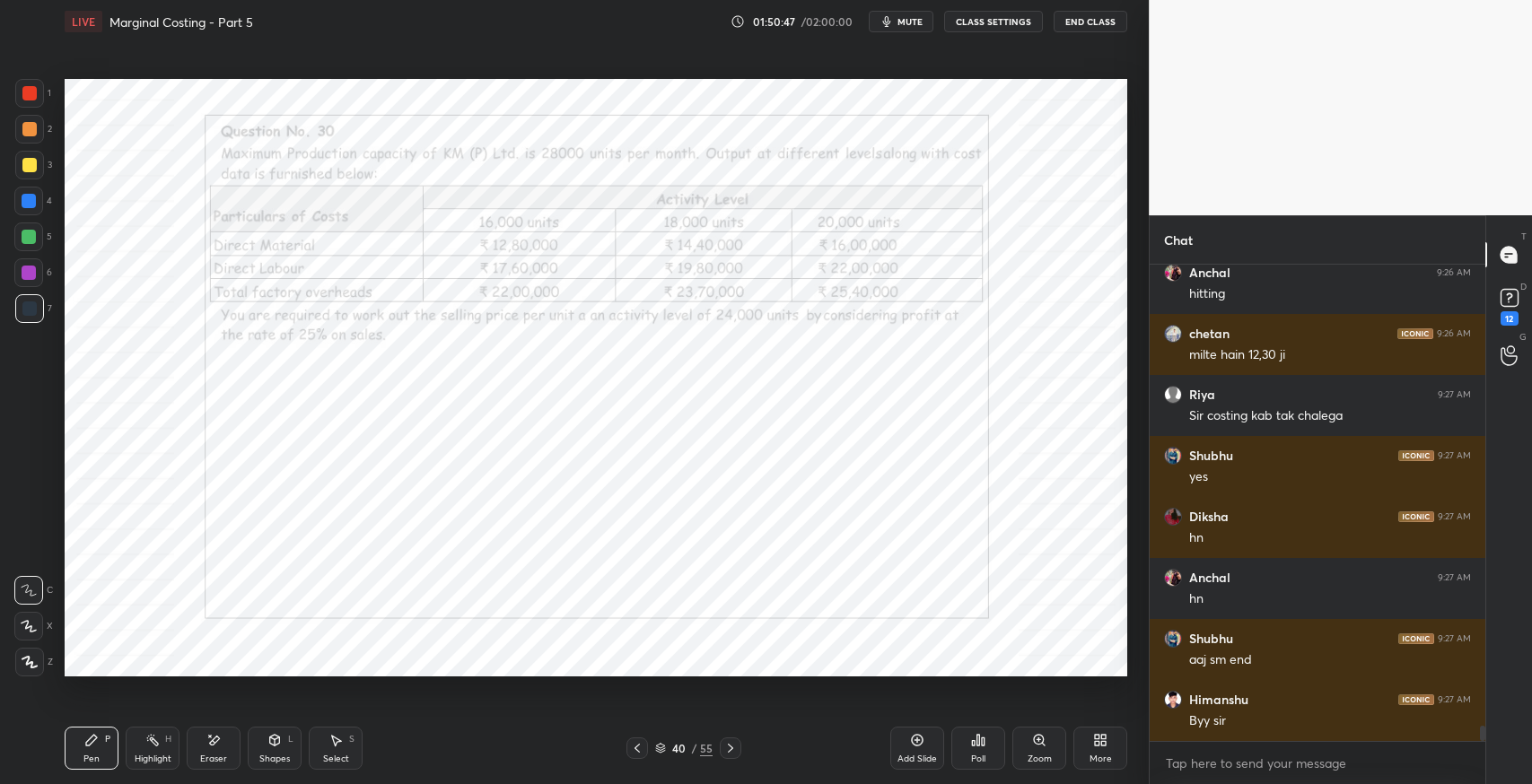
scroll to position [14661, 0]
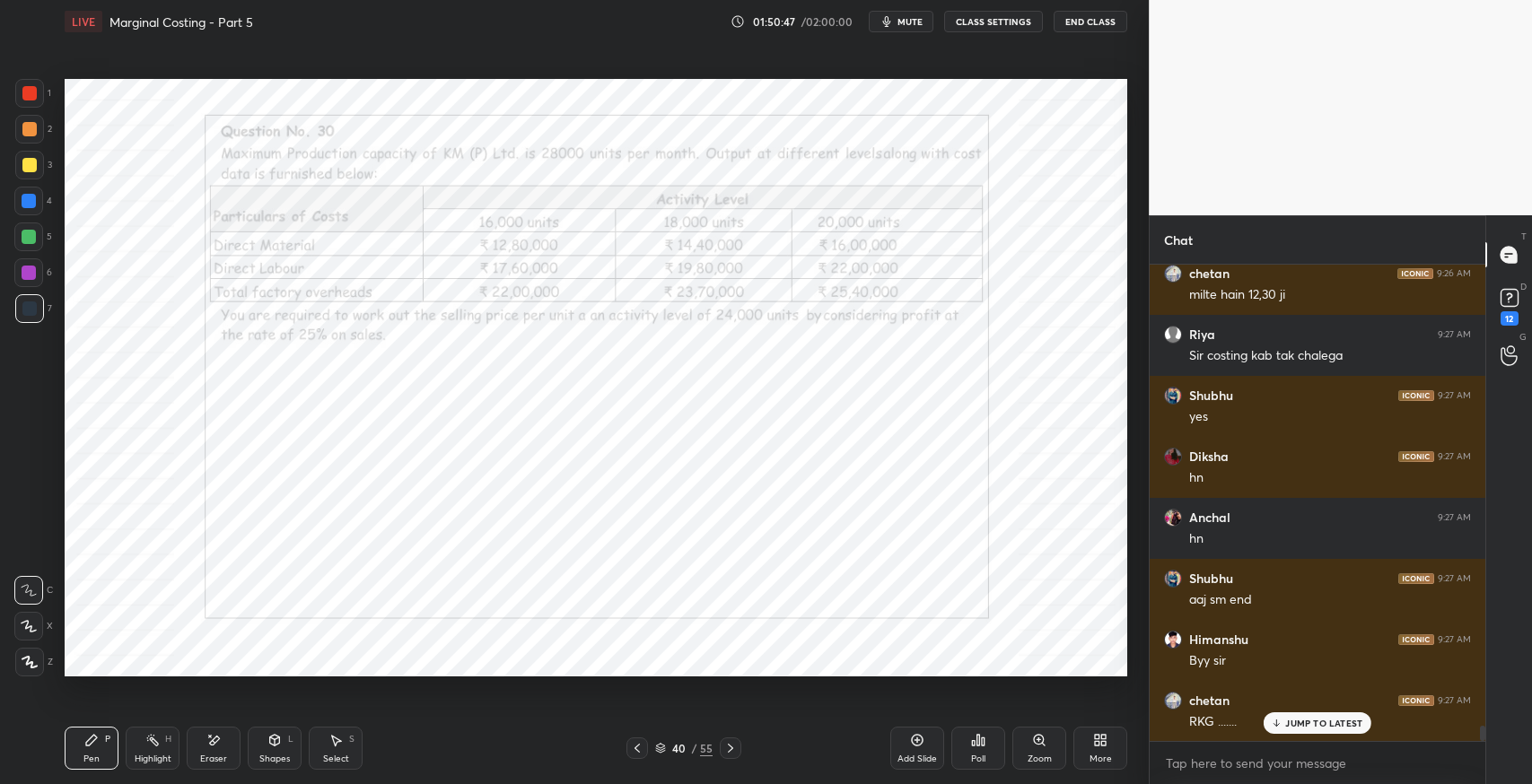
click at [739, 747] on div at bounding box center [730, 748] width 21 height 21
click at [730, 747] on icon at bounding box center [730, 749] width 15 height 15
click at [735, 747] on icon at bounding box center [730, 749] width 15 height 15
click at [740, 747] on div at bounding box center [730, 748] width 21 height 21
click at [764, 752] on div "44 / 55" at bounding box center [683, 748] width 413 height 21
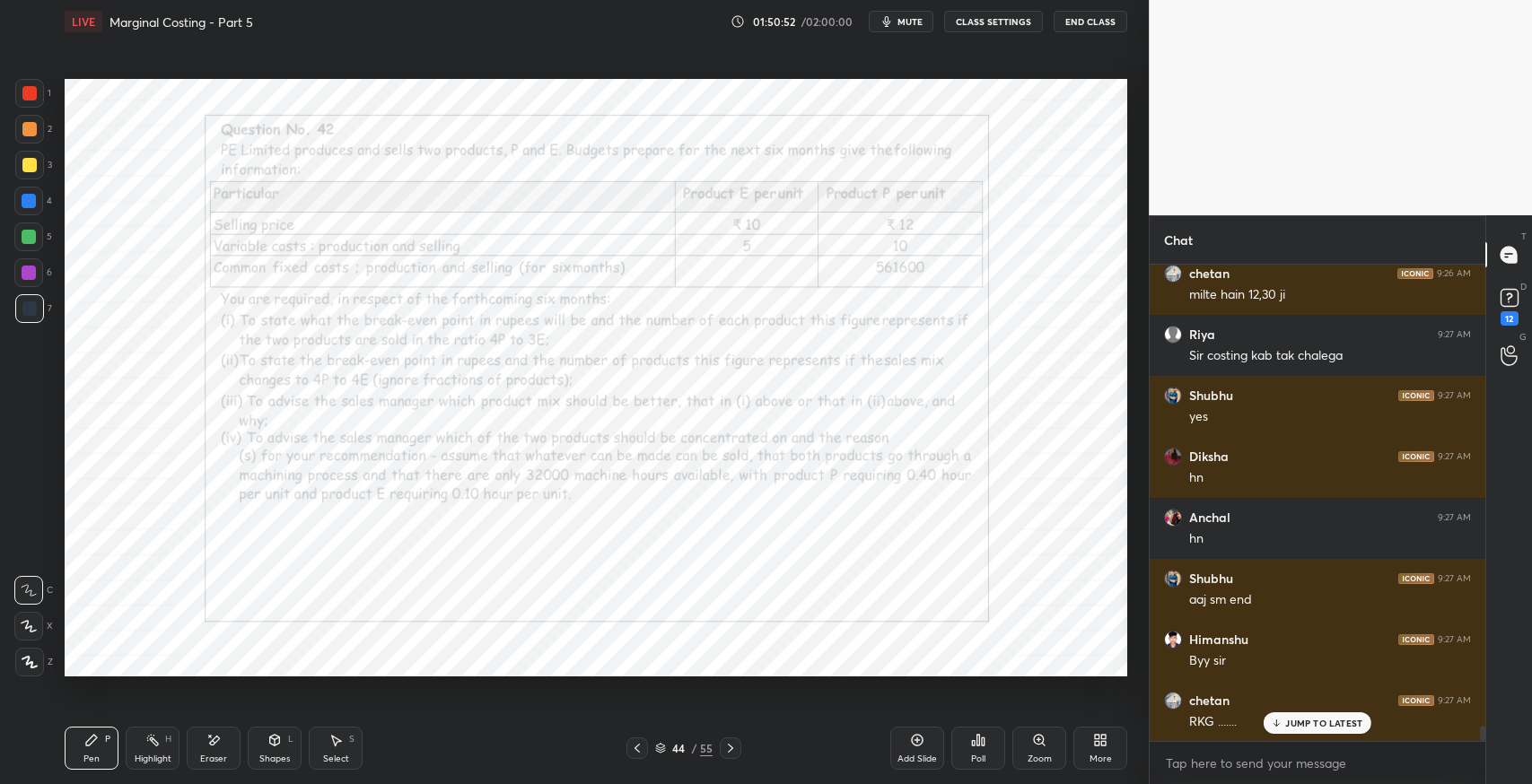
click at [730, 747] on icon at bounding box center [730, 749] width 15 height 15
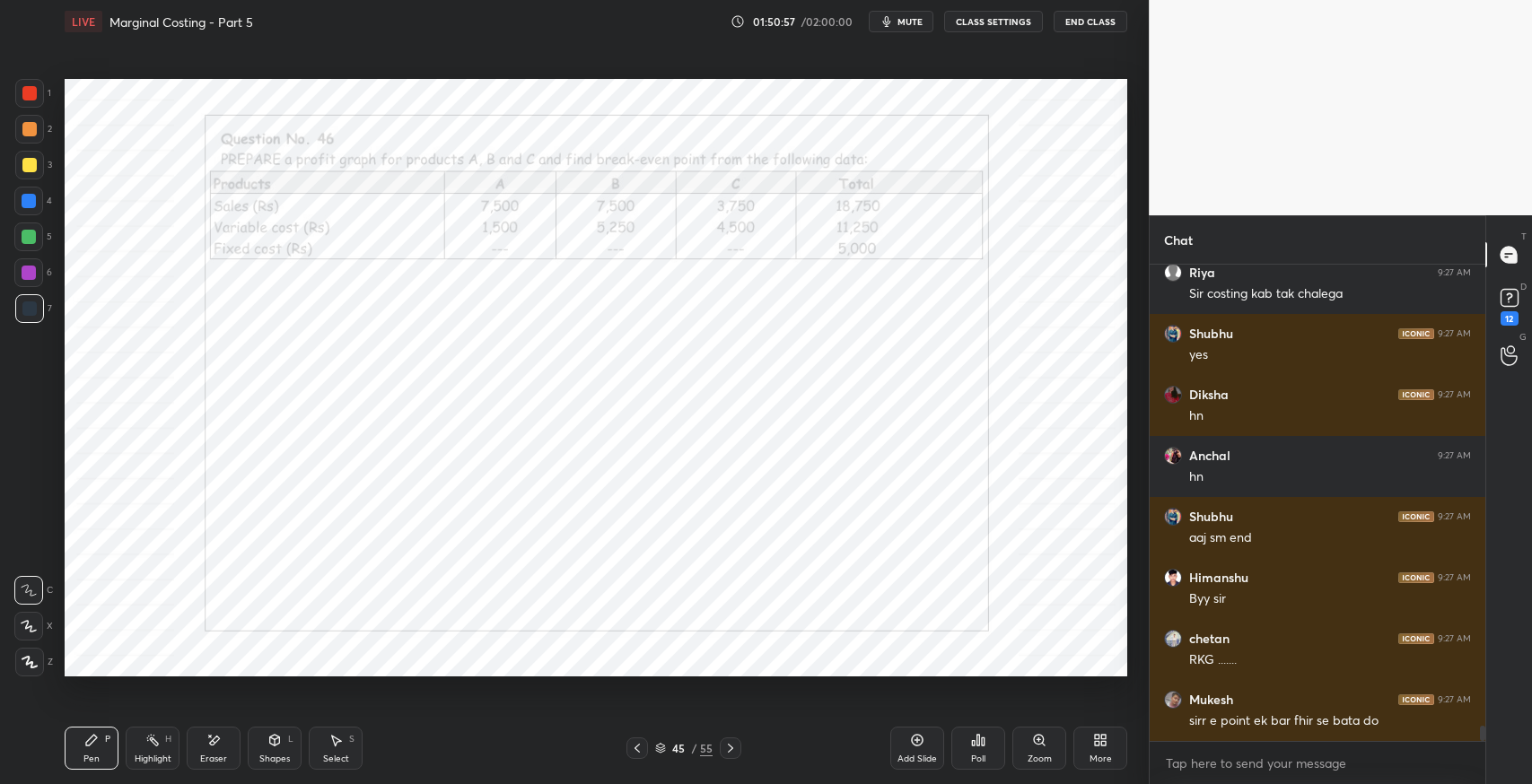
click at [730, 747] on icon at bounding box center [730, 749] width 15 height 15
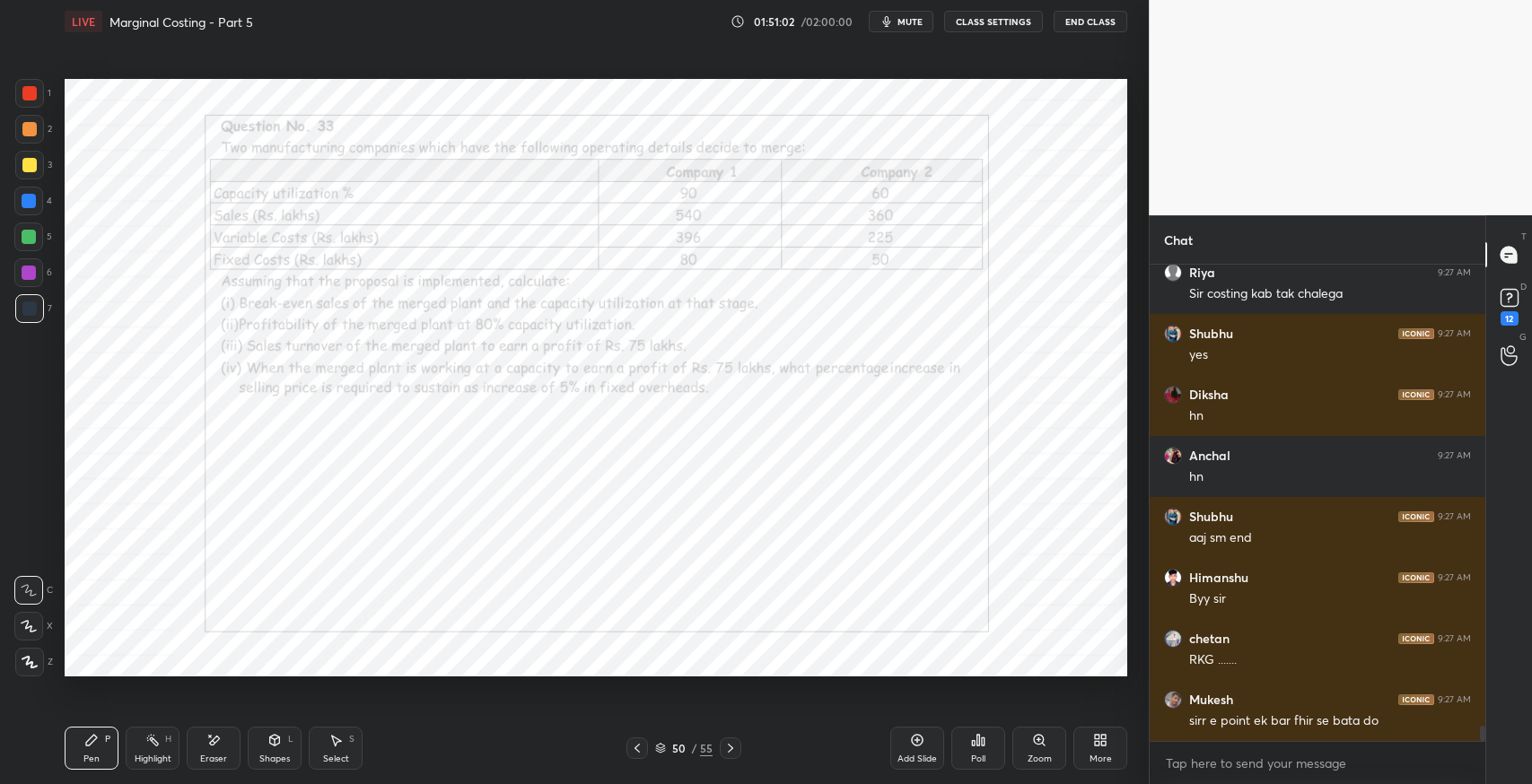
click at [730, 747] on icon at bounding box center [730, 749] width 15 height 15
click at [730, 747] on icon at bounding box center [730, 749] width 15 height 15
click at [730, 747] on icon at bounding box center [730, 749] width 15 height 15
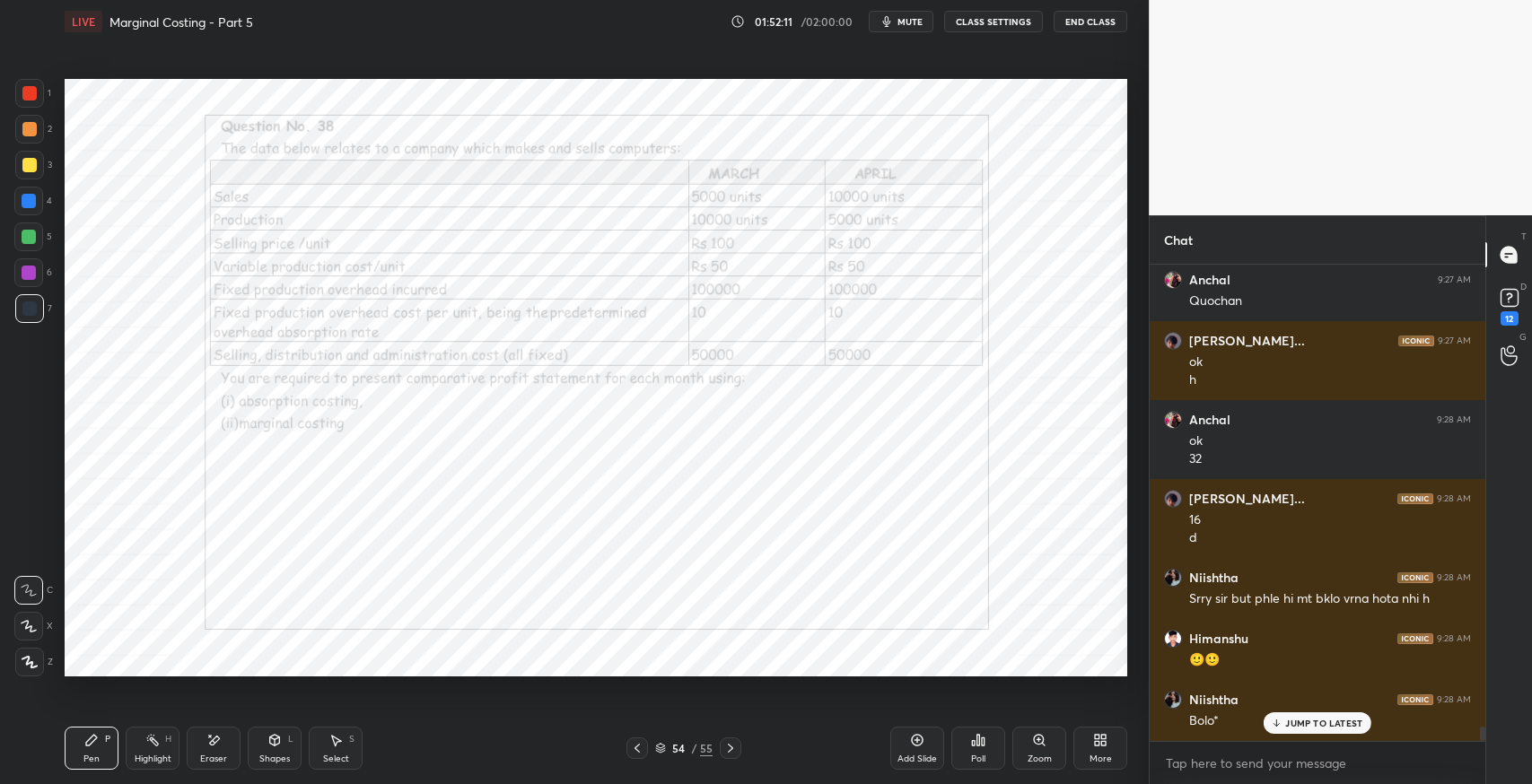
scroll to position [15264, 0]
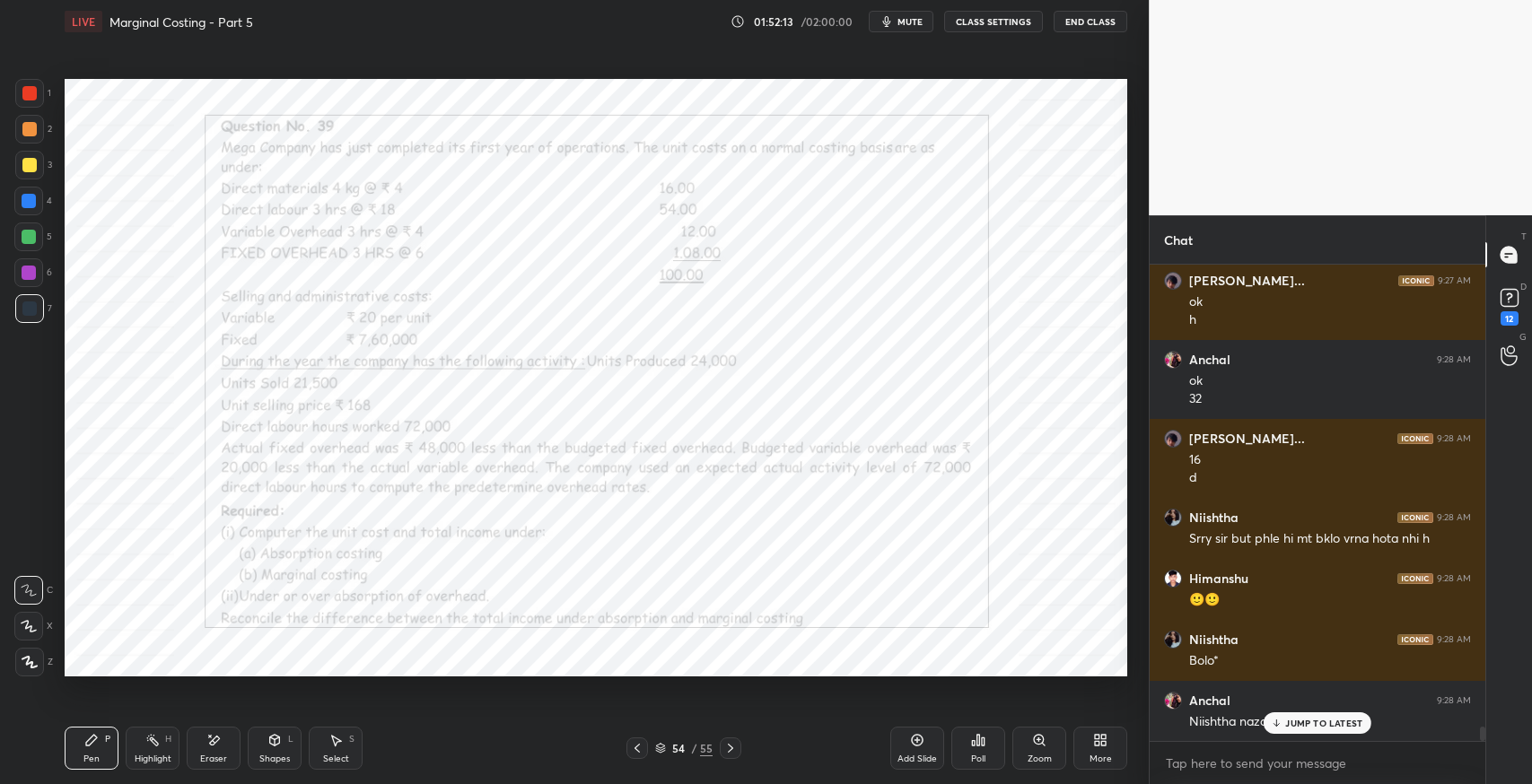
click at [1287, 723] on p "JUMP TO LATEST" at bounding box center [1324, 723] width 78 height 11
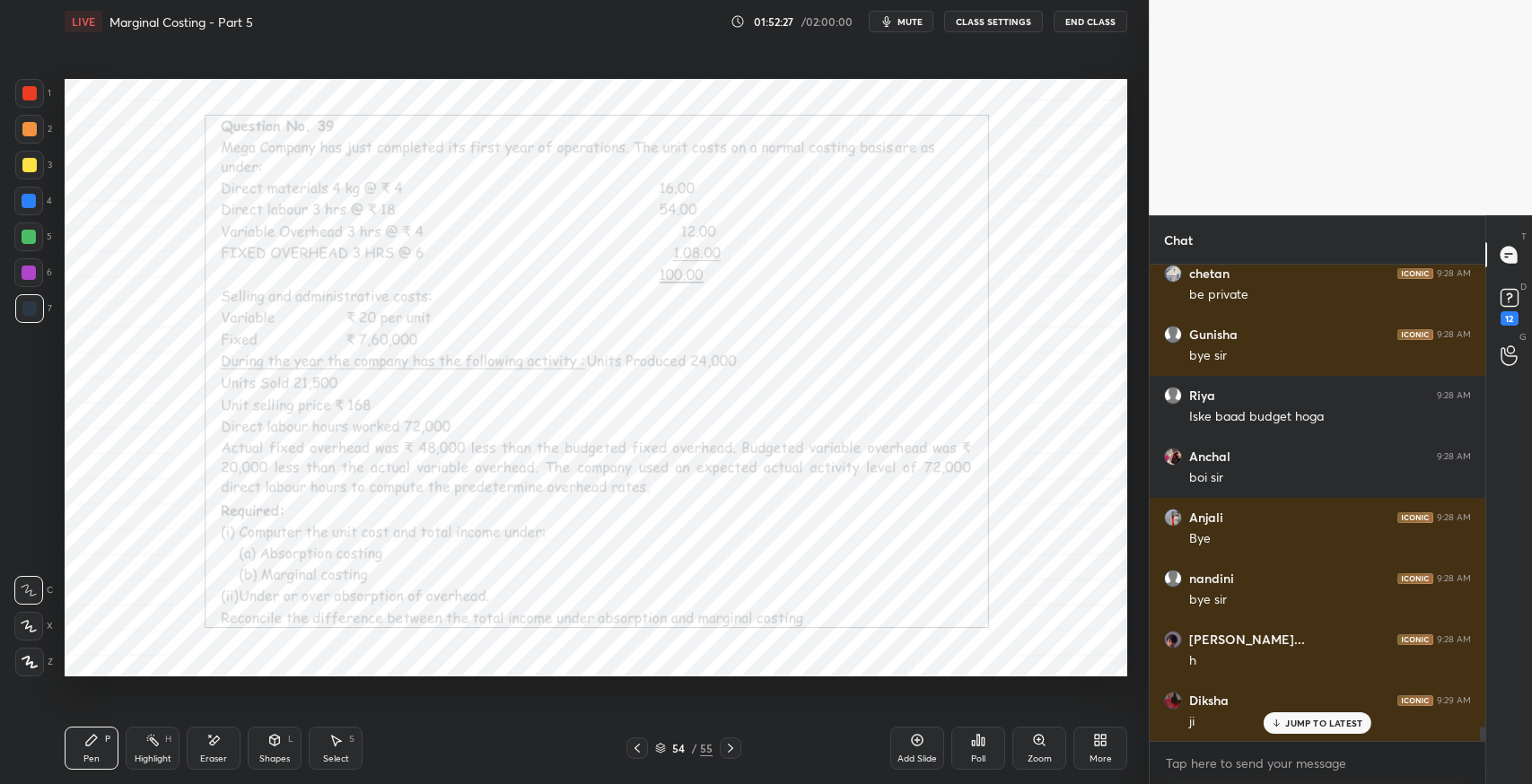
scroll to position [15814, 0]
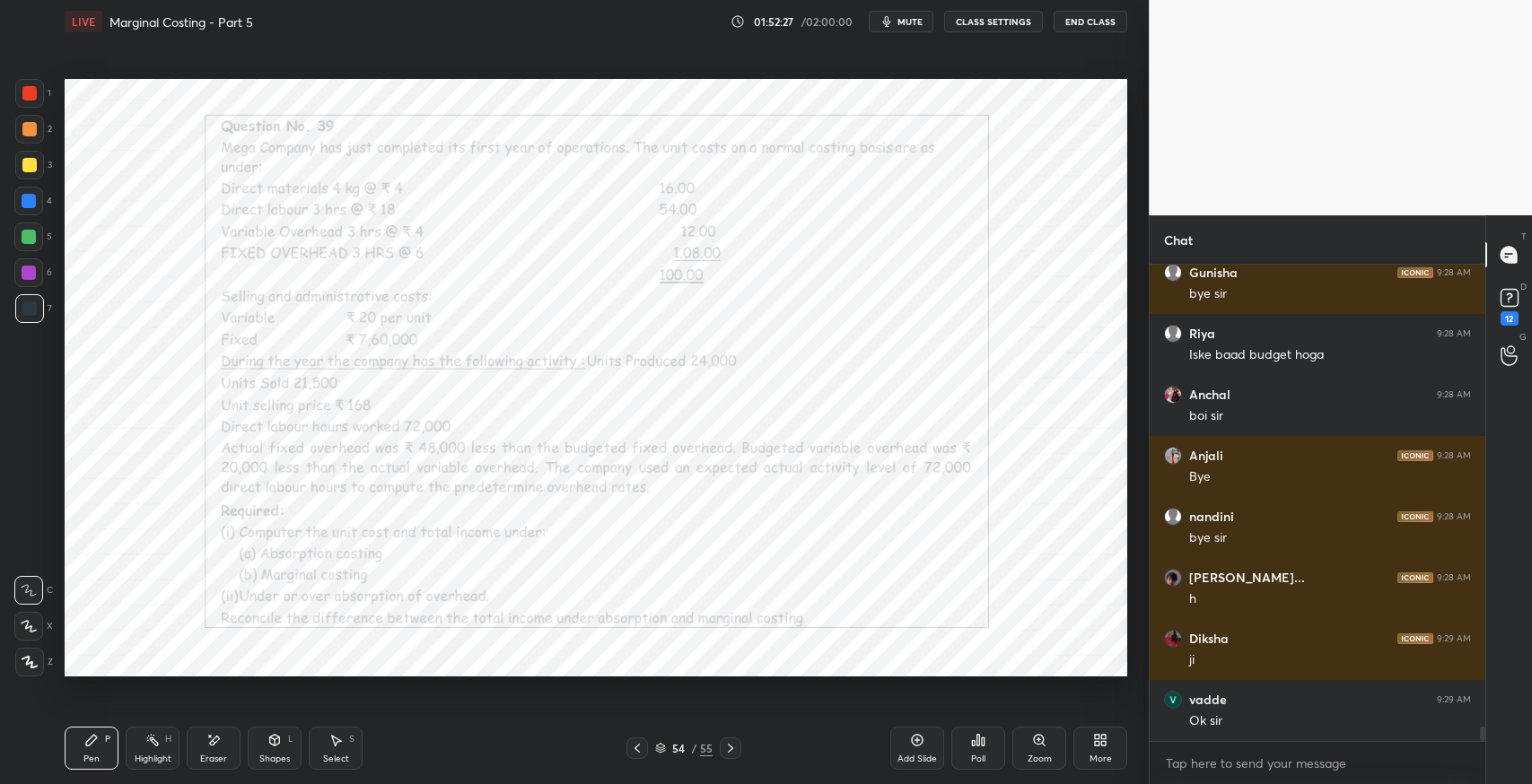
click at [1092, 25] on button "End Class" at bounding box center [1091, 21] width 74 height 21
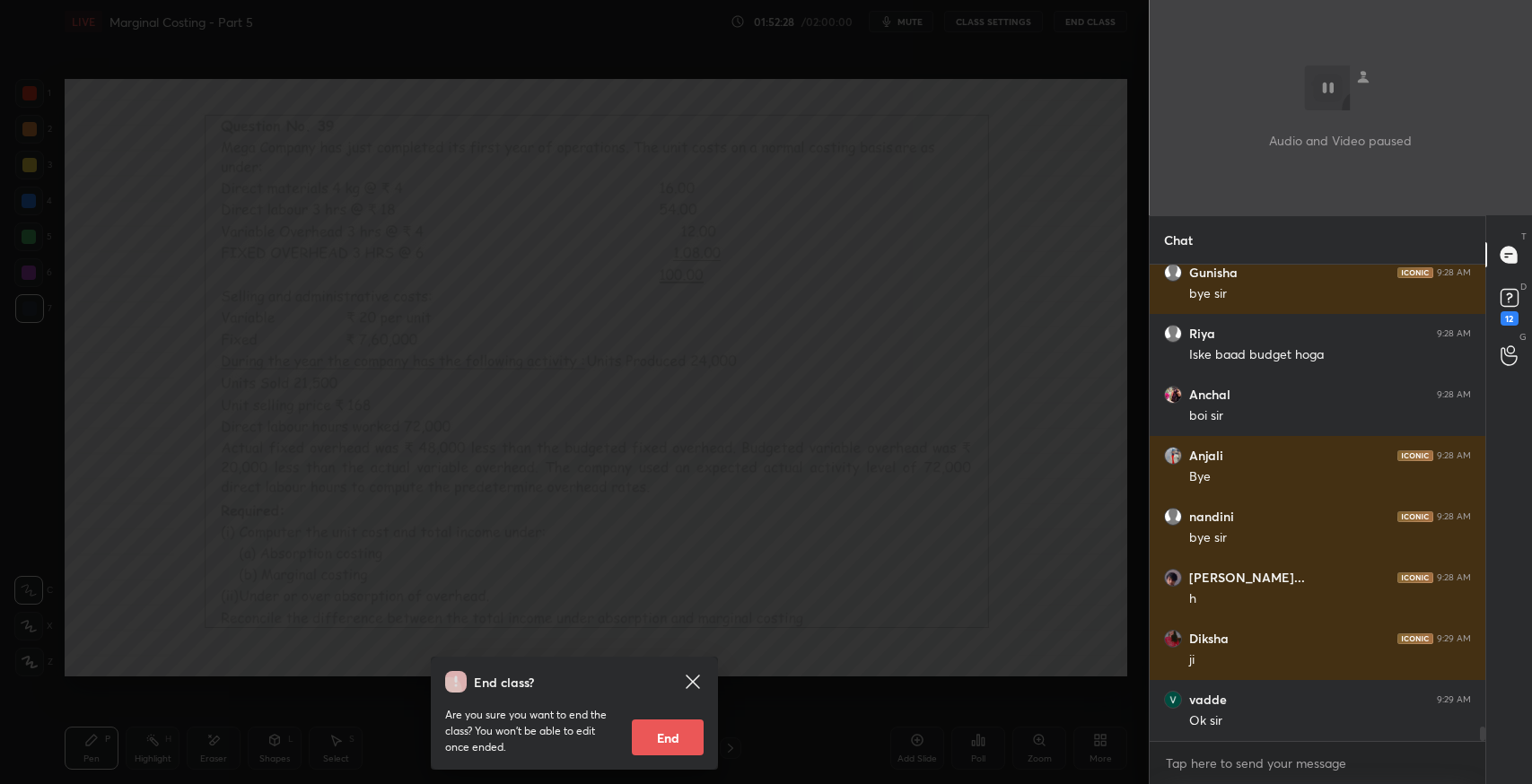
scroll to position [15874, 0]
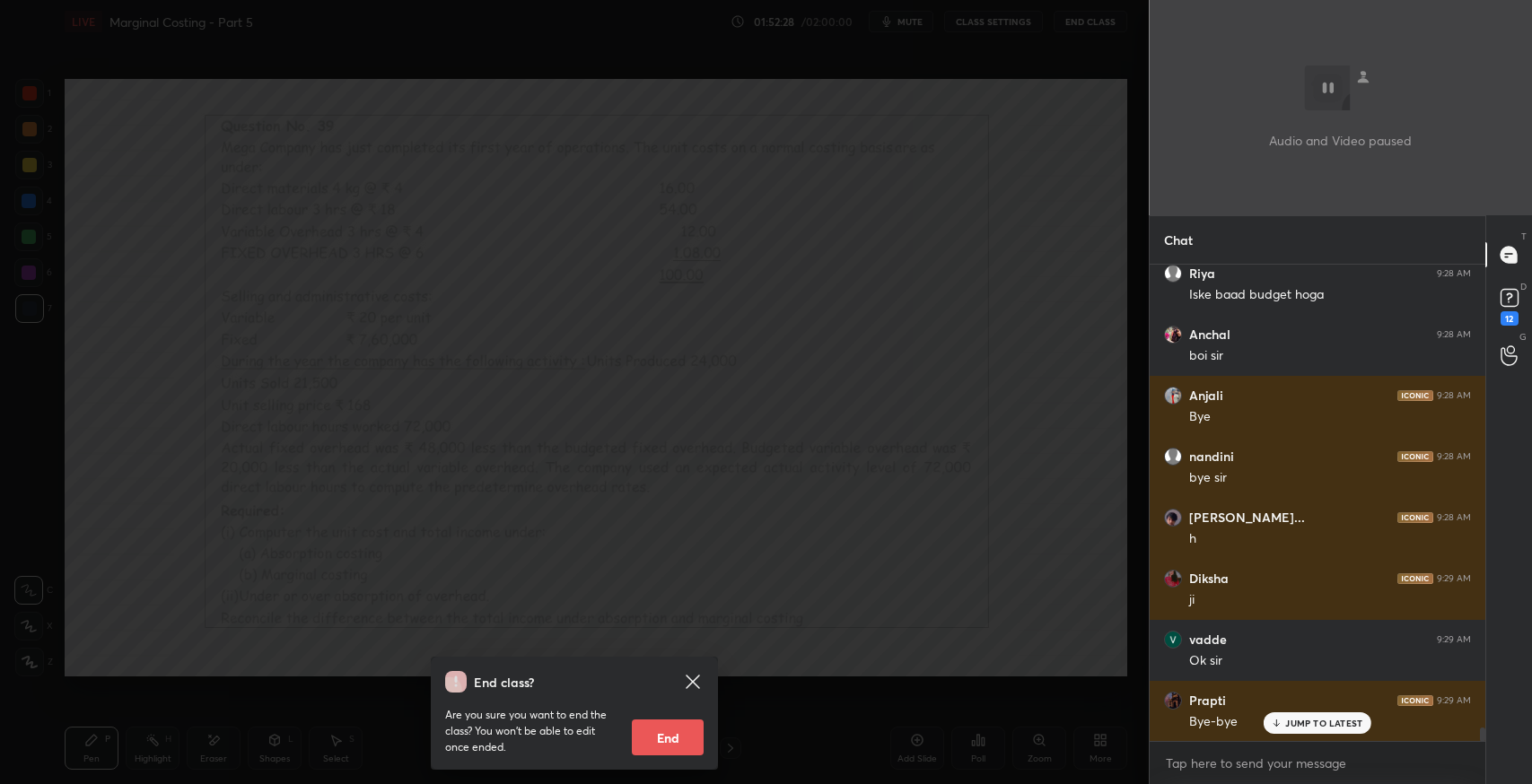
click at [658, 729] on button "End" at bounding box center [668, 737] width 72 height 36
type textarea "x"
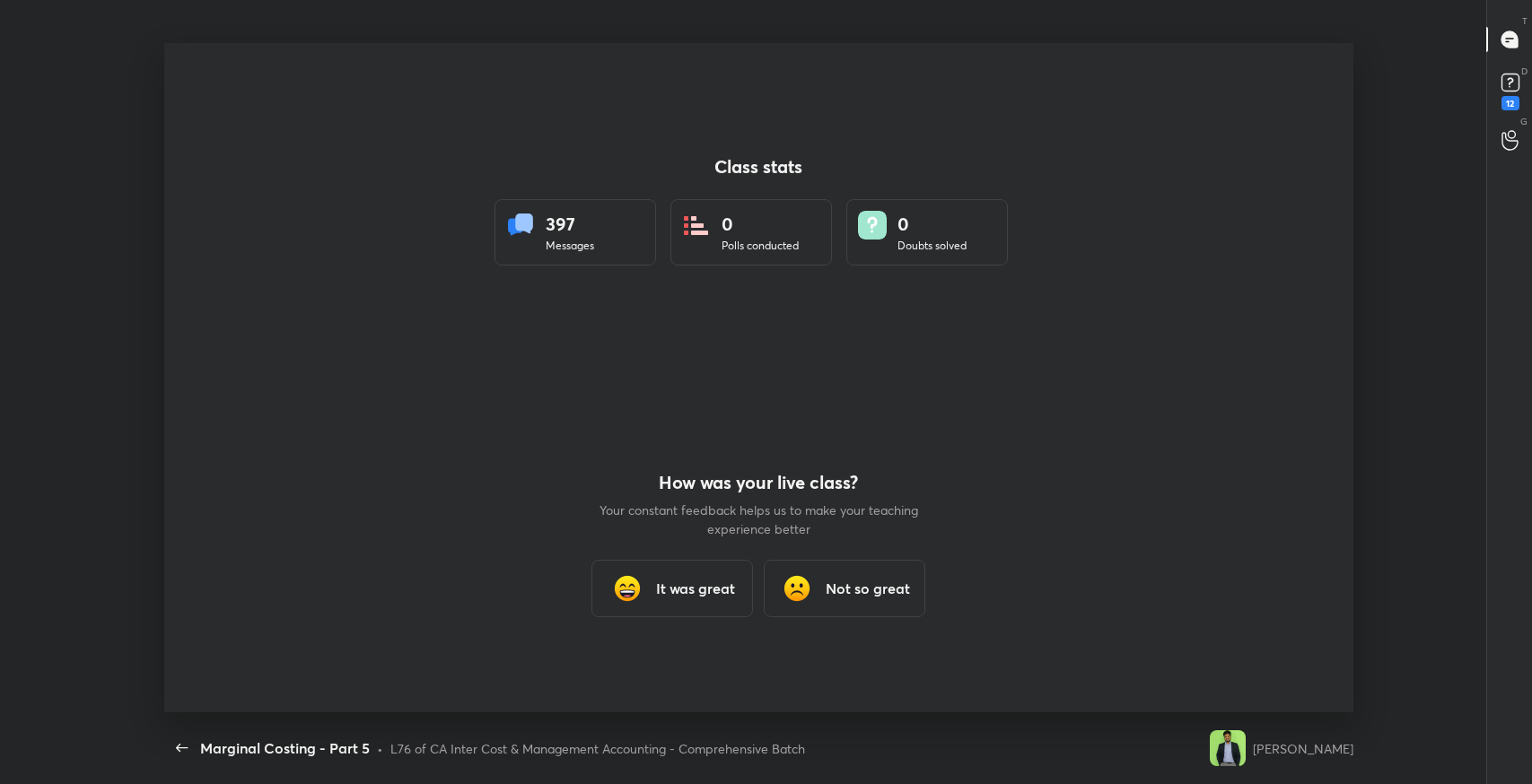
scroll to position [669, 1282]
click at [684, 597] on h3 "It was great" at bounding box center [695, 588] width 79 height 21
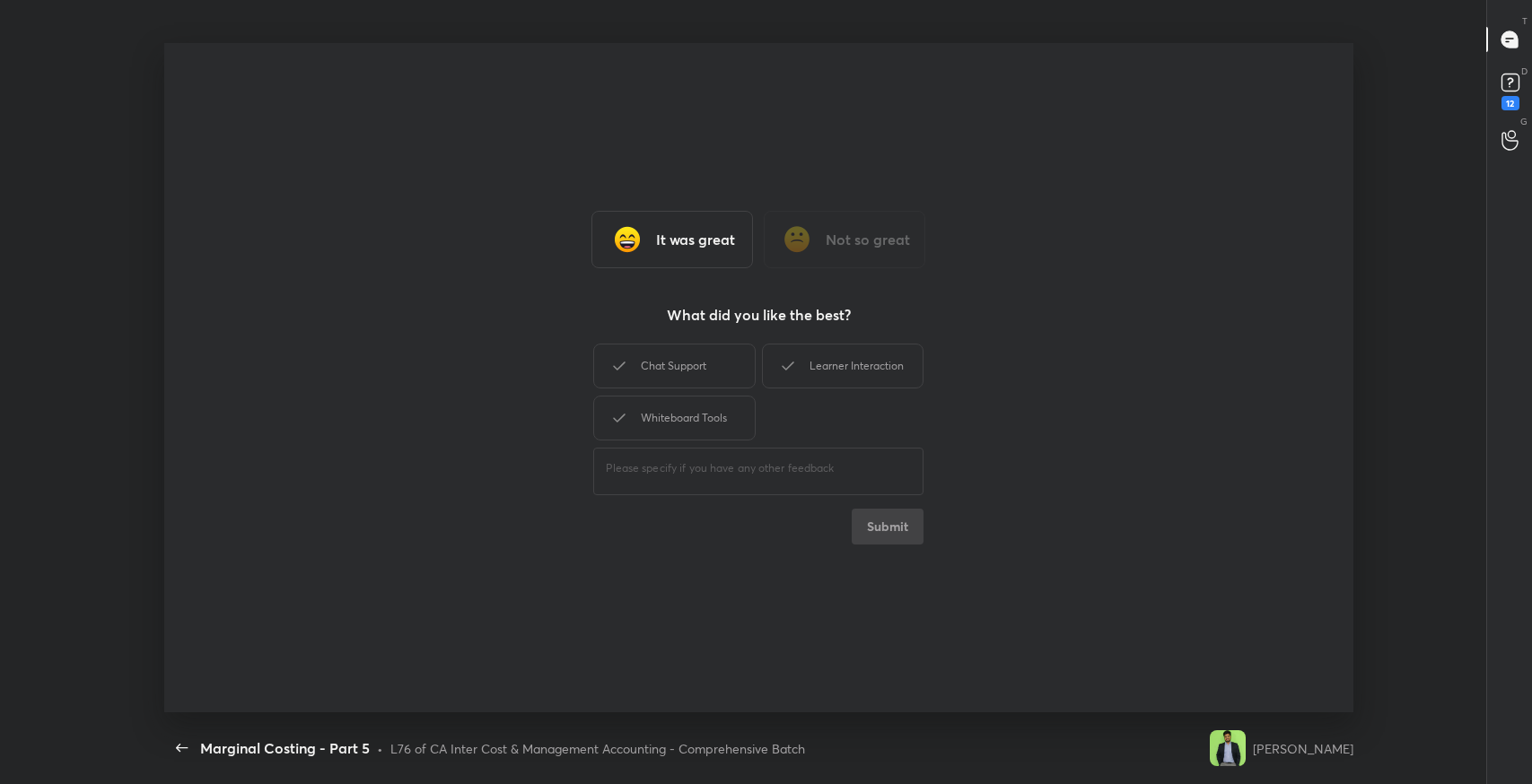
drag, startPoint x: 724, startPoint y: 373, endPoint x: 826, endPoint y: 368, distance: 102.1
click at [733, 369] on div "Chat Support" at bounding box center [673, 366] width 162 height 45
click at [832, 368] on div "Learner Interaction" at bounding box center [842, 366] width 162 height 45
click at [754, 398] on div "Whiteboard Tools" at bounding box center [673, 418] width 162 height 45
click at [868, 523] on button "Submit" at bounding box center [887, 526] width 72 height 36
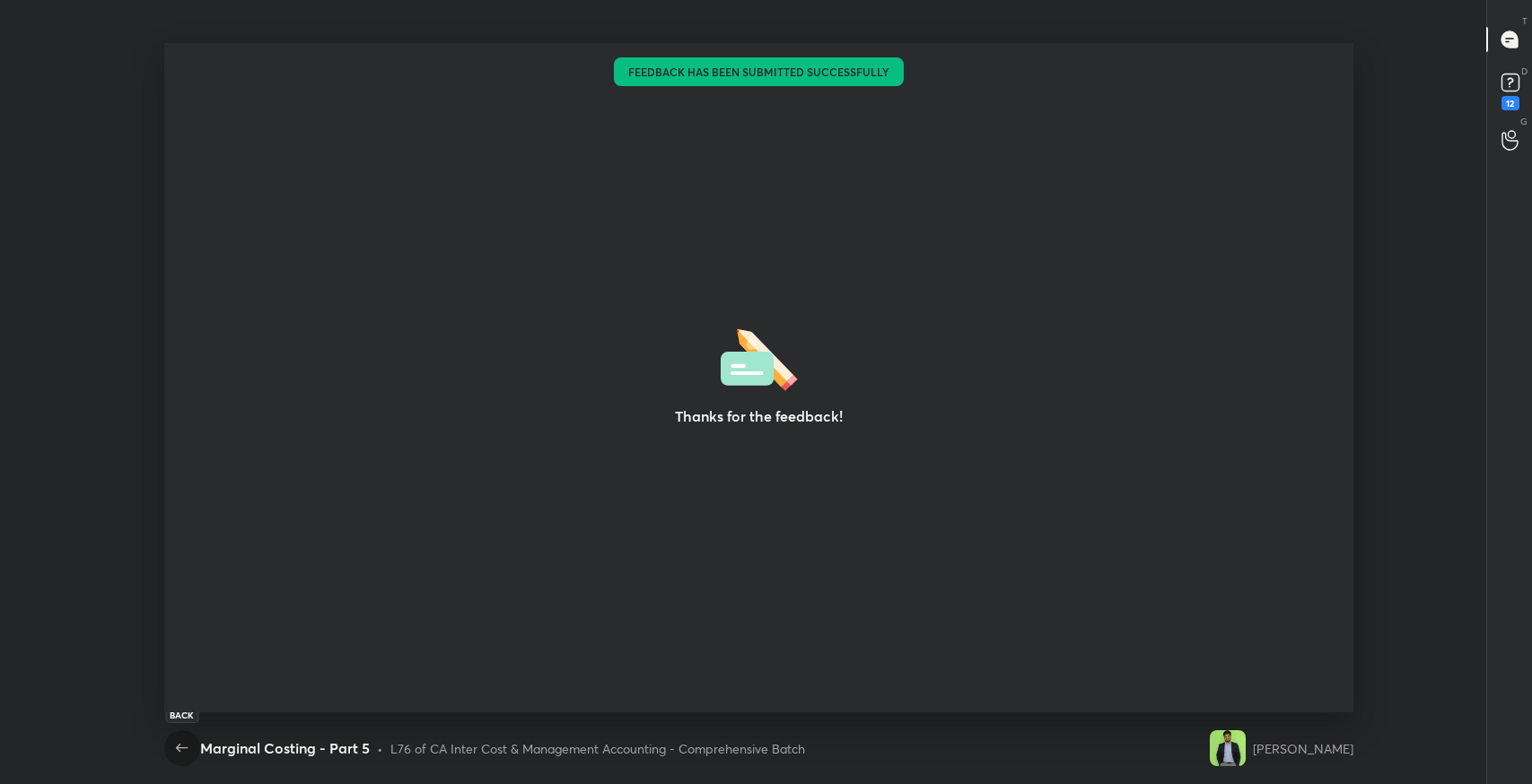
click at [175, 738] on icon "button" at bounding box center [182, 748] width 21 height 21
